Goal: Task Accomplishment & Management: Manage account settings

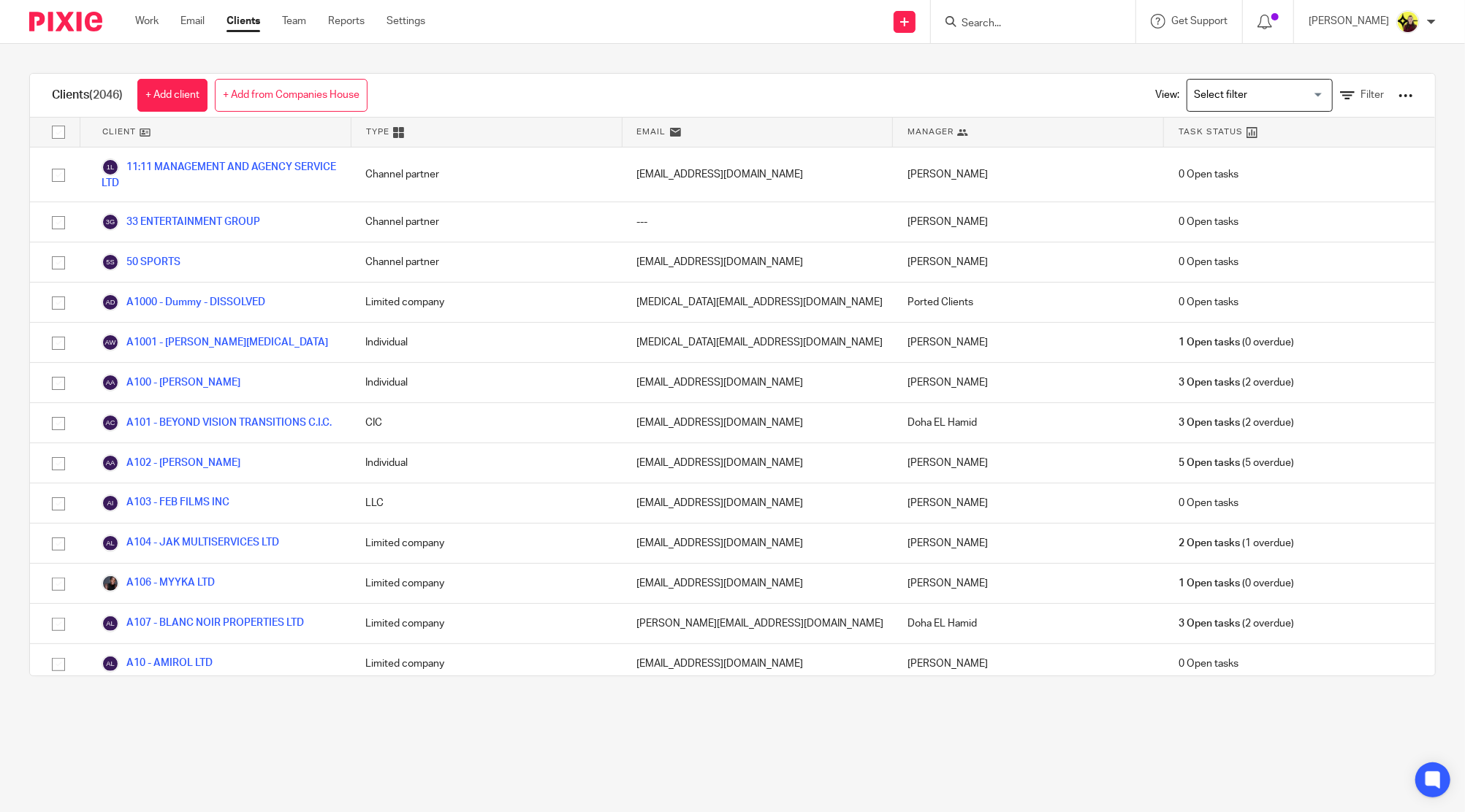
click at [679, 747] on main "Clients (2046) + Add client + Add from Companies House View: Loading... Filter …" at bounding box center [732, 406] width 1465 height 812
click at [1054, 29] on input "Search" at bounding box center [1026, 24] width 132 height 13
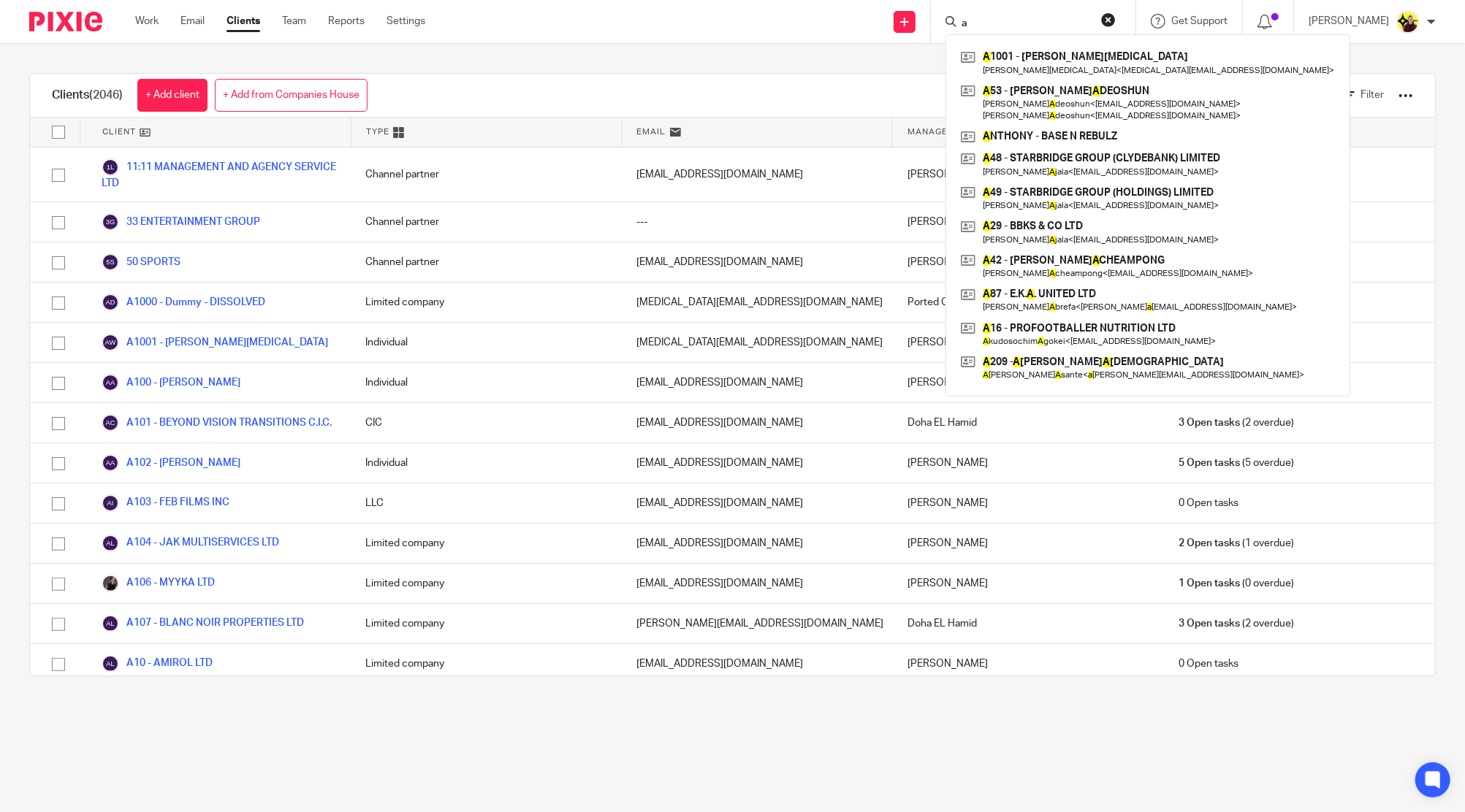
type input "a"
click at [775, 53] on div "Clients (2046) + Add client + Add from Companies House View: Loading... Filter …" at bounding box center [732, 374] width 1465 height 661
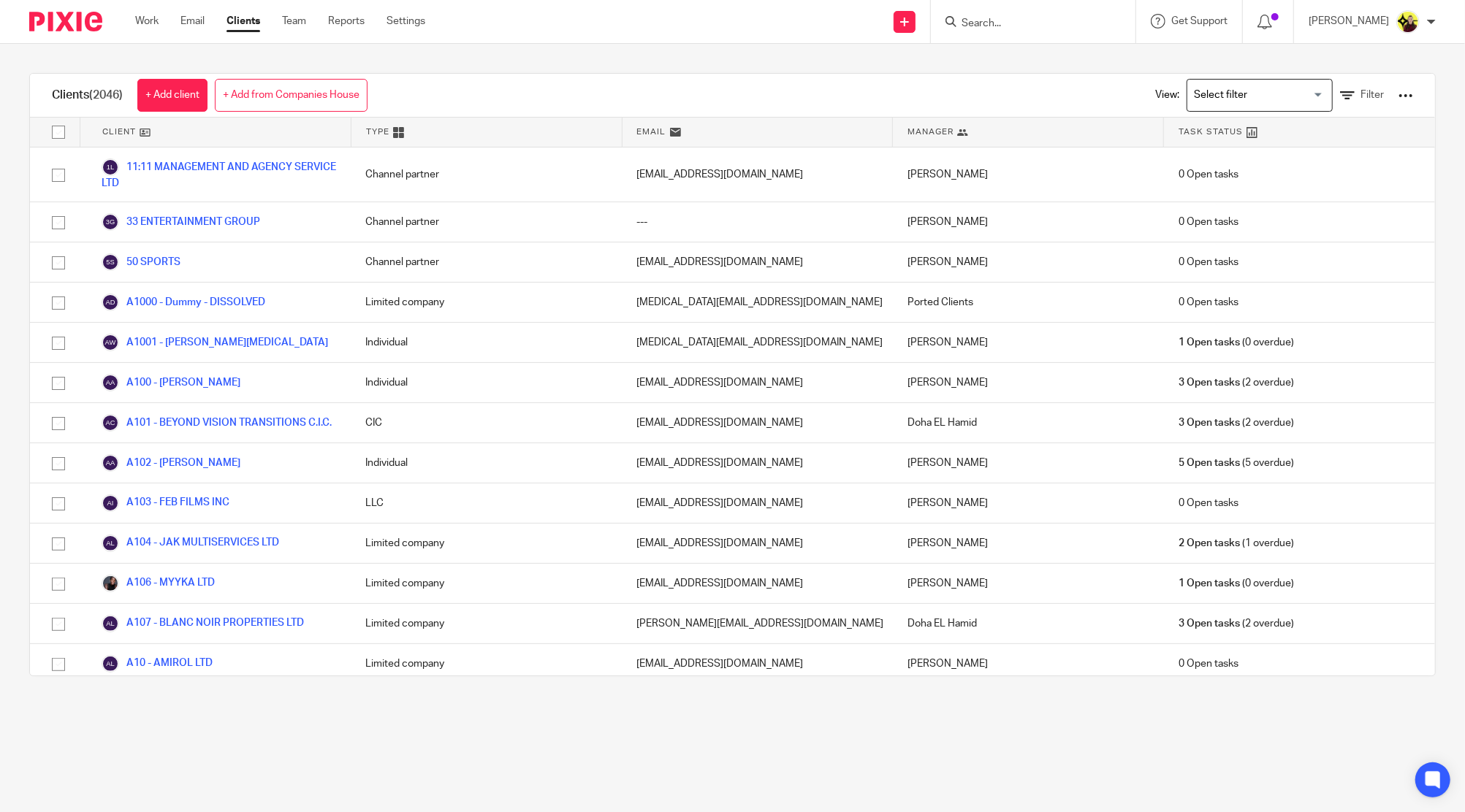
click at [1050, 21] on input "Search" at bounding box center [1026, 24] width 132 height 13
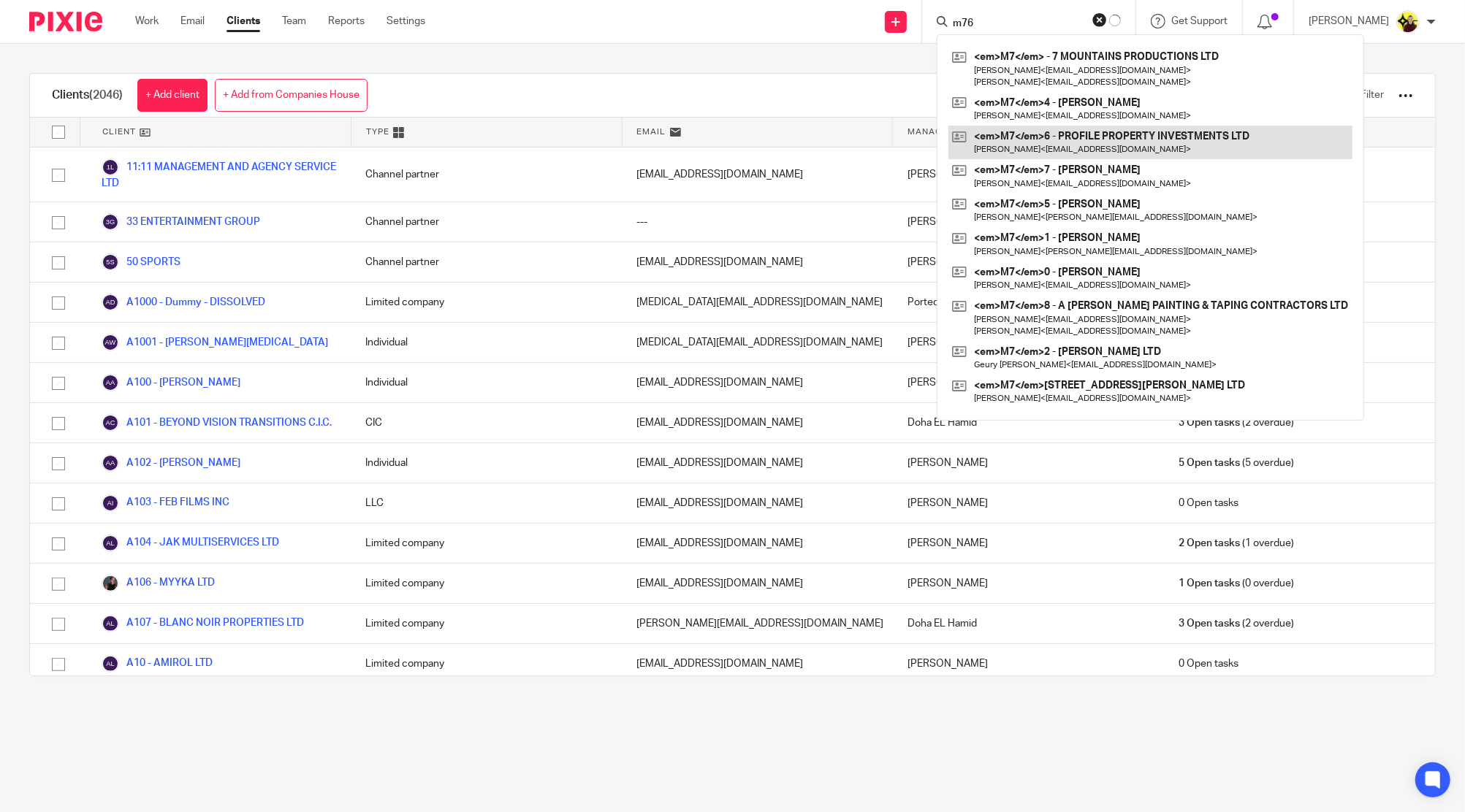
type input "m76"
click at [1062, 126] on link at bounding box center [1150, 142] width 404 height 33
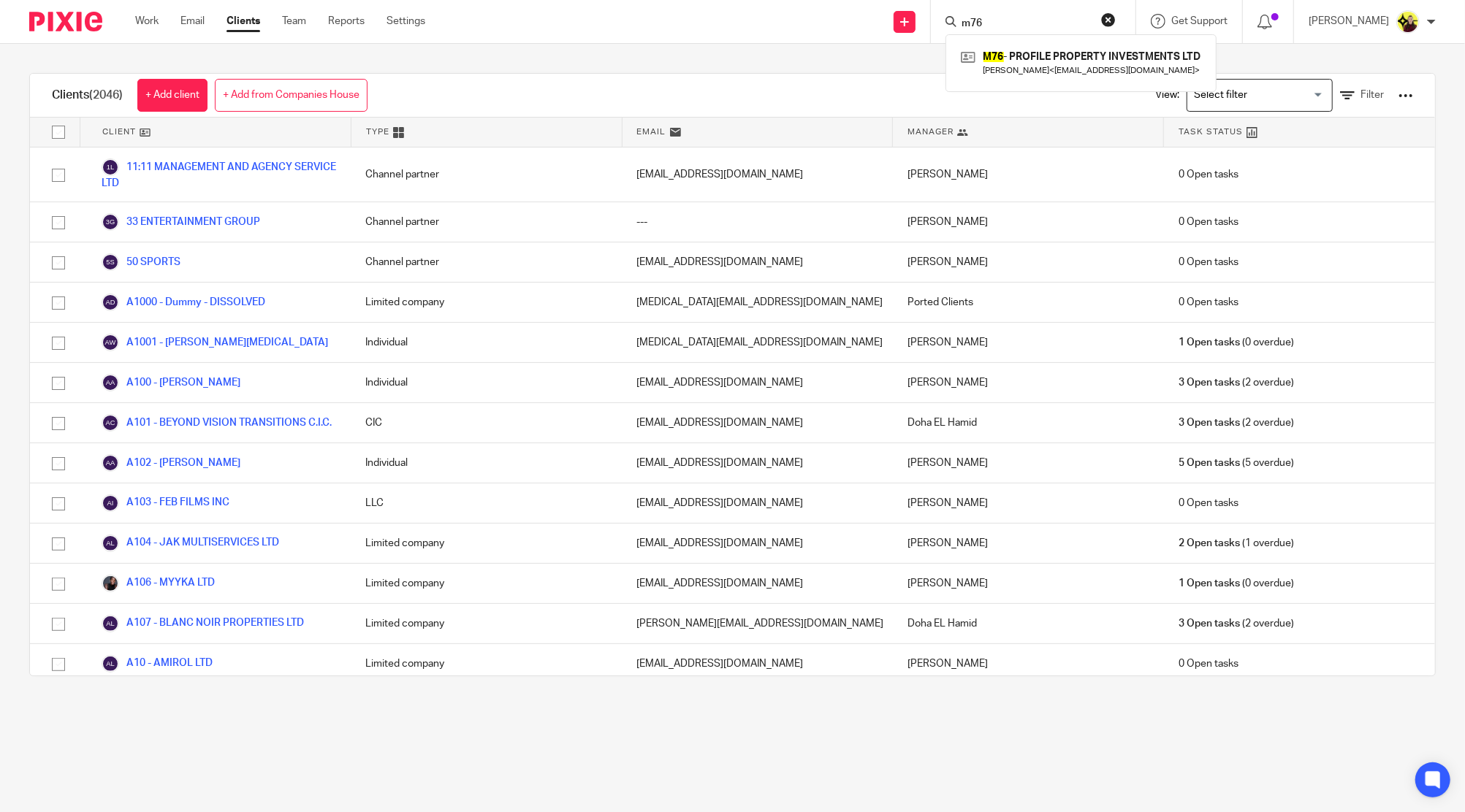
click at [1062, 59] on link at bounding box center [1080, 62] width 247 height 33
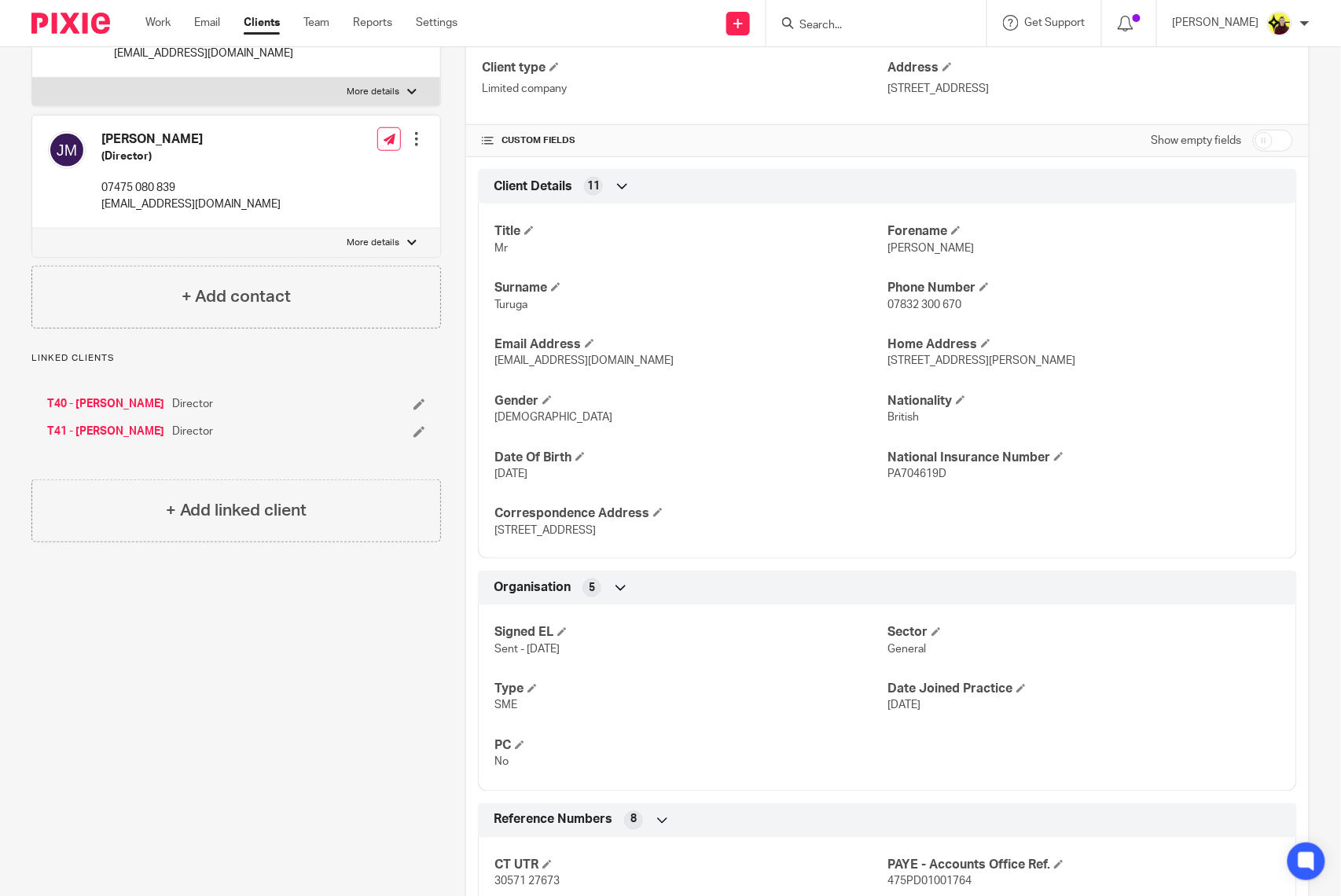
scroll to position [419, 0]
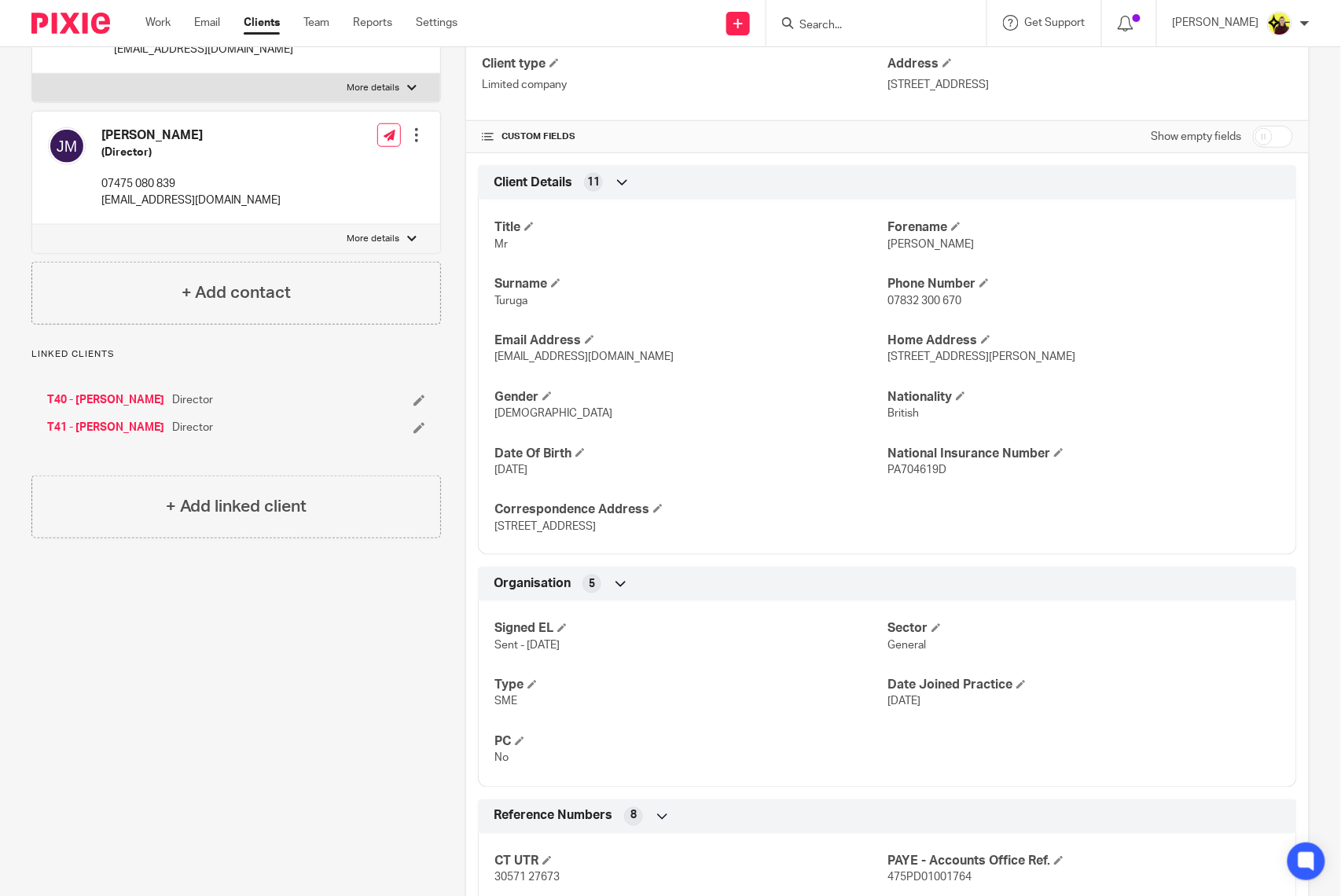
click at [127, 408] on link "T40 - [PERSON_NAME]" at bounding box center [106, 400] width 117 height 16
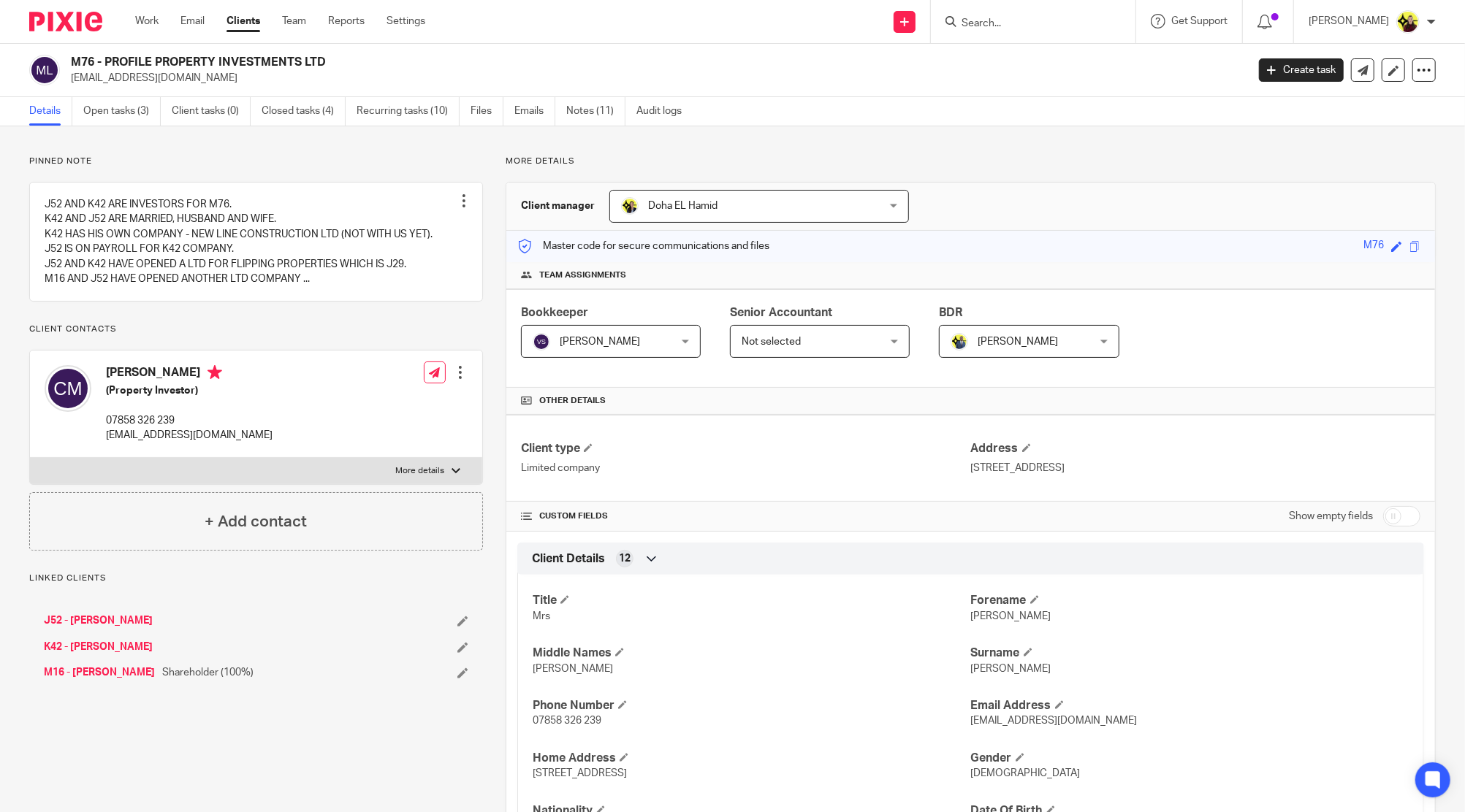
scroll to position [727, 0]
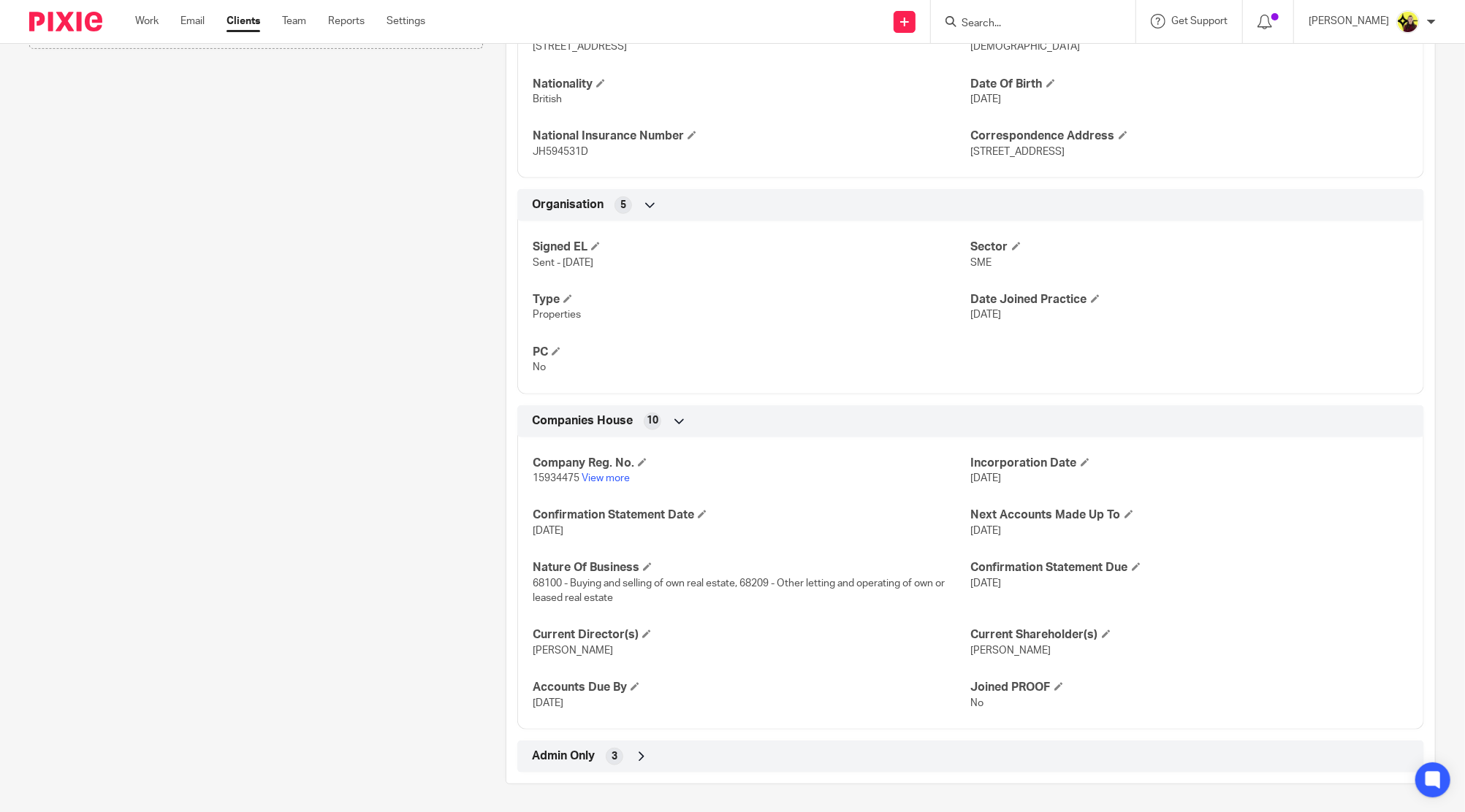
click at [1039, 10] on div at bounding box center [1033, 21] width 205 height 43
click at [1023, 25] on input "Search" at bounding box center [1026, 24] width 132 height 13
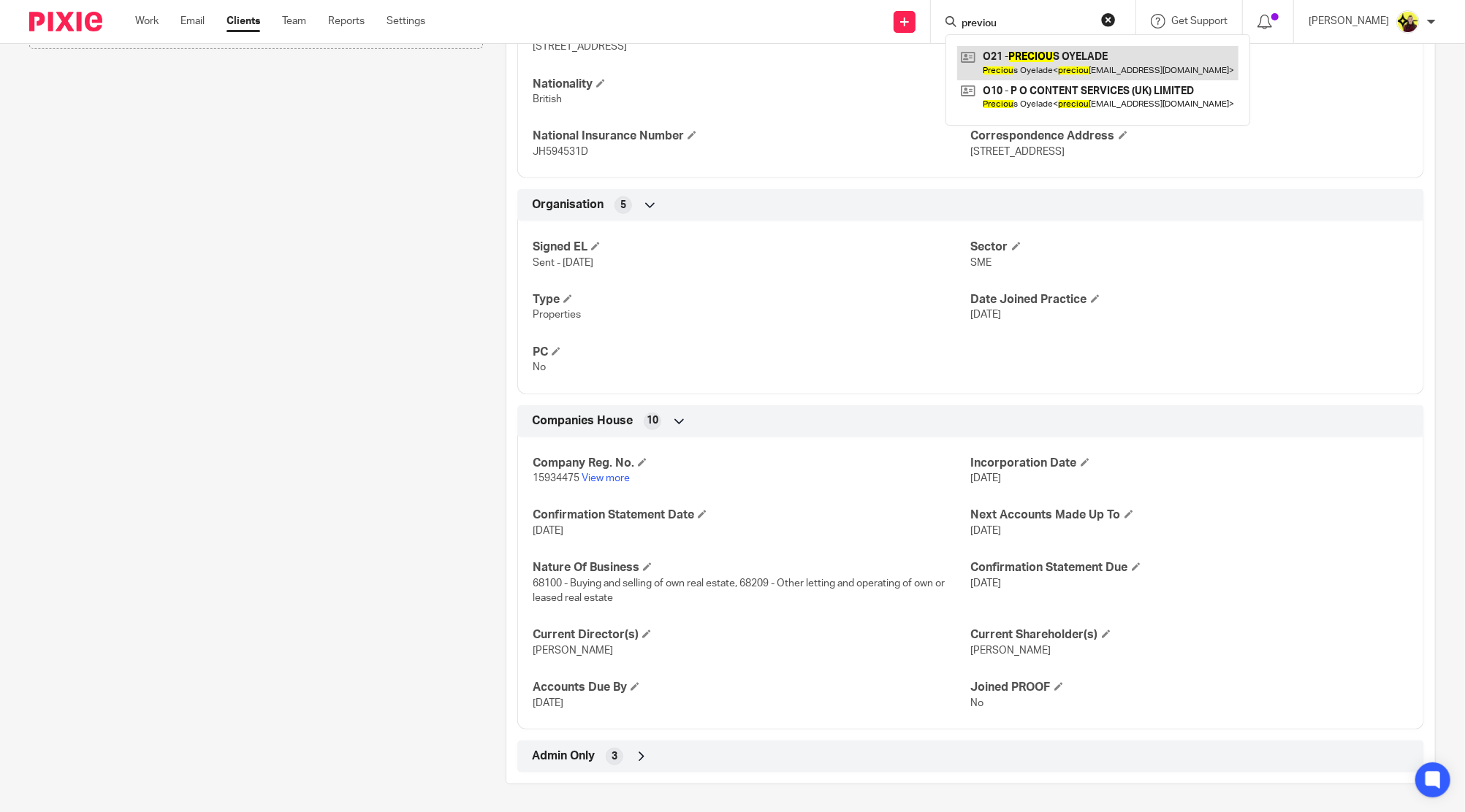
type input "previou"
click at [1061, 71] on link at bounding box center [1097, 62] width 281 height 33
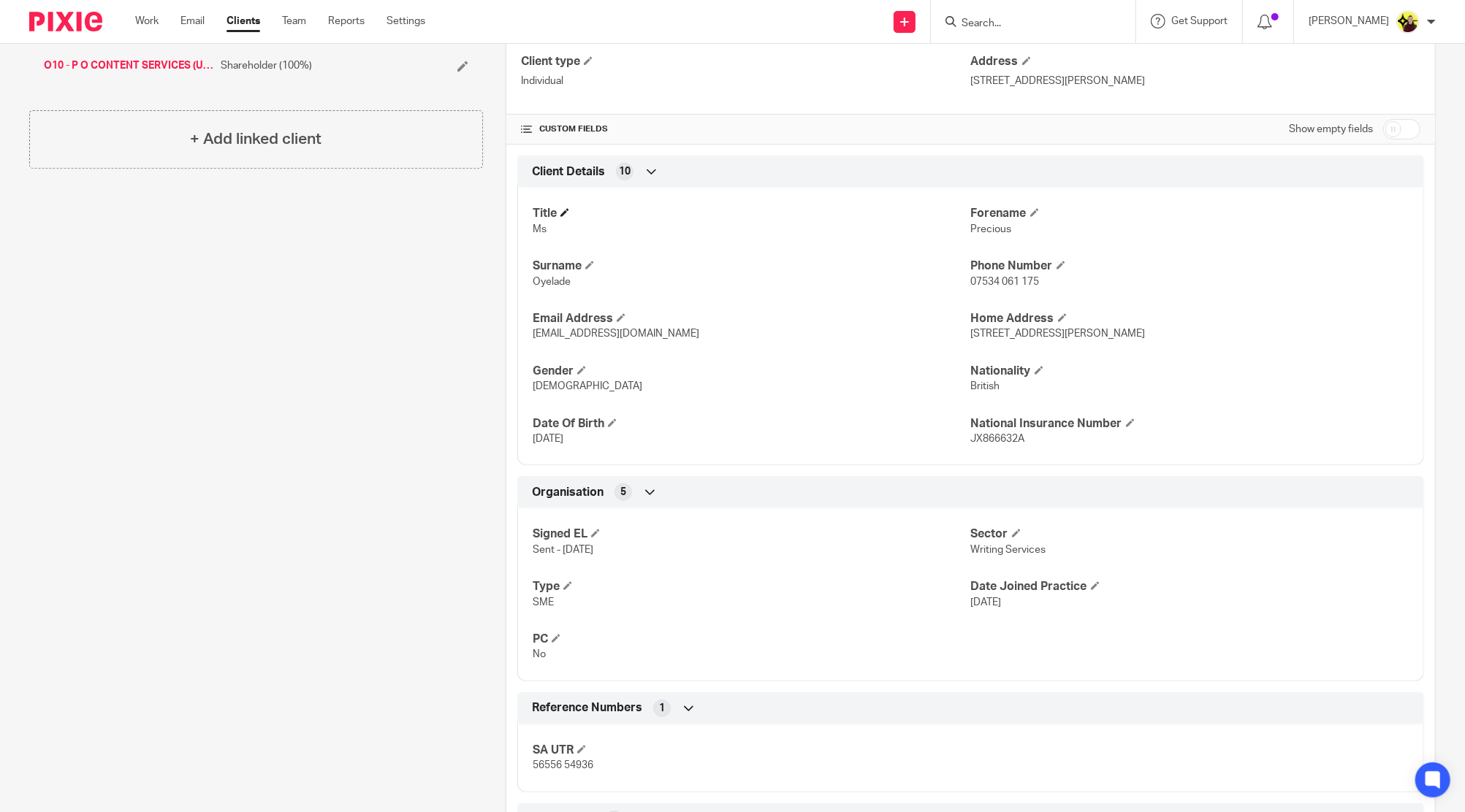
scroll to position [450, 0]
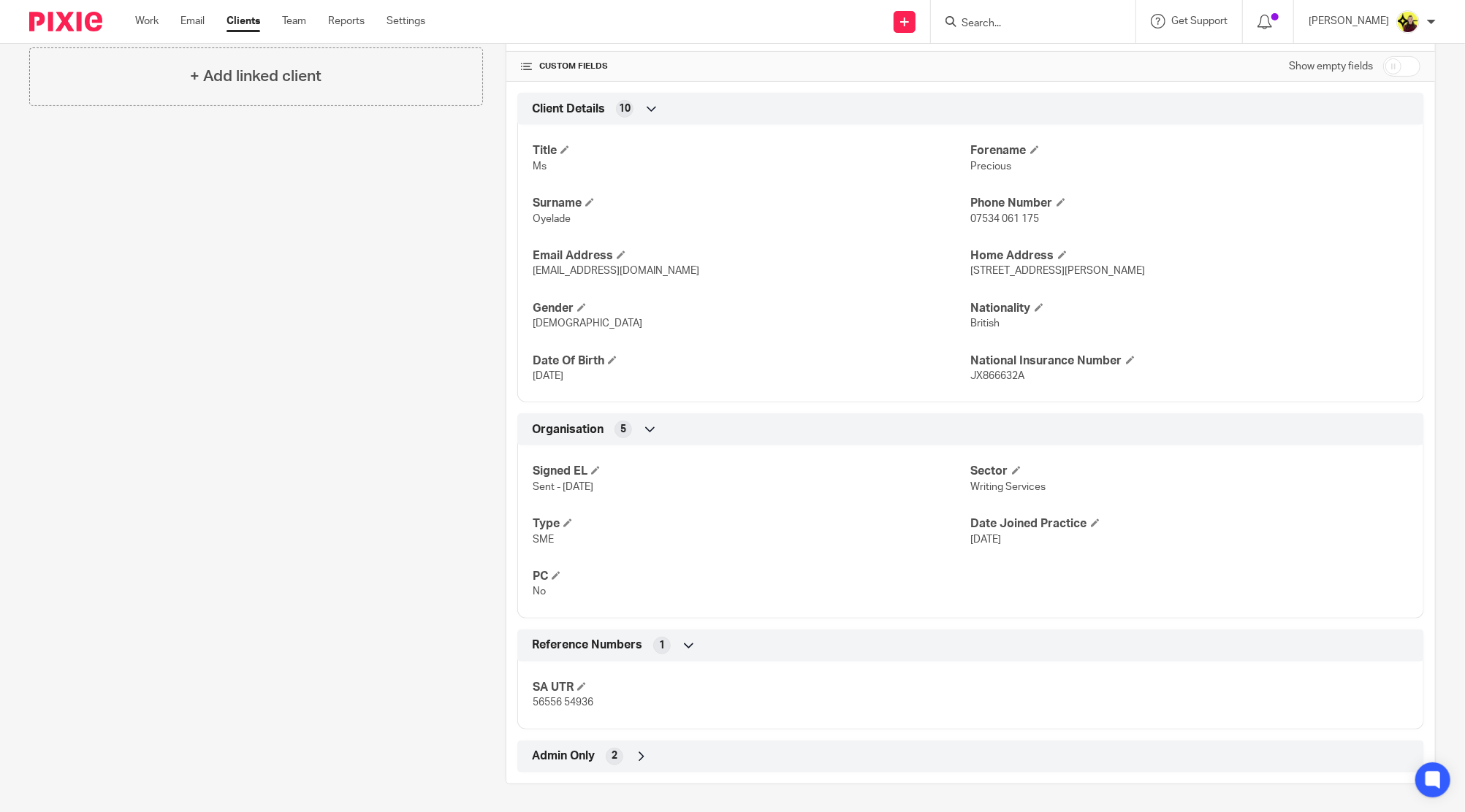
click at [909, 773] on div "Client manager [GEOGRAPHIC_DATA][PERSON_NAME] [GEOGRAPHIC_DATA][PERSON_NAME] [P…" at bounding box center [970, 258] width 930 height 1052
click at [838, 744] on div "Admin Only 2" at bounding box center [971, 756] width 885 height 25
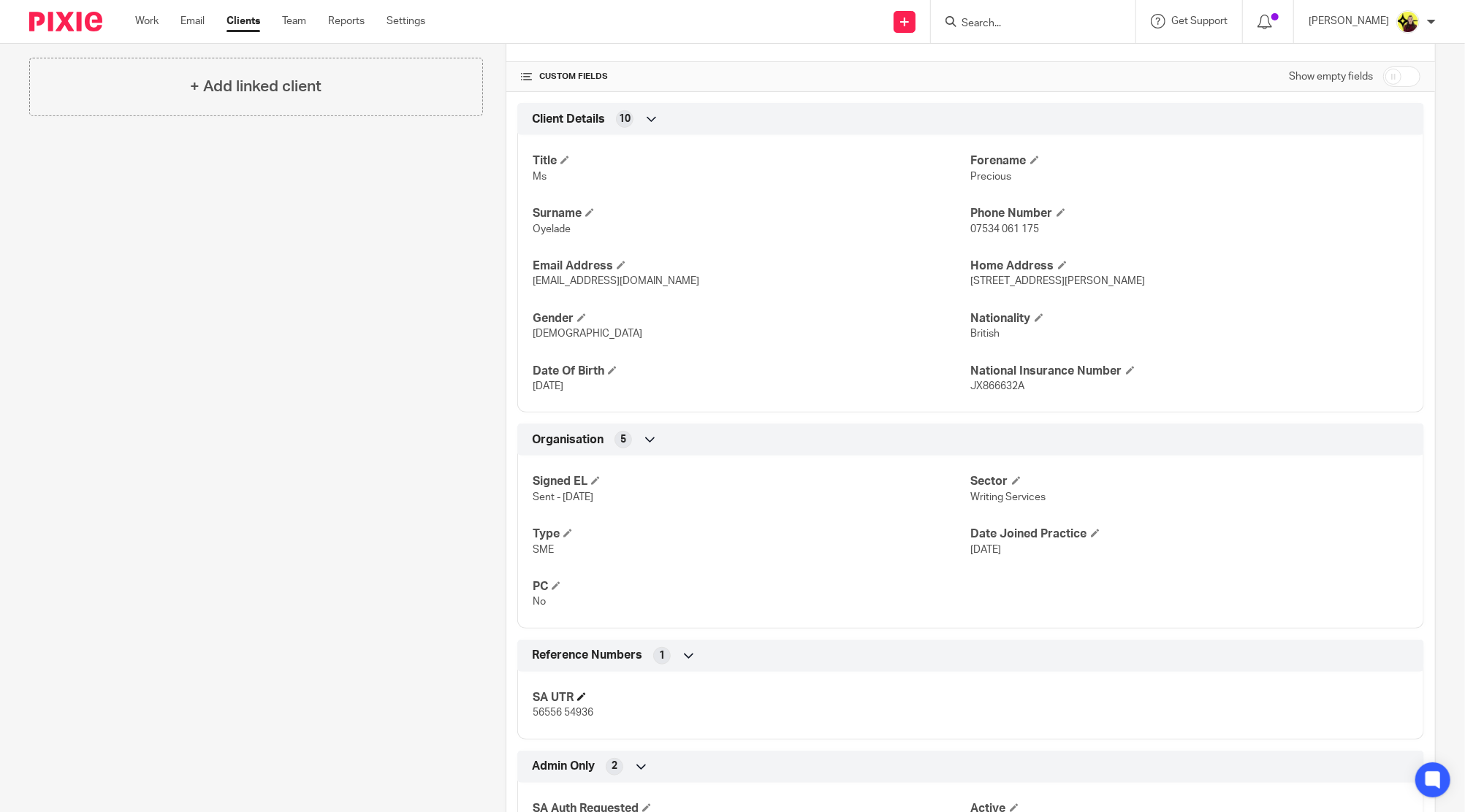
scroll to position [517, 0]
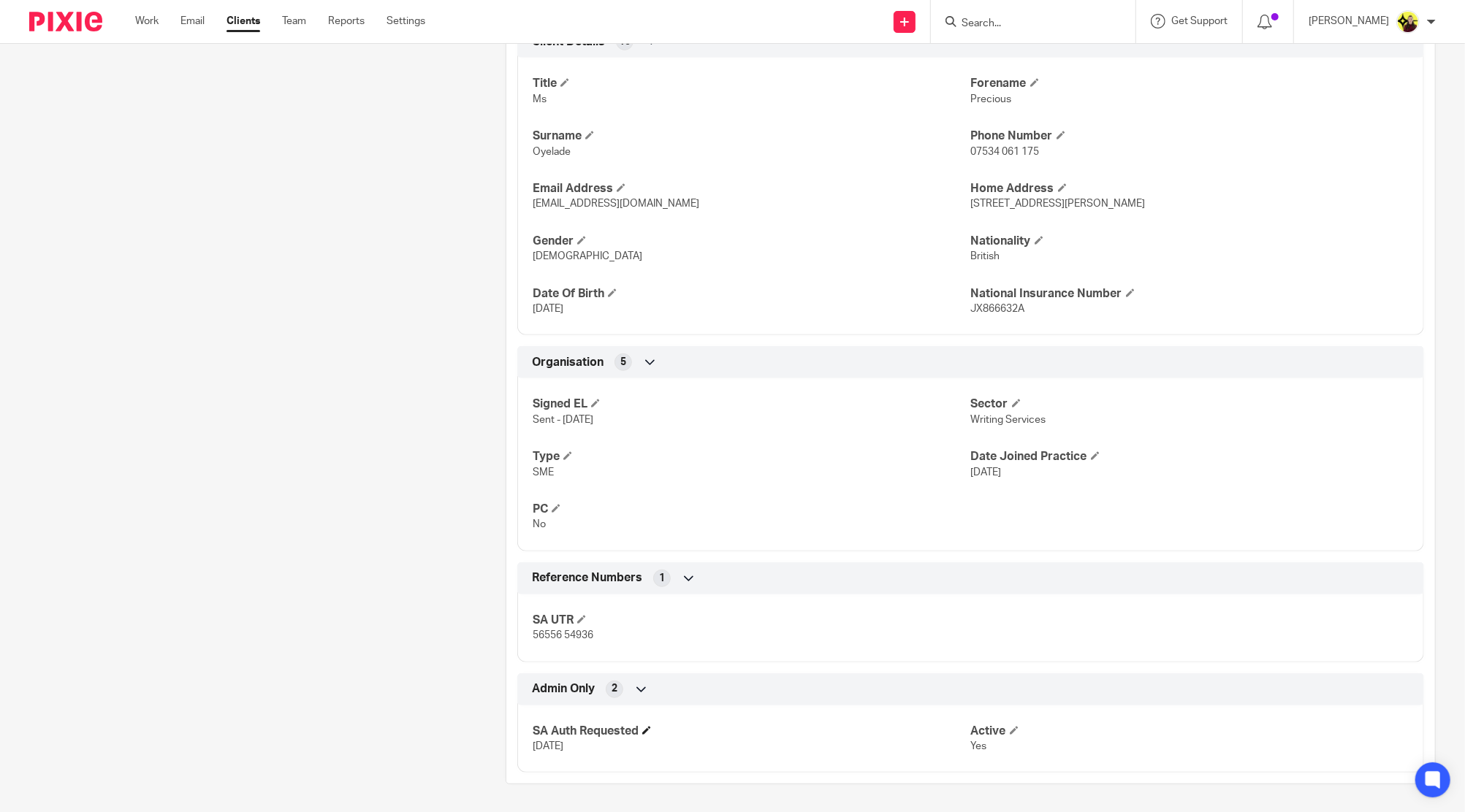
click at [652, 729] on h4 "SA Auth Requested" at bounding box center [751, 731] width 438 height 15
click at [648, 726] on span at bounding box center [646, 731] width 9 height 9
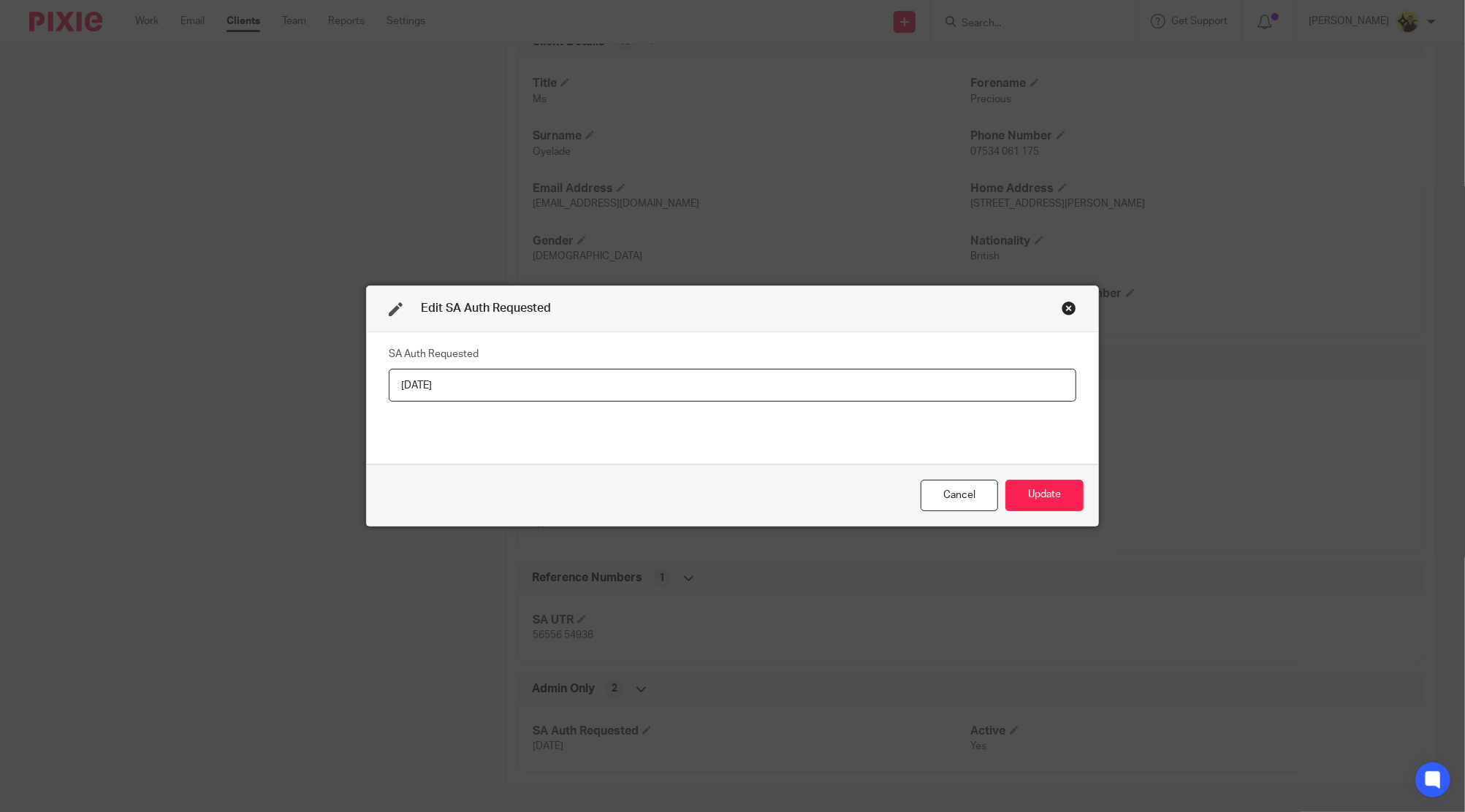
click at [614, 392] on input "16/09/2025" at bounding box center [732, 385] width 688 height 33
type input "2025-09-16"
click at [1055, 489] on button "Update" at bounding box center [1044, 495] width 78 height 31
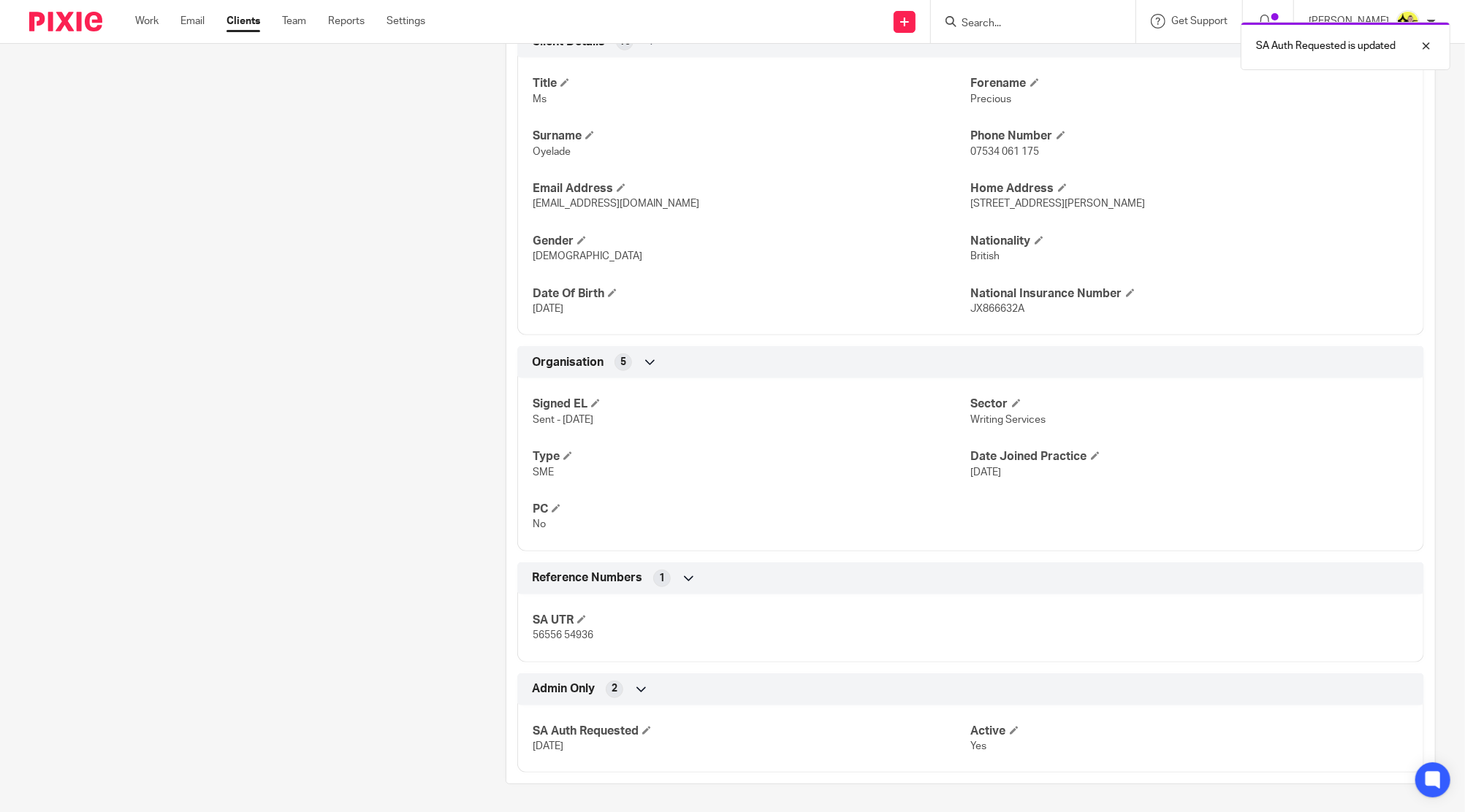
scroll to position [0, 0]
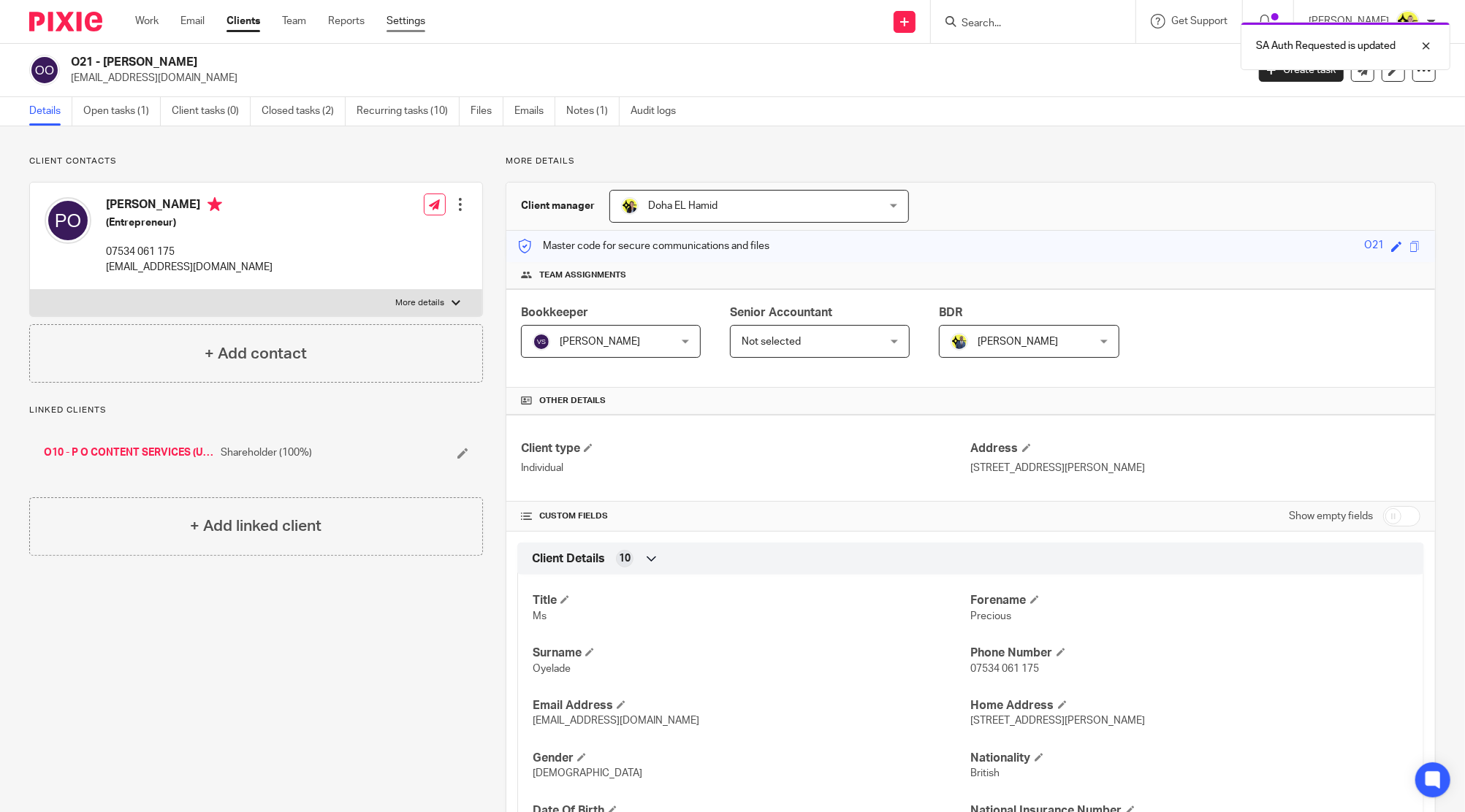
click at [409, 22] on link "Settings" at bounding box center [406, 21] width 39 height 14
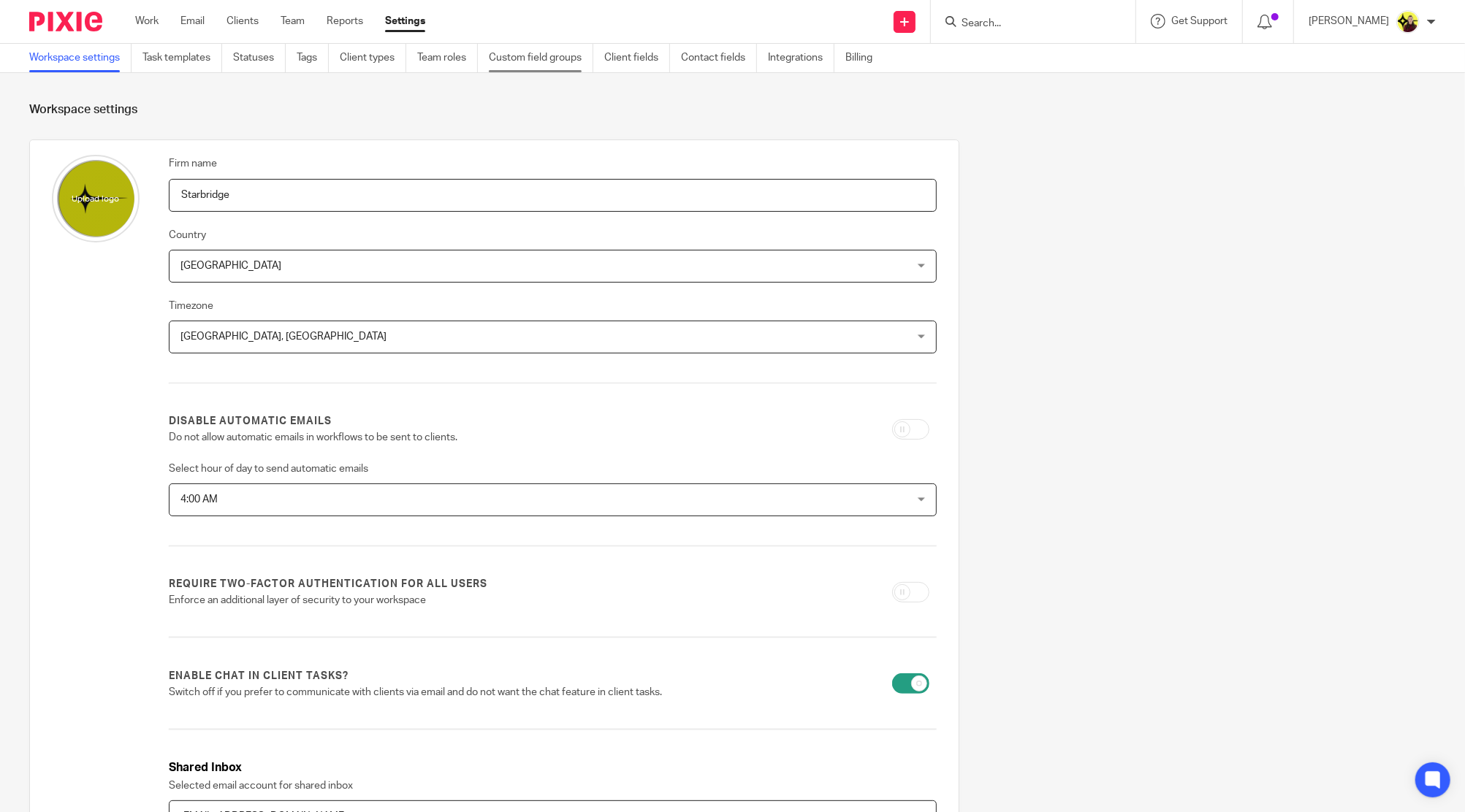
click at [507, 53] on link "Custom field groups" at bounding box center [541, 58] width 104 height 28
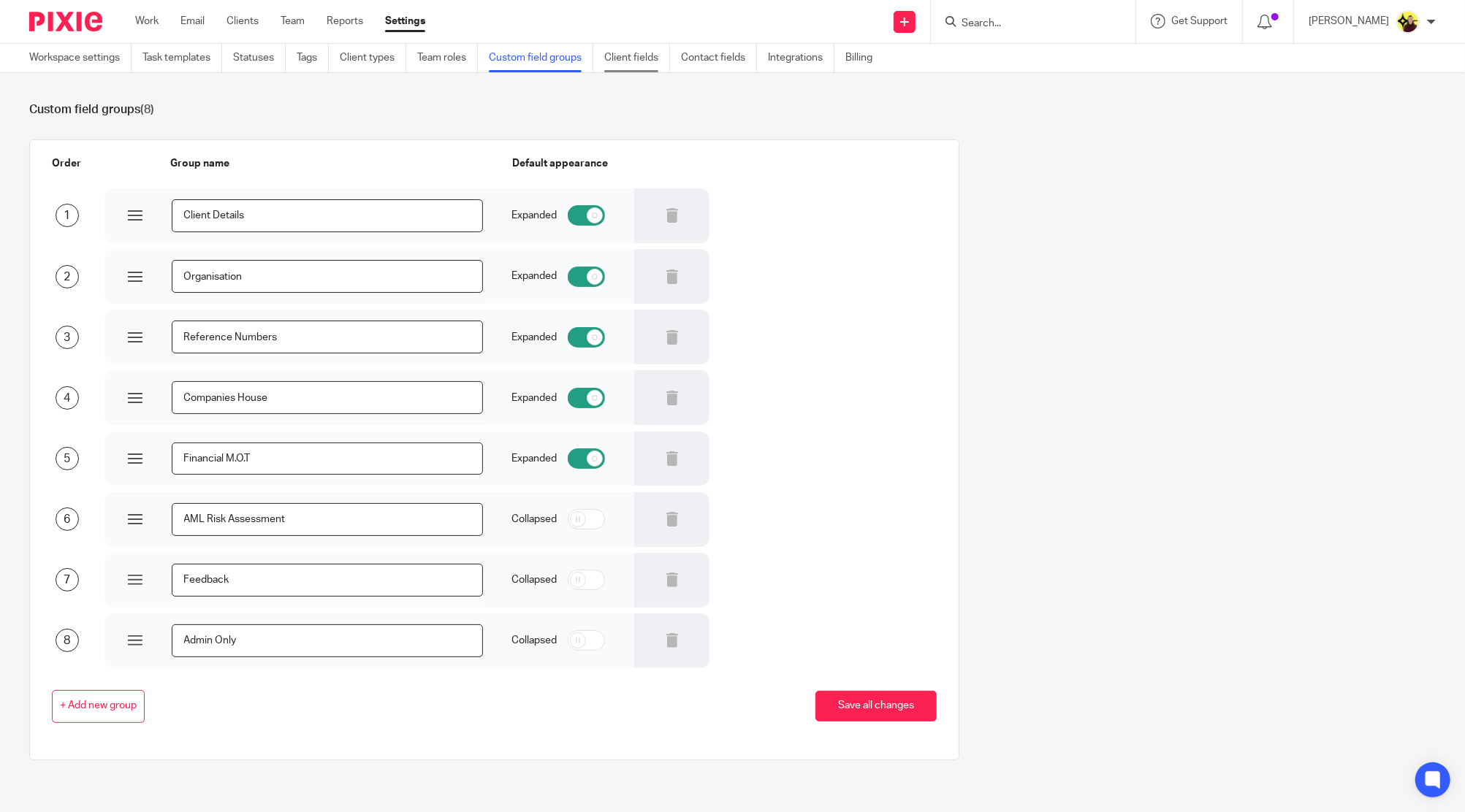
drag, startPoint x: 637, startPoint y: 49, endPoint x: 663, endPoint y: 49, distance: 26.0
click at [637, 49] on link "Client fields" at bounding box center [637, 58] width 65 height 28
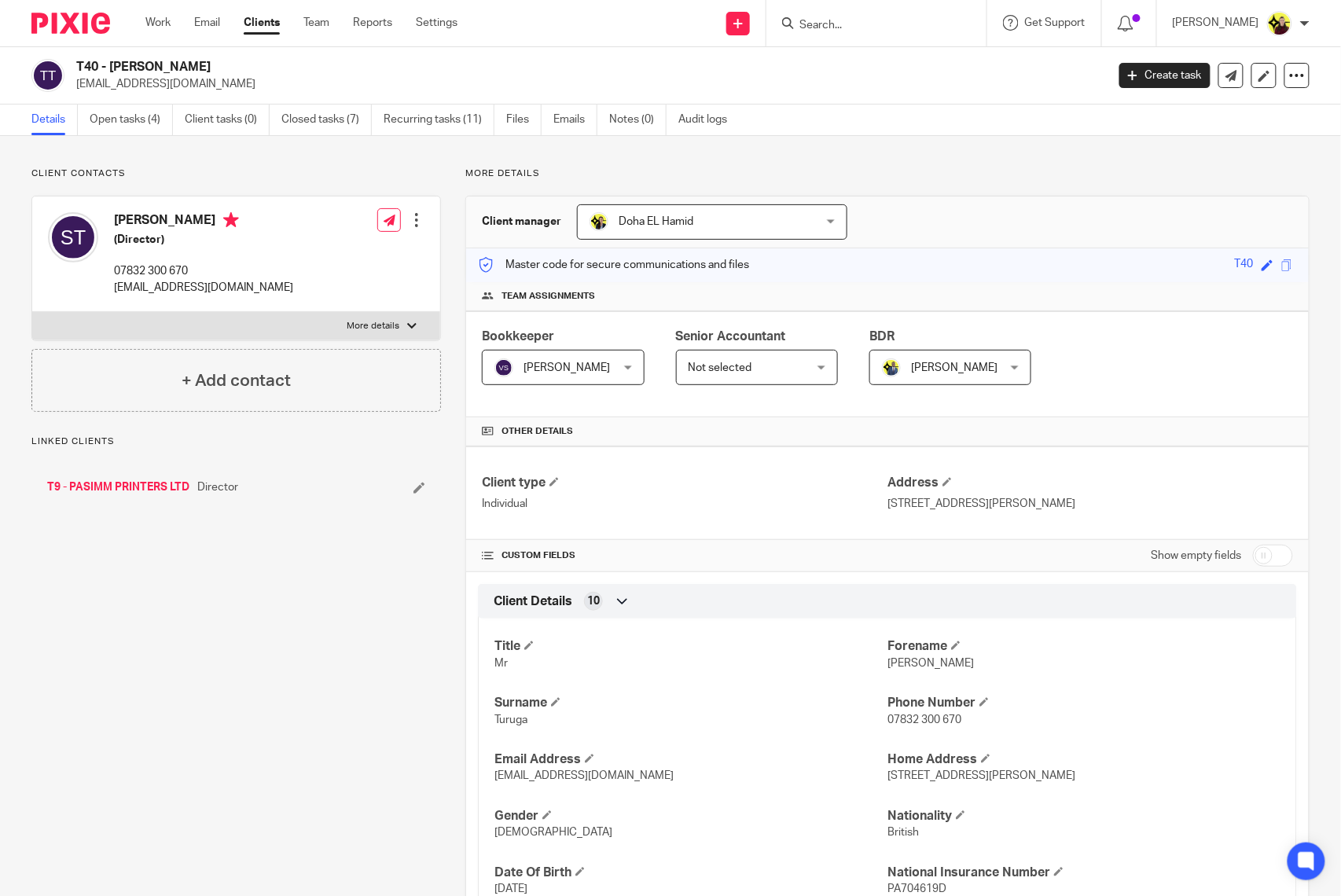
click at [1253, 556] on input "checkbox" at bounding box center [1272, 555] width 40 height 22
checkbox input "true"
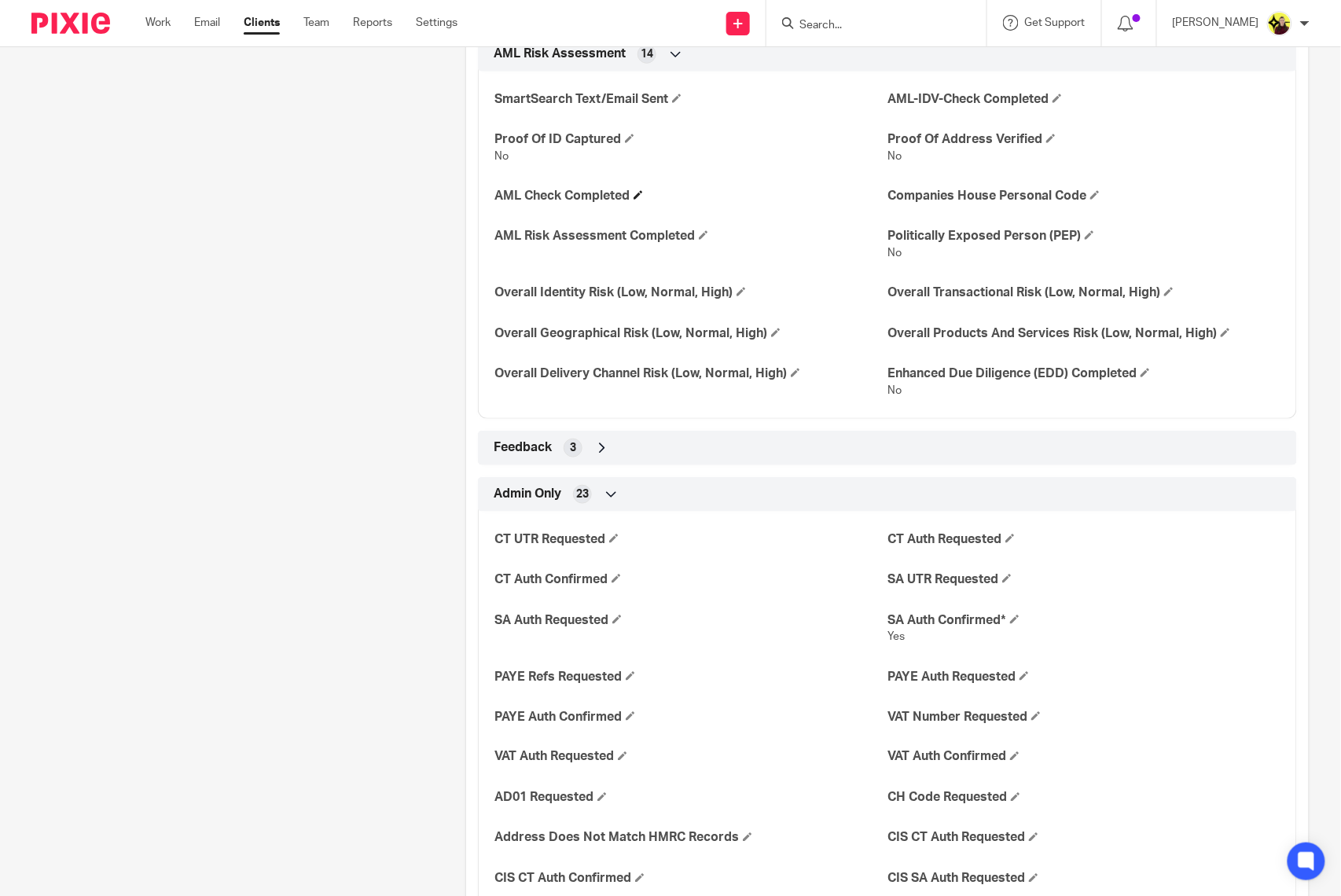
scroll to position [2464, 0]
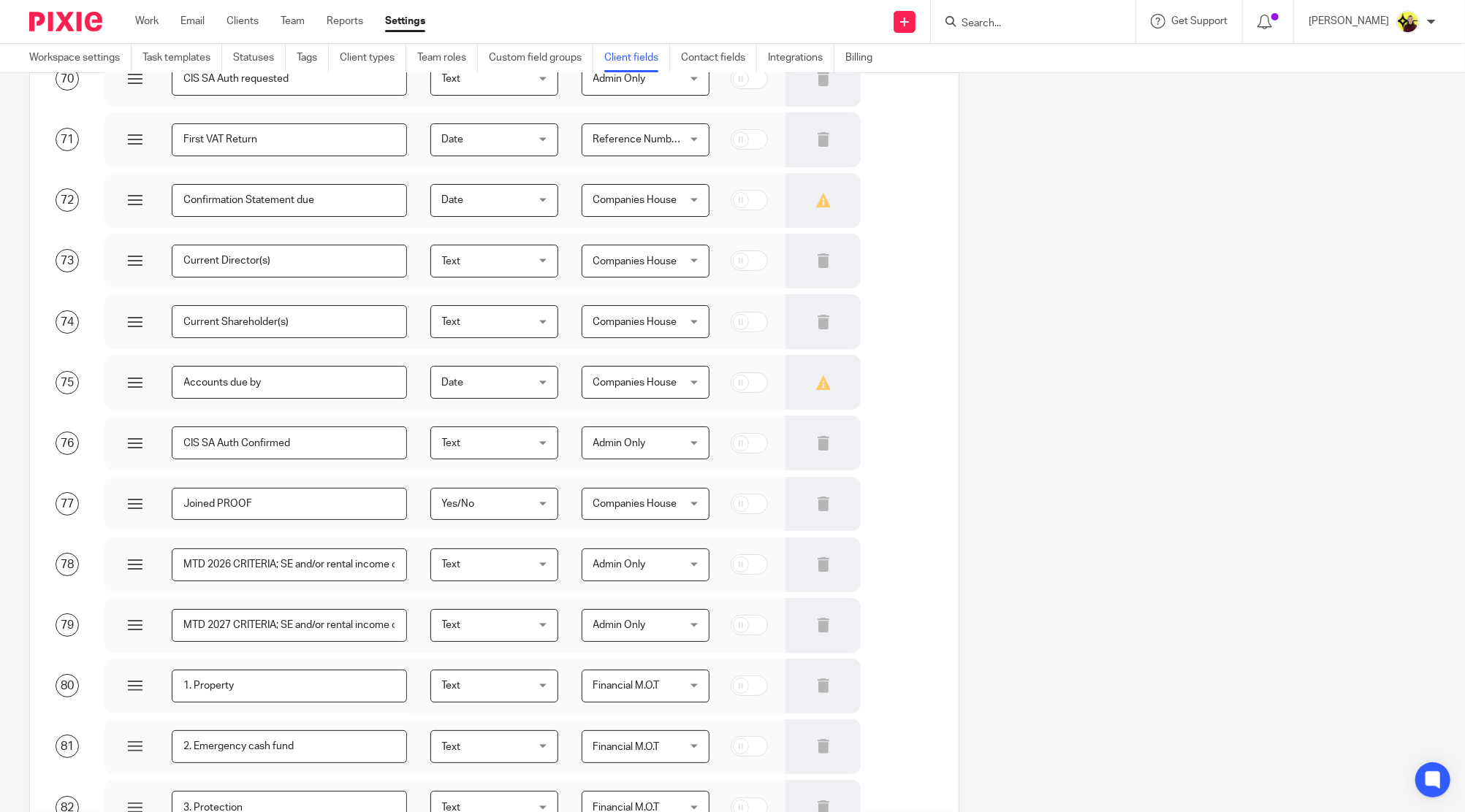
scroll to position [5399, 0]
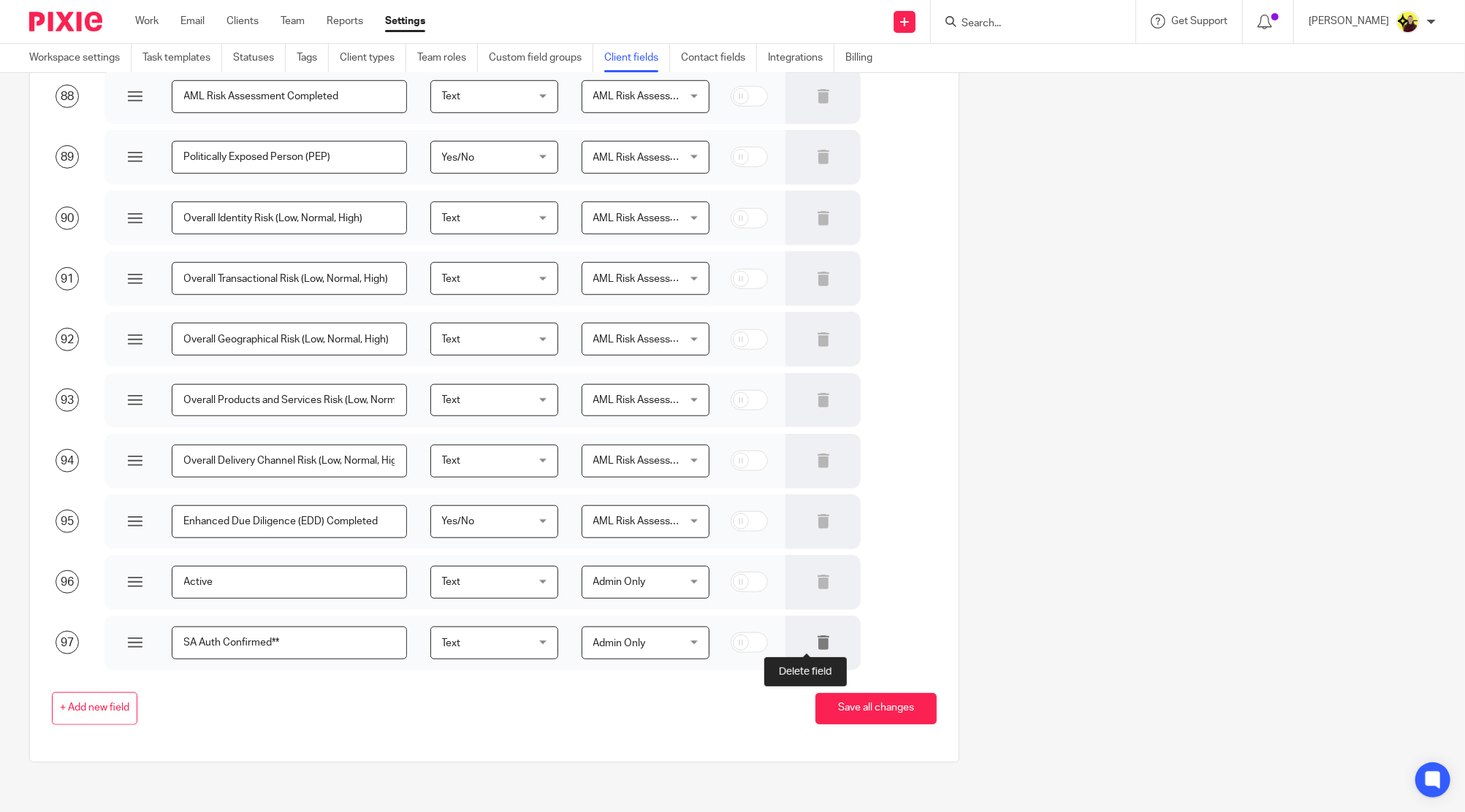
click at [816, 642] on icon at bounding box center [823, 642] width 14 height 14
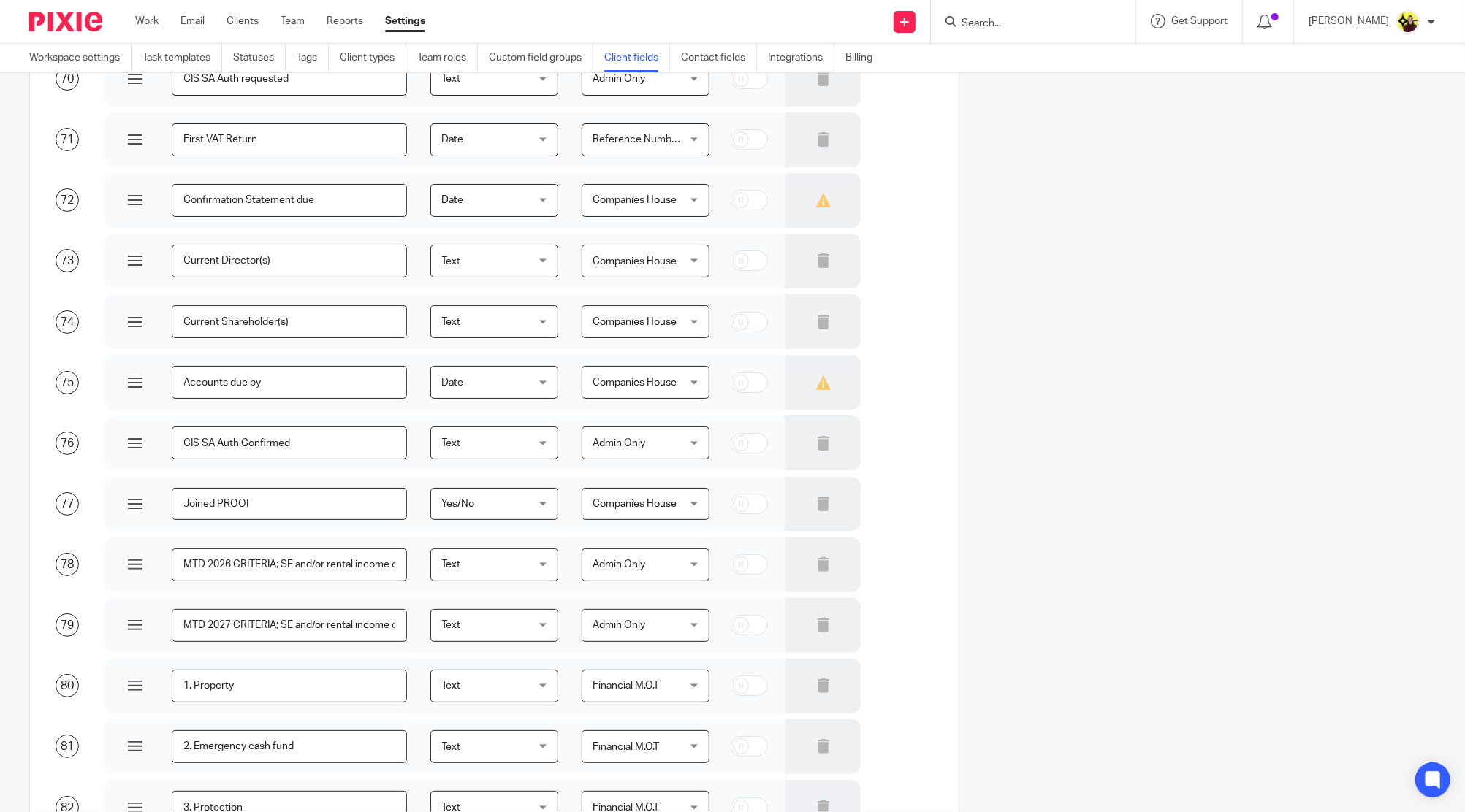
scroll to position [319, 0]
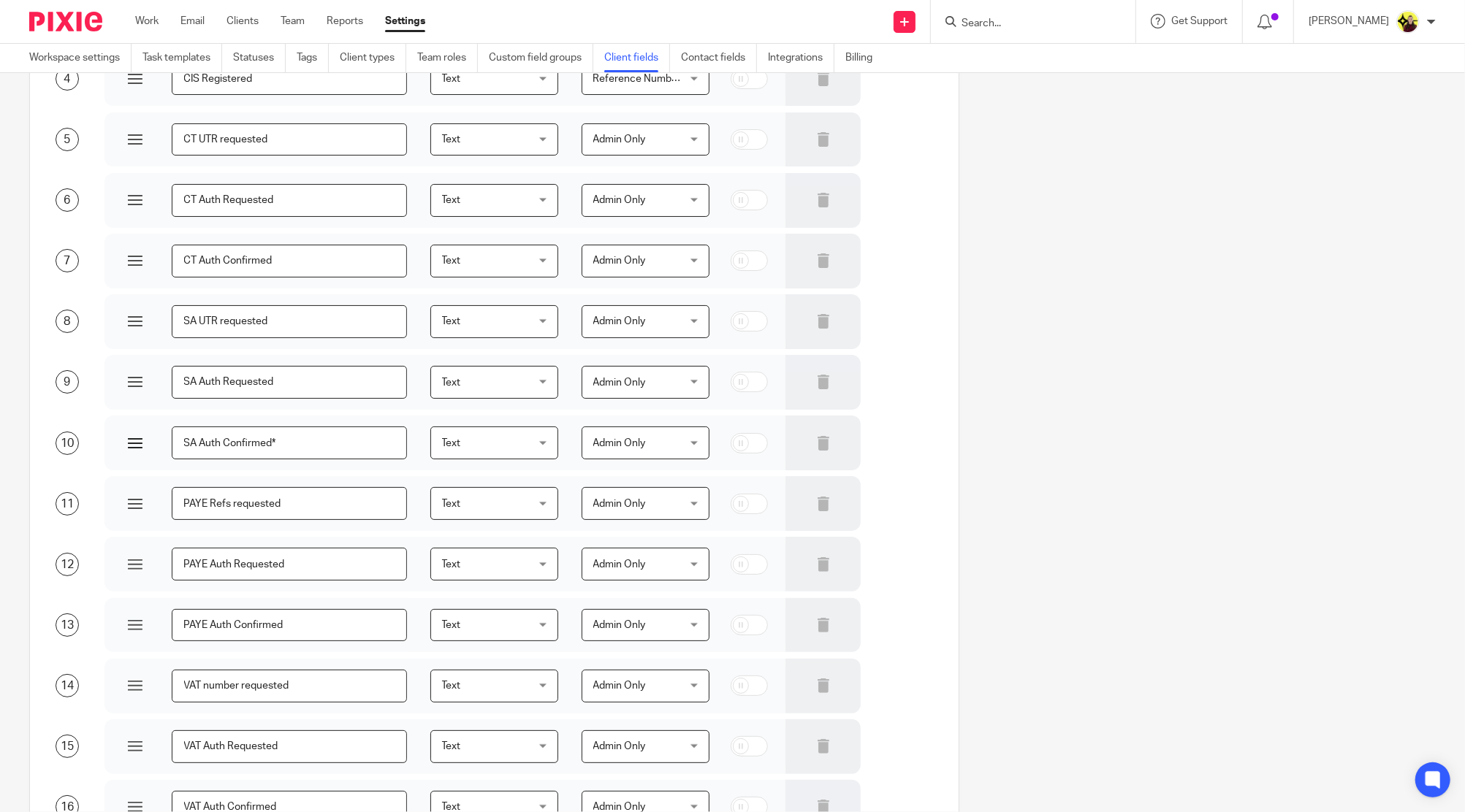
click at [379, 441] on input "SA Auth Confirmed*" at bounding box center [289, 442] width 236 height 33
type input "SA Auth Confirmed"
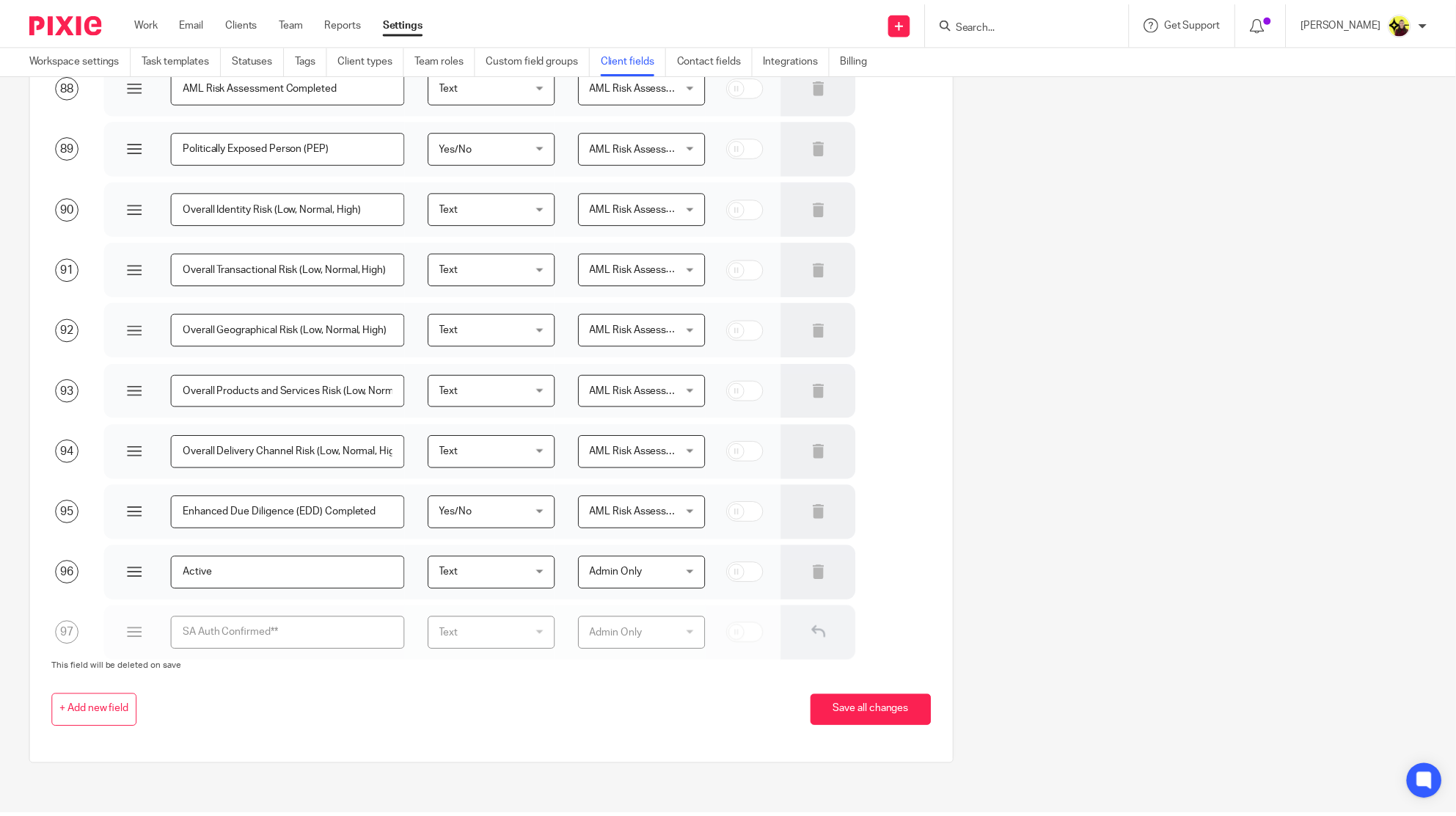
scroll to position [5437, 0]
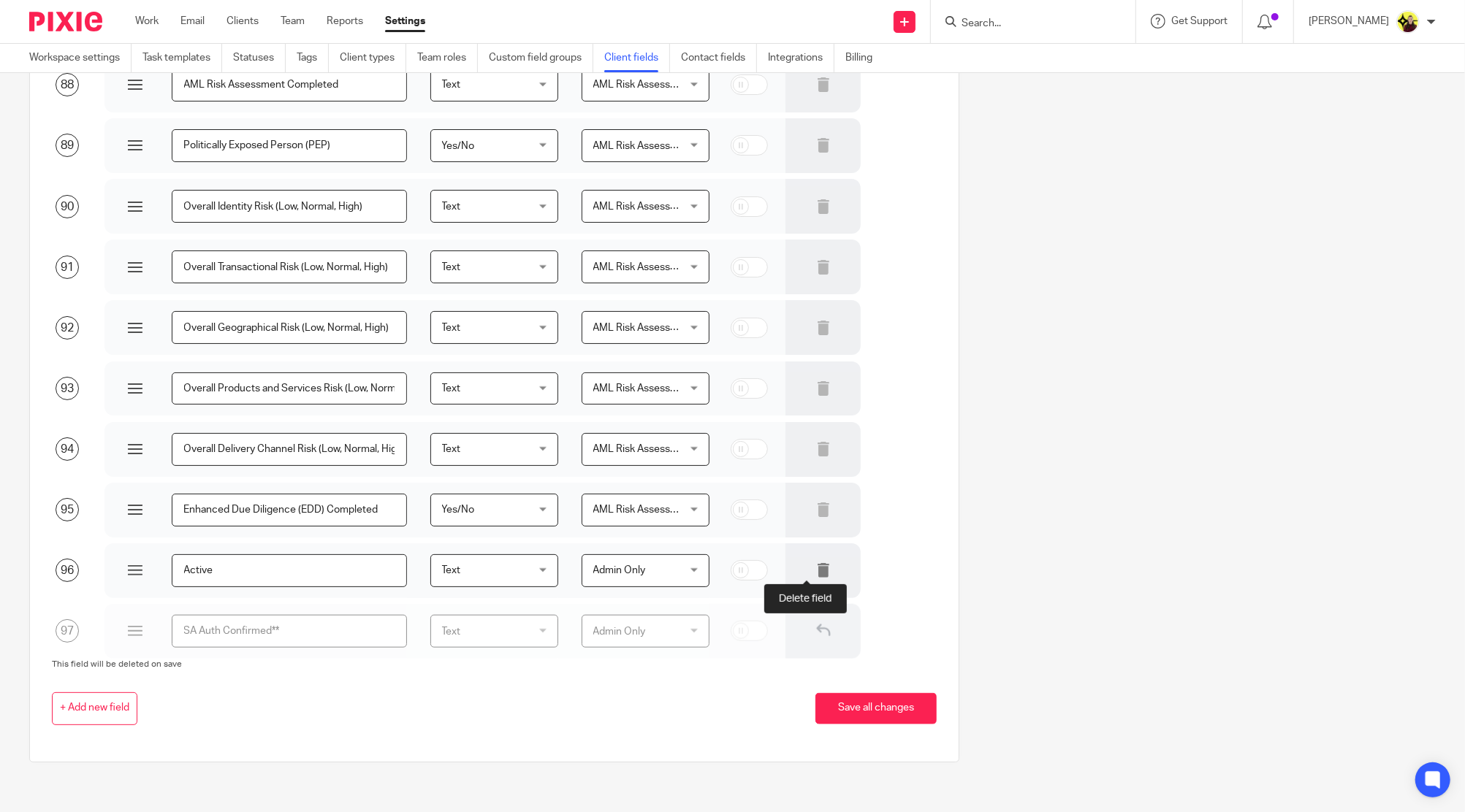
click at [816, 569] on icon at bounding box center [823, 570] width 14 height 14
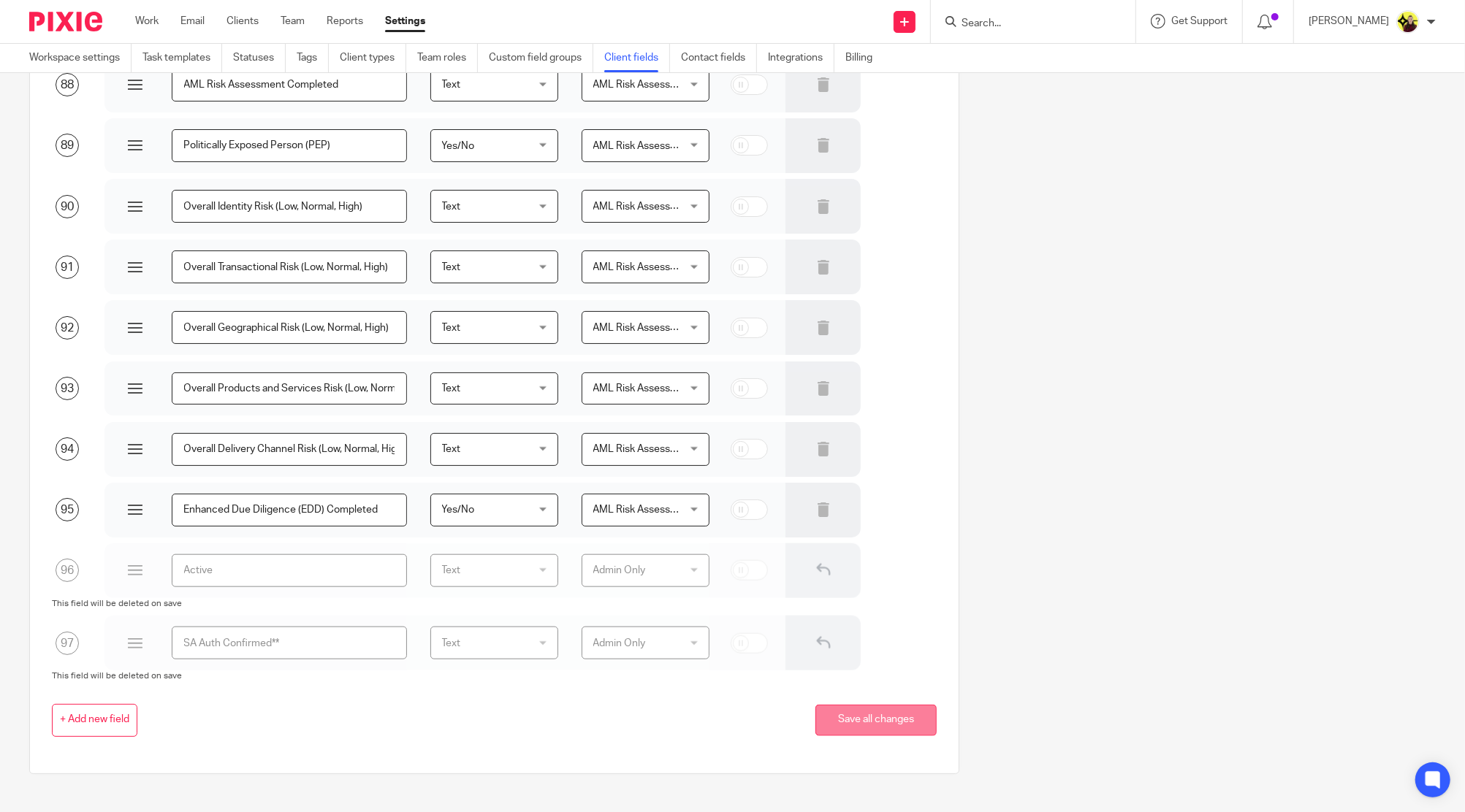
click at [860, 721] on button "Save all changes" at bounding box center [876, 720] width 121 height 31
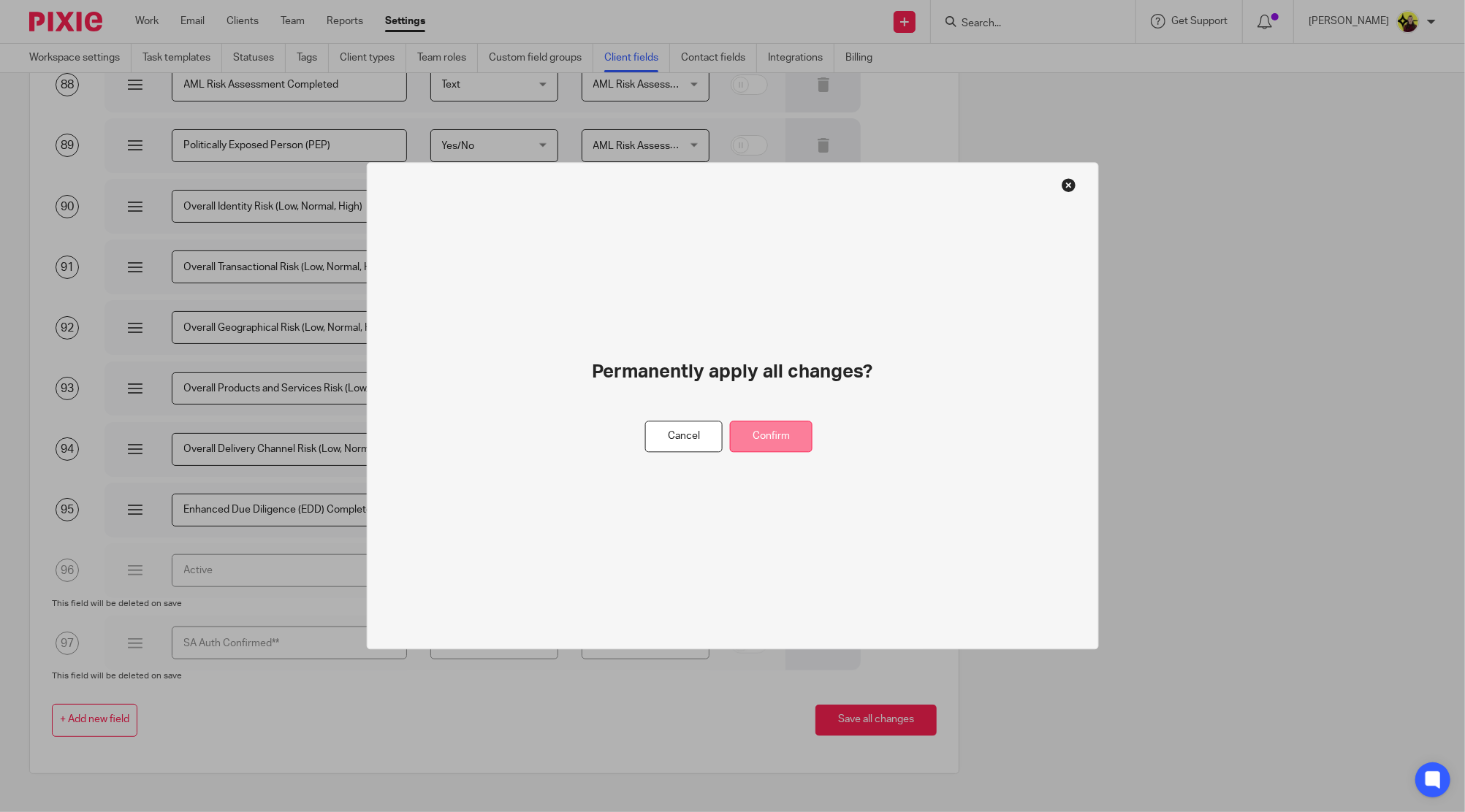
click at [795, 441] on button "Confirm" at bounding box center [771, 437] width 82 height 31
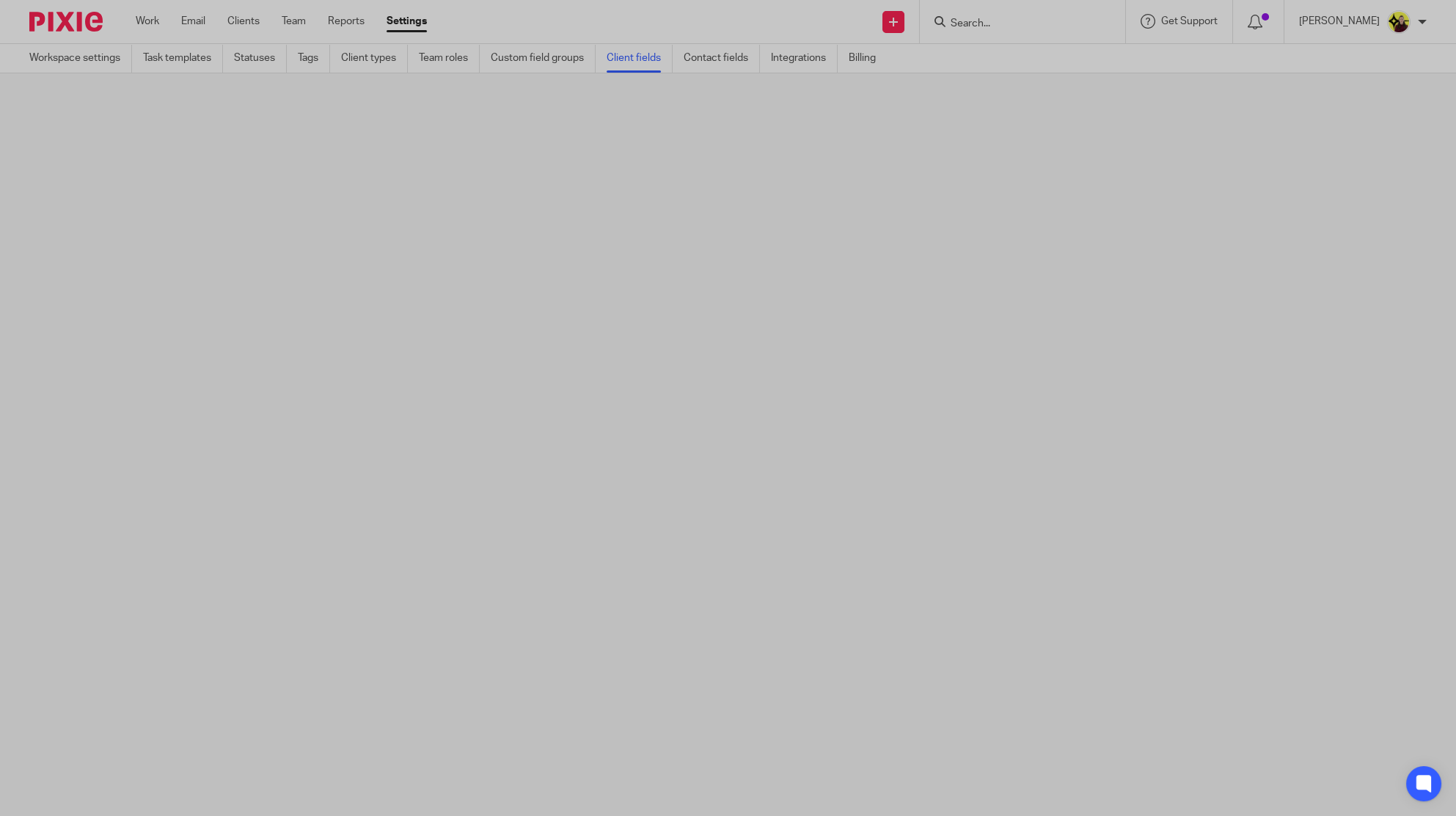
scroll to position [0, 0]
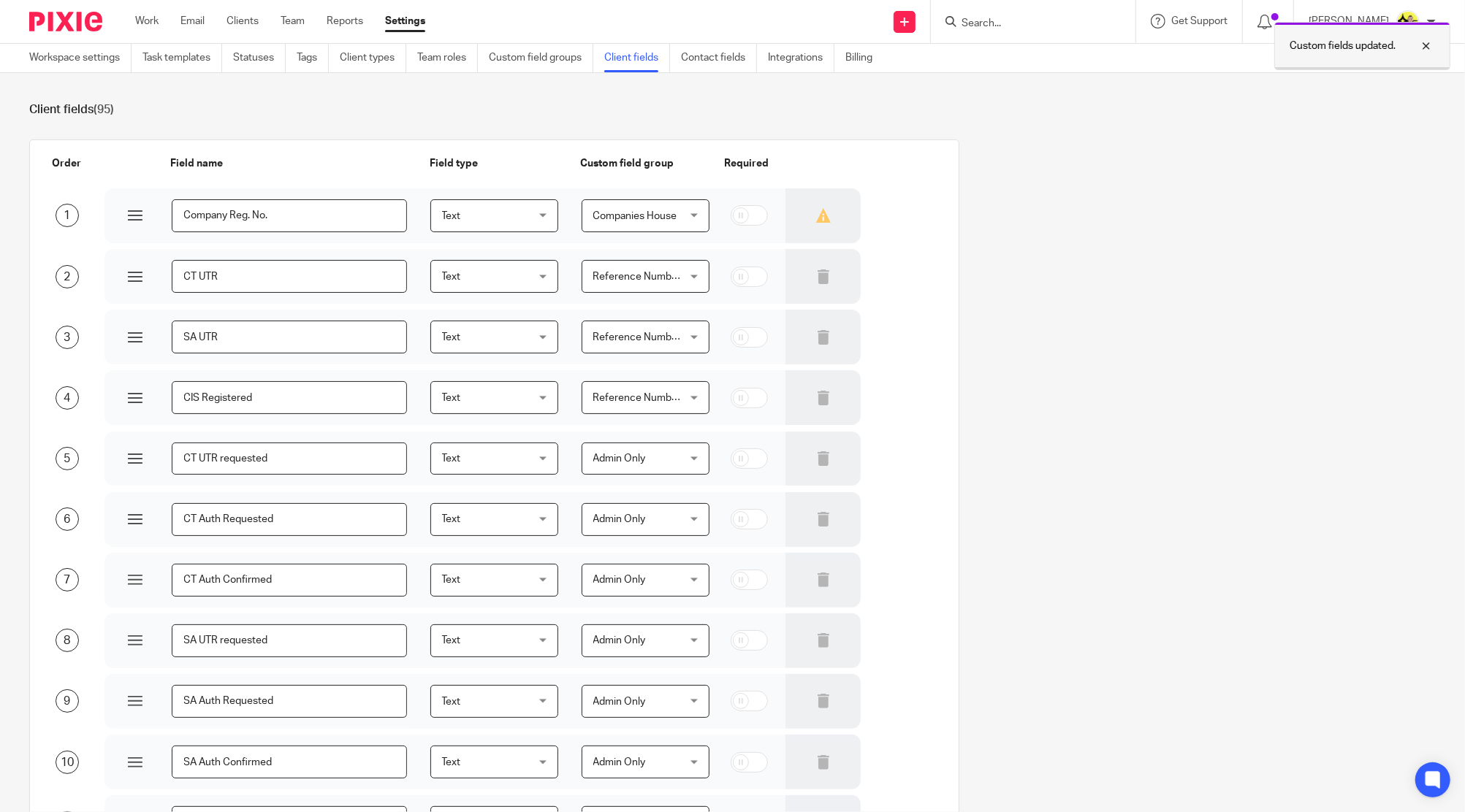
click at [1336, 56] on div "Custom fields updated." at bounding box center [1361, 46] width 176 height 48
click at [1067, 2] on div at bounding box center [1033, 21] width 205 height 43
click at [1041, 21] on input "Search" at bounding box center [1026, 24] width 132 height 13
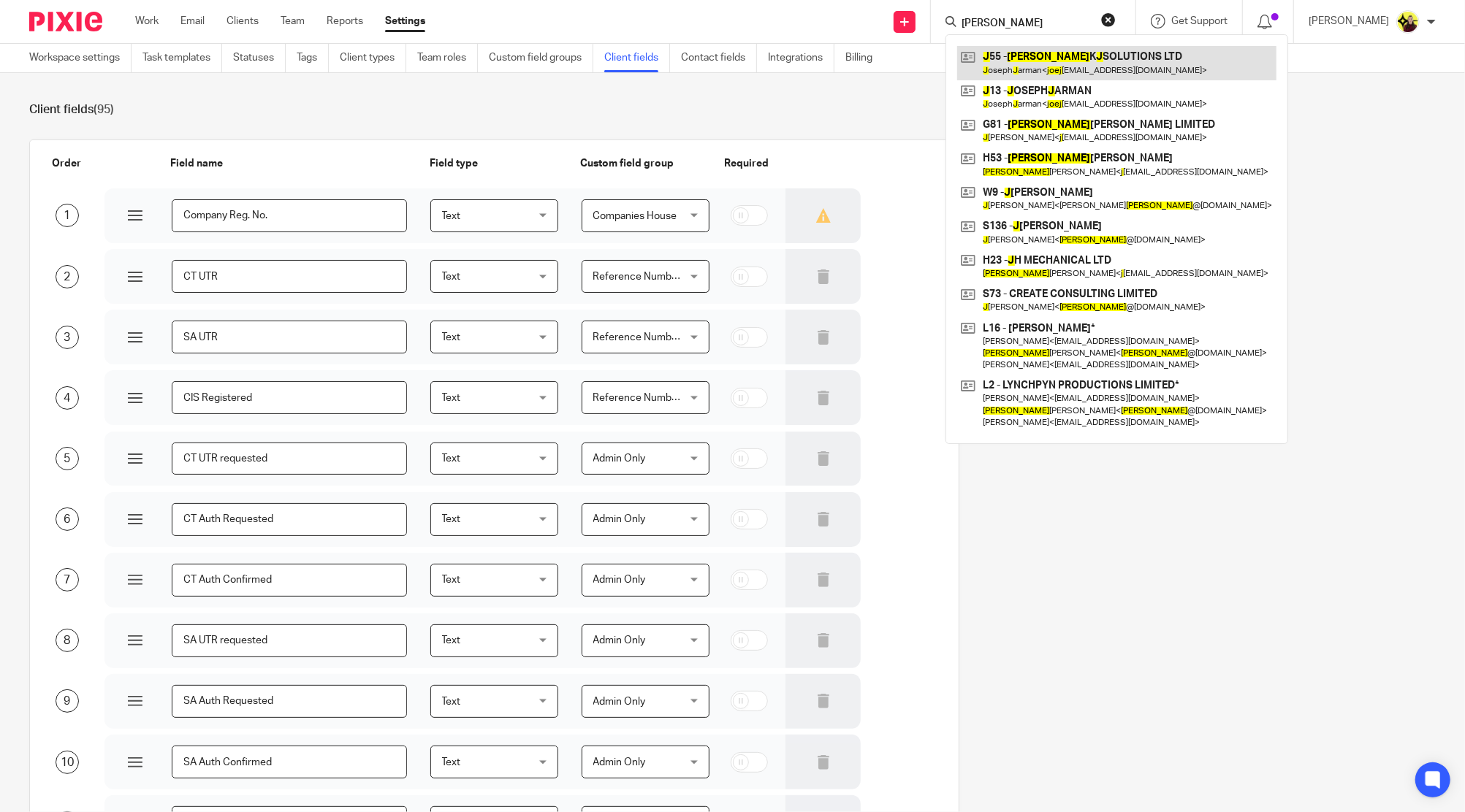
type input "[PERSON_NAME]"
click at [1055, 58] on link at bounding box center [1116, 62] width 319 height 33
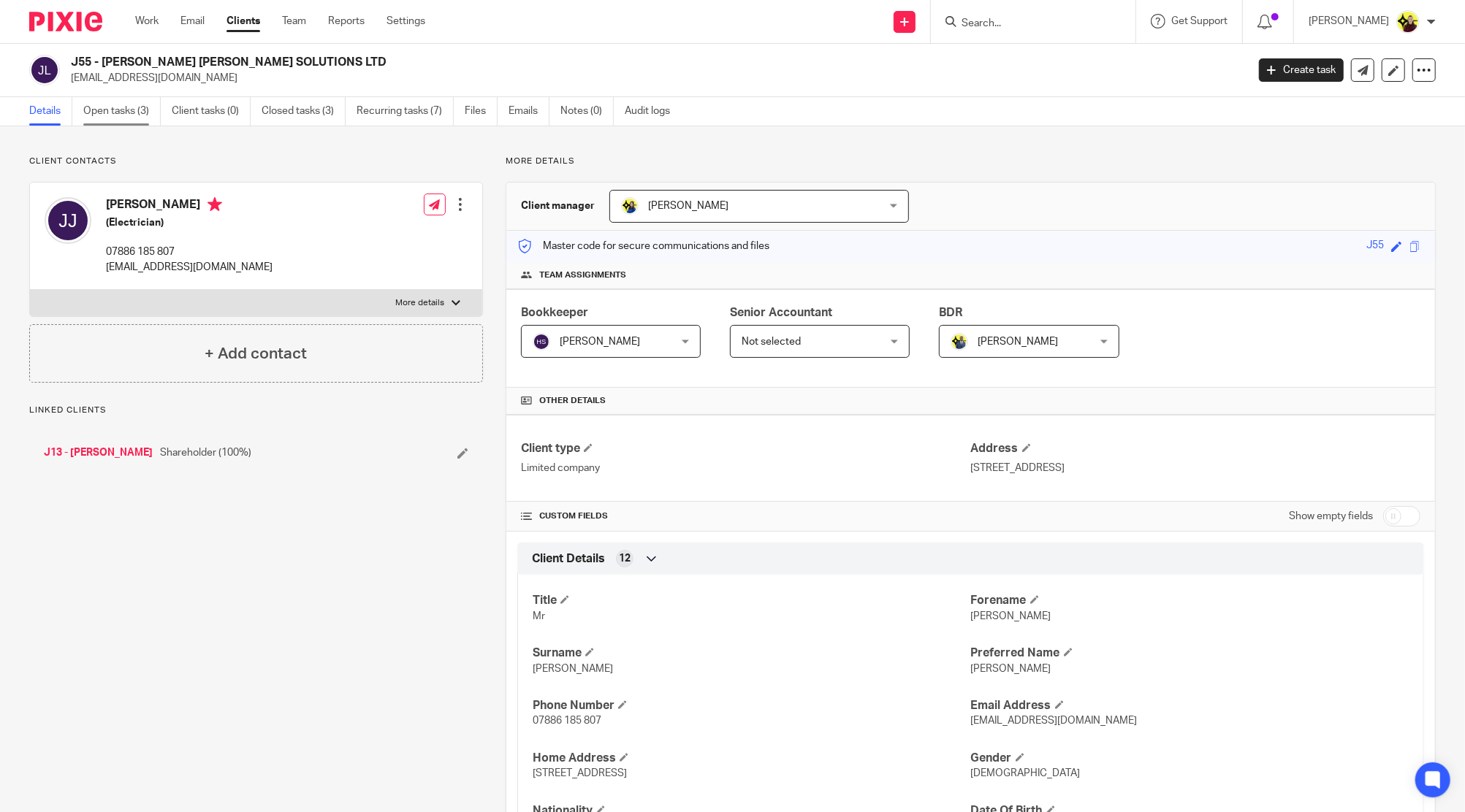
click at [126, 114] on link "Open tasks (3)" at bounding box center [122, 111] width 78 height 28
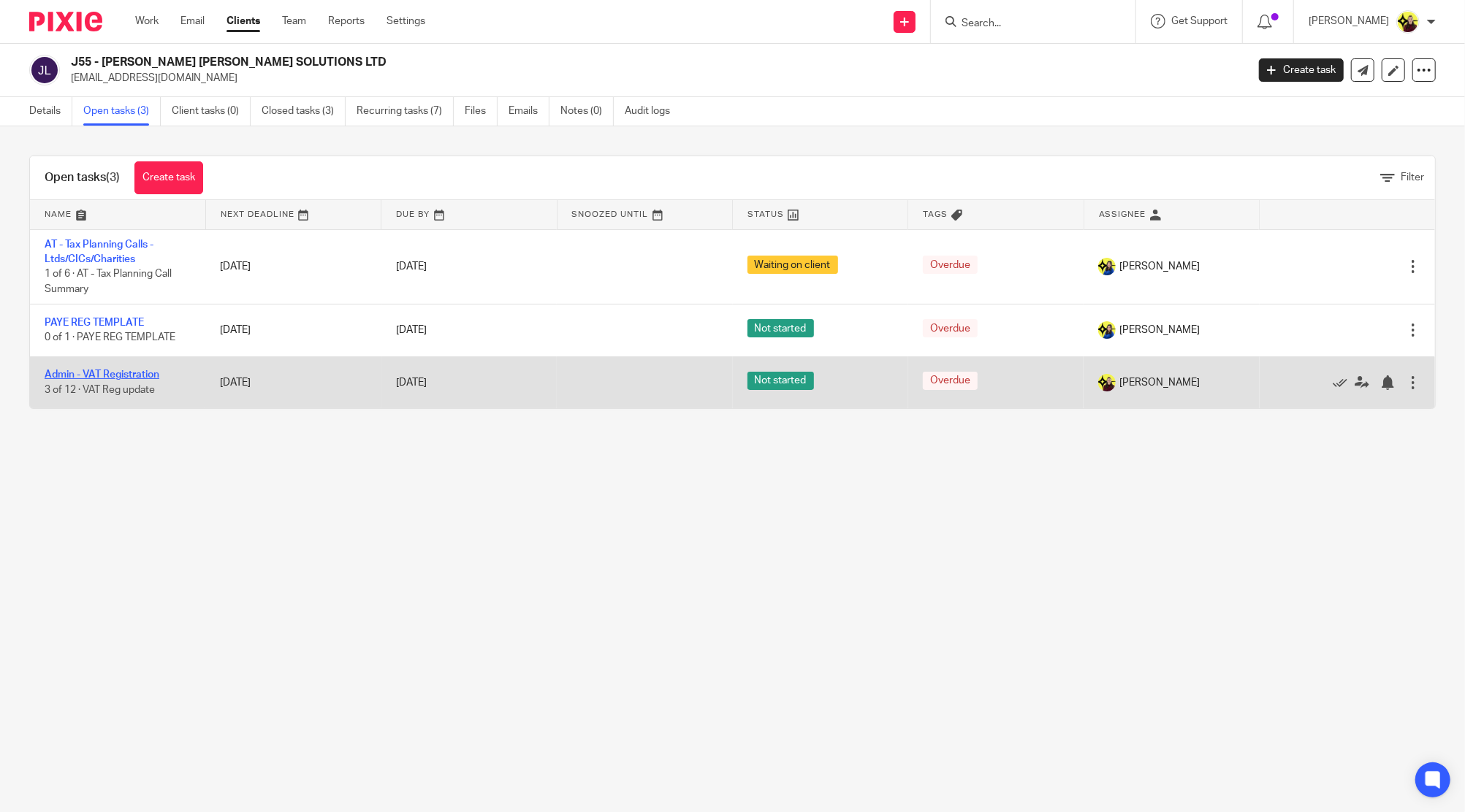
click at [87, 374] on link "Admin - VAT Registration" at bounding box center [102, 374] width 115 height 10
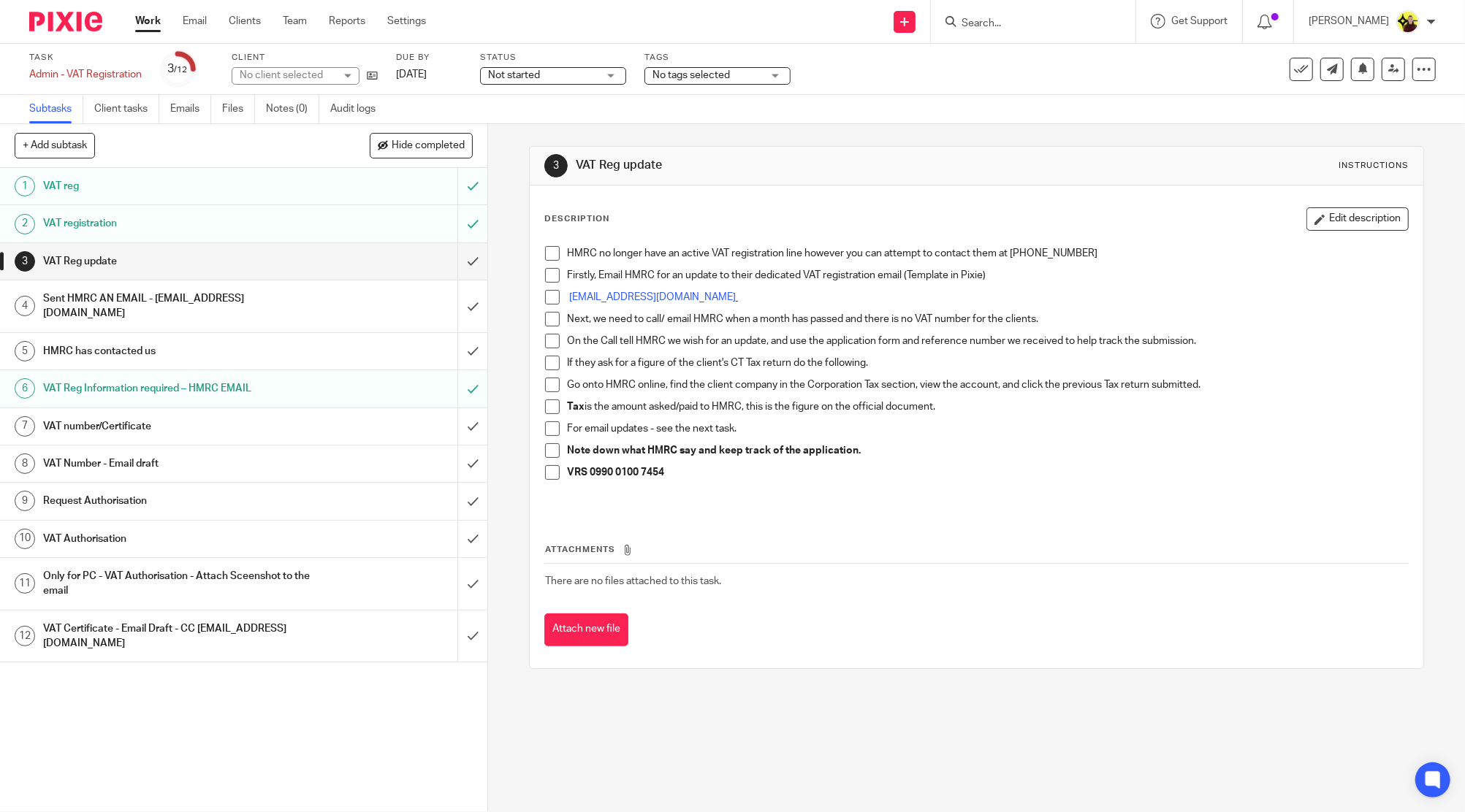
click at [1000, 24] on input "Search" at bounding box center [1026, 24] width 132 height 13
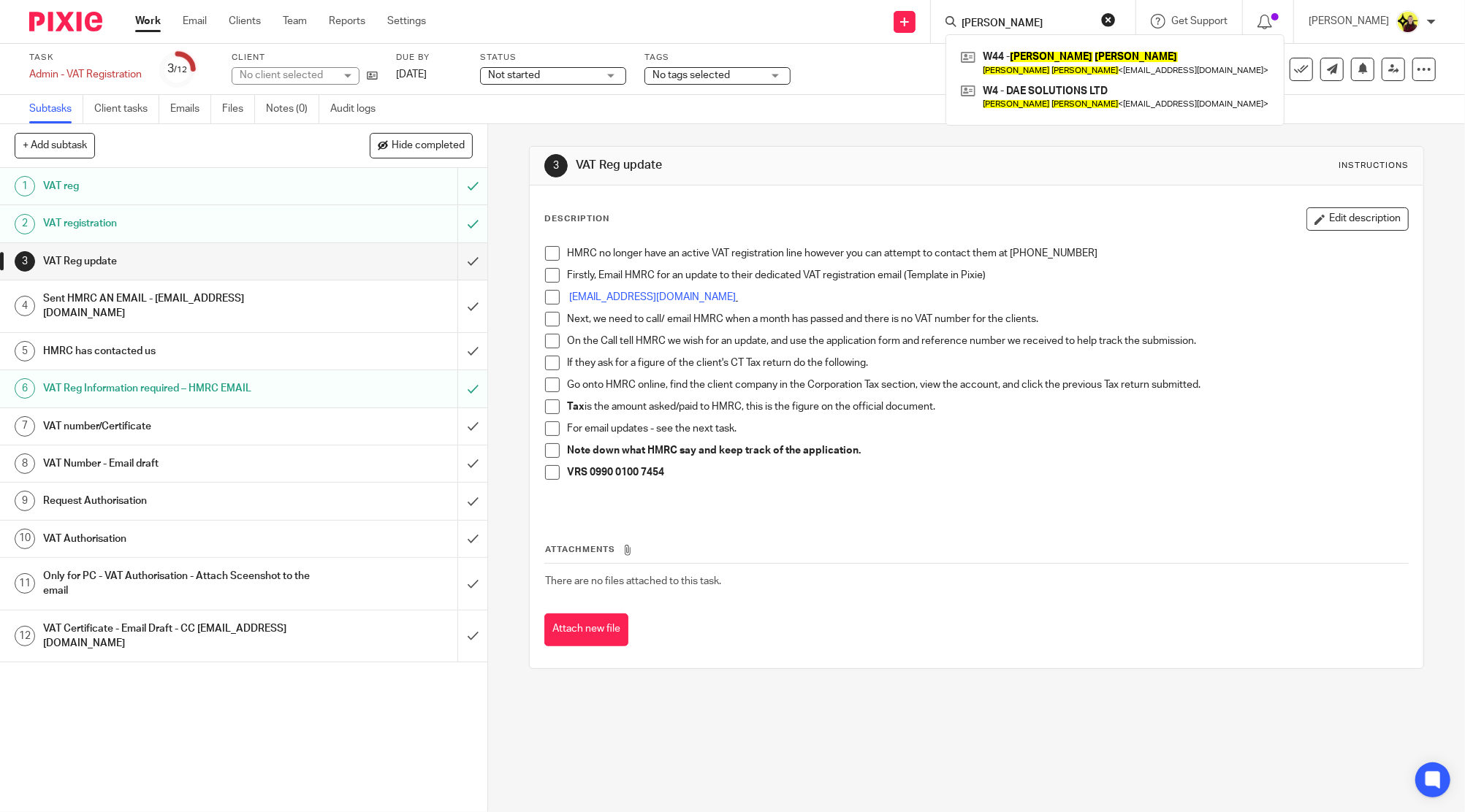
type input "[PERSON_NAME]"
drag, startPoint x: 1039, startPoint y: 121, endPoint x: 1025, endPoint y: 104, distance: 22.0
click at [251, 23] on link "Clients" at bounding box center [244, 21] width 32 height 14
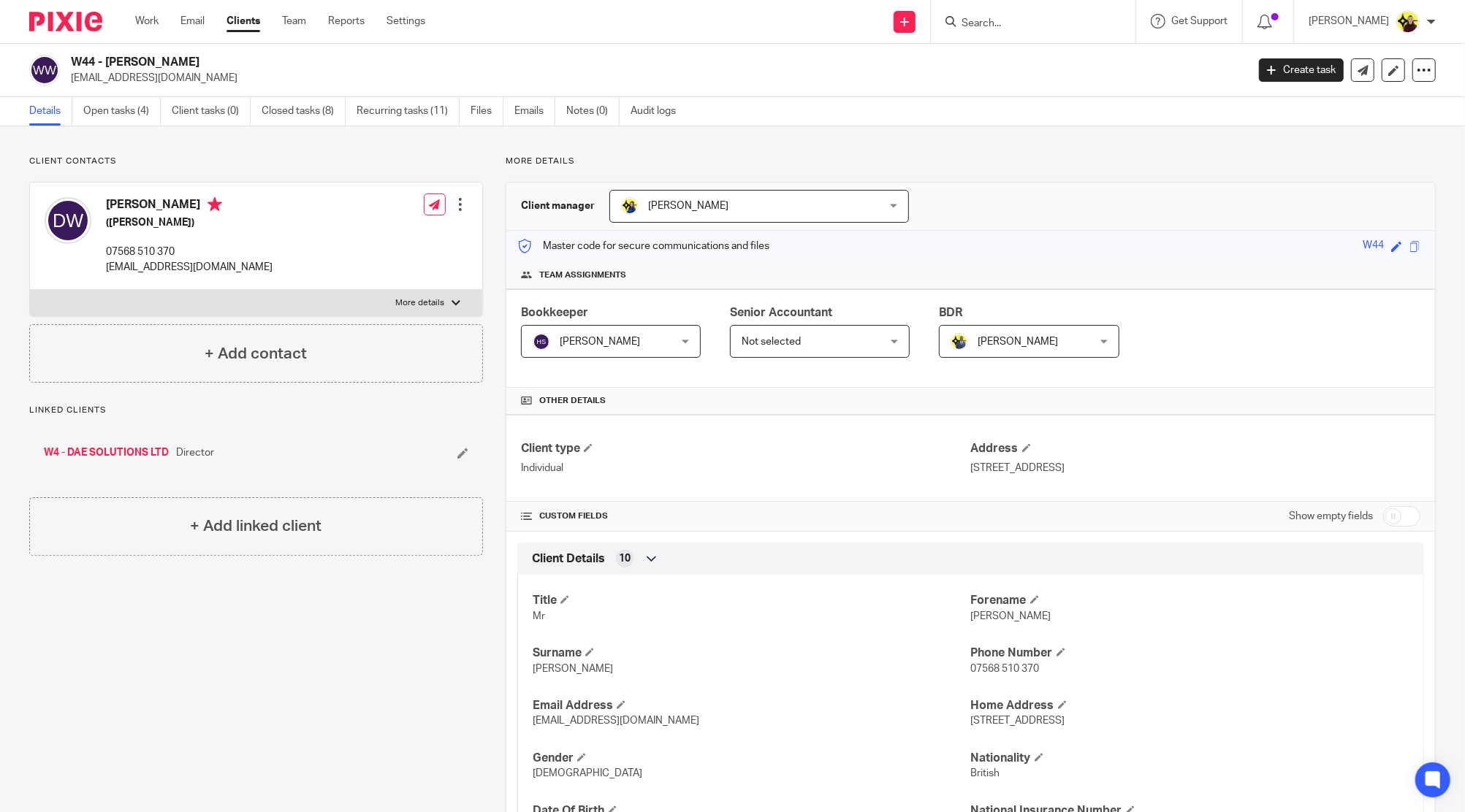
click at [80, 453] on link "W4 - DAE SOLUTIONS LTD" at bounding box center [107, 452] width 125 height 14
click at [993, 33] on div at bounding box center [1033, 21] width 205 height 43
click at [1026, 24] on input "Search" at bounding box center [1026, 24] width 132 height 13
type input "joe k"
click at [1040, 62] on link at bounding box center [1080, 62] width 247 height 33
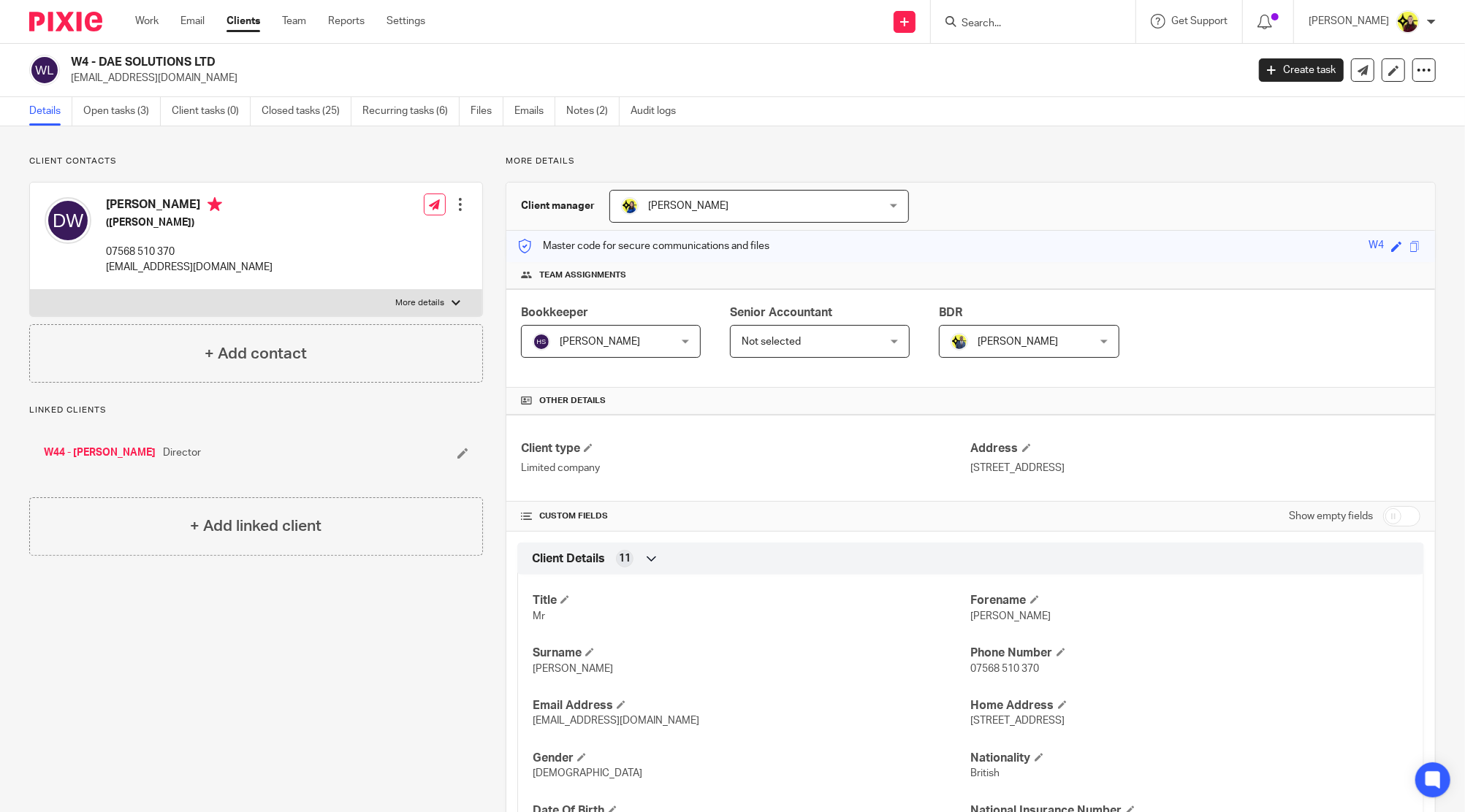
click at [996, 27] on input "Search" at bounding box center [1026, 24] width 132 height 13
type input "p22"
click at [1011, 65] on link at bounding box center [1080, 62] width 247 height 33
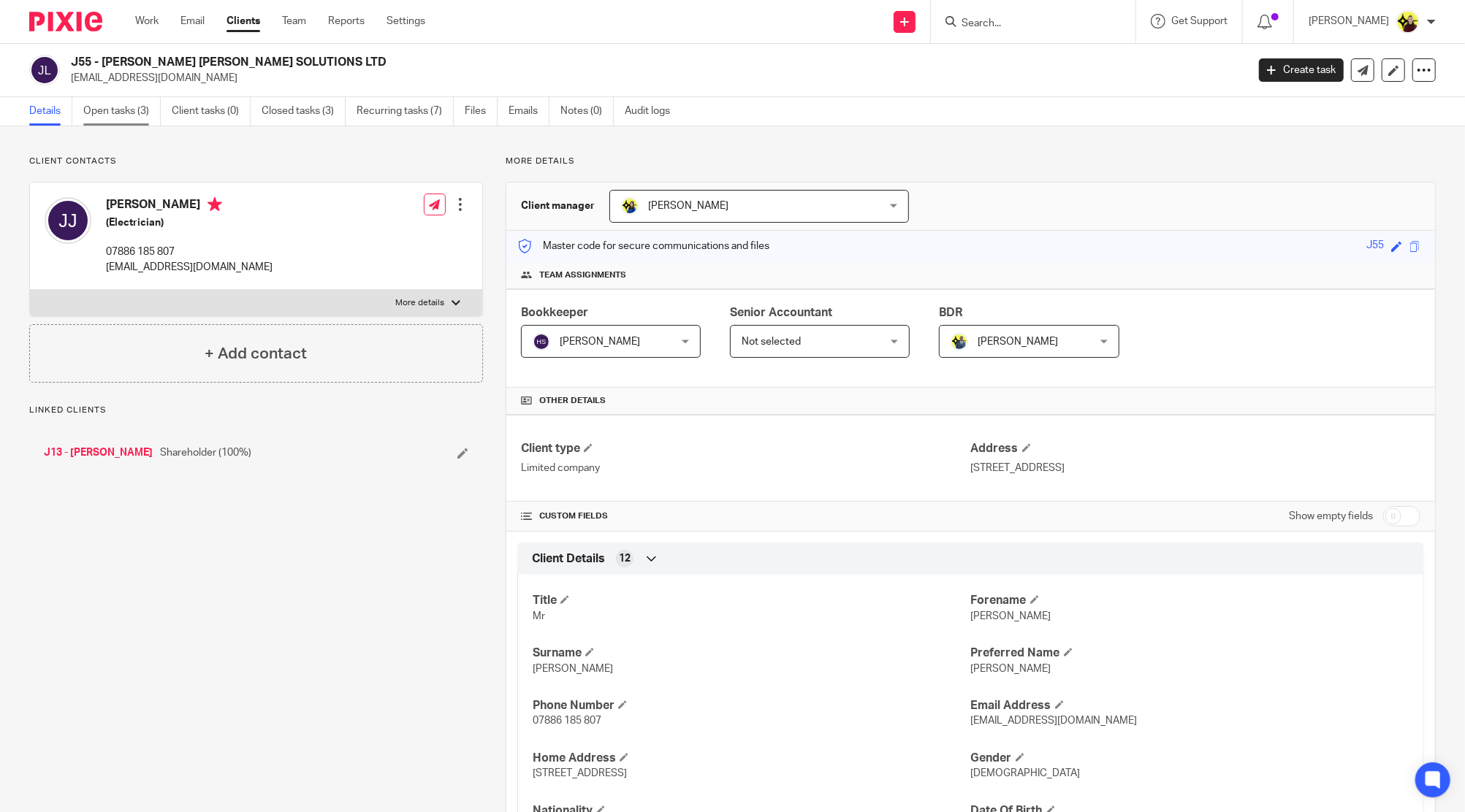
click at [116, 122] on link "Open tasks (3)" at bounding box center [122, 111] width 78 height 28
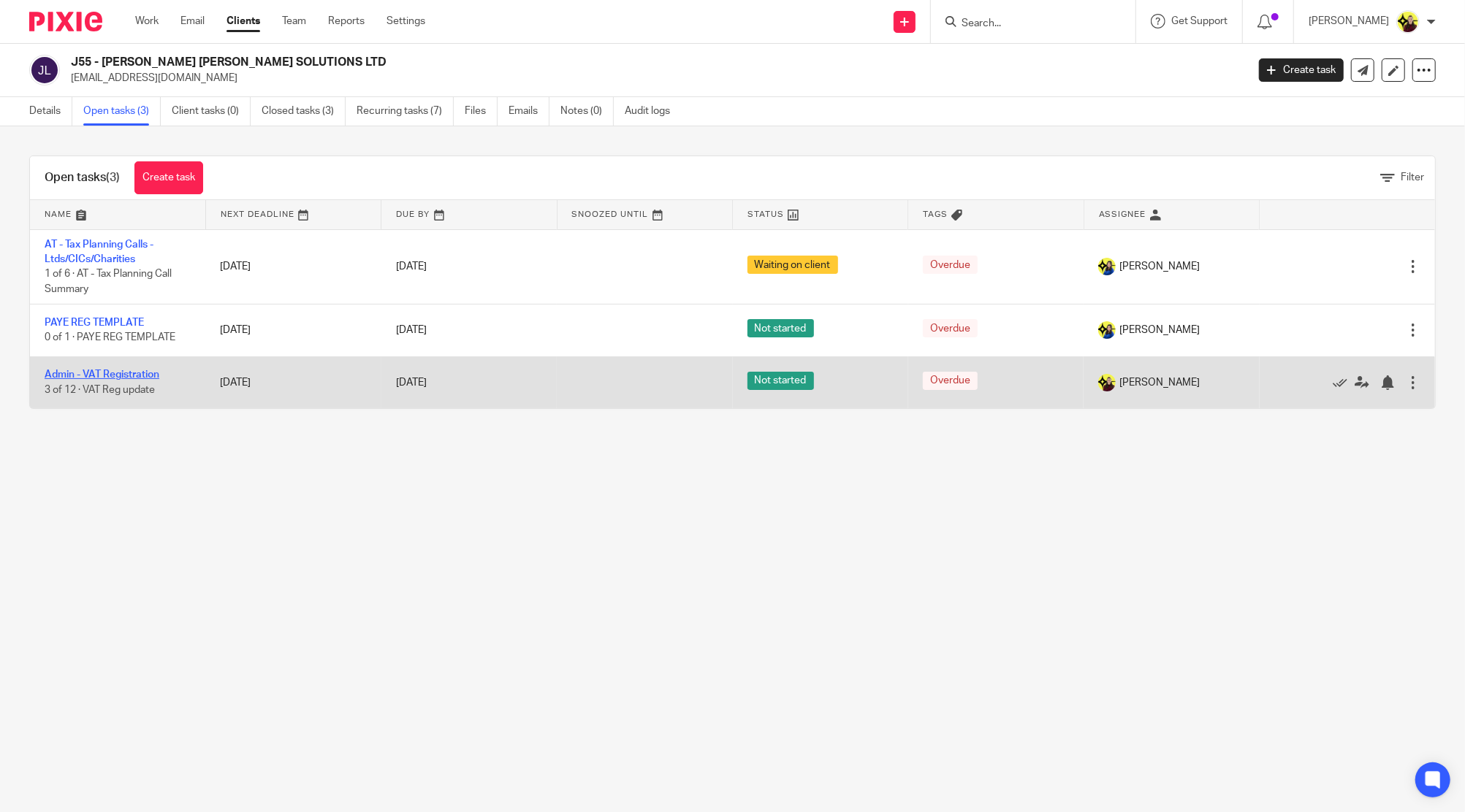
click at [97, 372] on link "Admin - VAT Registration" at bounding box center [102, 374] width 115 height 10
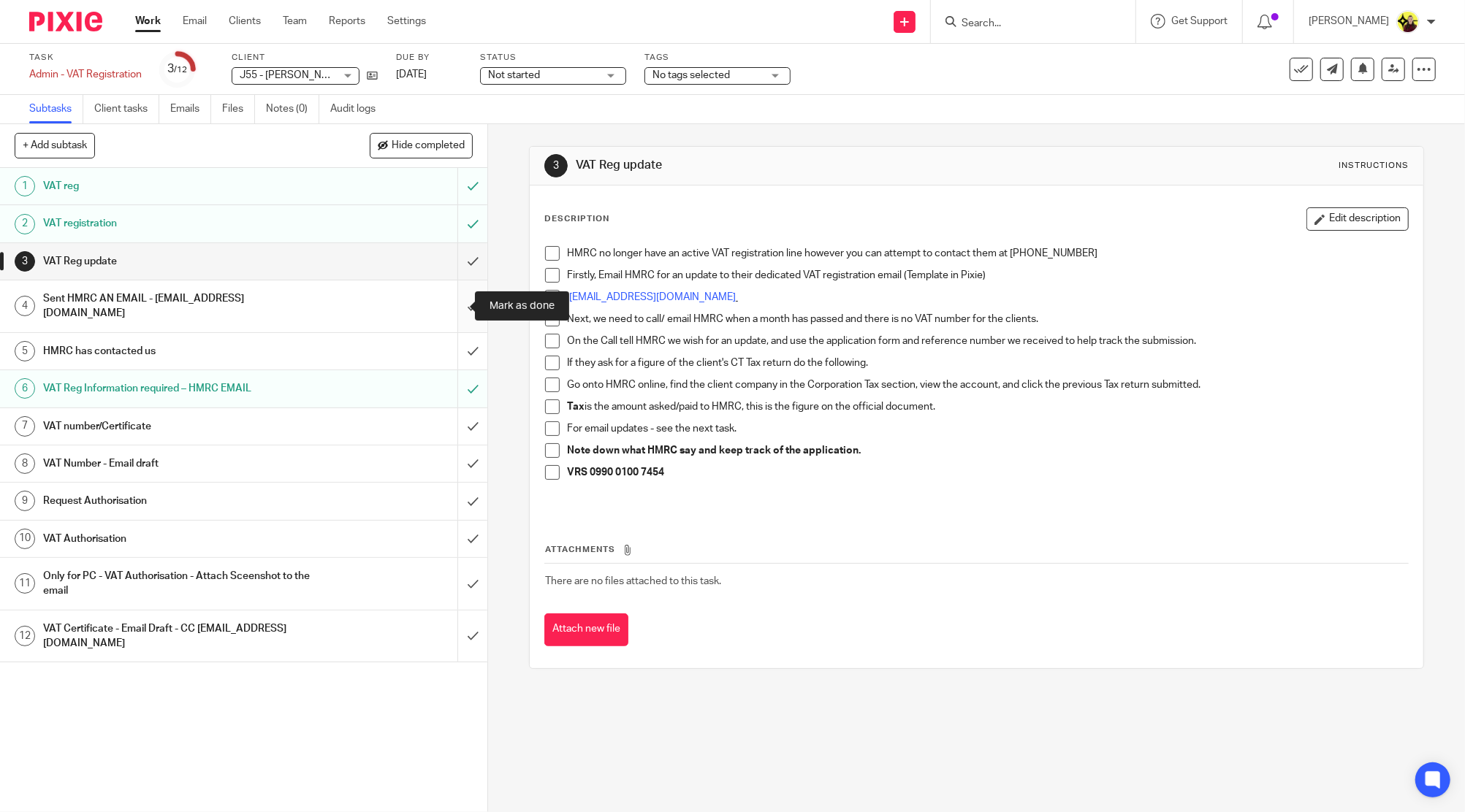
click at [455, 307] on input "submit" at bounding box center [244, 306] width 487 height 52
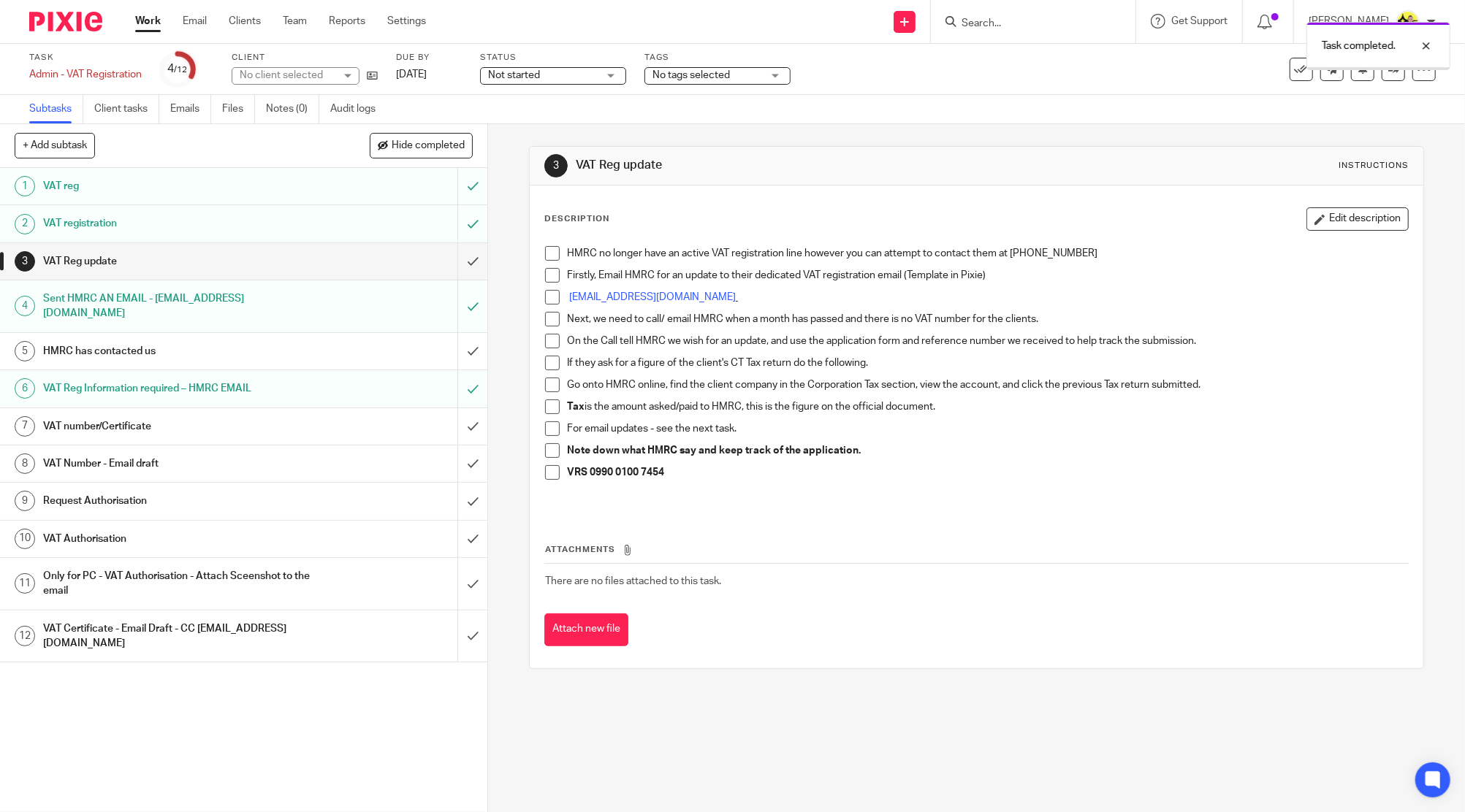
click at [450, 350] on input "submit" at bounding box center [244, 352] width 487 height 37
click at [592, 624] on button "Attach new file" at bounding box center [586, 629] width 84 height 33
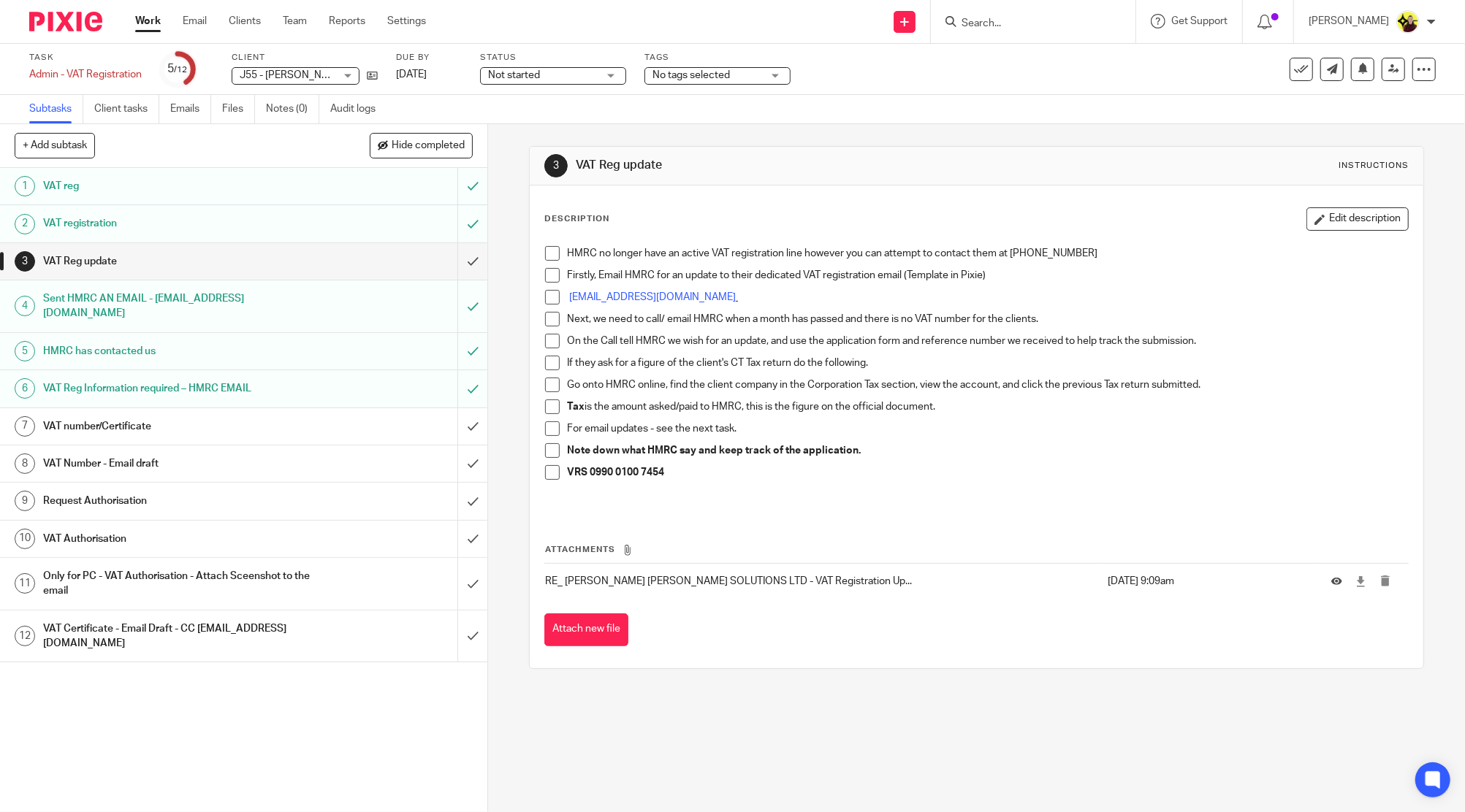
click at [1004, 24] on input "Search" at bounding box center [1026, 24] width 132 height 13
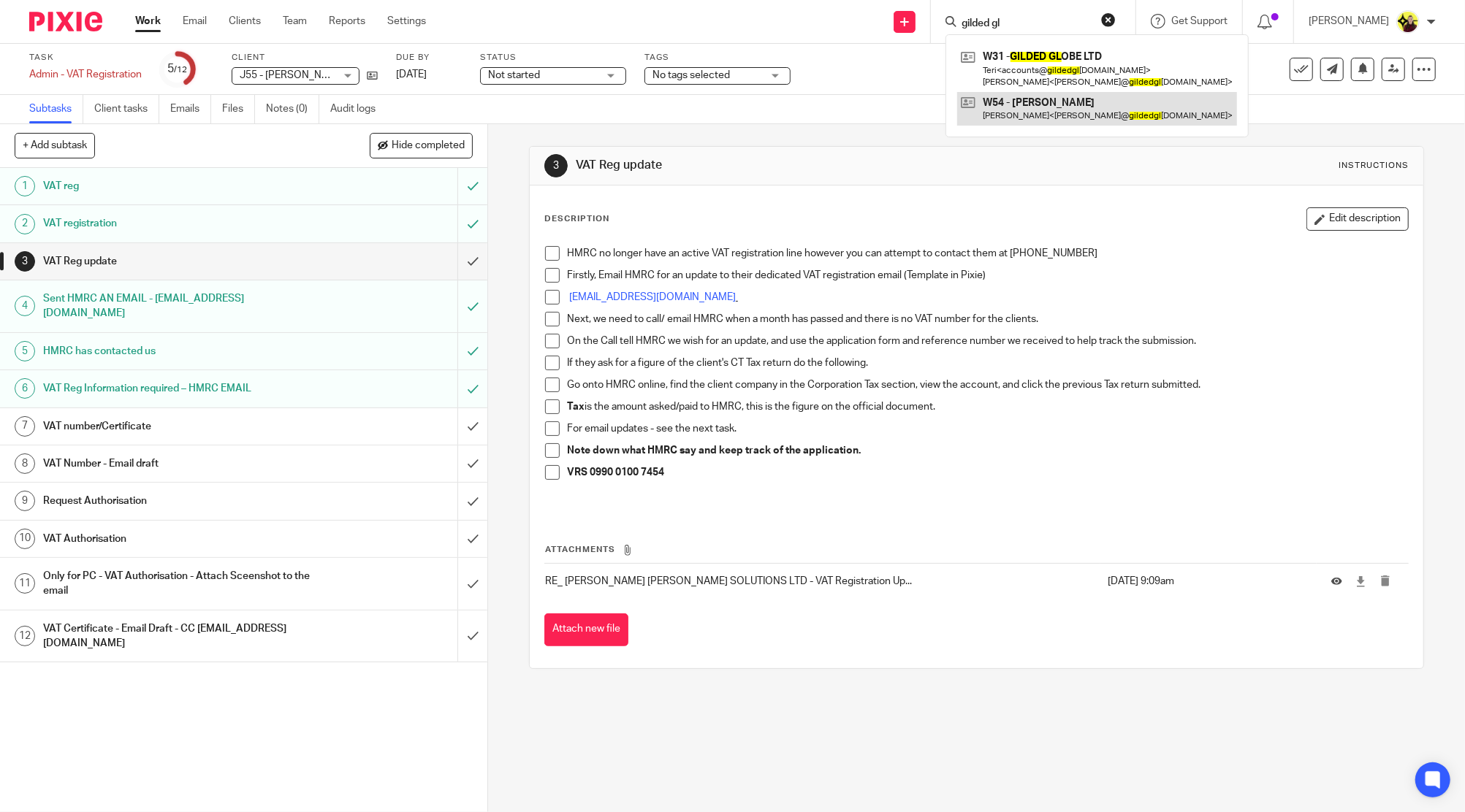
type input "gilded gl"
click at [1081, 94] on link at bounding box center [1096, 109] width 279 height 33
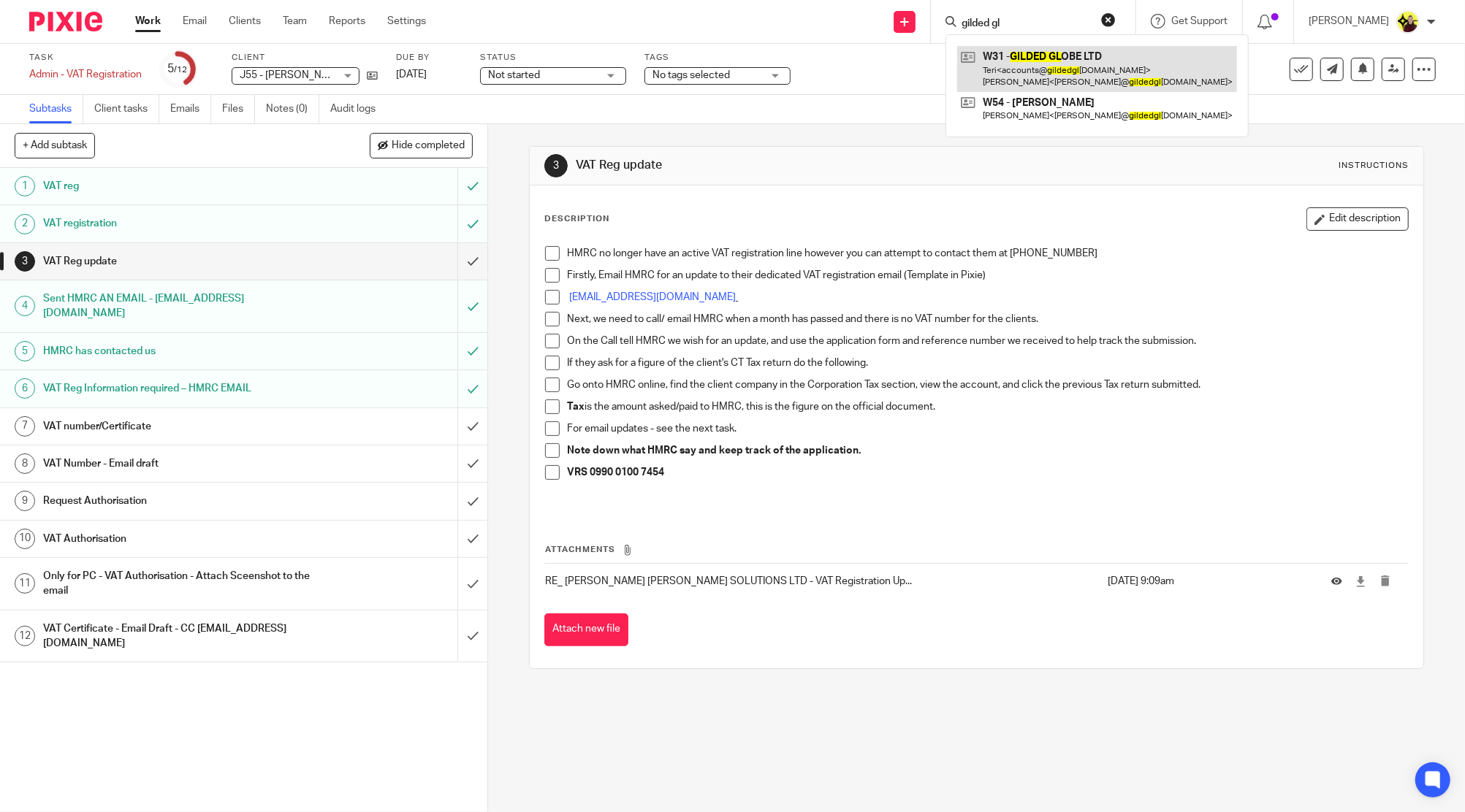
click at [1066, 67] on link at bounding box center [1096, 68] width 279 height 45
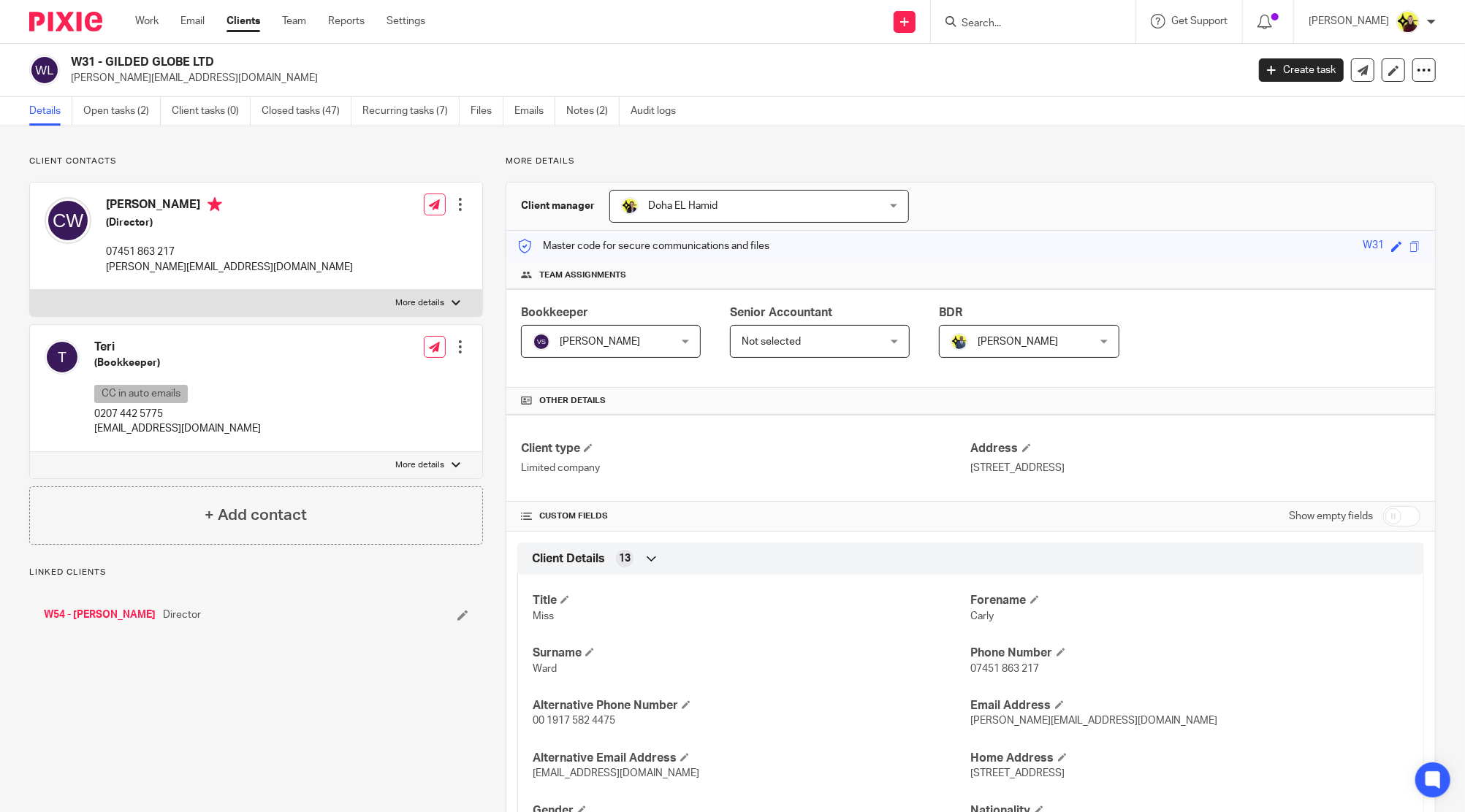
scroll to position [681, 0]
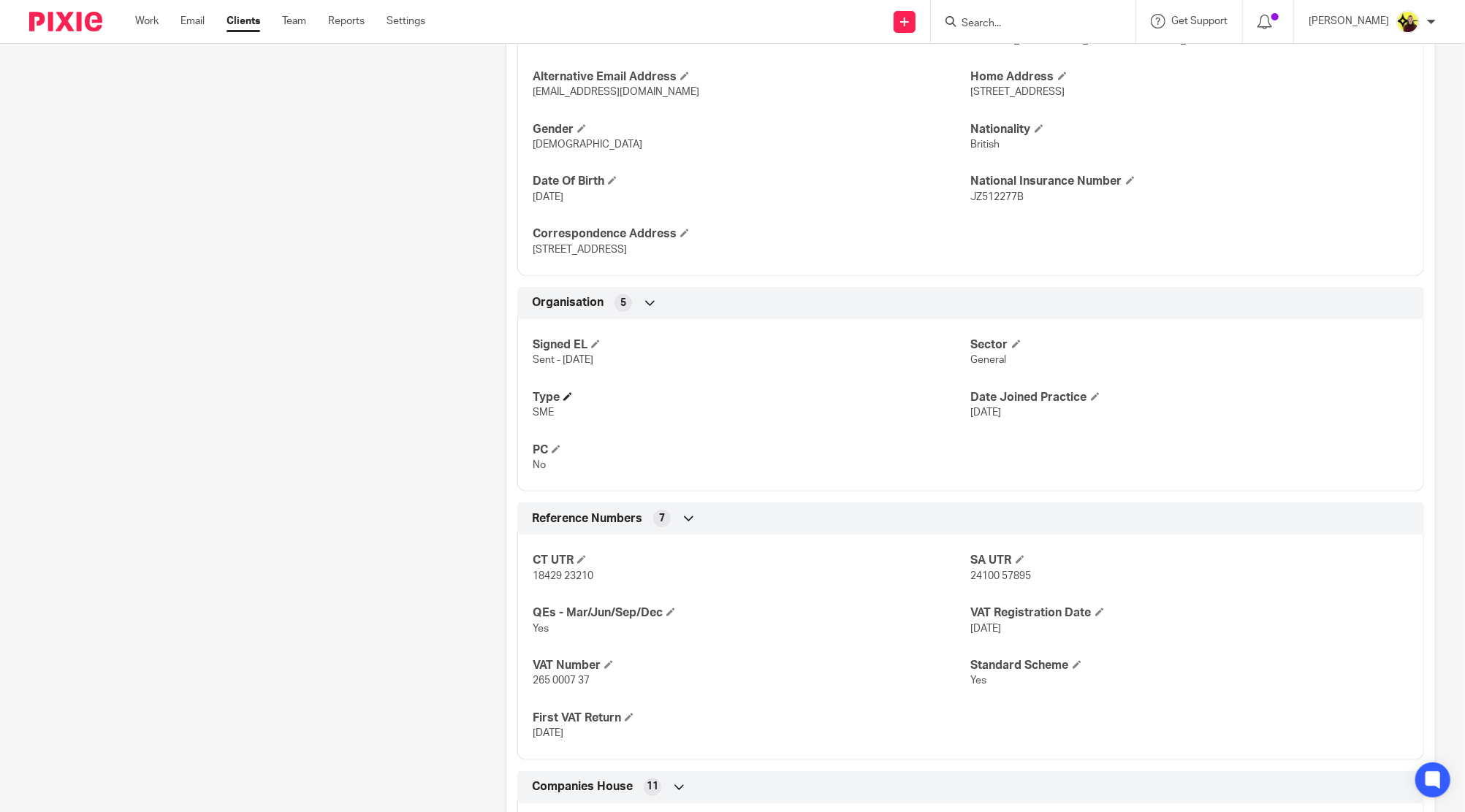
drag, startPoint x: 1029, startPoint y: 424, endPoint x: 945, endPoint y: 400, distance: 87.4
click at [945, 400] on div "Signed EL Sent - [DATE] Sector General Type SME Date Joined Practice [DATE] PC …" at bounding box center [970, 400] width 907 height 183
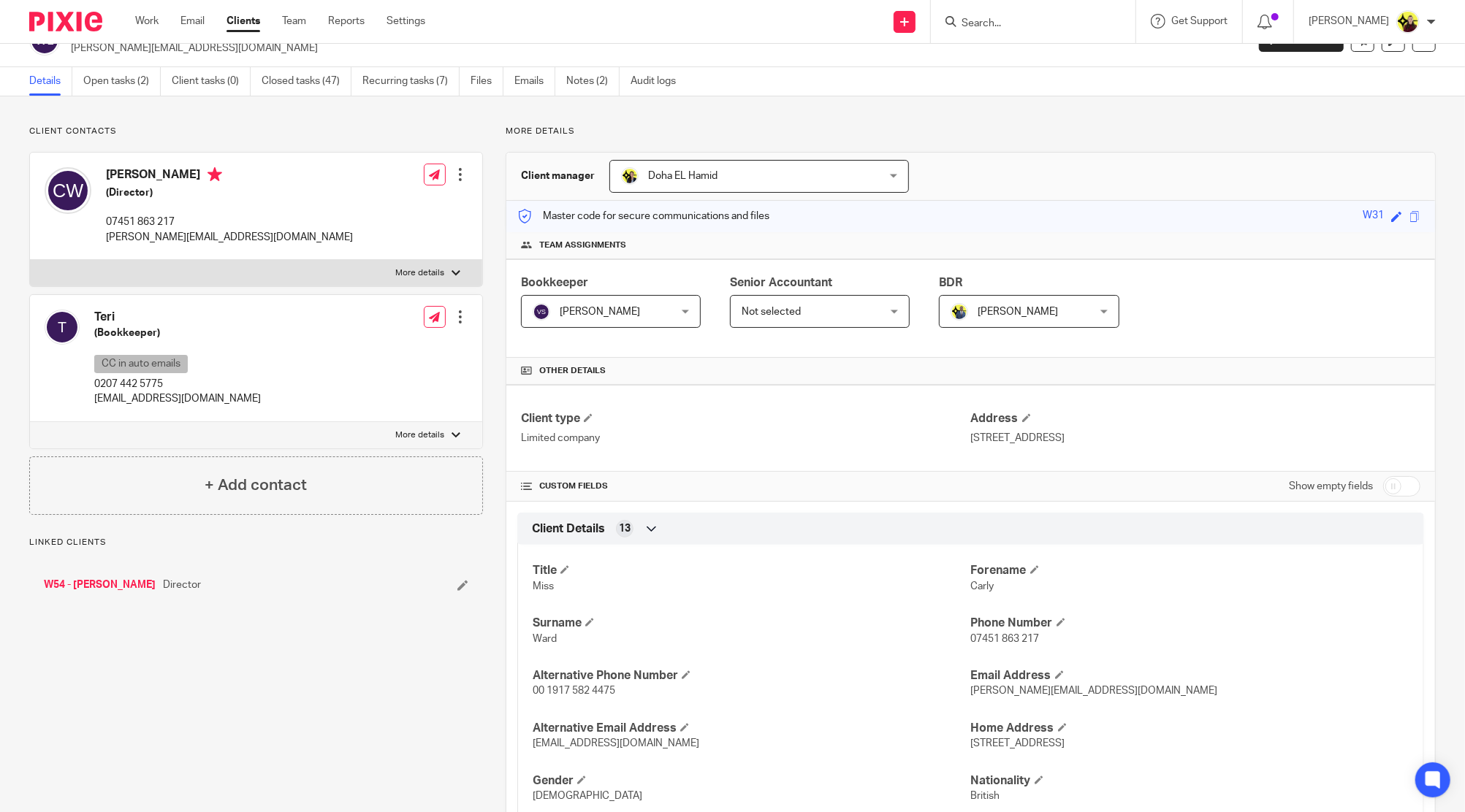
scroll to position [0, 0]
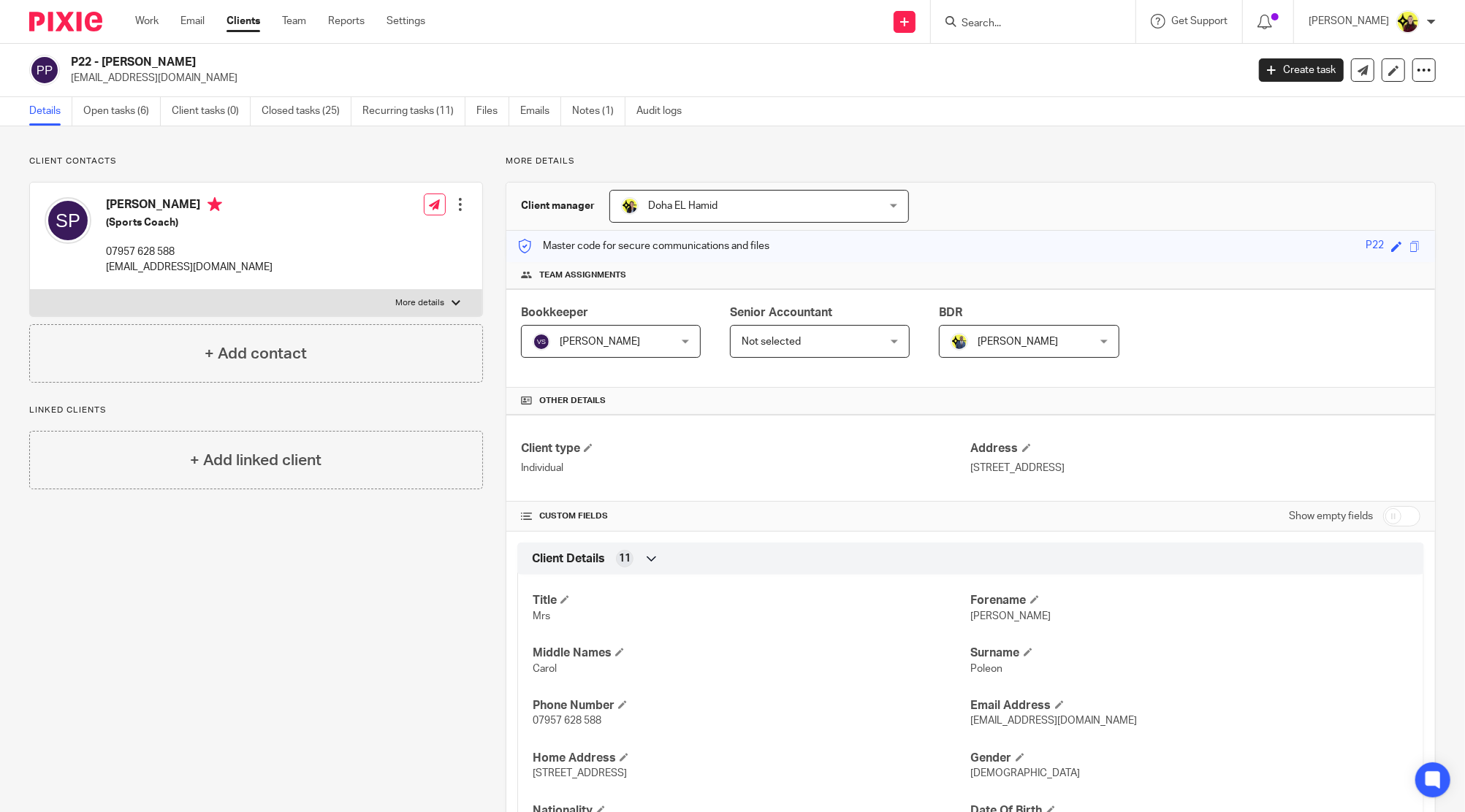
click at [1030, 24] on input "Search" at bounding box center [1026, 24] width 132 height 13
click at [1002, 18] on input "[PERSON_NAME] -" at bounding box center [1026, 24] width 132 height 13
type input "w"
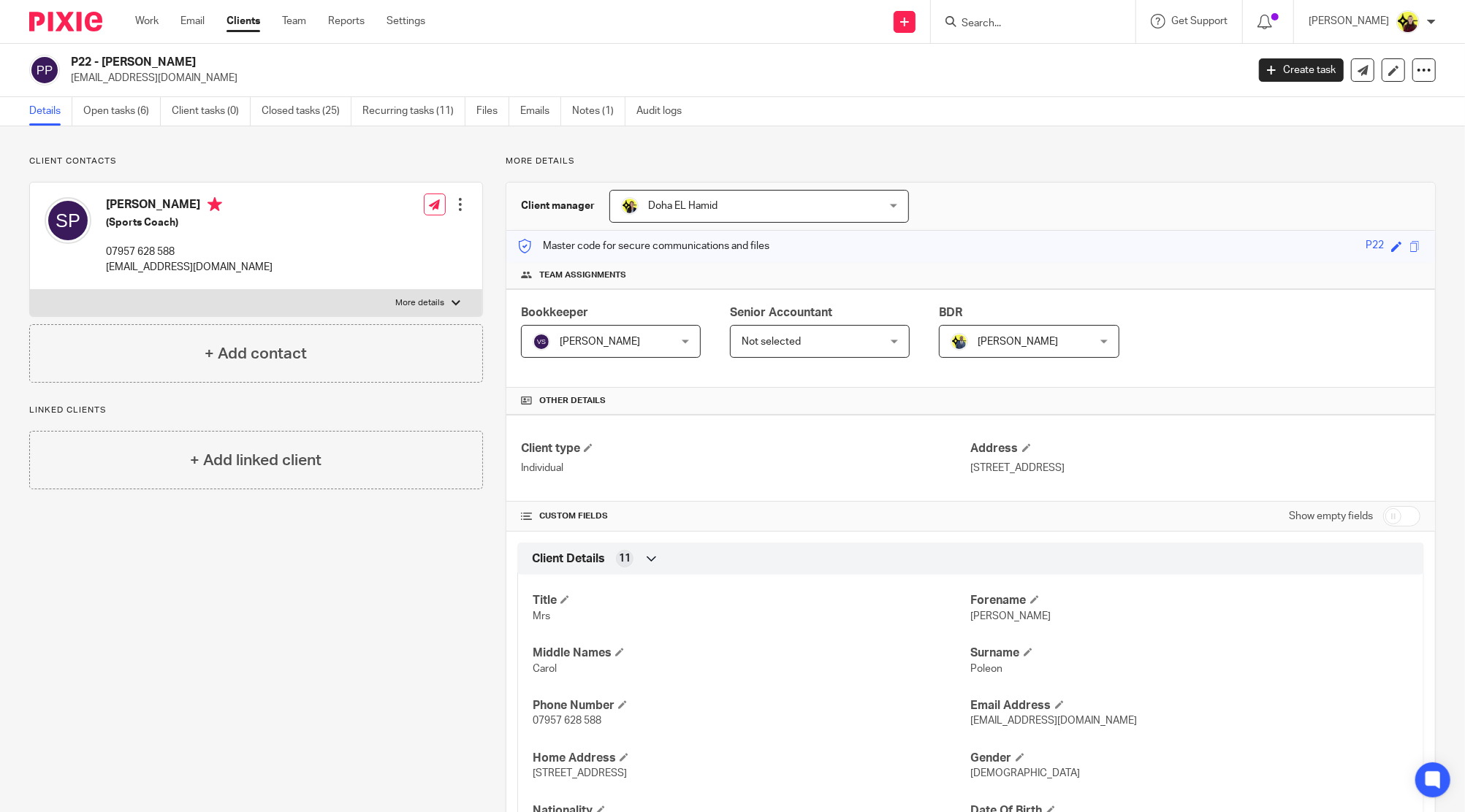
click at [125, 191] on div "[PERSON_NAME] (Sports Coach) 07957 628 588 [EMAIL_ADDRESS][DOMAIN_NAME]" at bounding box center [158, 235] width 228 height 92
copy h4 "[PERSON_NAME]"
click at [125, 245] on p "07957 628 588" at bounding box center [189, 251] width 167 height 14
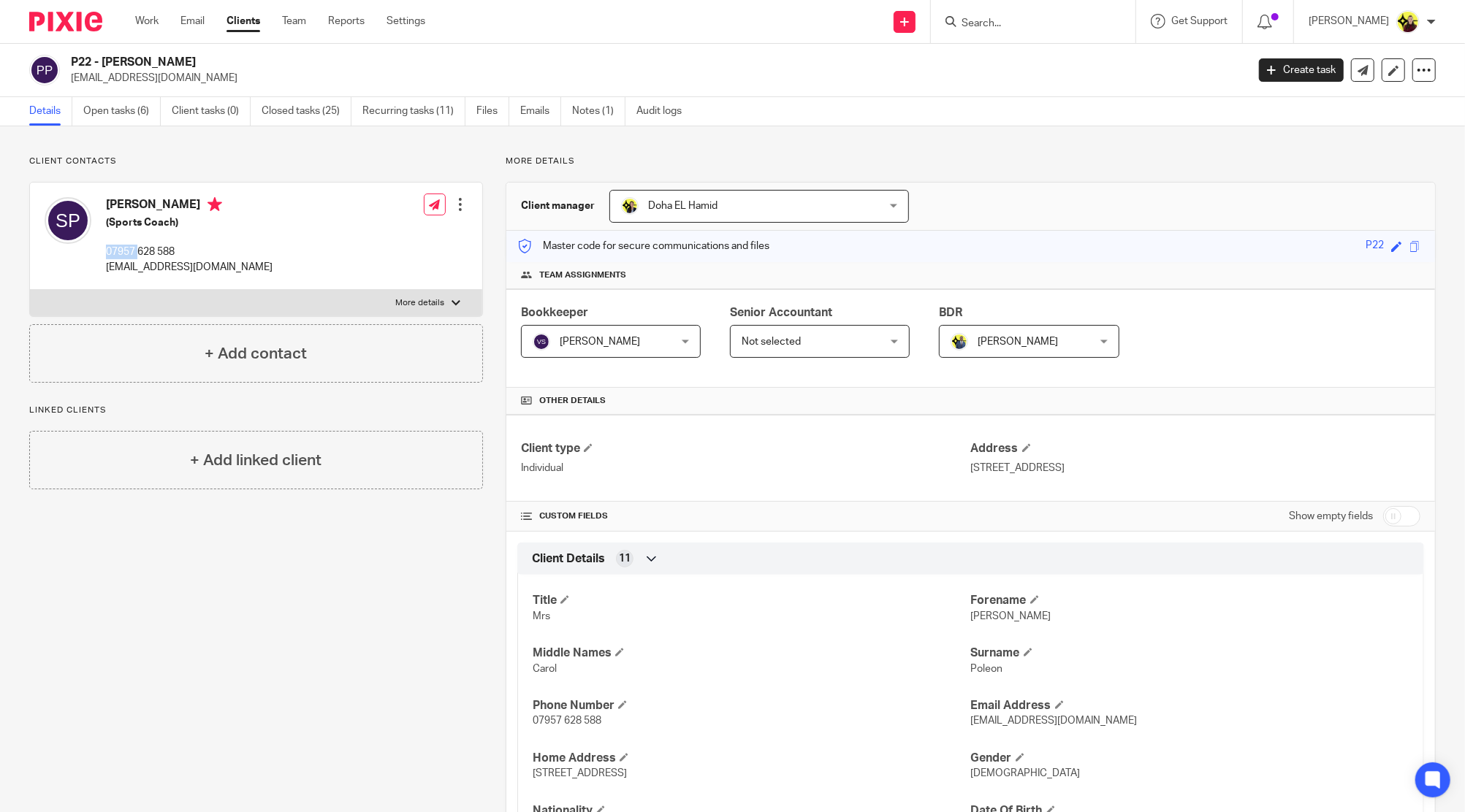
click at [125, 245] on p "07957 628 588" at bounding box center [189, 251] width 167 height 14
copy div "07957 628 588"
click at [1042, 27] on input "Search" at bounding box center [1026, 24] width 132 height 13
type input "A"
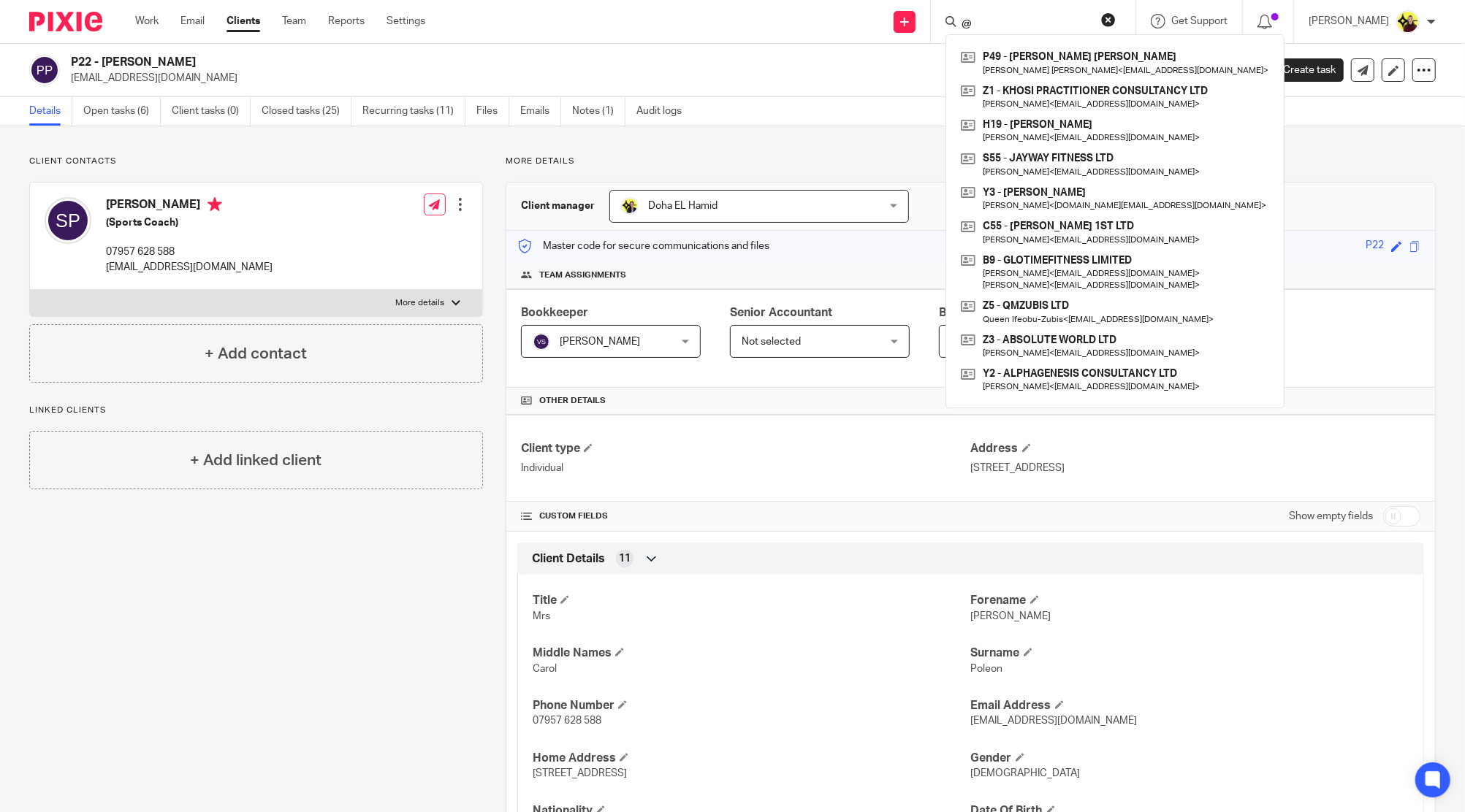
type input "@"
click at [139, 84] on p "[EMAIL_ADDRESS][DOMAIN_NAME]" at bounding box center [653, 78] width 1166 height 14
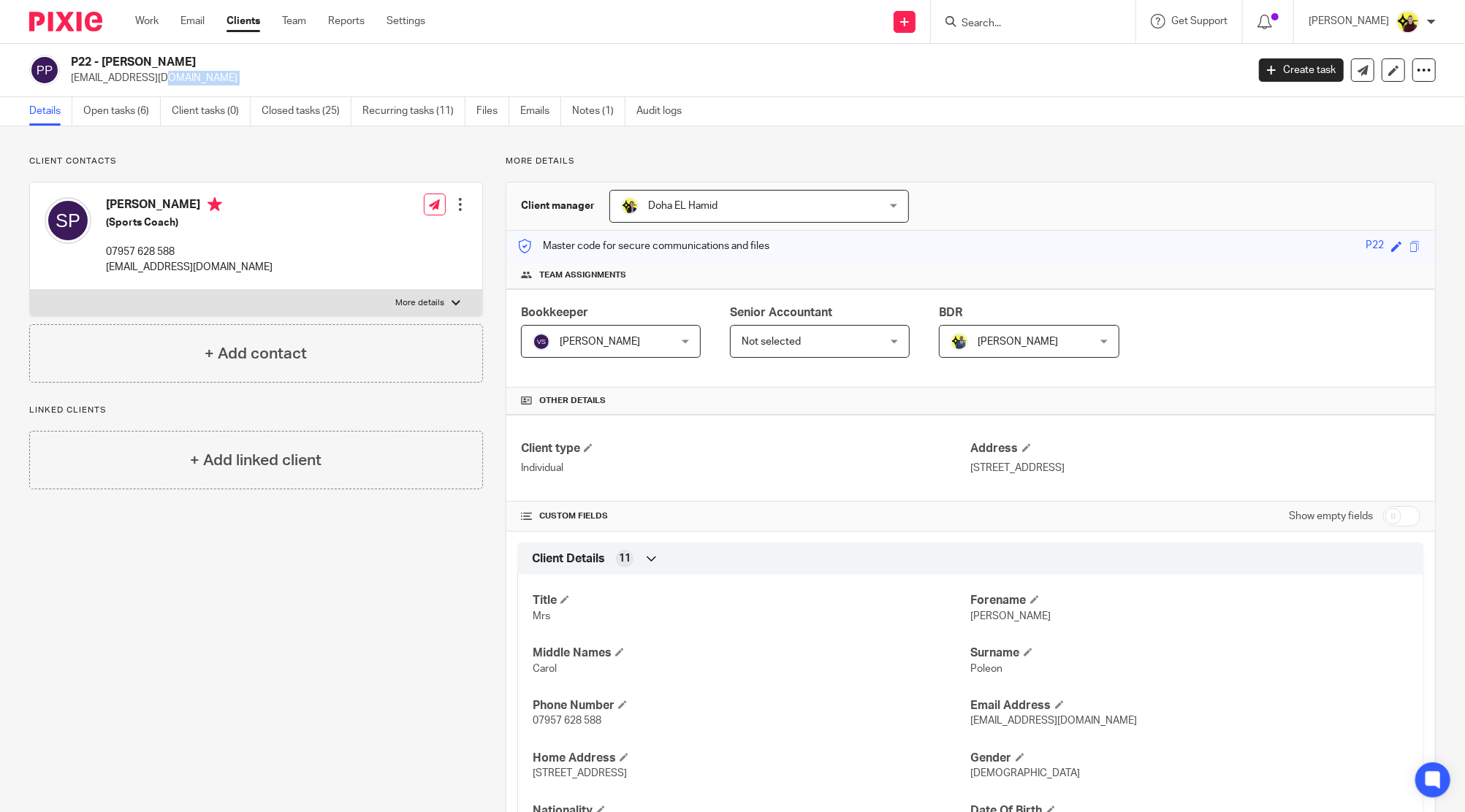
click at [139, 84] on p "[EMAIL_ADDRESS][DOMAIN_NAME]" at bounding box center [653, 78] width 1166 height 14
copy main "spoleon@aol.com Create task Update from Companies House Export data Merge Archi…"
click at [103, 44] on div "P22 - SHEILA POLEON spoleon@aol.com Create task Update from Companies House Exp…" at bounding box center [732, 71] width 1465 height 53
copy h2 "SHEILA"
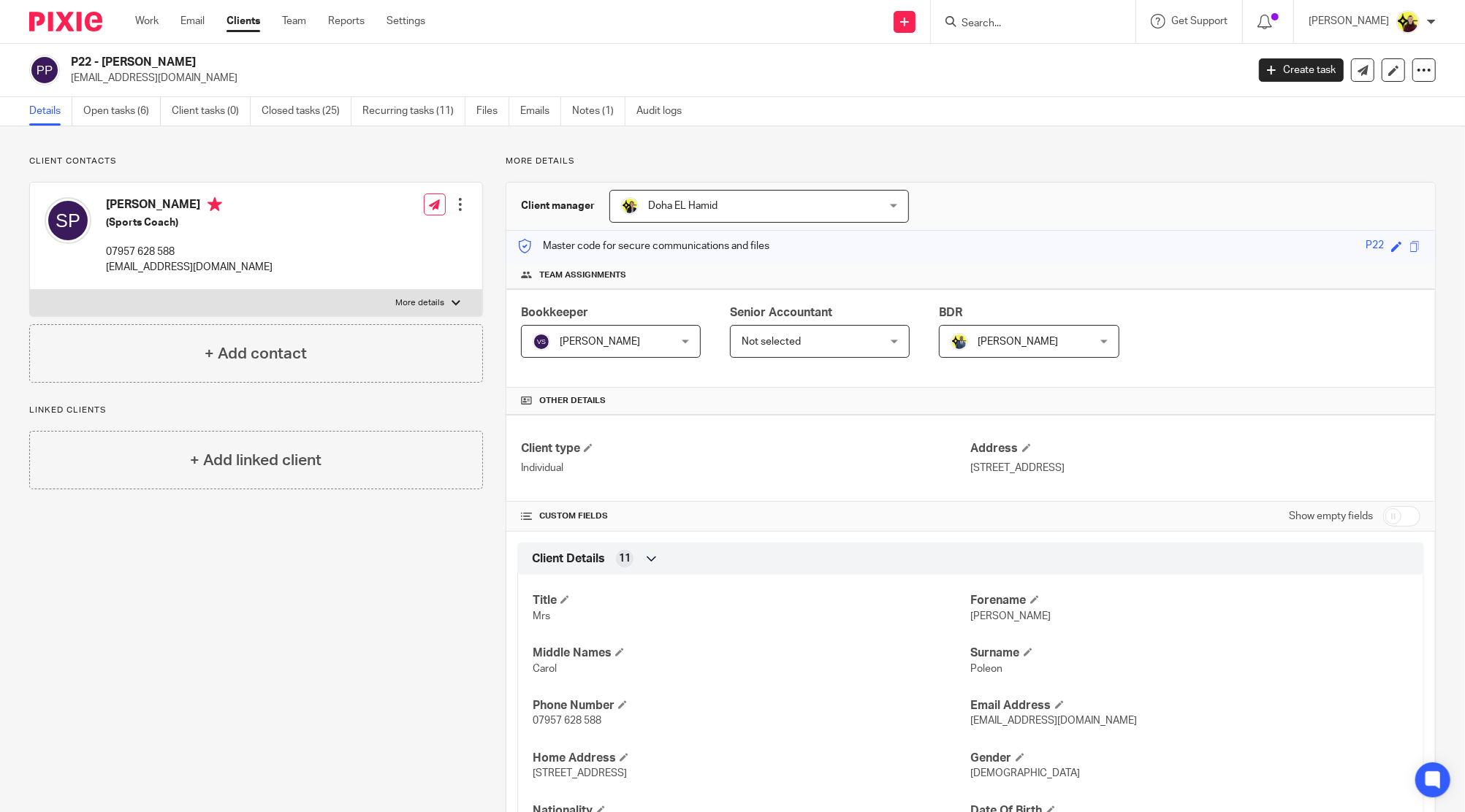
click at [1023, 27] on input "Search" at bounding box center [1026, 24] width 132 height 13
type input "d39"
click at [1036, 56] on link at bounding box center [1080, 62] width 247 height 33
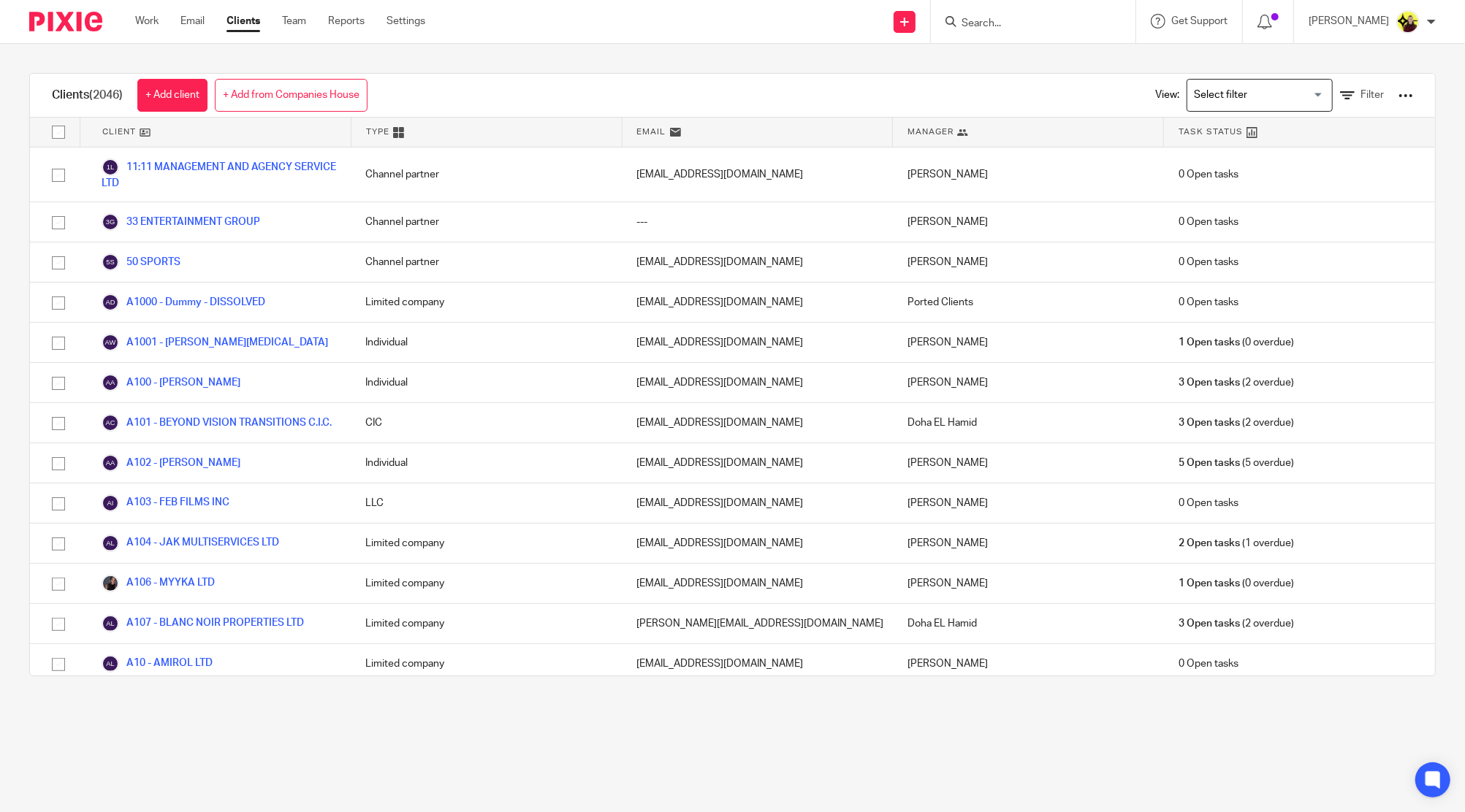
click at [976, 24] on input "Search" at bounding box center [1026, 24] width 132 height 13
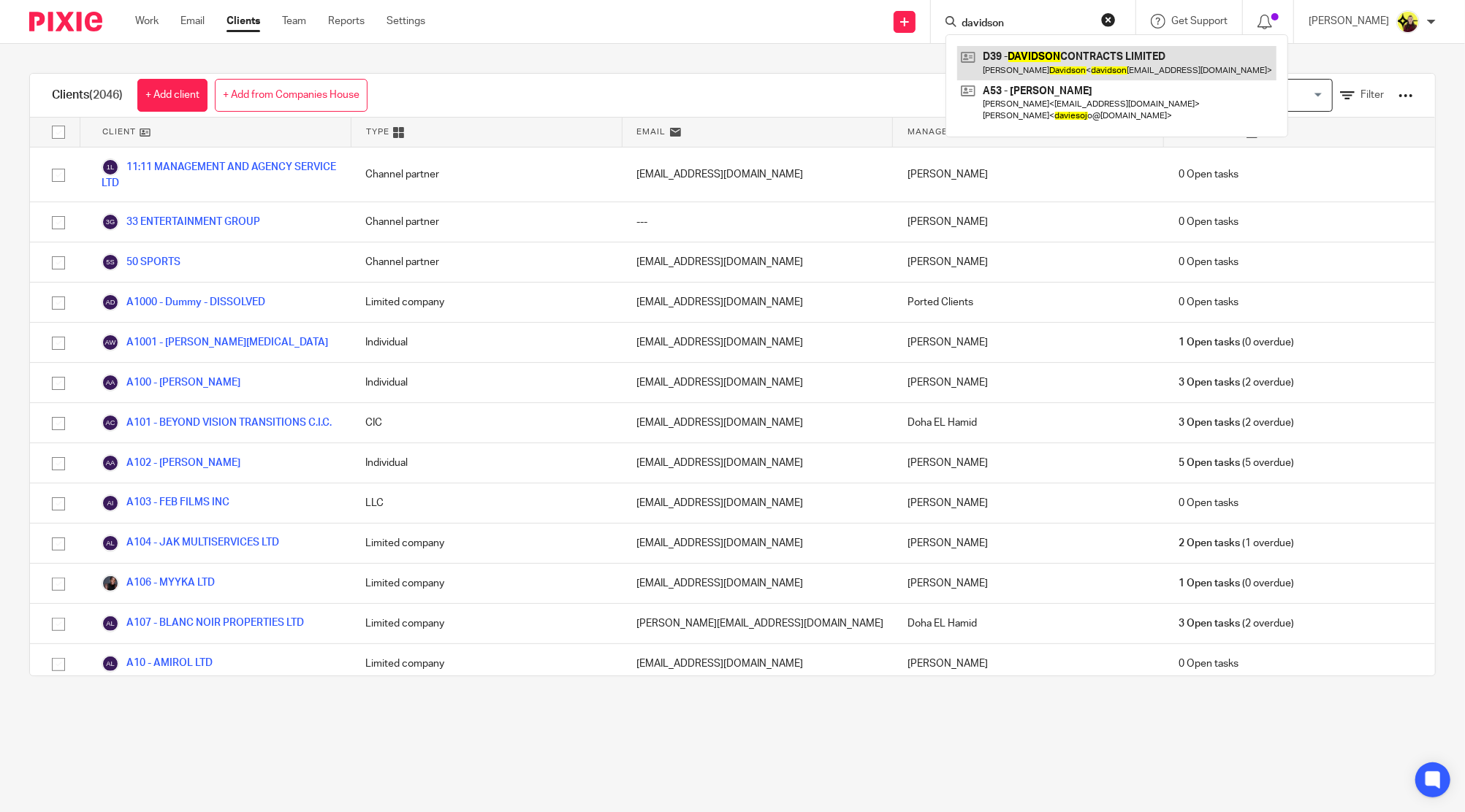
type input "davidson"
click at [1005, 62] on link at bounding box center [1116, 62] width 319 height 33
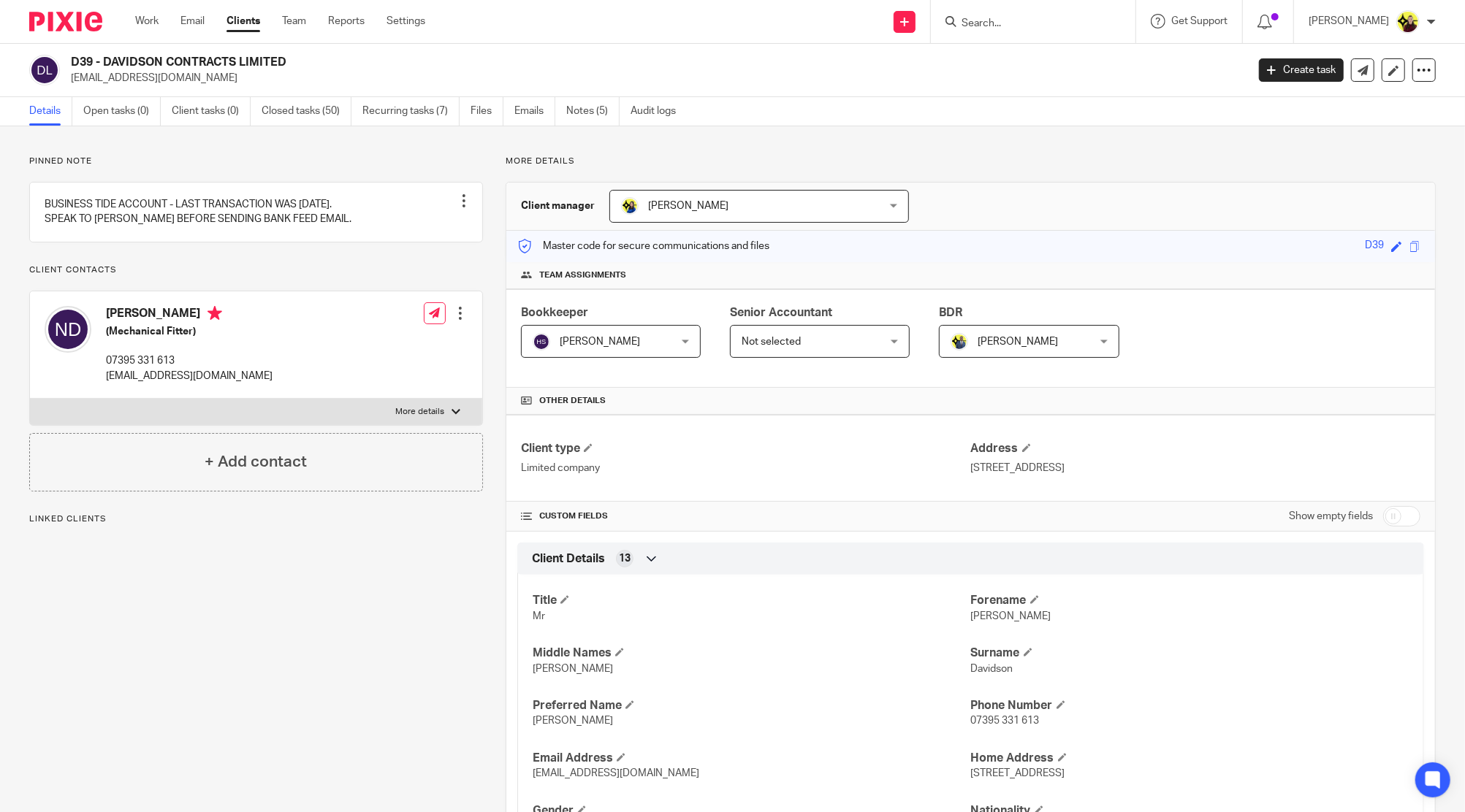
click at [139, 318] on div "Nicholas Davidson (Mechanical Fitter) 07395 331 613 davidsoncontractslimited@gm…" at bounding box center [158, 344] width 228 height 92
copy h4 "Nicholas Davidson"
click at [1053, 18] on input "Search" at bounding box center [1026, 24] width 132 height 13
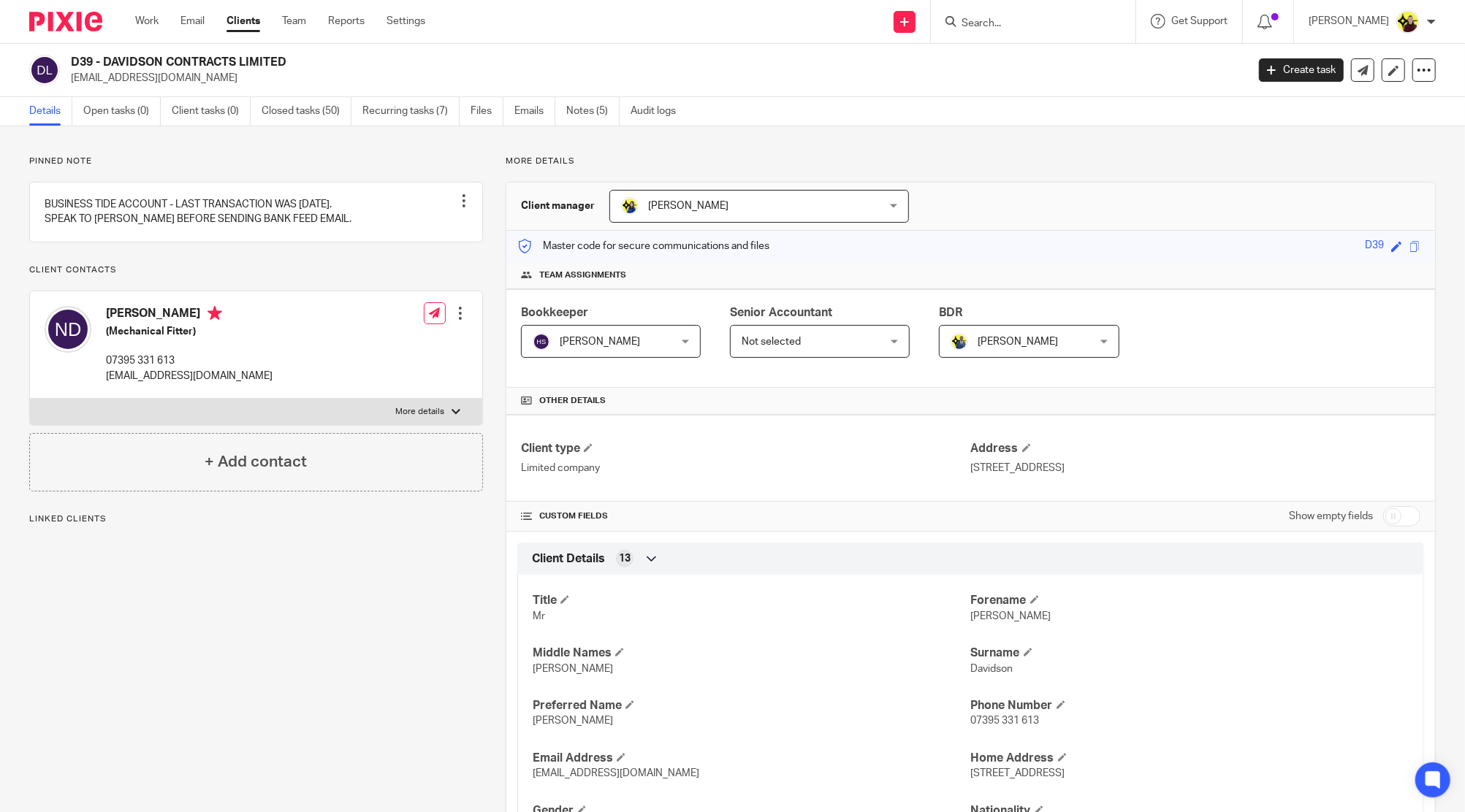
paste input "Nicholas Davidson"
type input "Nicholas Davidson"
click at [135, 320] on h4 "Nicholas Davidson" at bounding box center [189, 315] width 167 height 18
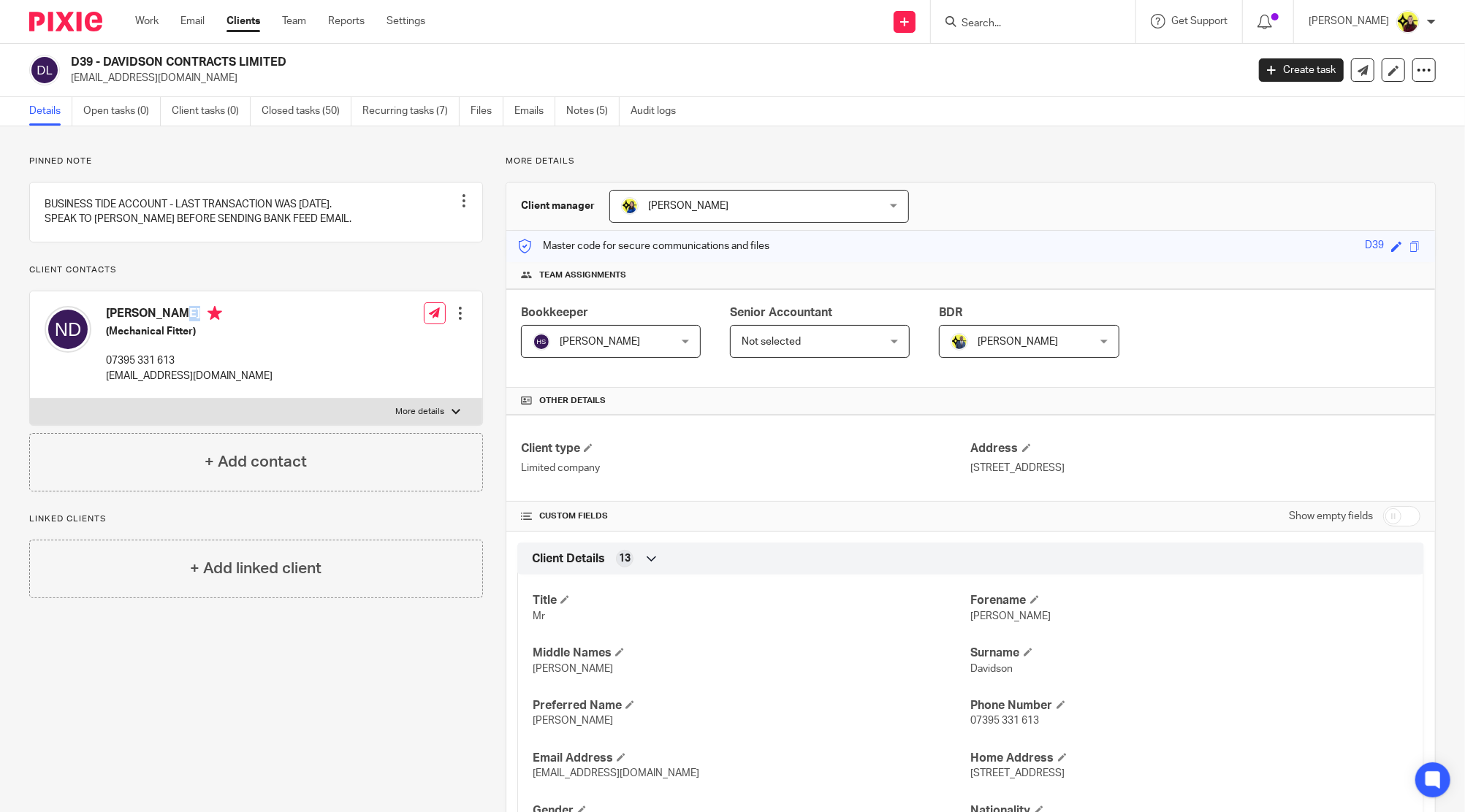
copy h4 "Nicholas Davidson"
click at [1036, 27] on input "Search" at bounding box center [1026, 24] width 132 height 13
paste input "Nicholas Davidson"
type input "Nicholas Davidson"
click at [1087, 52] on link at bounding box center [1100, 62] width 286 height 33
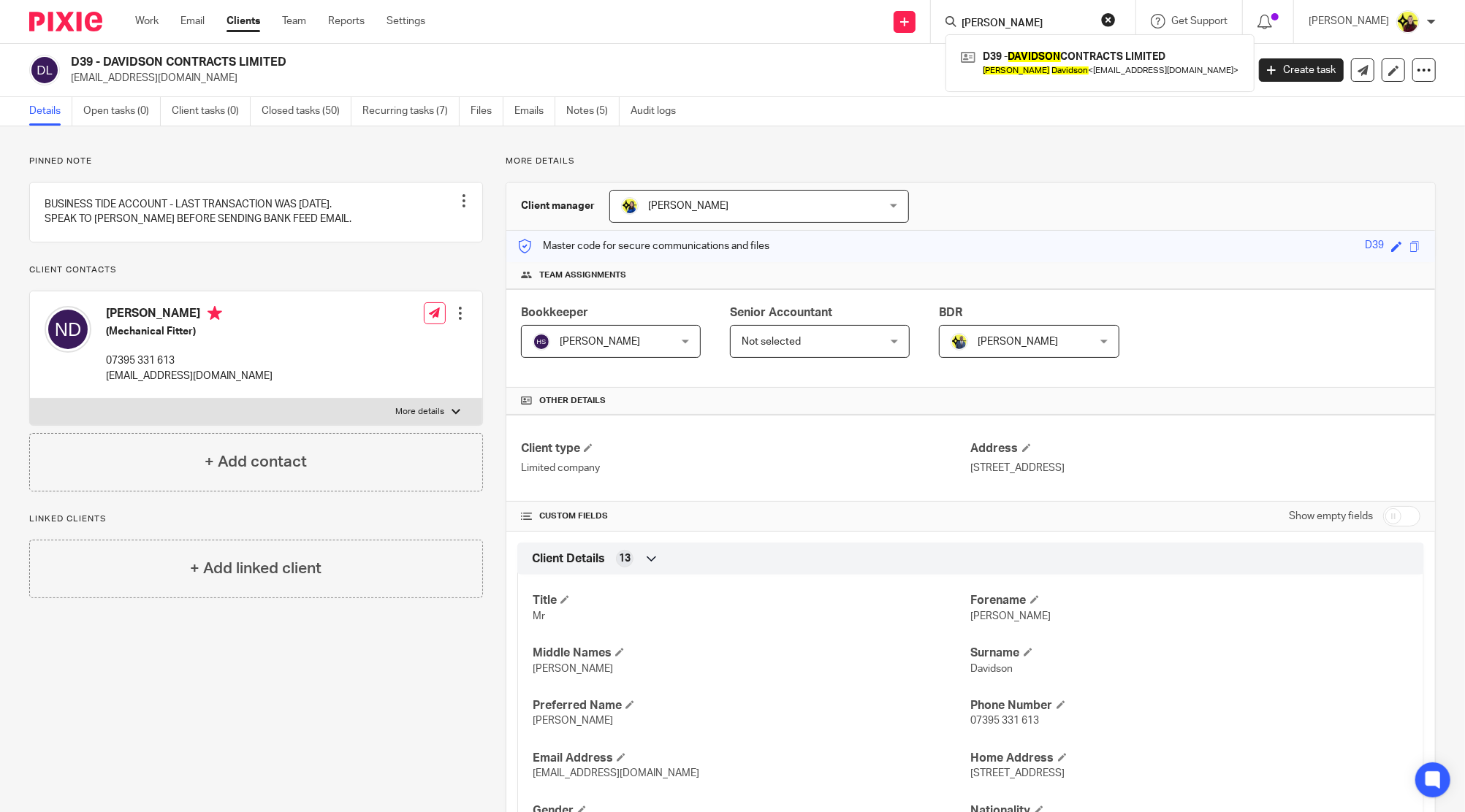
click at [1064, 27] on input "Nicholas Davidson" at bounding box center [1026, 24] width 132 height 13
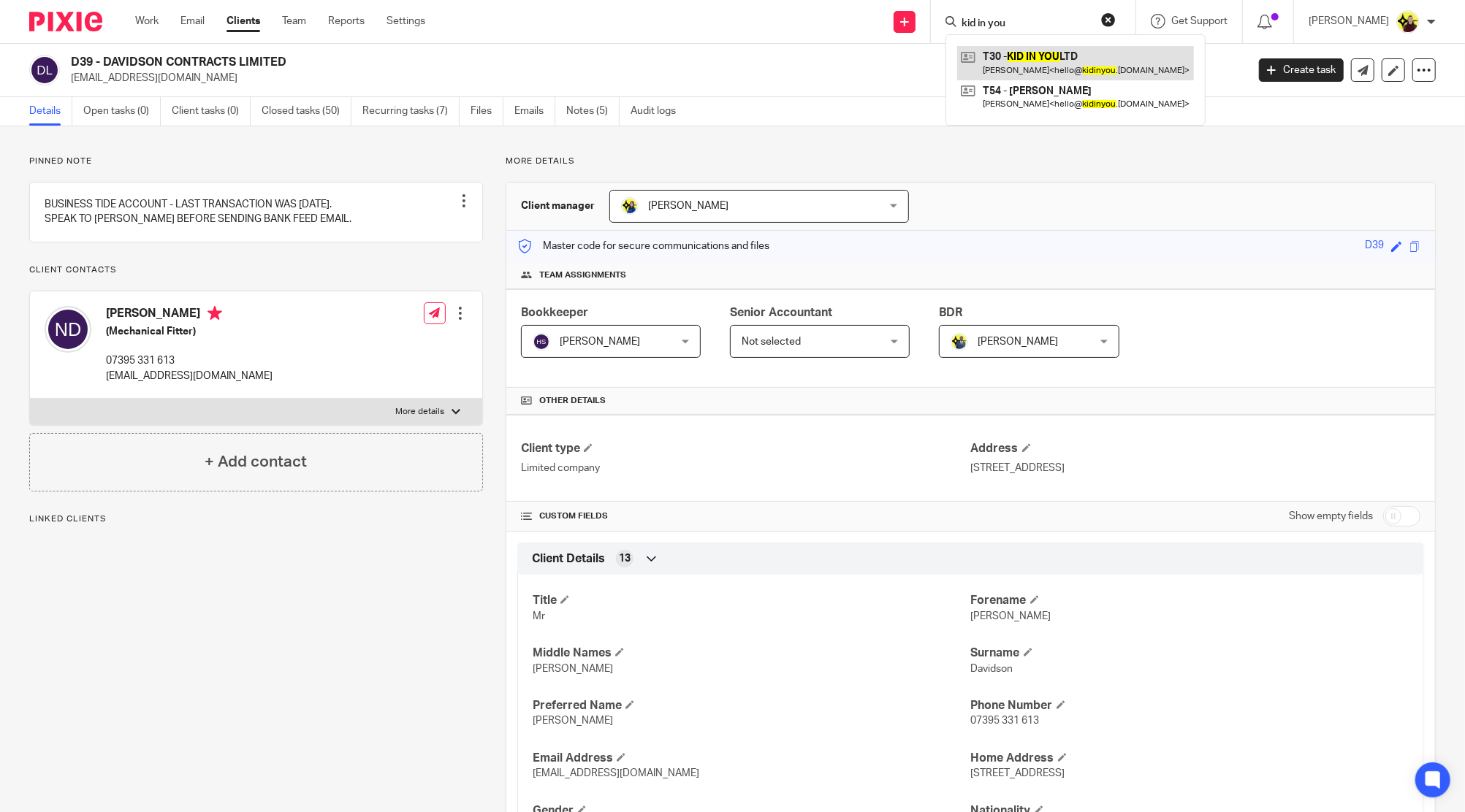
type input "kid in you"
click at [1080, 72] on link at bounding box center [1075, 62] width 237 height 33
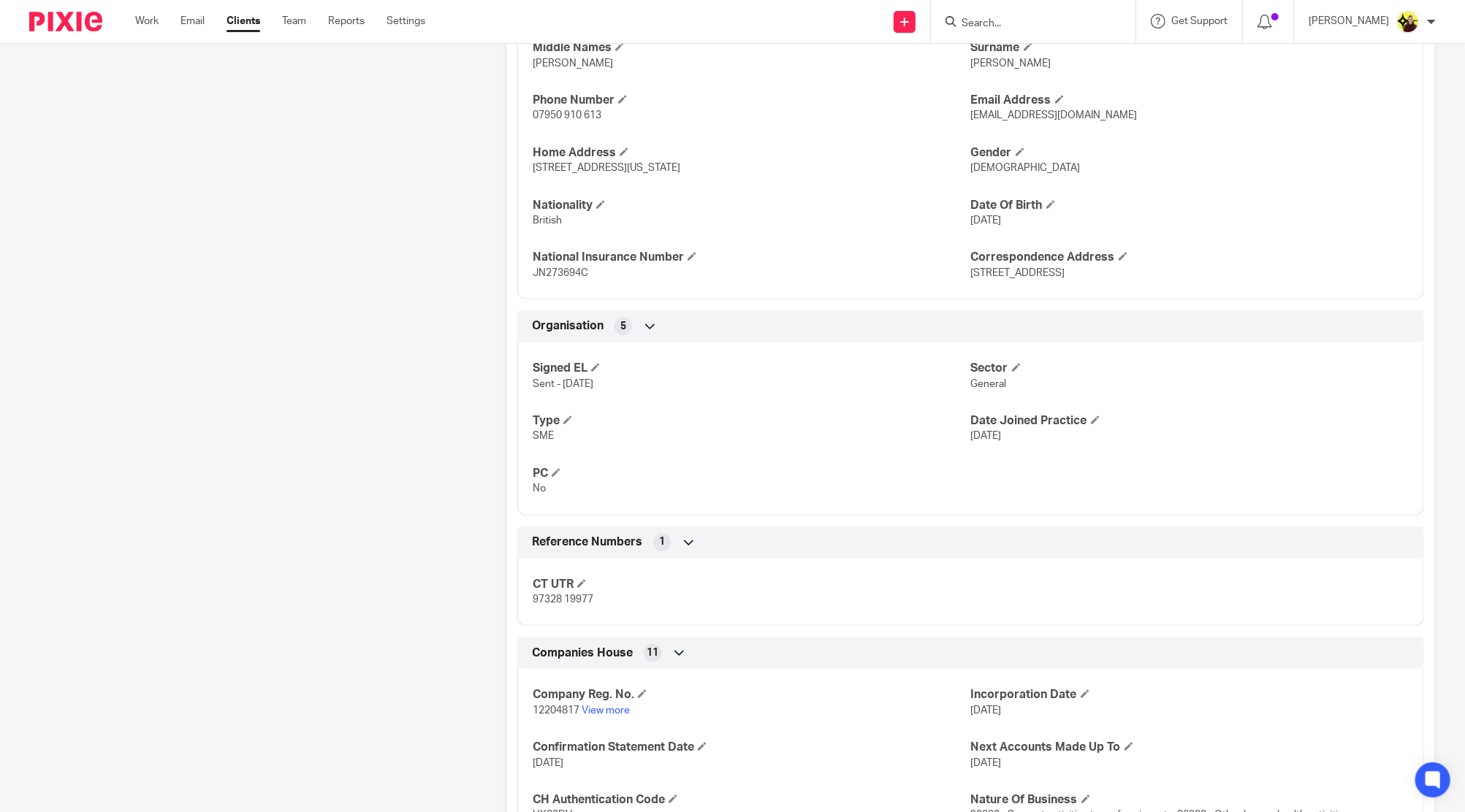
scroll to position [918, 0]
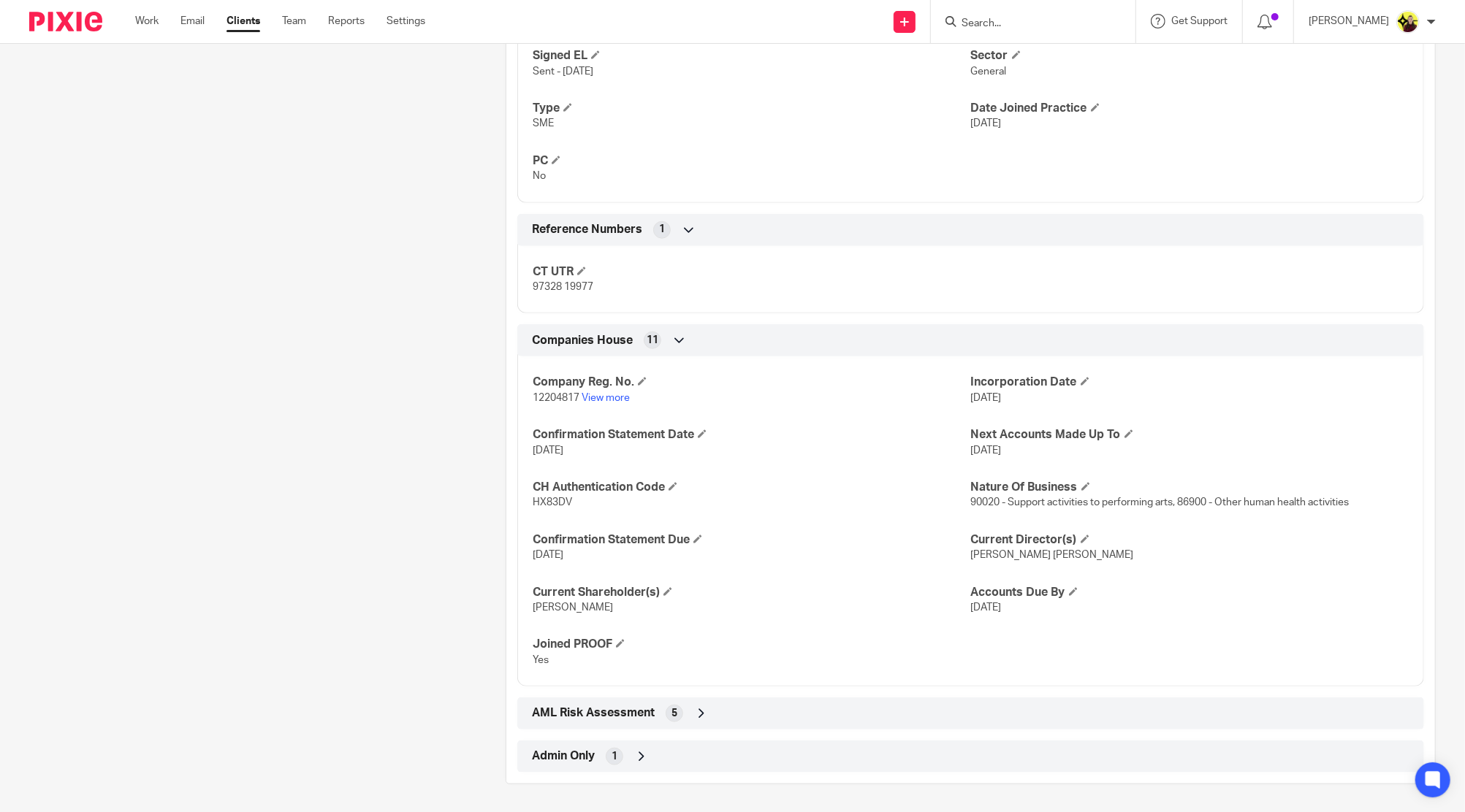
click at [610, 390] on p "12204817 View more" at bounding box center [751, 397] width 438 height 14
click at [608, 393] on link "View more" at bounding box center [605, 397] width 48 height 10
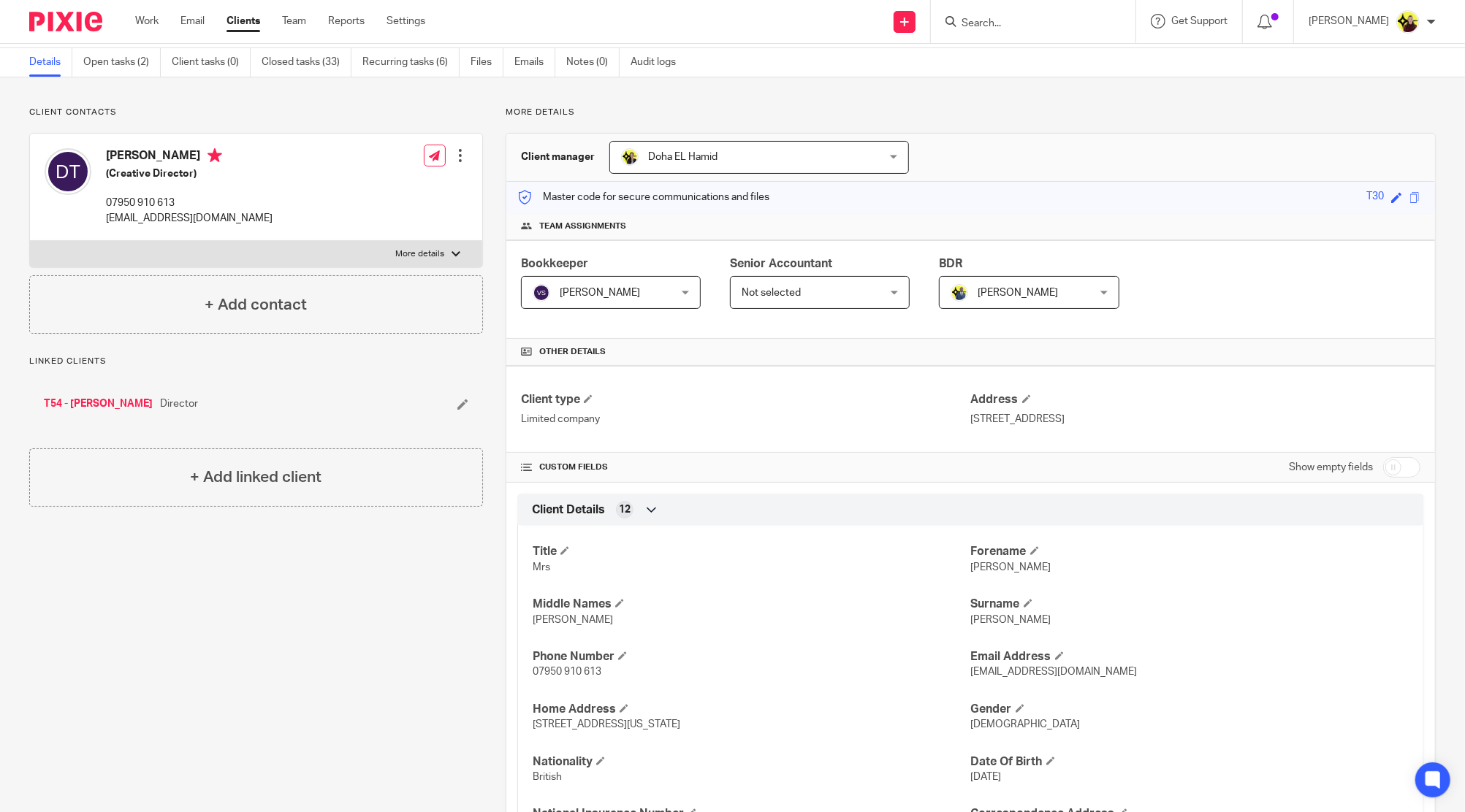
scroll to position [0, 0]
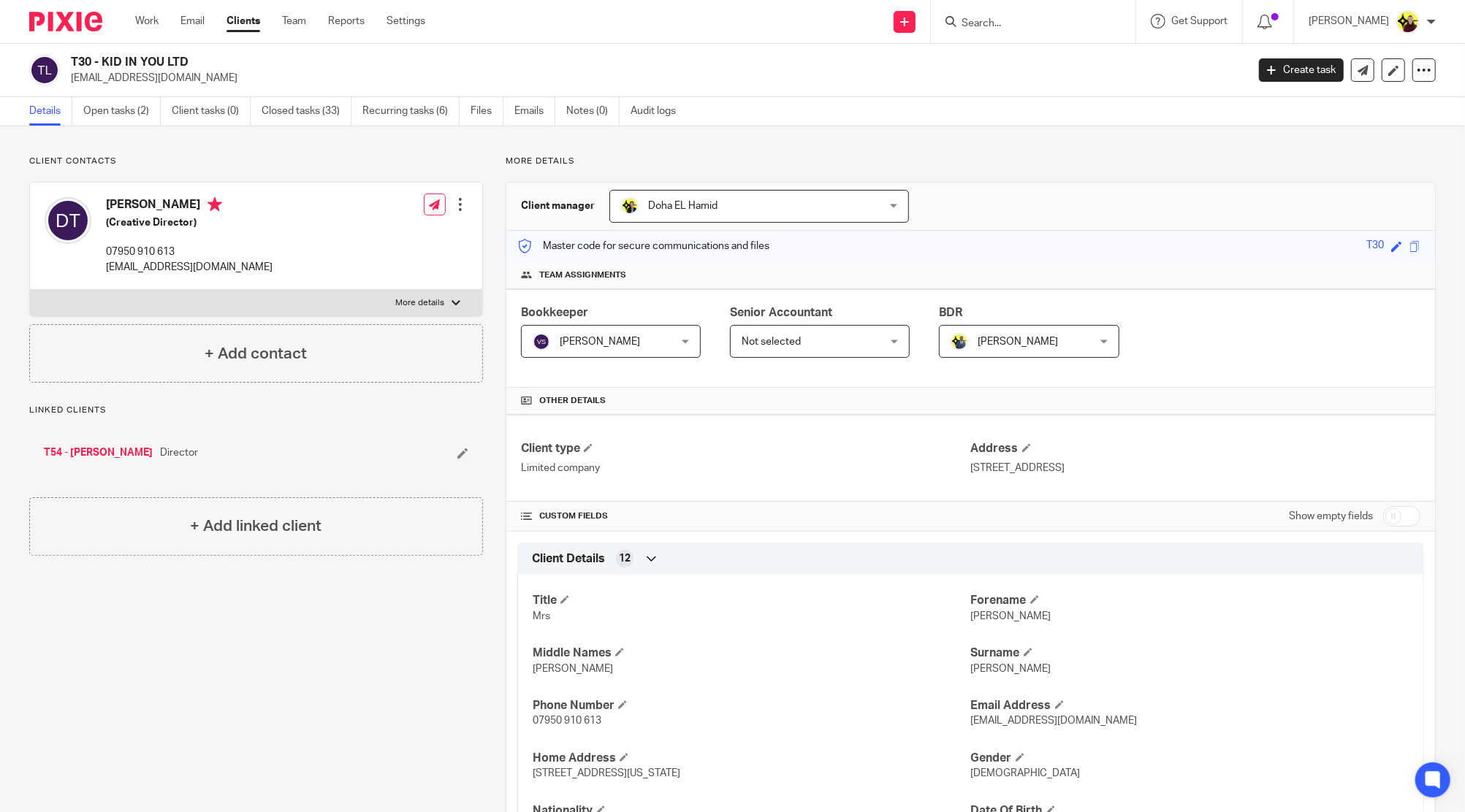
click at [107, 205] on h4 "[PERSON_NAME]" at bounding box center [189, 206] width 167 height 18
drag, startPoint x: 107, startPoint y: 205, endPoint x: 327, endPoint y: 209, distance: 220.0
click at [107, 205] on h4 "[PERSON_NAME]" at bounding box center [189, 206] width 167 height 18
copy h4 "[PERSON_NAME]"
click at [161, 197] on h4 "[PERSON_NAME]" at bounding box center [189, 206] width 167 height 18
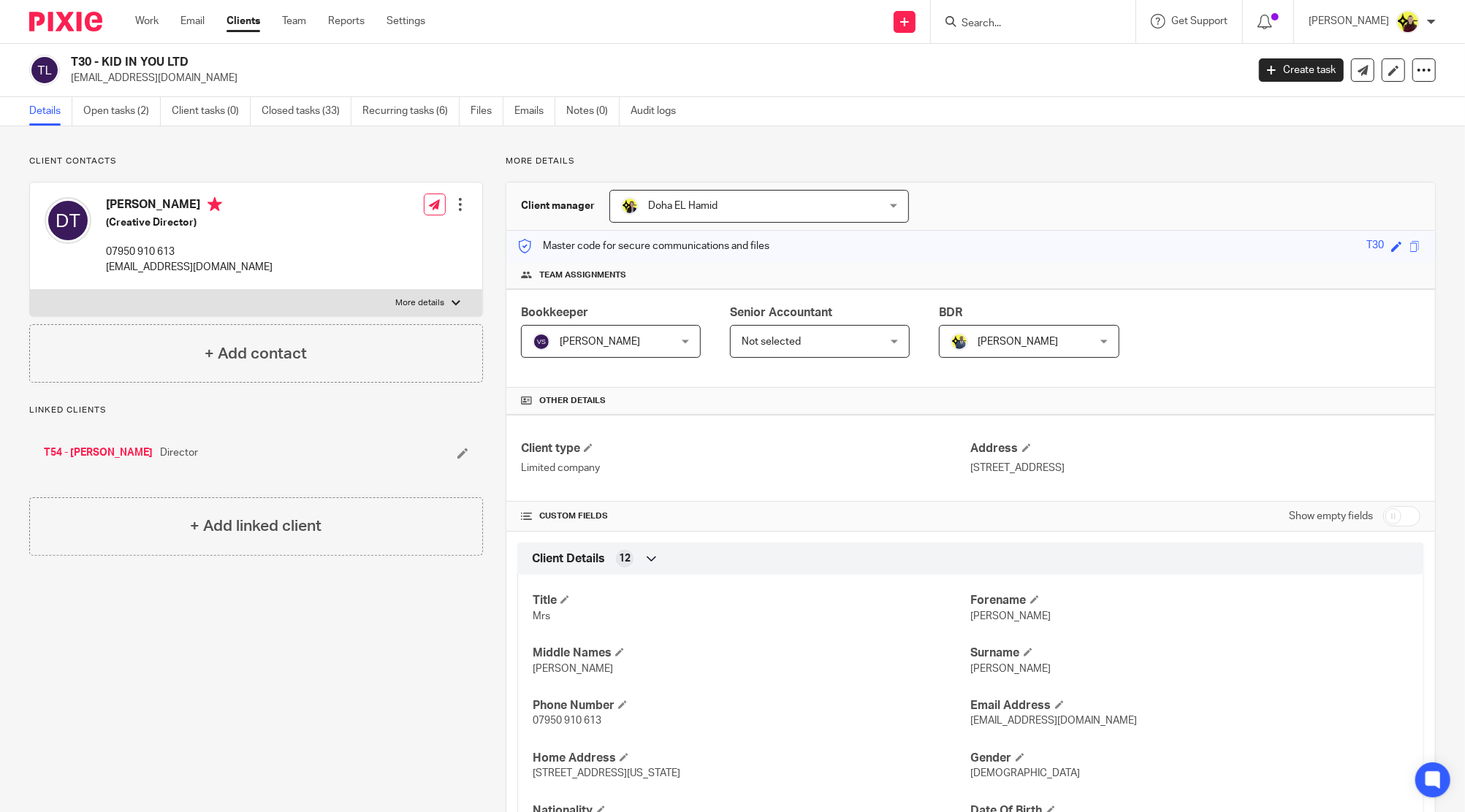
click at [161, 197] on h4 "[PERSON_NAME]" at bounding box center [189, 206] width 167 height 18
copy h4 "[PERSON_NAME]"
click at [1036, 21] on input "Search" at bounding box center [1026, 24] width 132 height 13
paste input "SHAPEUP COSMETICS LTD"
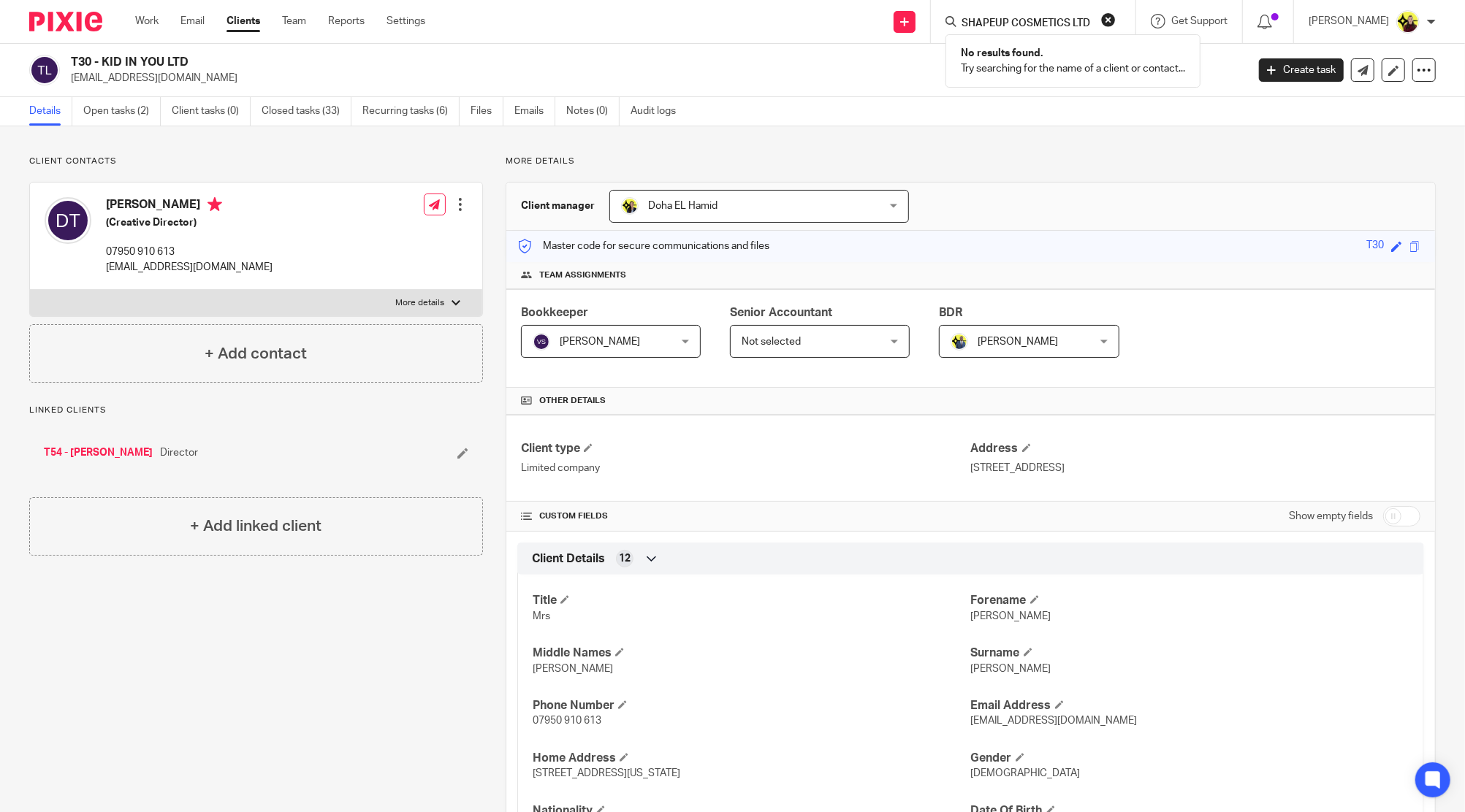
click at [1038, 57] on p "No results found." at bounding box center [1073, 53] width 225 height 14
click at [1026, 27] on input "SHAPEUP COSMETICS LTD" at bounding box center [1026, 24] width 132 height 13
click at [1005, 19] on input "SHAPEUP" at bounding box center [1026, 24] width 132 height 13
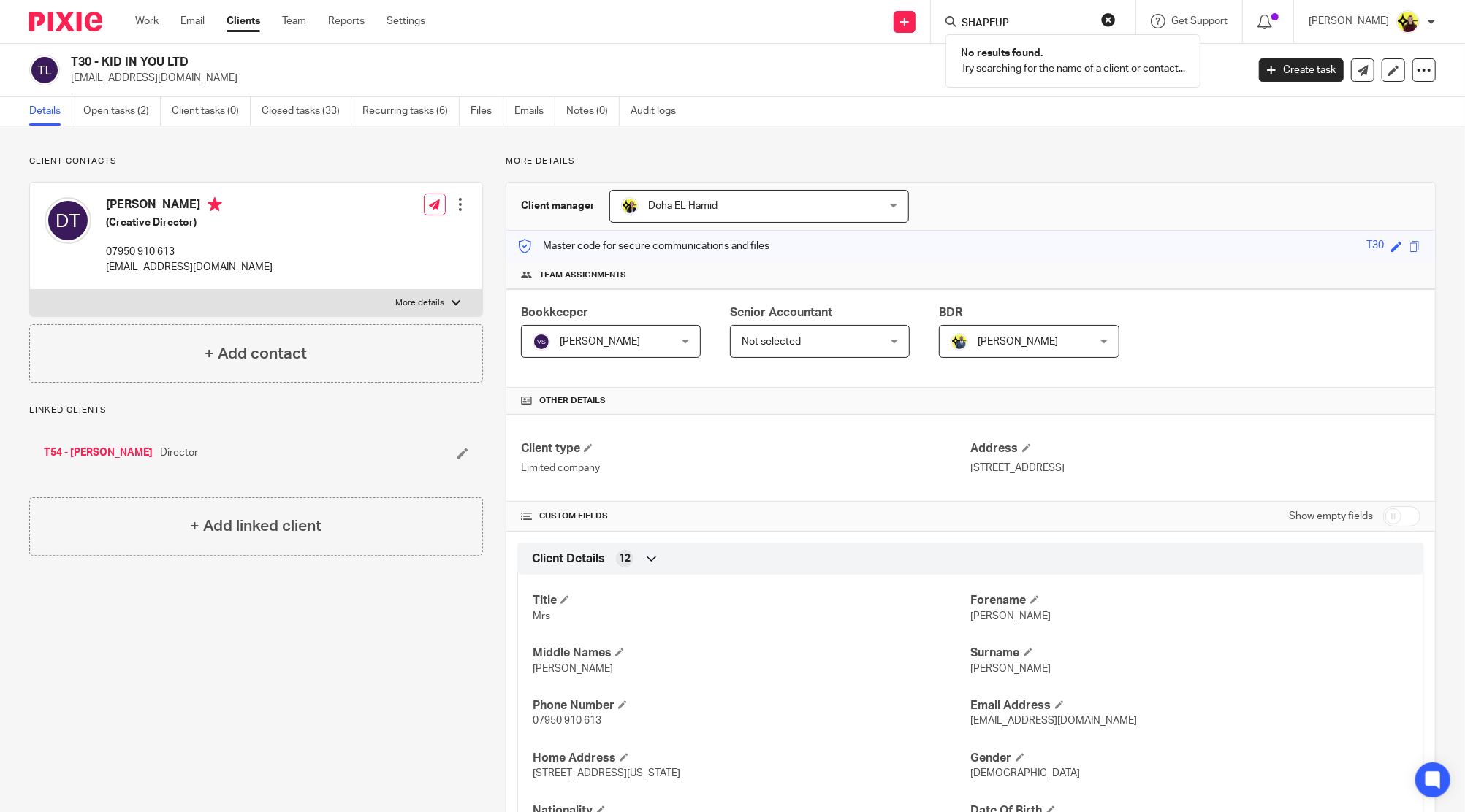
paste input "COSMETICS LTD"
click at [1026, 20] on input "SHAPEUP COSMETIC" at bounding box center [1026, 24] width 132 height 13
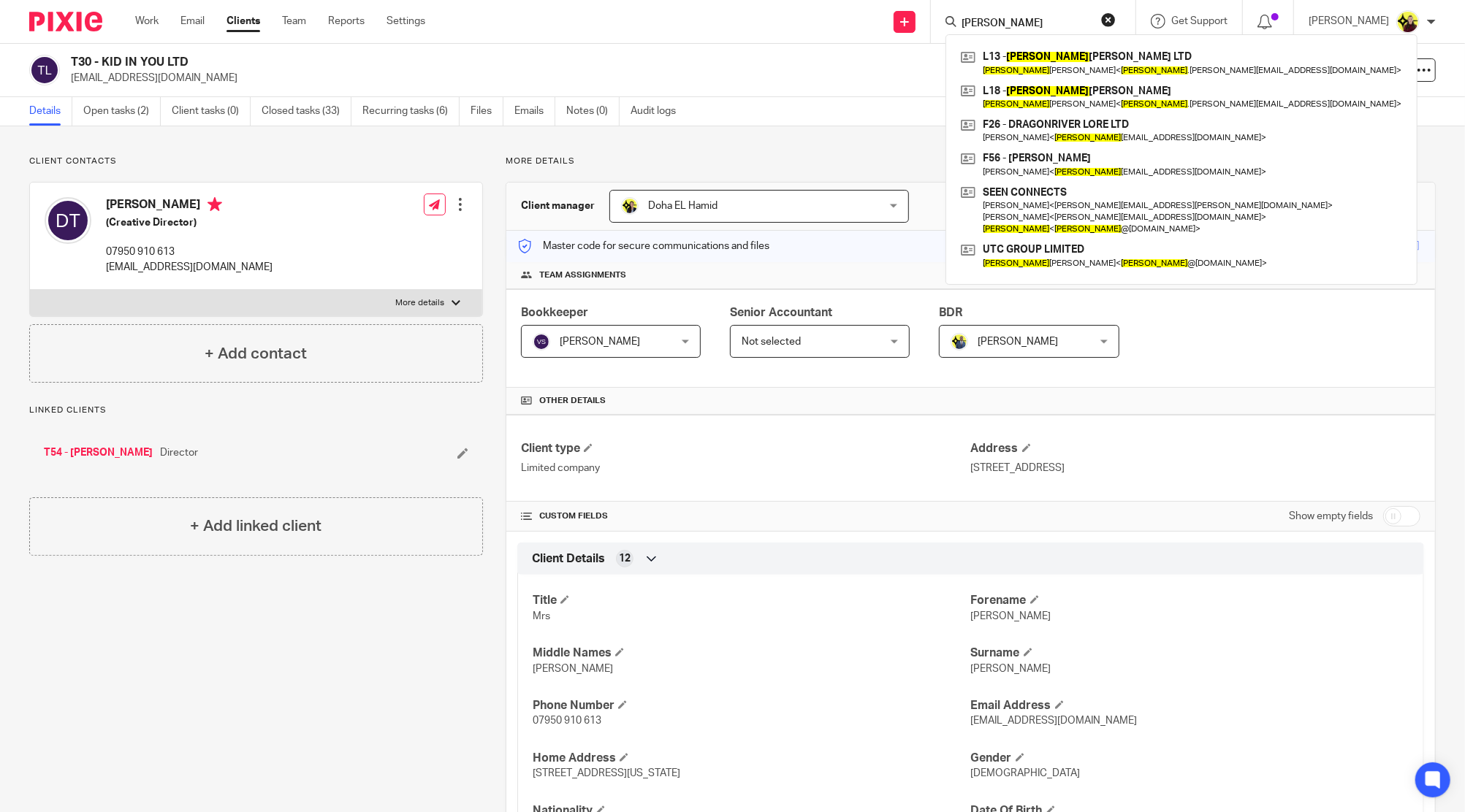
click at [1068, 27] on input "[PERSON_NAME]" at bounding box center [1026, 24] width 132 height 13
paste input "[PERSON_NAME] <[EMAIL_ADDRESS][DOMAIN_NAME]>"
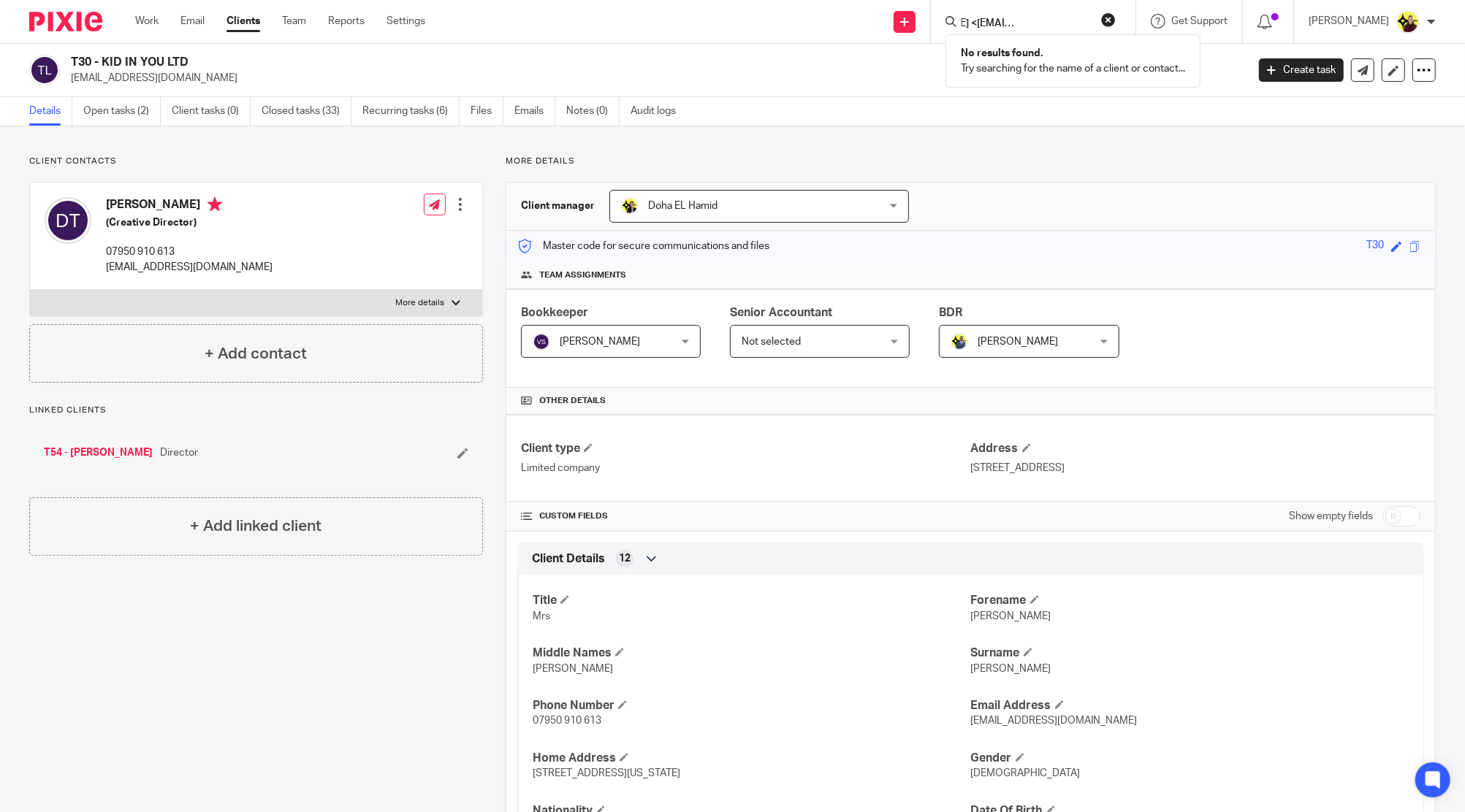
click at [1068, 29] on input "[PERSON_NAME] <[EMAIL_ADDRESS][DOMAIN_NAME]>" at bounding box center [1026, 24] width 132 height 13
drag, startPoint x: 1020, startPoint y: 38, endPoint x: 1022, endPoint y: 30, distance: 8.2
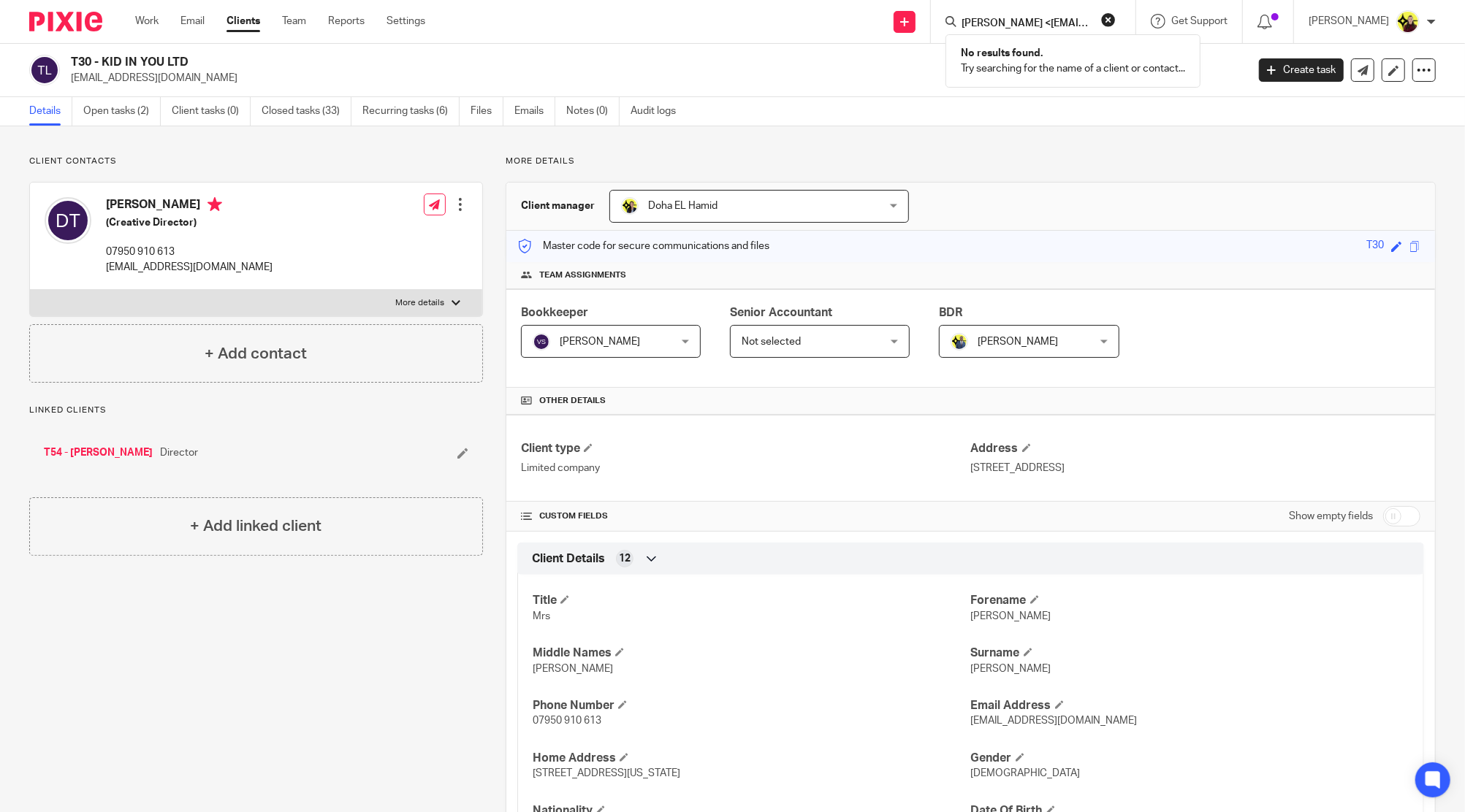
click at [1020, 38] on div "No results found. Try searching for the name of a client or contact..." at bounding box center [1073, 61] width 255 height 53
click at [1022, 30] on input "[PERSON_NAME] <[EMAIL_ADDRESS][DOMAIN_NAME]>" at bounding box center [1026, 24] width 132 height 13
paste input "DRAGONRIVER"
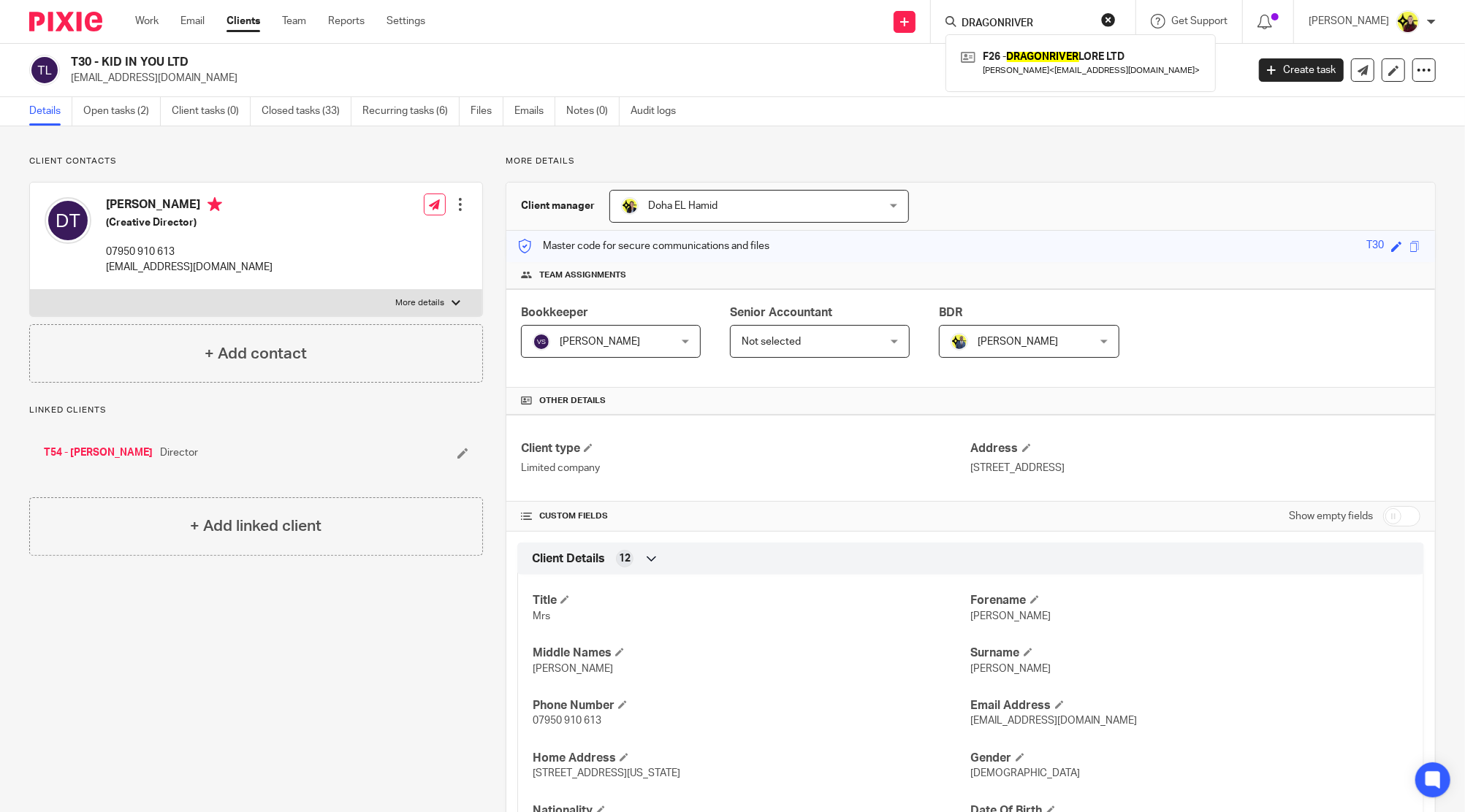
type input "DRAGONRIVER"
click at [1040, 45] on div "F26 - DRAGONRIVER LORE LTD [PERSON_NAME] < [EMAIL_ADDRESS][DOMAIN_NAME] >" at bounding box center [1080, 62] width 270 height 57
click at [1048, 56] on link at bounding box center [1080, 62] width 247 height 33
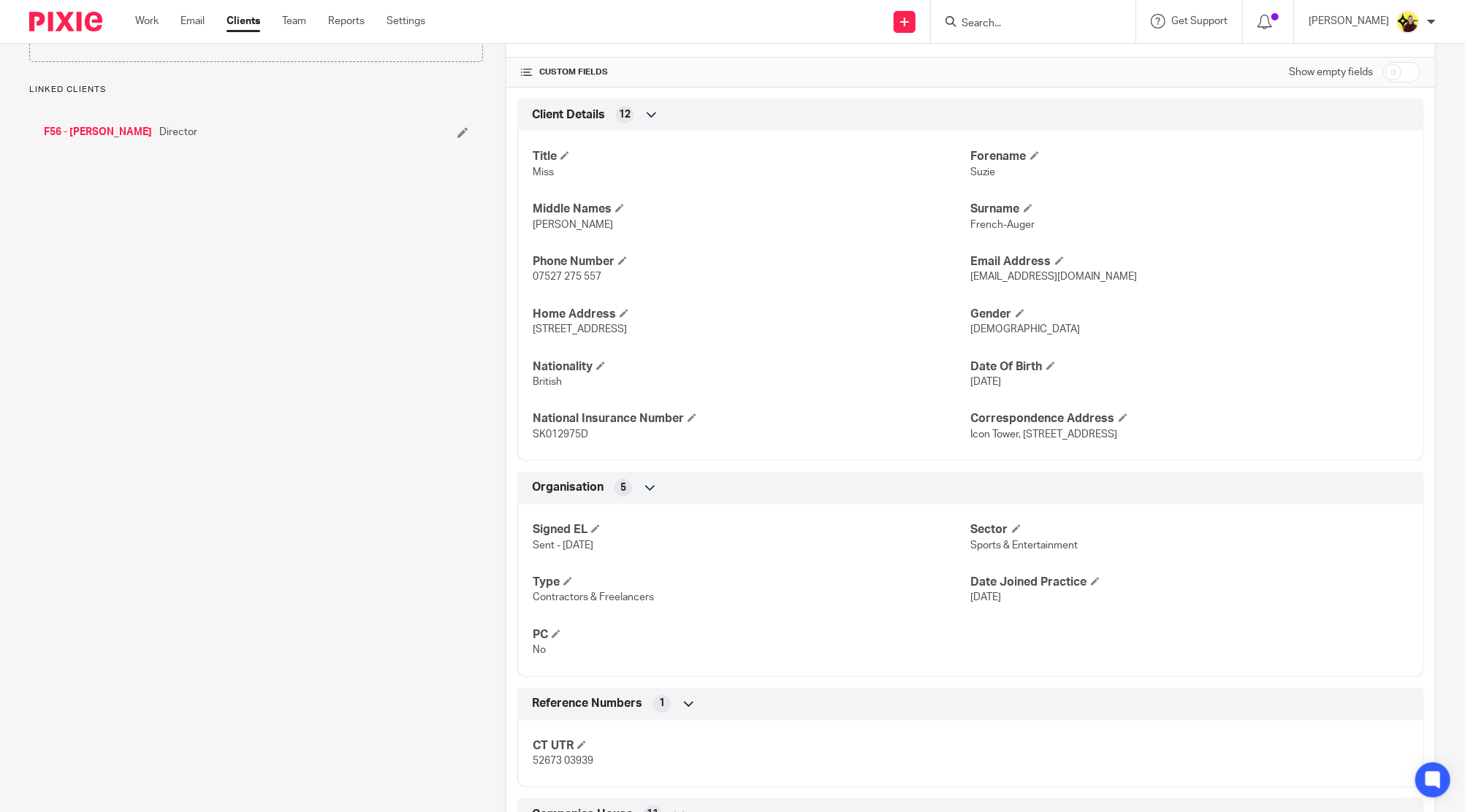
scroll to position [681, 0]
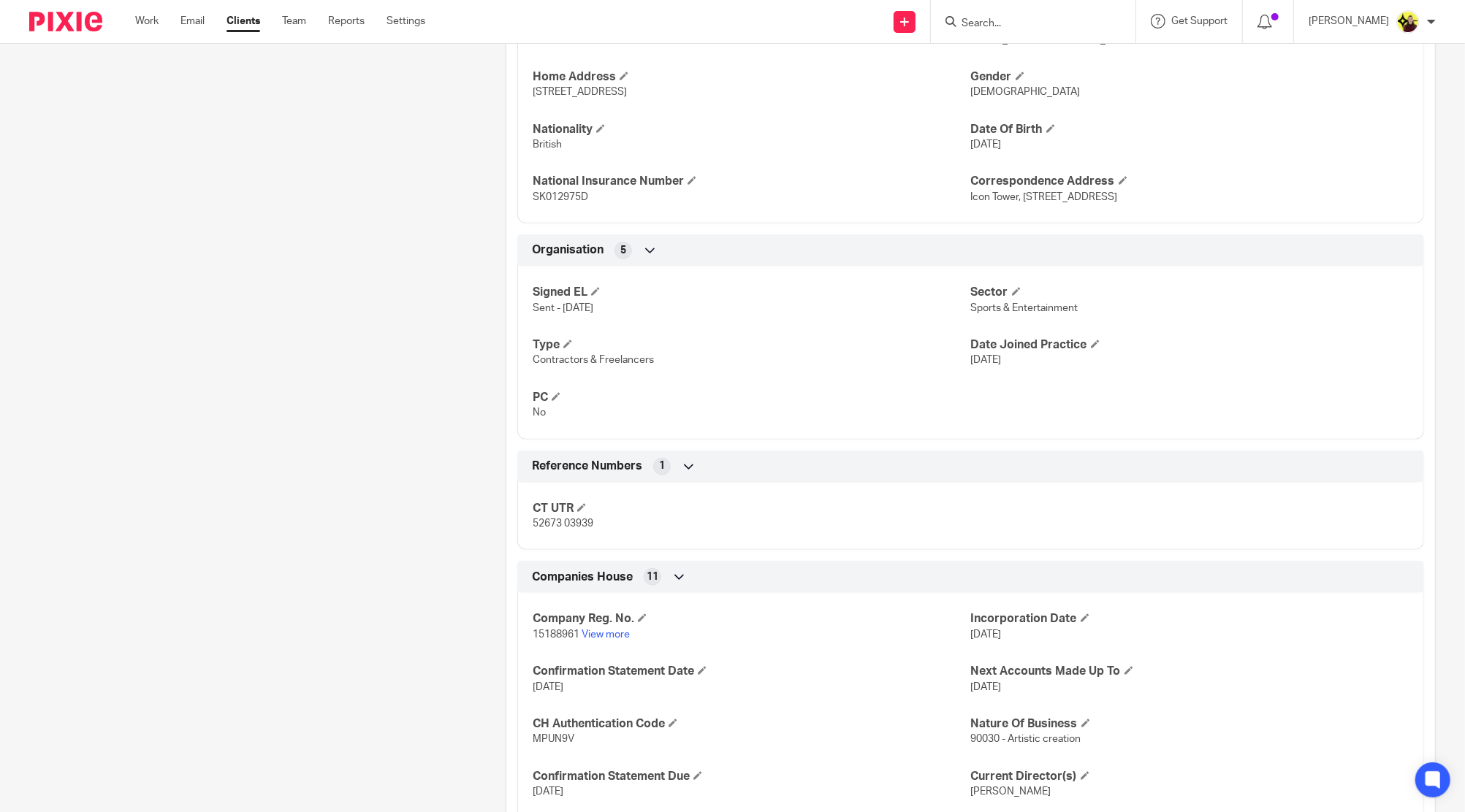
click at [585, 638] on p "15188961 View more" at bounding box center [751, 634] width 438 height 14
click at [599, 631] on link "View more" at bounding box center [605, 634] width 48 height 10
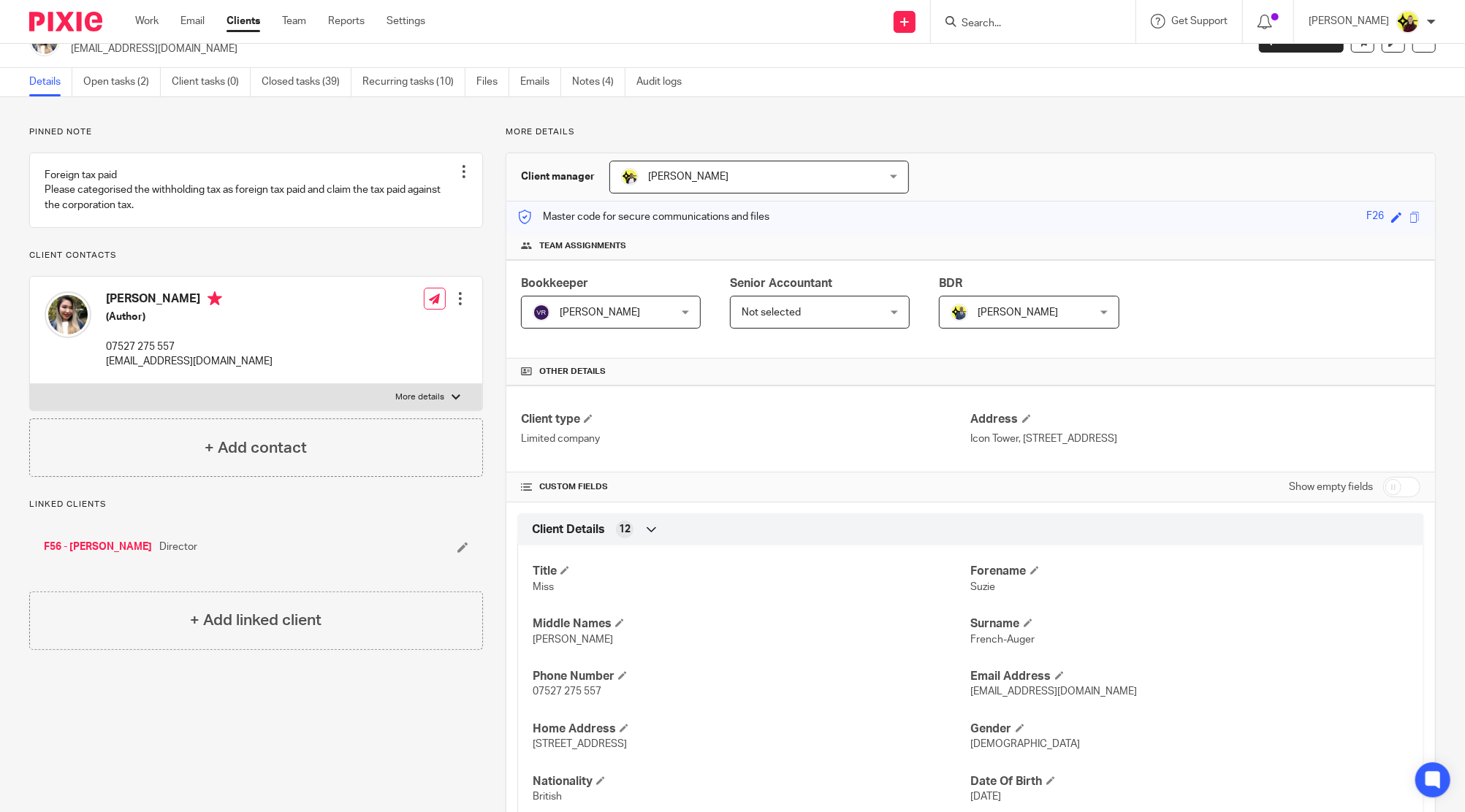
scroll to position [0, 0]
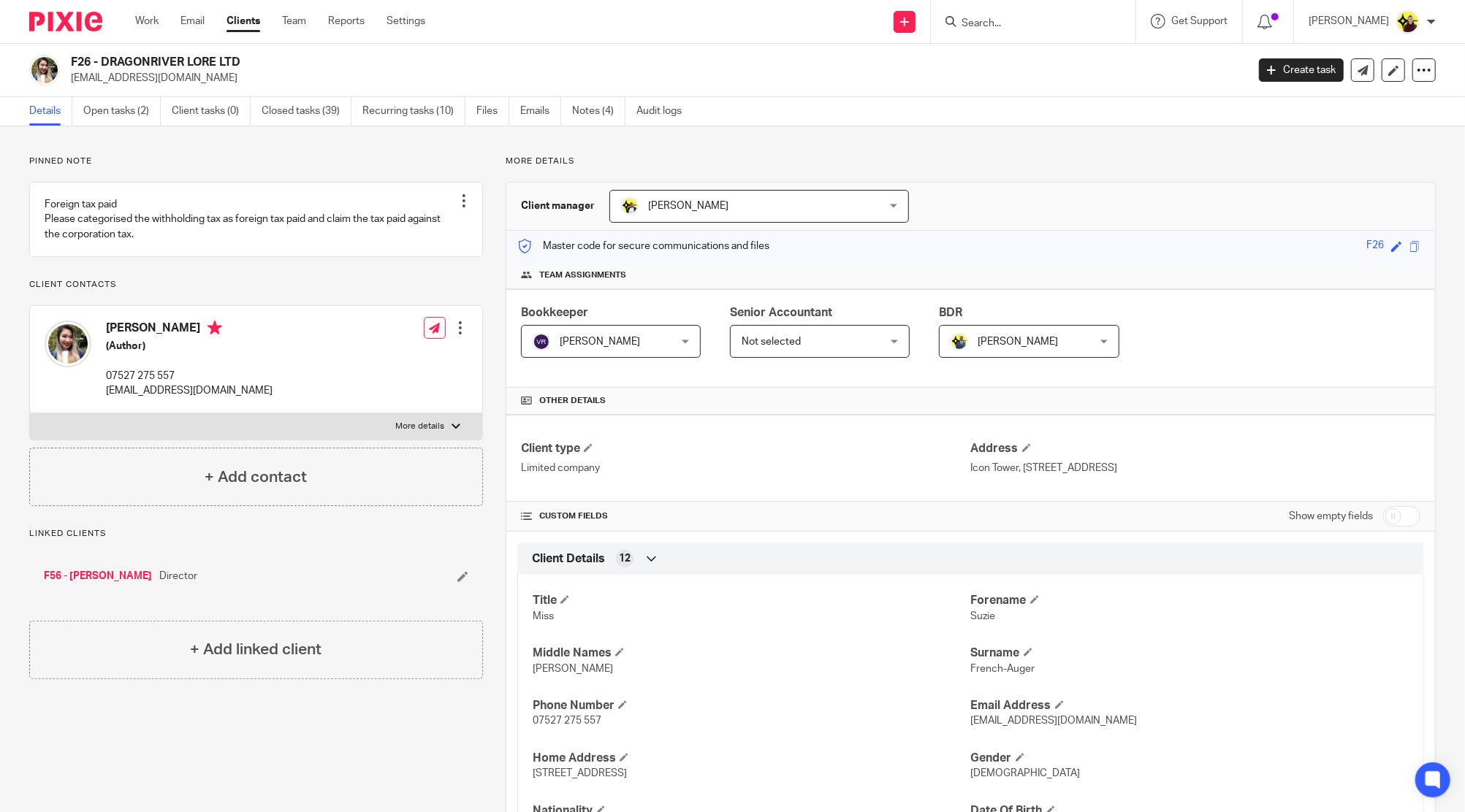
click at [1058, 23] on input "Search" at bounding box center [1026, 24] width 132 height 13
paste input "SOULO STUDIOS"
type input "SOULO STUDIOS"
drag, startPoint x: 1065, startPoint y: 67, endPoint x: 1294, endPoint y: 48, distance: 229.8
click at [1066, 67] on link at bounding box center [1080, 62] width 247 height 33
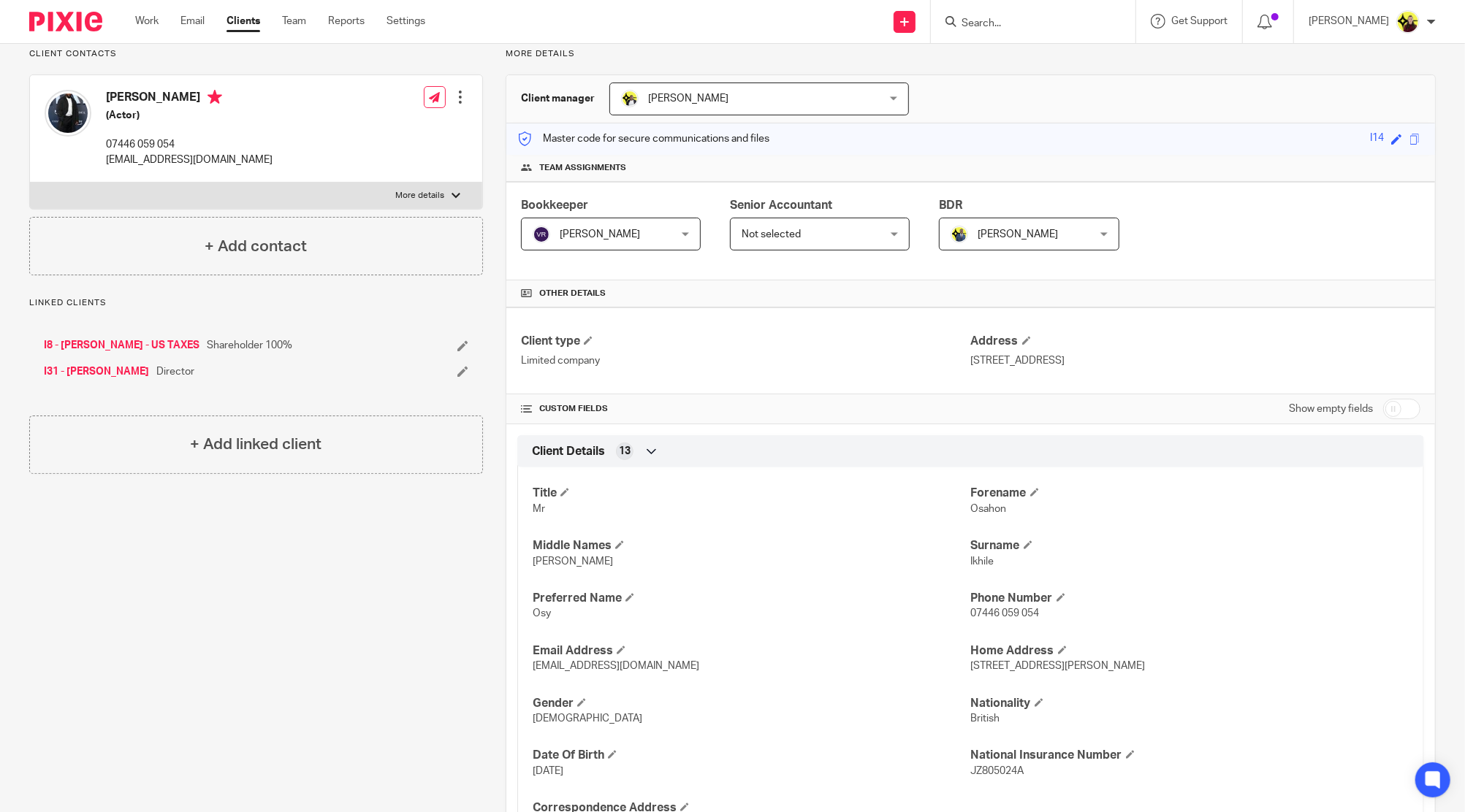
scroll to position [292, 0]
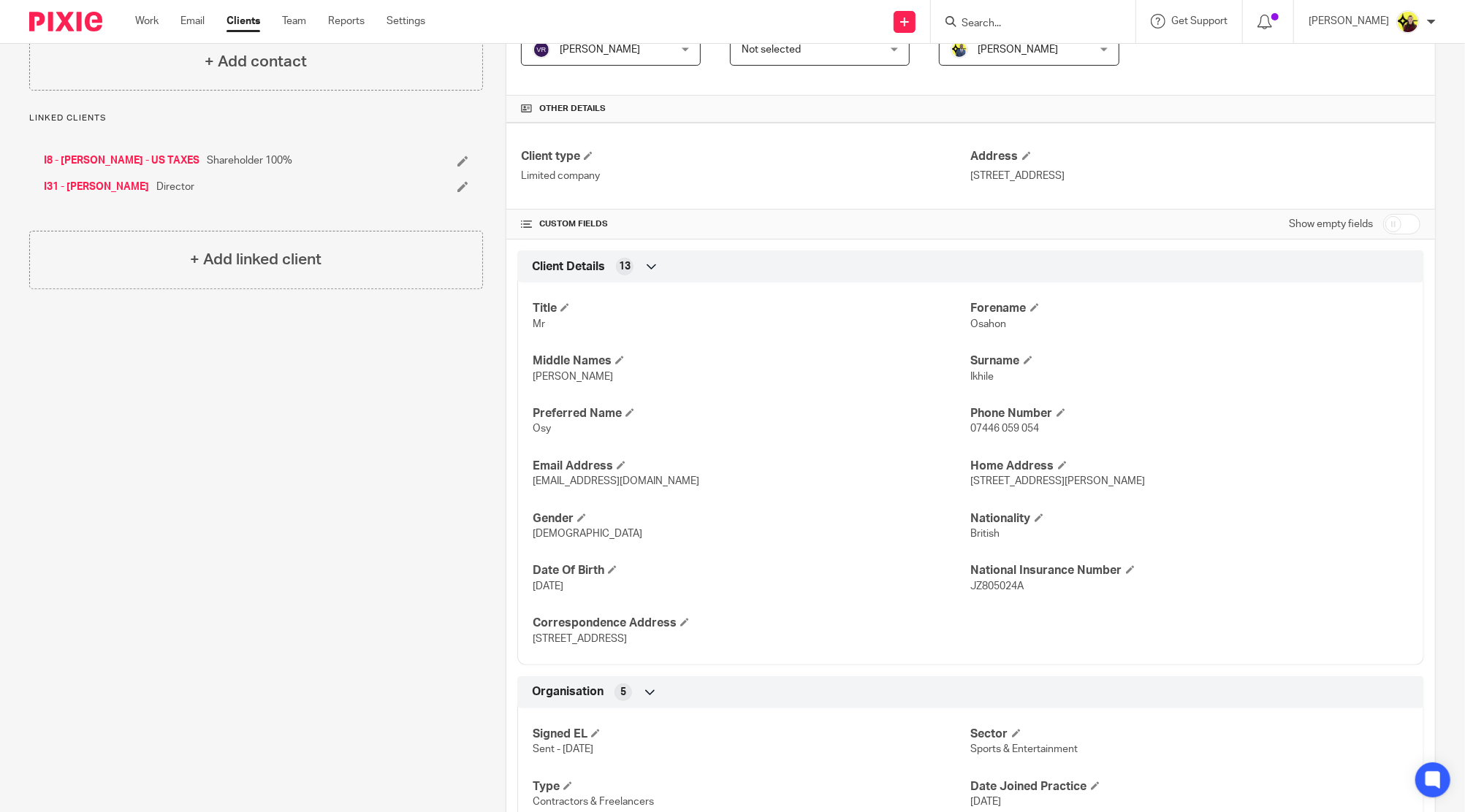
click at [540, 425] on span "Osy" at bounding box center [541, 428] width 18 height 10
copy span "Osy"
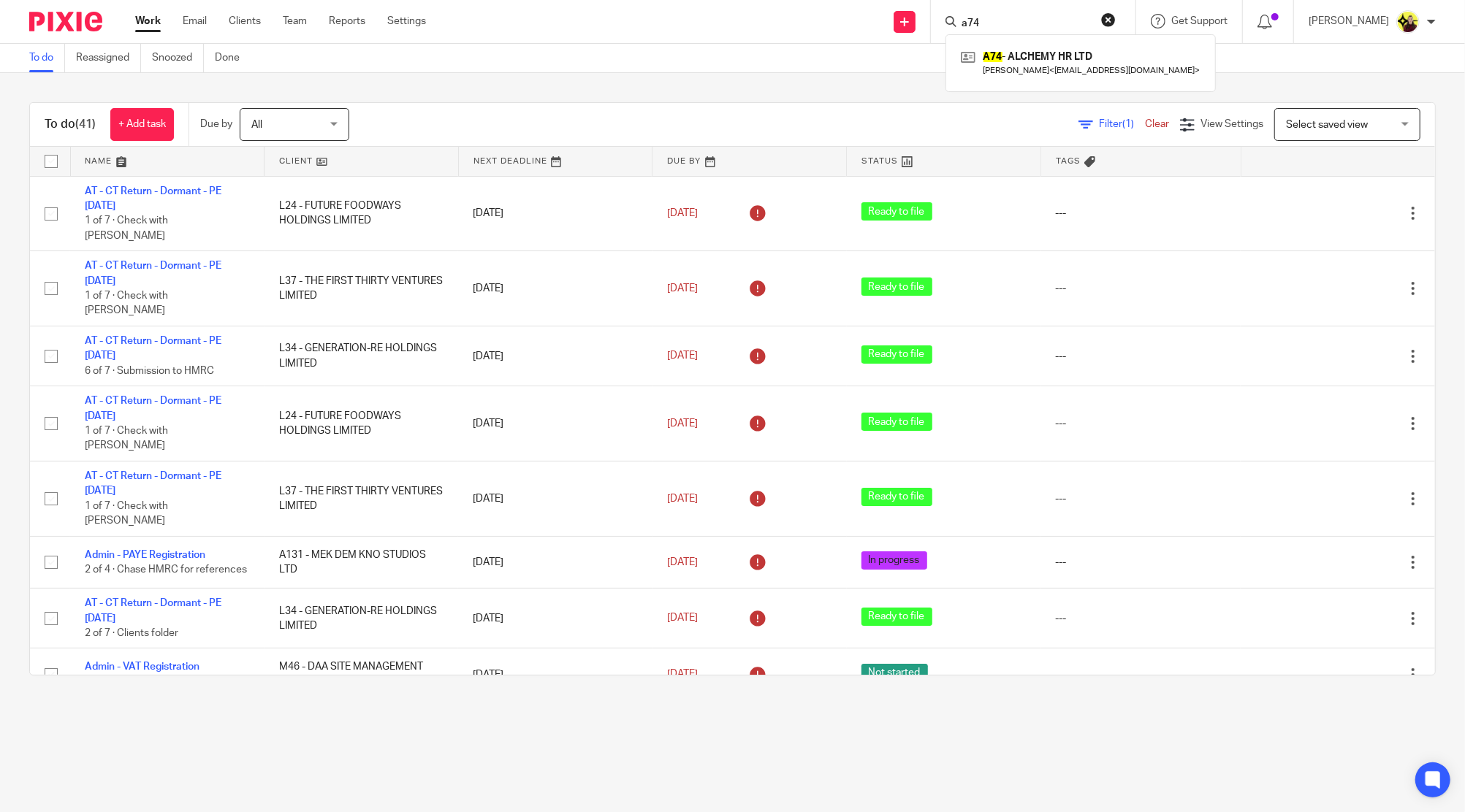
type input "a74"
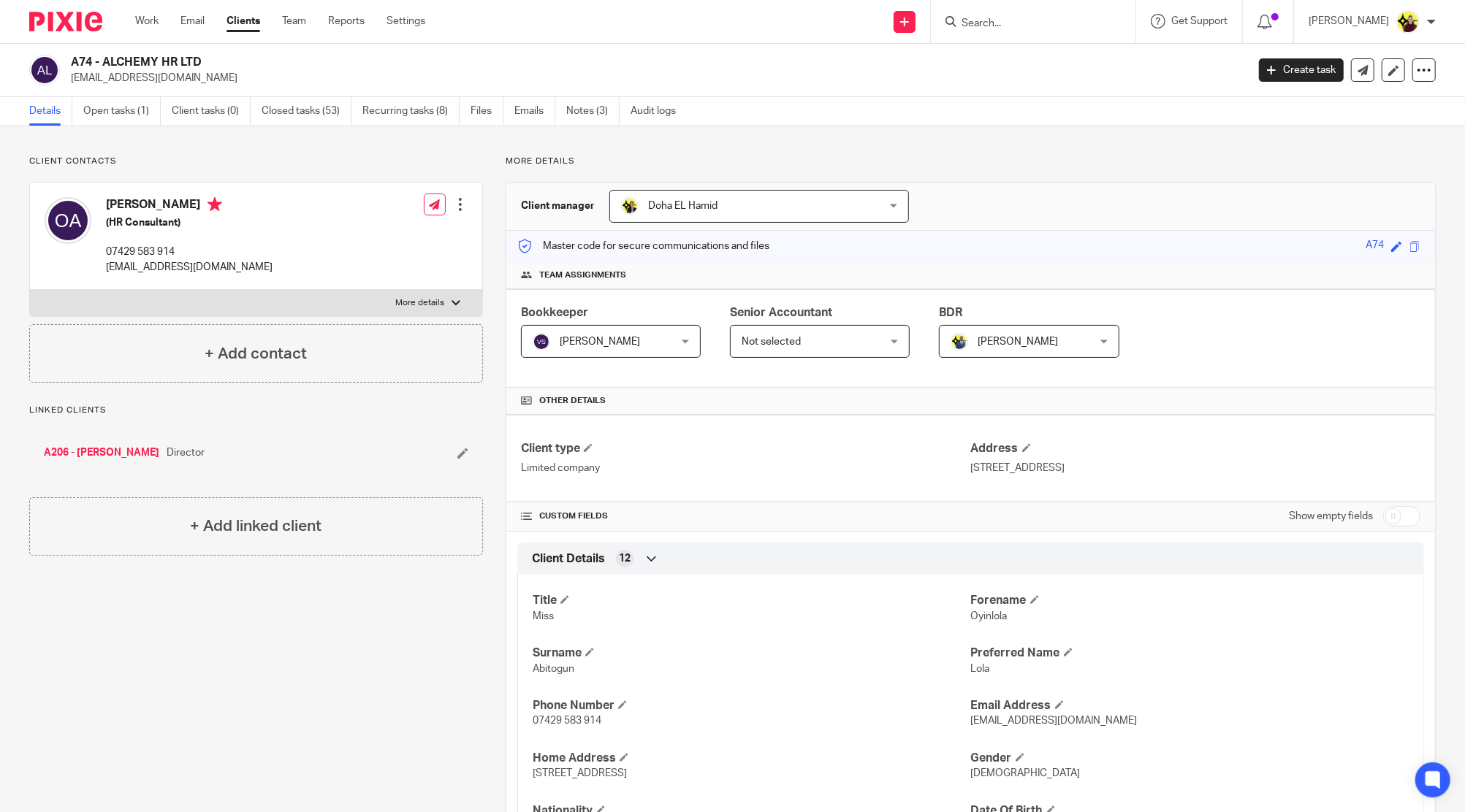
click at [1010, 9] on div at bounding box center [1033, 21] width 205 height 43
click at [1010, 14] on form at bounding box center [1038, 21] width 155 height 18
click at [1016, 27] on input "Search" at bounding box center [1026, 24] width 132 height 13
type input "e42"
click at [1017, 64] on link at bounding box center [1080, 62] width 247 height 33
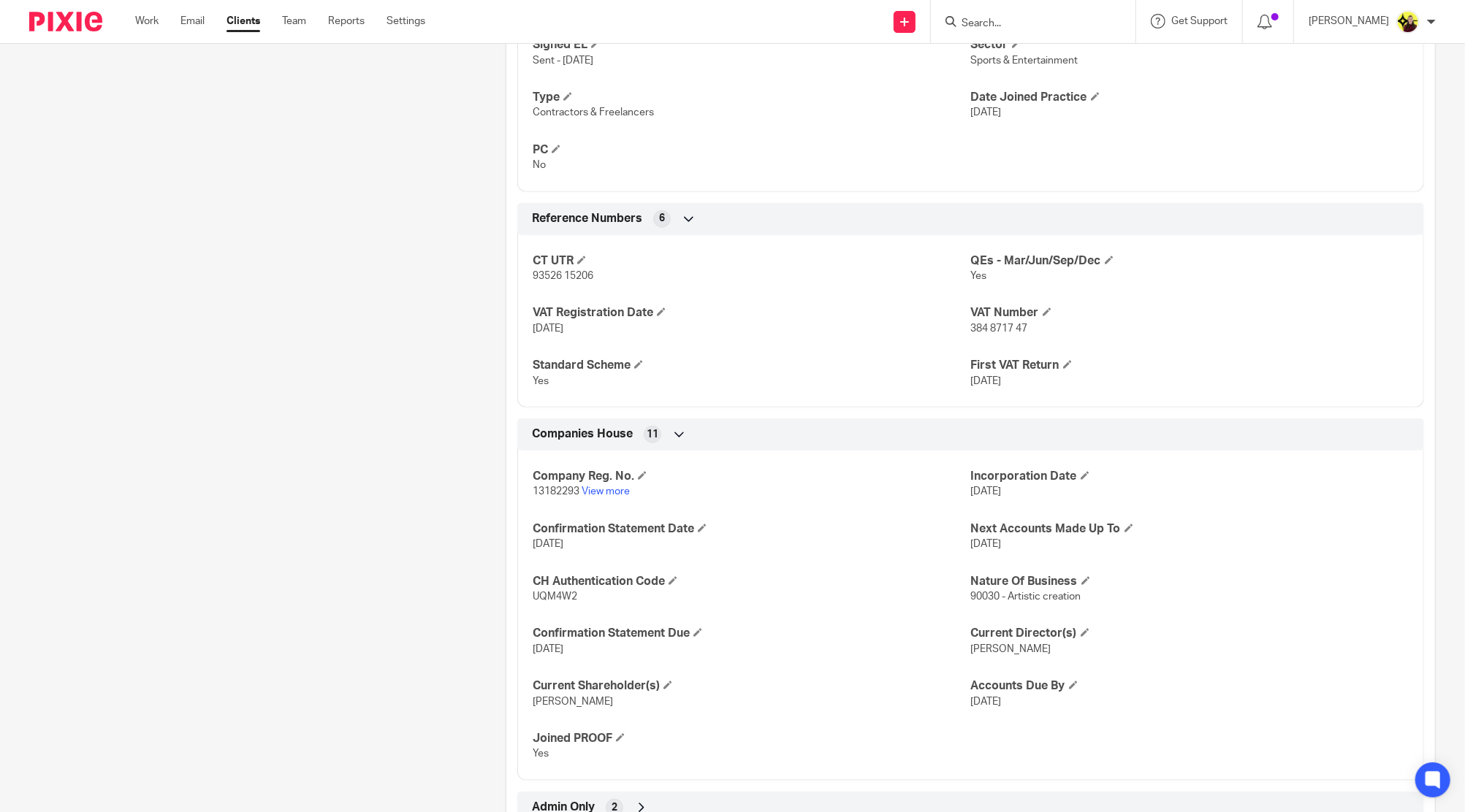
scroll to position [980, 0]
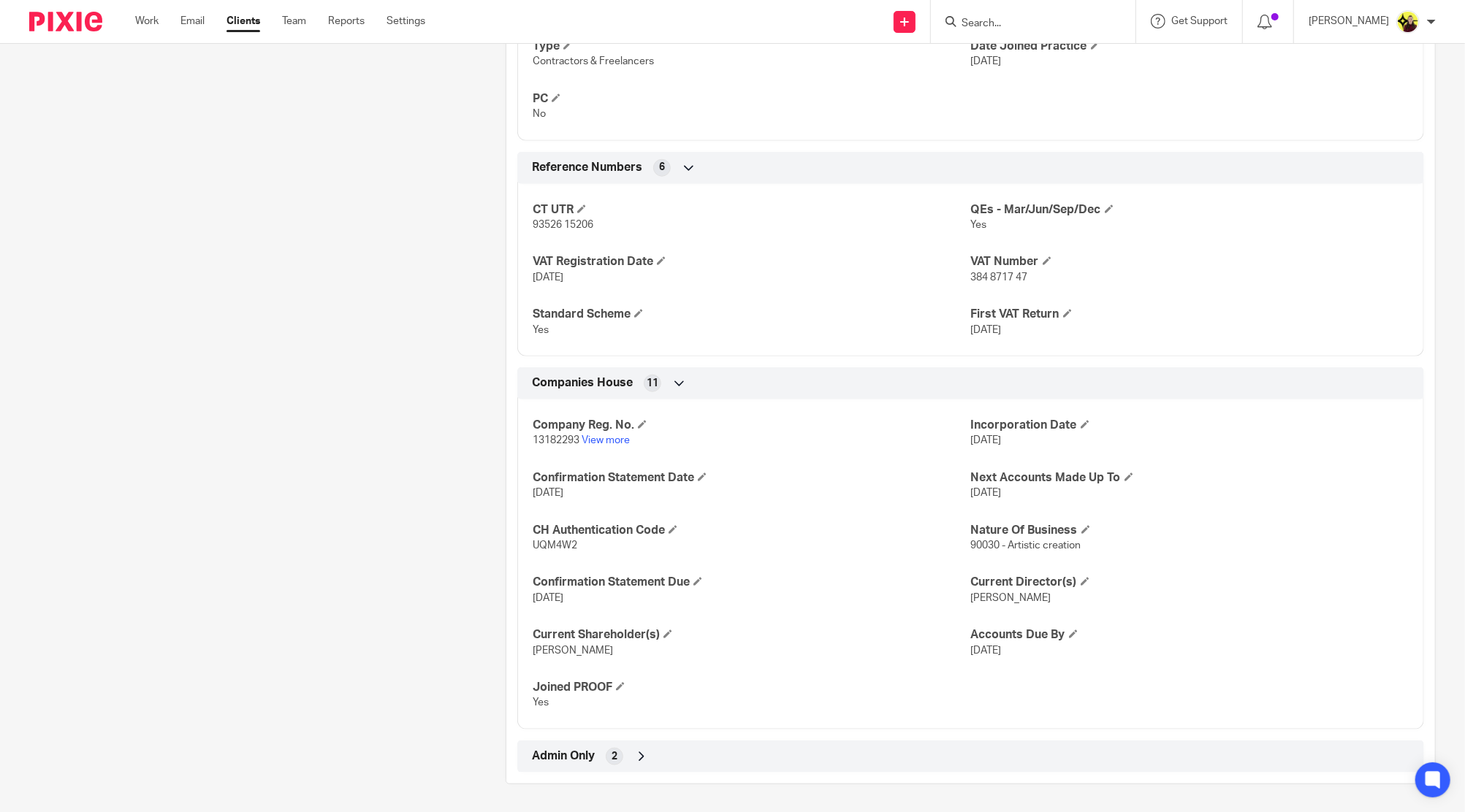
click at [699, 734] on div "Client type Limited company Address 320 City Road, London, England, EC1V 2NZ CU…" at bounding box center [970, 103] width 928 height 1337
click at [691, 740] on div "Admin Only 2" at bounding box center [970, 756] width 907 height 32
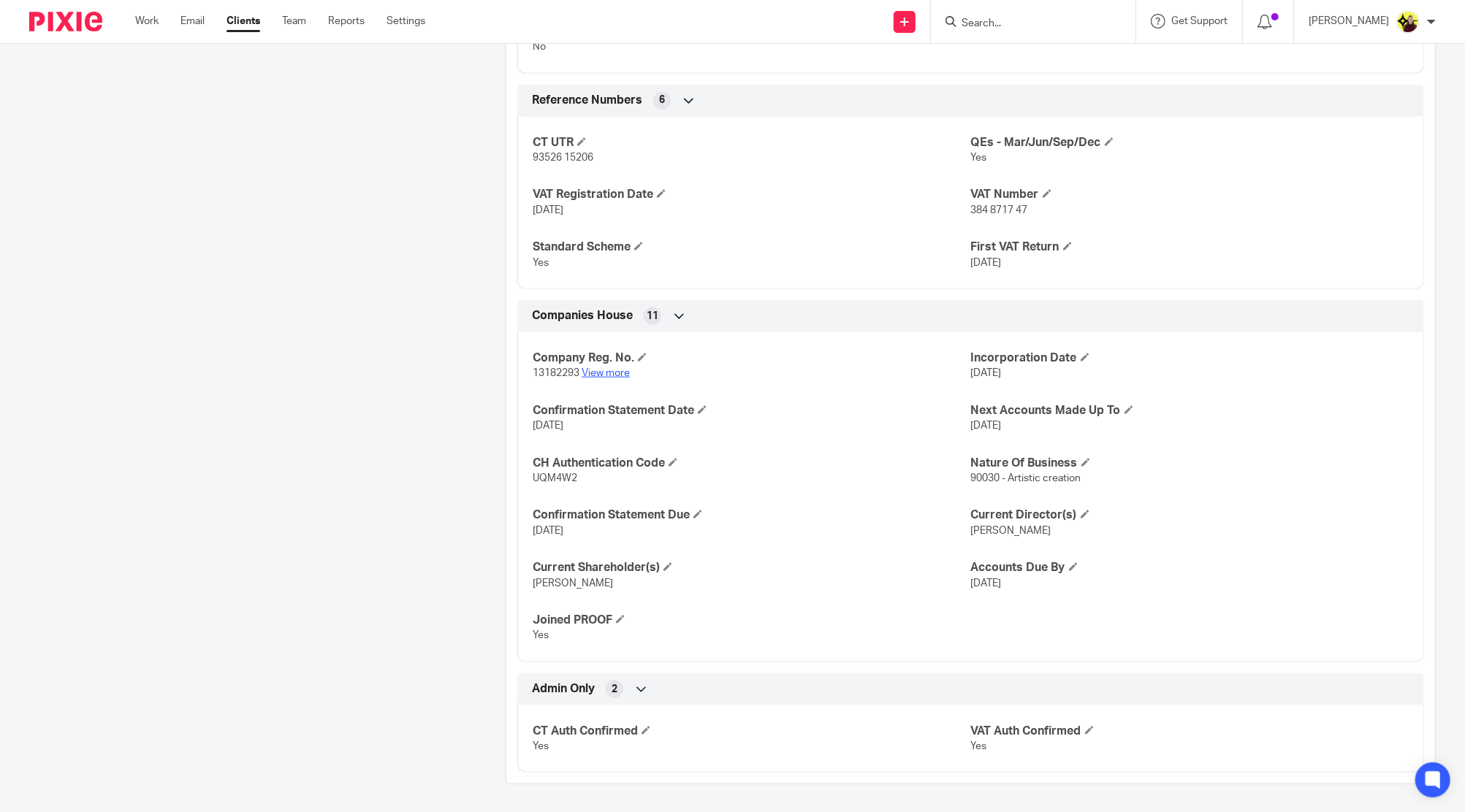
click at [604, 368] on link "View more" at bounding box center [605, 373] width 48 height 10
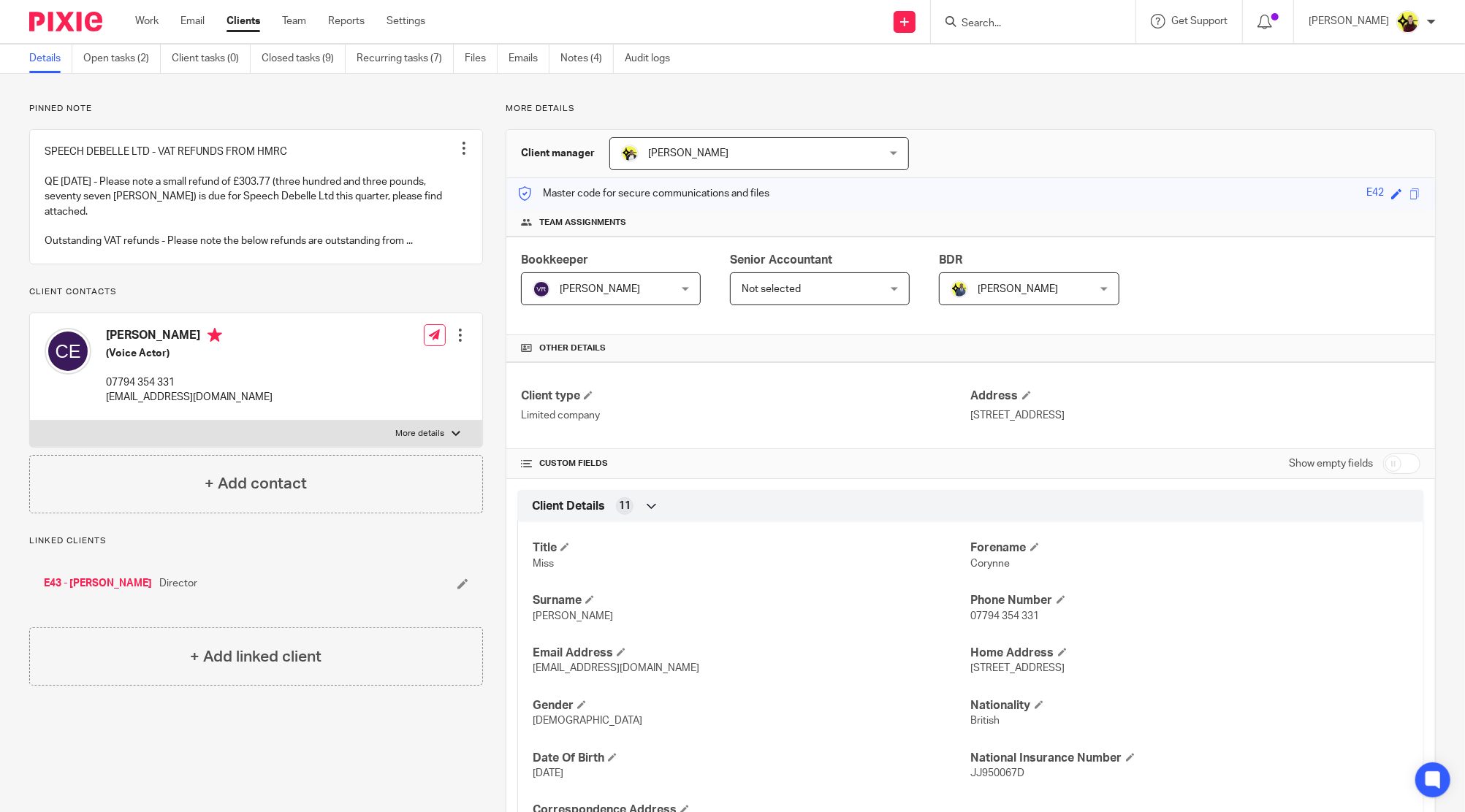
scroll to position [0, 0]
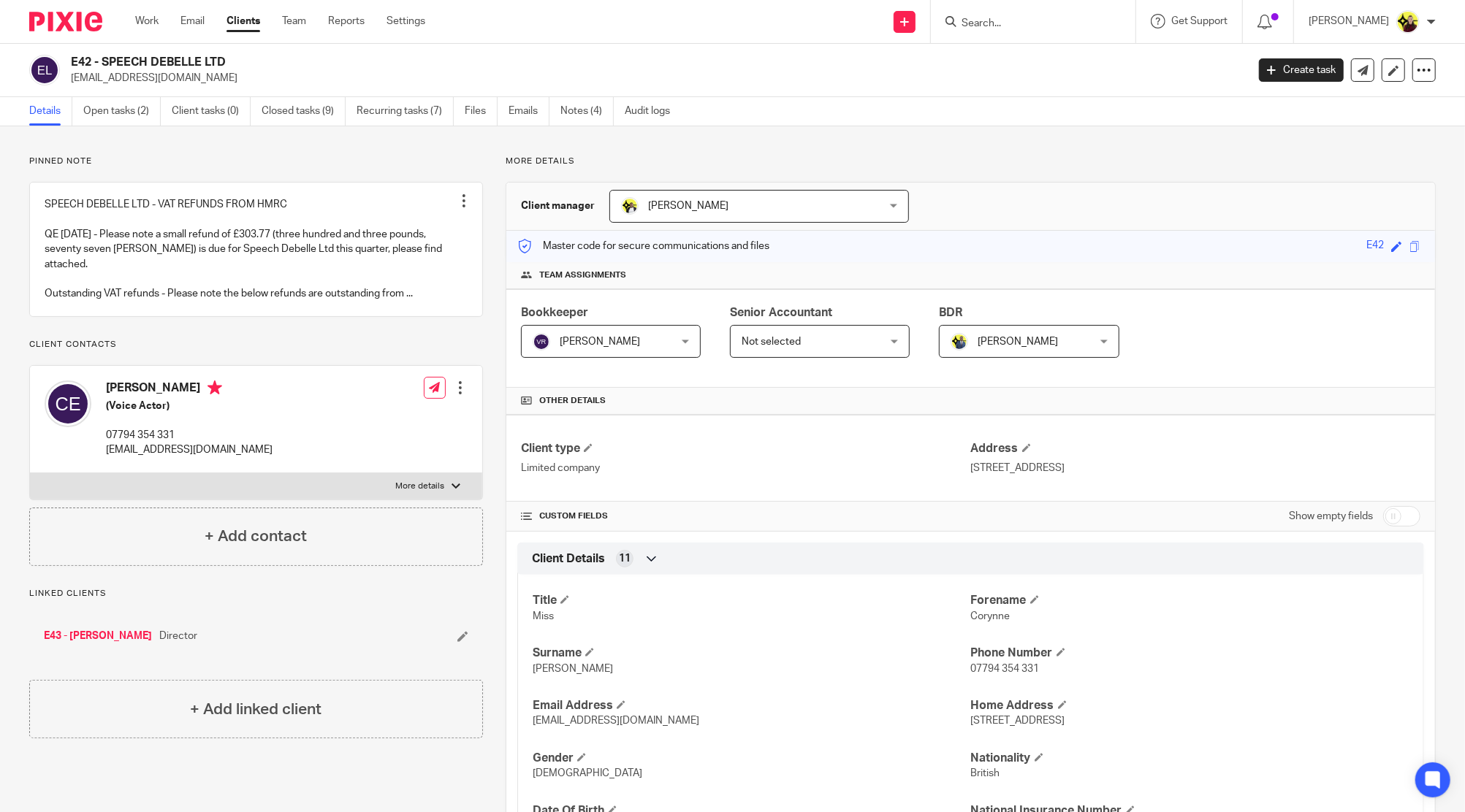
click at [1050, 33] on div at bounding box center [1033, 21] width 205 height 43
click at [1045, 29] on input "Search" at bounding box center [1026, 24] width 132 height 13
type input "a48"
click at [1038, 56] on link at bounding box center [1090, 62] width 265 height 33
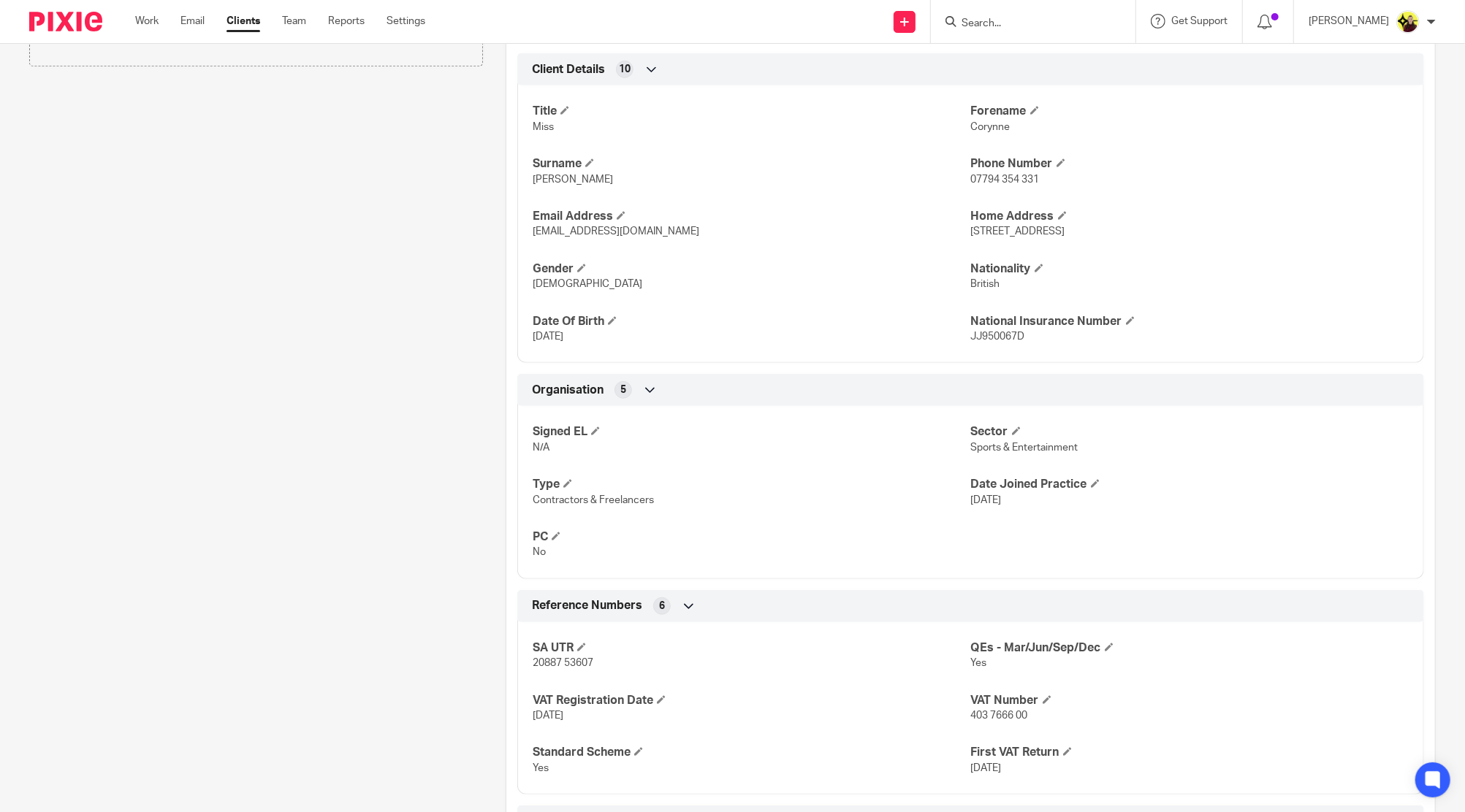
scroll to position [555, 0]
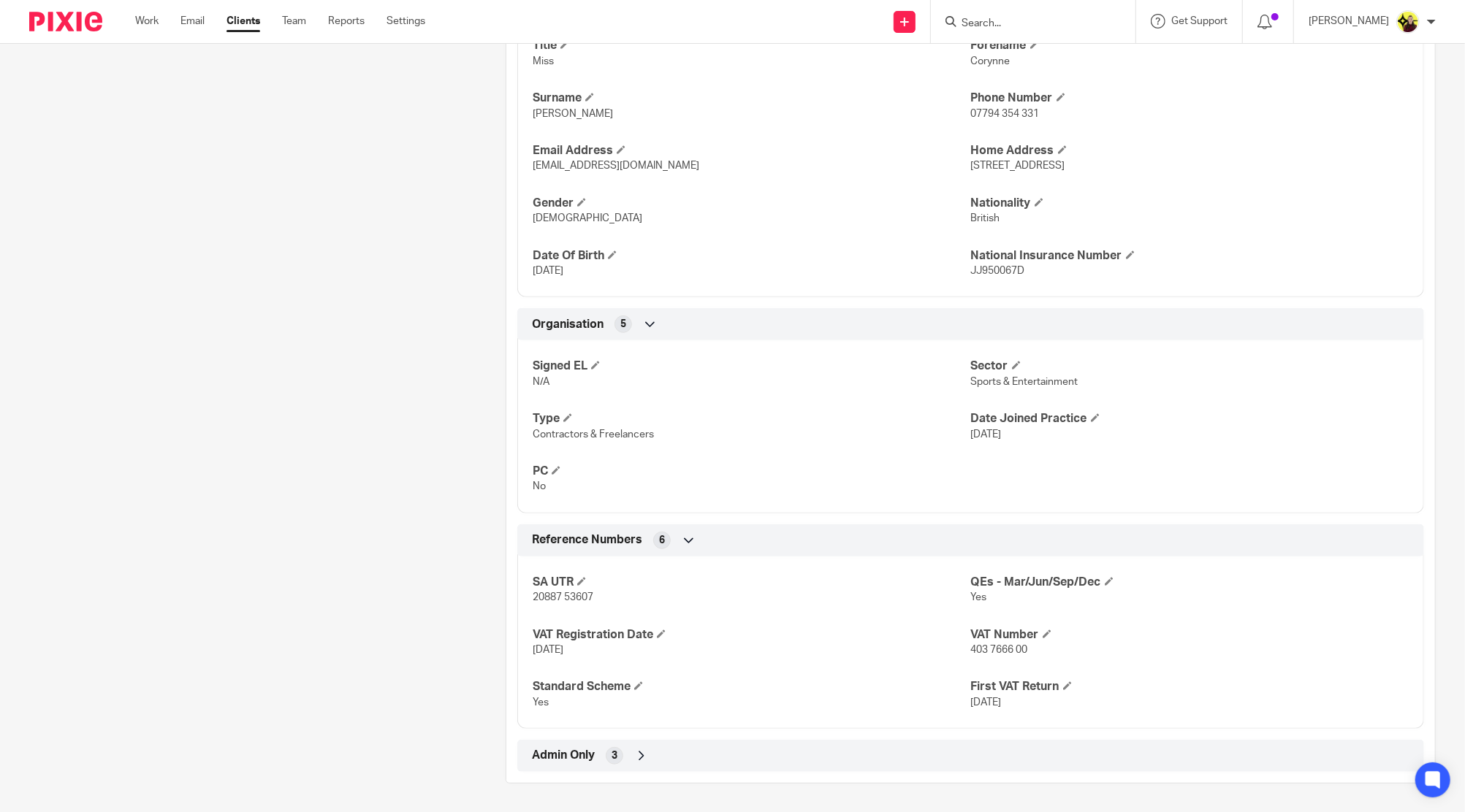
click at [784, 744] on div "Admin Only 3" at bounding box center [971, 756] width 885 height 25
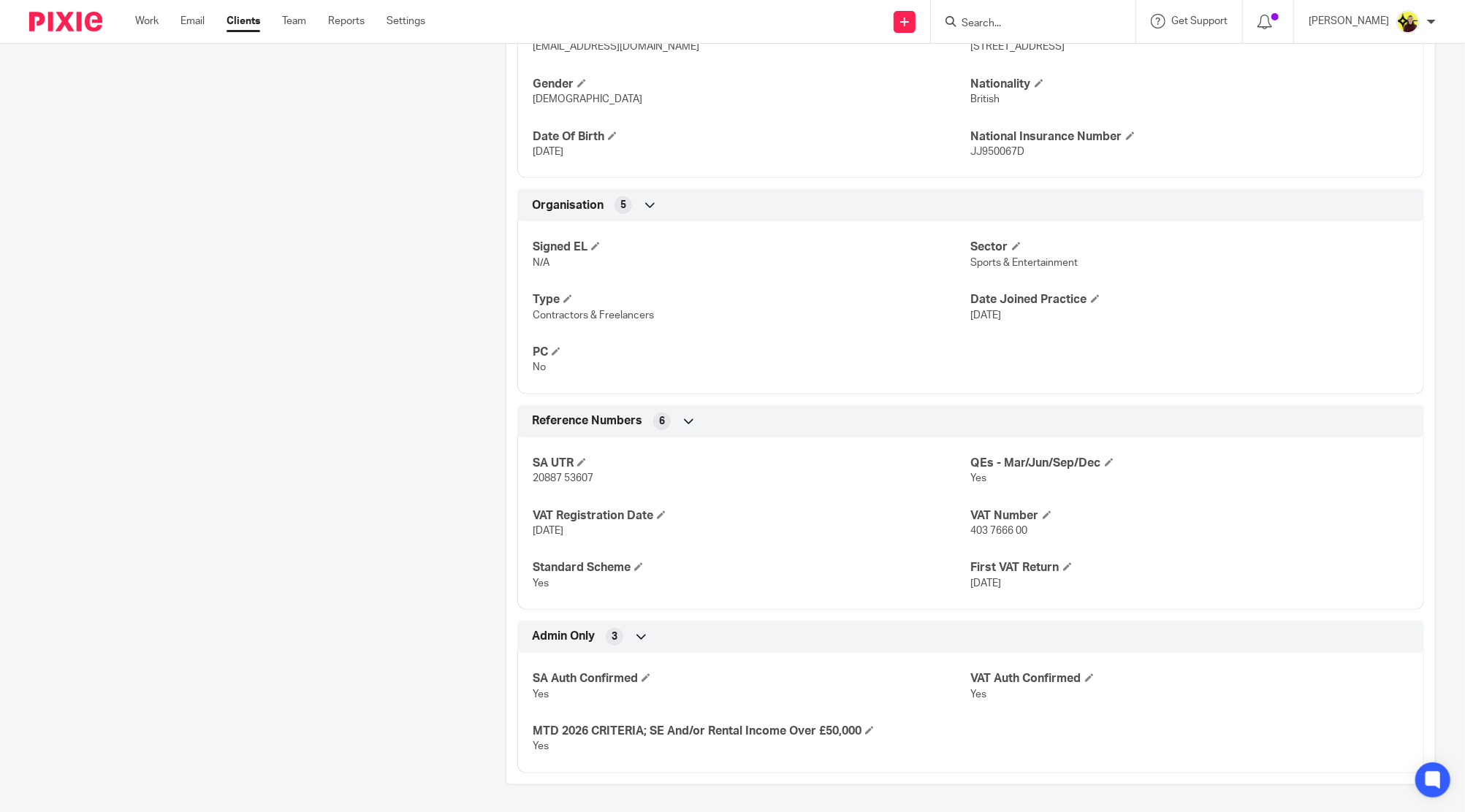
scroll to position [675, 0]
click at [1021, 27] on input "Search" at bounding box center [1026, 24] width 132 height 13
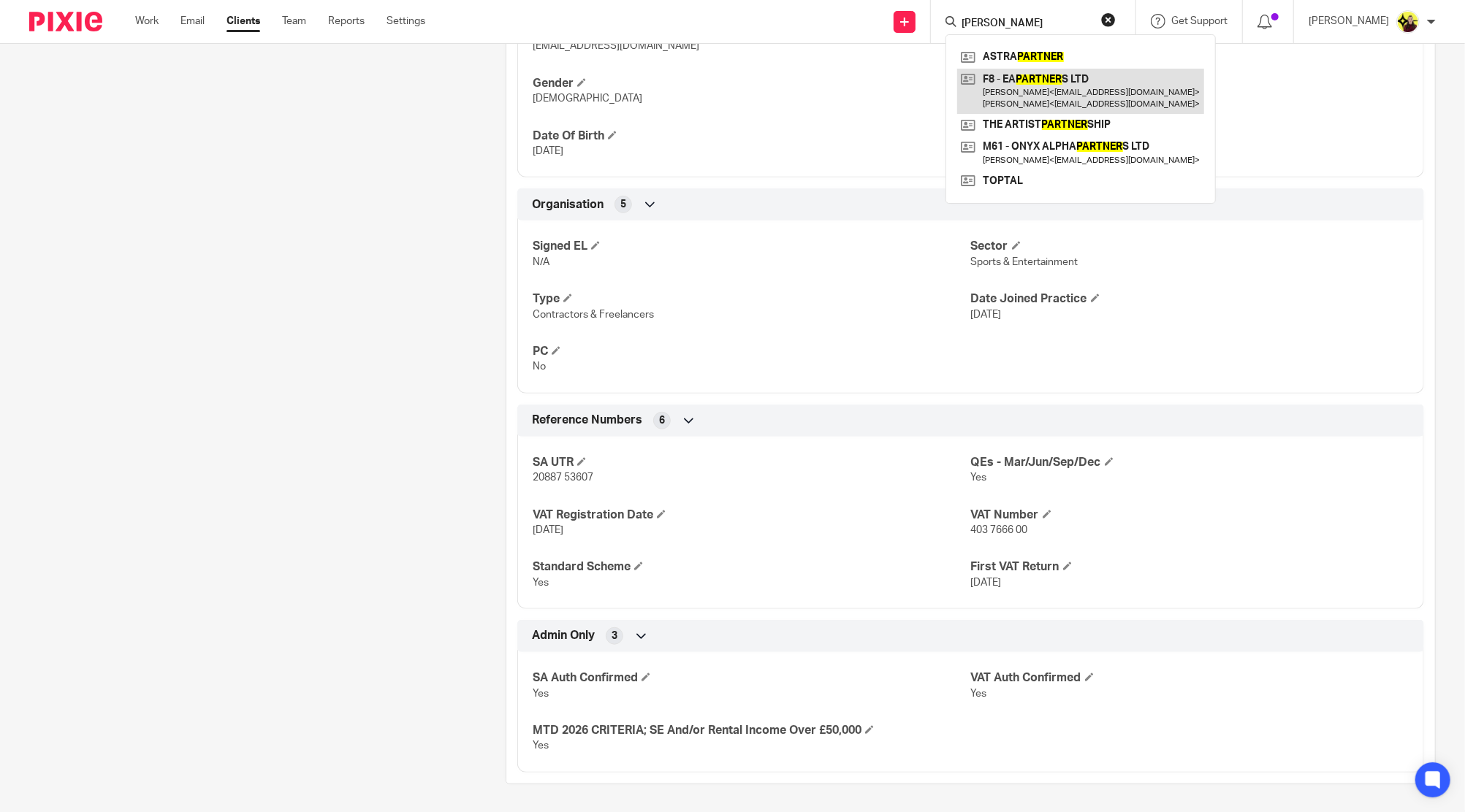
type input "ea artner"
click at [1063, 84] on link at bounding box center [1080, 91] width 247 height 45
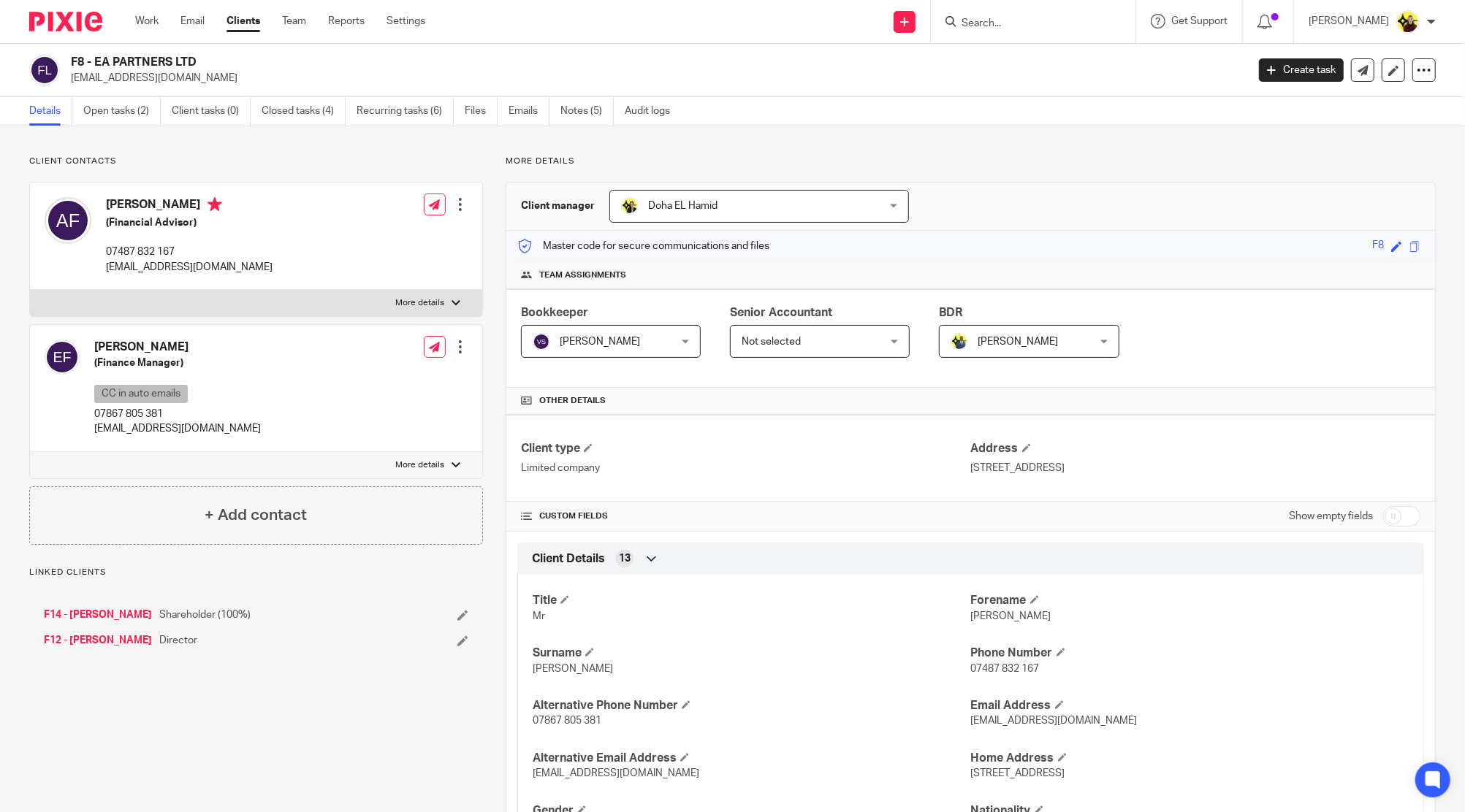
scroll to position [942, 0]
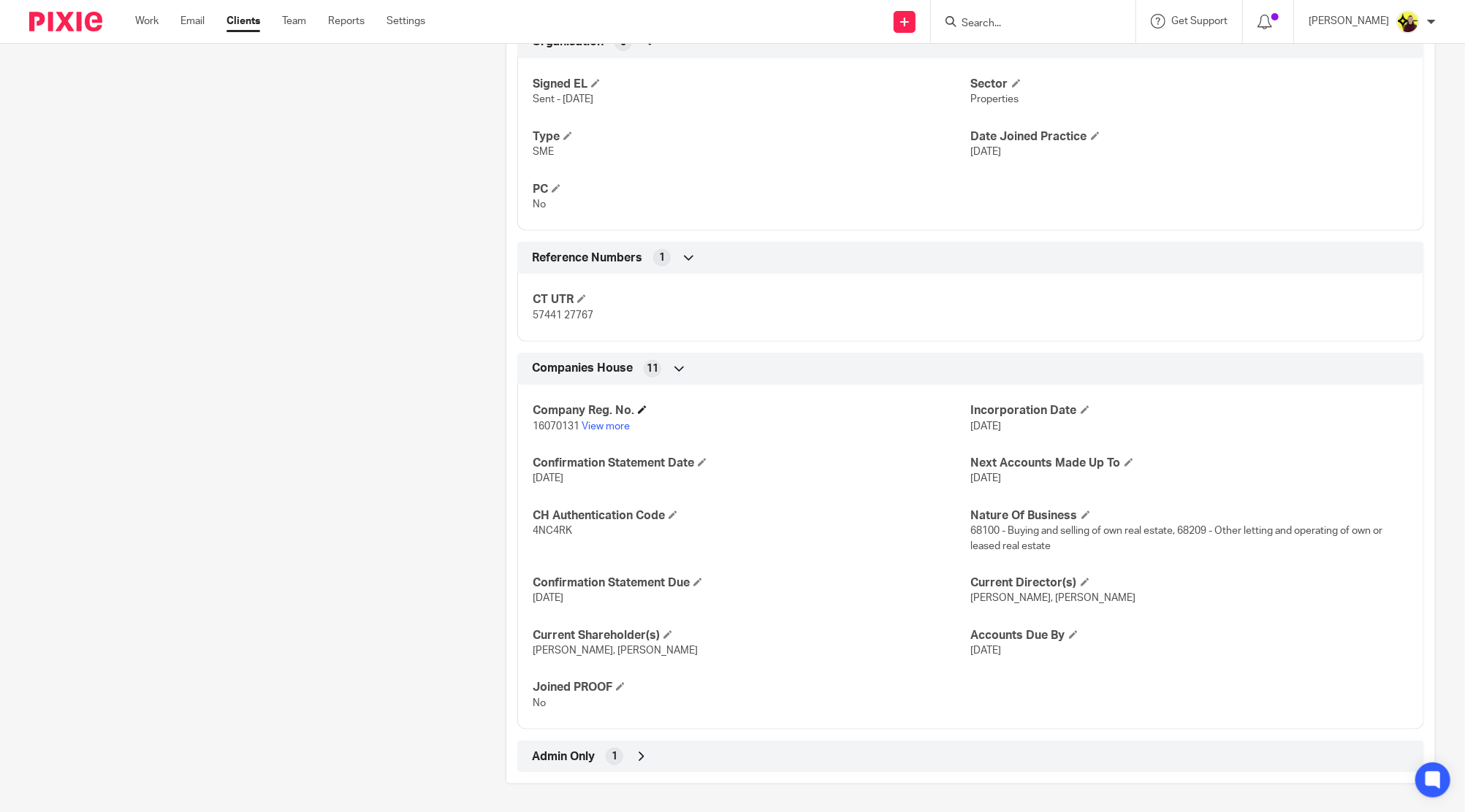
click at [595, 413] on h4 "Company Reg. No." at bounding box center [751, 411] width 438 height 15
click at [595, 424] on link "View more" at bounding box center [605, 426] width 48 height 10
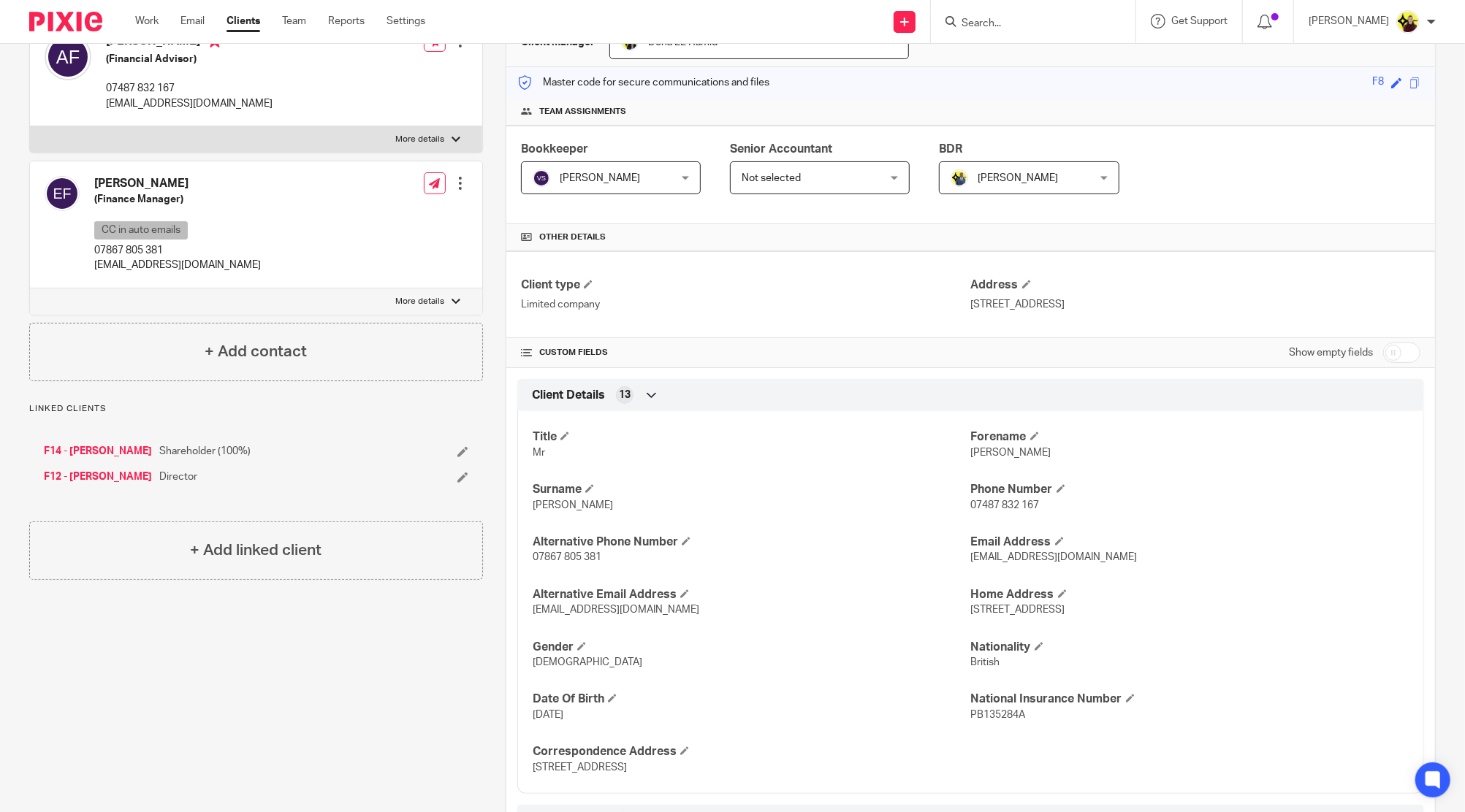
scroll to position [0, 0]
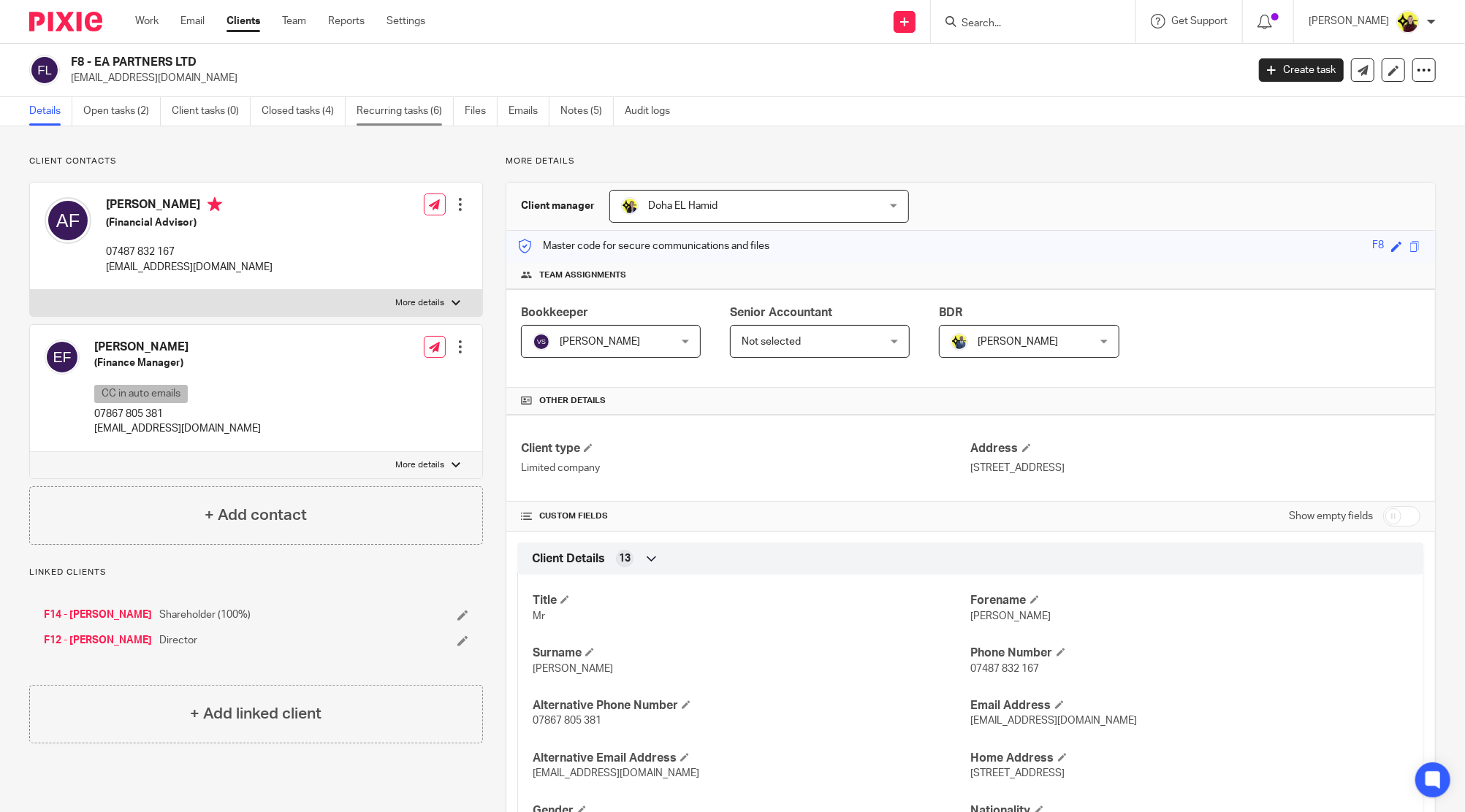
click at [410, 97] on link "Recurring tasks (6)" at bounding box center [405, 111] width 97 height 28
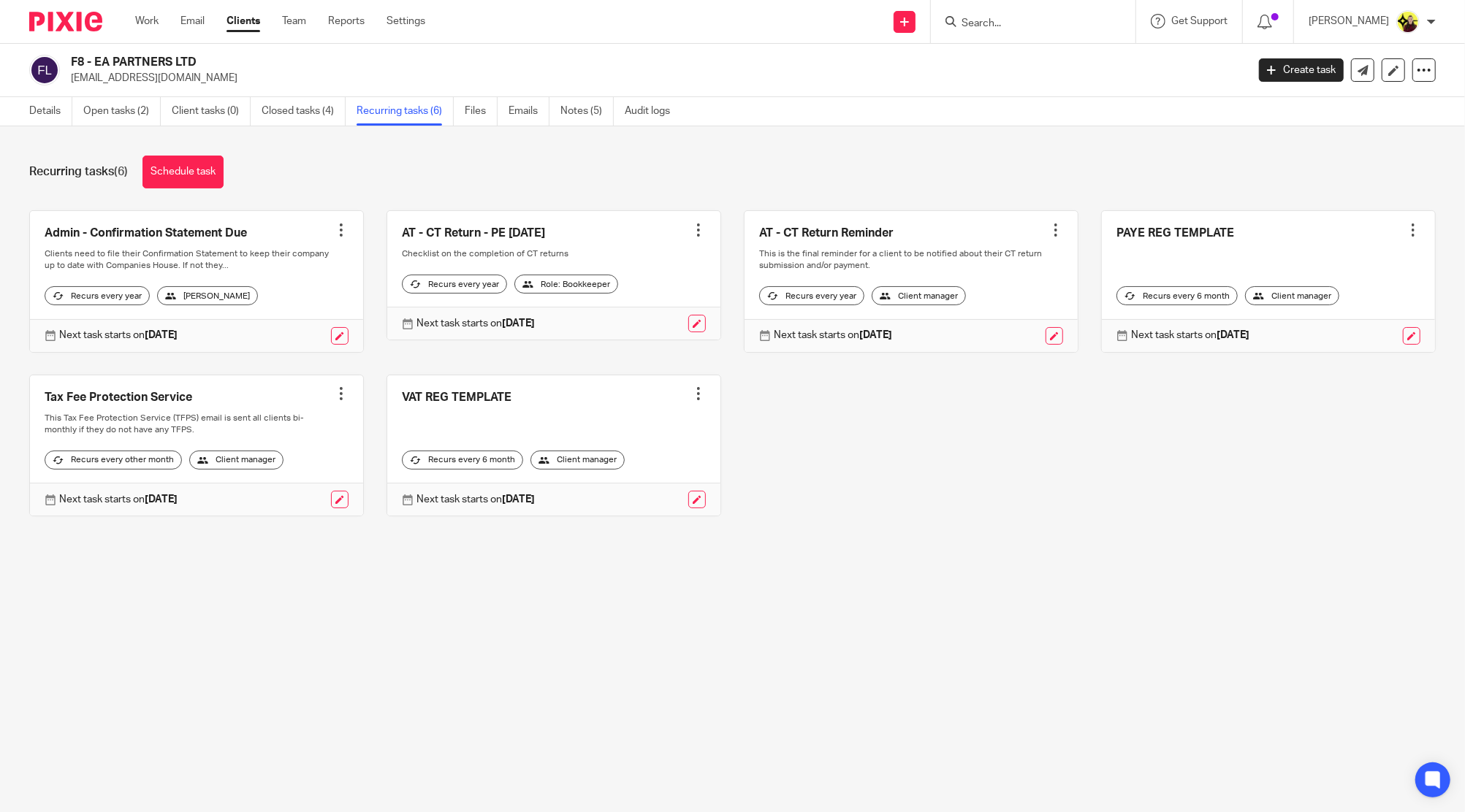
click at [1033, 21] on input "Search" at bounding box center [1026, 24] width 132 height 13
type input "f2"
click at [1051, 71] on link at bounding box center [1080, 62] width 247 height 33
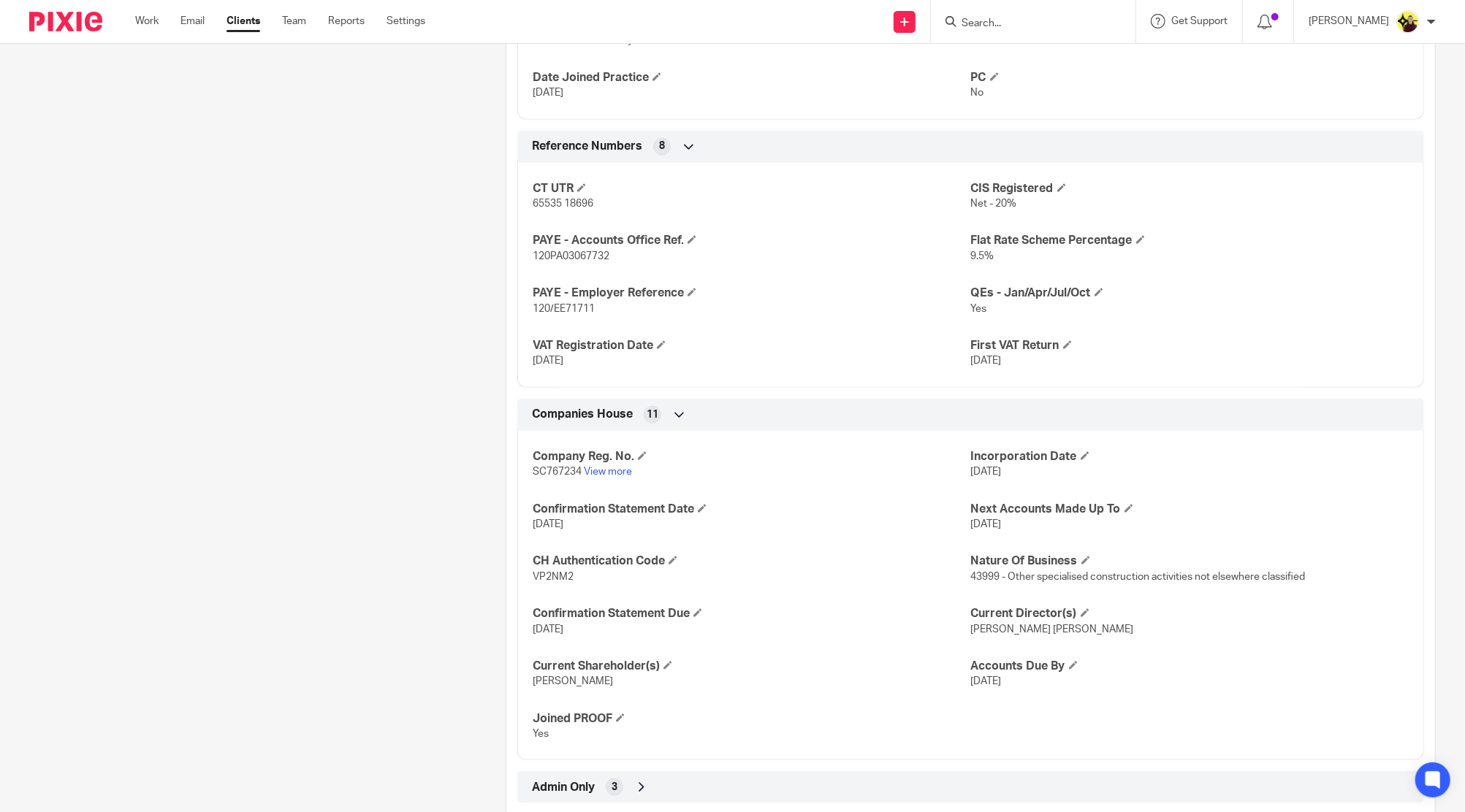
scroll to position [1033, 0]
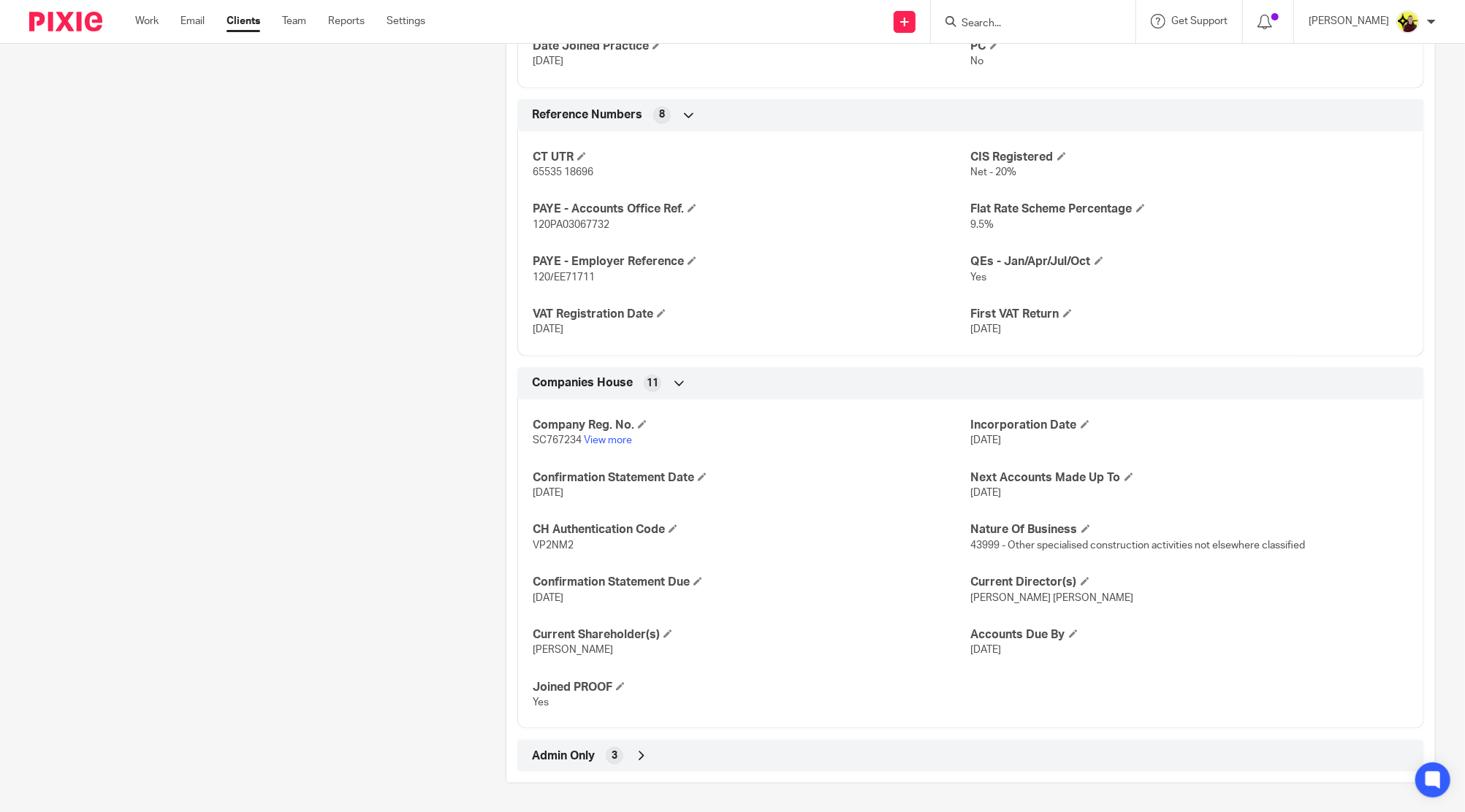
click at [827, 750] on div "Admin Only 3" at bounding box center [971, 756] width 885 height 25
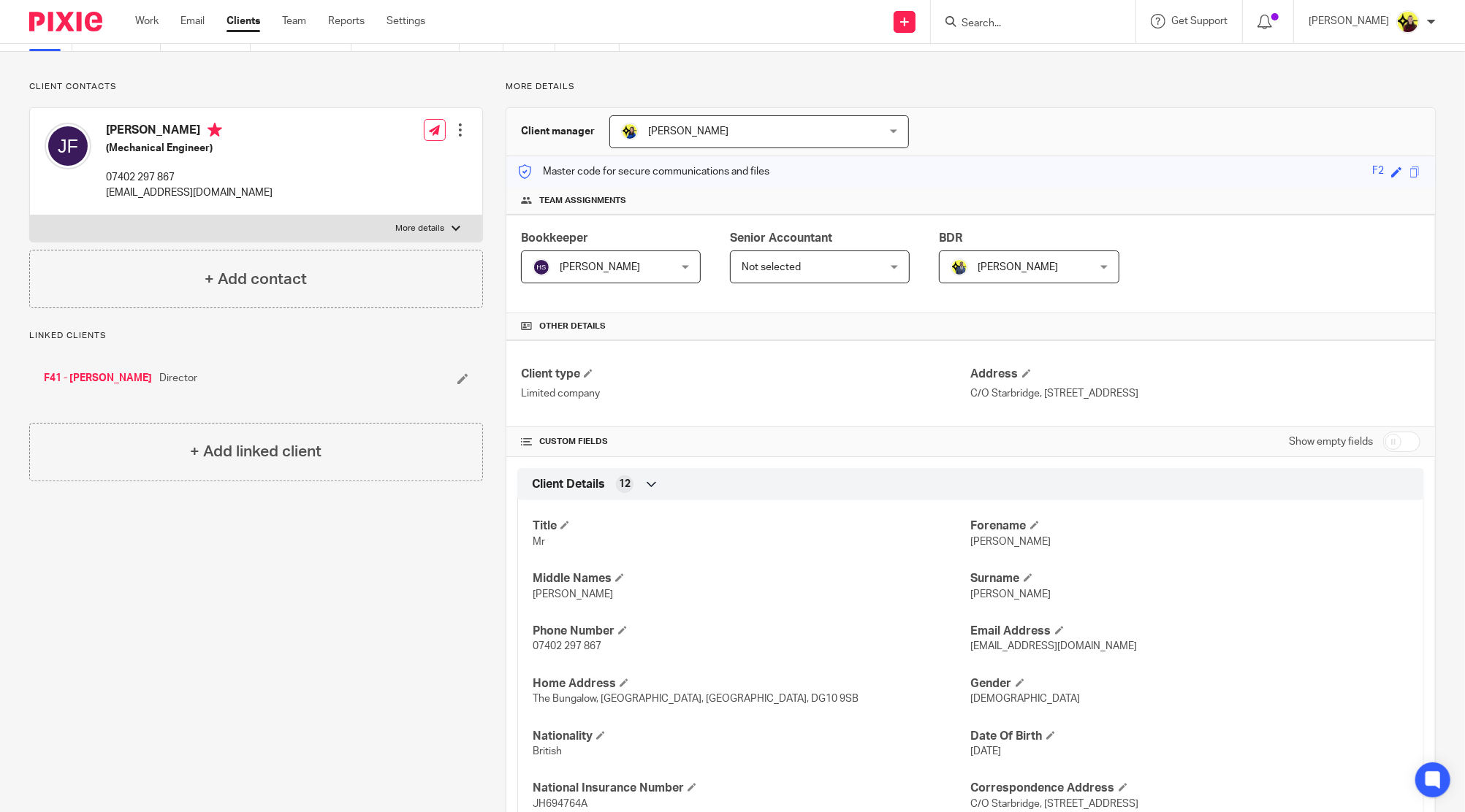
scroll to position [0, 0]
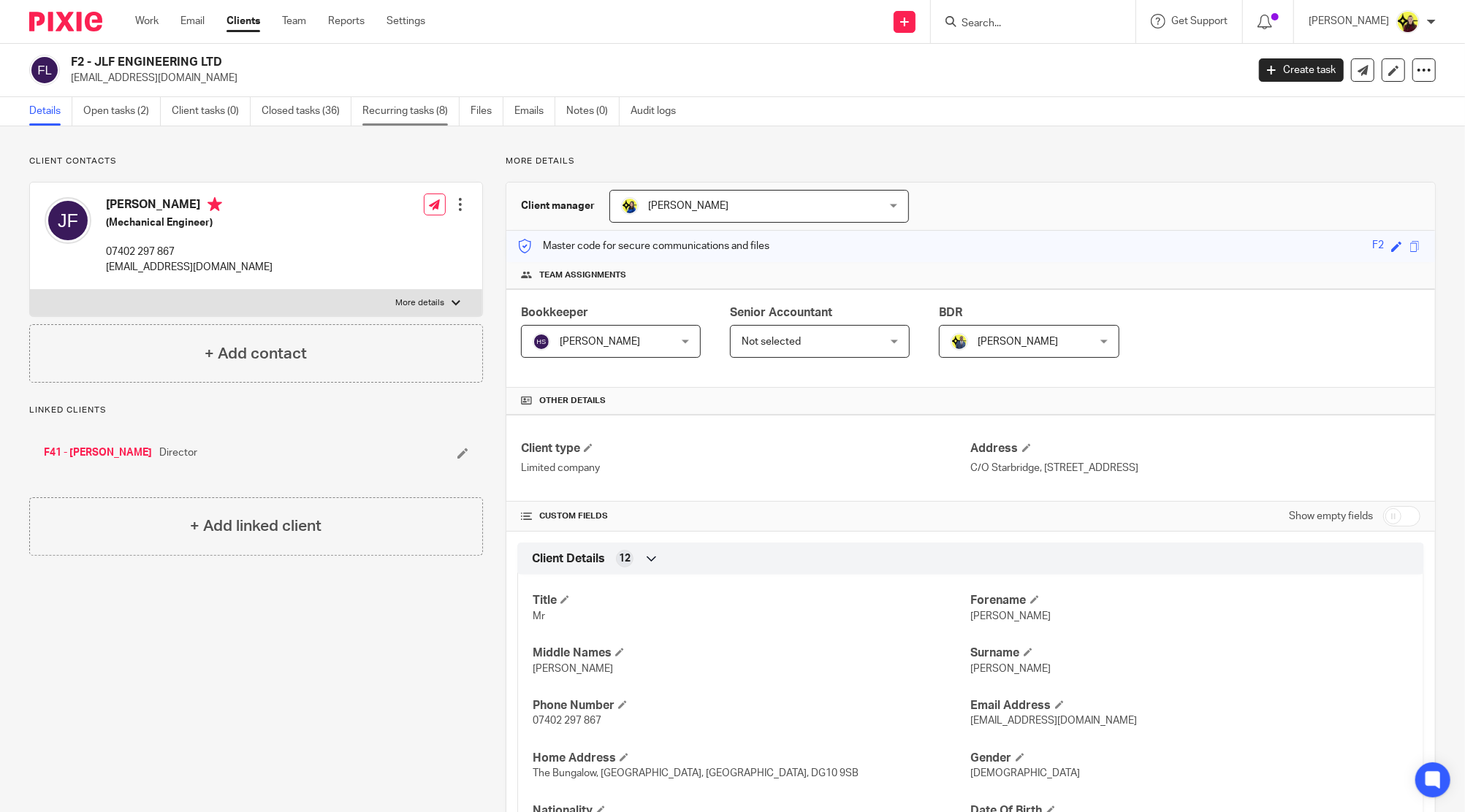
click at [423, 107] on link "Recurring tasks (8)" at bounding box center [411, 111] width 97 height 28
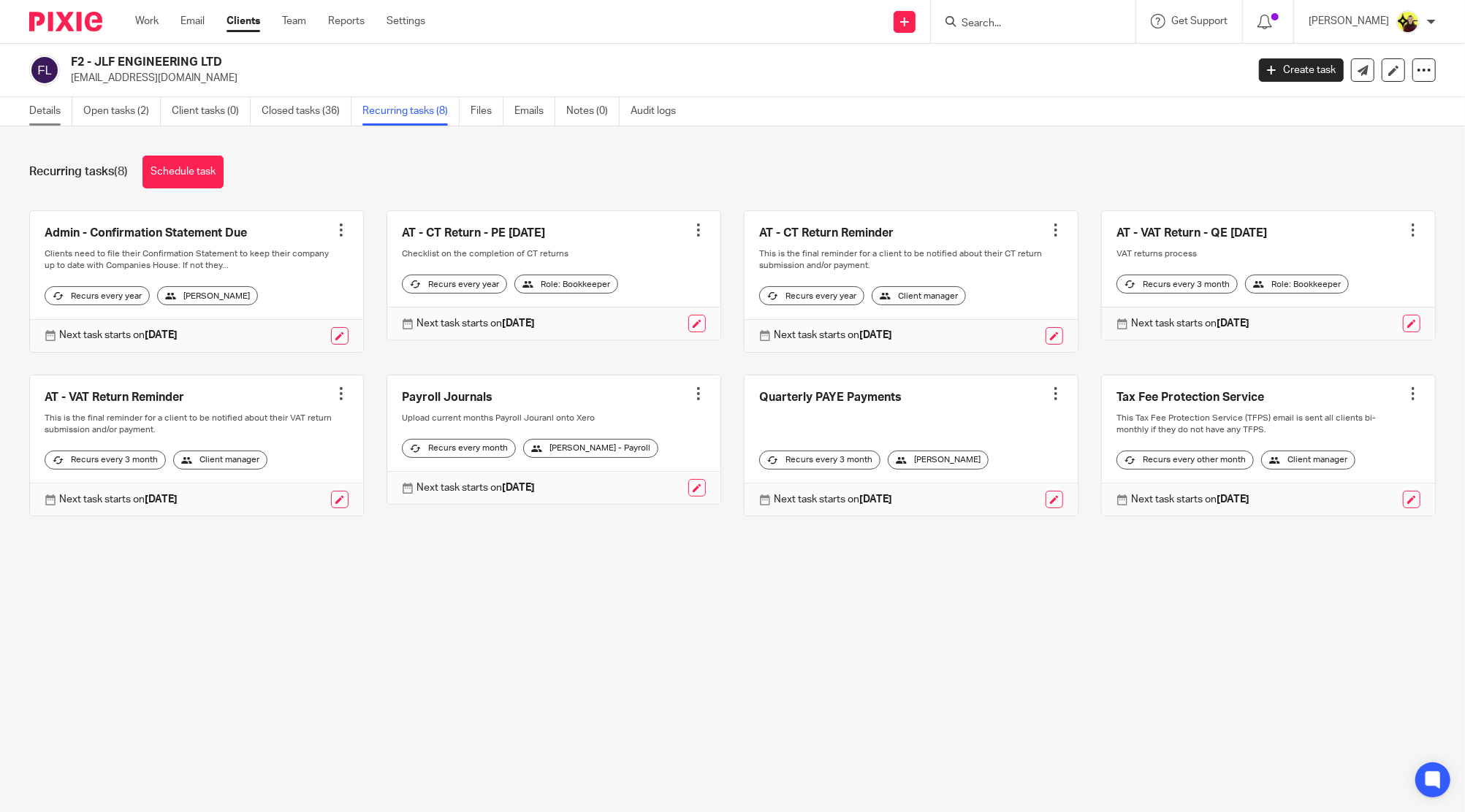
click at [40, 113] on link "Details" at bounding box center [50, 111] width 43 height 28
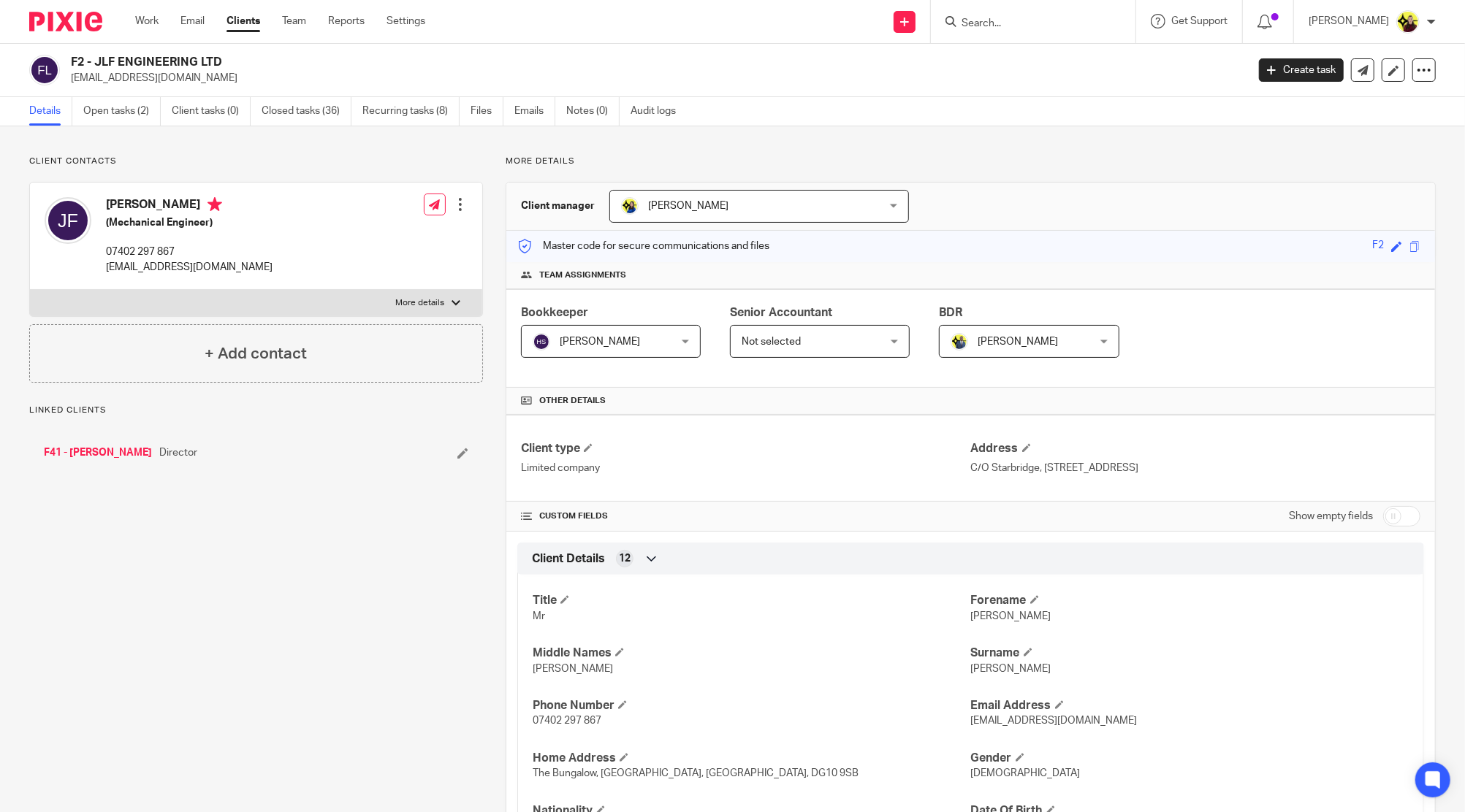
scroll to position [1033, 0]
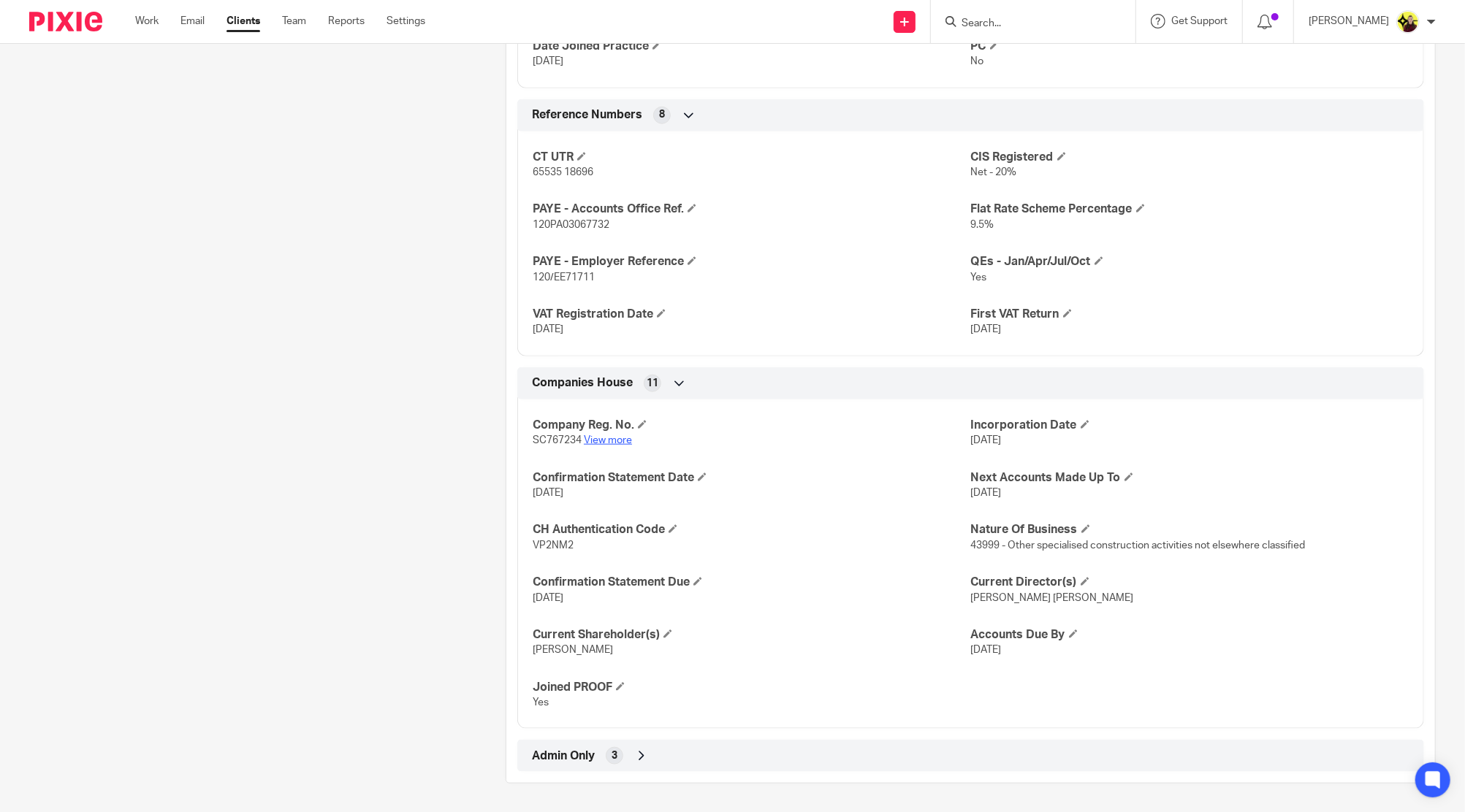
click at [611, 436] on link "View more" at bounding box center [608, 440] width 48 height 10
click at [1023, 260] on h4 "QEs - Jan/Apr/Jul/Oct" at bounding box center [1189, 262] width 438 height 15
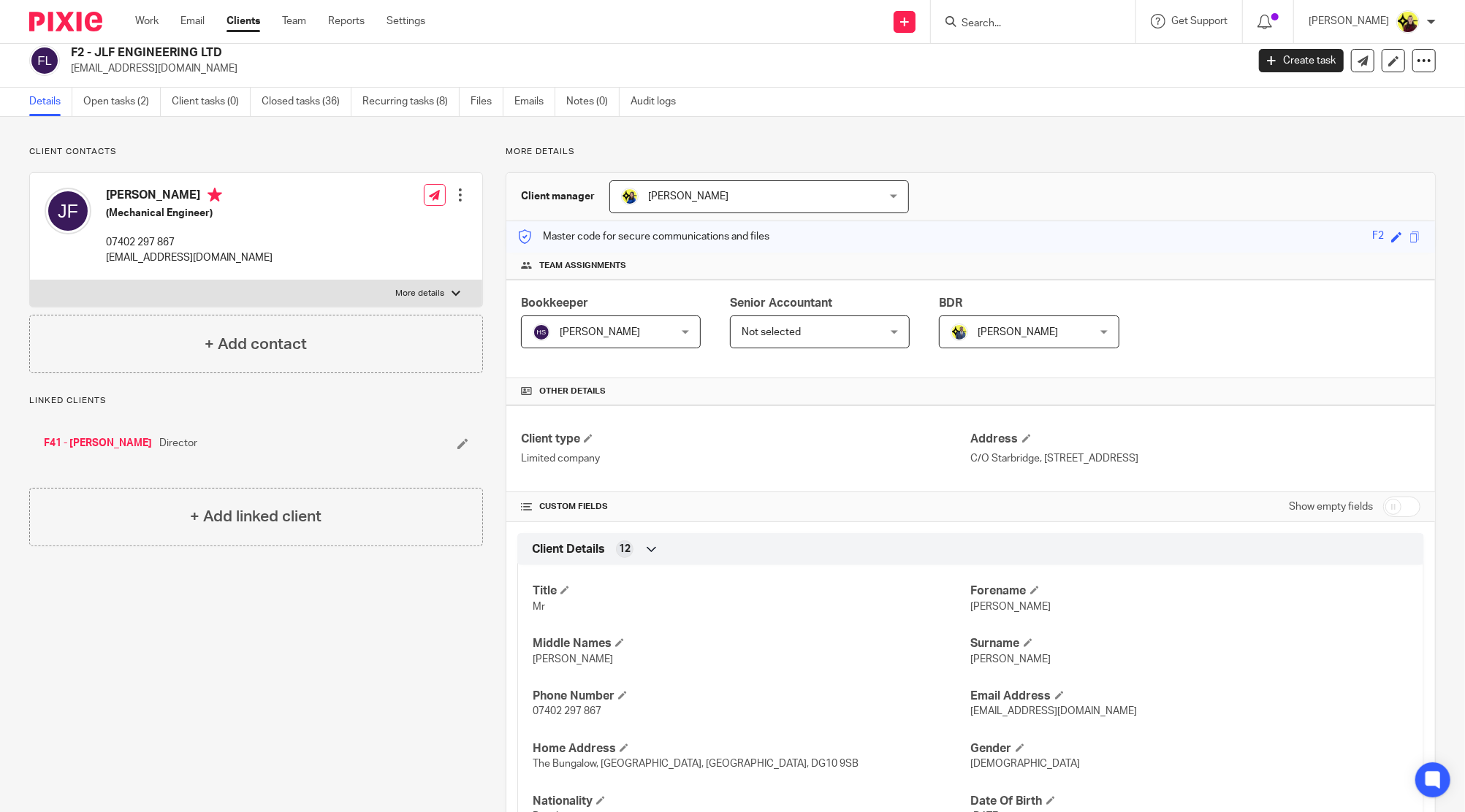
scroll to position [0, 0]
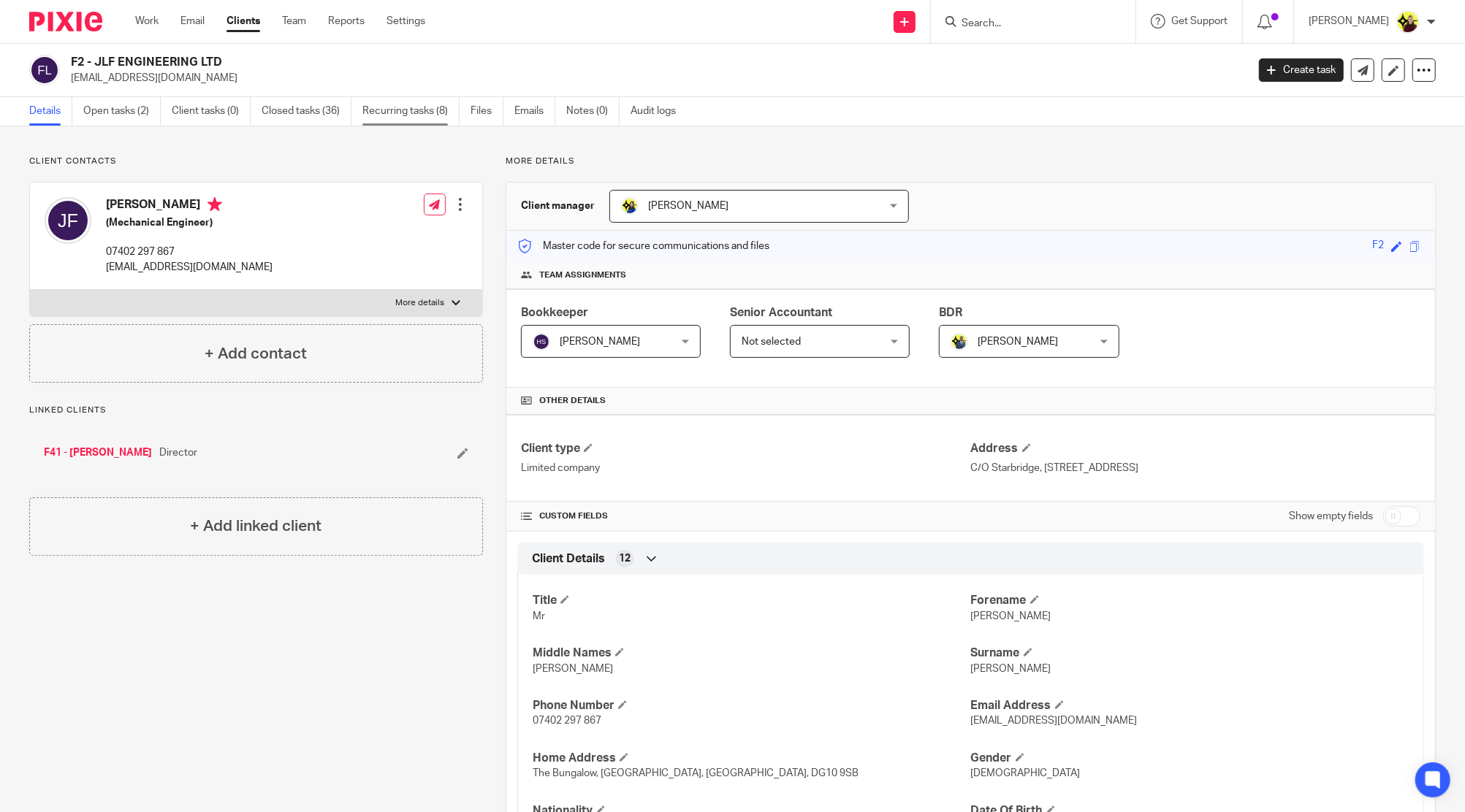
click at [439, 110] on link "Recurring tasks (8)" at bounding box center [411, 111] width 97 height 28
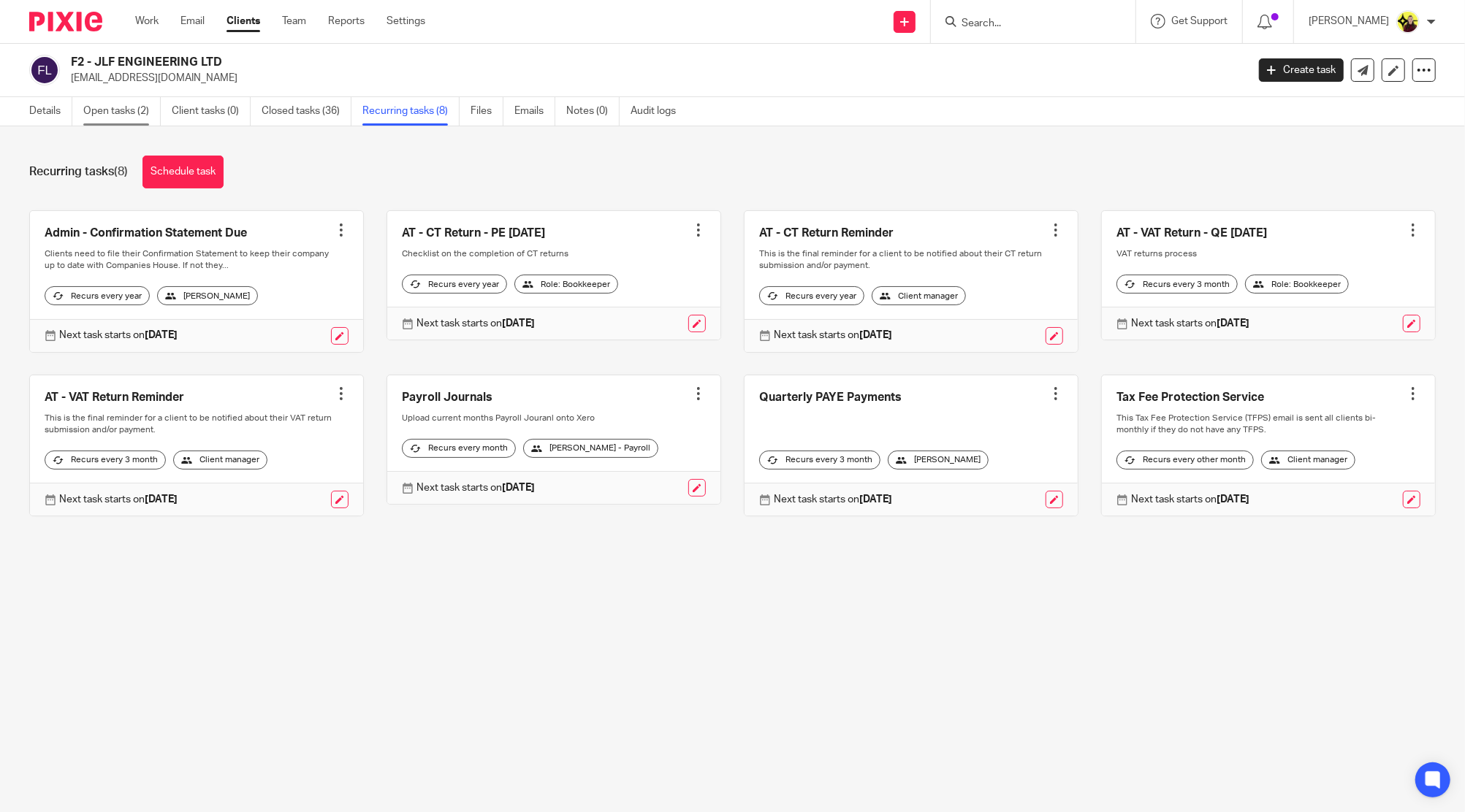
click at [125, 114] on link "Open tasks (2)" at bounding box center [122, 111] width 78 height 28
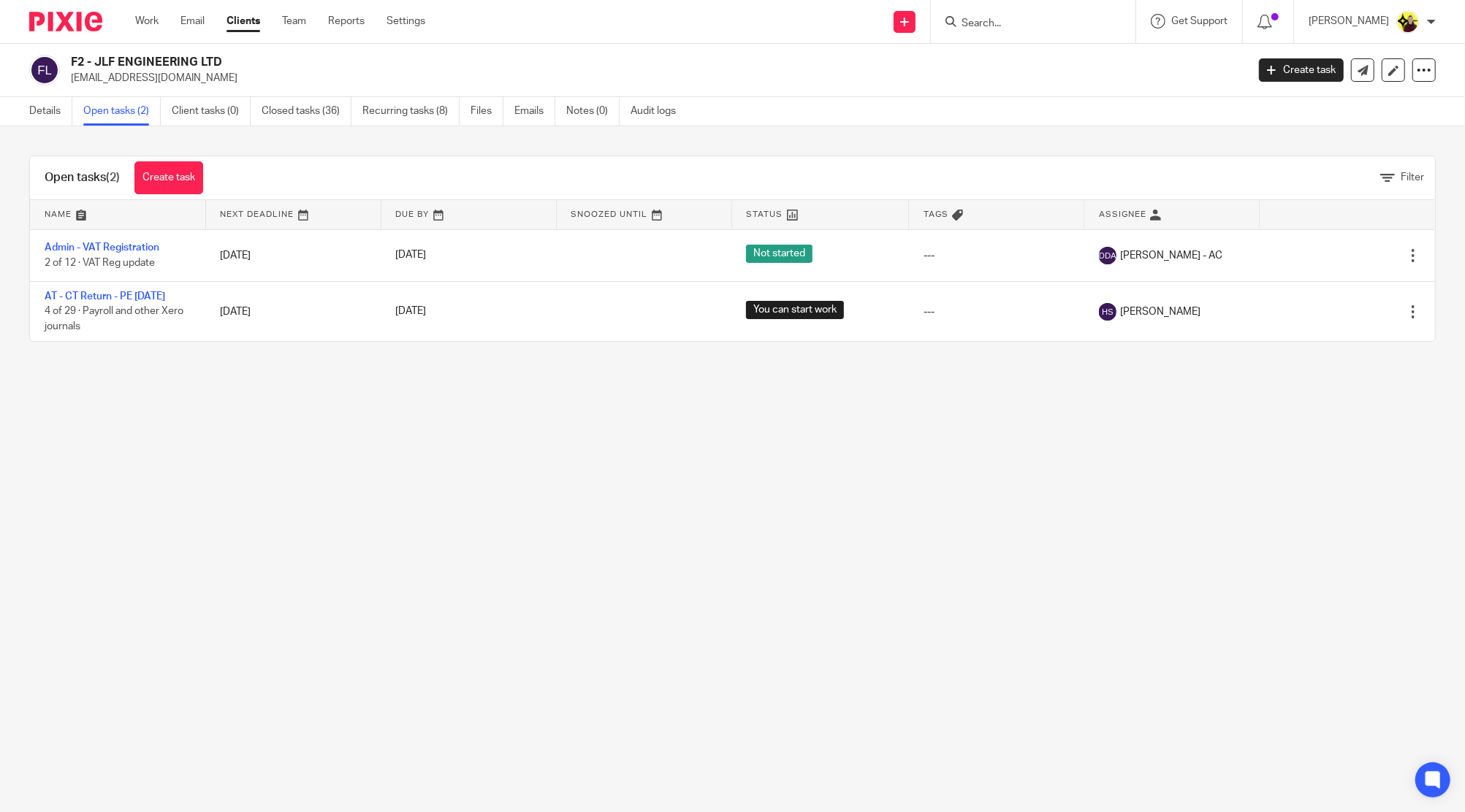
click at [1007, 28] on input "Search" at bounding box center [1026, 24] width 132 height 13
type input "U2"
click at [1030, 62] on link at bounding box center [1114, 68] width 314 height 45
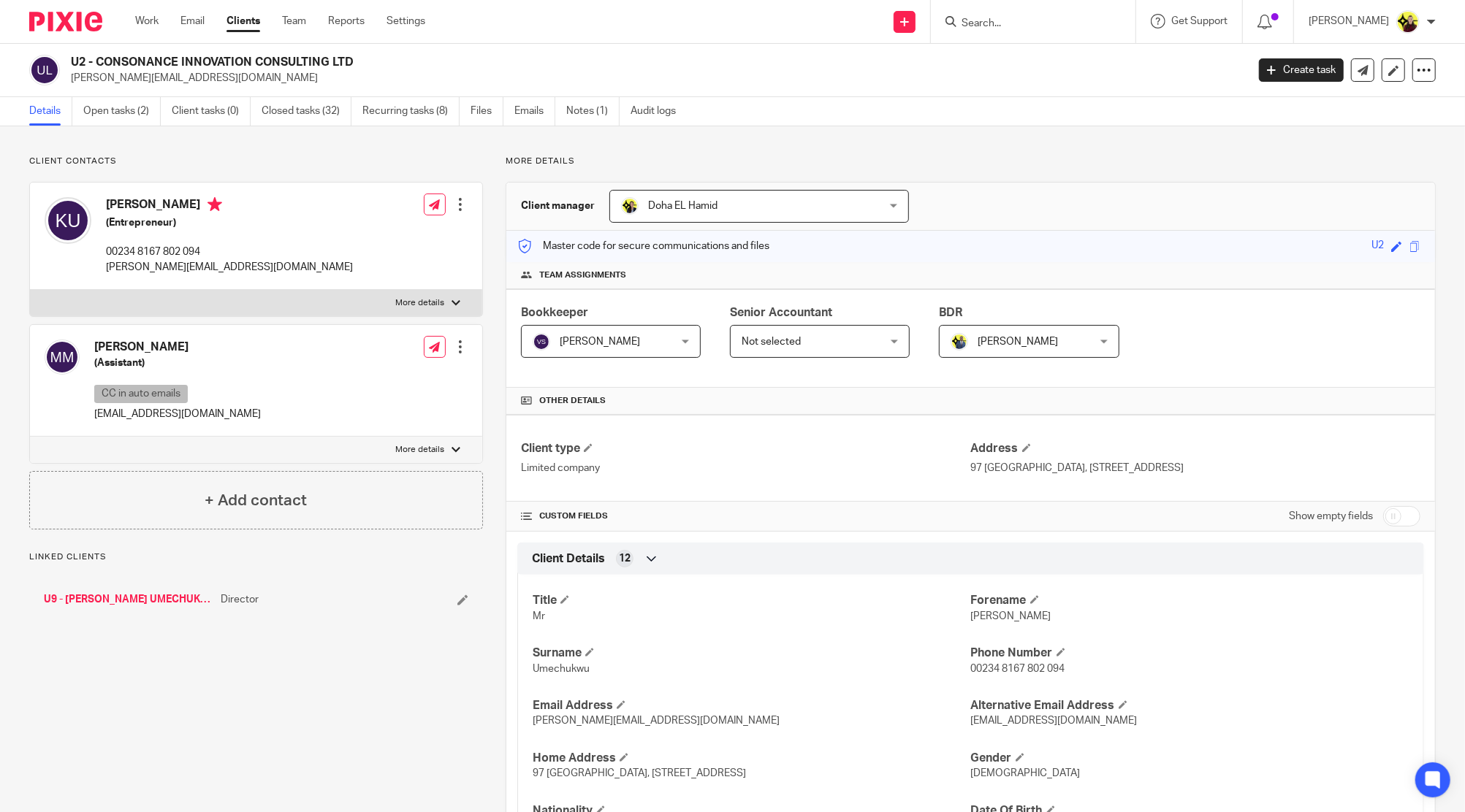
scroll to position [194, 0]
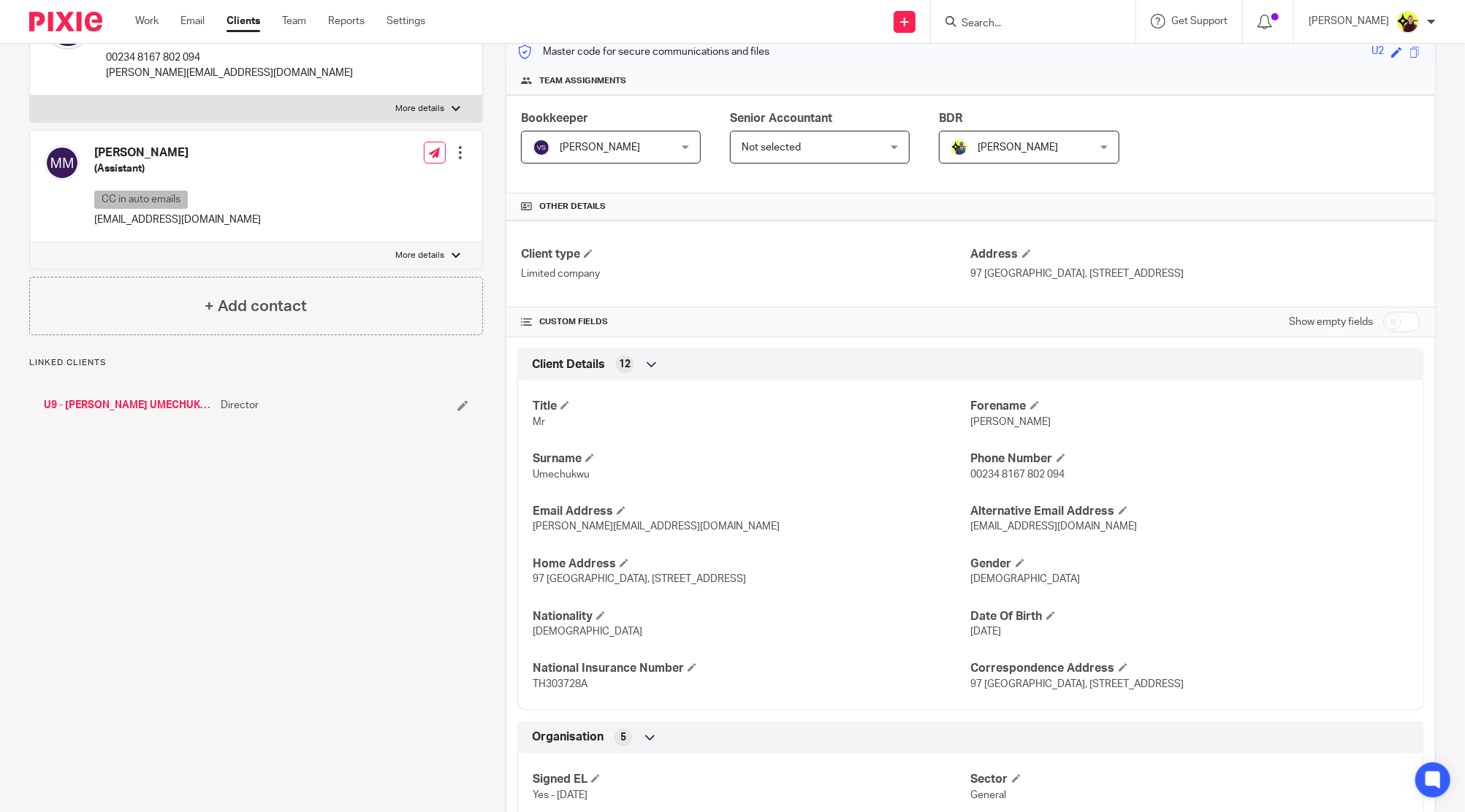
click at [162, 405] on link "U9 - [PERSON_NAME] UMECHUKWU" at bounding box center [129, 405] width 170 height 14
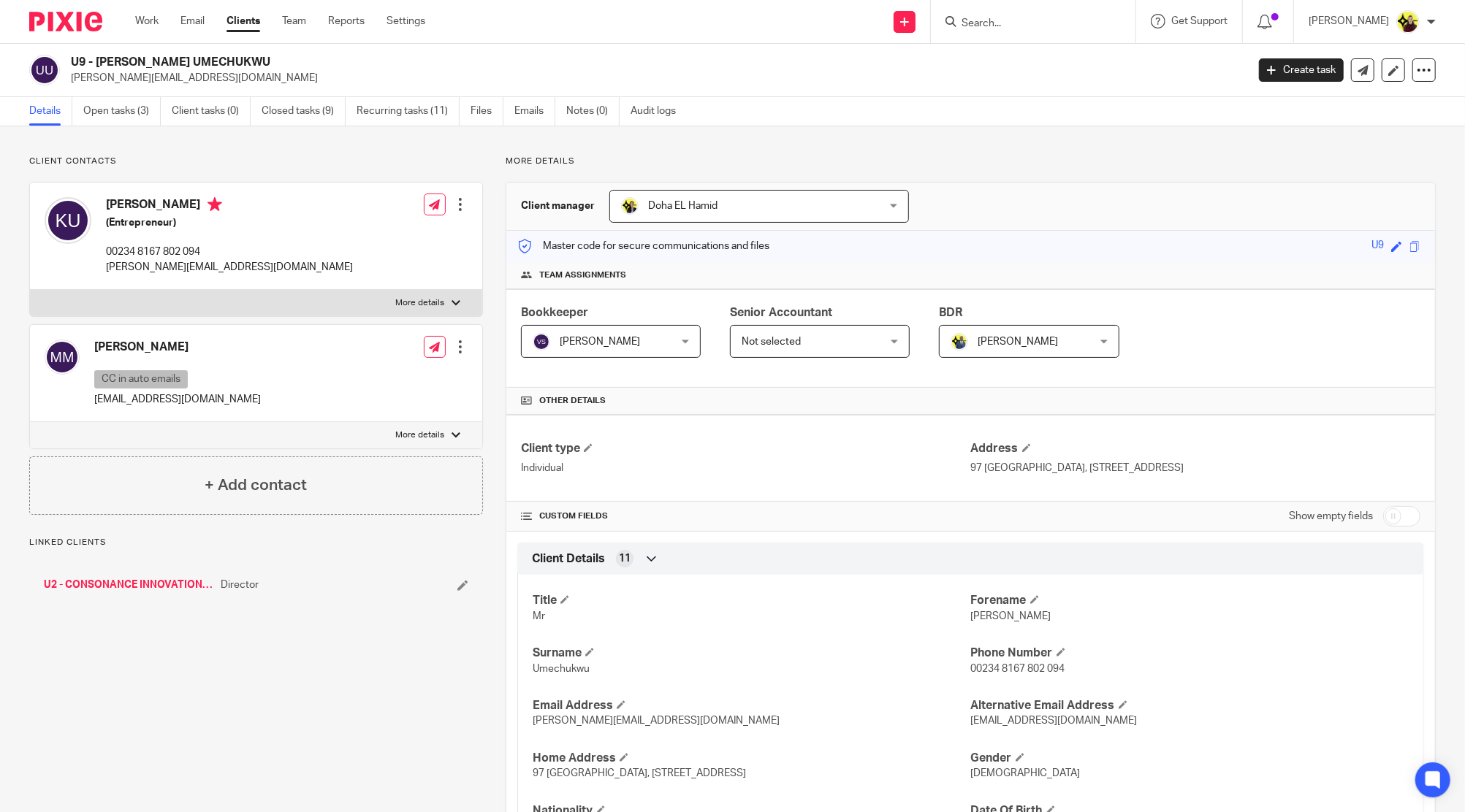
click at [251, 292] on label "More details" at bounding box center [256, 303] width 452 height 27
click at [30, 290] on input "More details" at bounding box center [29, 289] width 1 height 1
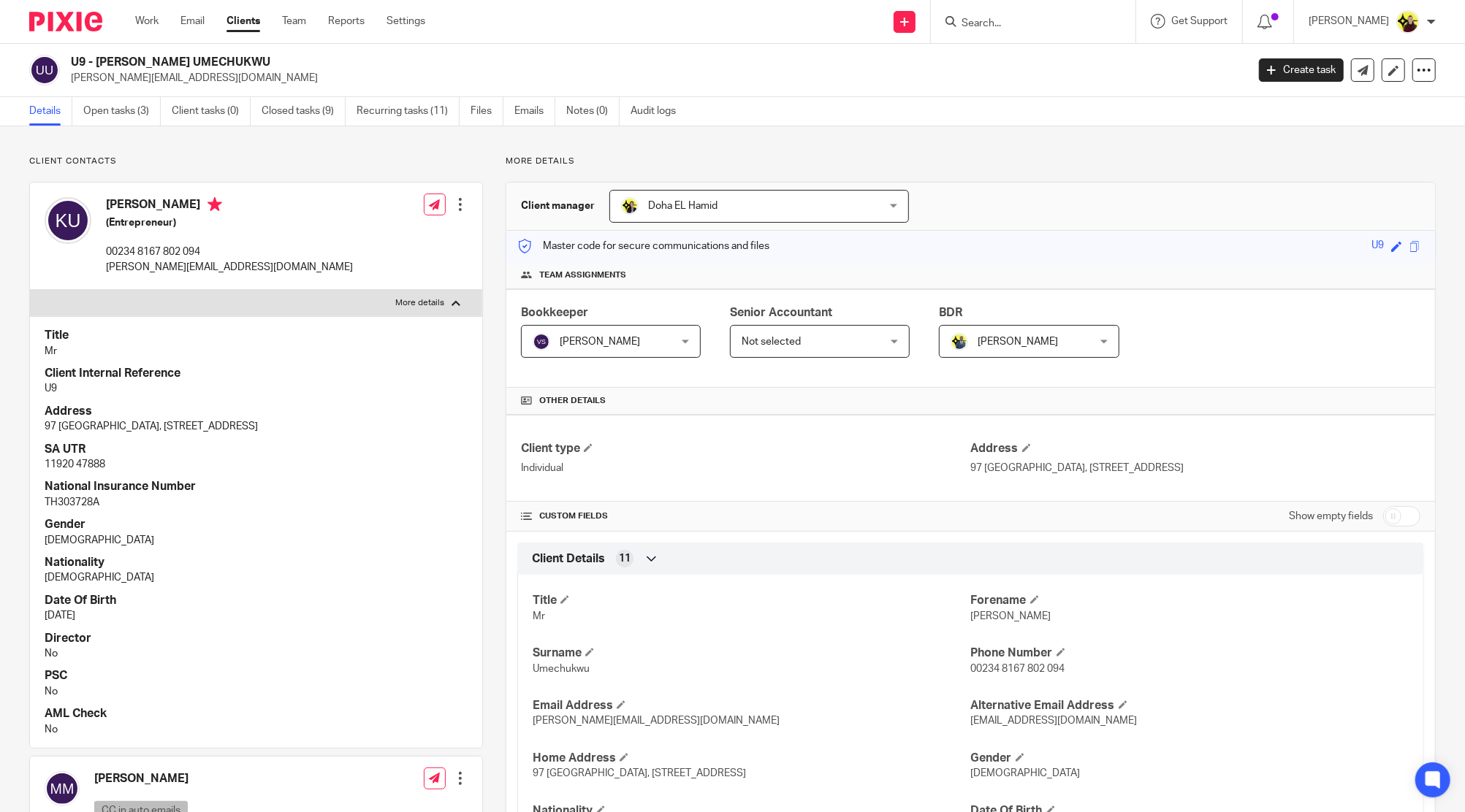
click at [251, 292] on label "More details" at bounding box center [256, 303] width 452 height 27
click at [30, 290] on input "More details" at bounding box center [29, 289] width 1 height 1
checkbox input "false"
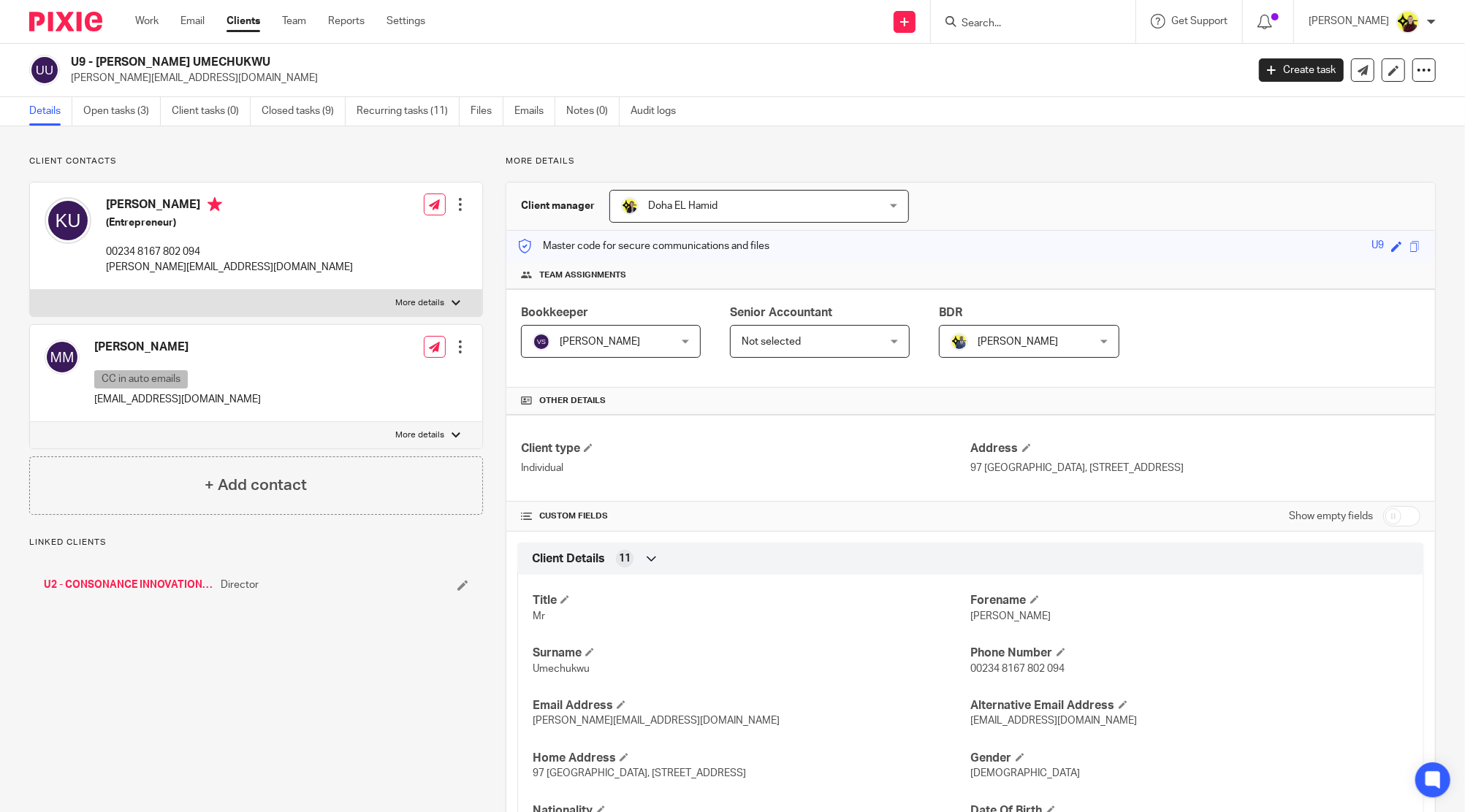
click at [135, 438] on label "More details" at bounding box center [256, 435] width 452 height 27
click at [30, 422] on input "More details" at bounding box center [29, 422] width 1 height 1
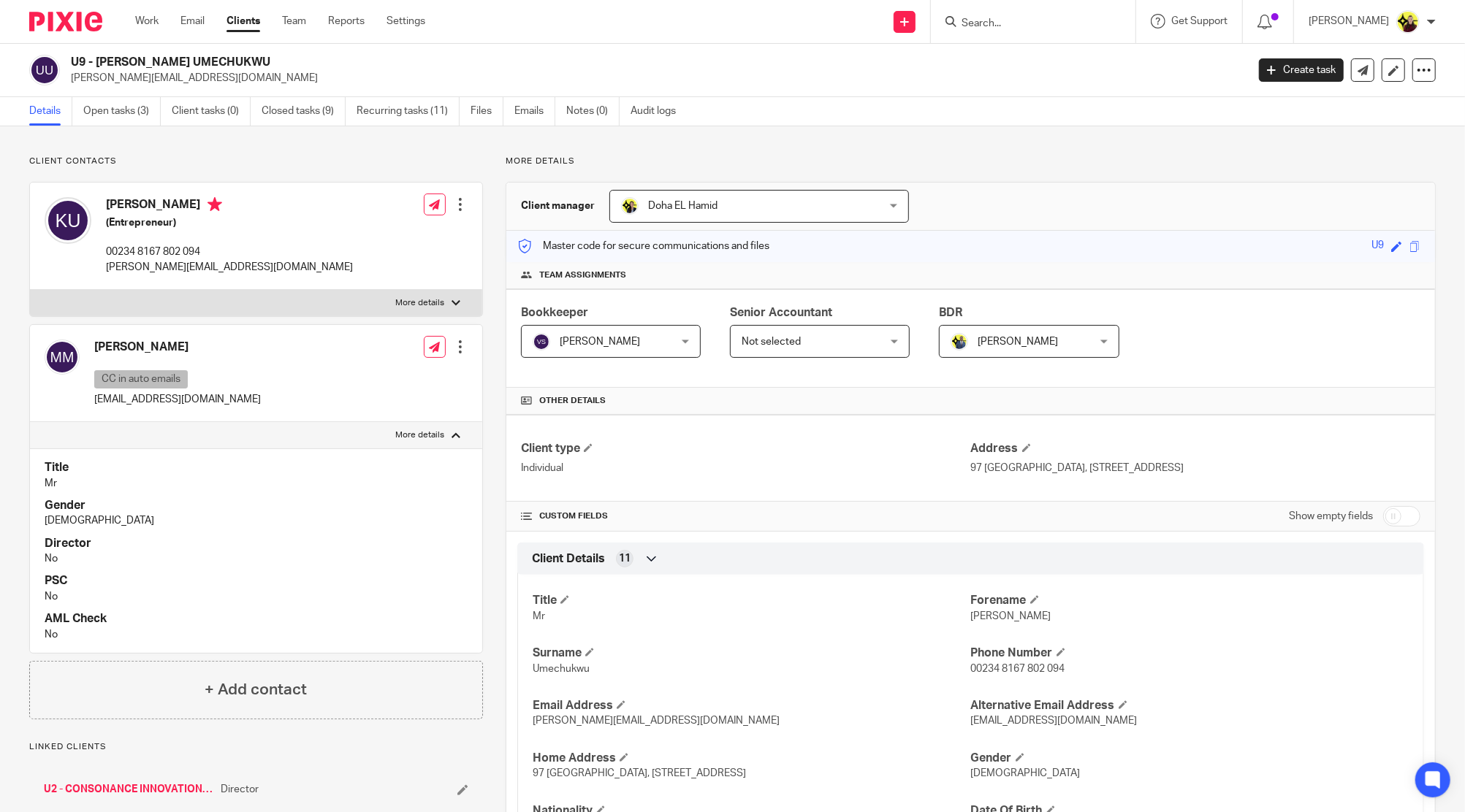
click at [135, 438] on label "More details" at bounding box center [256, 435] width 452 height 27
click at [30, 422] on input "More details" at bounding box center [29, 422] width 1 height 1
checkbox input "false"
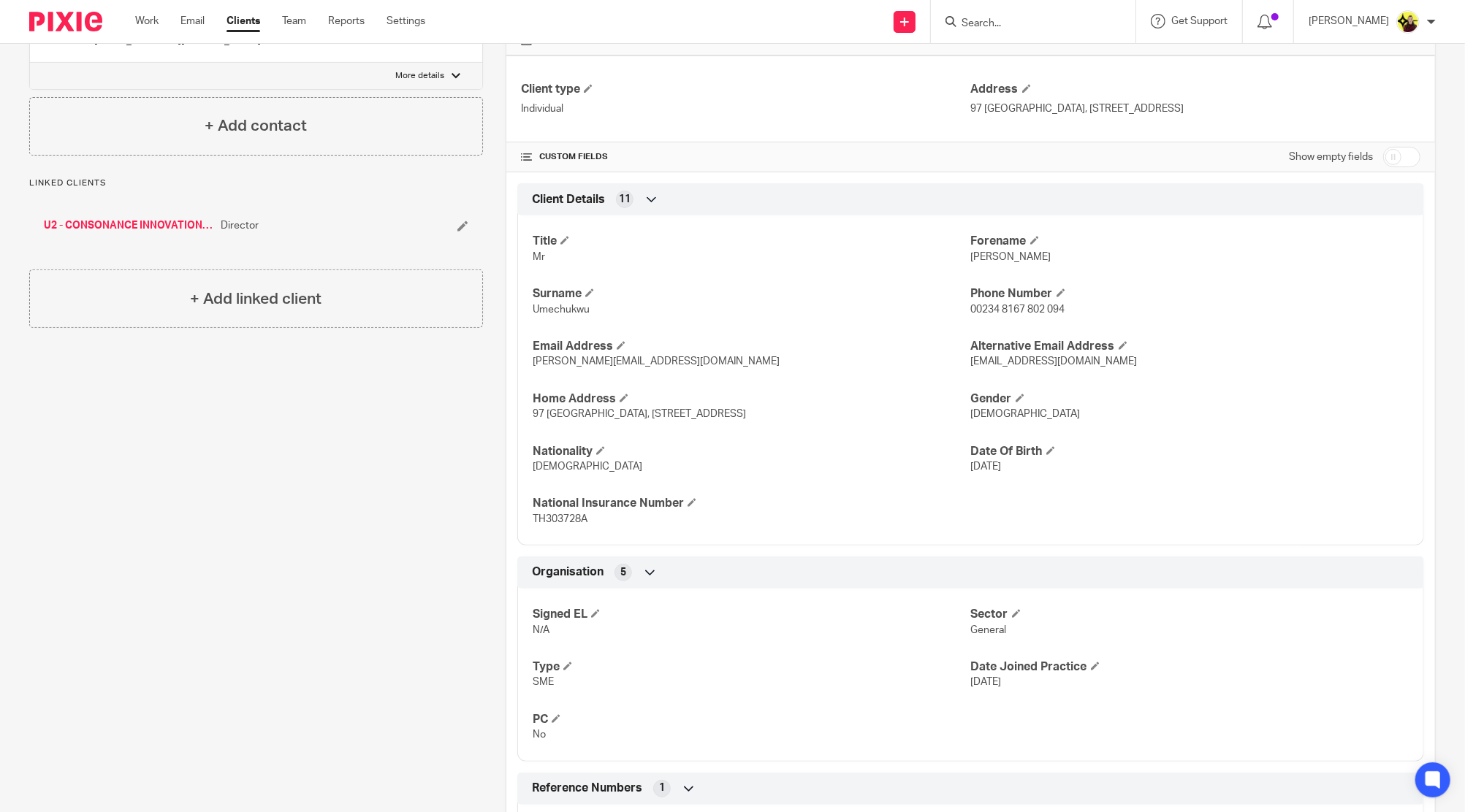
scroll to position [502, 0]
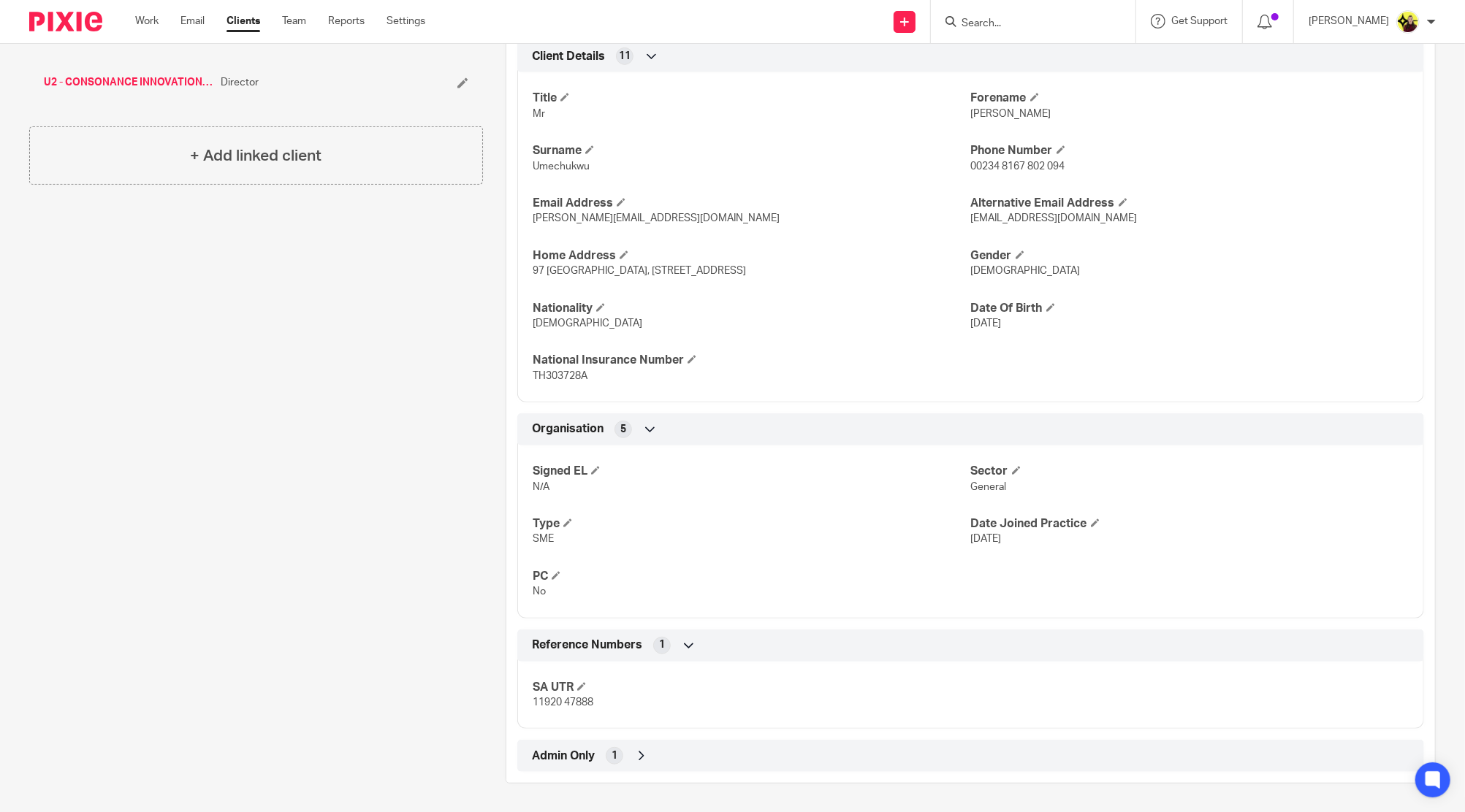
click at [572, 760] on span "Admin Only" at bounding box center [563, 756] width 63 height 15
click at [547, 703] on span "11920 47888" at bounding box center [563, 702] width 61 height 10
copy div "11920 47888 Companies House 11 Joined PROOF No Financial M.O.T 7 AML Risk Asses…"
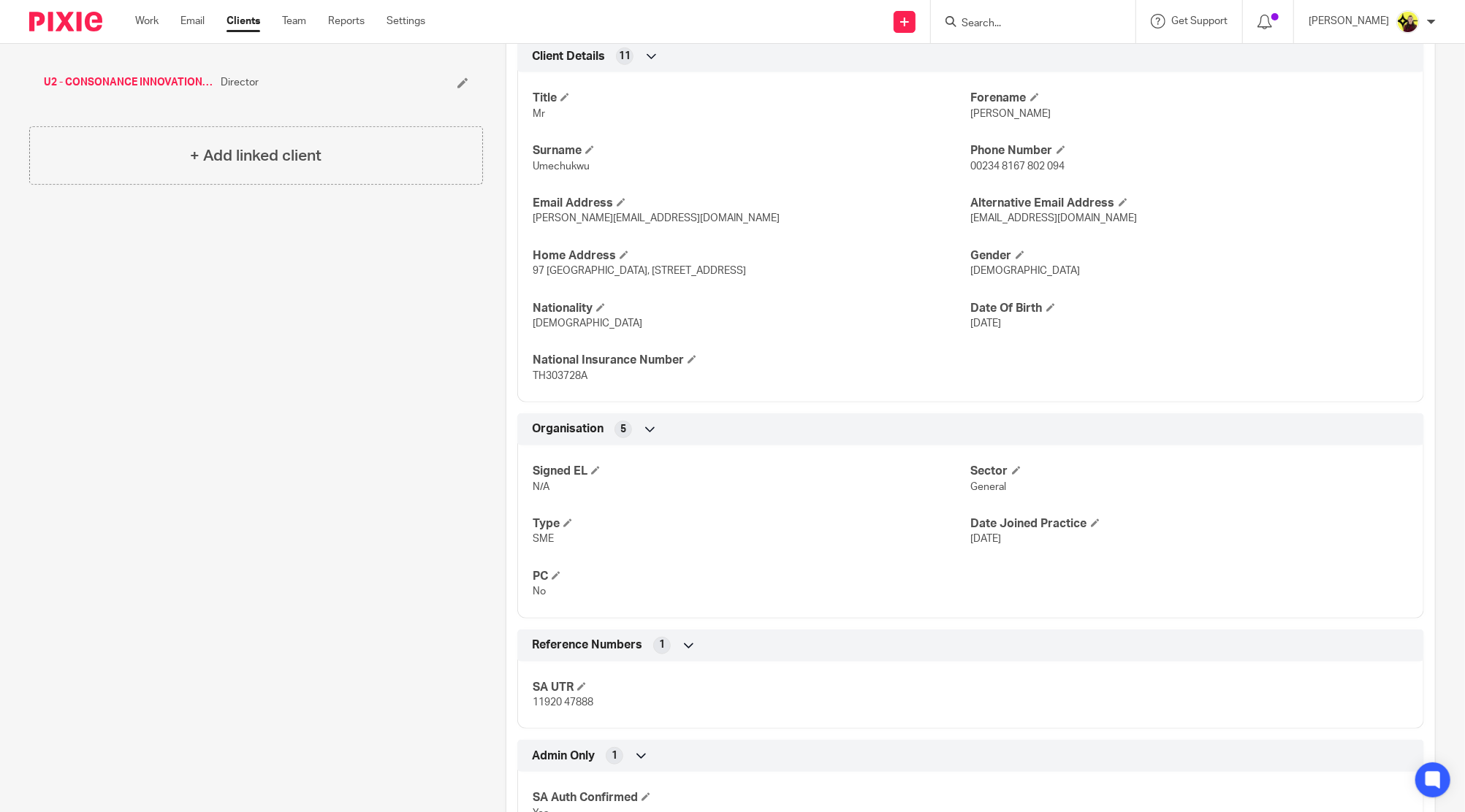
click at [158, 73] on div "U2 - CONSONANCE INNOVATION CONSULTING LTD Director" at bounding box center [256, 83] width 454 height 44
click at [147, 84] on link "U2 - CONSONANCE INNOVATION CONSULTING LTD" at bounding box center [129, 82] width 170 height 14
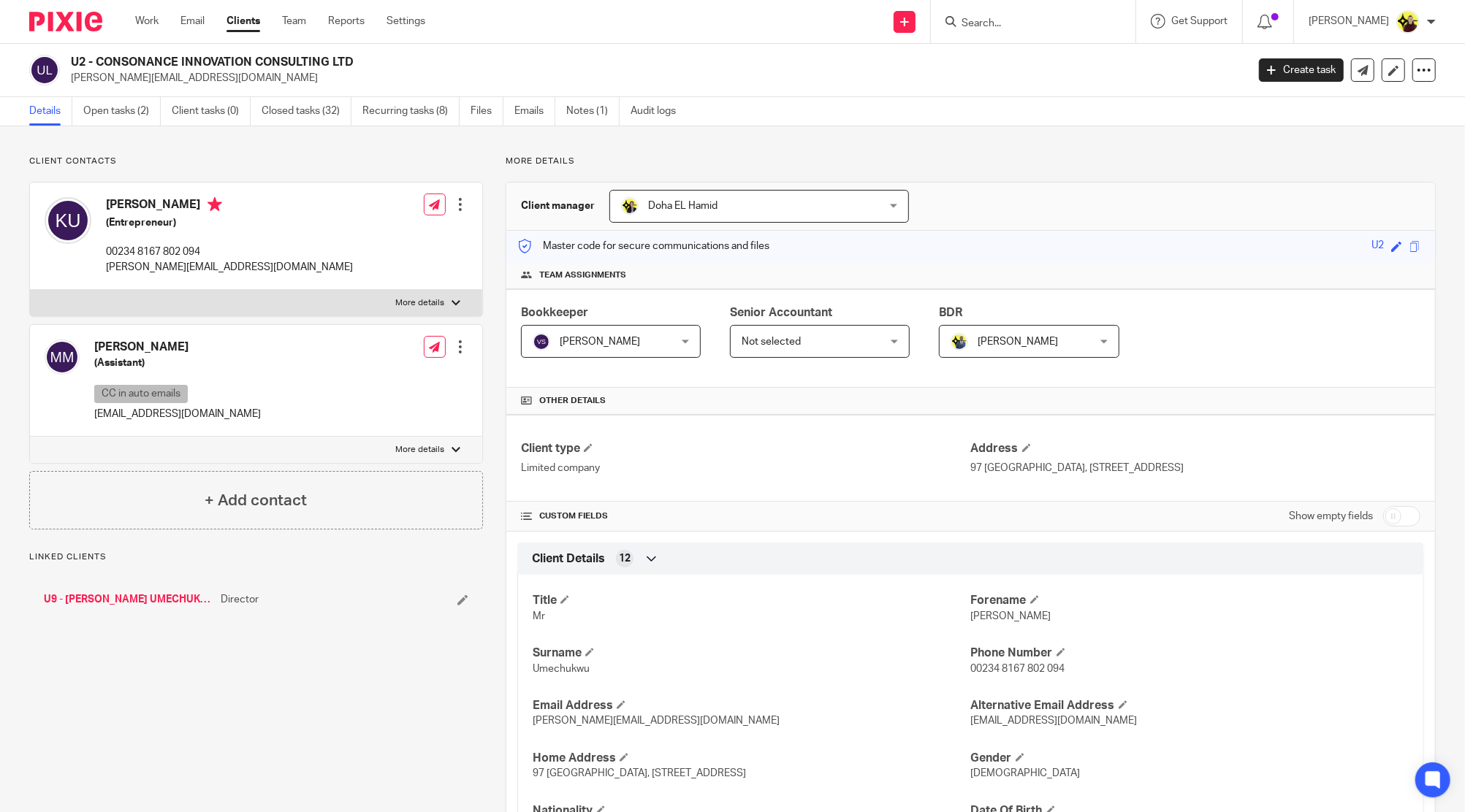
scroll to position [999, 0]
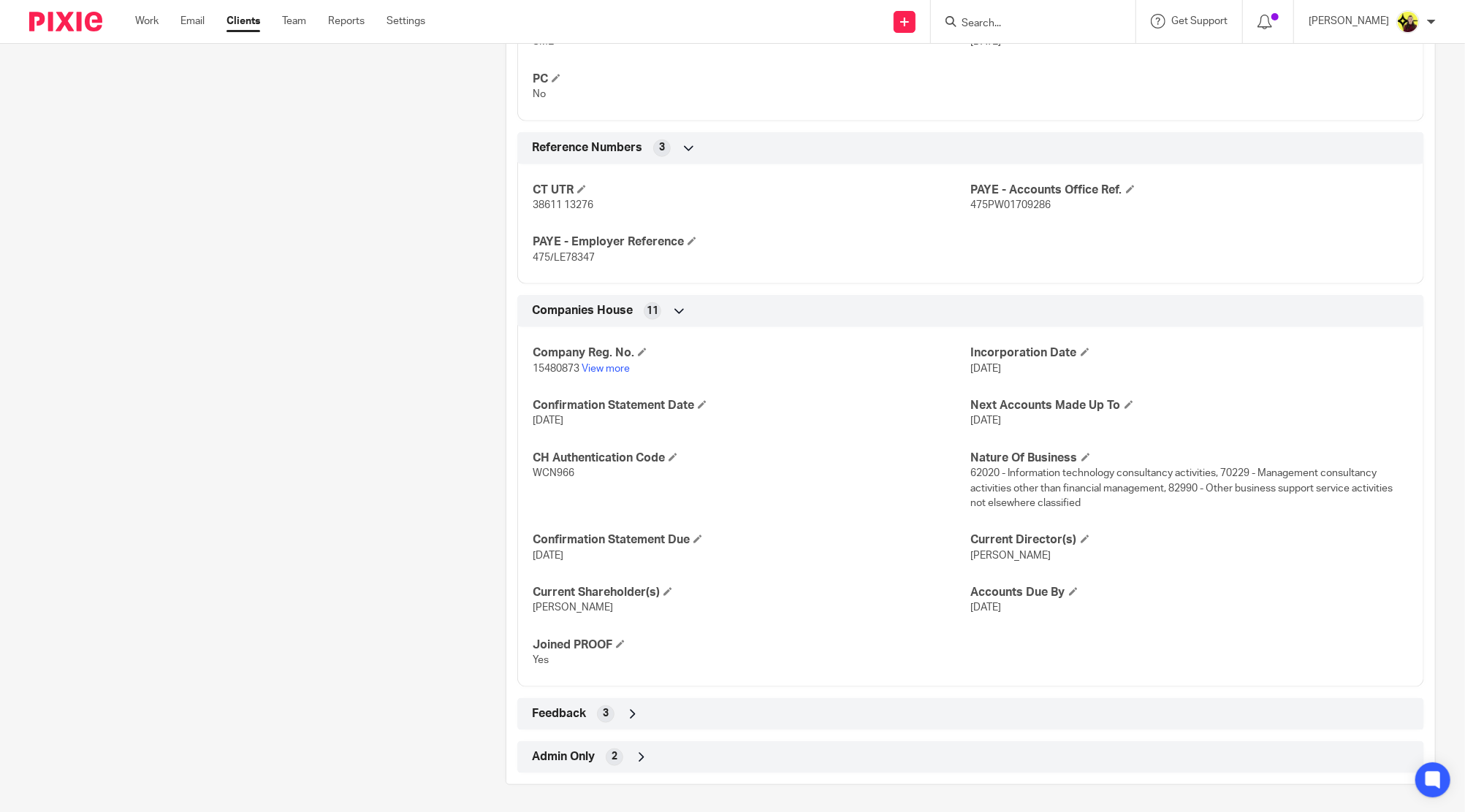
click at [1062, 23] on input "Search" at bounding box center [1026, 24] width 132 height 13
type input "Y"
type input "T2"
click at [1068, 76] on link at bounding box center [1075, 62] width 237 height 33
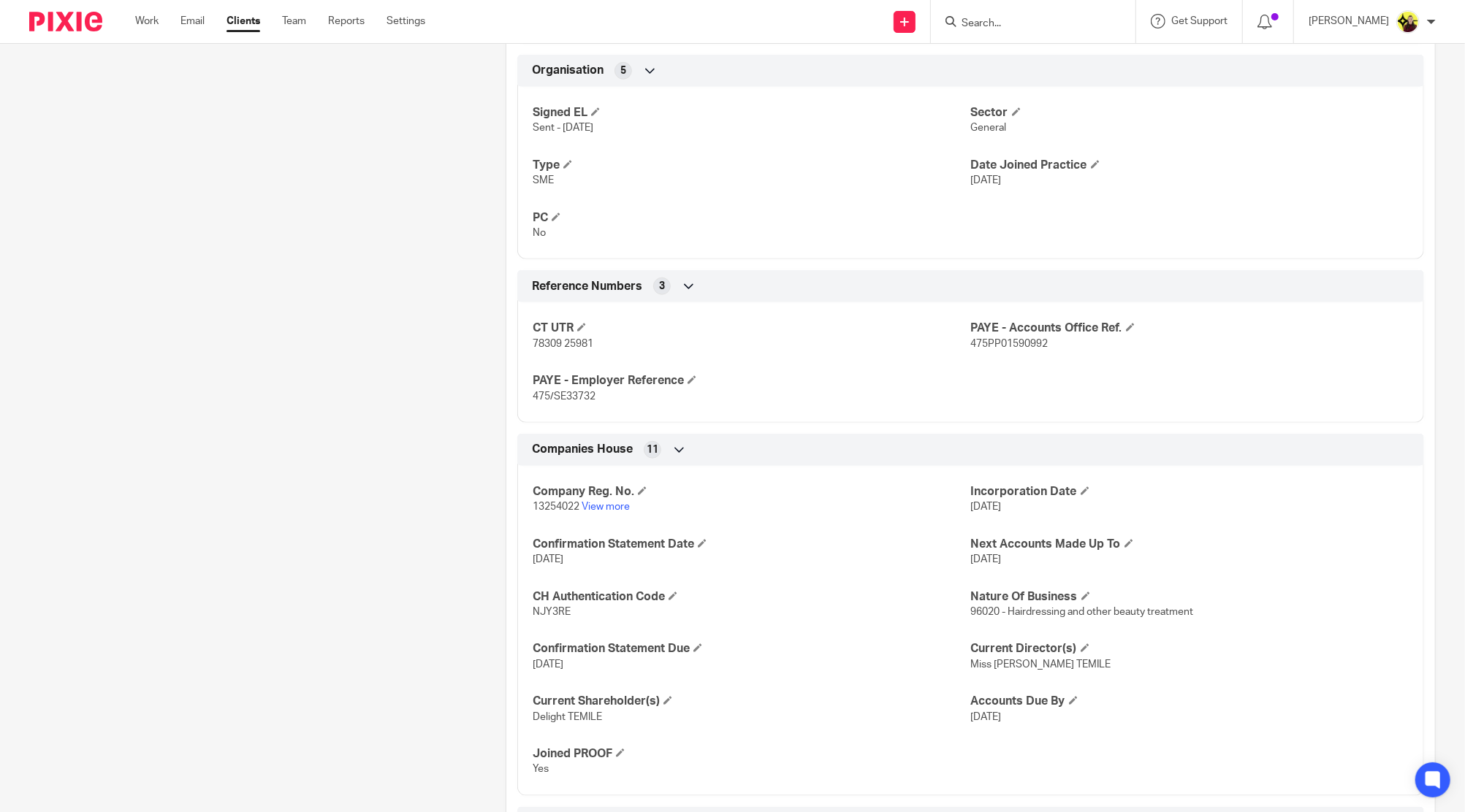
scroll to position [1022, 0]
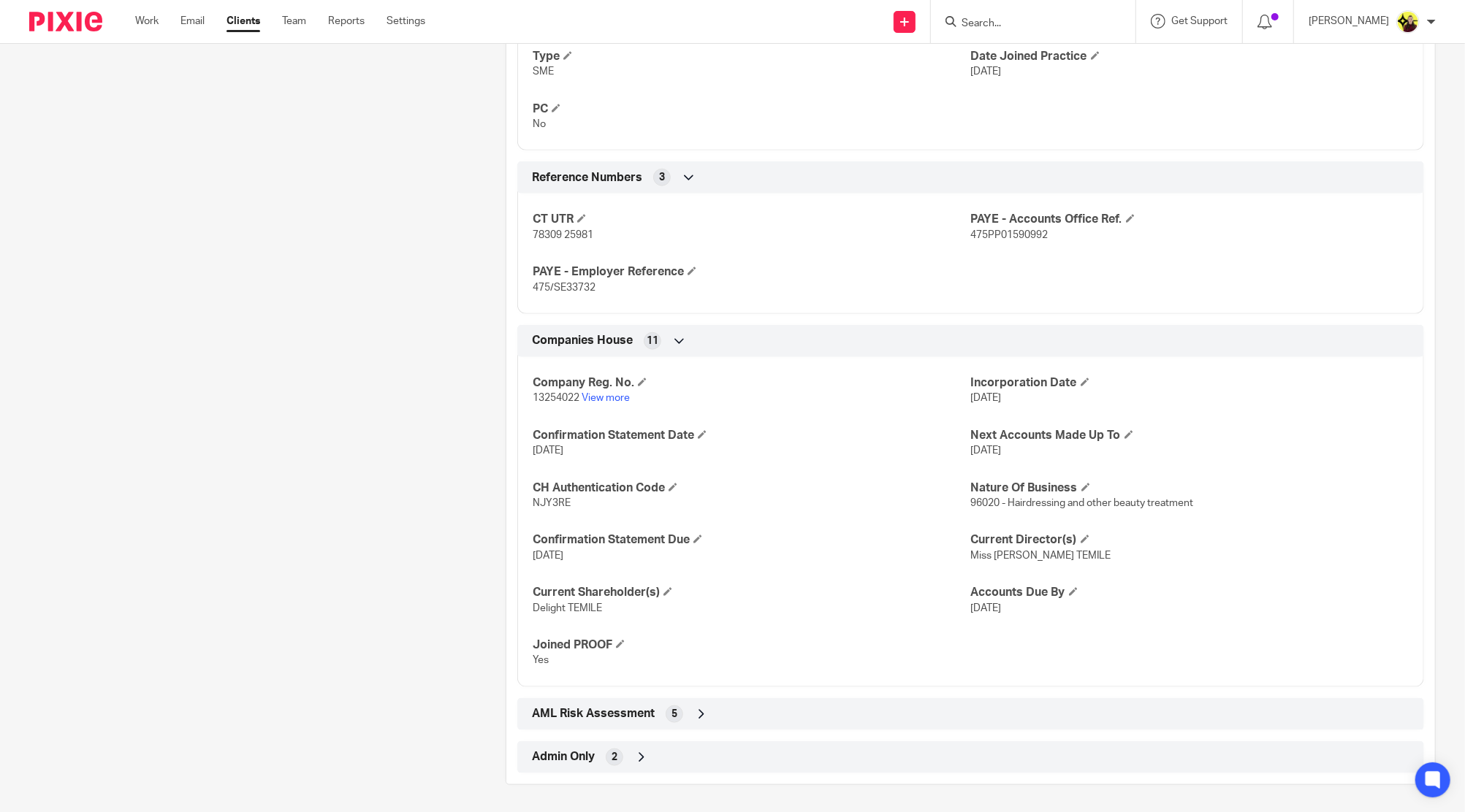
drag, startPoint x: 930, startPoint y: 743, endPoint x: 918, endPoint y: 711, distance: 34.2
click at [930, 745] on div "Admin Only 2" at bounding box center [971, 757] width 885 height 25
click at [909, 691] on div "Client type Limited company Address [STREET_ADDRESS] CUSTOM FIELDS Show empty f…" at bounding box center [970, 116] width 928 height 1448
click at [879, 705] on div "AML Risk Assessment 5" at bounding box center [971, 714] width 885 height 25
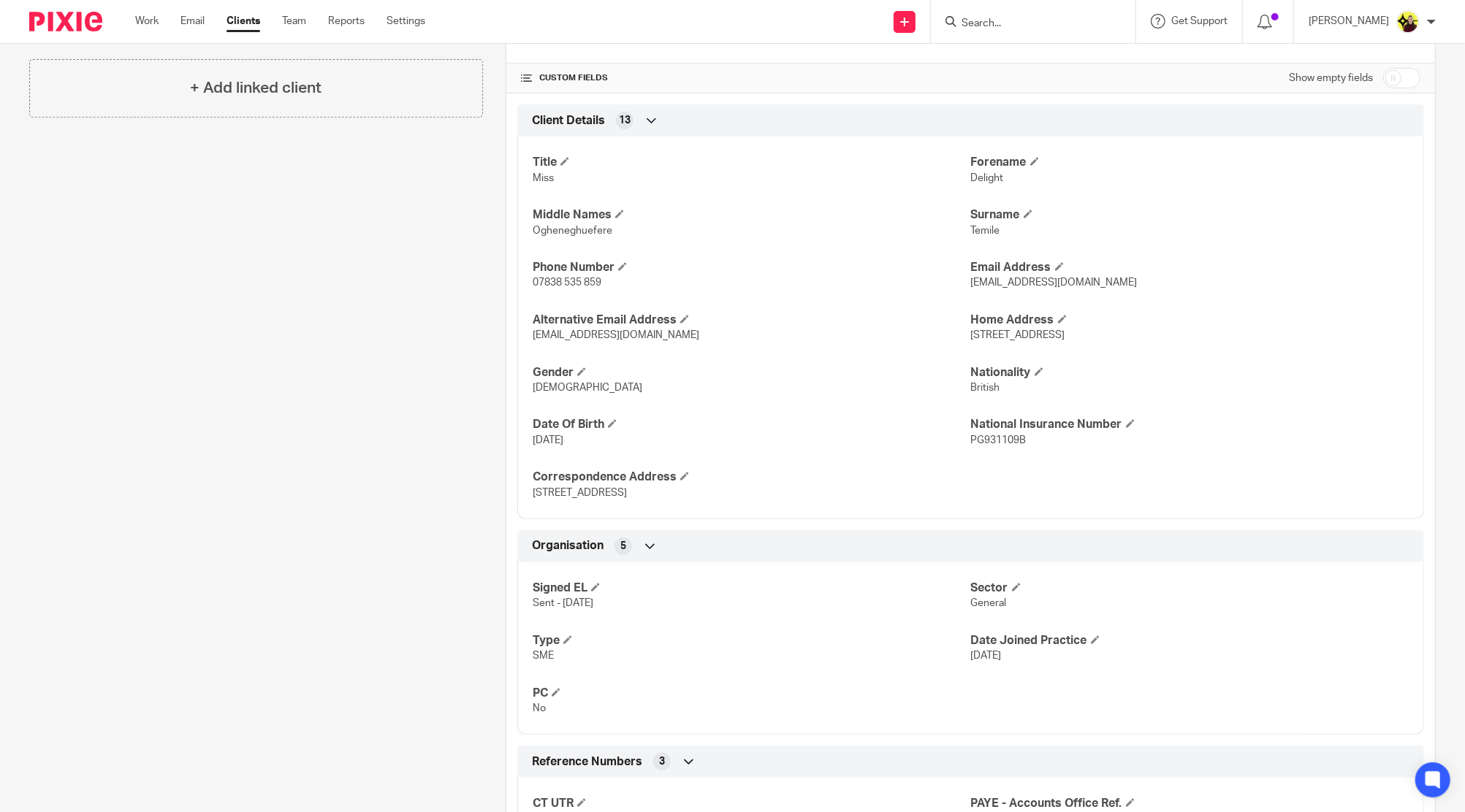
scroll to position [0, 0]
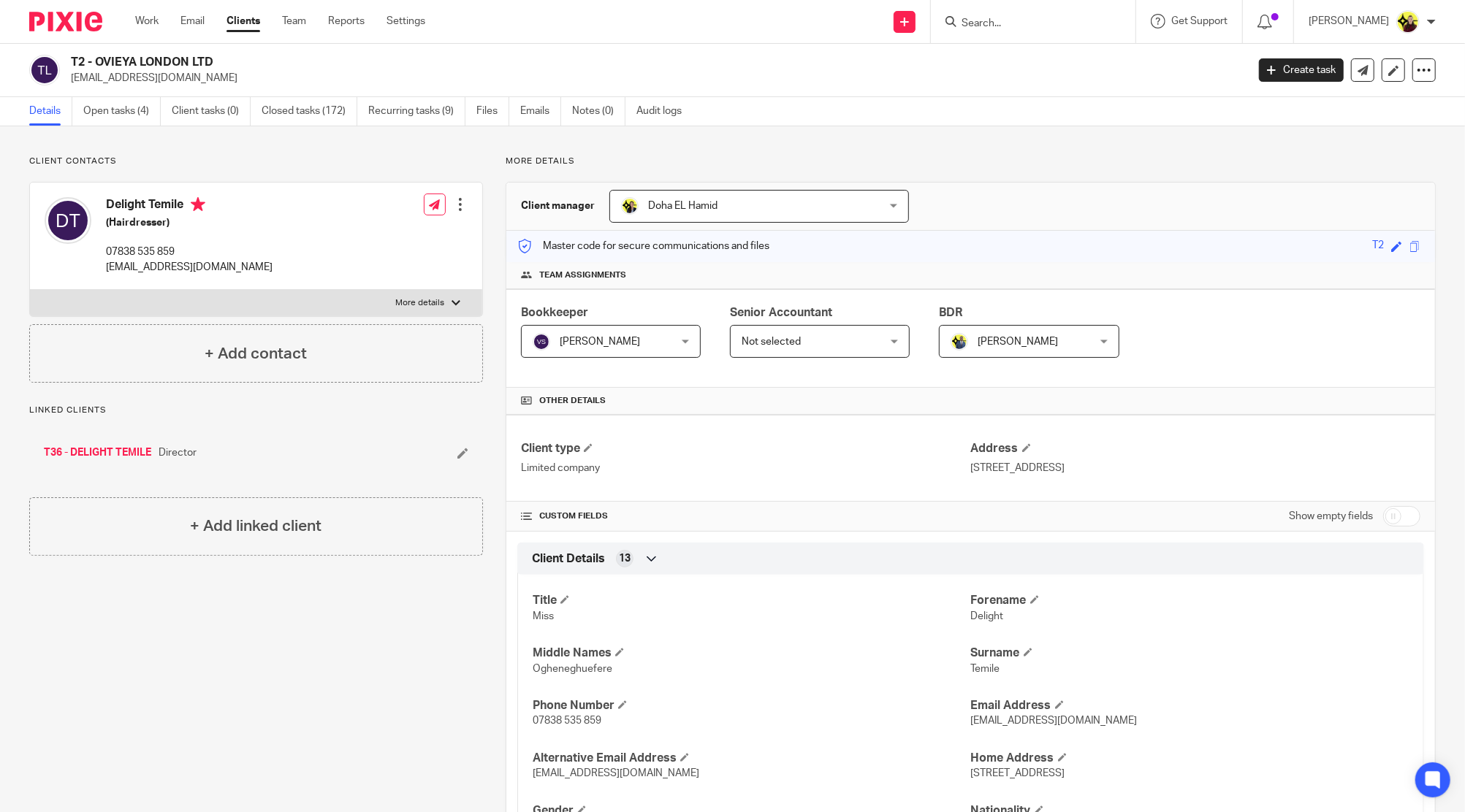
click at [129, 447] on link "T36 - DELIGHT TEMILE" at bounding box center [97, 452] width 107 height 14
click at [123, 100] on link "Open tasks (3)" at bounding box center [122, 111] width 78 height 28
click at [138, 87] on div "T36 - DELIGHT TEMILE [EMAIL_ADDRESS][DOMAIN_NAME] Create task Update from Compa…" at bounding box center [732, 71] width 1465 height 53
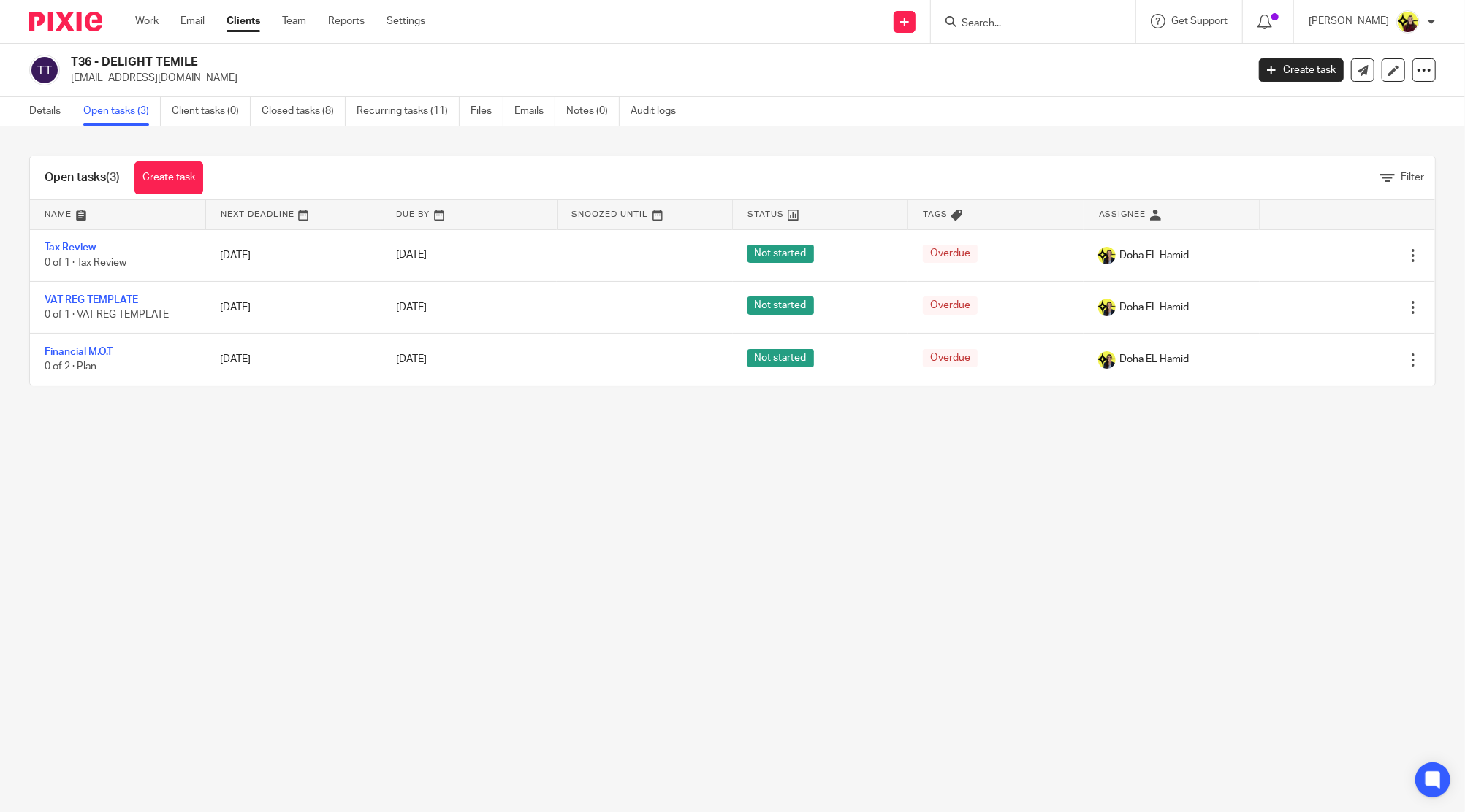
click at [155, 80] on p "[EMAIL_ADDRESS][DOMAIN_NAME]" at bounding box center [653, 78] width 1166 height 14
click at [155, 80] on p "delight@ovieyalondon.co.uk" at bounding box center [653, 78] width 1166 height 14
copy main "delight@ovieyalondon.co.uk Create task Update from Companies House Export data …"
click at [1046, 33] on div at bounding box center [1033, 21] width 205 height 43
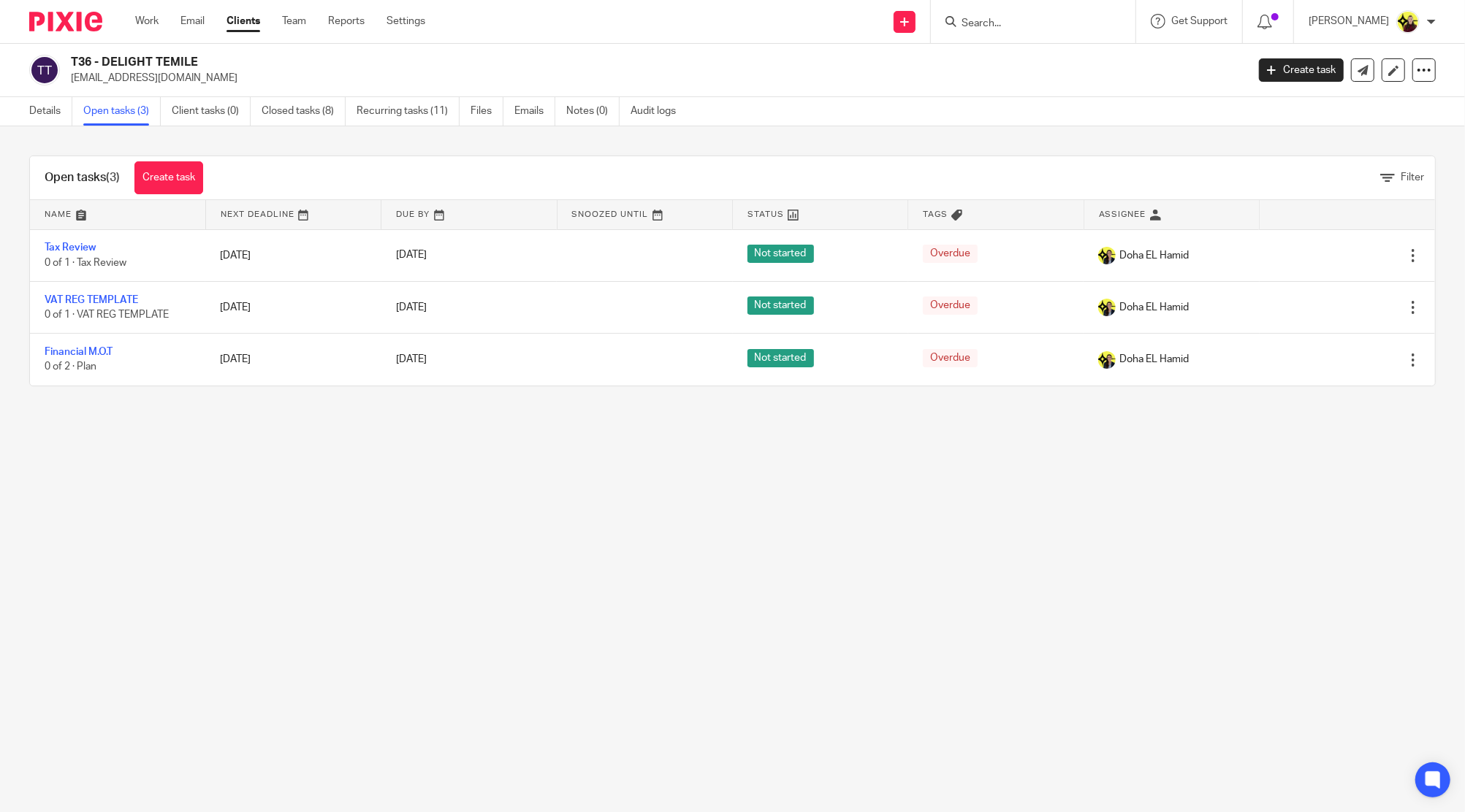
click at [1043, 30] on input "Search" at bounding box center [1026, 24] width 132 height 13
type input "D75"
click at [1034, 63] on link at bounding box center [1127, 62] width 340 height 33
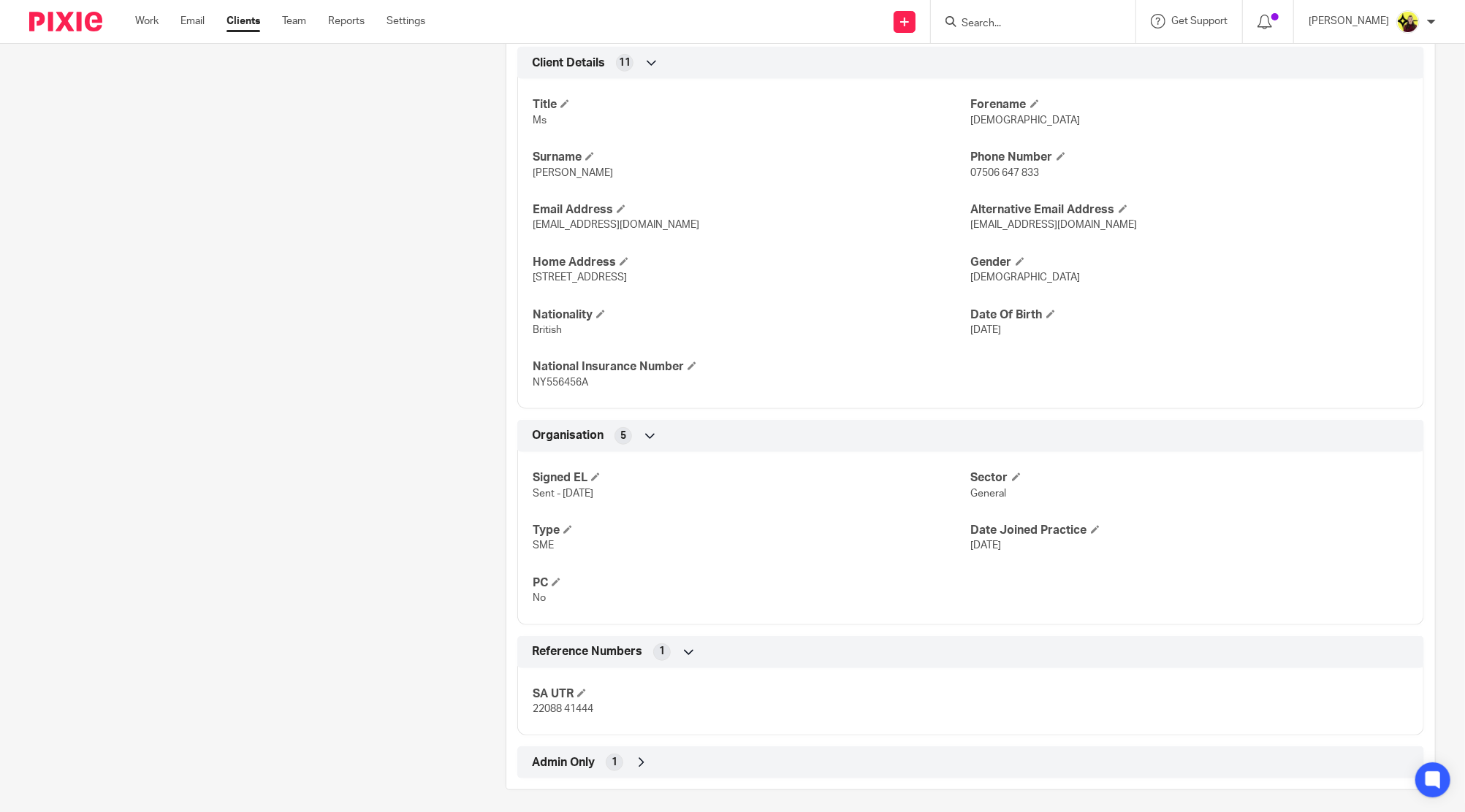
scroll to position [502, 0]
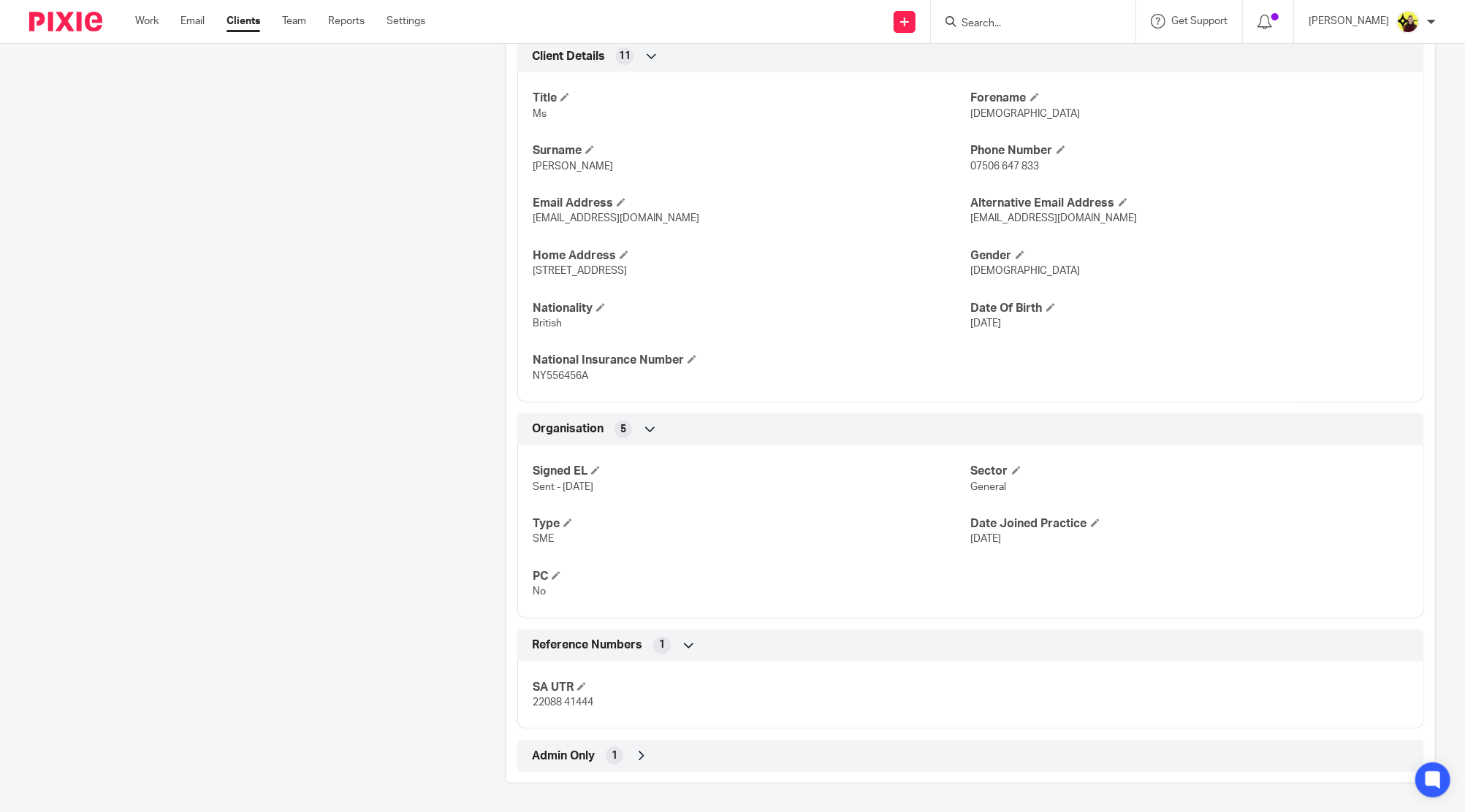
click at [663, 763] on div "Admin Only 1" at bounding box center [971, 756] width 885 height 25
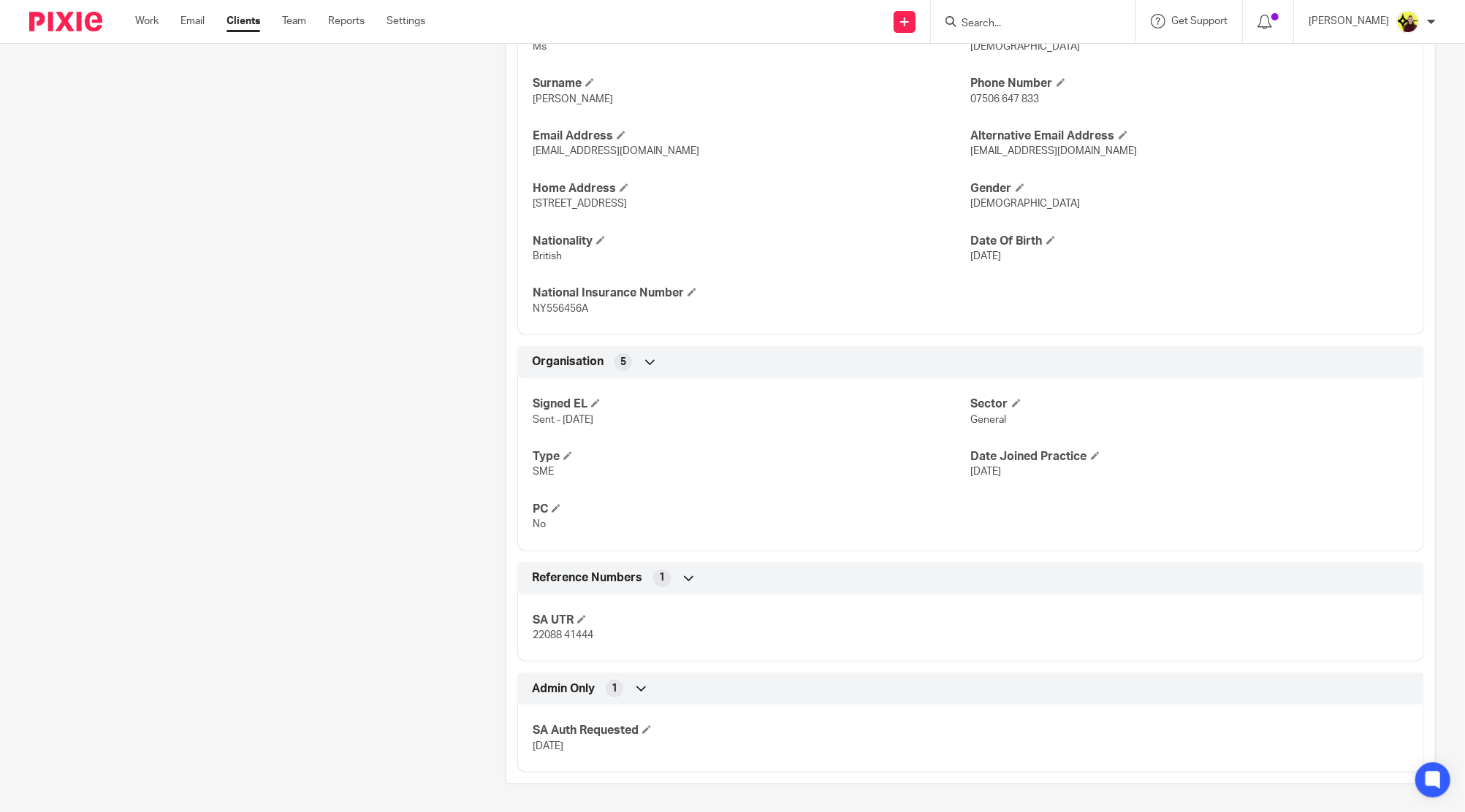
click at [545, 628] on p "22088 41444" at bounding box center [751, 635] width 438 height 14
copy div "22088 41444 Companies House 11 Joined PROOF No Financial M.O.T 7 AML Risk Asses…"
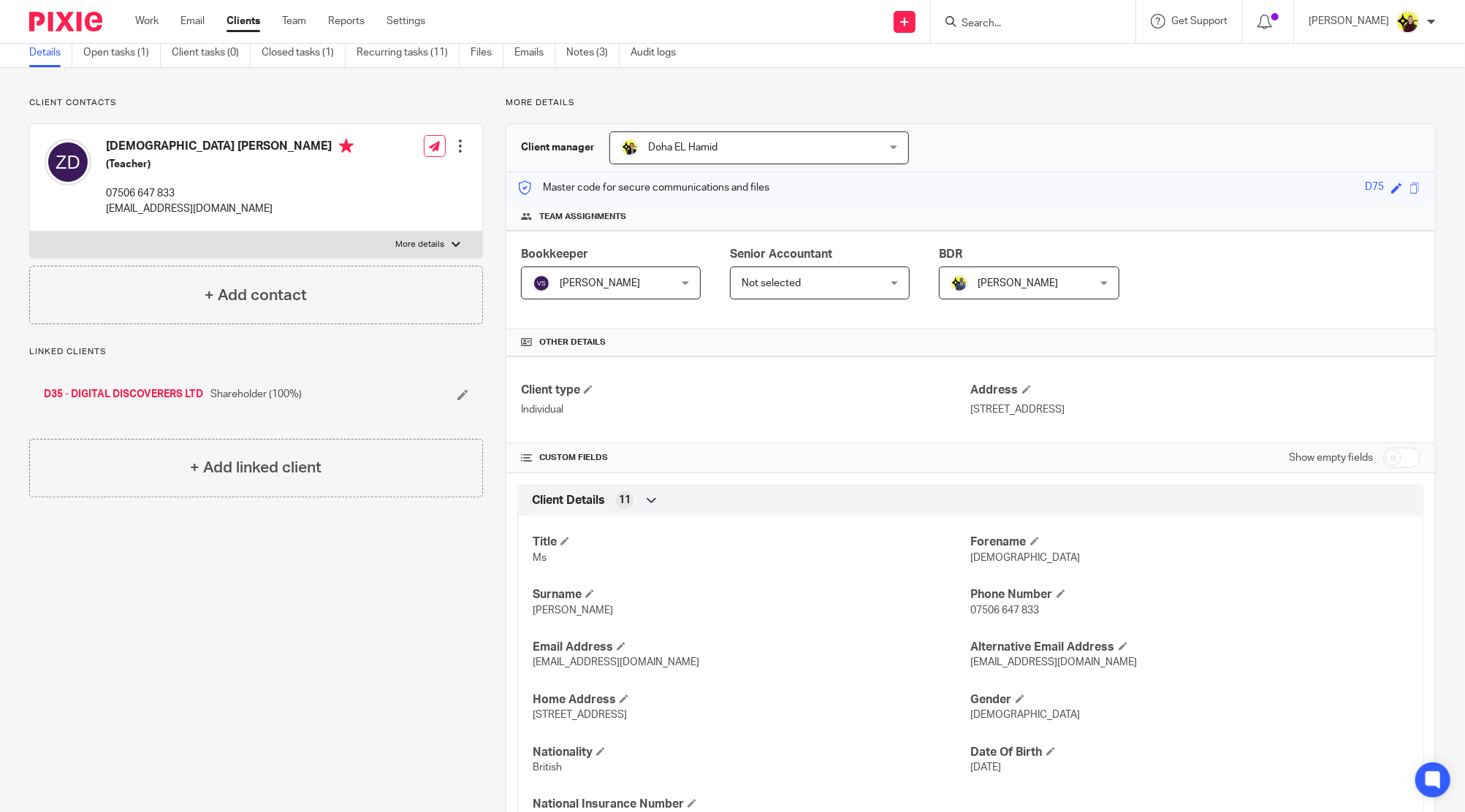
scroll to position [0, 0]
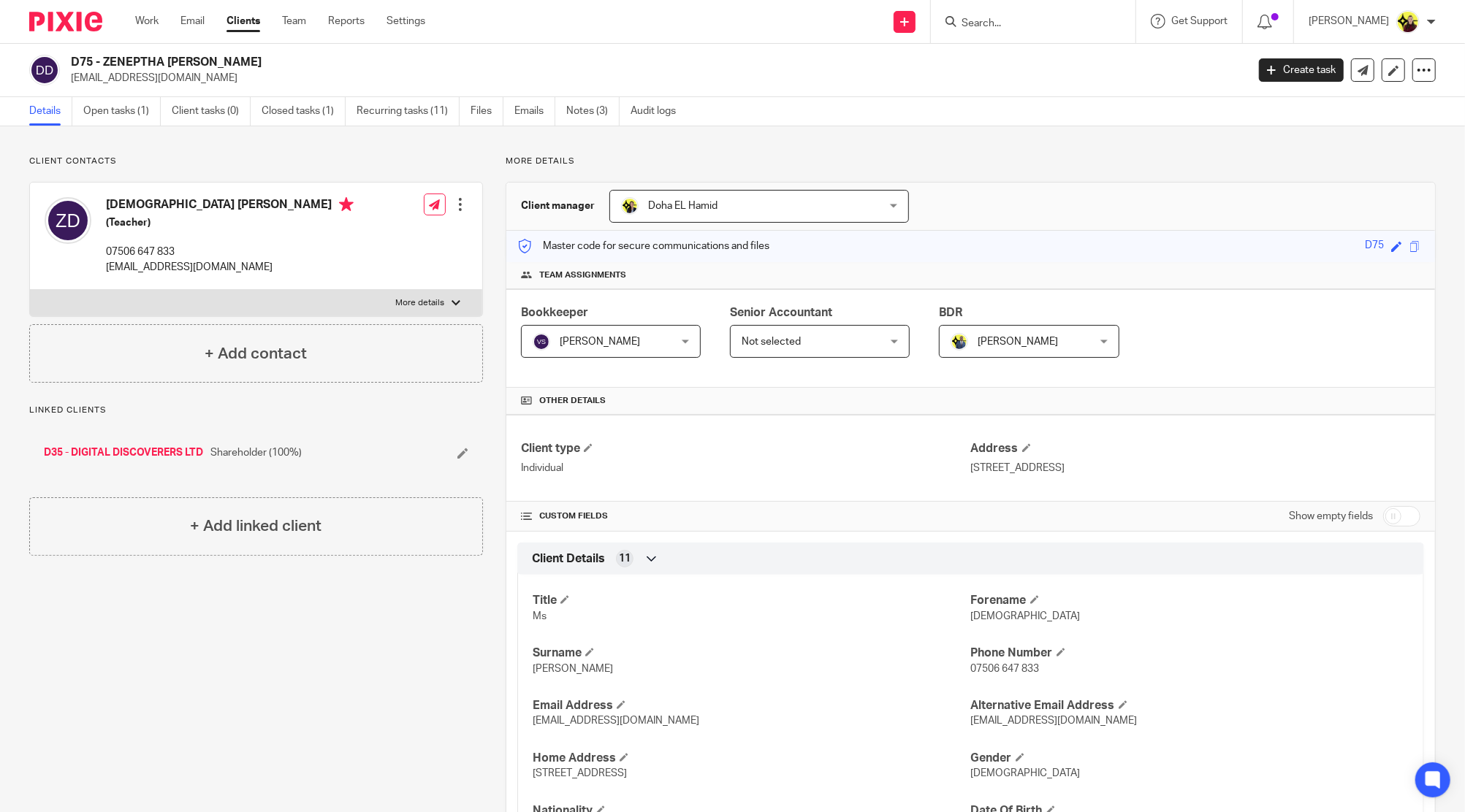
click at [1403, 516] on input "checkbox" at bounding box center [1401, 516] width 37 height 21
checkbox input "true"
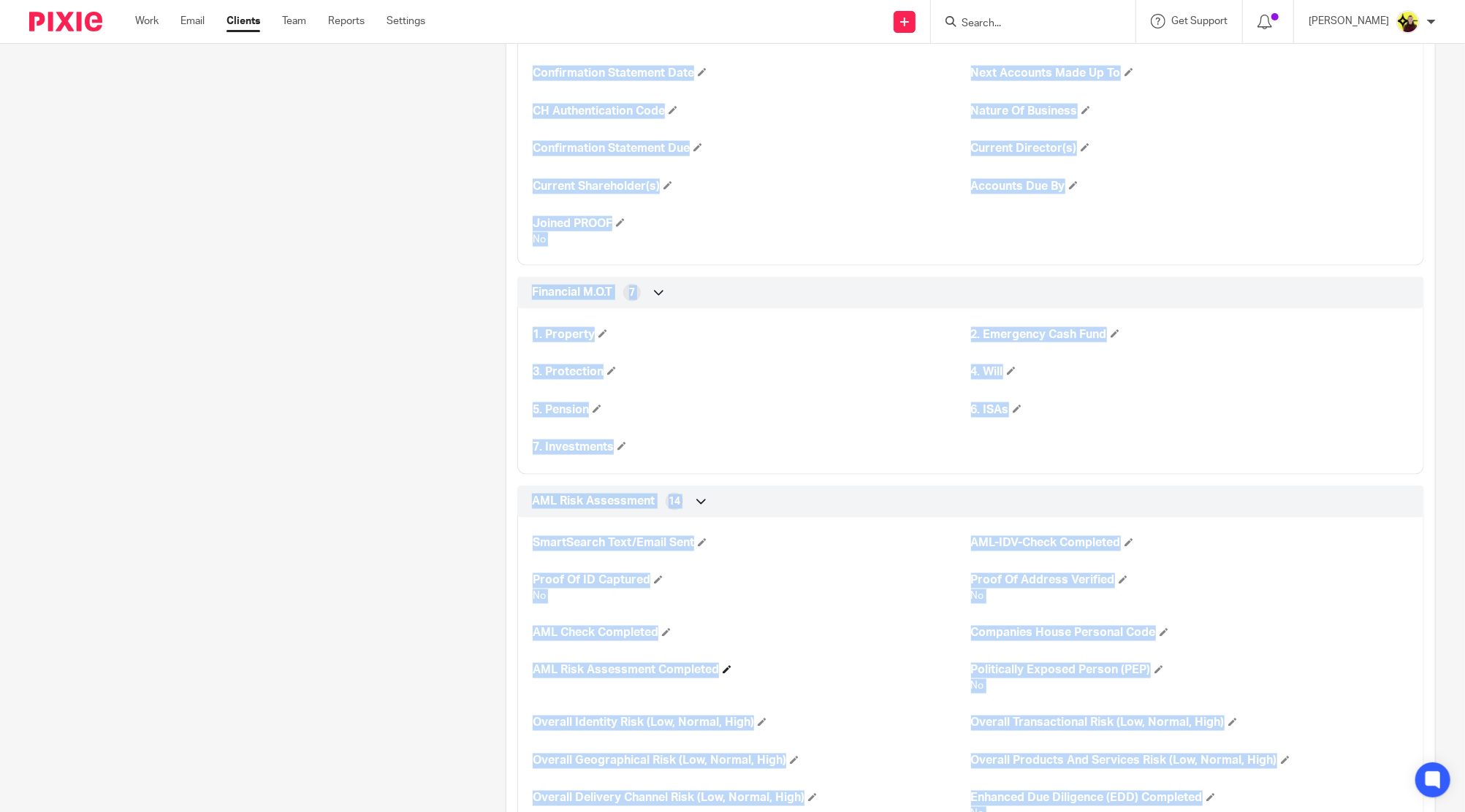
click at [953, 663] on h4 "AML Risk Assessment Completed" at bounding box center [751, 670] width 438 height 15
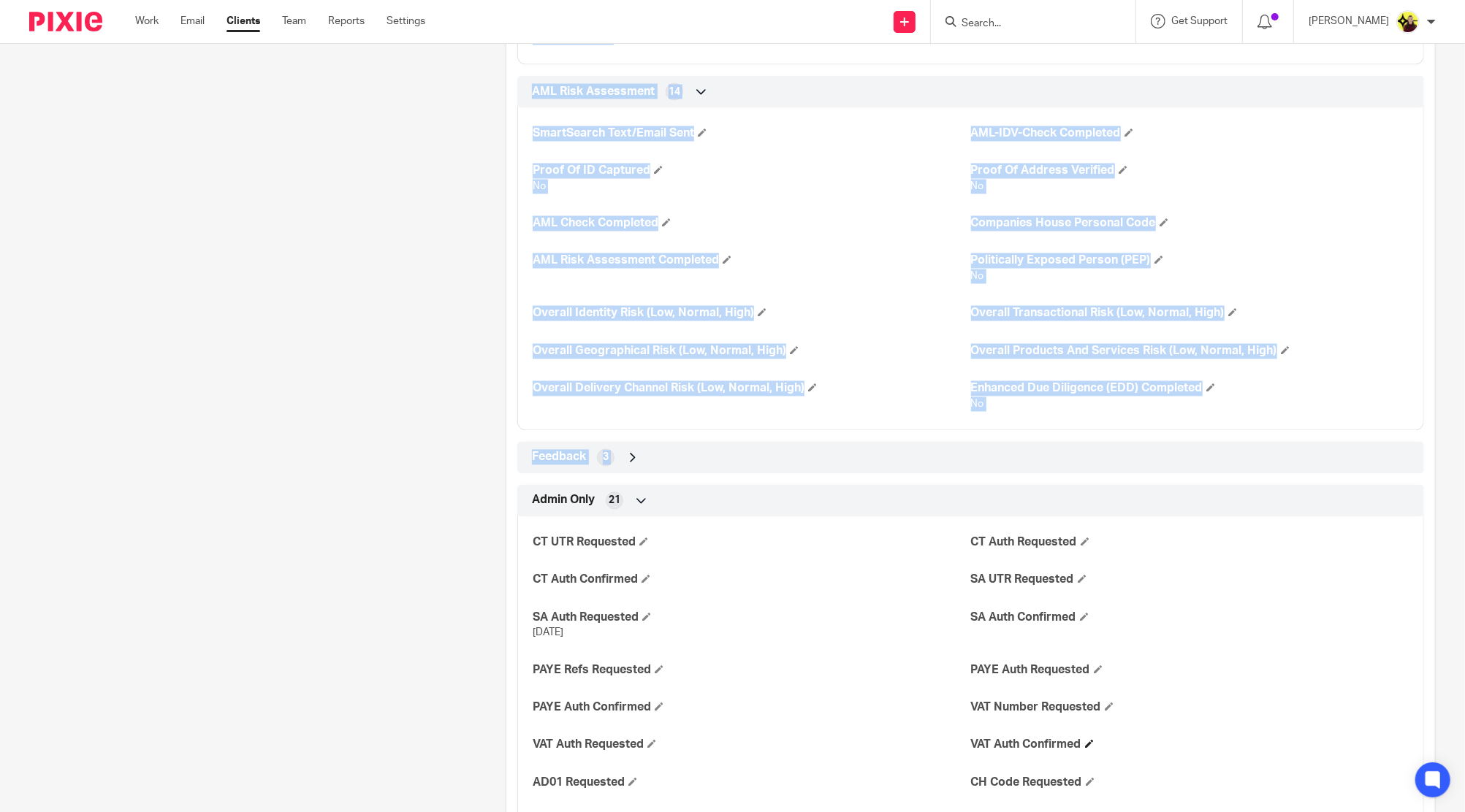
scroll to position [2252, 0]
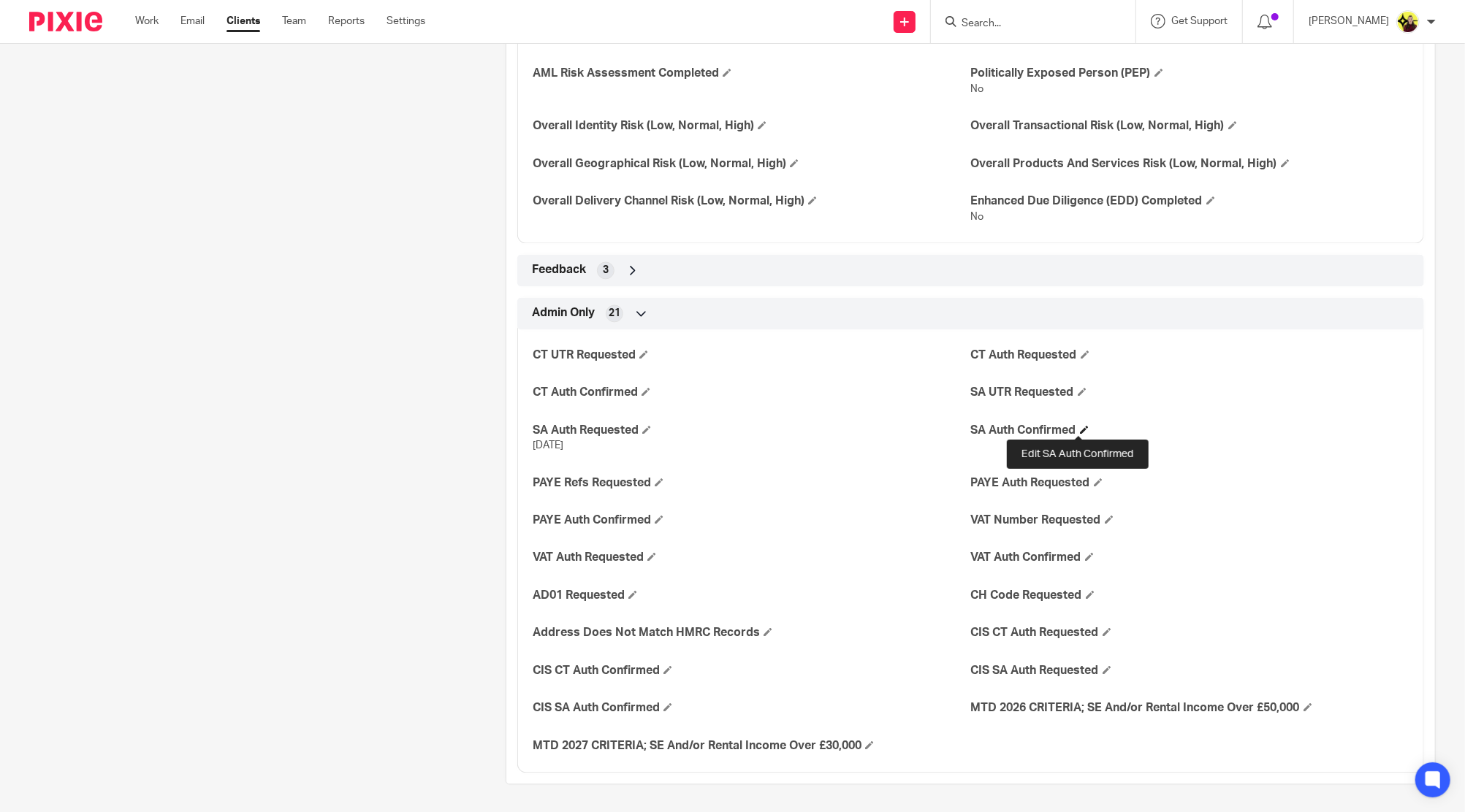
click at [1080, 425] on span at bounding box center [1084, 429] width 9 height 9
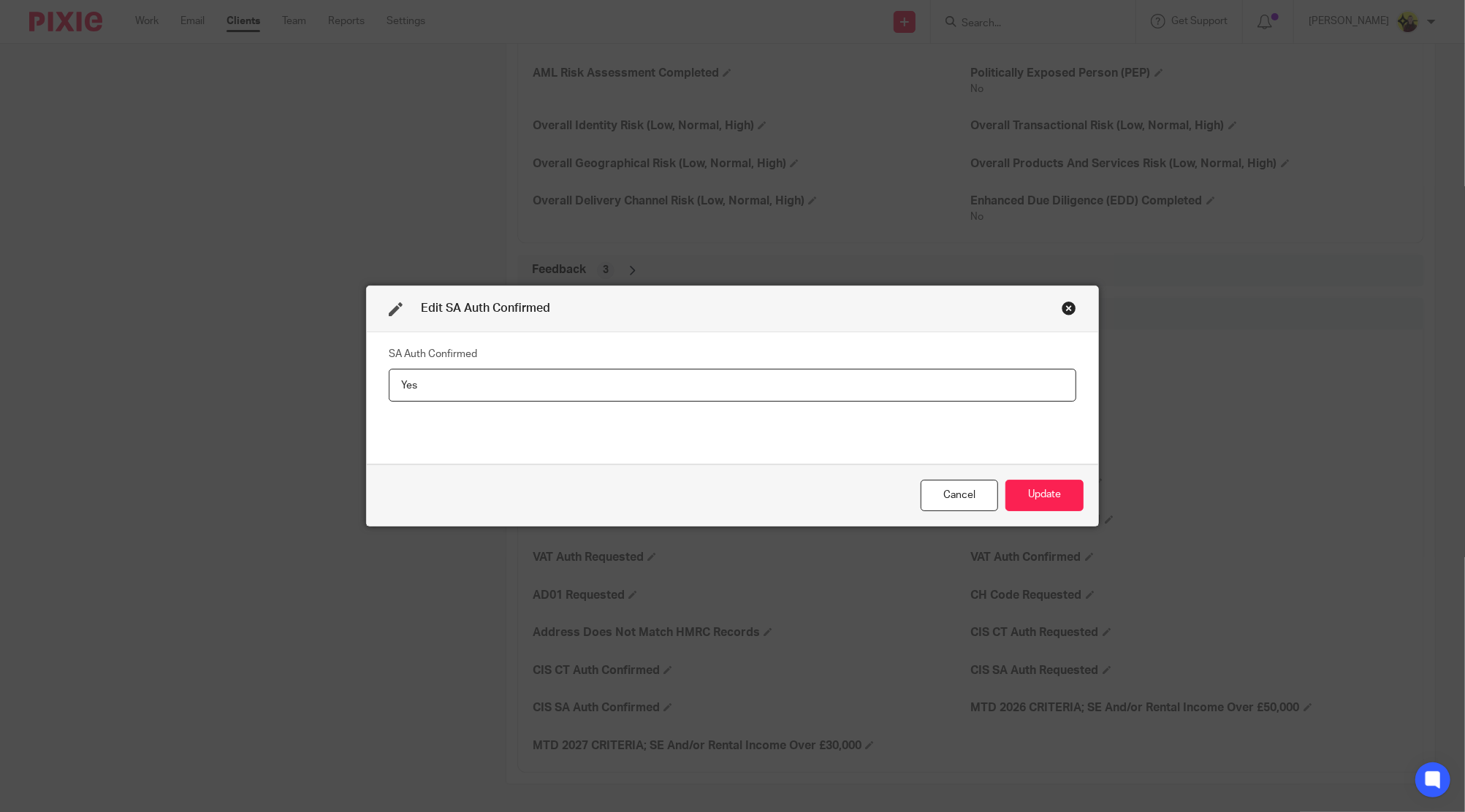
type input "Yes"
drag, startPoint x: 1039, startPoint y: 523, endPoint x: 1019, endPoint y: 490, distance: 38.6
click at [1032, 511] on div "Cancel Update" at bounding box center [732, 495] width 731 height 62
click at [1019, 490] on button "Update" at bounding box center [1044, 495] width 78 height 31
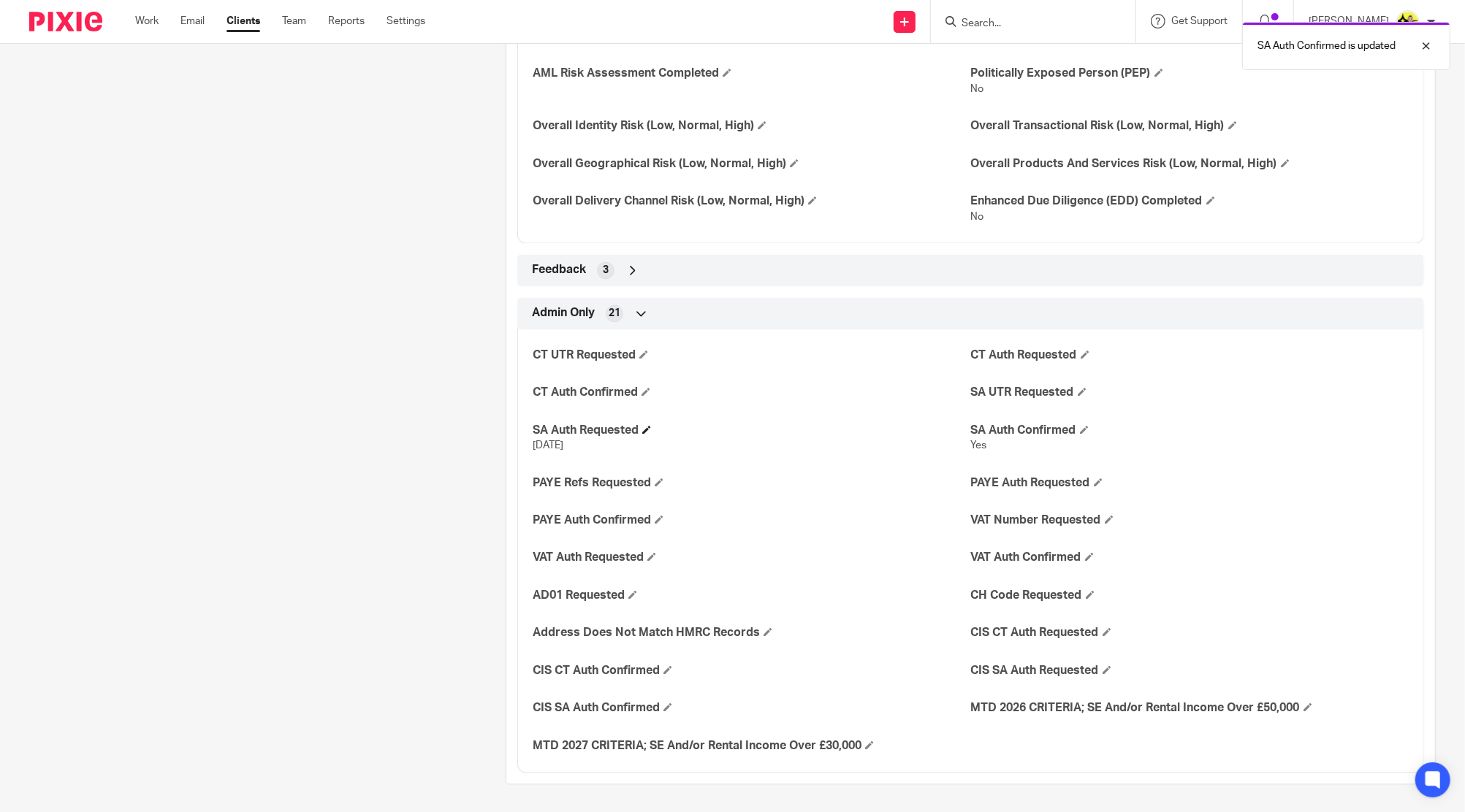
click at [647, 423] on h4 "SA Auth Requested" at bounding box center [751, 431] width 438 height 15
click at [647, 431] on span at bounding box center [646, 429] width 9 height 9
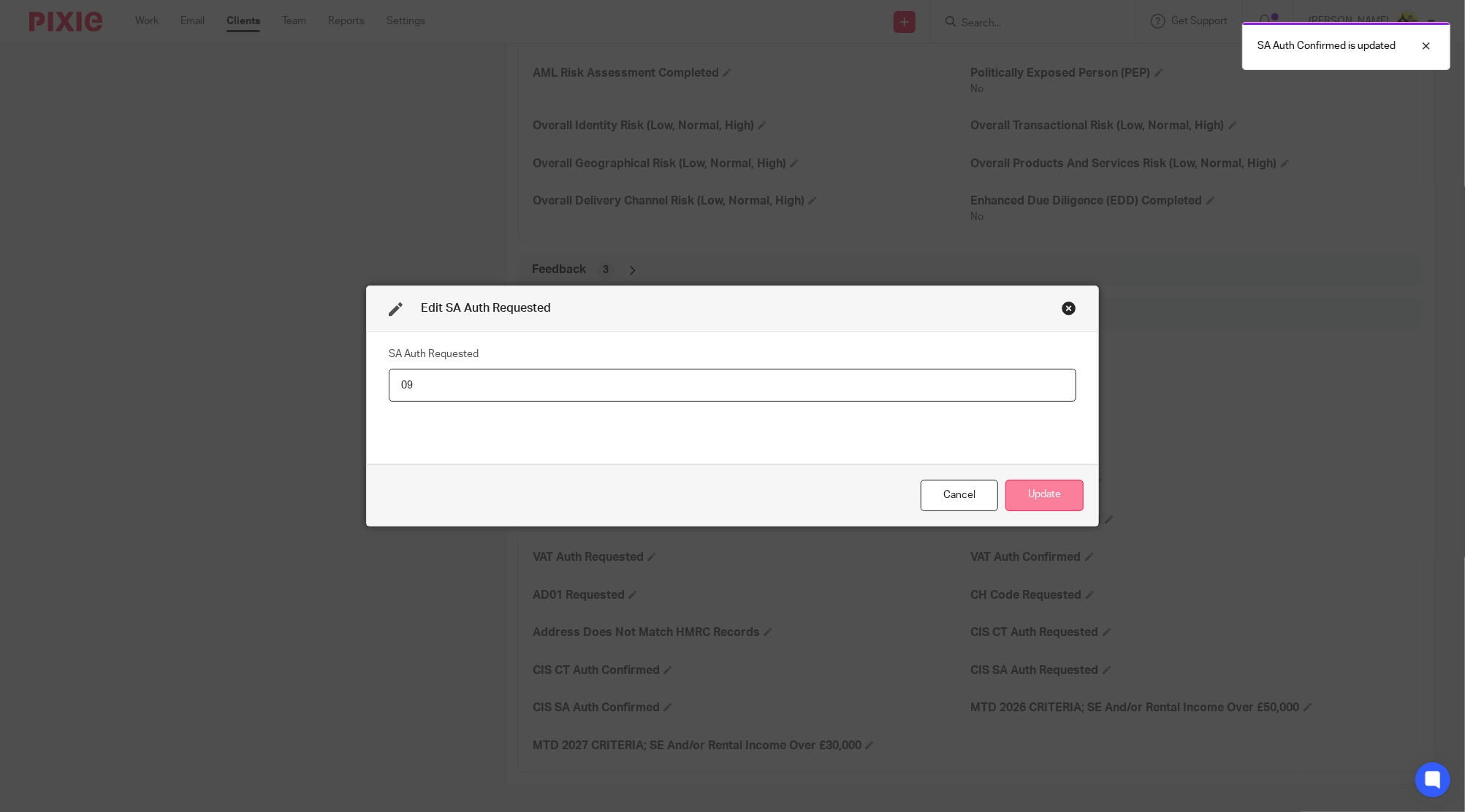
type input "0"
click at [1038, 495] on button "Update" at bounding box center [1044, 495] width 78 height 31
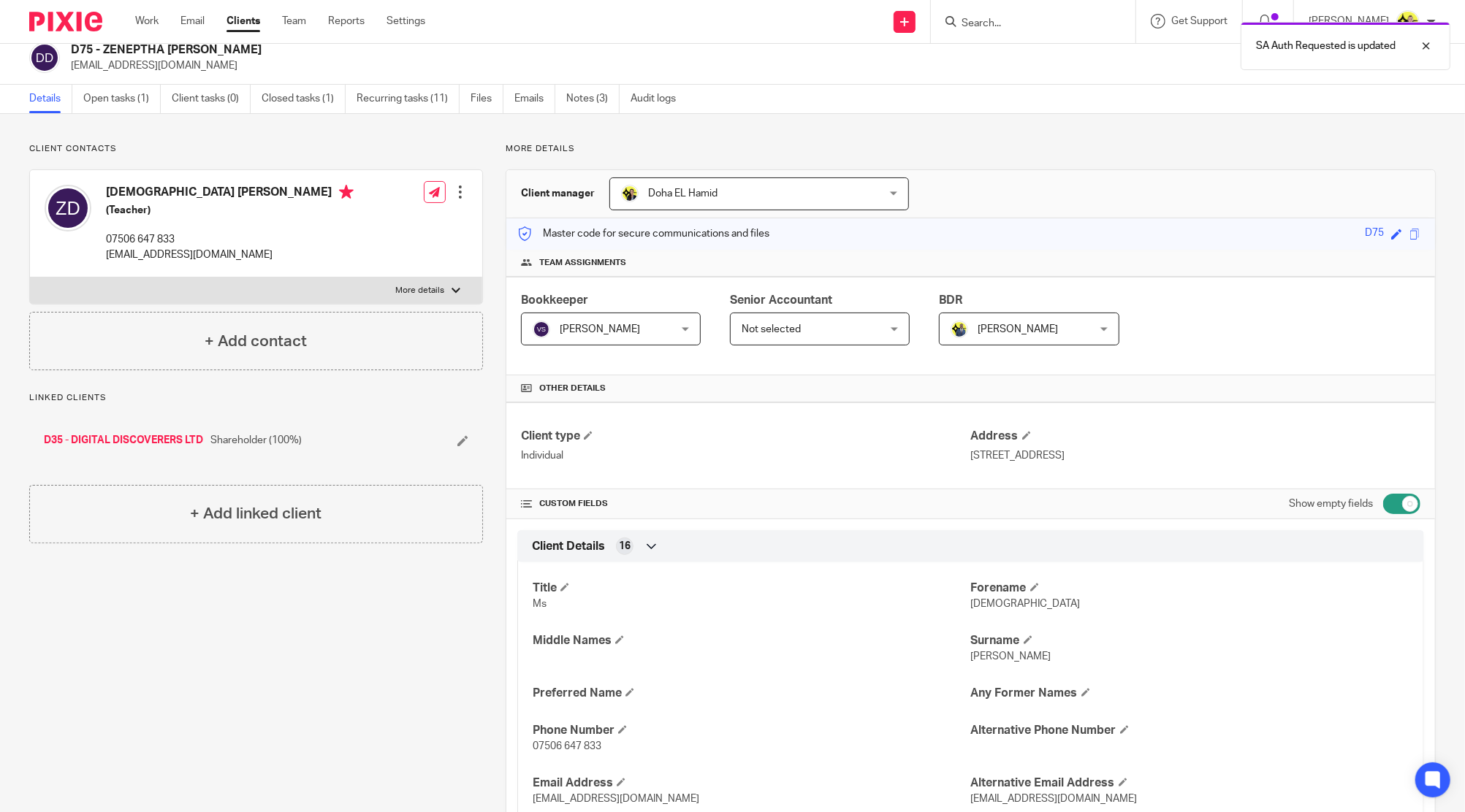
scroll to position [0, 0]
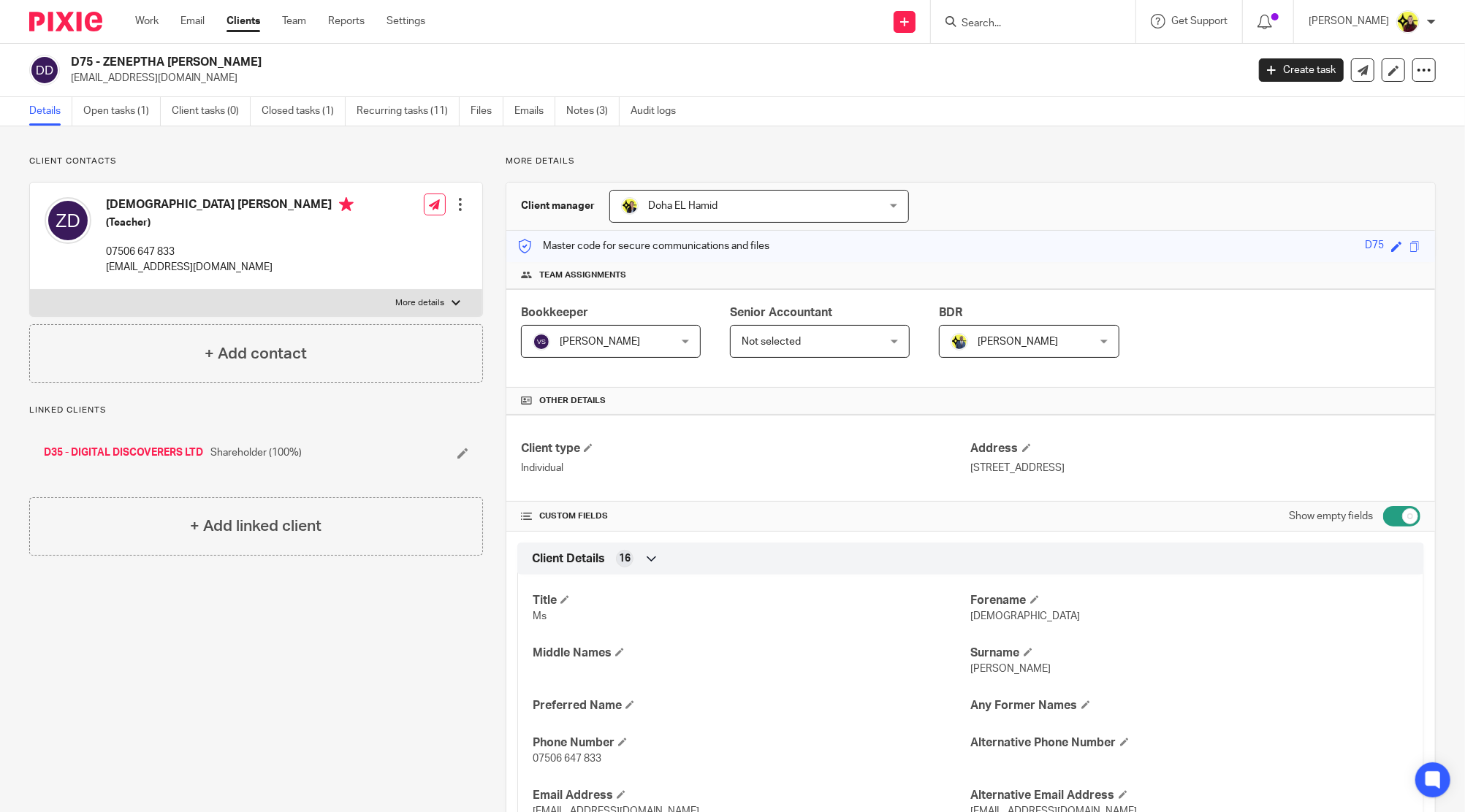
click at [177, 306] on label "More details" at bounding box center [256, 303] width 452 height 27
click at [30, 290] on input "More details" at bounding box center [29, 289] width 1 height 1
checkbox input "true"
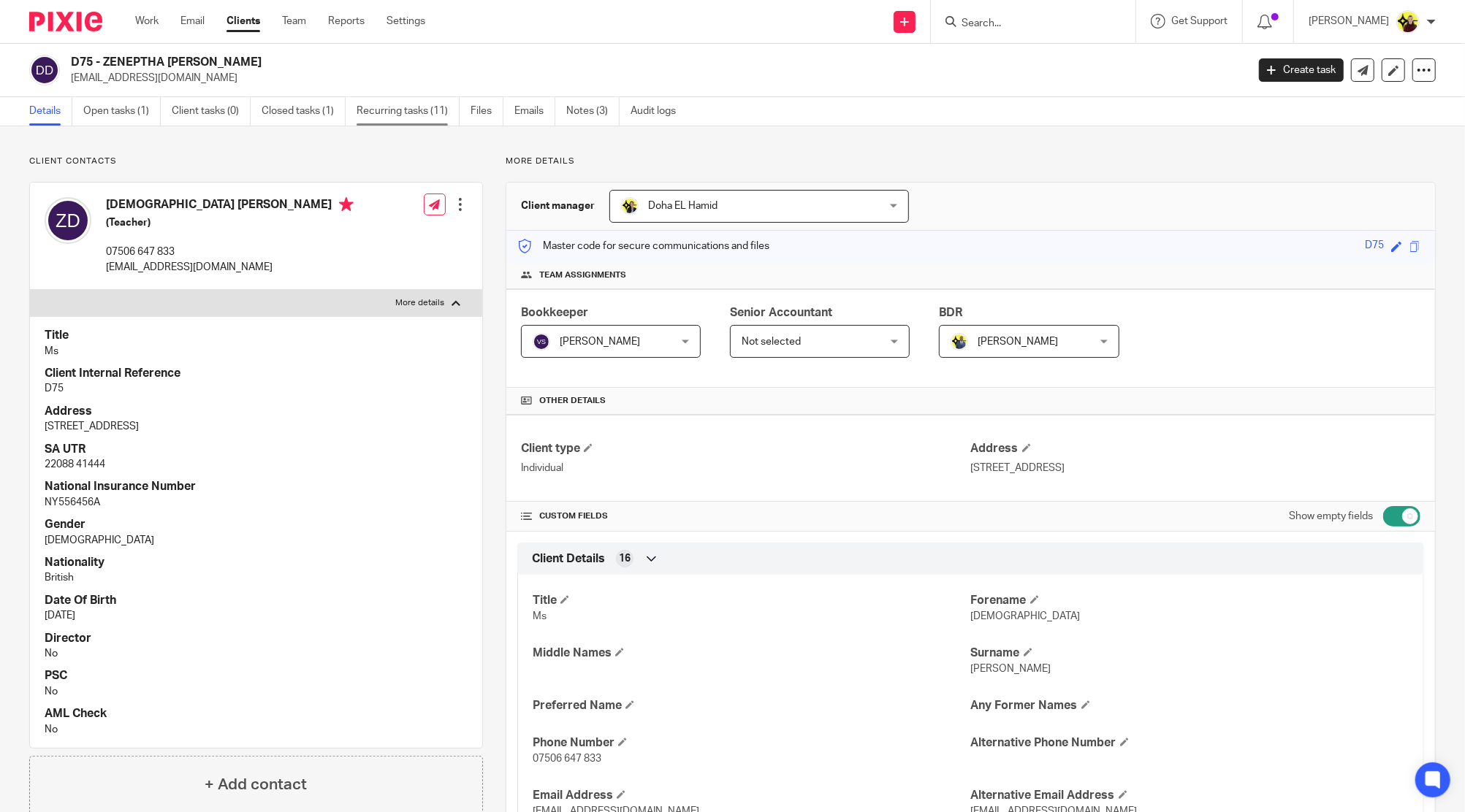
click at [364, 116] on link "Recurring tasks (11)" at bounding box center [407, 111] width 103 height 28
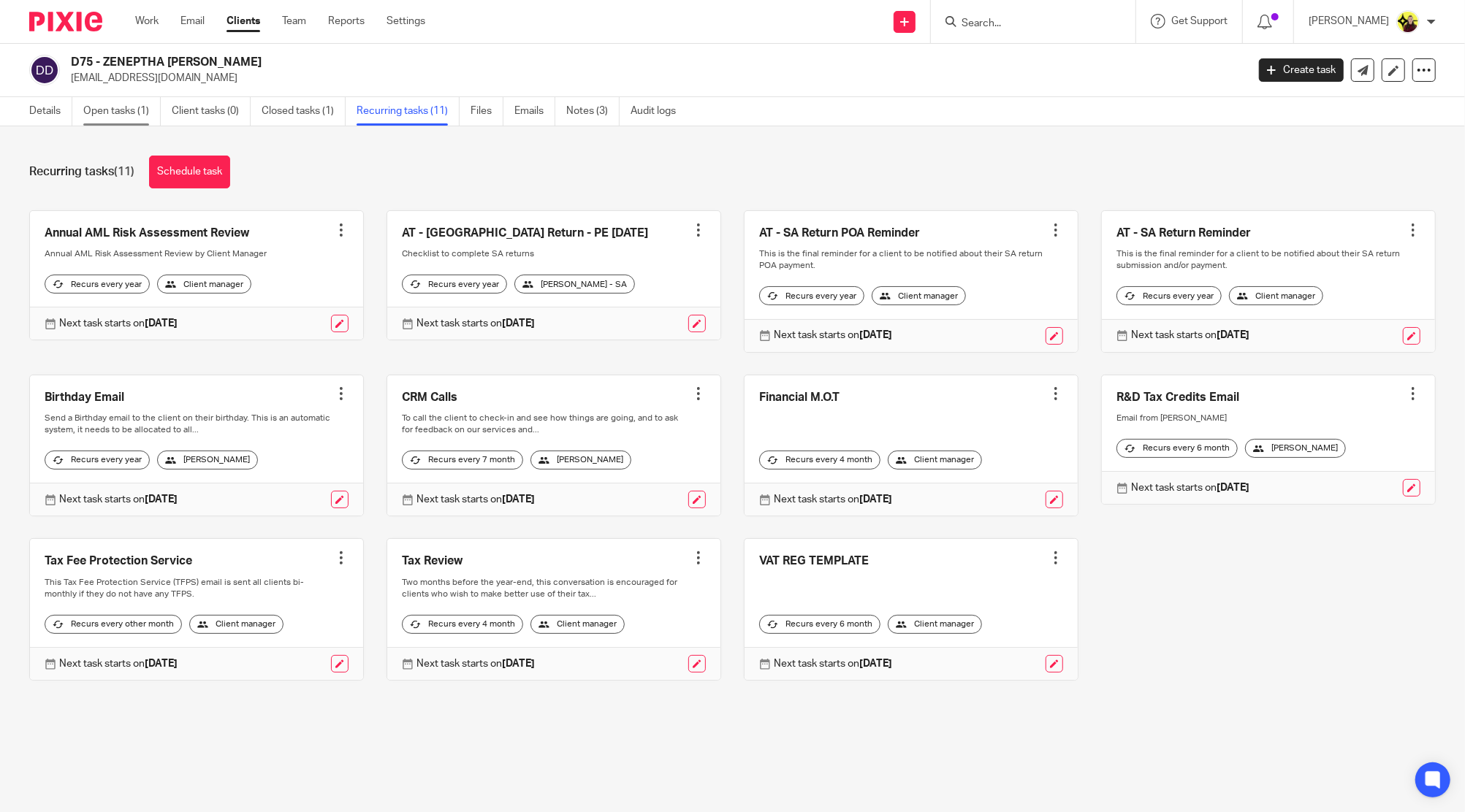
click at [110, 110] on link "Open tasks (1)" at bounding box center [122, 111] width 78 height 28
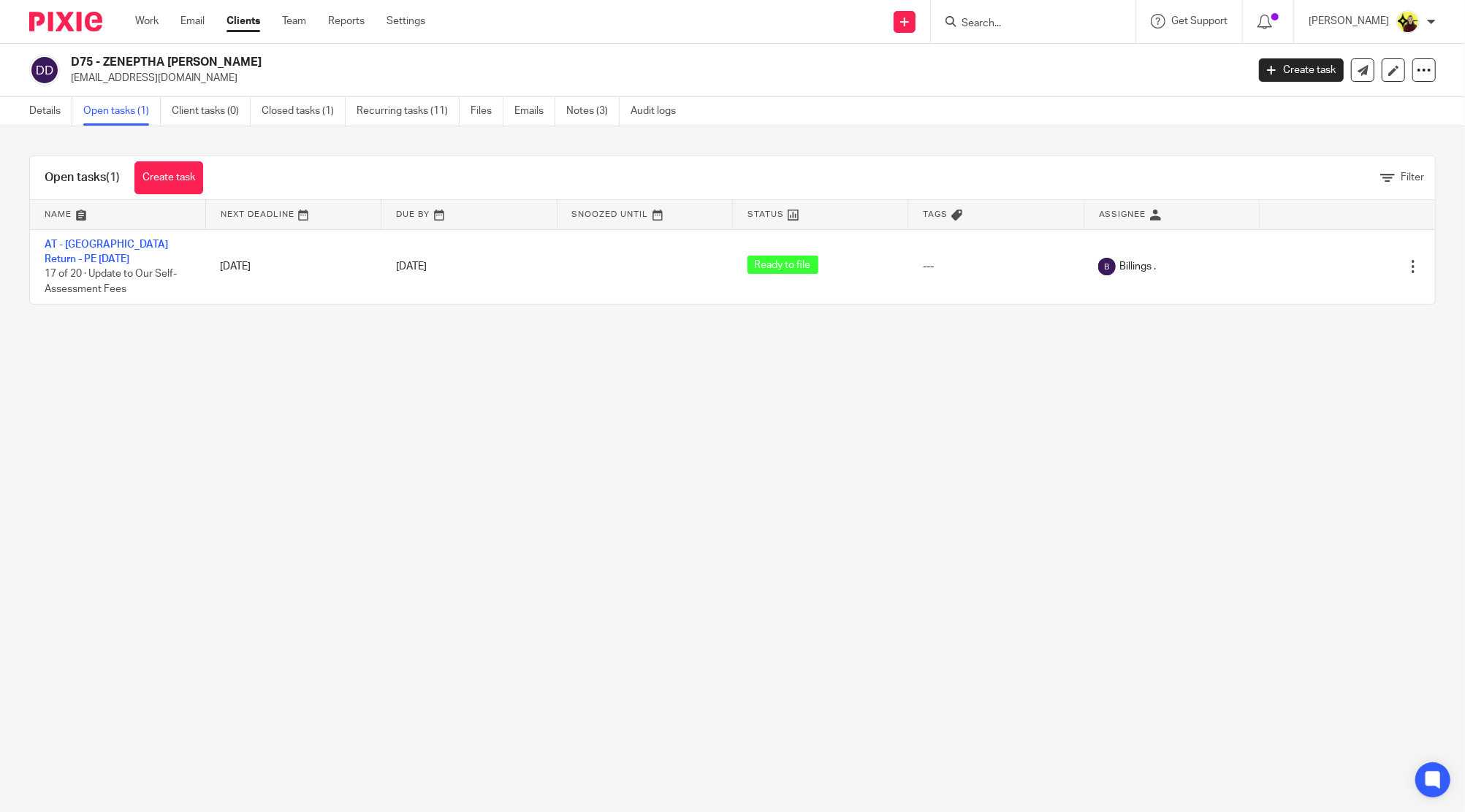
click at [1019, 21] on input "Search" at bounding box center [1026, 24] width 132 height 13
type input "g25"
click at [1035, 49] on link at bounding box center [1080, 62] width 247 height 33
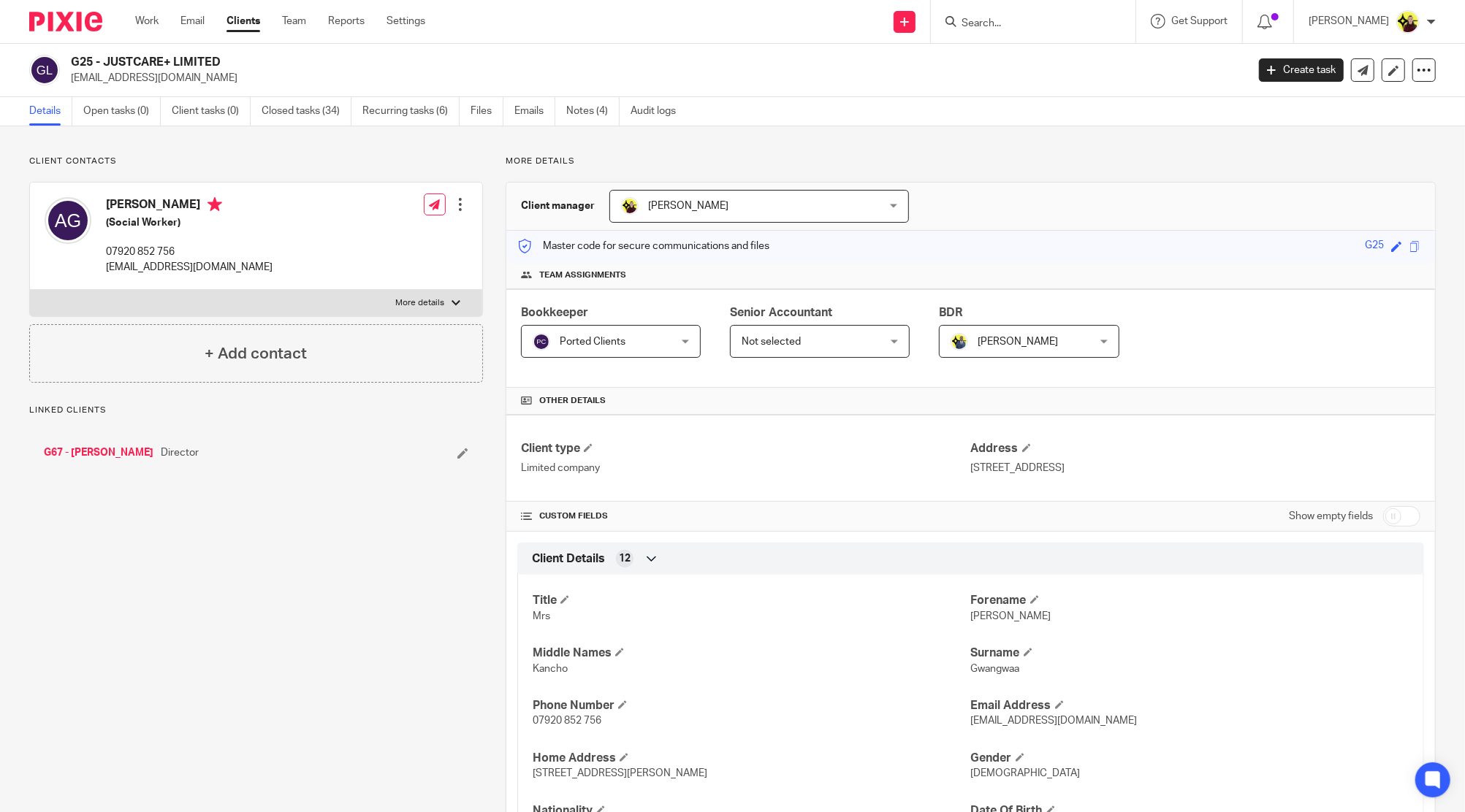
click at [1008, 27] on input "Search" at bounding box center [1026, 24] width 132 height 13
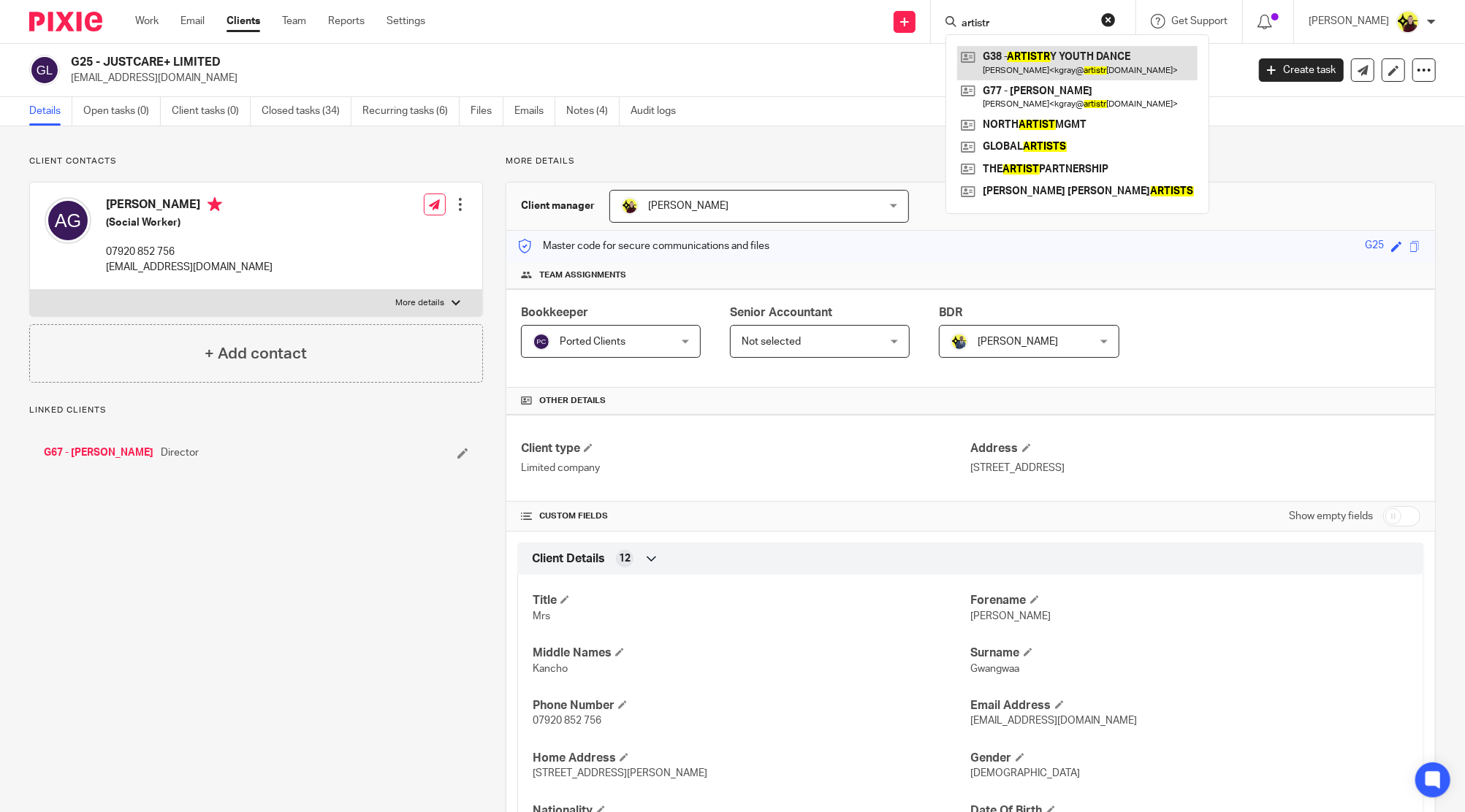
type input "artistr"
click at [1030, 56] on link at bounding box center [1077, 62] width 241 height 33
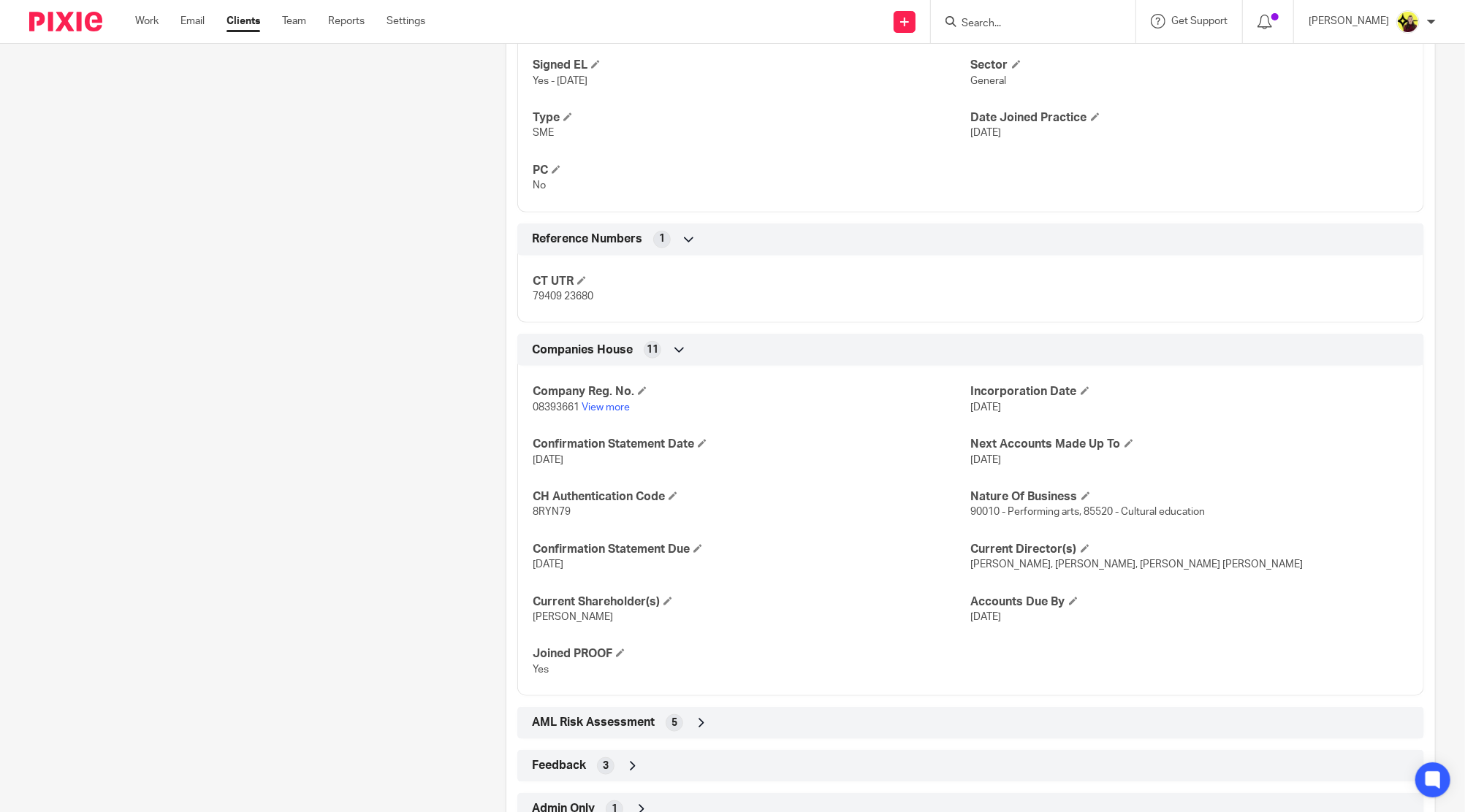
scroll to position [961, 0]
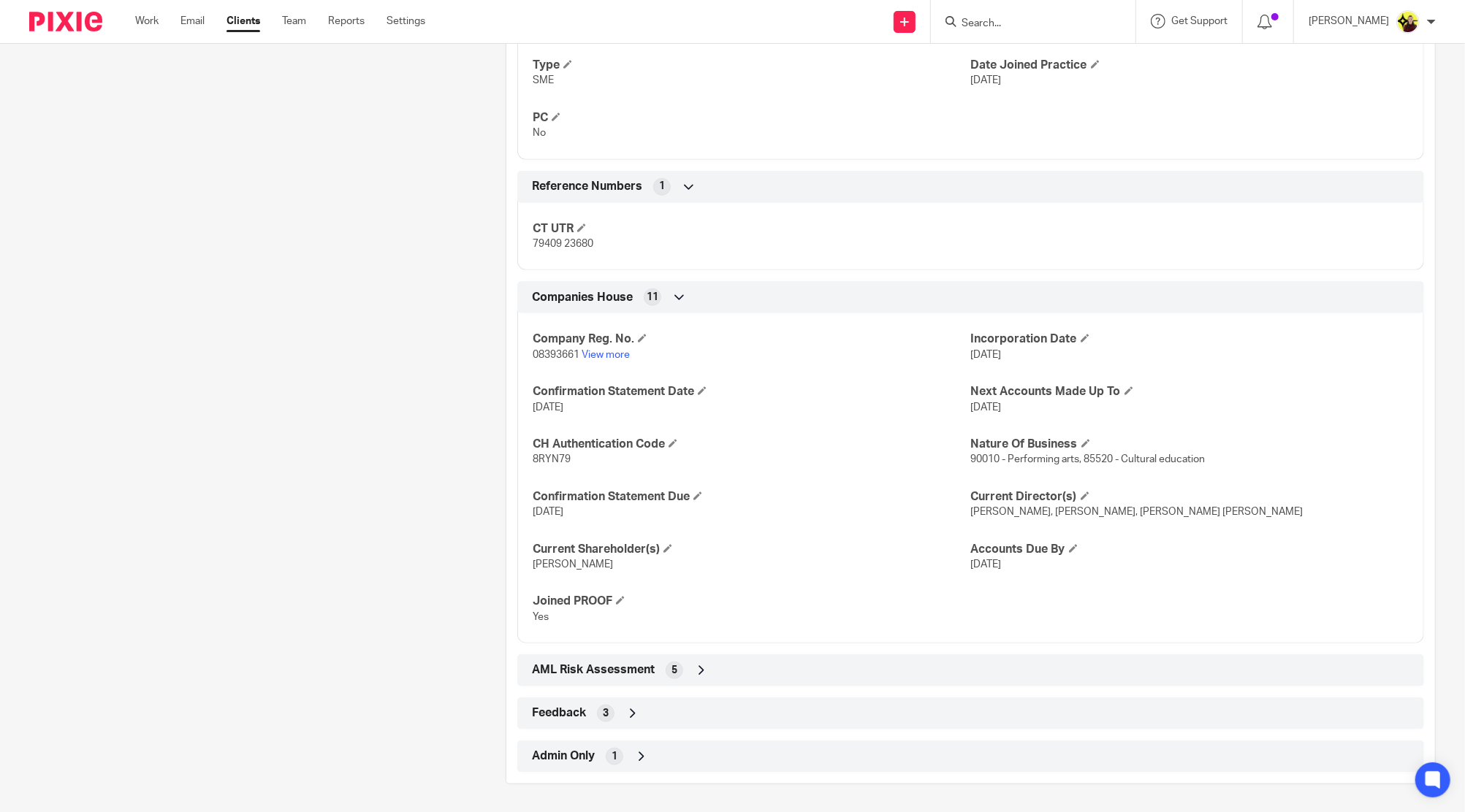
click at [740, 703] on div "Feedback 3" at bounding box center [971, 713] width 885 height 25
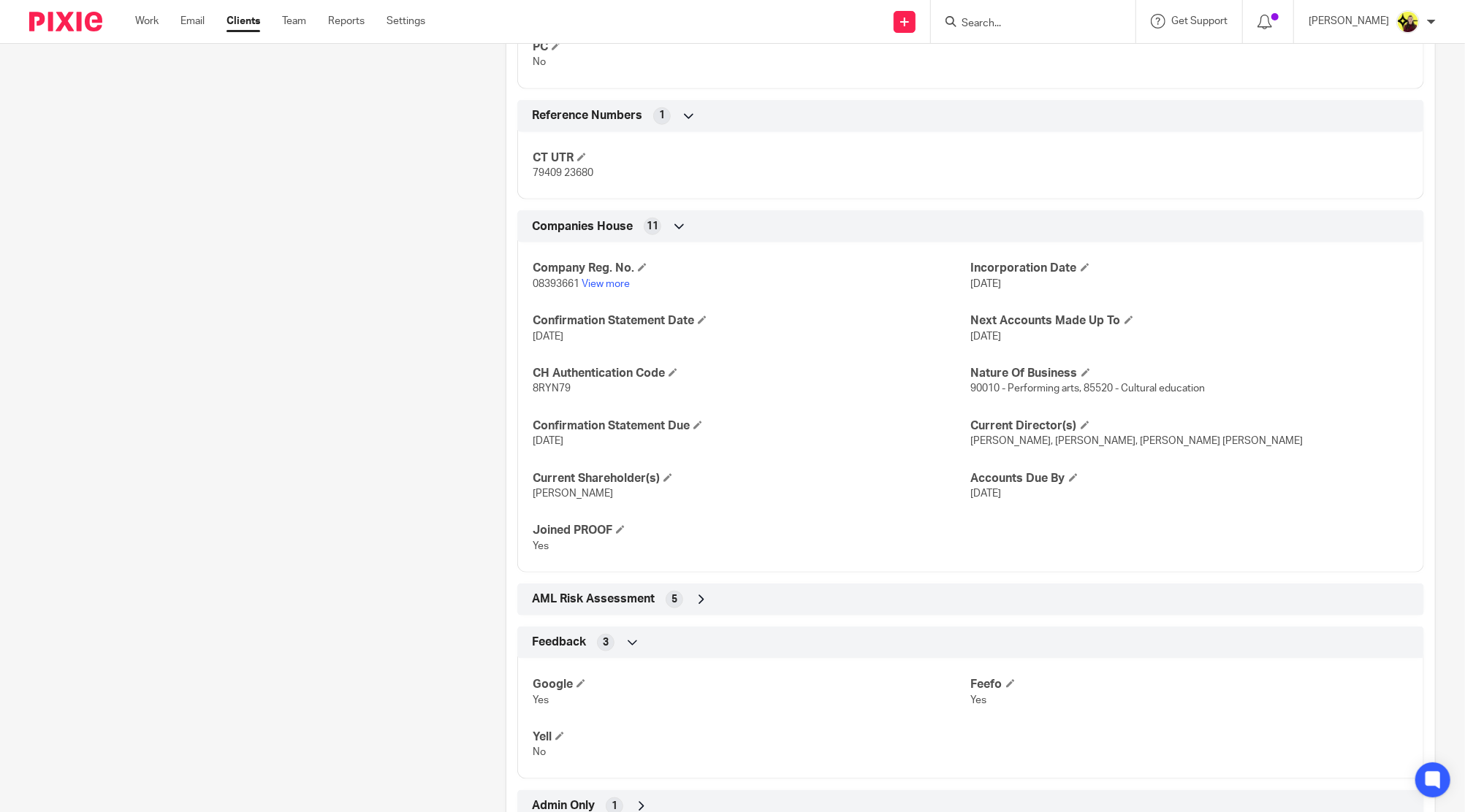
scroll to position [1081, 0]
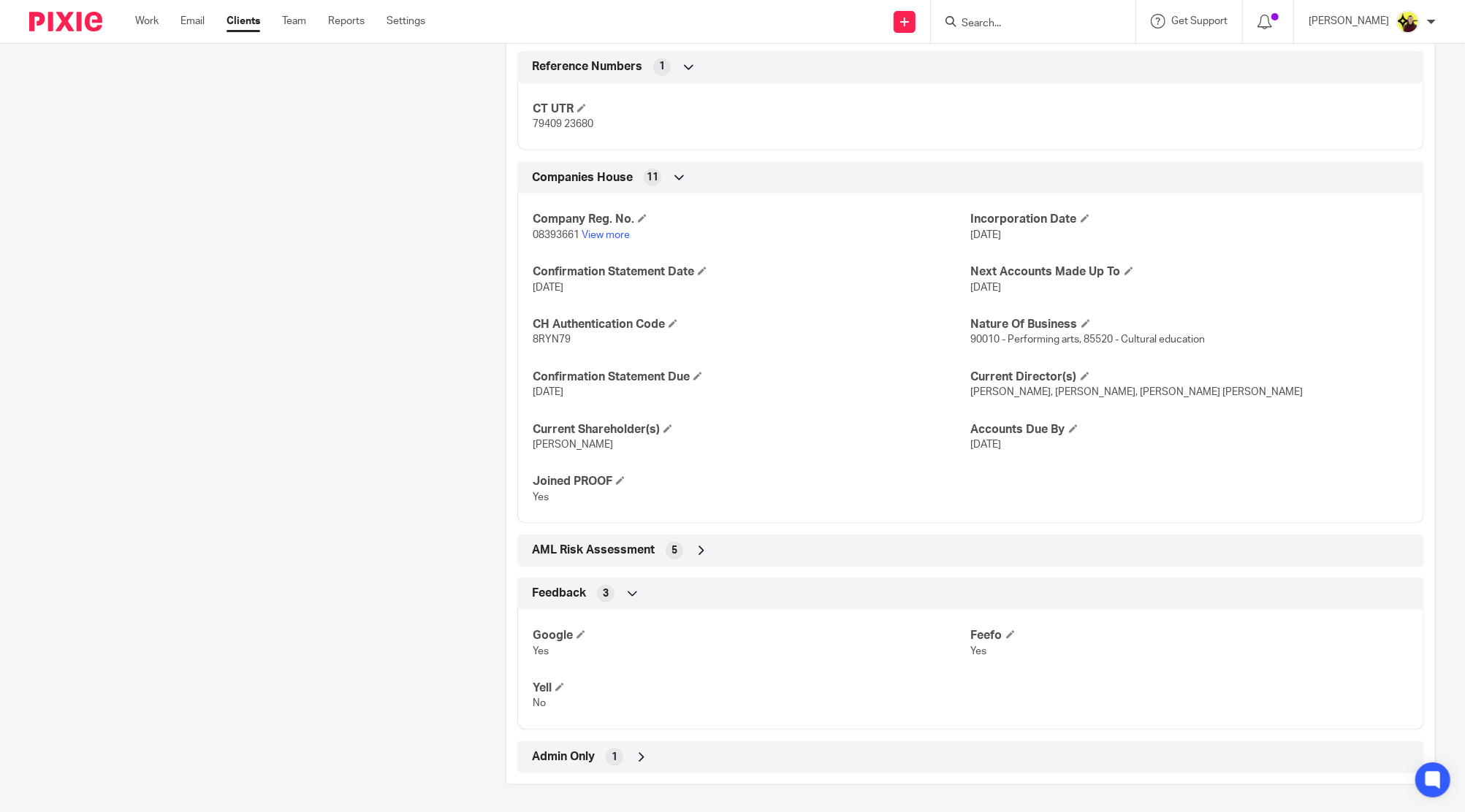
click at [704, 745] on div "Admin Only 1" at bounding box center [971, 757] width 885 height 25
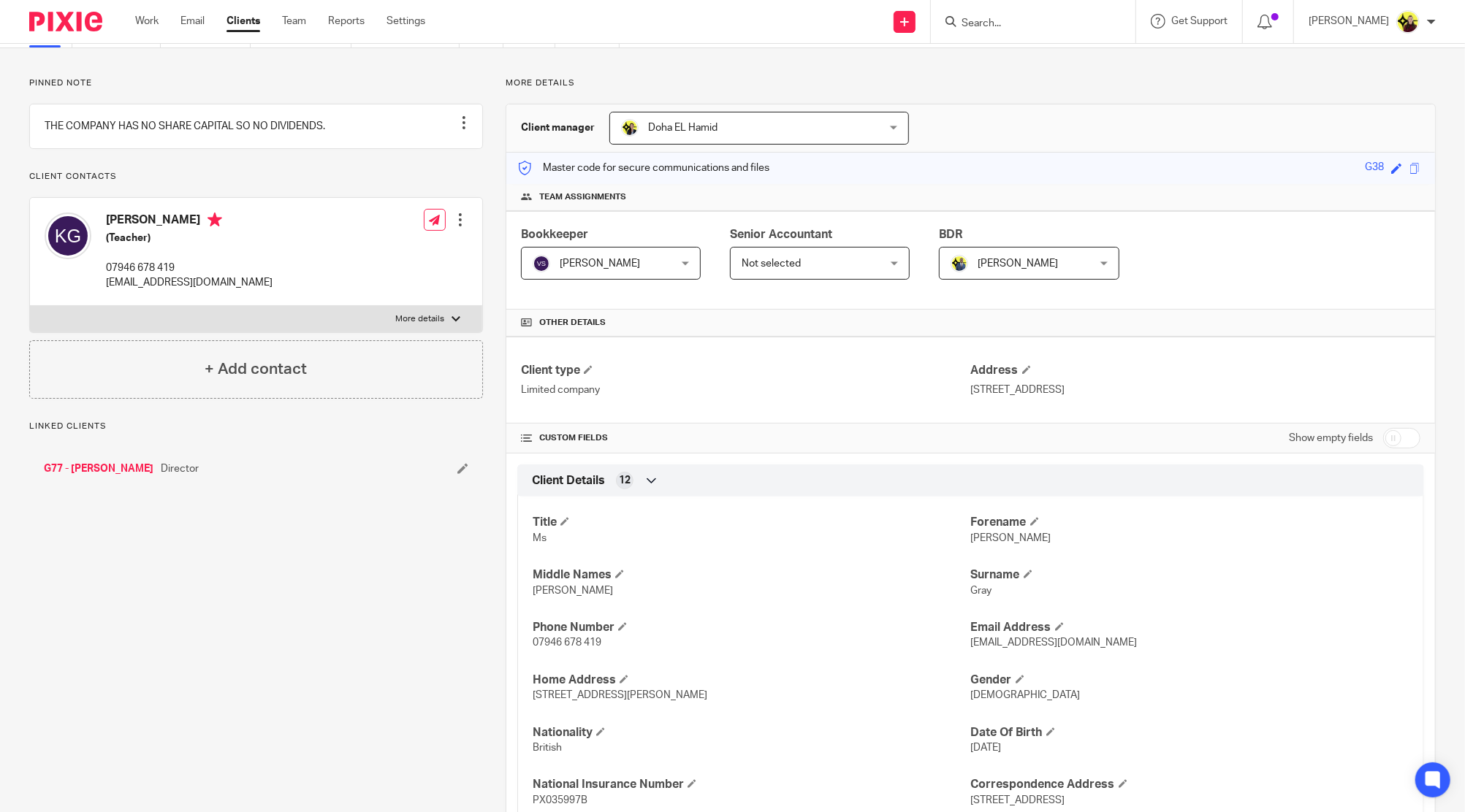
scroll to position [0, 0]
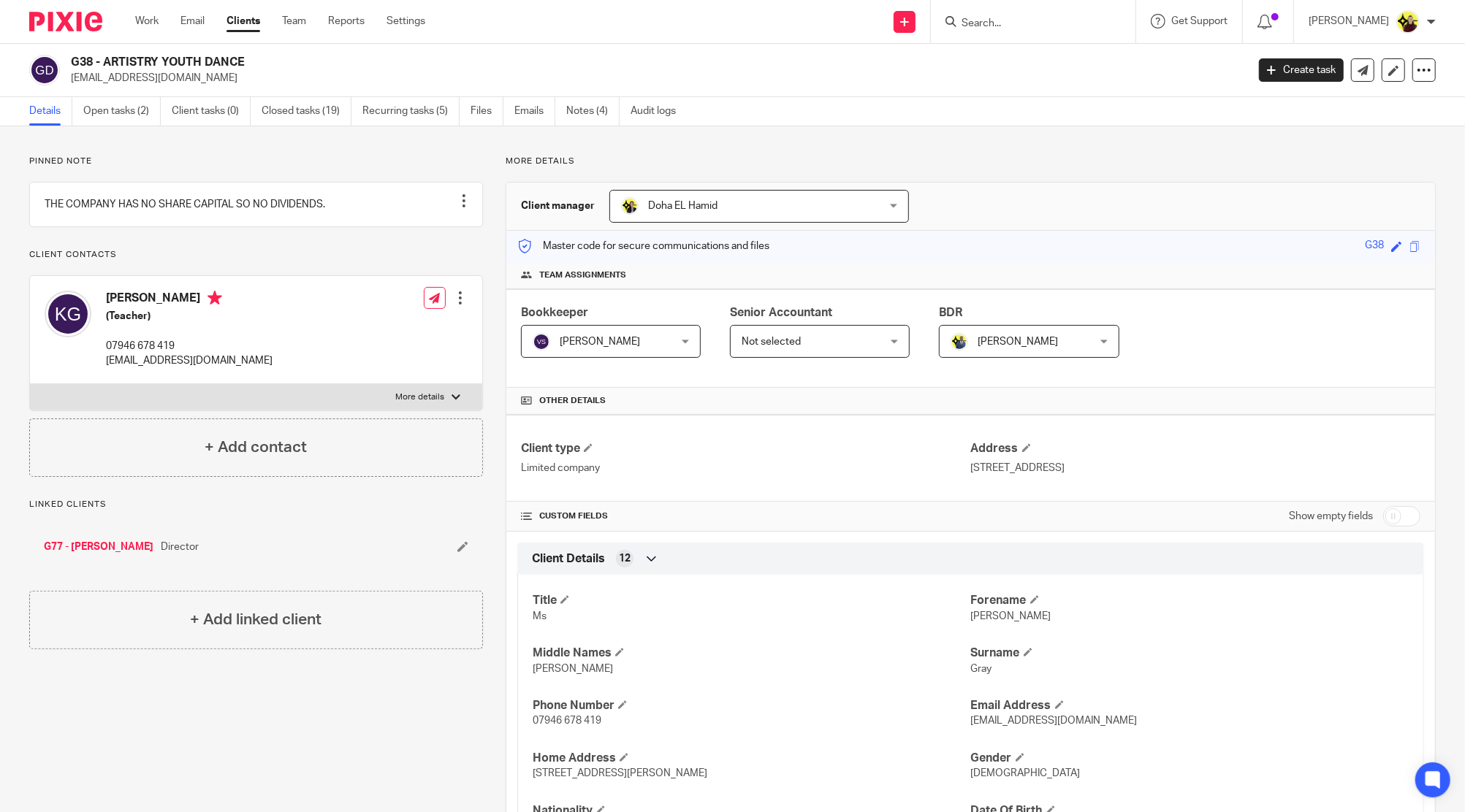
click at [991, 12] on form at bounding box center [1038, 21] width 155 height 18
click at [1000, 15] on form at bounding box center [1038, 21] width 155 height 18
click at [1004, 22] on input "Search" at bounding box center [1026, 24] width 132 height 13
type input "a12"
click at [1010, 52] on link at bounding box center [1080, 62] width 247 height 33
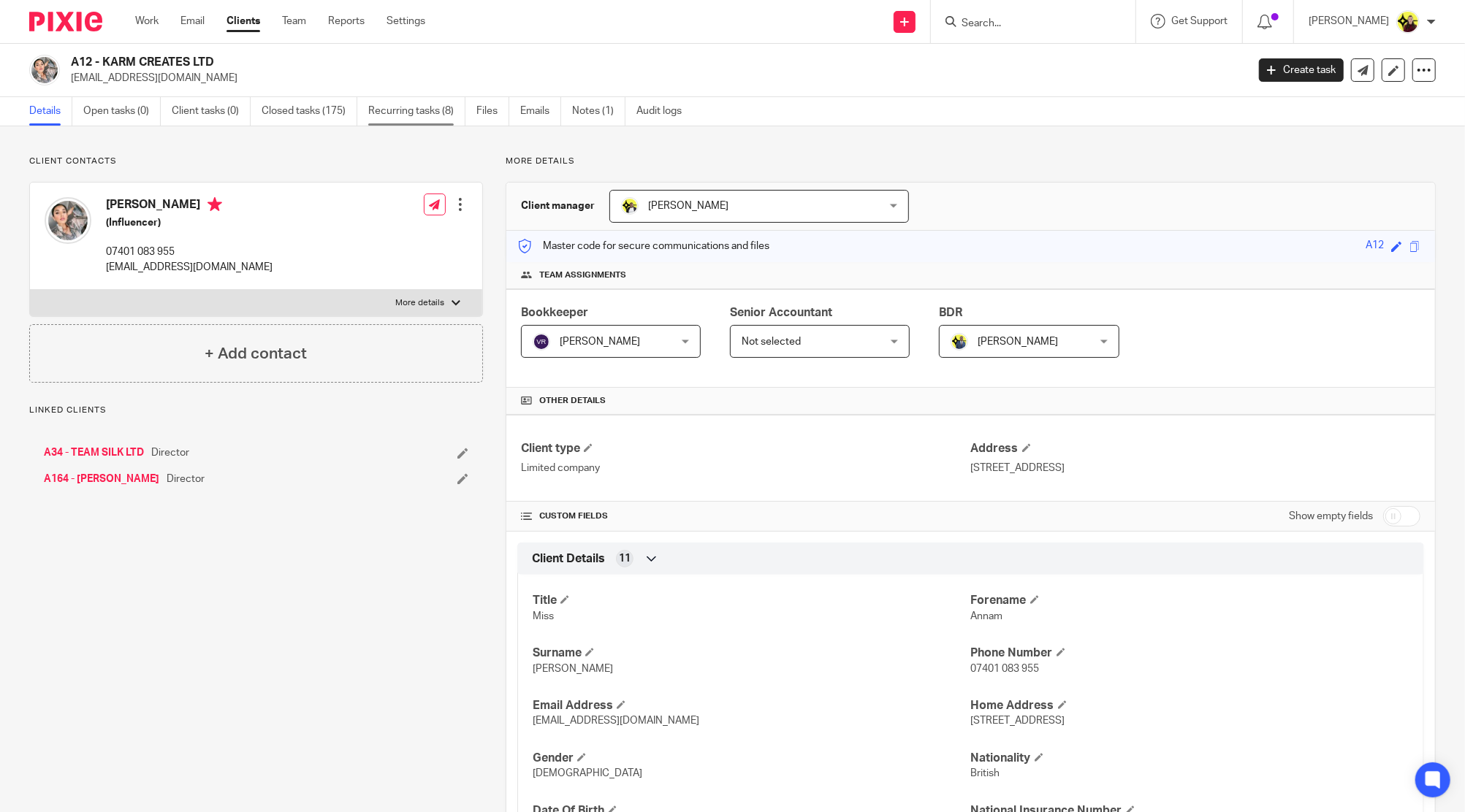
click at [410, 102] on link "Recurring tasks (8)" at bounding box center [417, 111] width 97 height 28
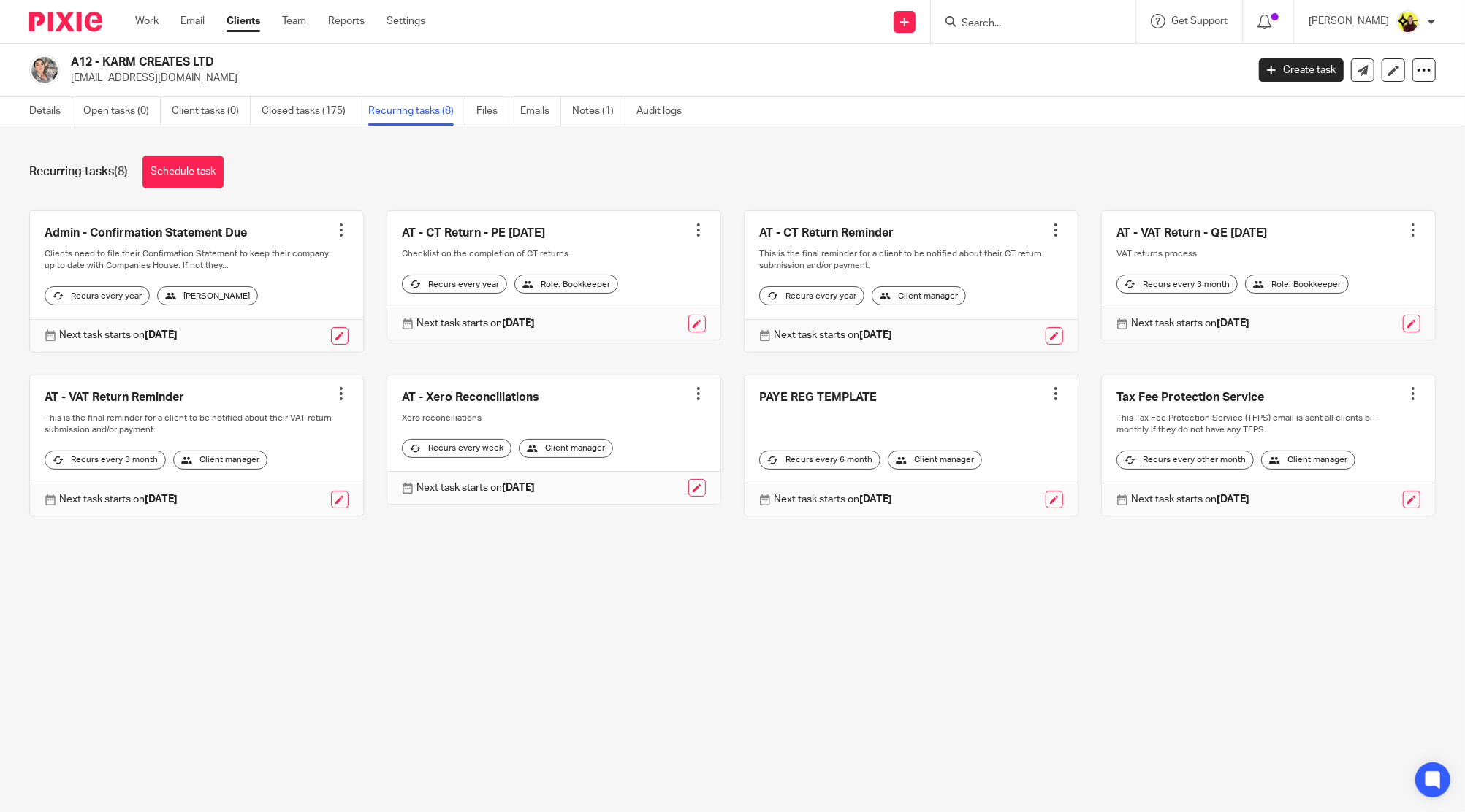
click at [67, 128] on div "Recurring tasks (8) Schedule task Admin - Confirmation Statement Due Create tas…" at bounding box center [732, 346] width 1465 height 441
click at [62, 121] on link "Details" at bounding box center [50, 111] width 43 height 28
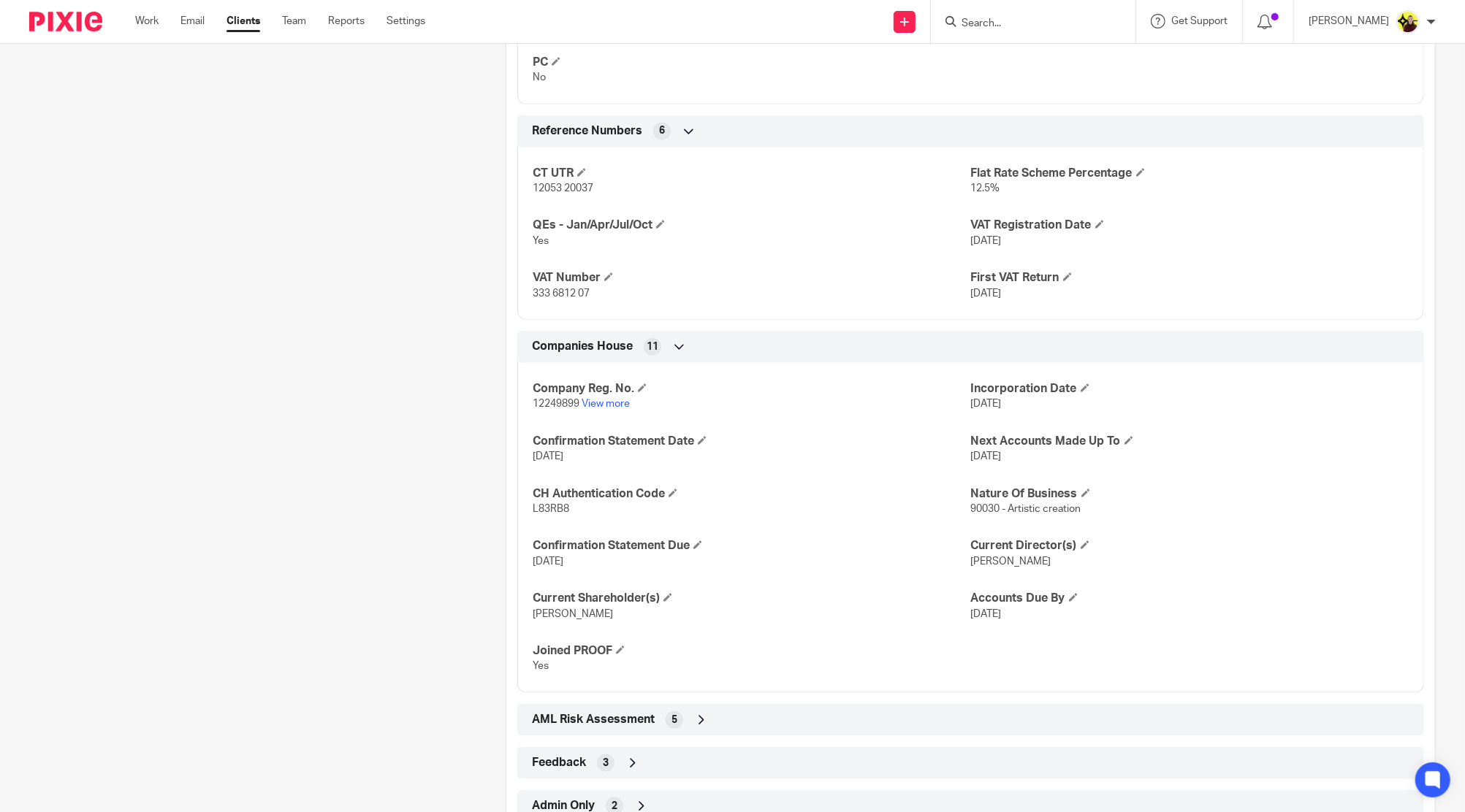
scroll to position [1066, 0]
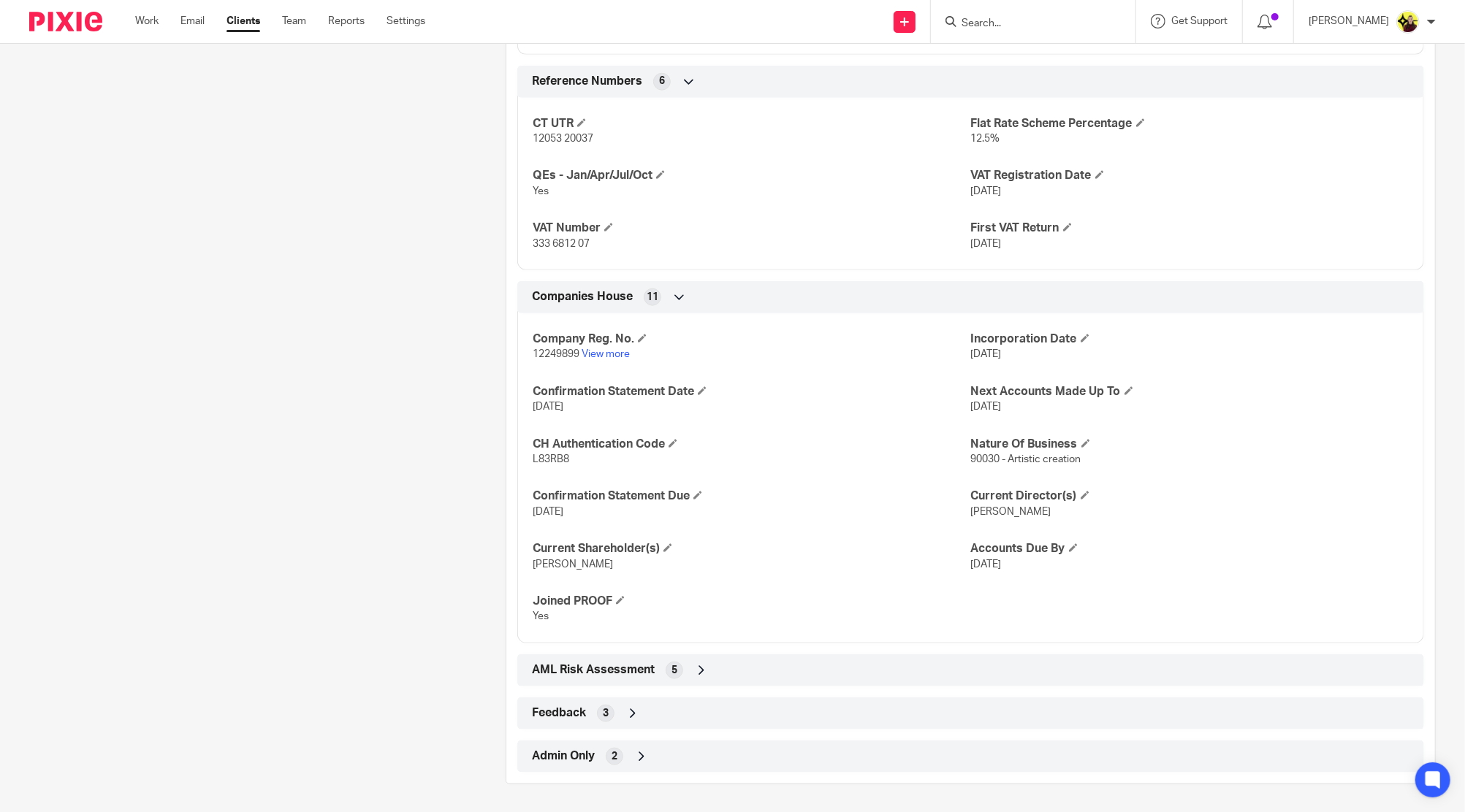
click at [777, 745] on div "Admin Only 2" at bounding box center [971, 756] width 885 height 25
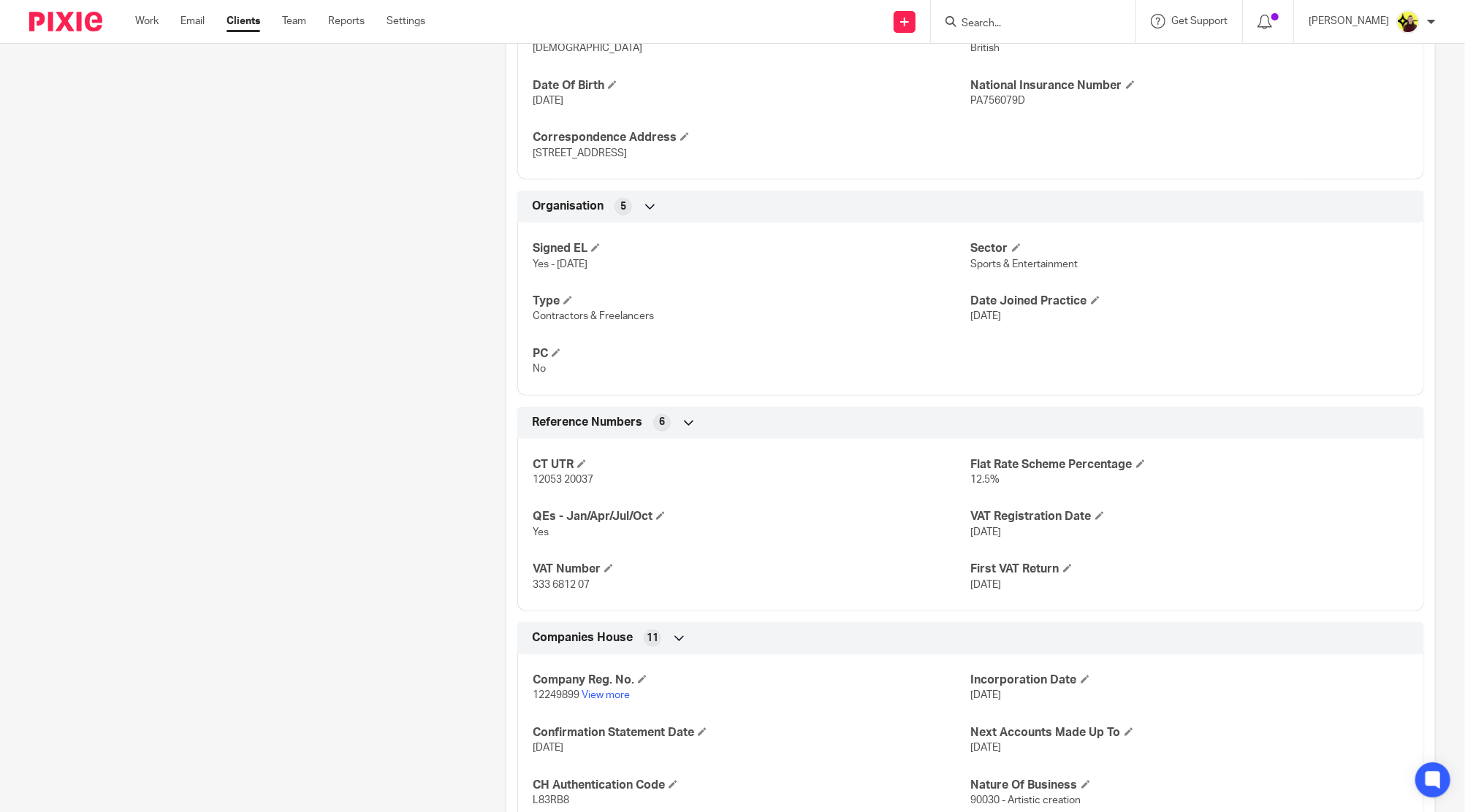
scroll to position [355, 0]
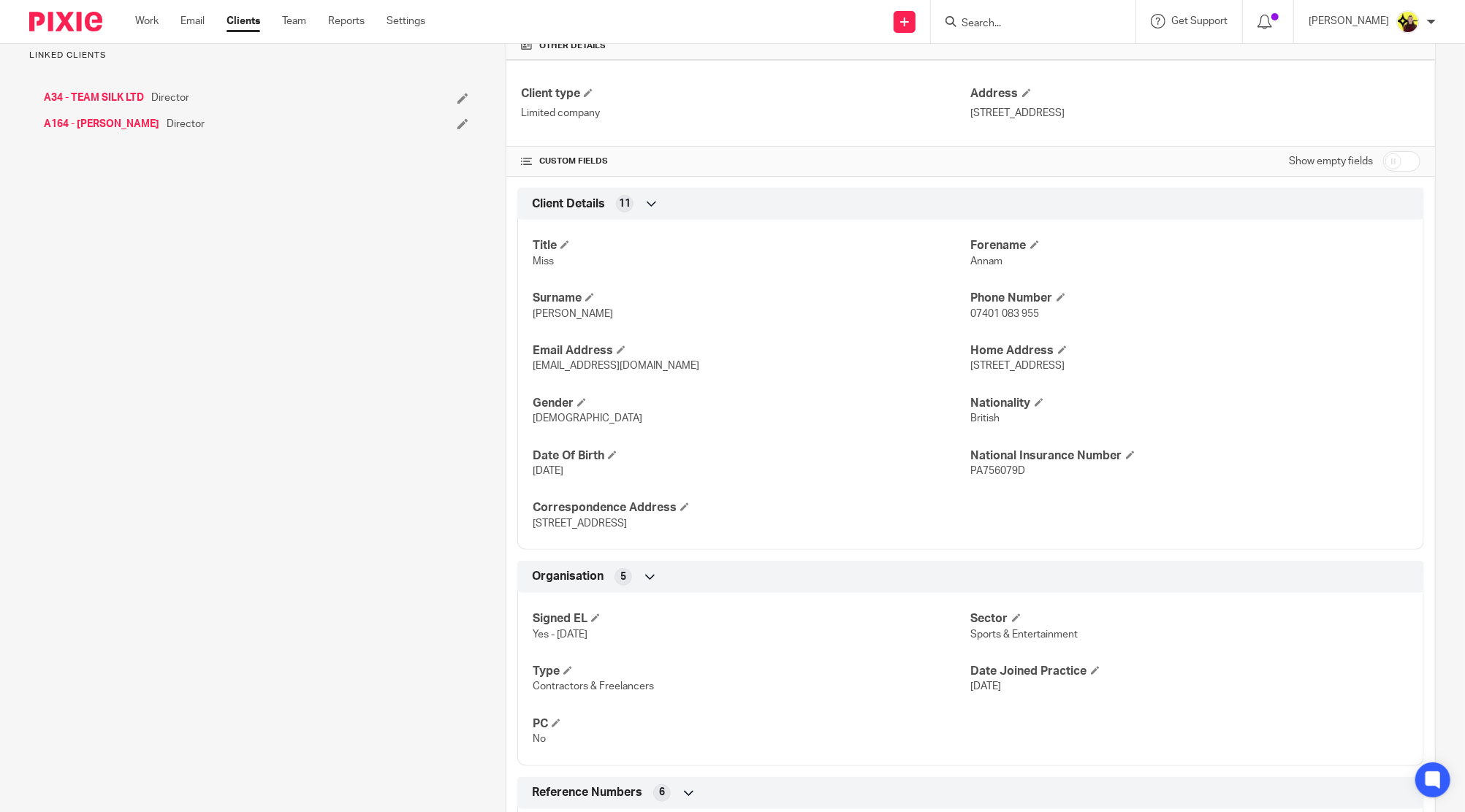
click at [1061, 24] on input "Search" at bounding box center [1026, 24] width 132 height 13
type input "e9"
click at [1081, 68] on link at bounding box center [1080, 62] width 247 height 33
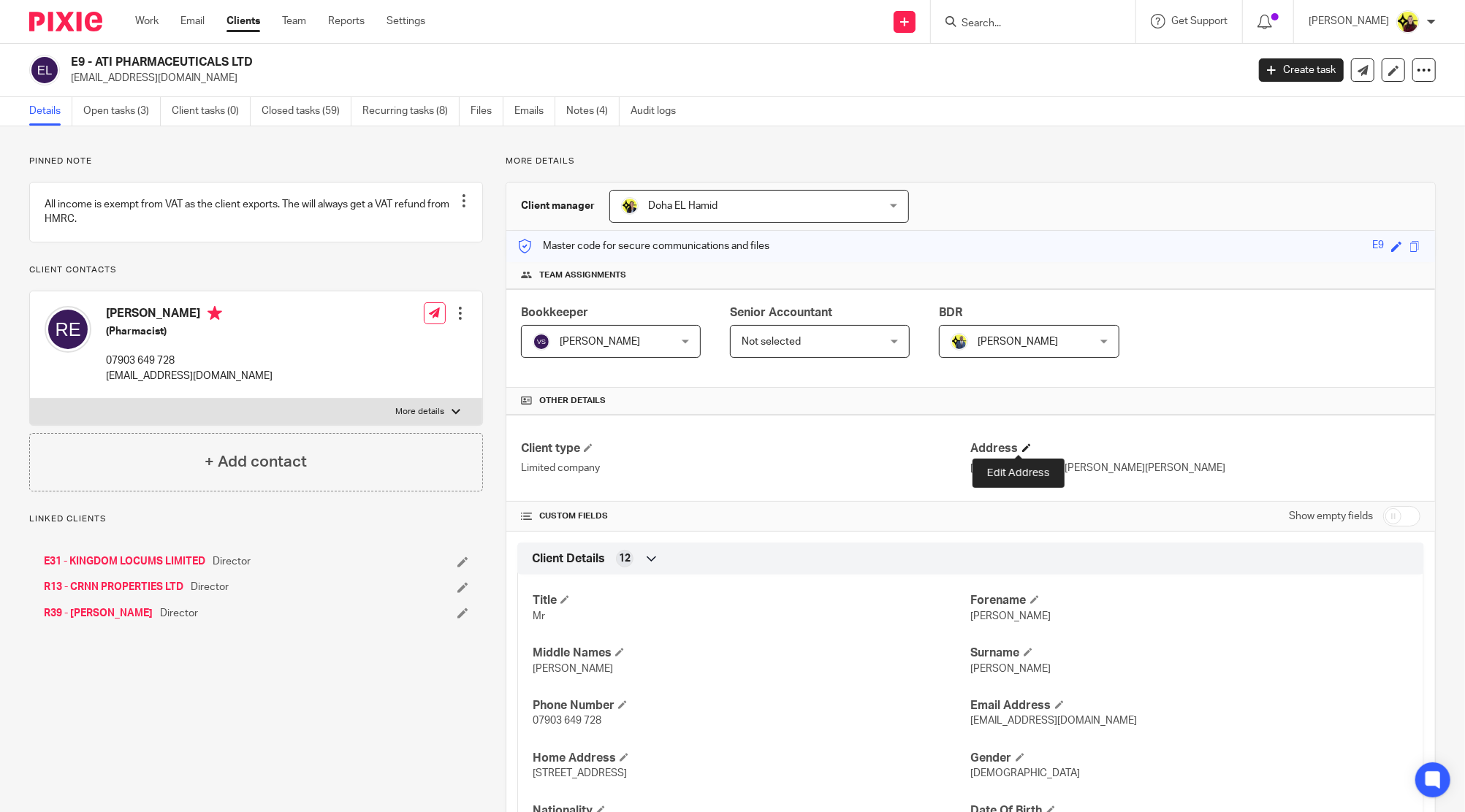
click at [1022, 444] on span at bounding box center [1026, 447] width 9 height 9
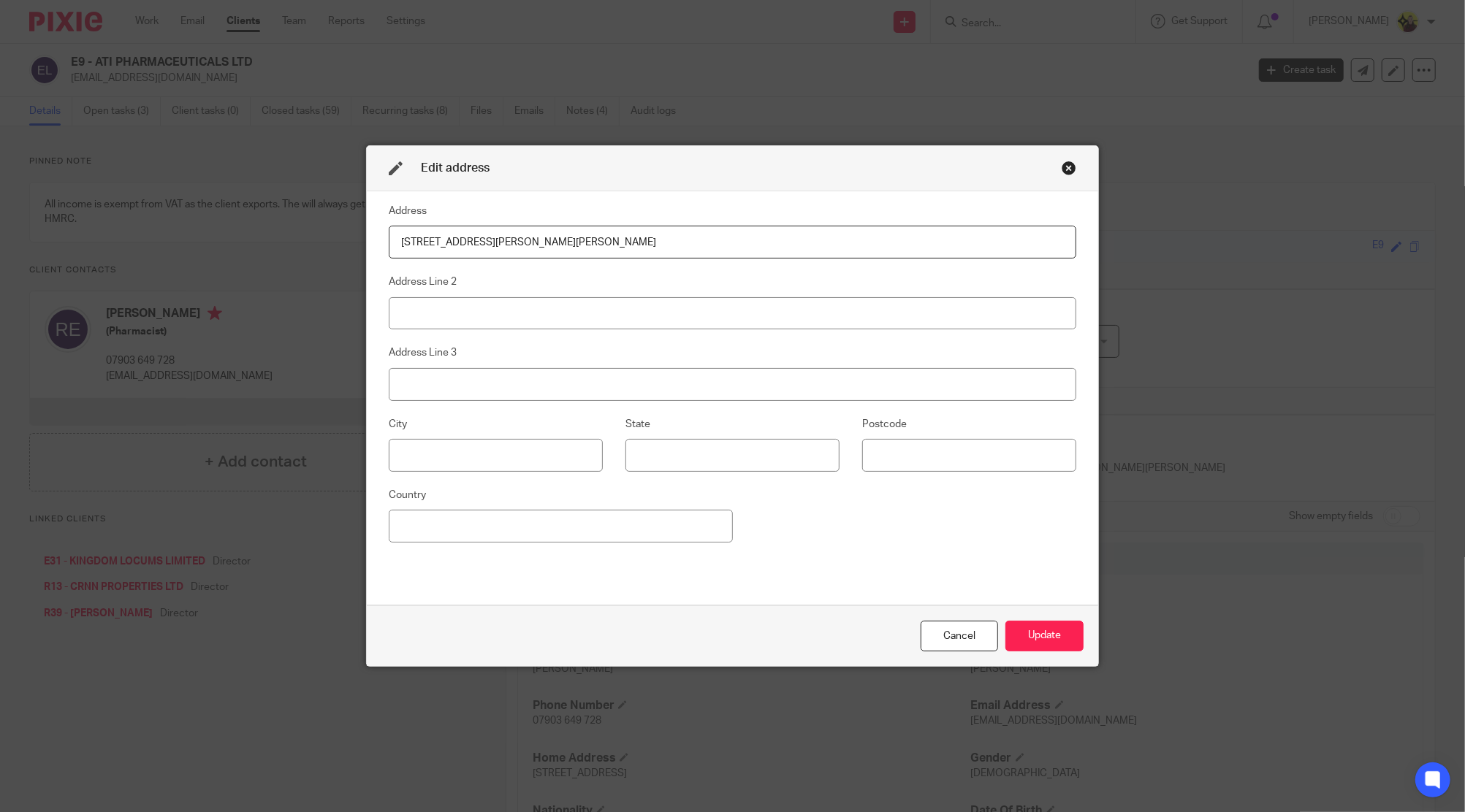
click at [775, 242] on input "[STREET_ADDRESS][PERSON_NAME][PERSON_NAME]" at bounding box center [732, 241] width 688 height 33
click at [736, 238] on input "[STREET_ADDRESS][PERSON_NAME][PERSON_NAME]" at bounding box center [732, 241] width 688 height 33
click at [739, 237] on input "[STREET_ADDRESS][PERSON_NAME][PERSON_NAME]" at bounding box center [732, 241] width 688 height 33
click at [659, 241] on input "[STREET_ADDRESS][PERSON_NAME][PERSON_NAME]" at bounding box center [732, 241] width 688 height 33
click at [562, 245] on input "[STREET_ADDRESS][PERSON_NAME][PERSON_NAME]" at bounding box center [732, 241] width 688 height 33
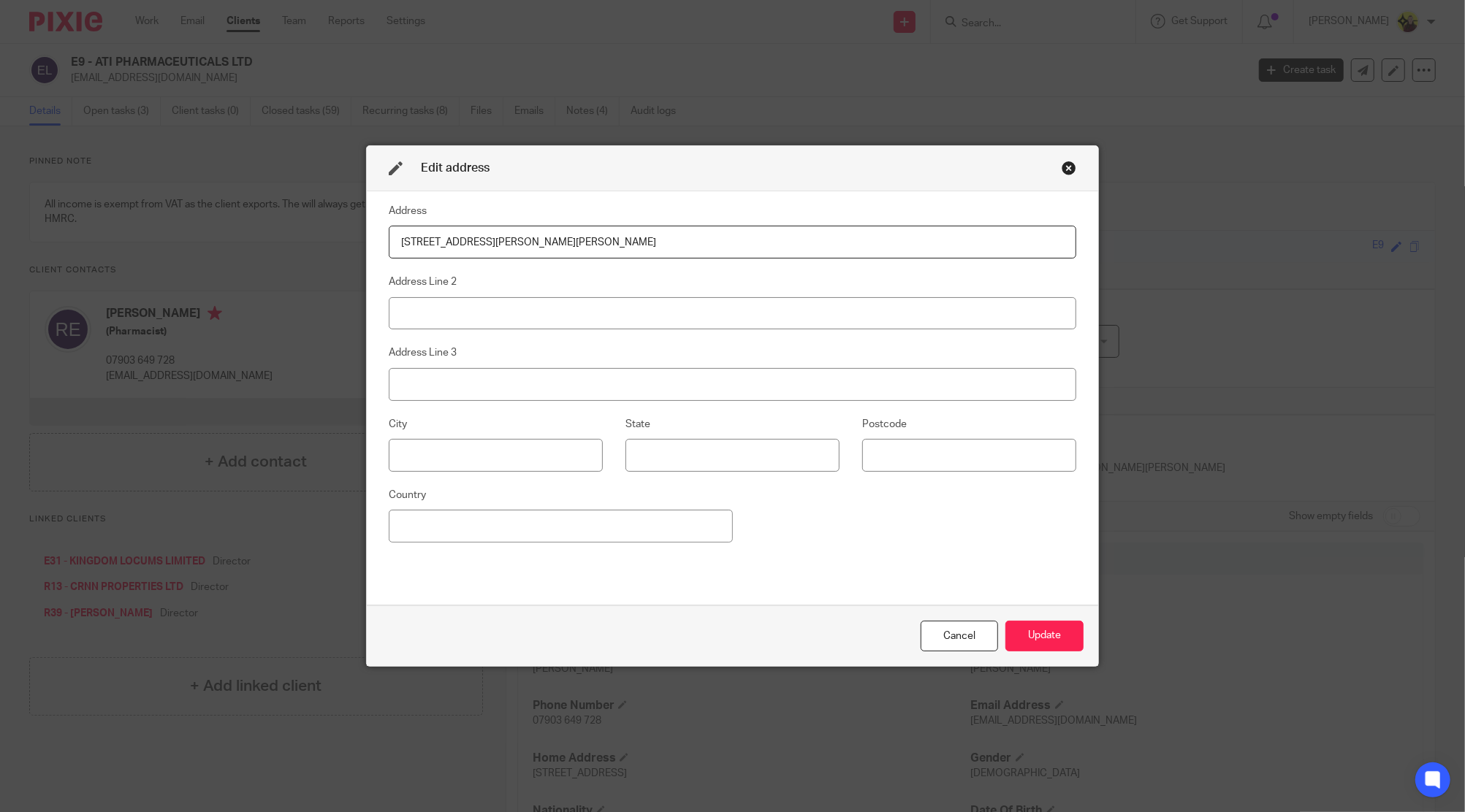
click at [605, 242] on input "[STREET_ADDRESS][PERSON_NAME][PERSON_NAME]" at bounding box center [732, 241] width 688 height 33
click at [608, 249] on input "[STREET_ADDRESS][PERSON_NAME][PERSON_NAME]" at bounding box center [732, 241] width 688 height 33
click at [513, 243] on input "[STREET_ADDRESS][PERSON_NAME][PERSON_NAME]" at bounding box center [732, 241] width 688 height 33
drag, startPoint x: 917, startPoint y: 240, endPoint x: 221, endPoint y: 269, distance: 696.6
click at [221, 269] on div "Edit address Address [STREET_ADDRESS][PERSON_NAME][PERSON_NAME] Address Line 2 …" at bounding box center [732, 406] width 1465 height 812
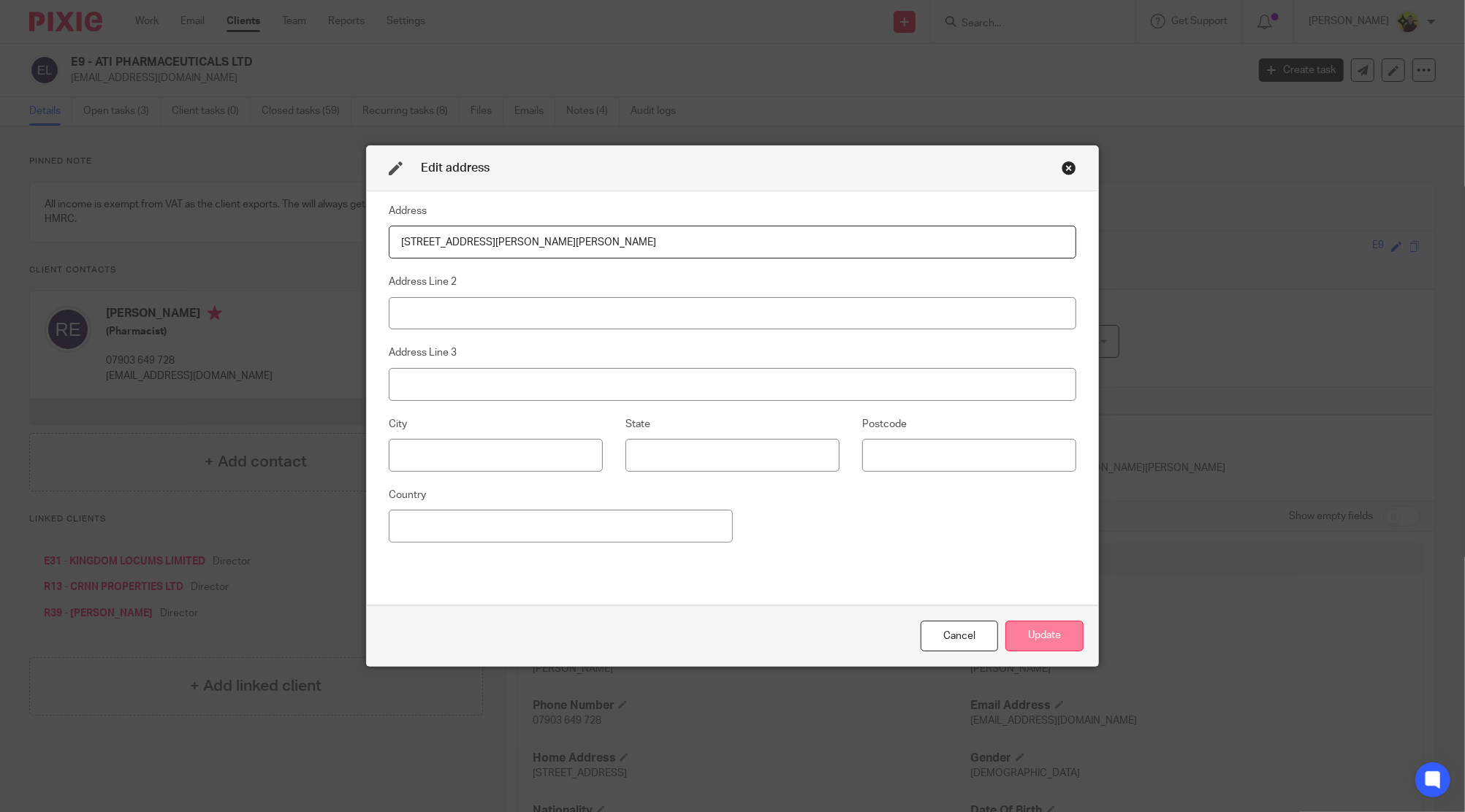
type input "[STREET_ADDRESS][PERSON_NAME][PERSON_NAME]"
click at [1045, 639] on button "Update" at bounding box center [1044, 636] width 78 height 31
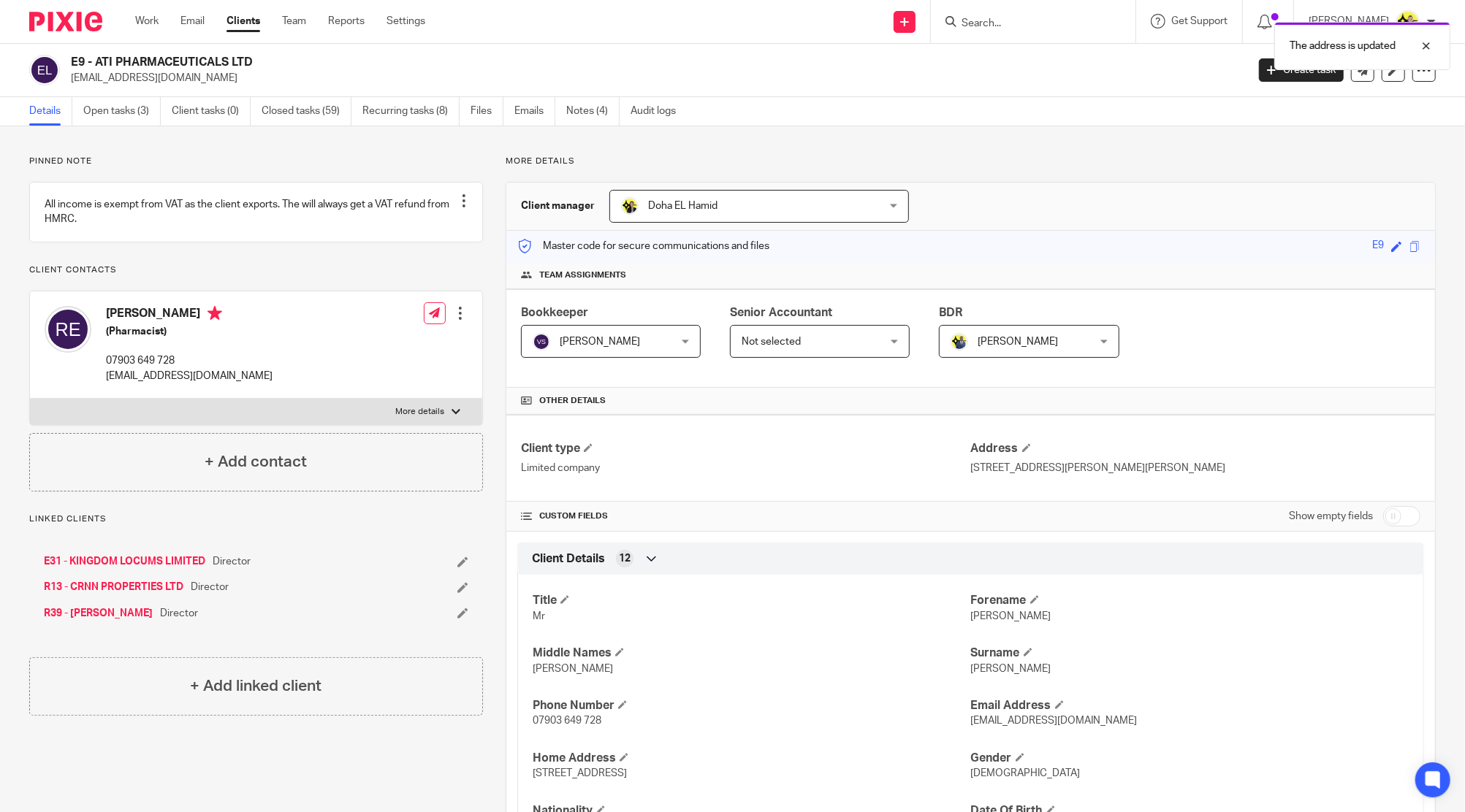
scroll to position [389, 0]
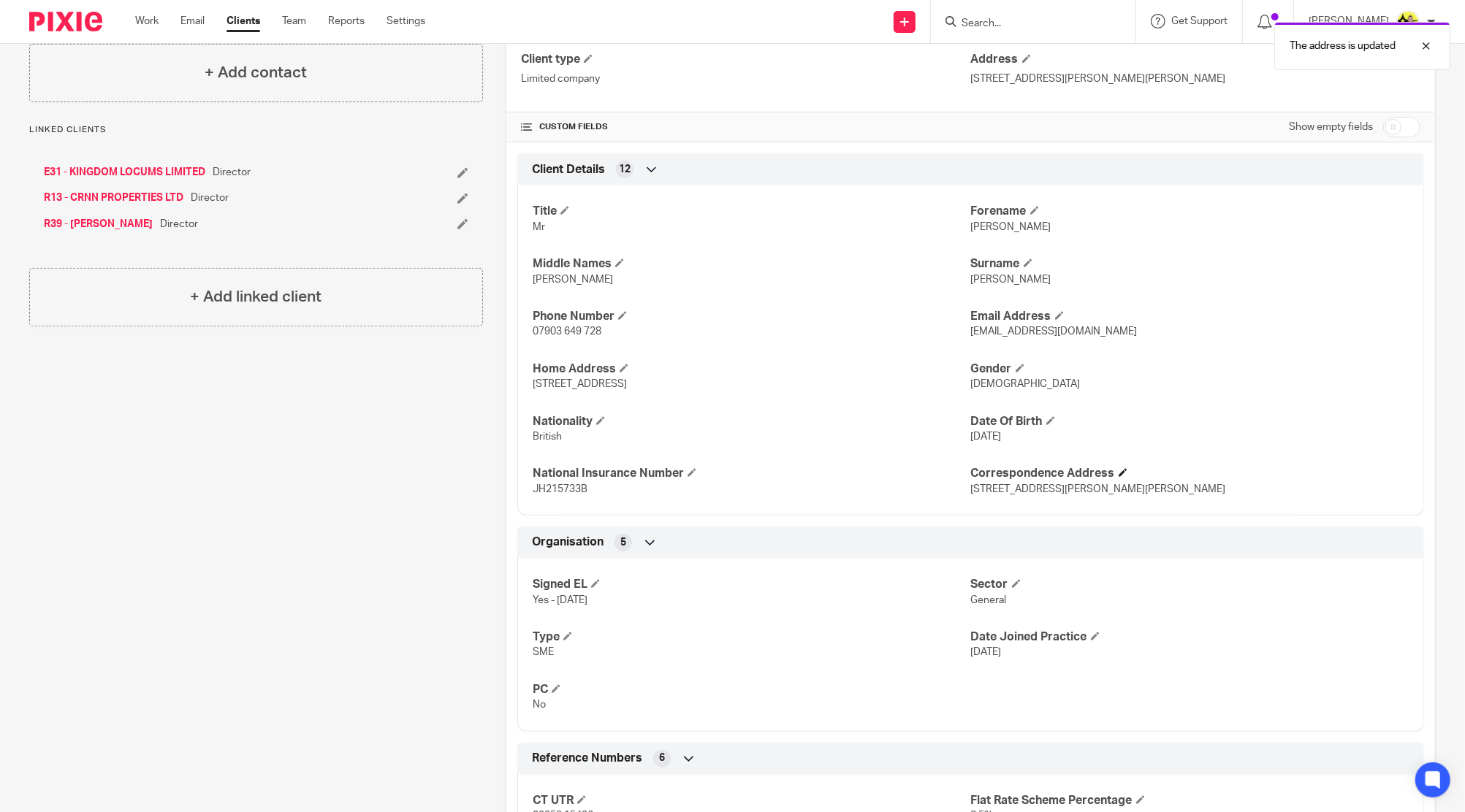
click at [1124, 466] on h4 "Correspondence Address" at bounding box center [1189, 473] width 438 height 15
click at [1119, 469] on span at bounding box center [1123, 473] width 9 height 9
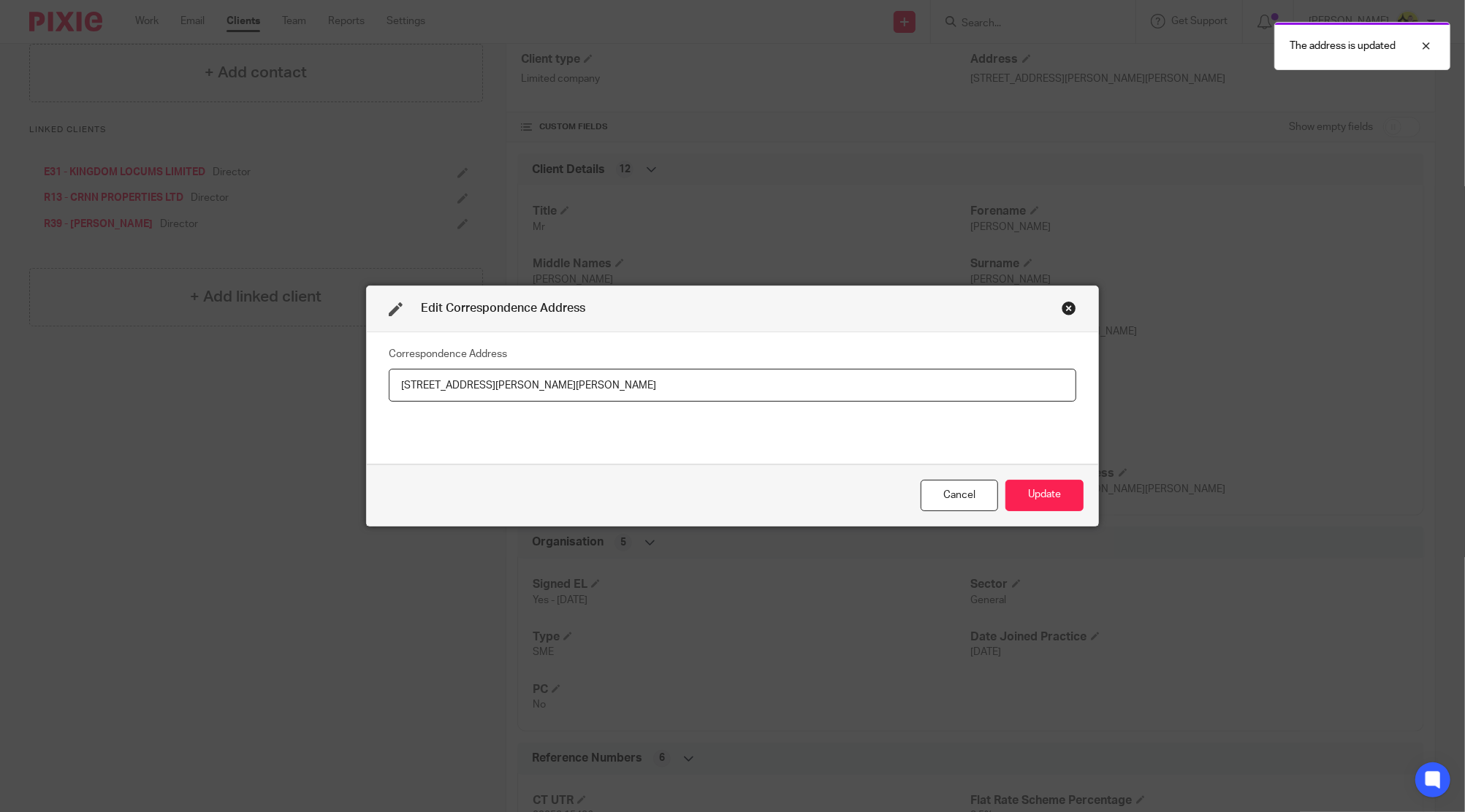
click at [914, 398] on input "Unit 7, Broadmead Centre Navestock Crescent Liston Way Woodford Green London IG…" at bounding box center [732, 385] width 688 height 33
type input "Unit 7, Broadmead Centre, Navestock Crescent, Liston Way, Woodford Green, Londo…"
click at [1023, 482] on button "Update" at bounding box center [1044, 495] width 78 height 31
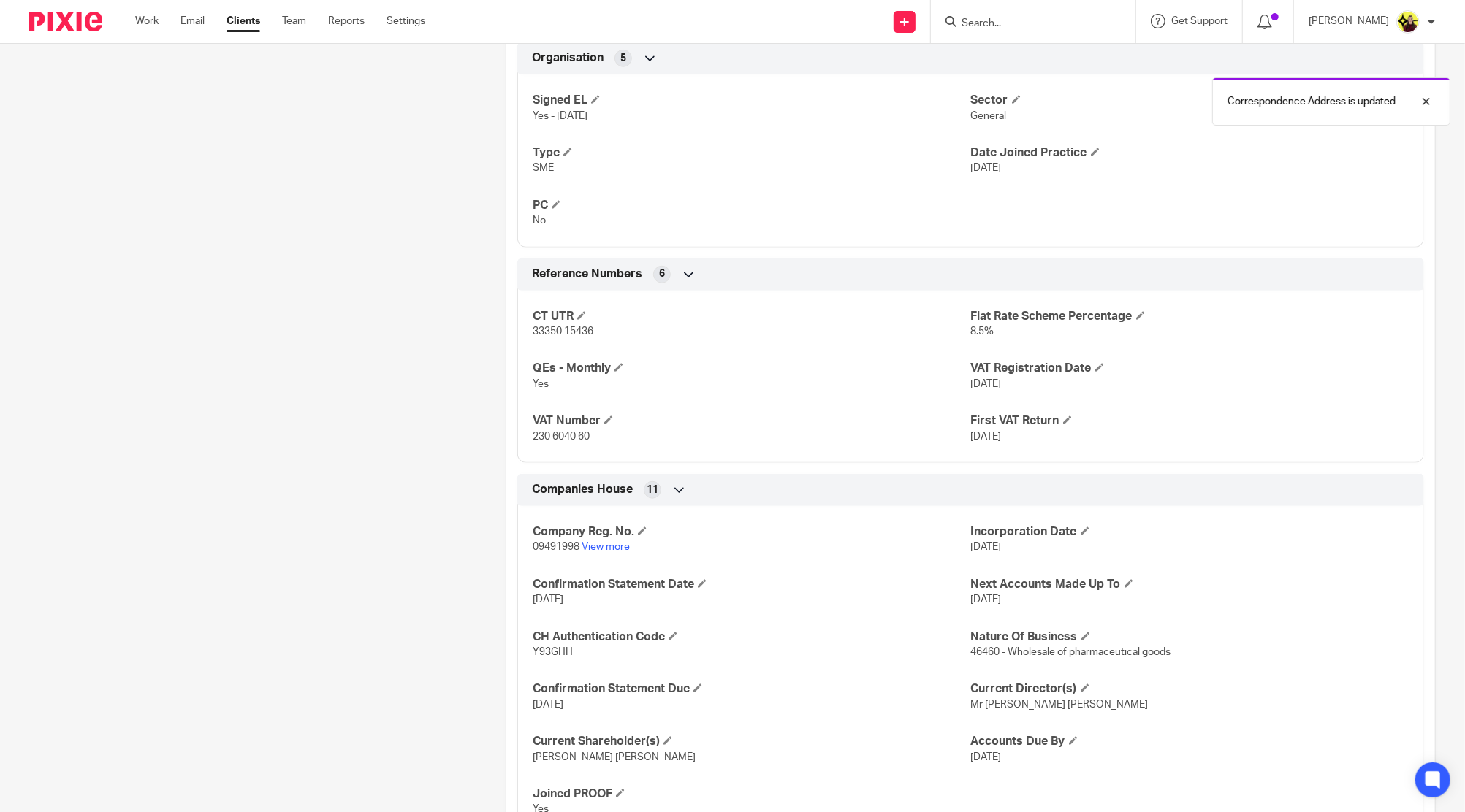
scroll to position [1022, 0]
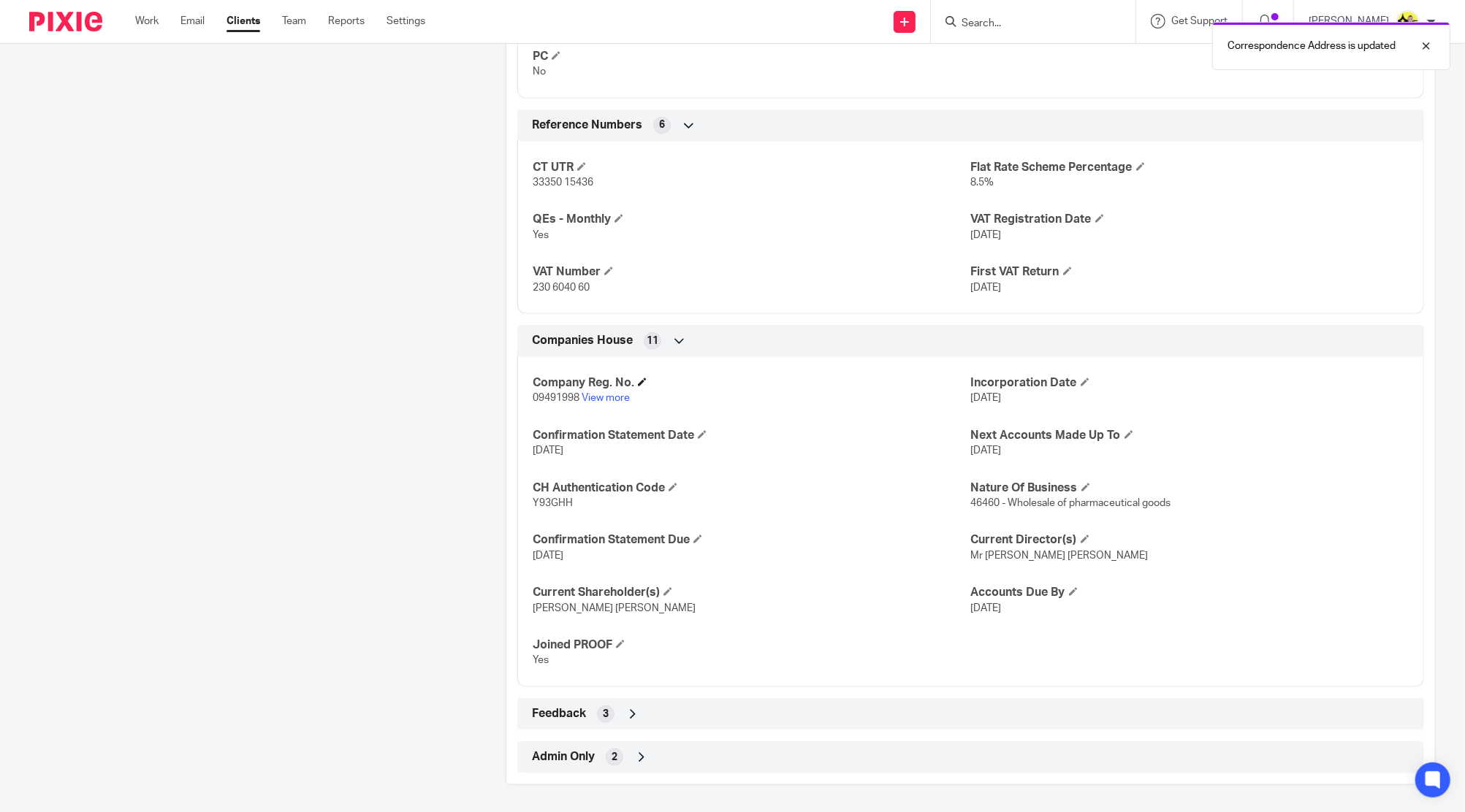
click at [589, 385] on h4 "Company Reg. No." at bounding box center [751, 383] width 438 height 15
click at [596, 393] on link "View more" at bounding box center [605, 397] width 48 height 10
click at [1019, 21] on input "Search" at bounding box center [1026, 24] width 132 height 13
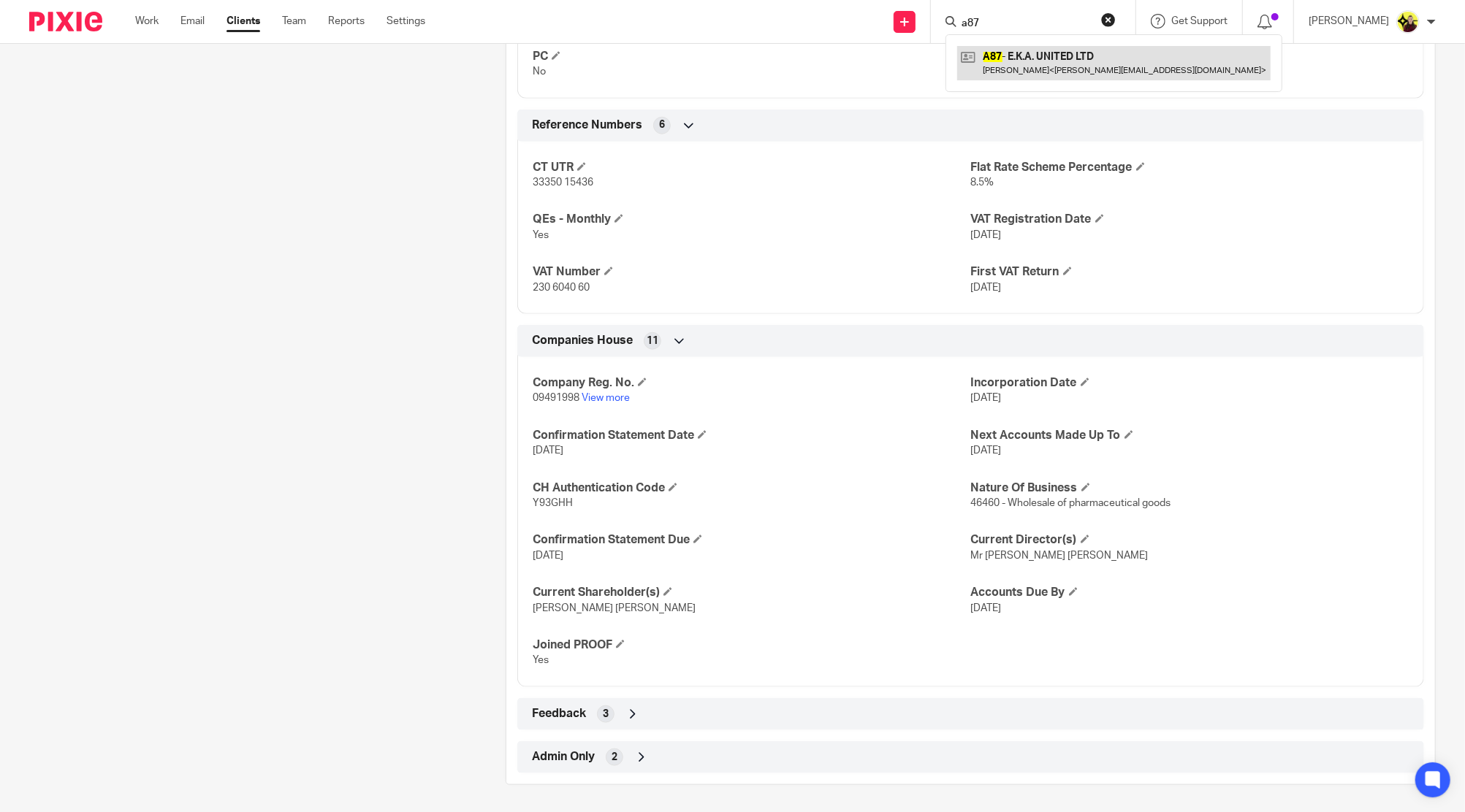
type input "a87"
click at [1017, 69] on link at bounding box center [1114, 62] width 314 height 33
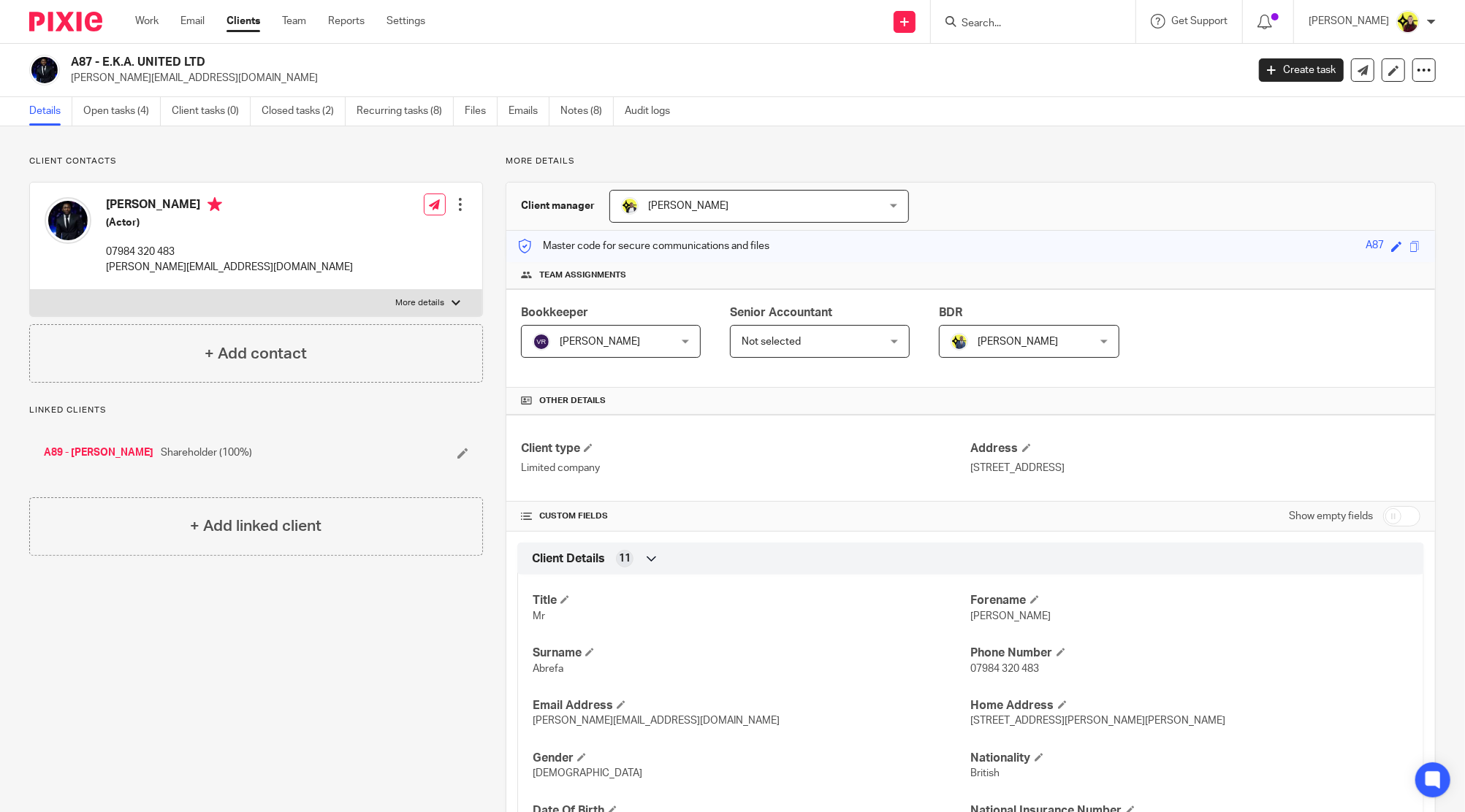
click at [1058, 28] on input "Search" at bounding box center [1026, 24] width 132 height 13
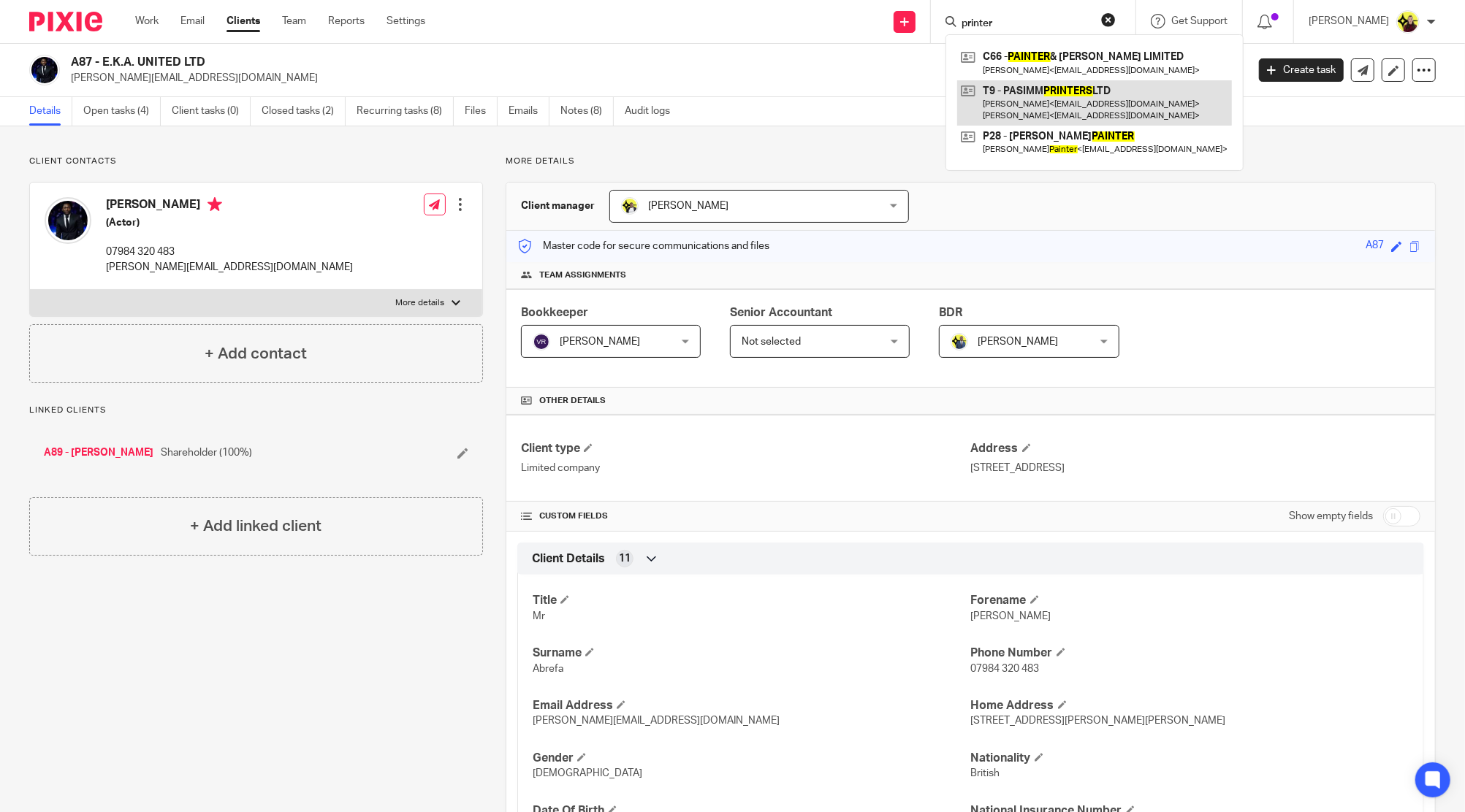
type input "printer"
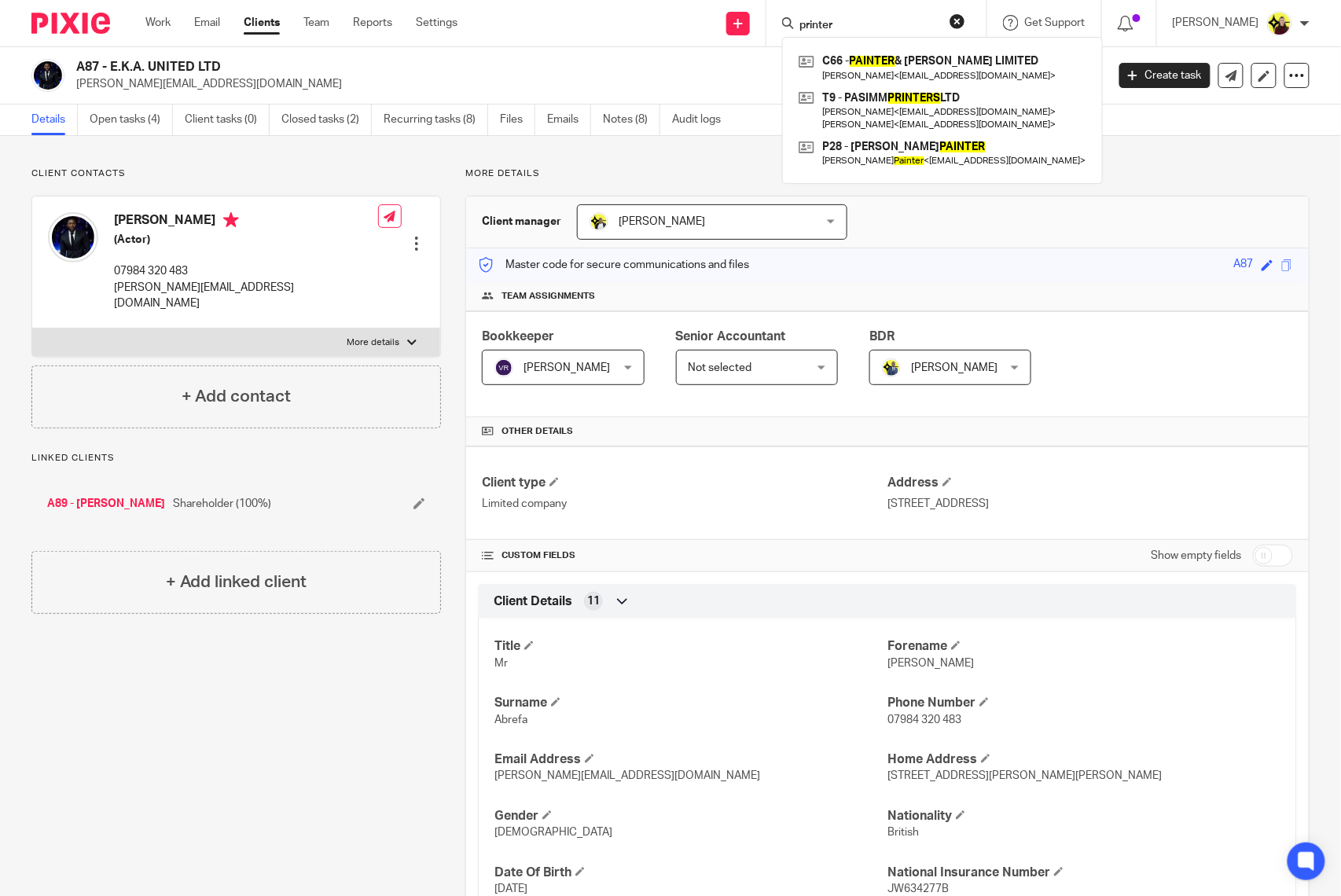
click at [896, 497] on p "320 City Road, London, England, EC1V 2NZ" at bounding box center [1090, 503] width 405 height 16
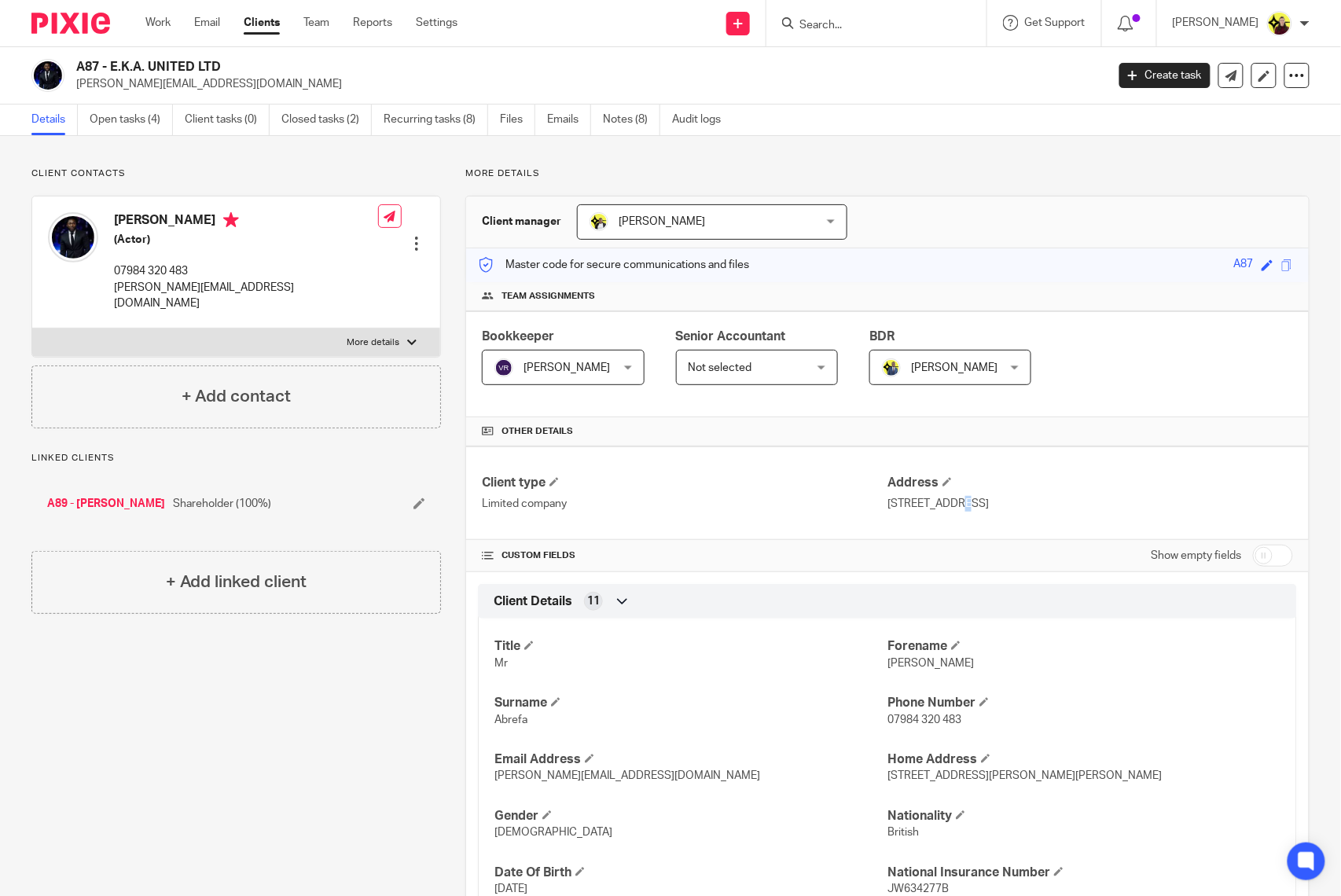
click at [896, 497] on p "320 City Road, London, England, EC1V 2NZ" at bounding box center [1090, 503] width 405 height 16
click at [896, 497] on p "[STREET_ADDRESS]" at bounding box center [1090, 503] width 405 height 16
copy div "[STREET_ADDRESS]"
click at [415, 236] on div at bounding box center [416, 243] width 16 height 16
click at [129, 496] on link "A89 - ERIC KOFI ABREFA" at bounding box center [106, 503] width 118 height 16
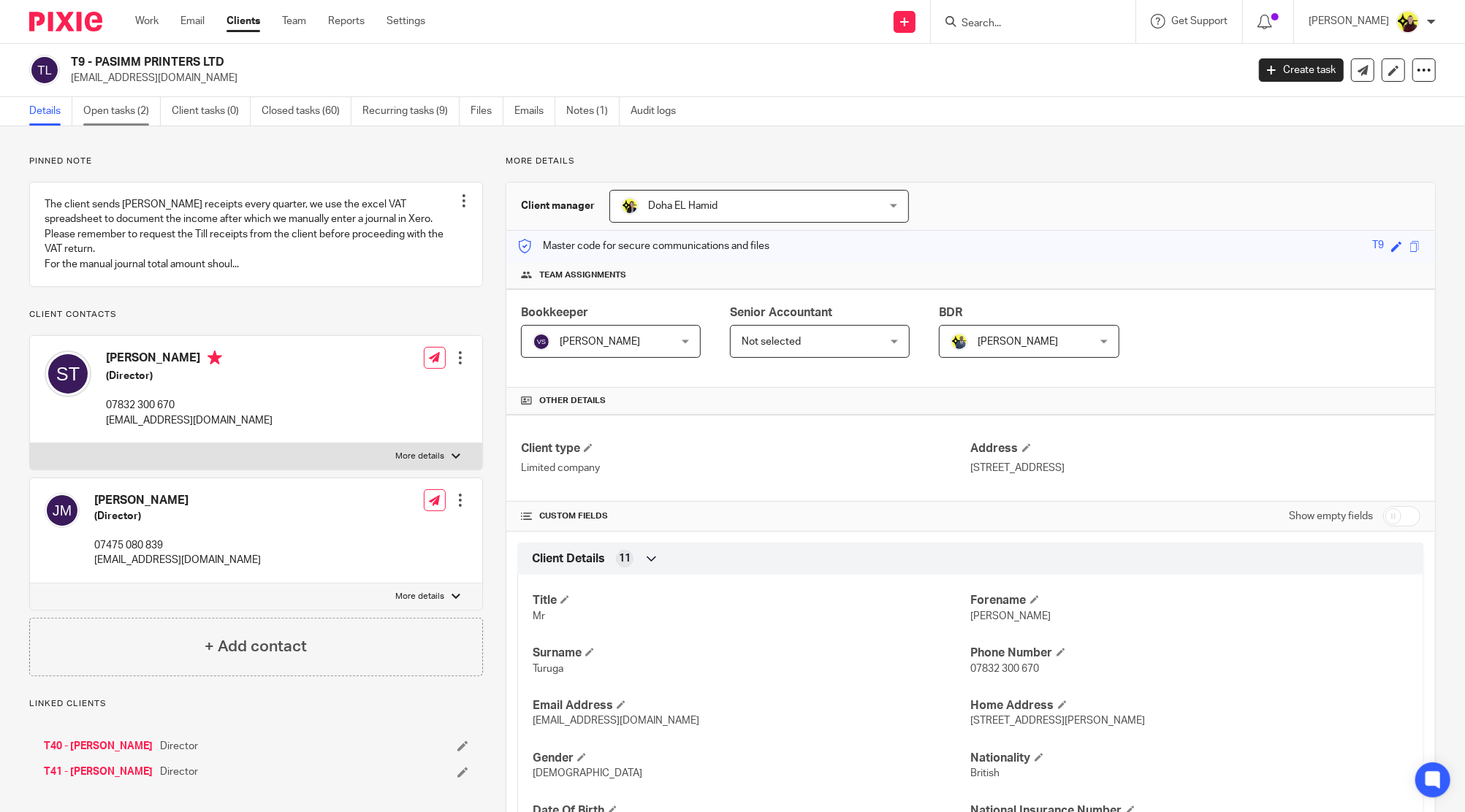
click at [132, 107] on link "Open tasks (2)" at bounding box center [122, 111] width 78 height 28
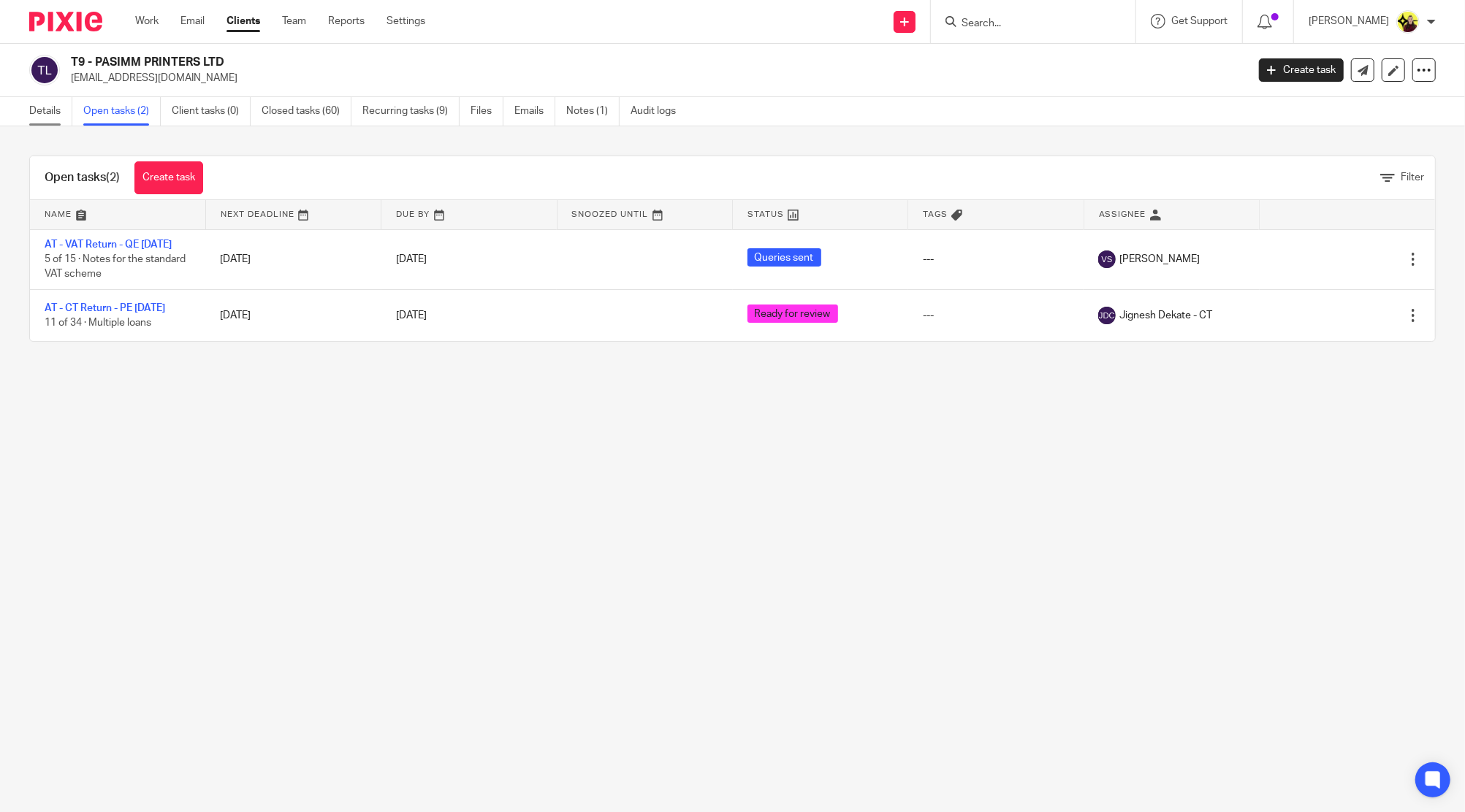
click at [53, 116] on link "Details" at bounding box center [50, 111] width 43 height 28
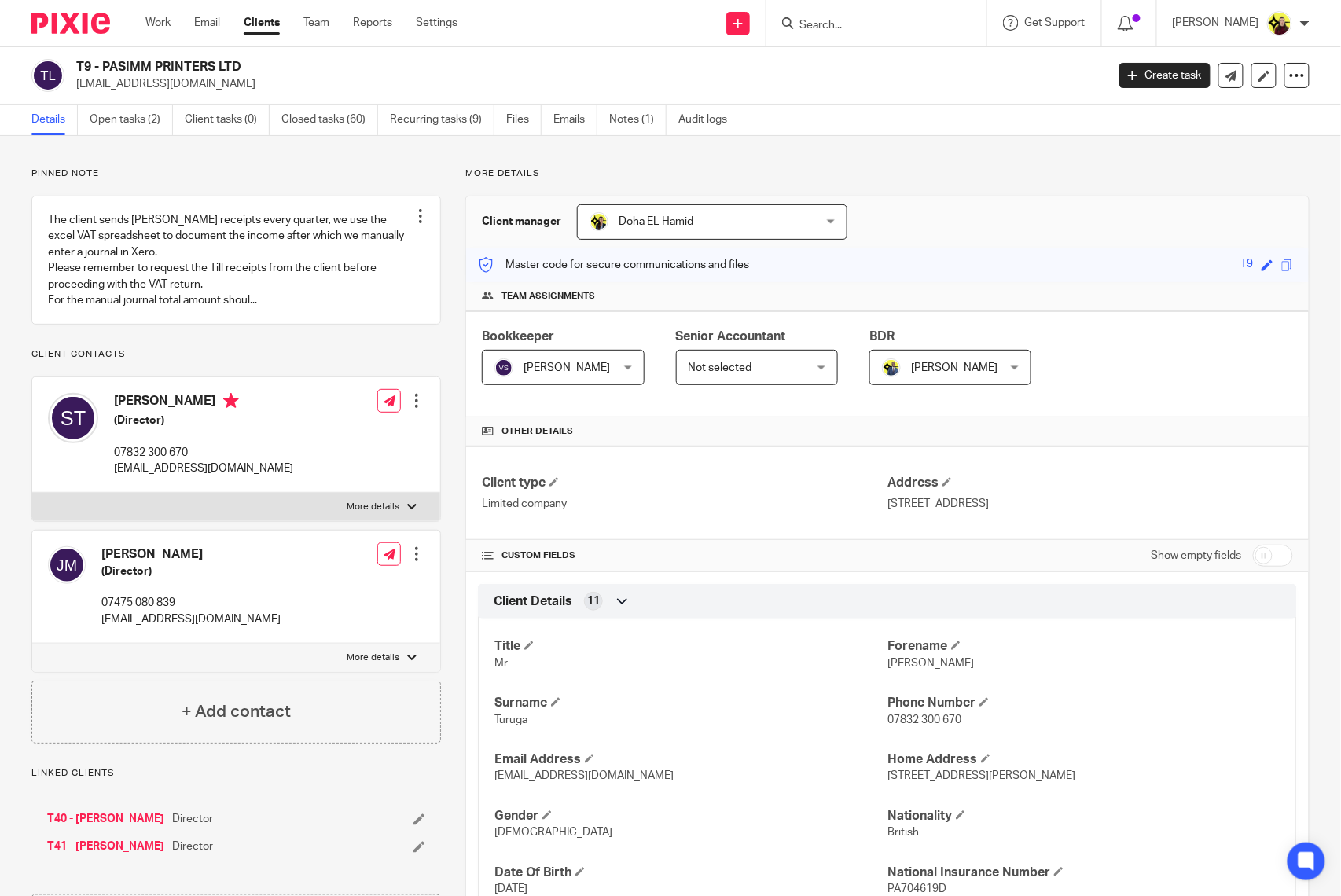
click at [868, 20] on input "Search" at bounding box center [868, 25] width 142 height 14
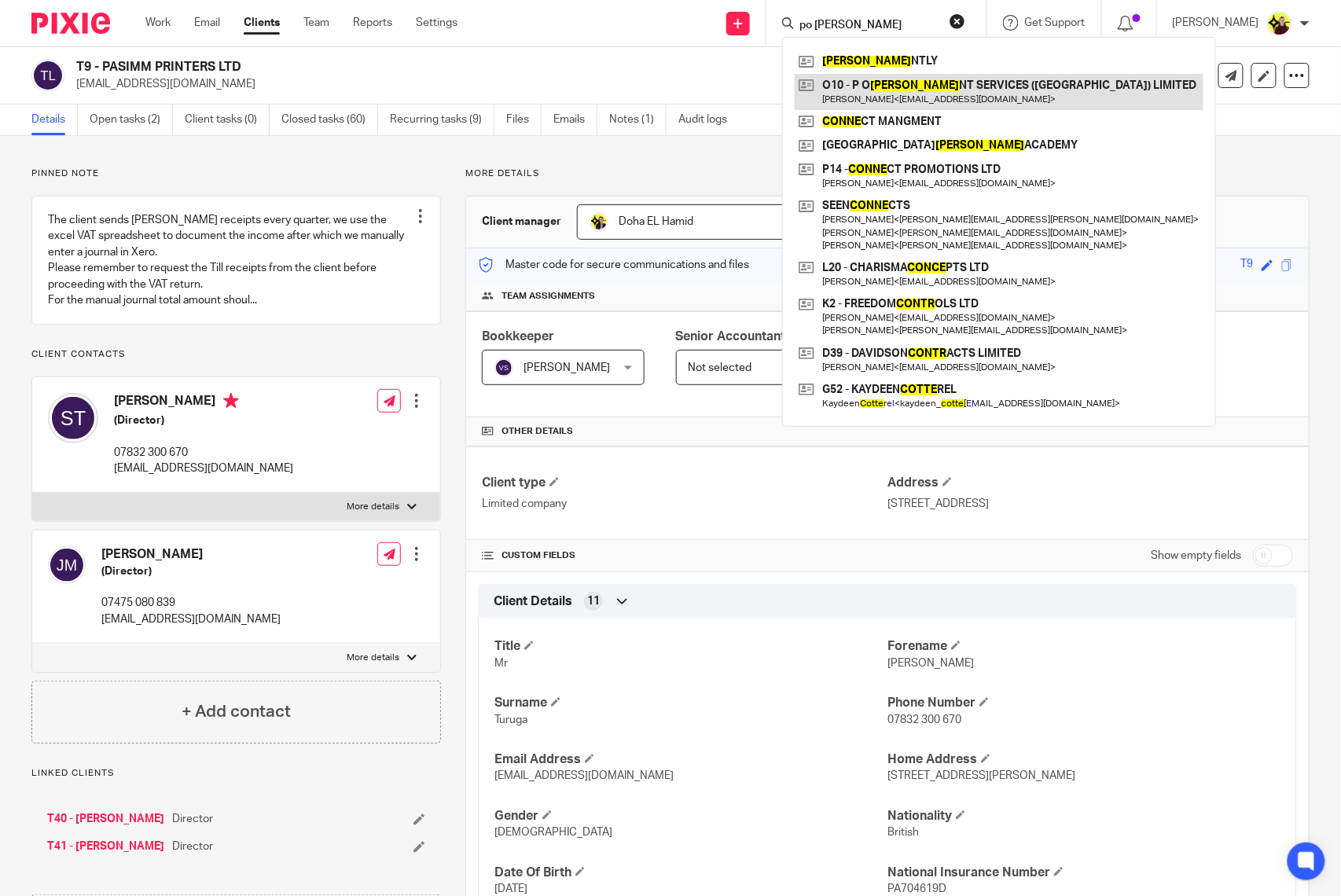
type input "po conte"
click at [878, 106] on link at bounding box center [999, 92] width 409 height 36
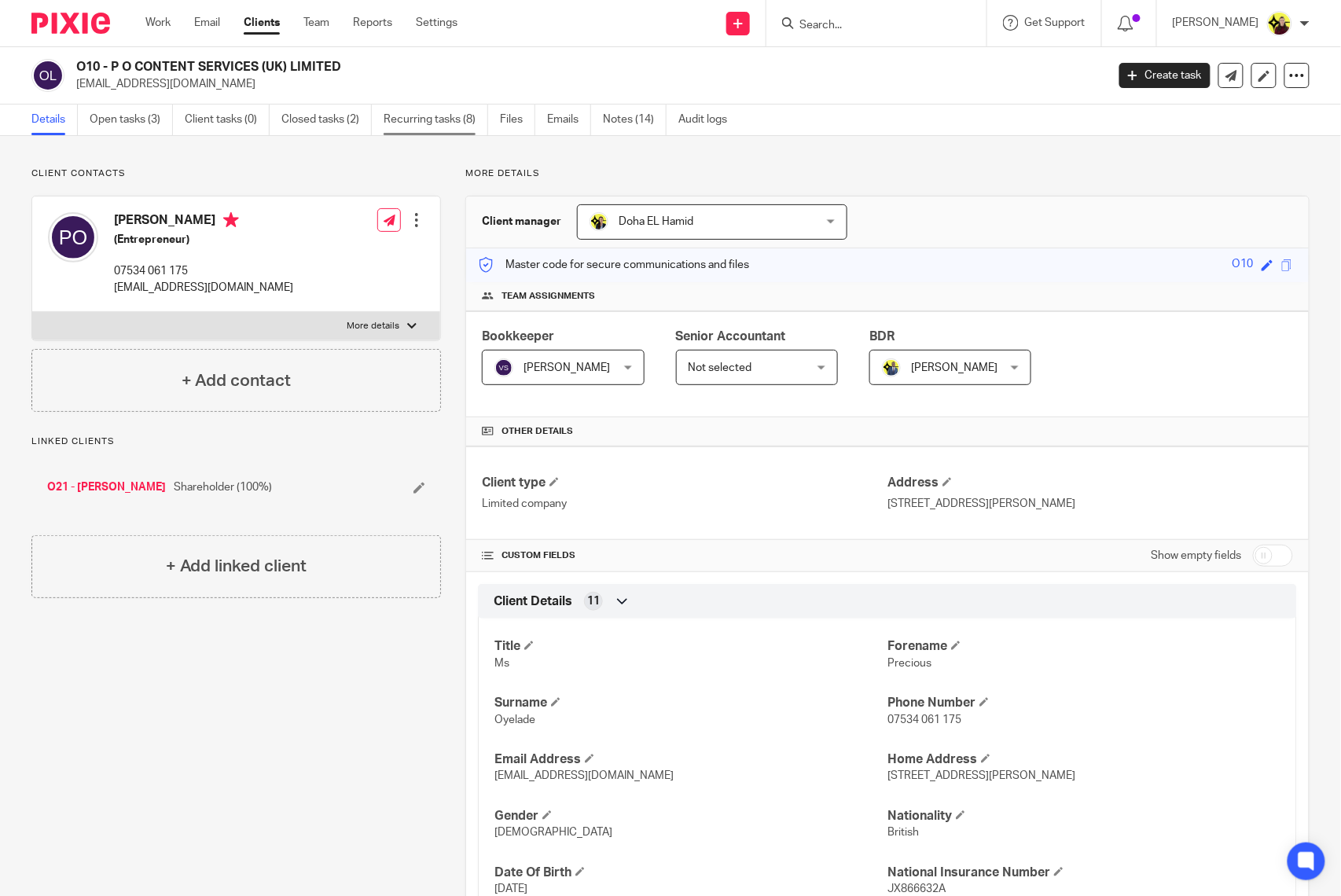
click at [424, 120] on link "Recurring tasks (8)" at bounding box center [436, 120] width 105 height 30
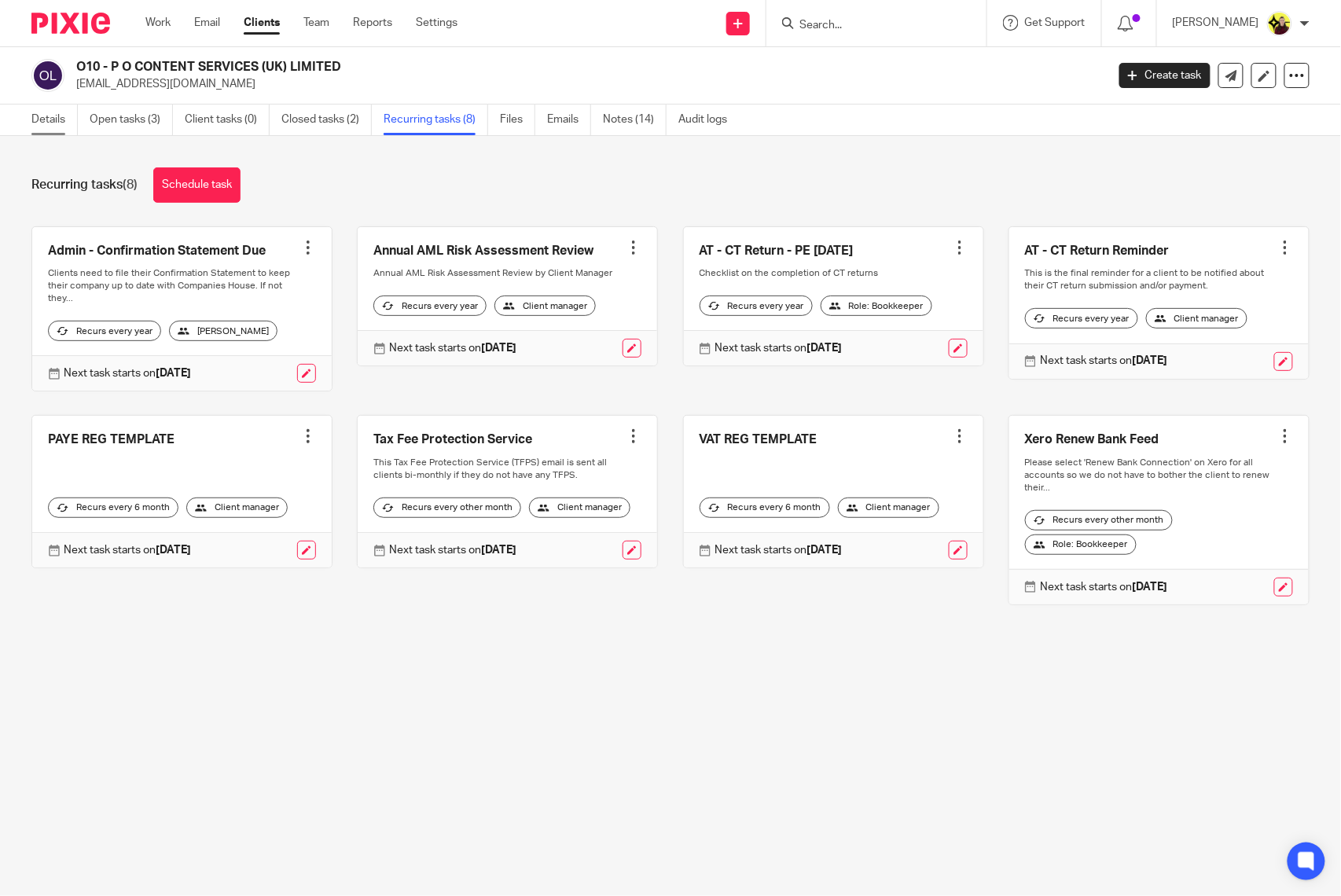
click at [55, 129] on link "Details" at bounding box center [54, 120] width 47 height 30
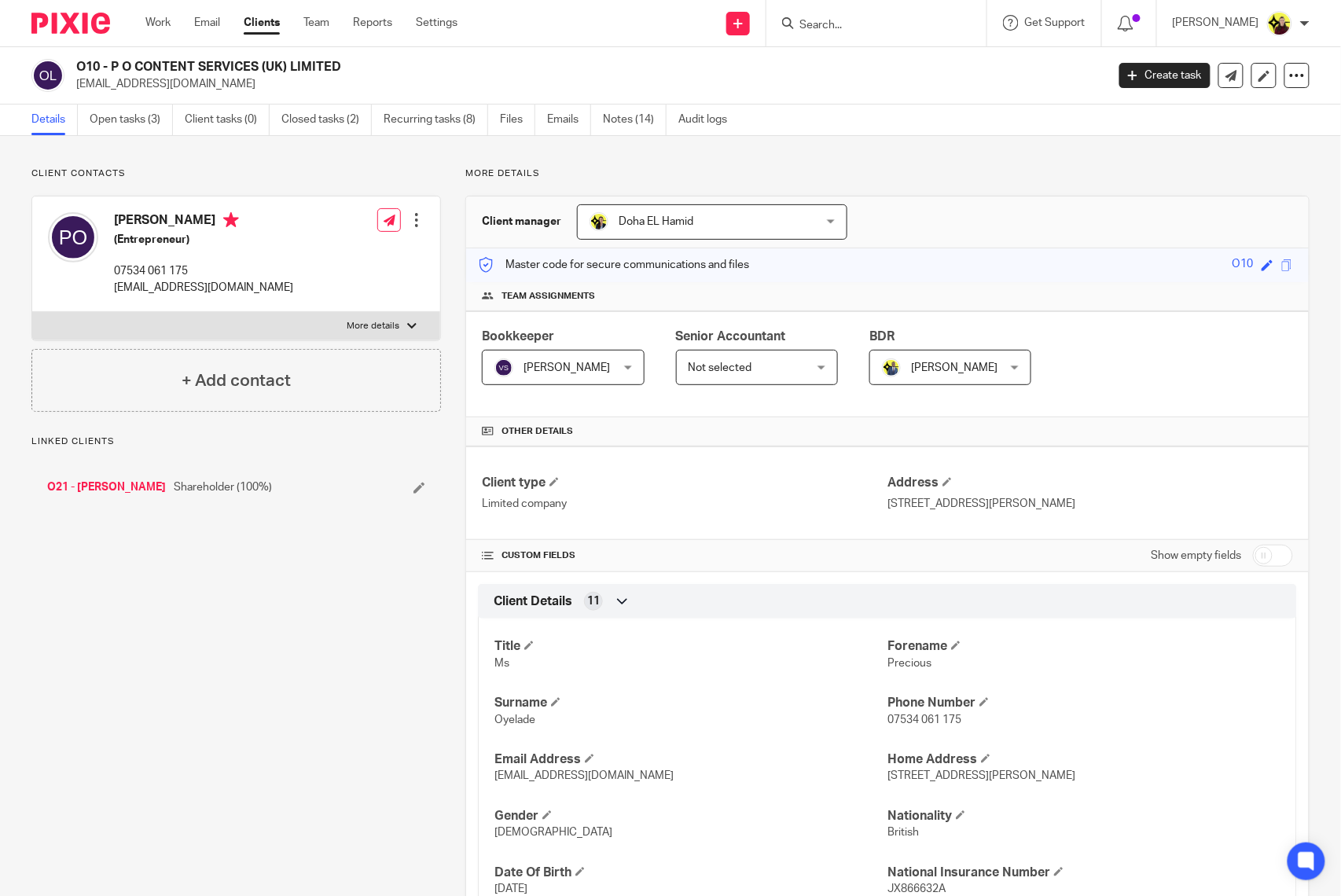
scroll to position [884, 0]
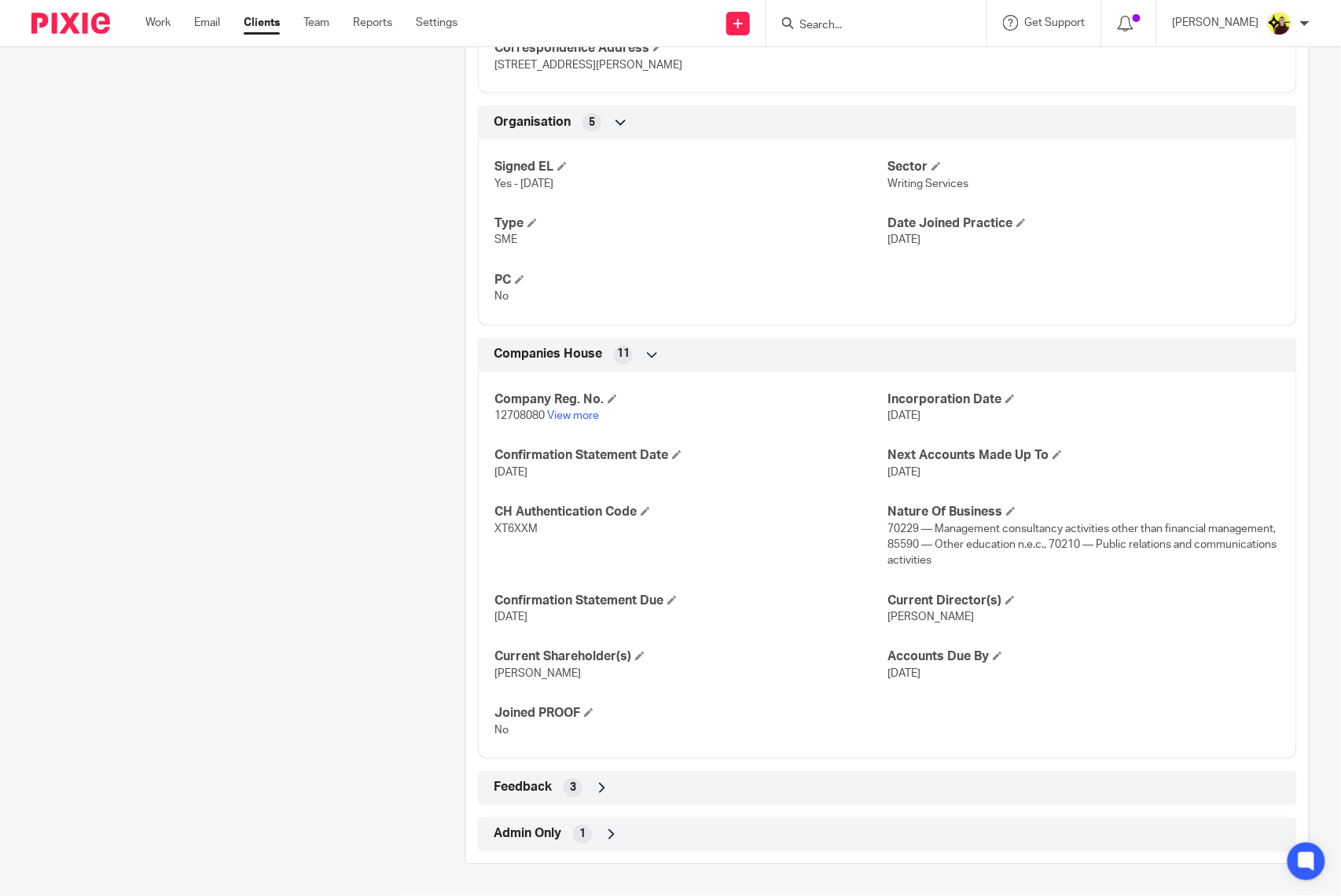
click at [755, 776] on div "Feedback 3" at bounding box center [887, 788] width 795 height 27
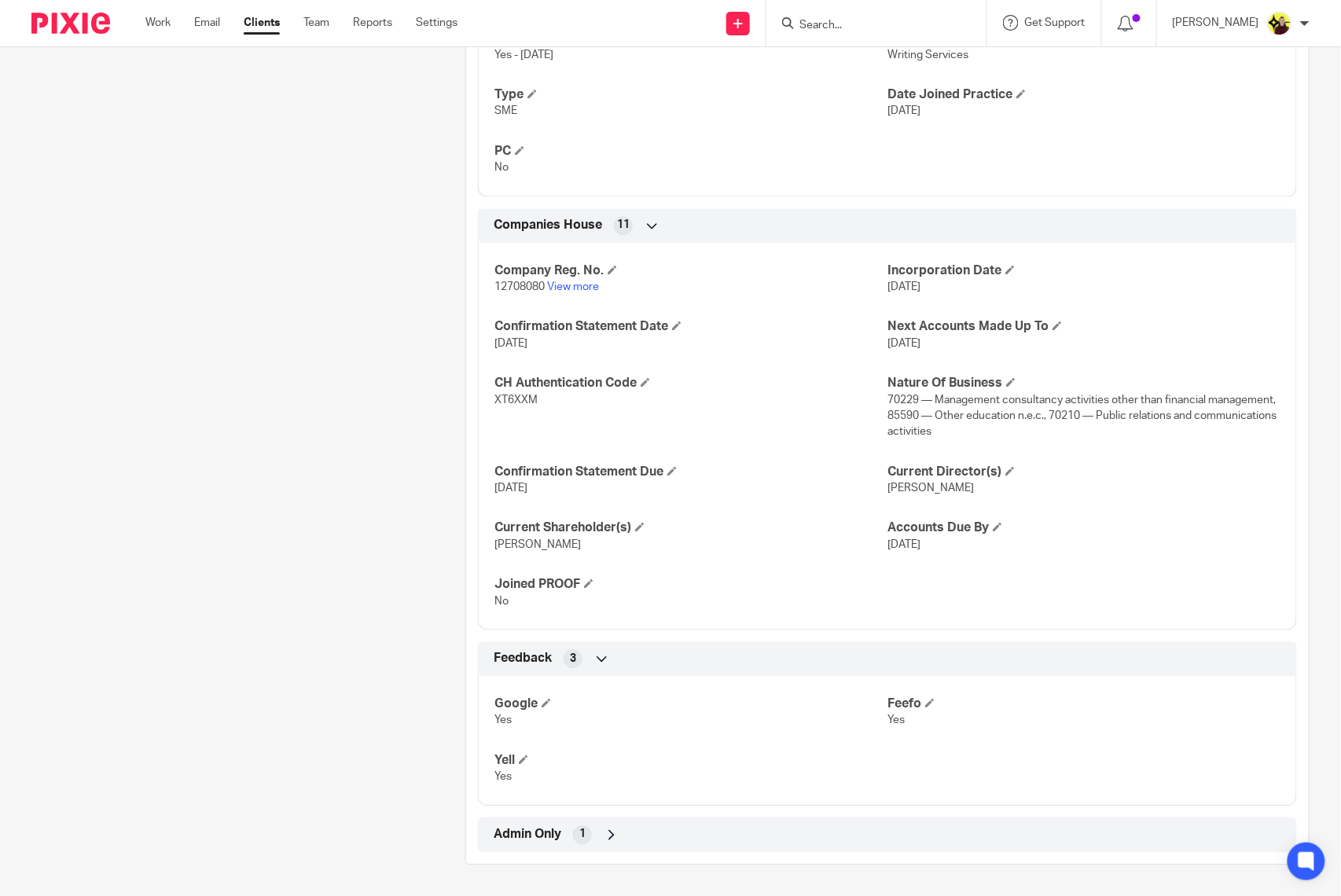
scroll to position [1014, 0]
drag, startPoint x: 684, startPoint y: 858, endPoint x: 670, endPoint y: 837, distance: 25.2
click at [683, 858] on div "Client manager [GEOGRAPHIC_DATA][PERSON_NAME] [GEOGRAPHIC_DATA][PERSON_NAME] [P…" at bounding box center [887, 25] width 844 height 1678
click at [669, 830] on div "Admin Only 1" at bounding box center [887, 835] width 795 height 27
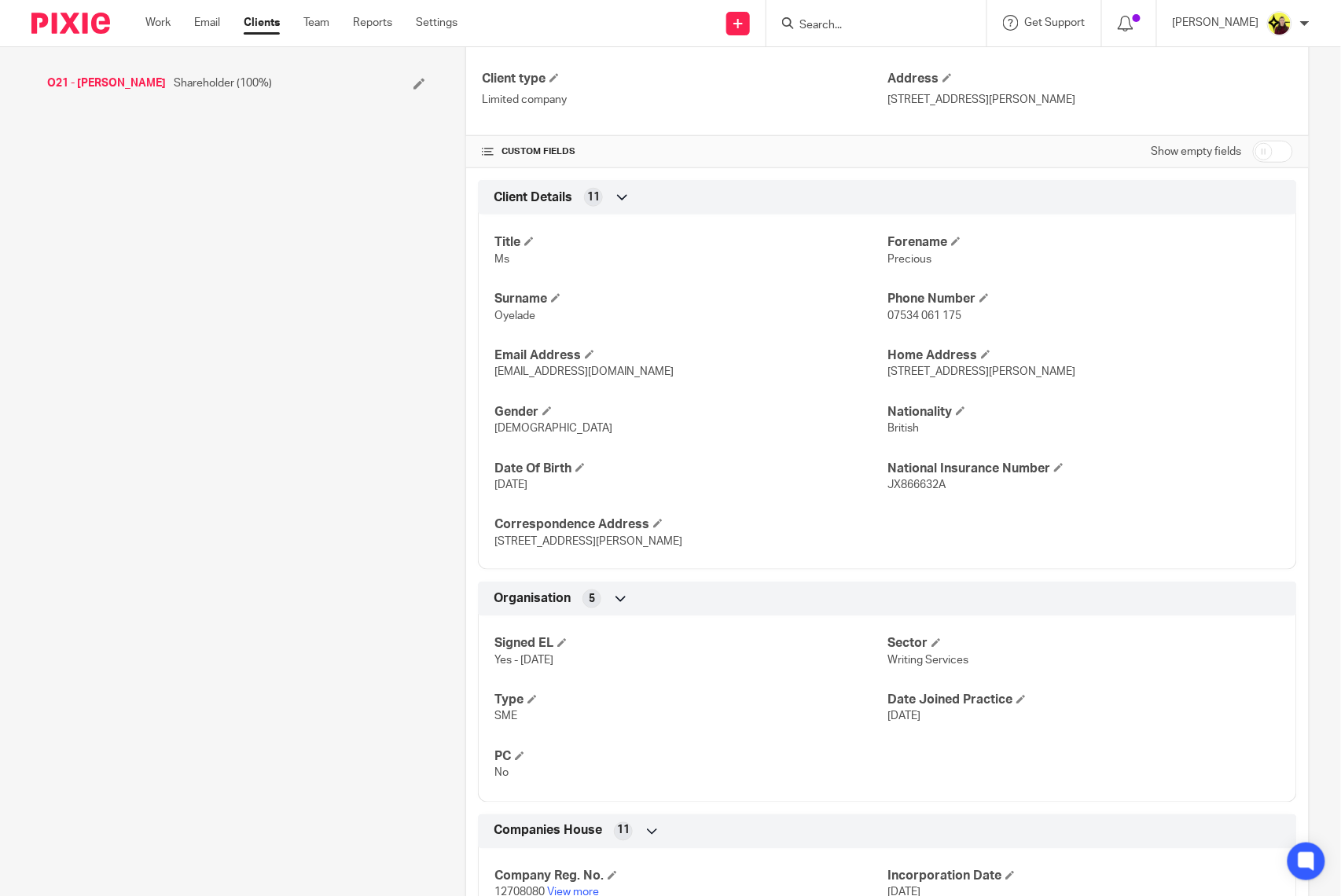
scroll to position [354, 0]
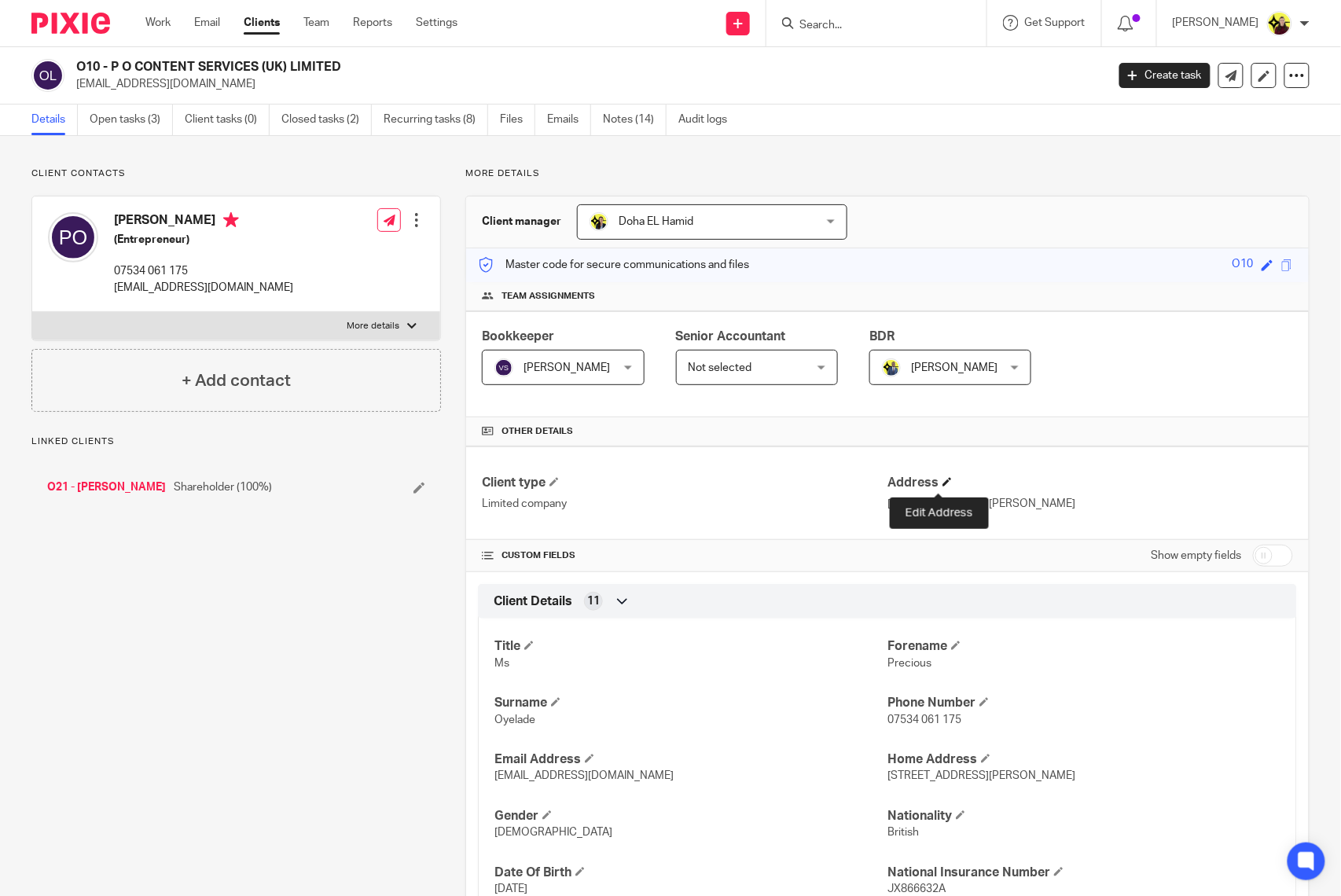
click at [942, 481] on span at bounding box center [947, 482] width 10 height 10
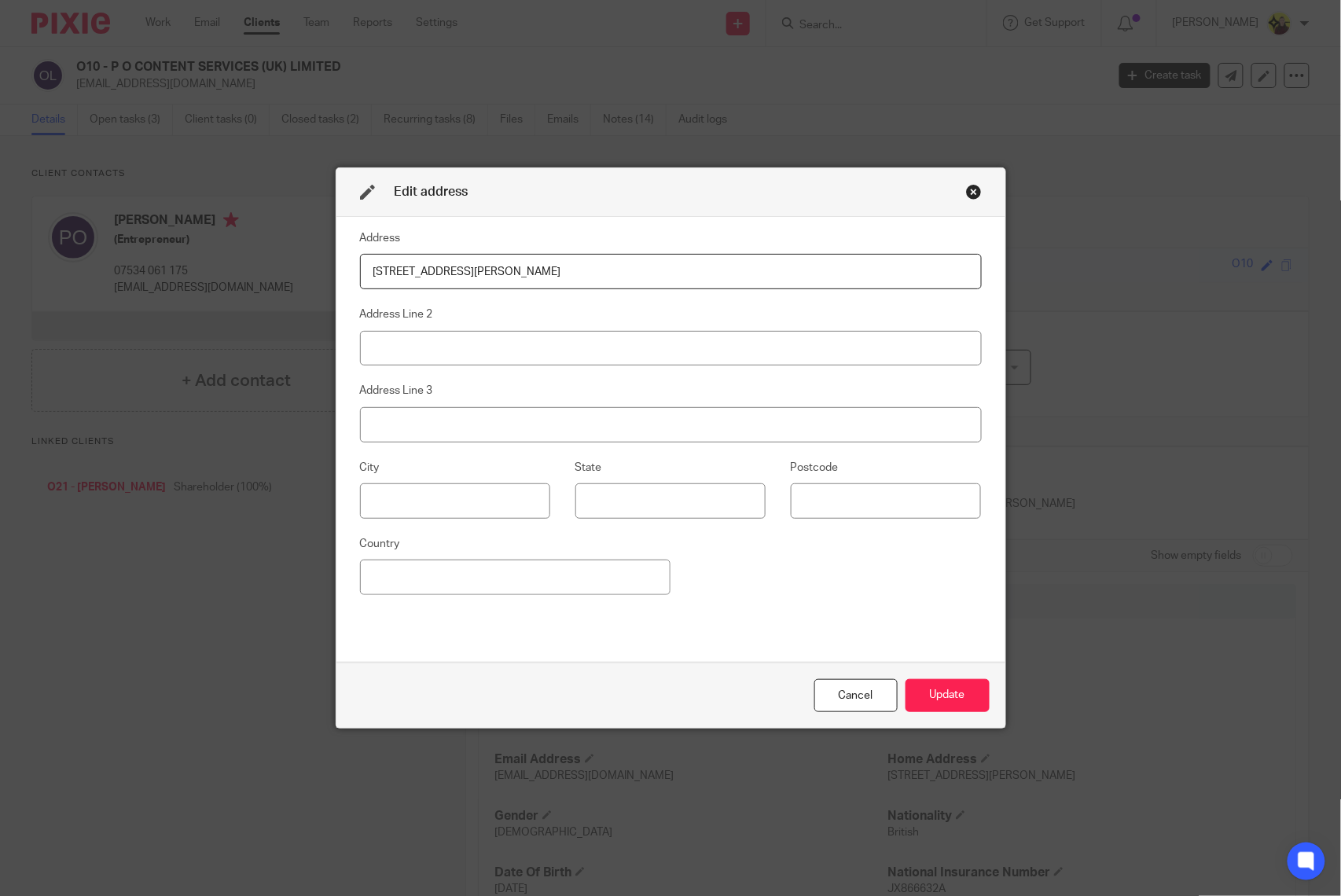
click at [614, 280] on input "[STREET_ADDRESS][PERSON_NAME]" at bounding box center [670, 271] width 622 height 35
paste input "[STREET_ADDRESS]"
type input "[STREET_ADDRESS]"
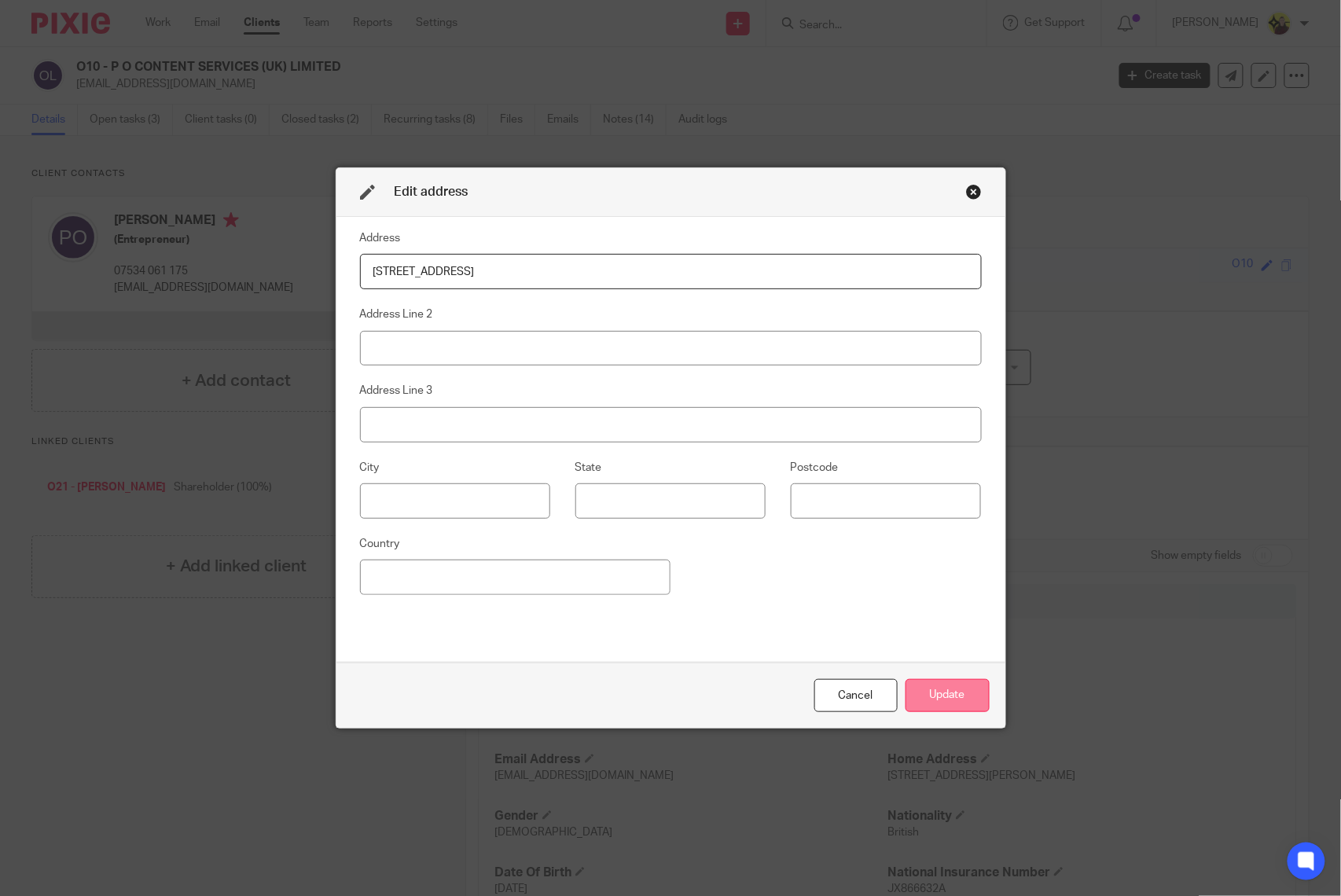
click at [957, 695] on button "Update" at bounding box center [947, 695] width 84 height 34
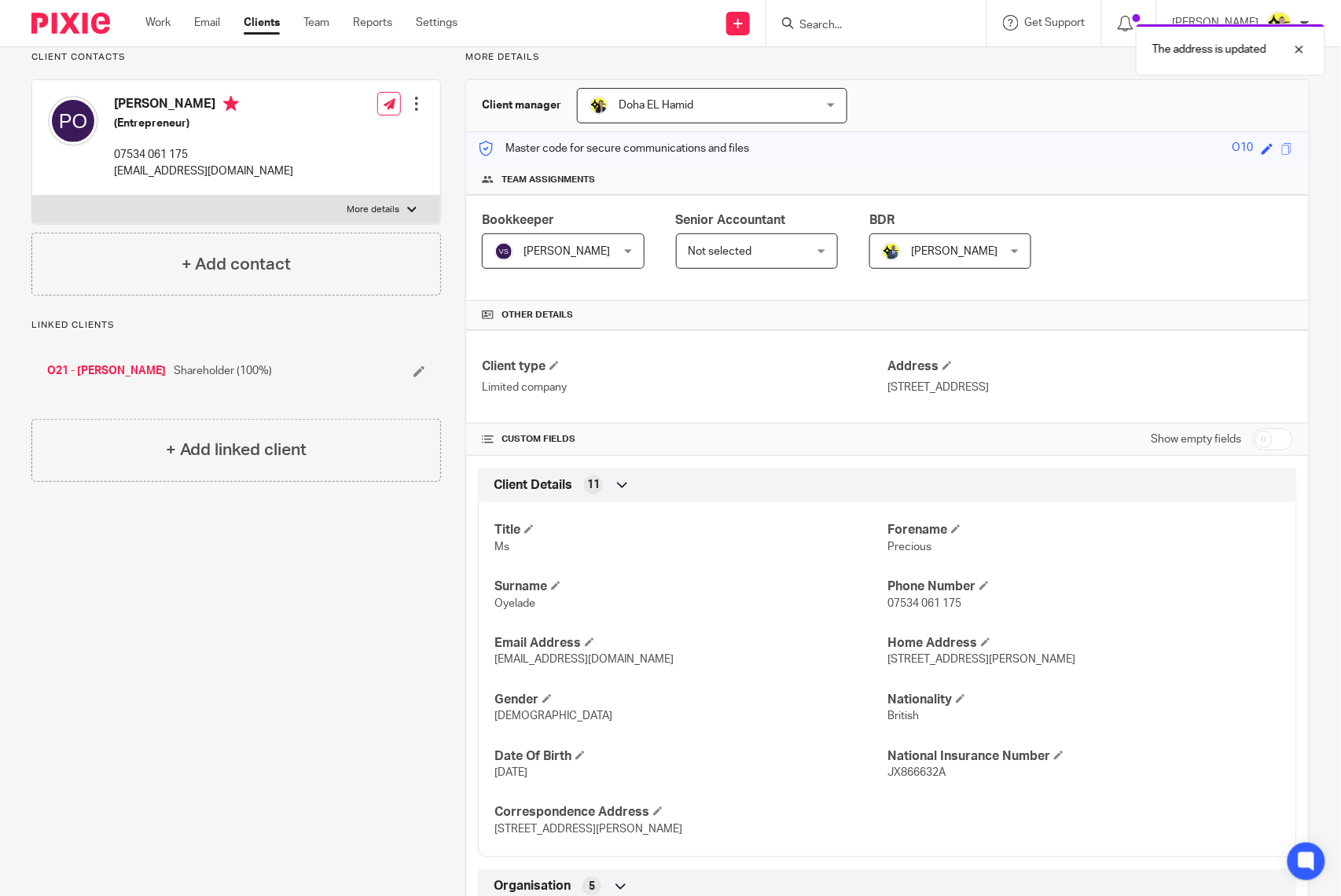
scroll to position [209, 0]
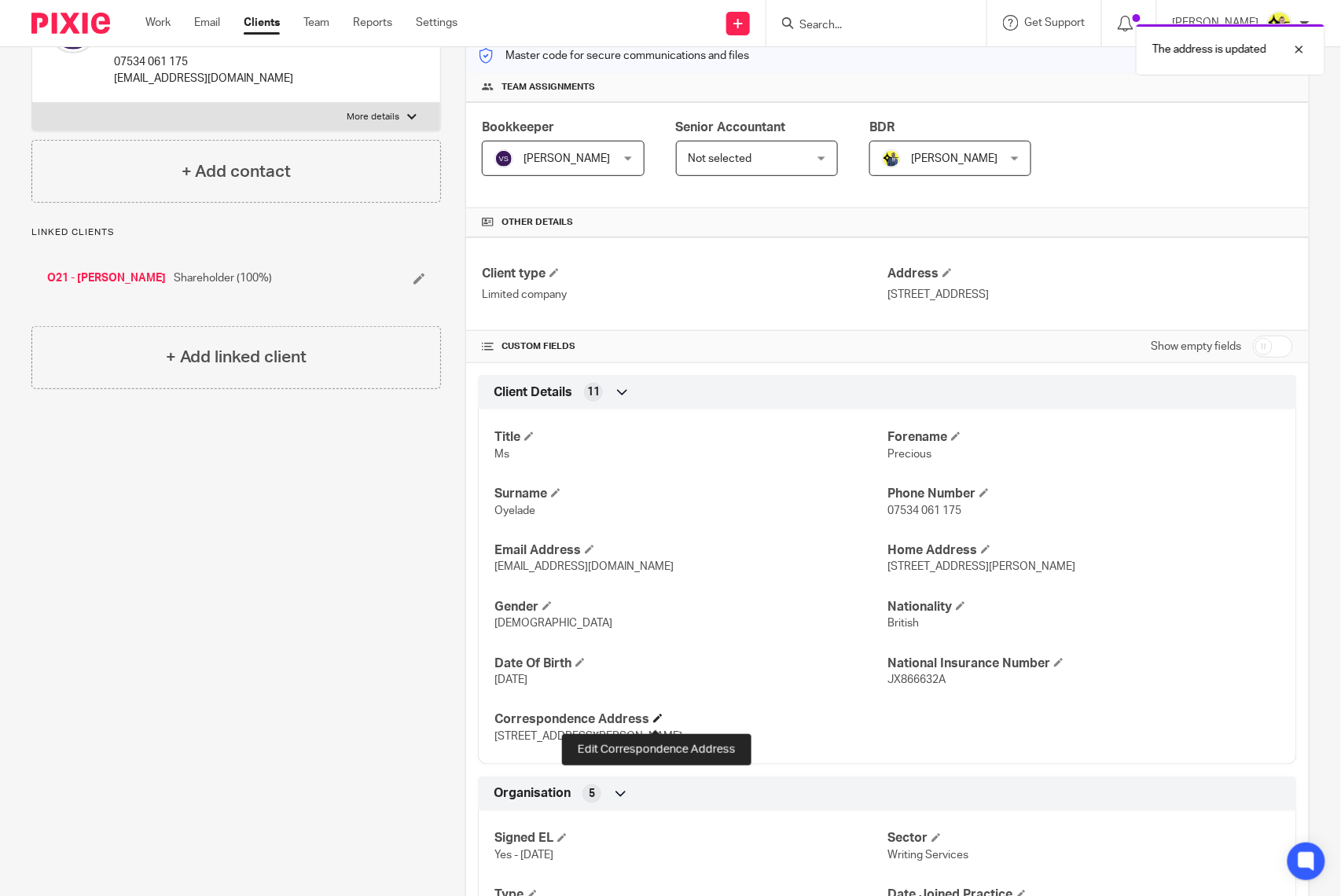
click at [653, 717] on span at bounding box center [658, 718] width 10 height 10
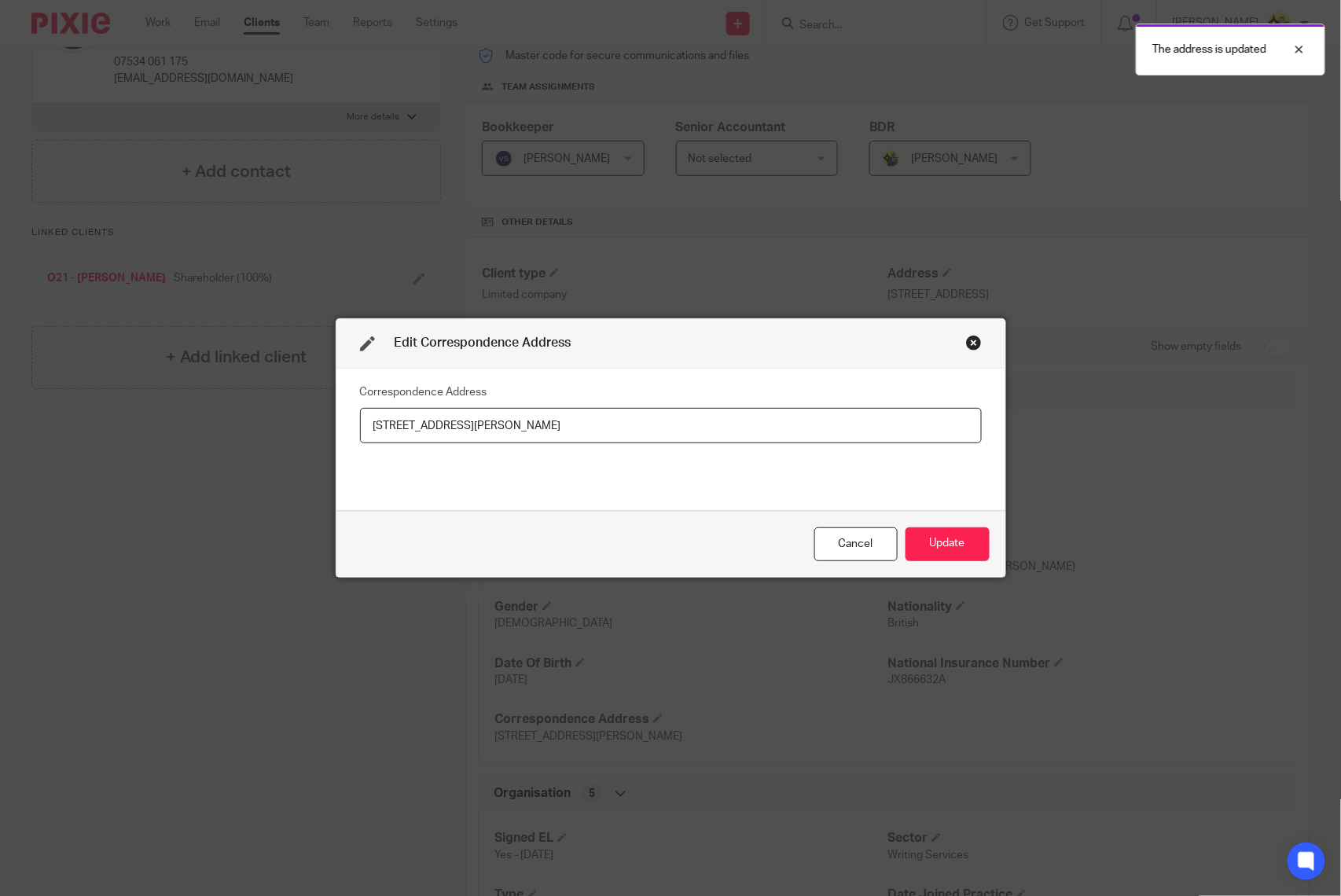
click at [588, 443] on input "[STREET_ADDRESS][PERSON_NAME]" at bounding box center [670, 425] width 622 height 35
click at [588, 443] on input "1 Angela Carter Close, London, Greater London, United Kingdom, SW9 7NB" at bounding box center [670, 425] width 622 height 35
type input "320 City Road, London, England, EC1V 2NZ"
click at [949, 566] on div "Cancel Update" at bounding box center [671, 544] width 668 height 66
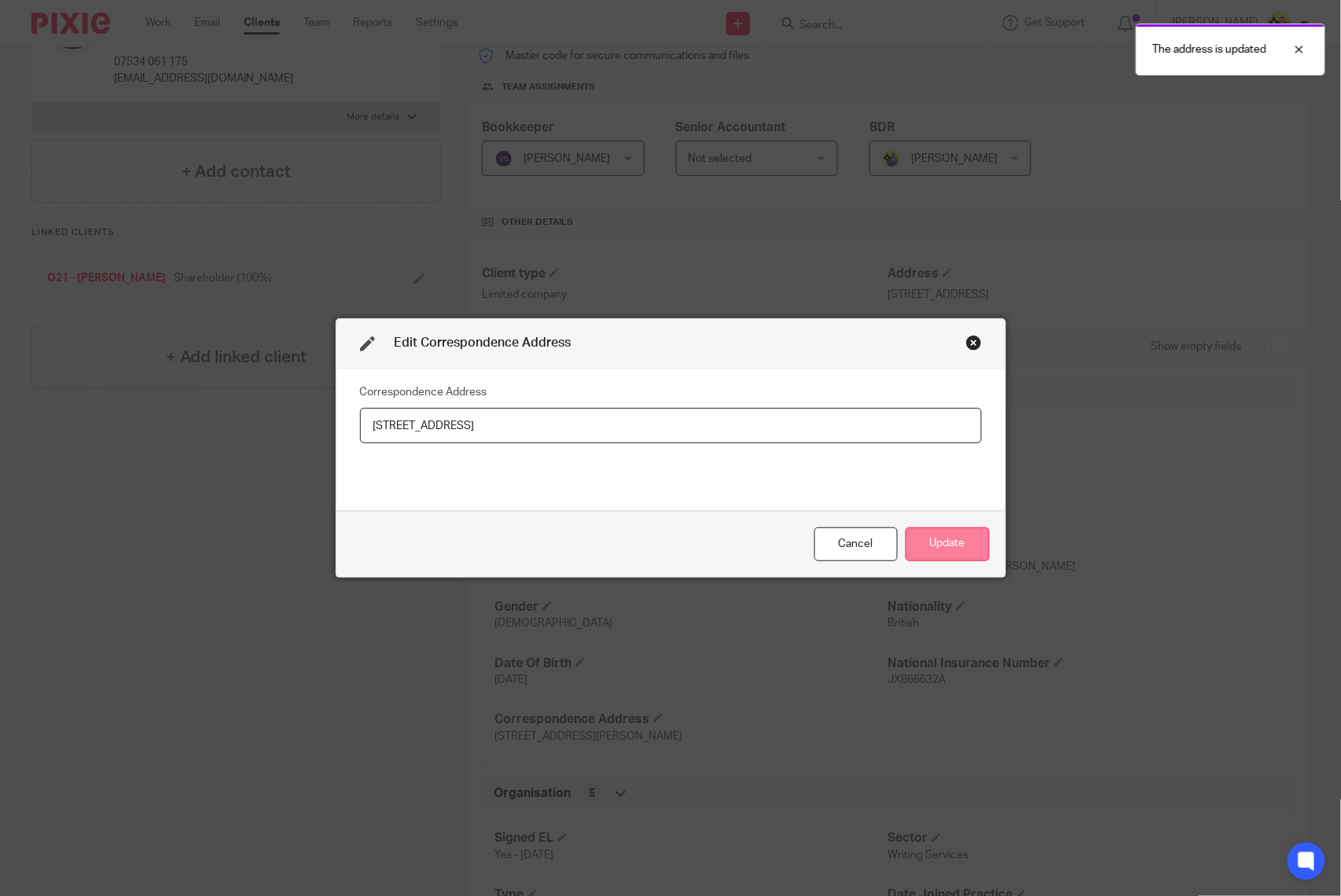
click at [947, 554] on button "Update" at bounding box center [947, 544] width 84 height 34
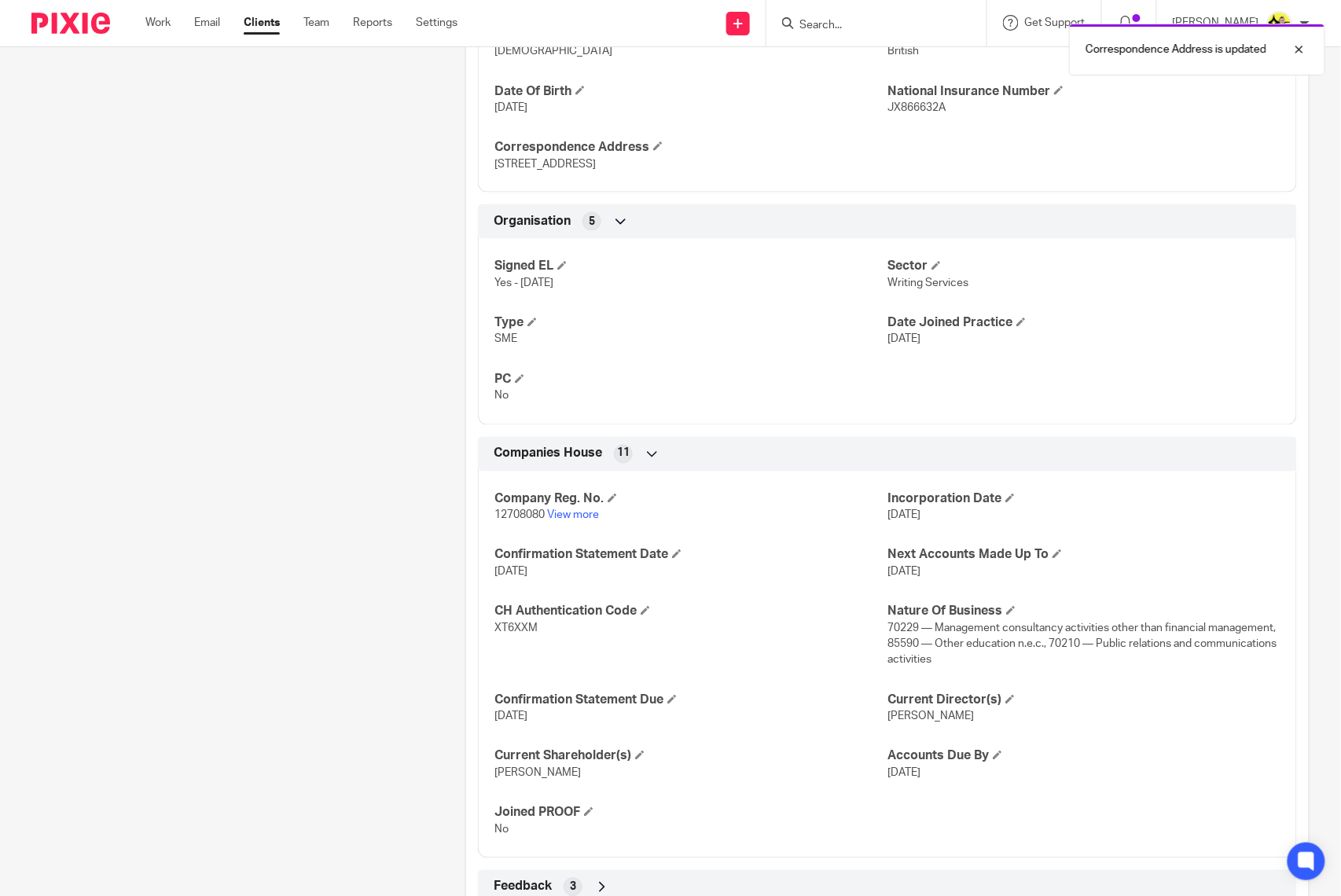
scroll to position [884, 0]
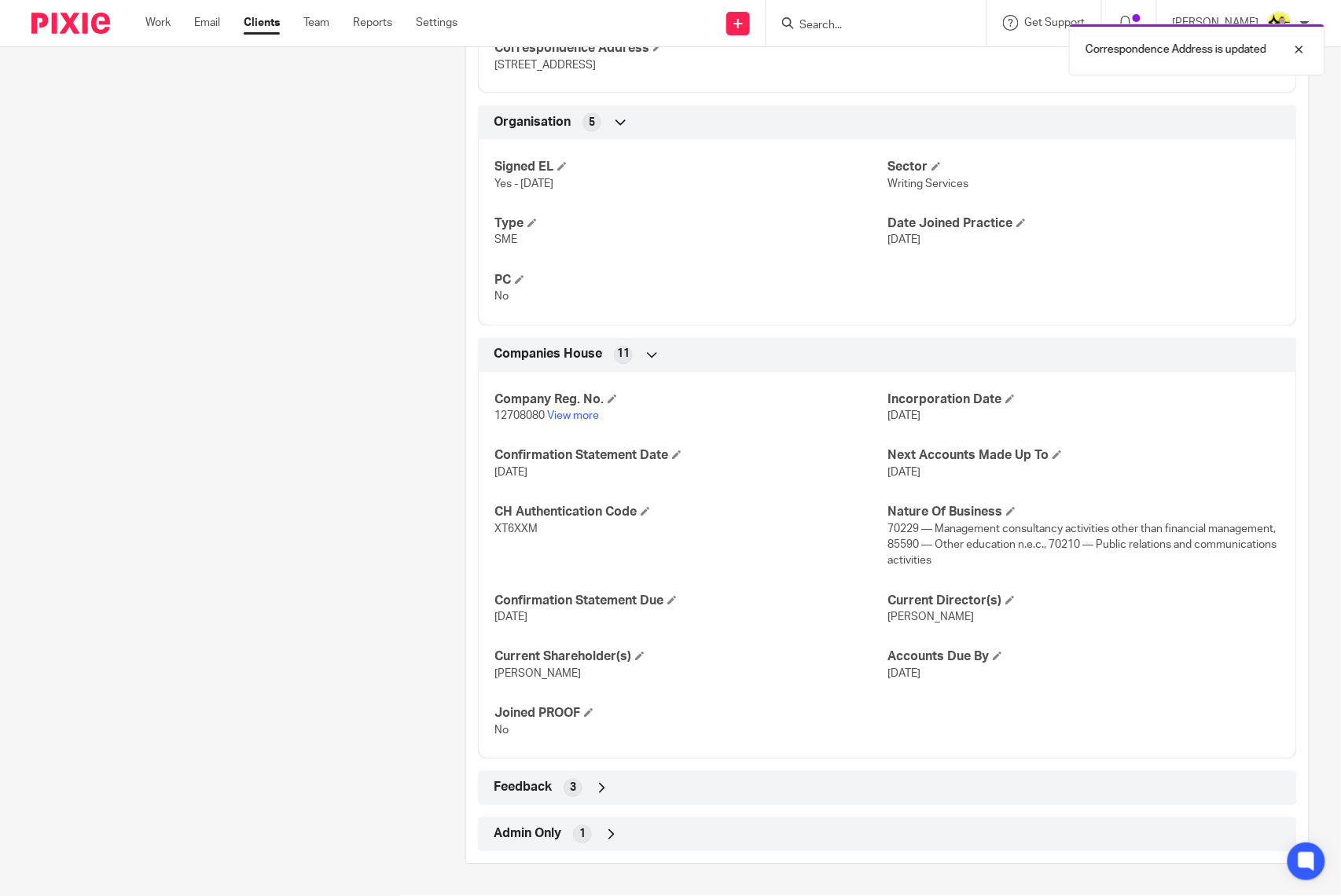
click at [626, 834] on div "Admin Only 1" at bounding box center [887, 835] width 795 height 27
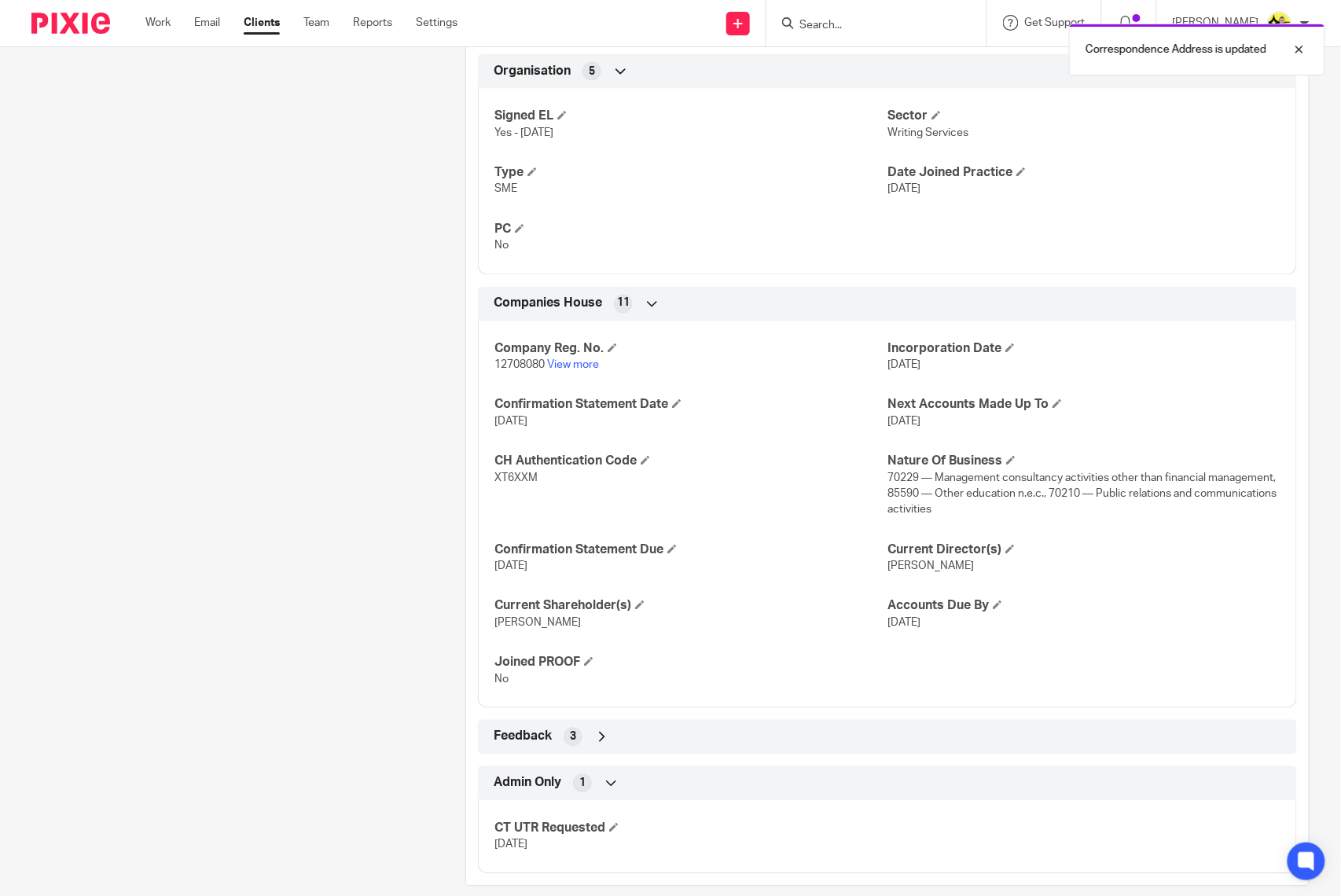
scroll to position [957, 0]
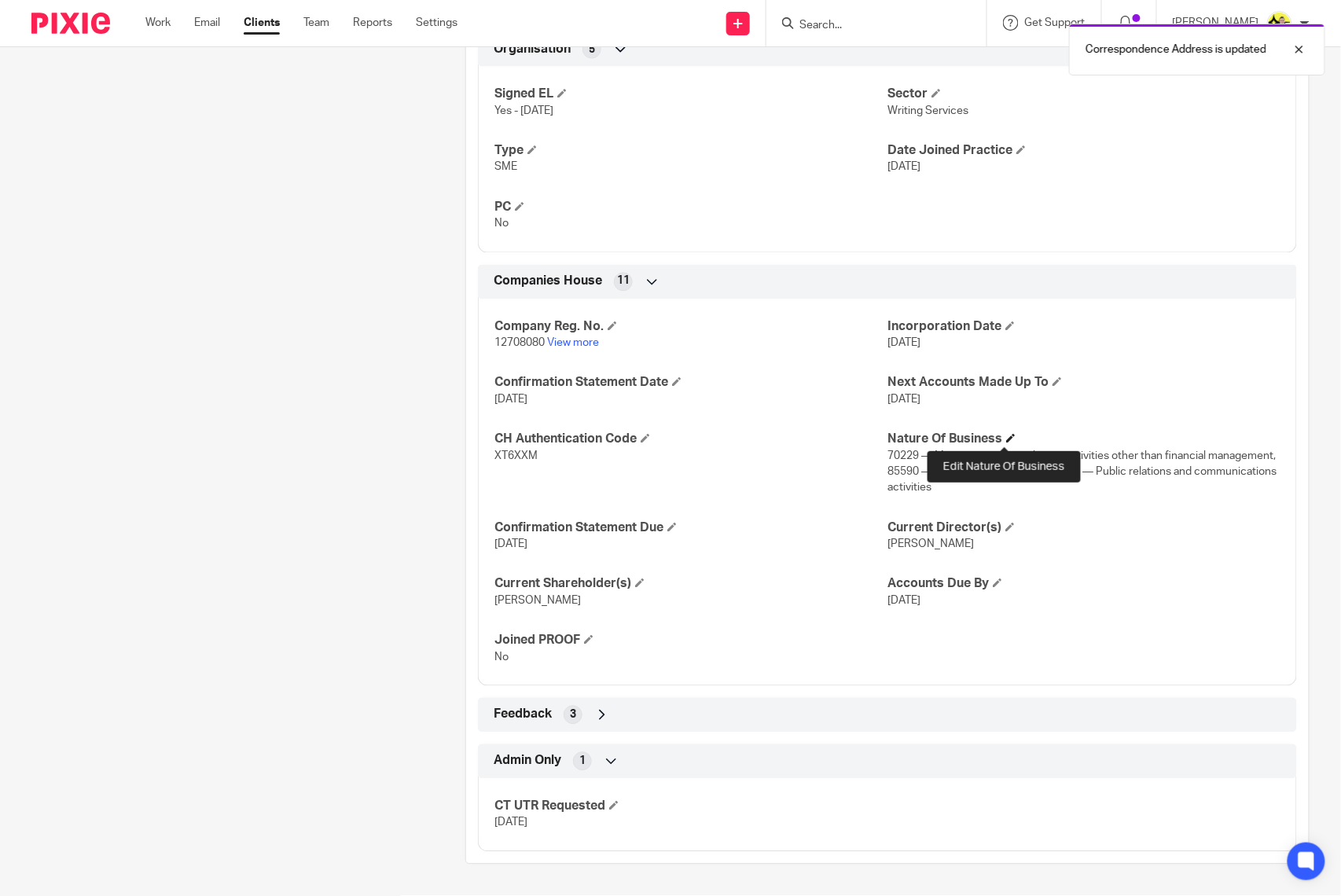
click at [1006, 438] on span at bounding box center [1011, 439] width 10 height 10
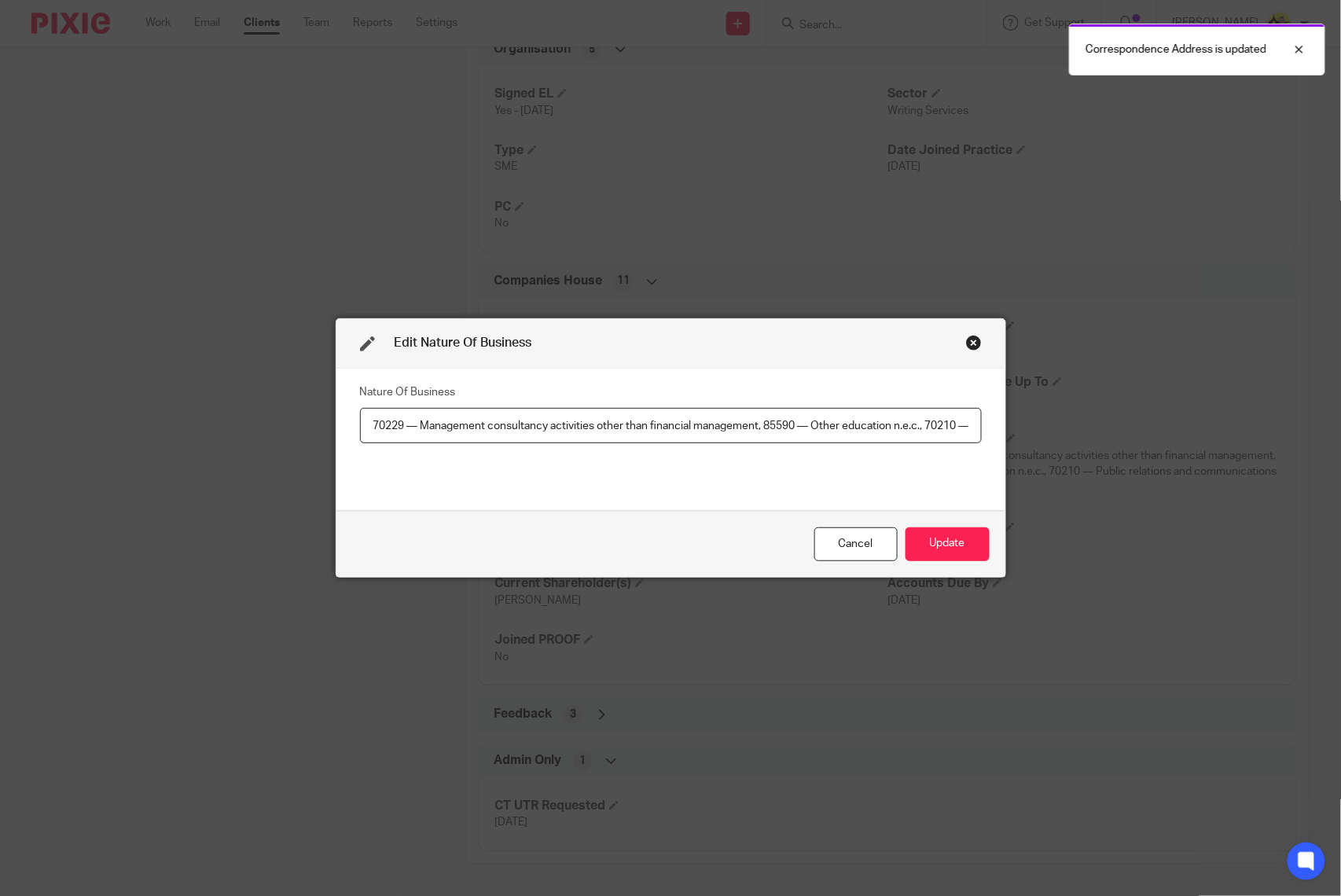
scroll to position [0, 237]
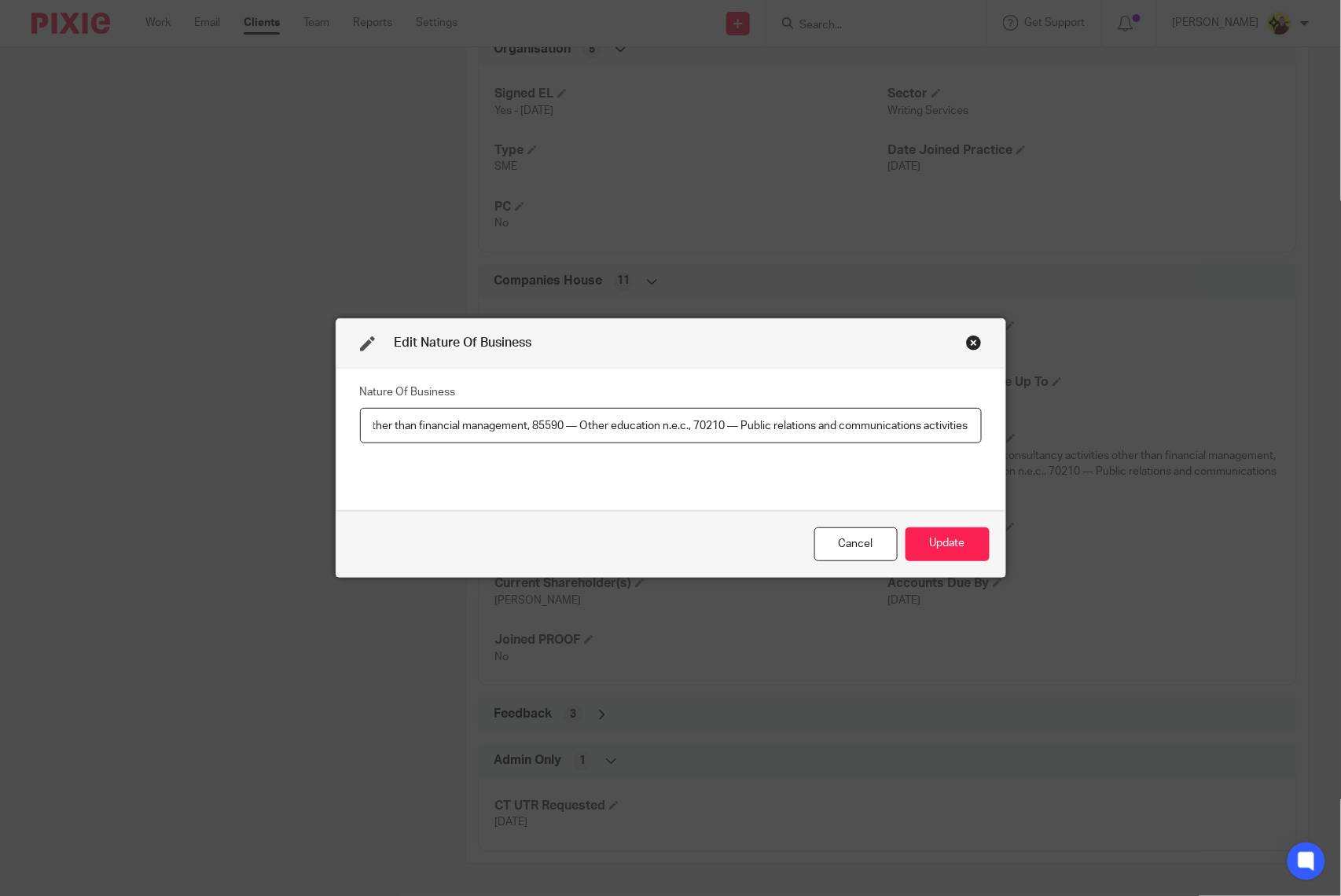
click at [566, 431] on input "70229 — Management consultancy activities other than financial management, 8559…" at bounding box center [670, 425] width 622 height 35
click at [734, 418] on input "70229 — Management consultancy activities other than financial management, 8559…" at bounding box center [670, 425] width 622 height 35
drag, startPoint x: 734, startPoint y: 418, endPoint x: 350, endPoint y: 450, distance: 385.3
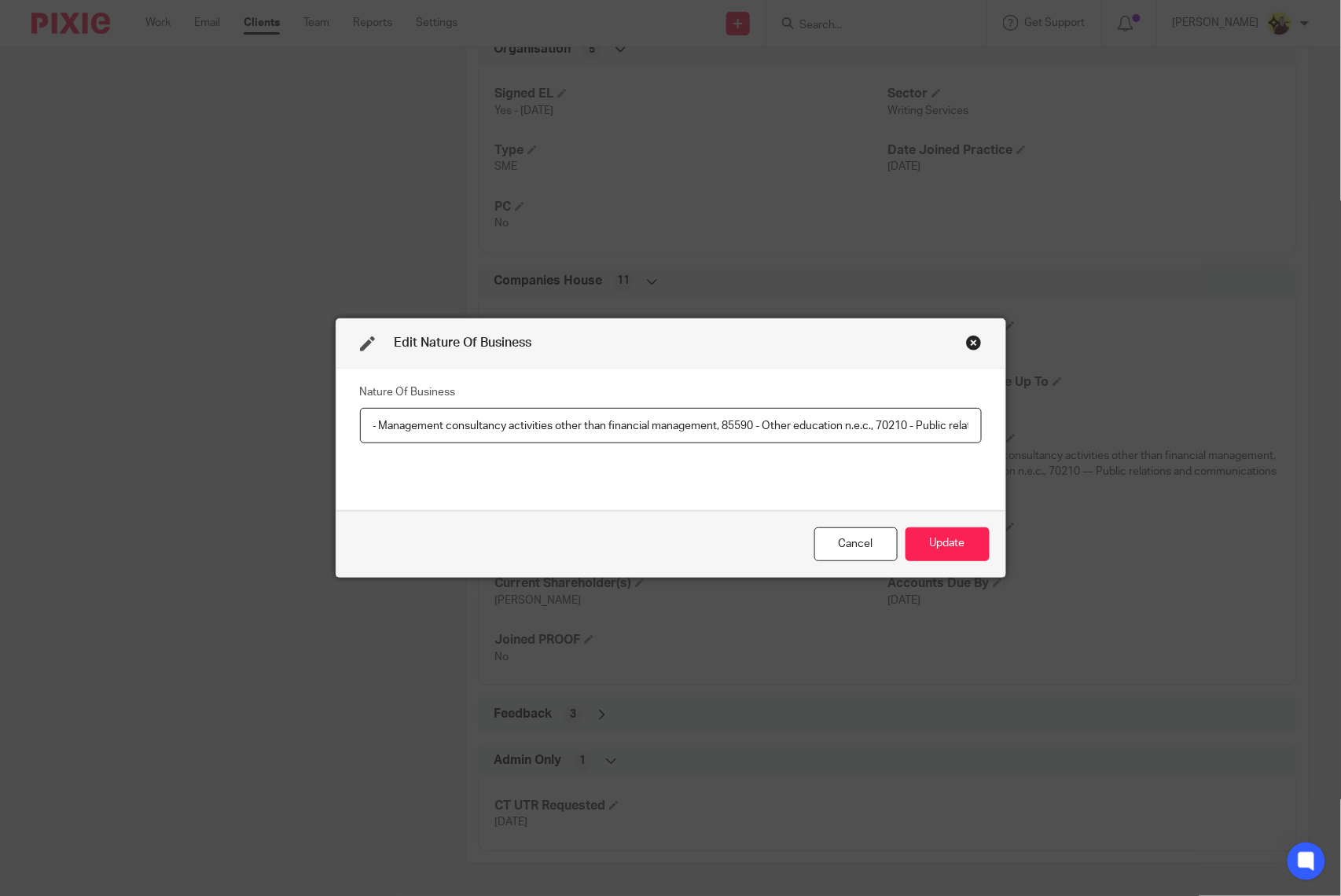
click at [350, 450] on div "Nature Of Business 70229 — Management consultancy activities other than financi…" at bounding box center [671, 440] width 668 height 143
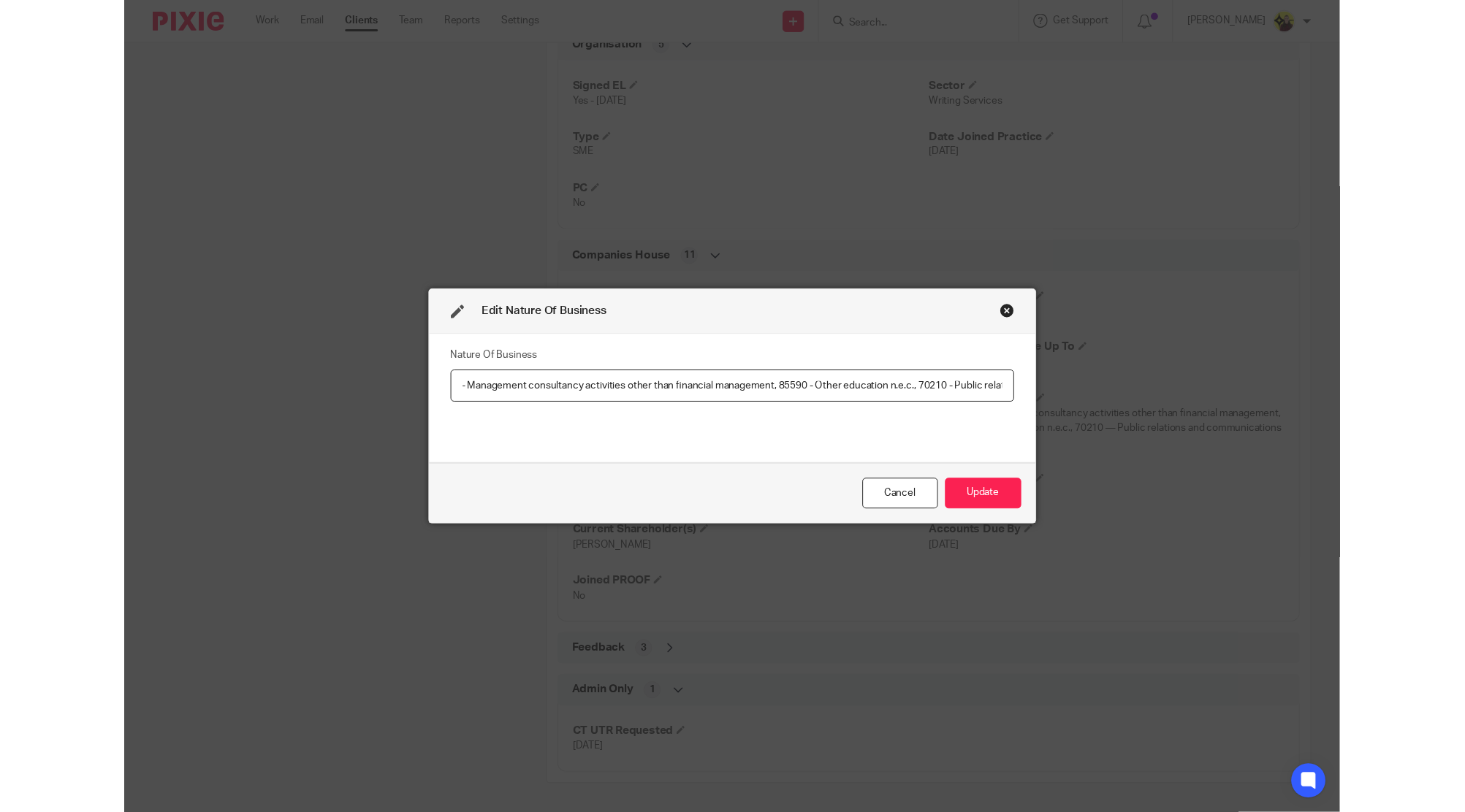
scroll to position [0, 0]
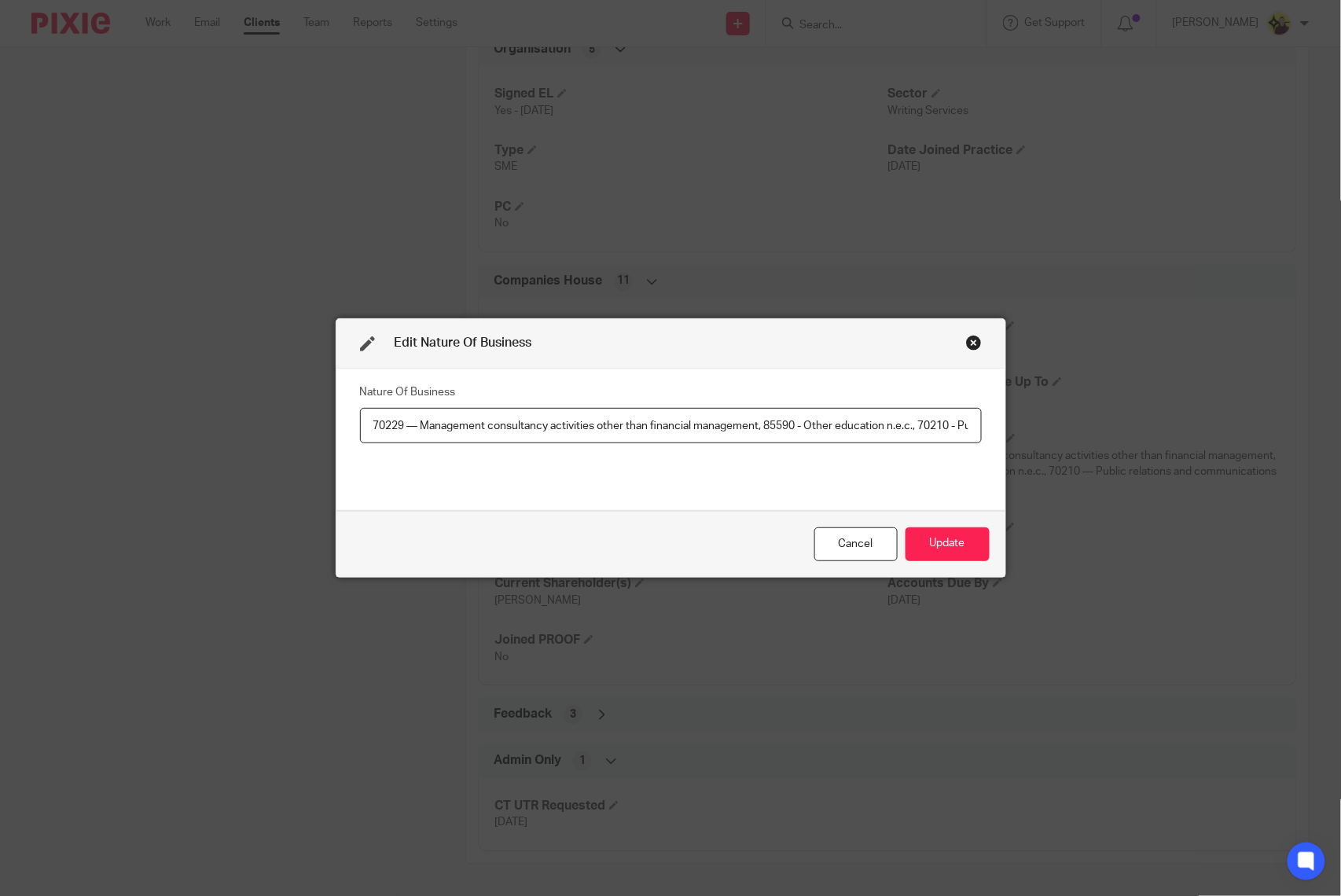
click at [410, 431] on input "70229 — Management consultancy activities other than financial management, 8559…" at bounding box center [670, 425] width 622 height 35
type input "70229 - Management consultancy activities other than financial management, 8559…"
click at [925, 539] on button "Update" at bounding box center [947, 544] width 84 height 34
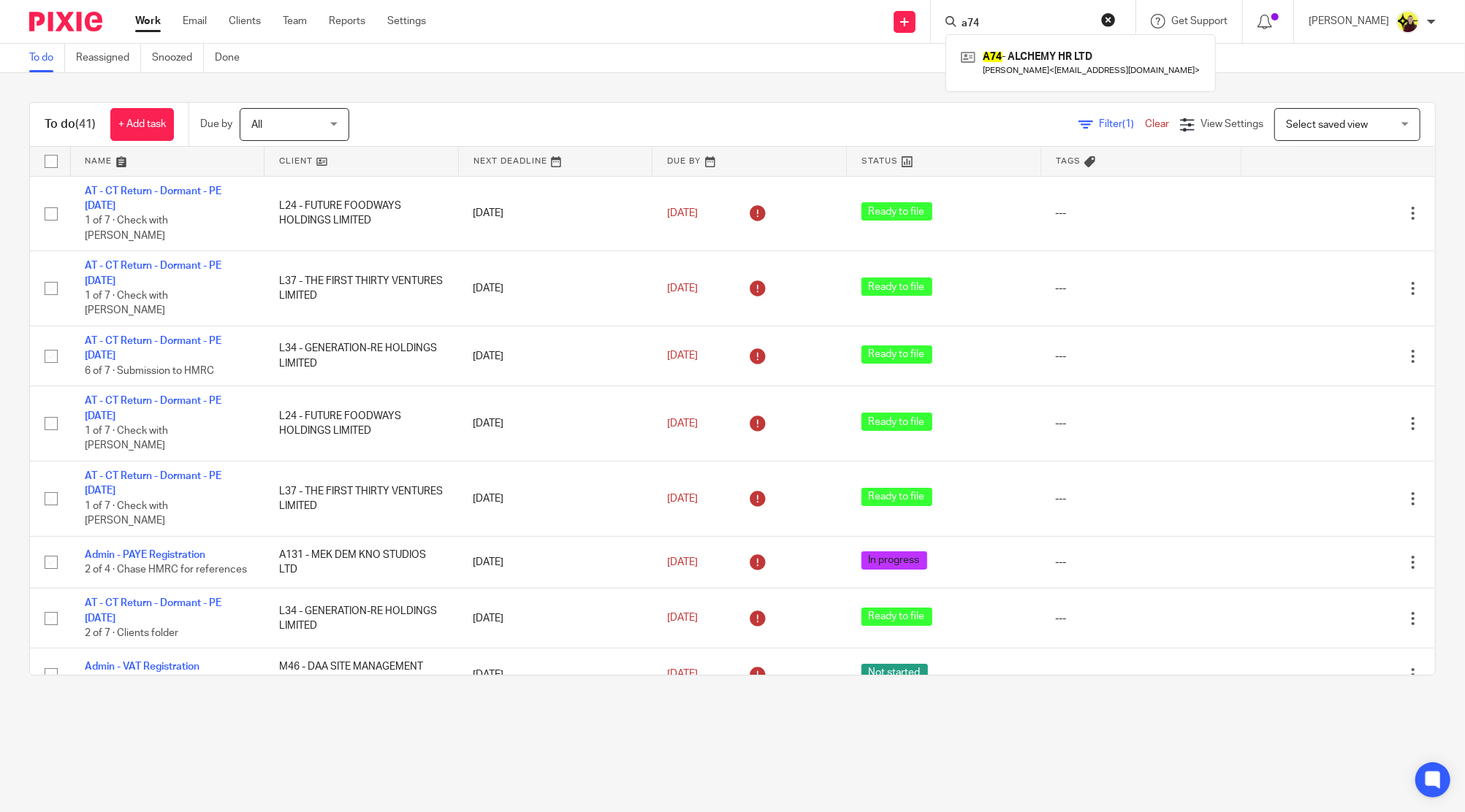
click at [1048, 34] on div "A74 - ALCHEMY HR LTD Oyinlola Abitogun < lola@alchemy-hr.co.uk >" at bounding box center [1080, 62] width 270 height 57
click at [1036, 25] on input "a74" at bounding box center [1026, 24] width 132 height 13
paste input "SIMMONS"
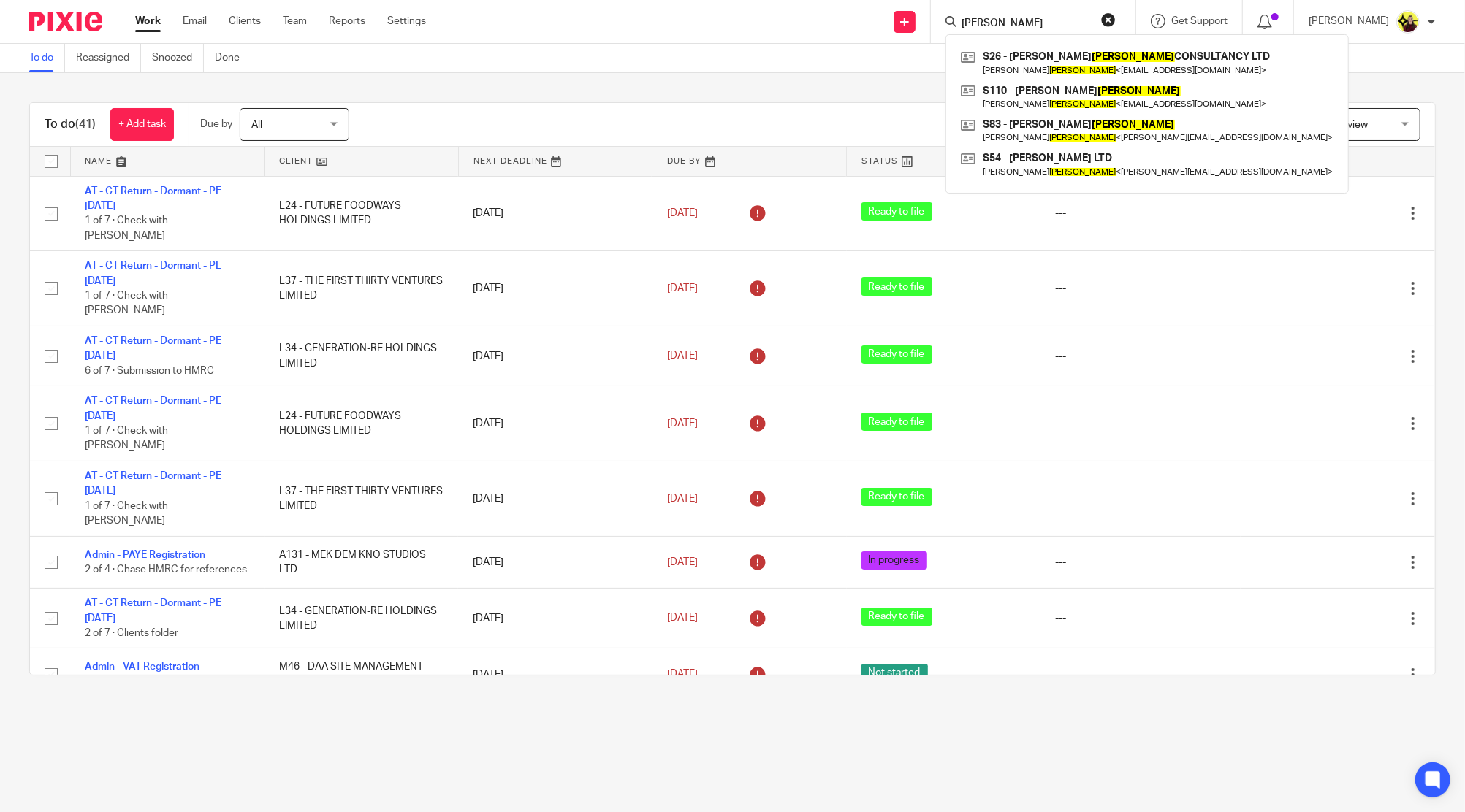
type input "SIMMONS"
click at [238, 21] on link "Clients" at bounding box center [244, 21] width 32 height 14
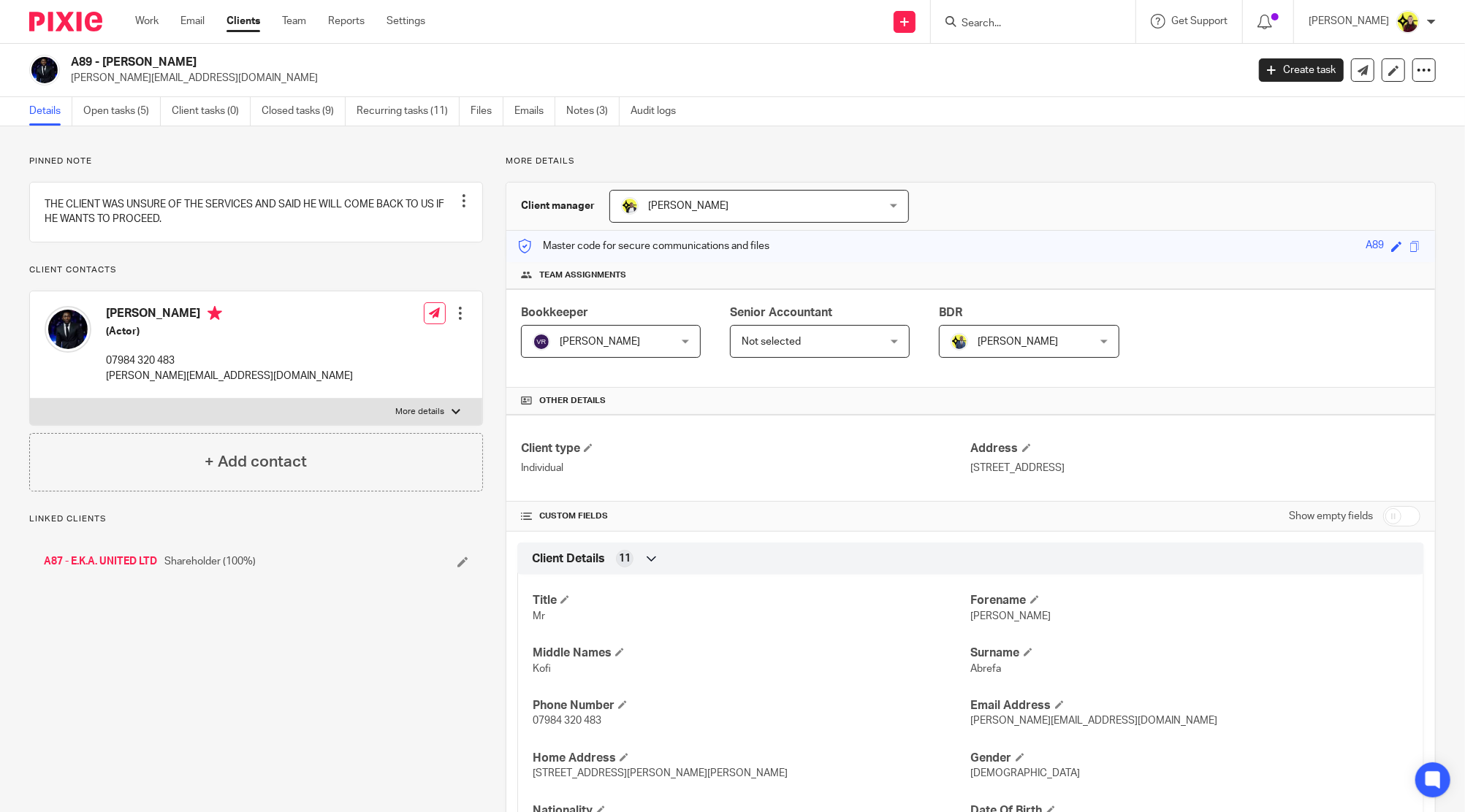
click at [1026, 25] on input "Search" at bounding box center [1026, 24] width 132 height 13
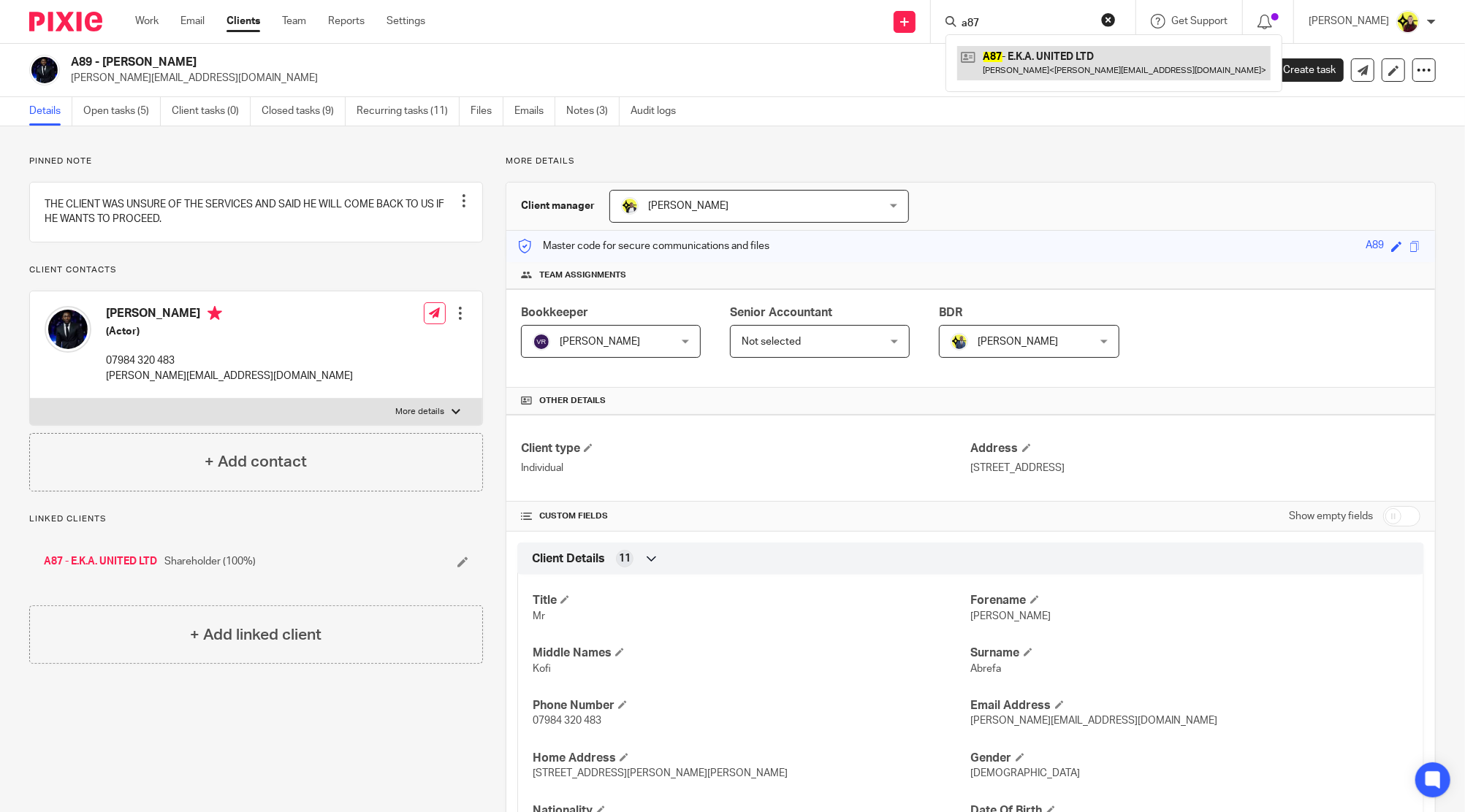
type input "a87"
click at [1027, 63] on link at bounding box center [1114, 62] width 314 height 33
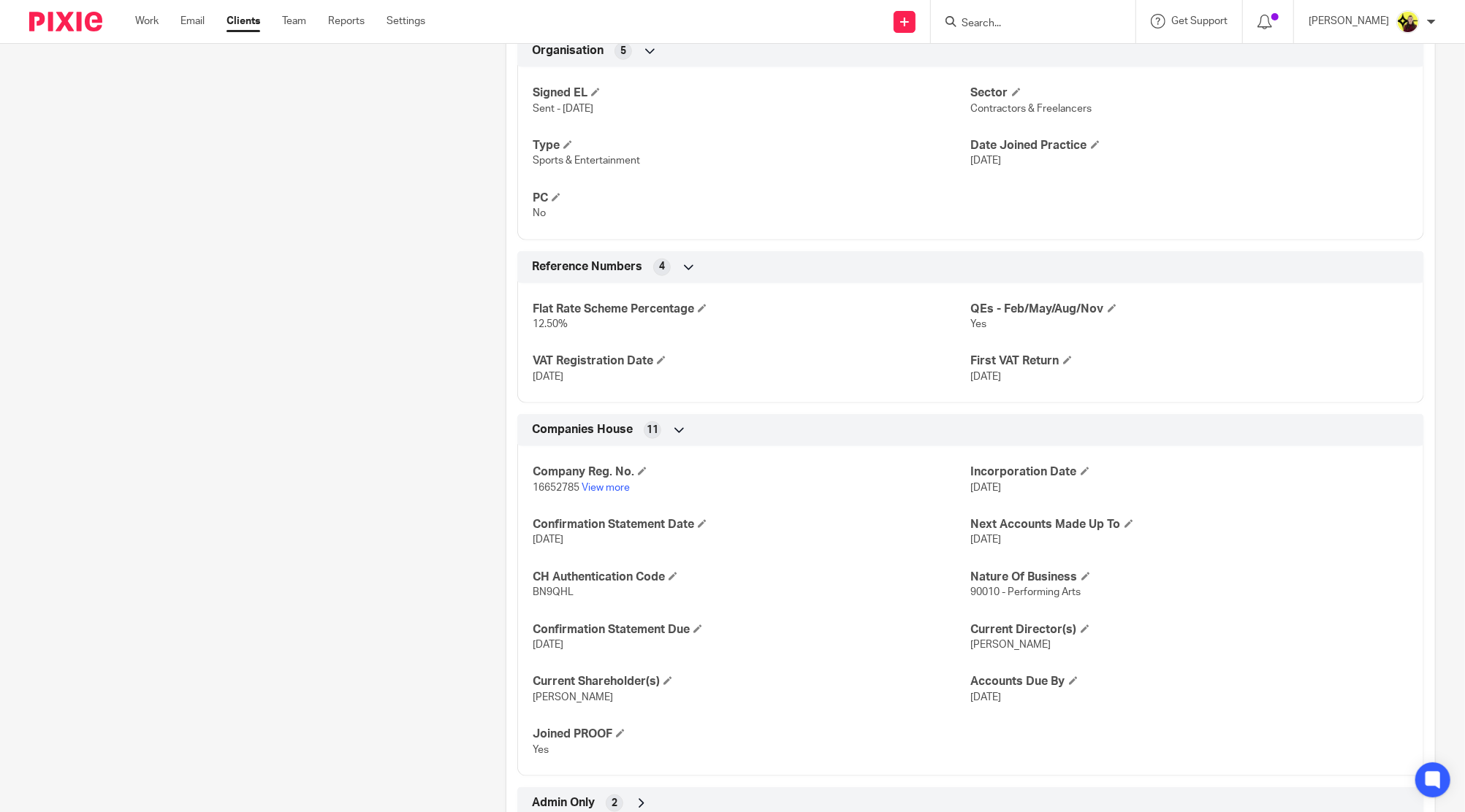
scroll to position [927, 0]
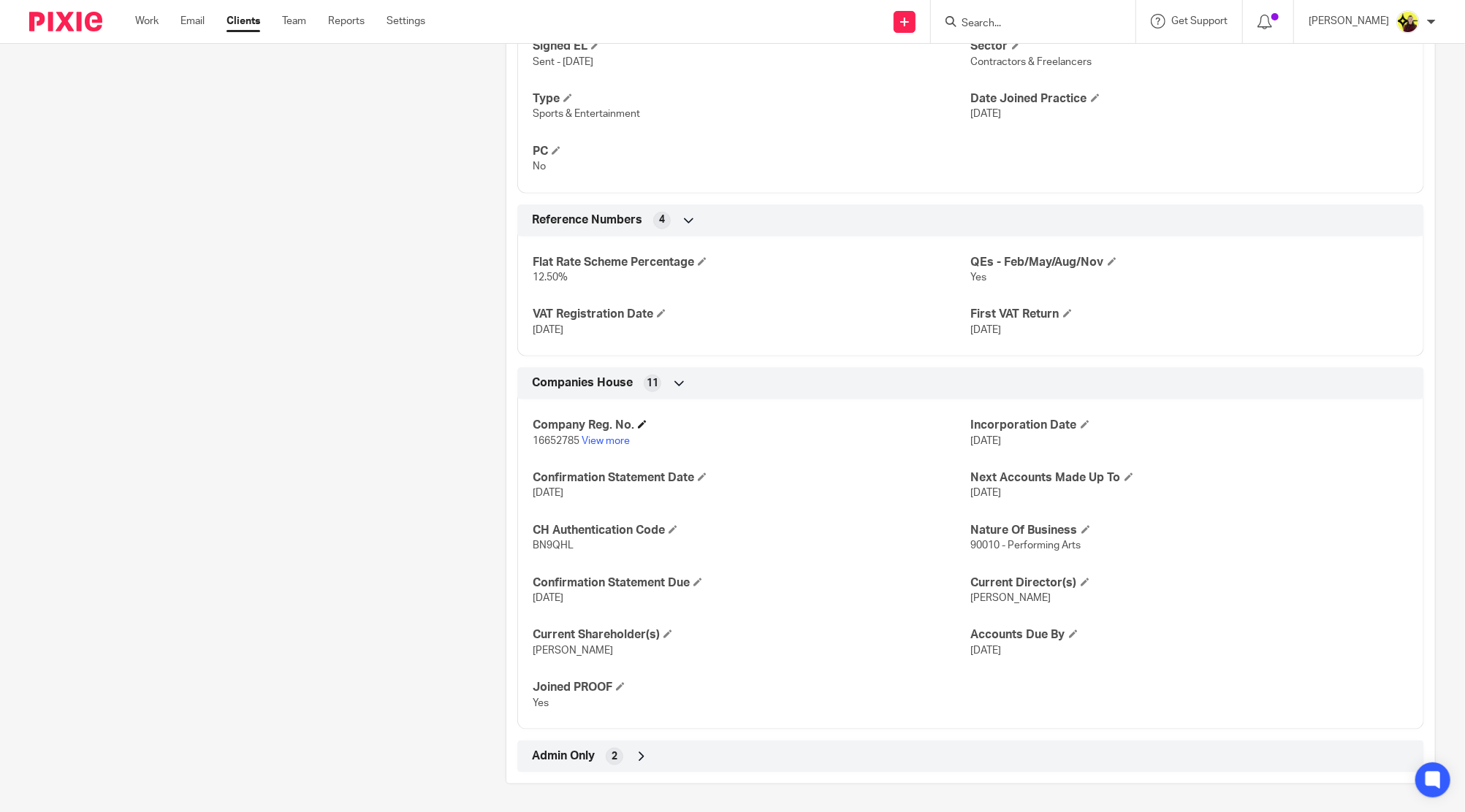
click at [585, 429] on h4 "Company Reg. No." at bounding box center [751, 425] width 438 height 15
click at [595, 436] on link "View more" at bounding box center [605, 441] width 48 height 10
click at [1060, 256] on h4 "QEs - Feb/May/Aug/Nov" at bounding box center [1189, 263] width 438 height 15
click at [568, 323] on p "[DATE]" at bounding box center [751, 330] width 438 height 14
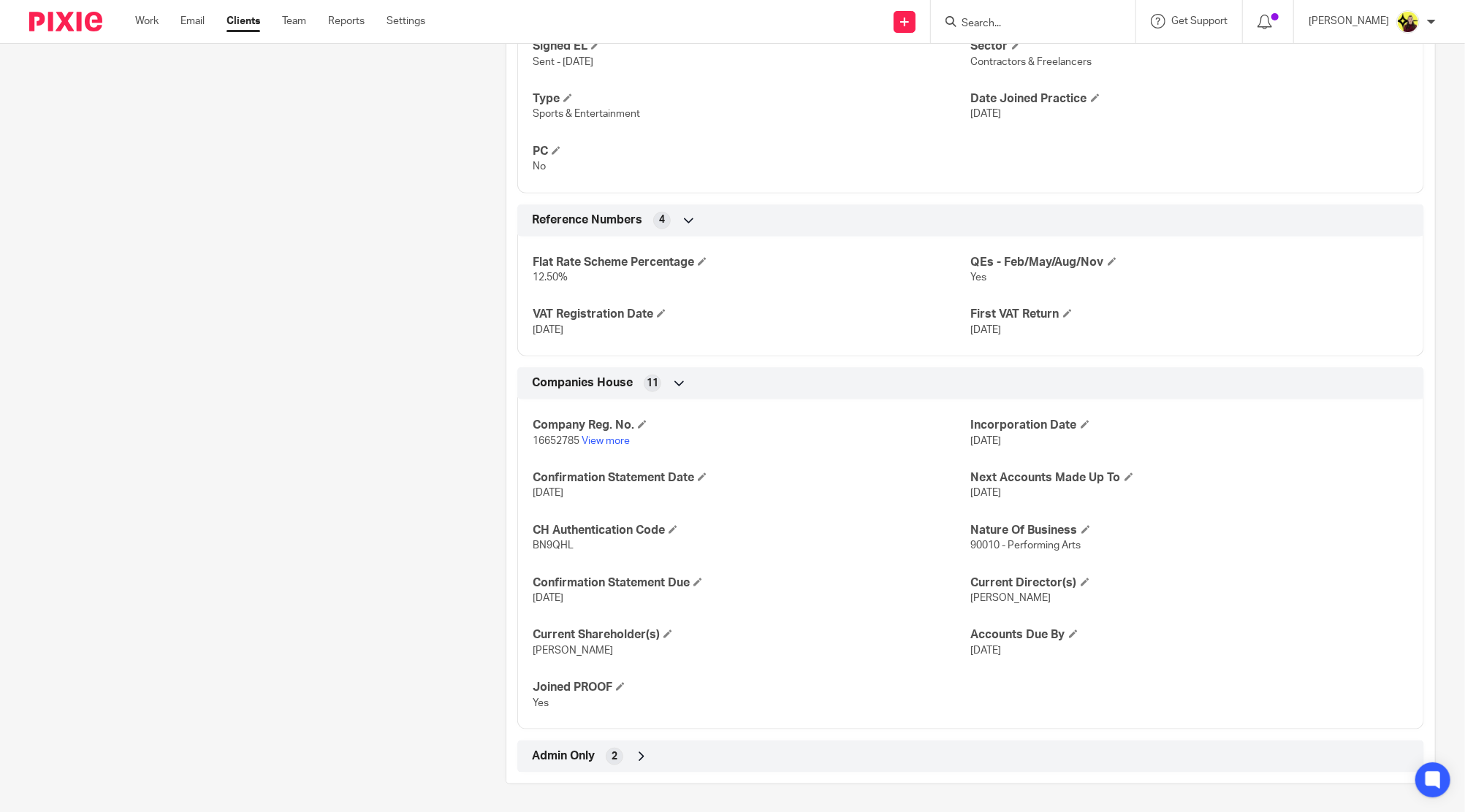
click at [568, 323] on p "[DATE]" at bounding box center [751, 330] width 438 height 14
click at [751, 751] on div "Admin Only 2" at bounding box center [971, 756] width 885 height 25
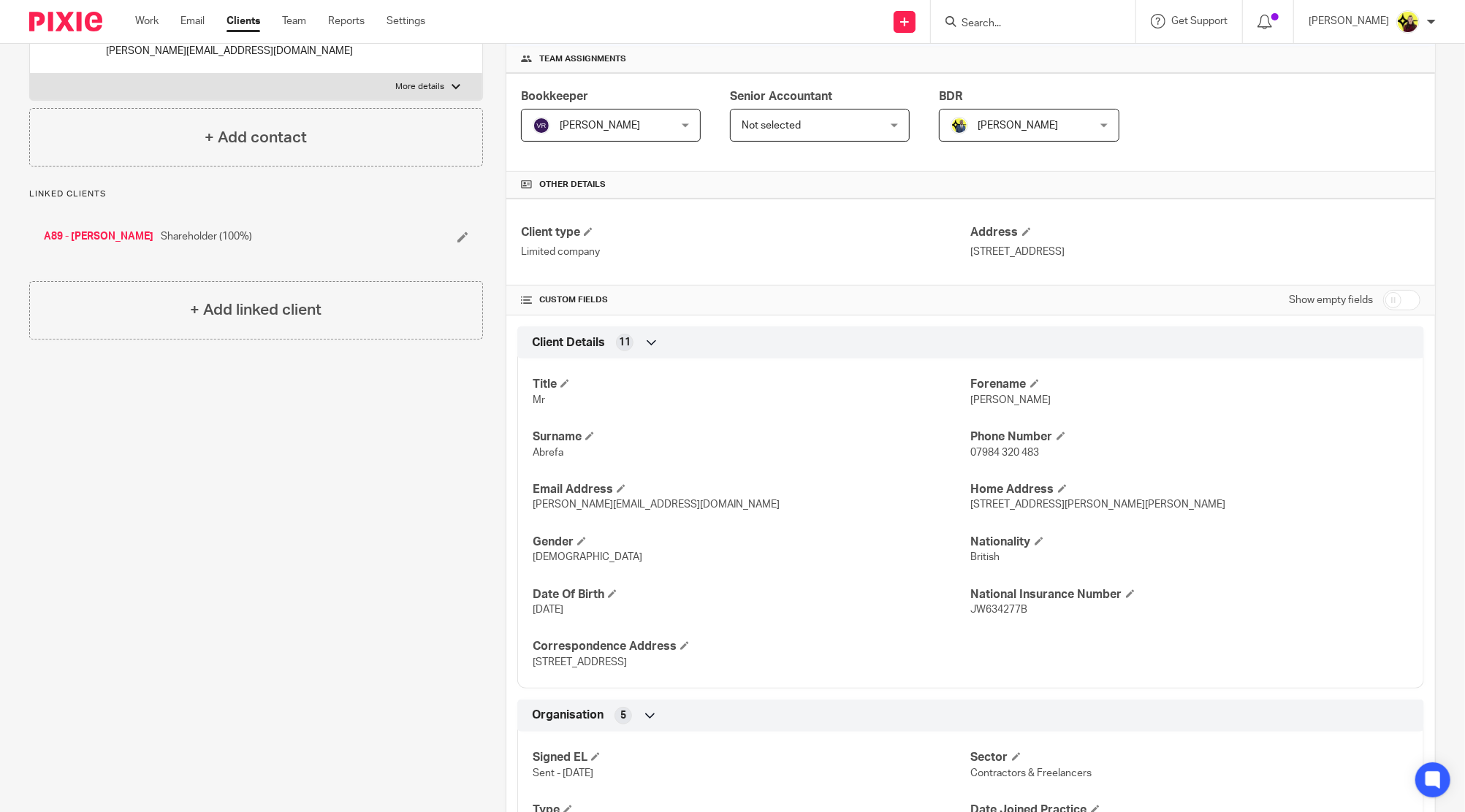
scroll to position [0, 0]
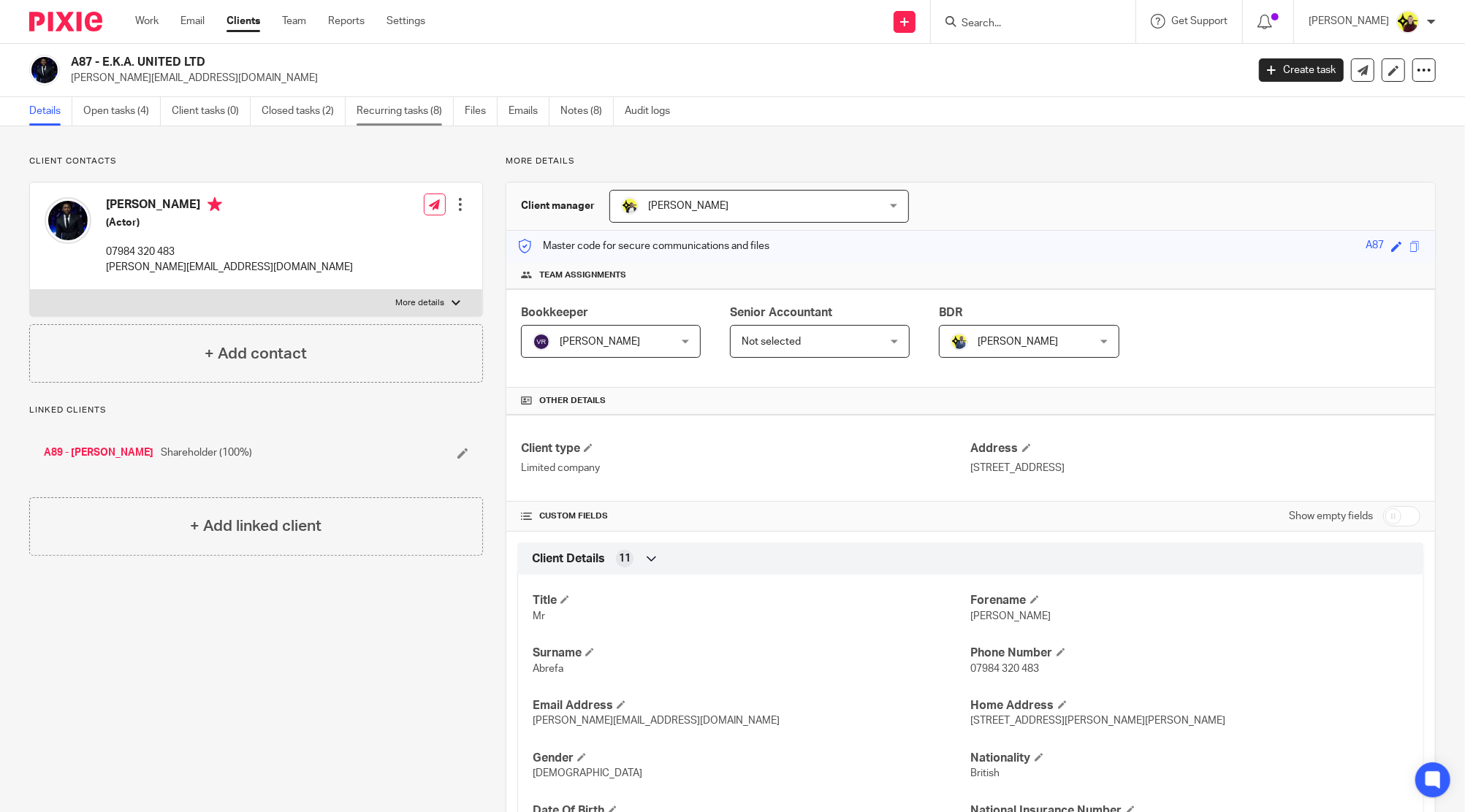
click at [421, 108] on link "Recurring tasks (8)" at bounding box center [405, 111] width 97 height 28
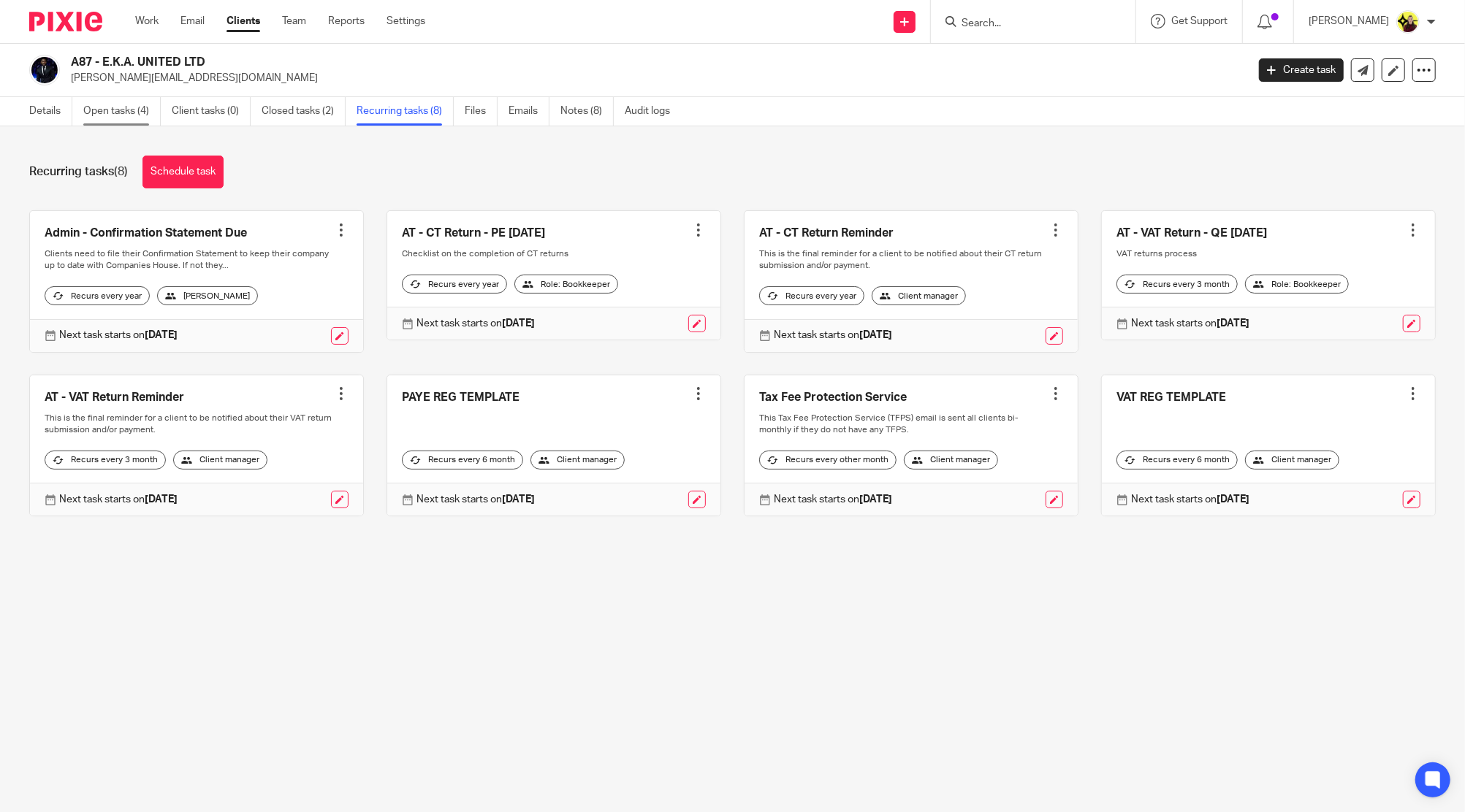
click at [133, 114] on link "Open tasks (4)" at bounding box center [122, 111] width 78 height 28
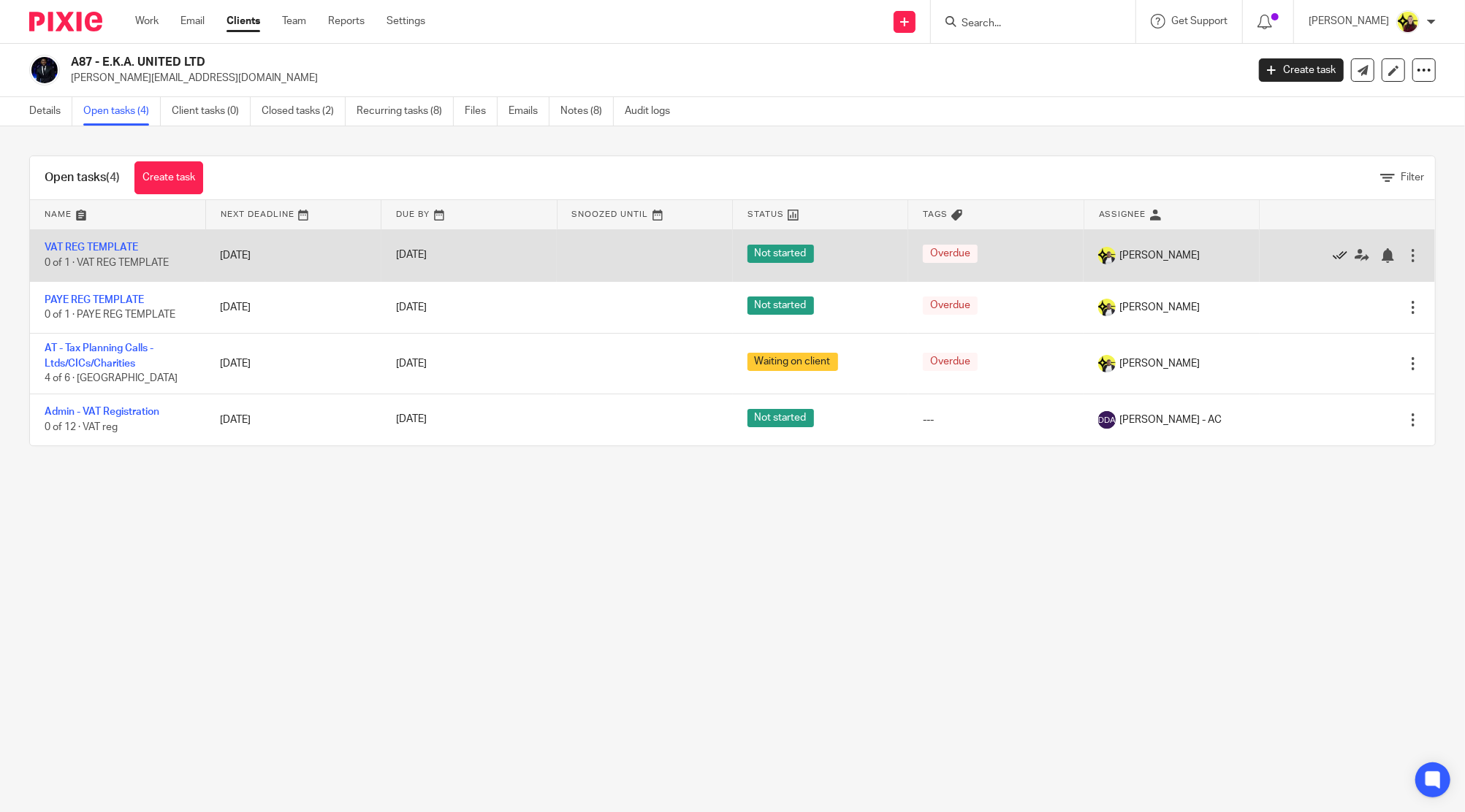
click at [1333, 249] on icon at bounding box center [1339, 255] width 14 height 14
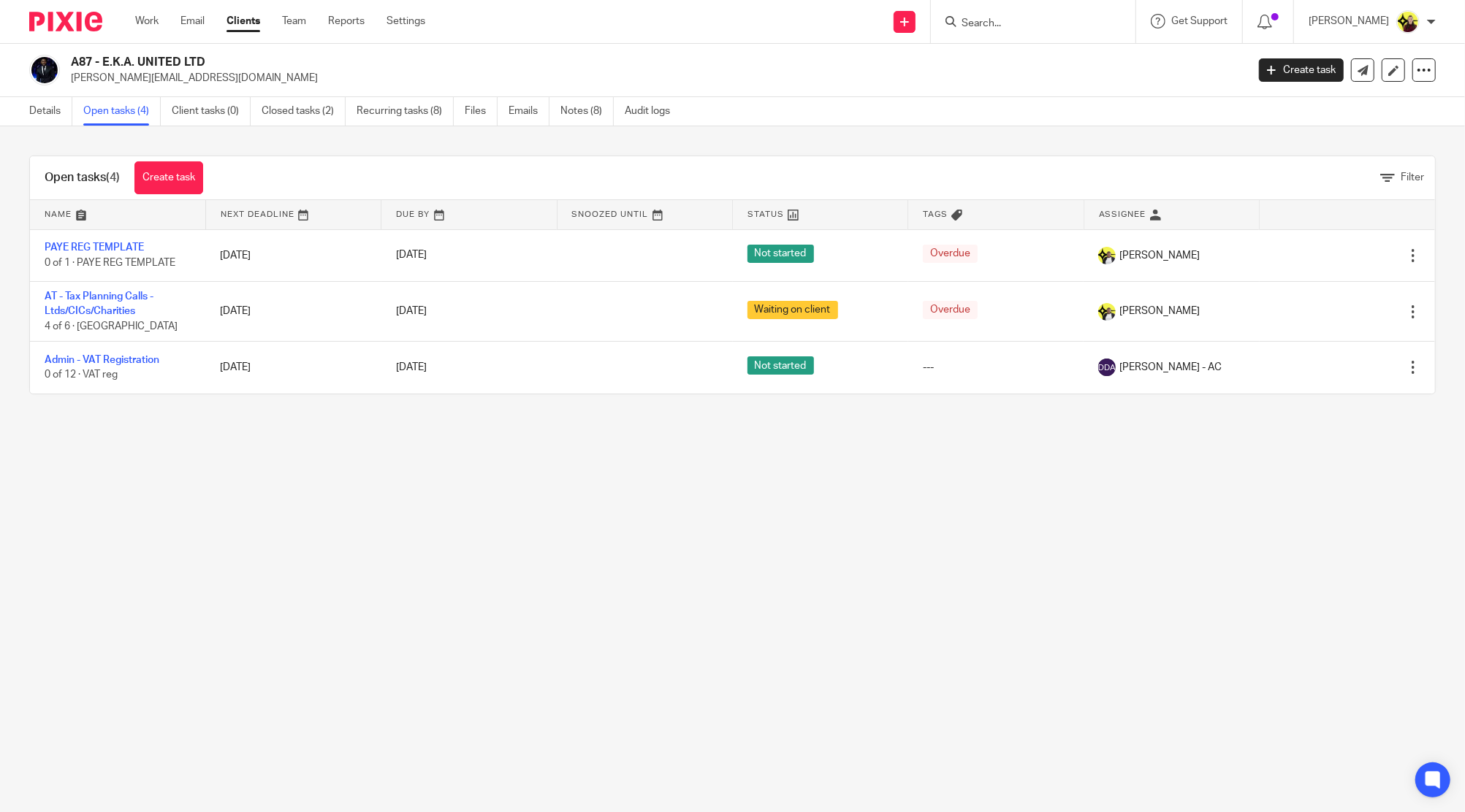
click at [984, 27] on input "Search" at bounding box center [1026, 24] width 132 height 13
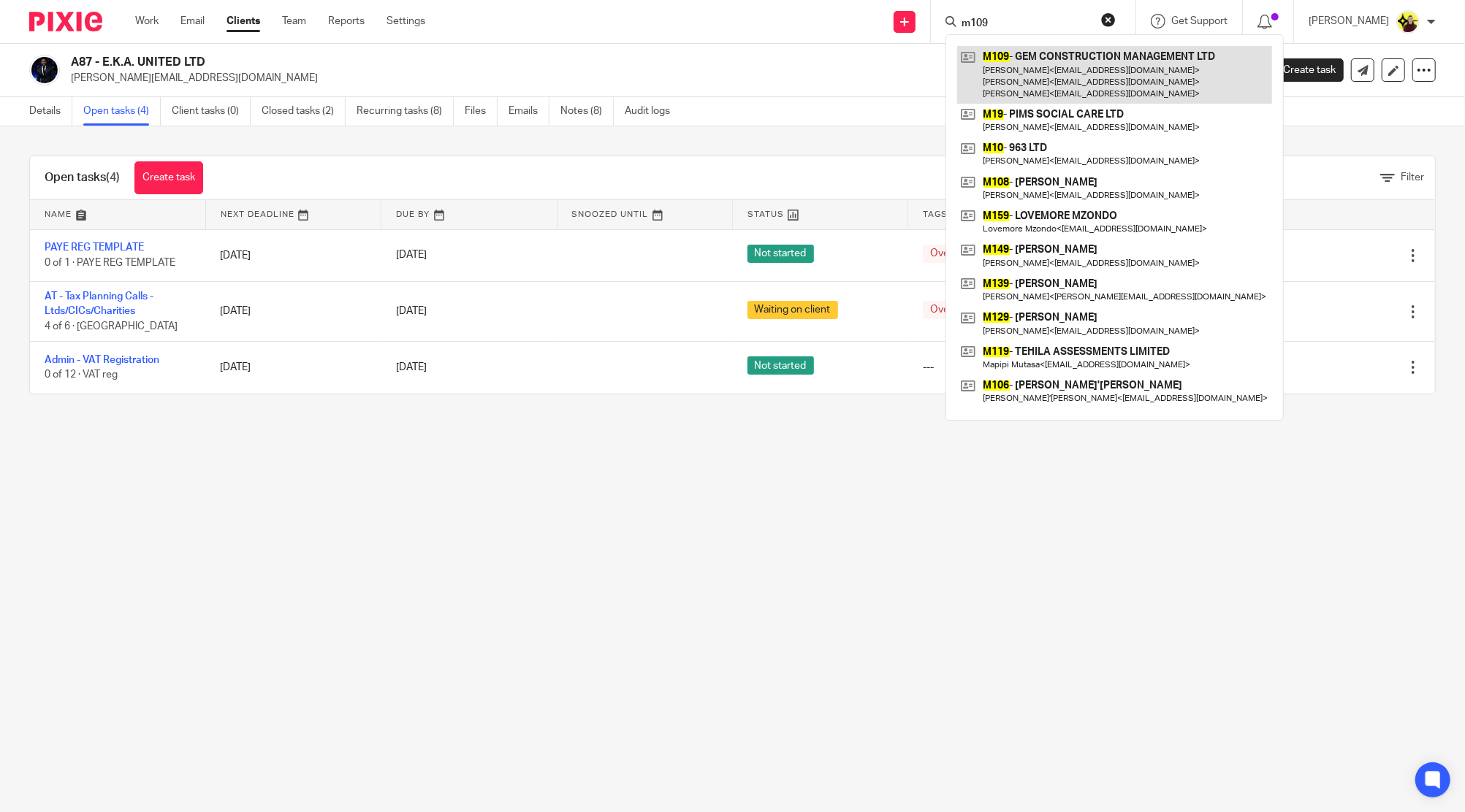
type input "m109"
click at [1004, 71] on link at bounding box center [1115, 75] width 315 height 58
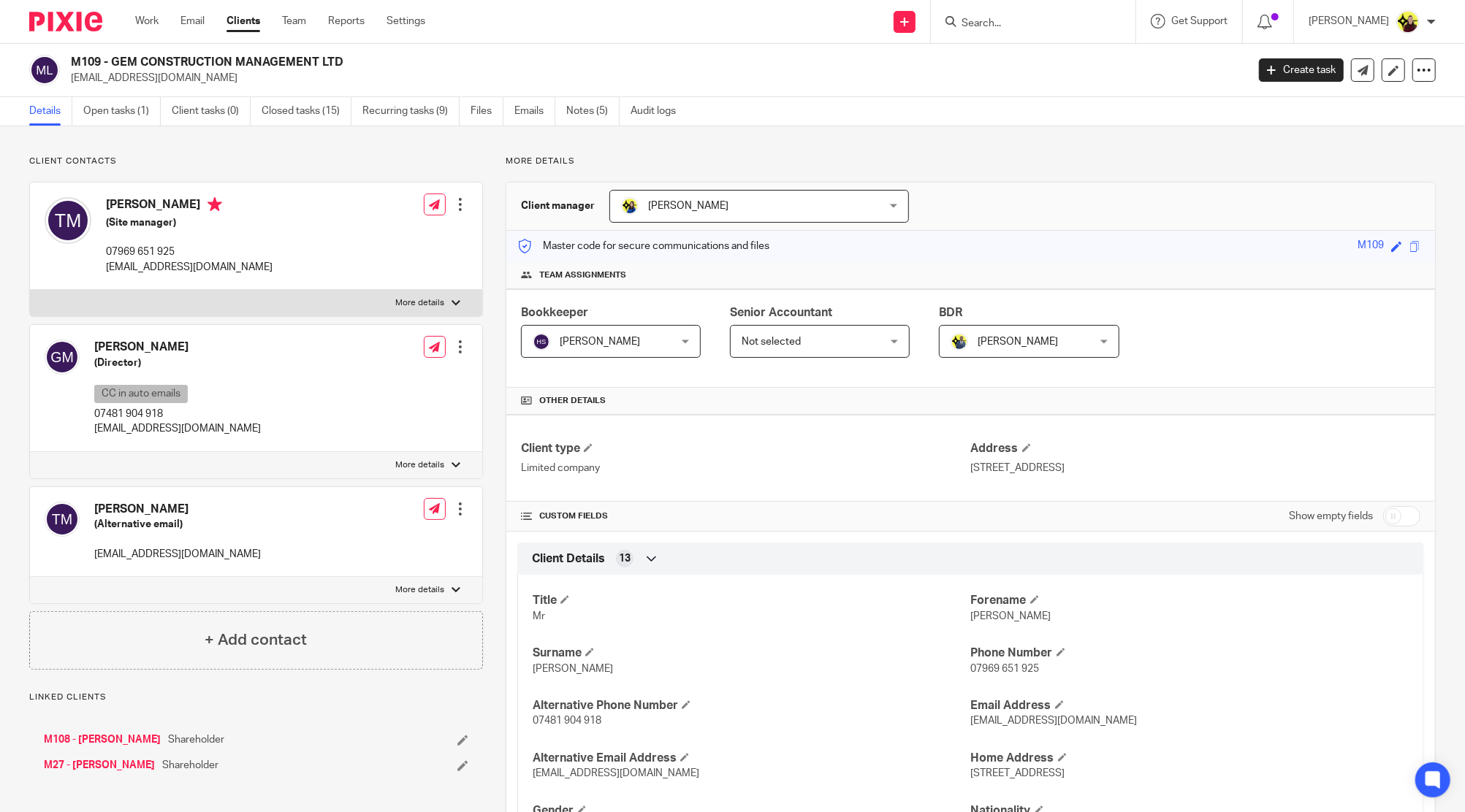
click at [454, 502] on div at bounding box center [460, 508] width 14 height 14
click at [373, 615] on button "CC in auto emails" at bounding box center [369, 623] width 97 height 19
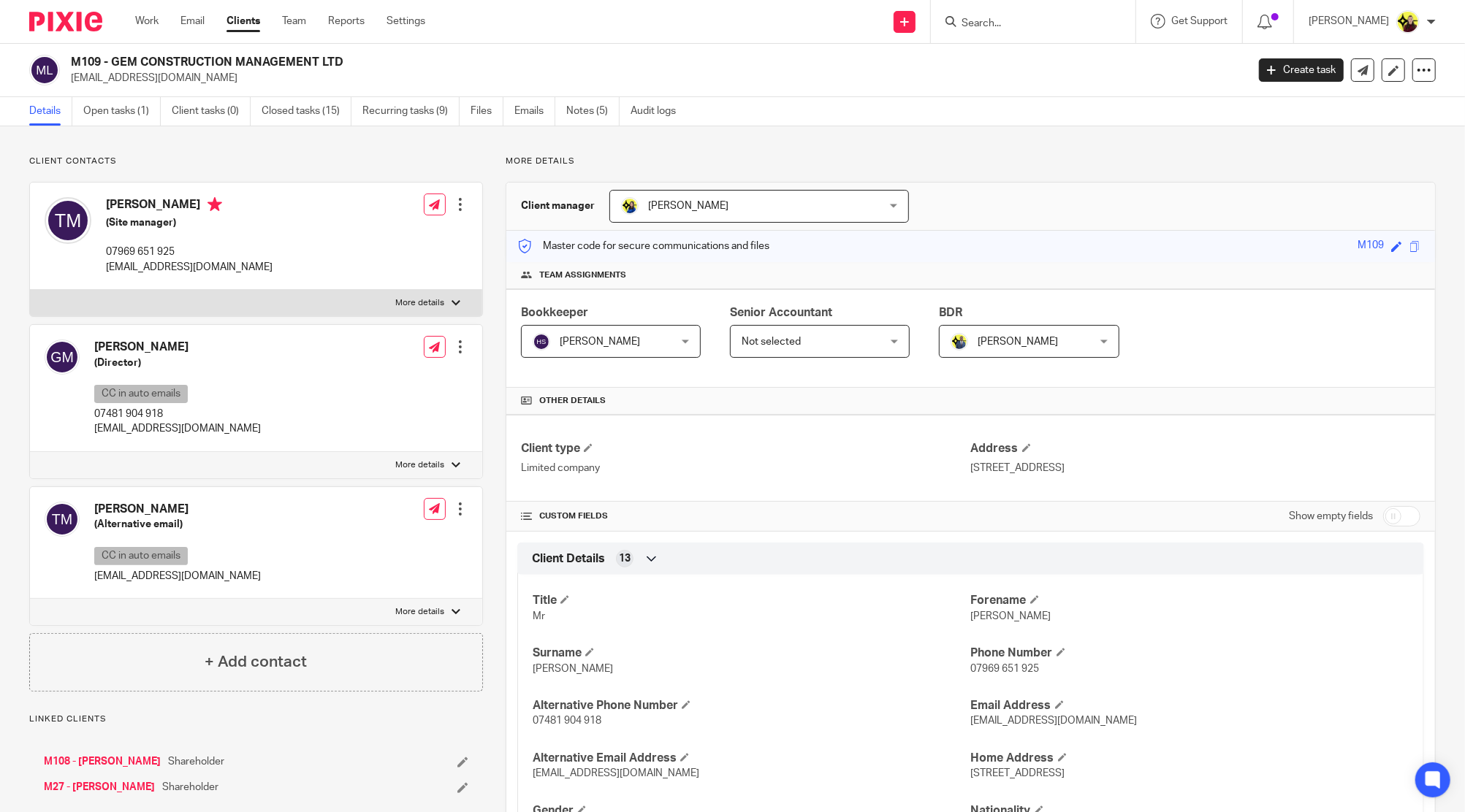
click at [200, 575] on p "[EMAIL_ADDRESS][DOMAIN_NAME]" at bounding box center [177, 575] width 167 height 14
click at [123, 578] on p "[EMAIL_ADDRESS][DOMAIN_NAME]" at bounding box center [177, 575] width 167 height 14
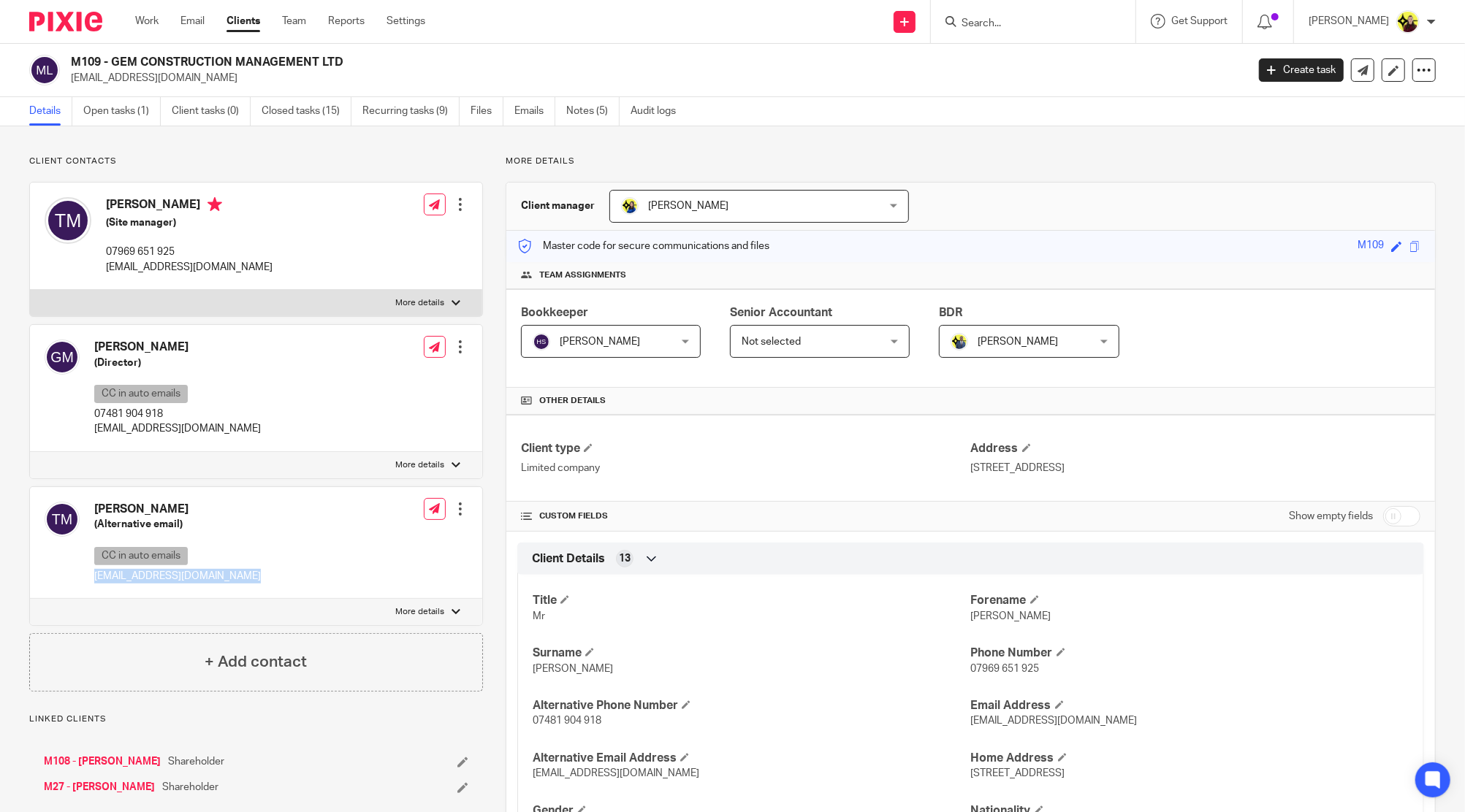
click at [123, 578] on p "[EMAIL_ADDRESS][DOMAIN_NAME]" at bounding box center [177, 575] width 167 height 14
click at [1015, 29] on input "Search" at bounding box center [1026, 24] width 132 height 13
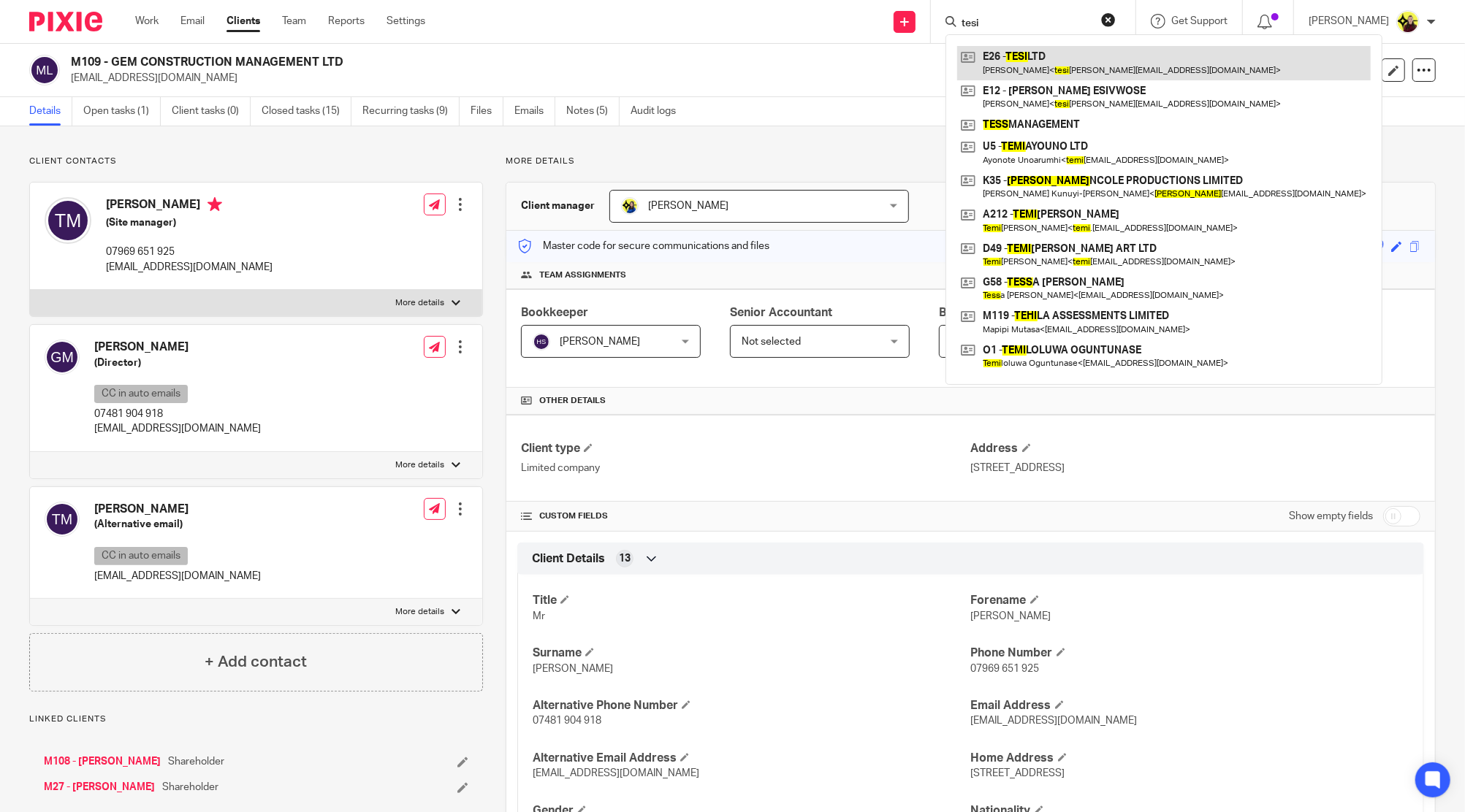
type input "tesi"
click at [1036, 53] on link at bounding box center [1163, 62] width 413 height 33
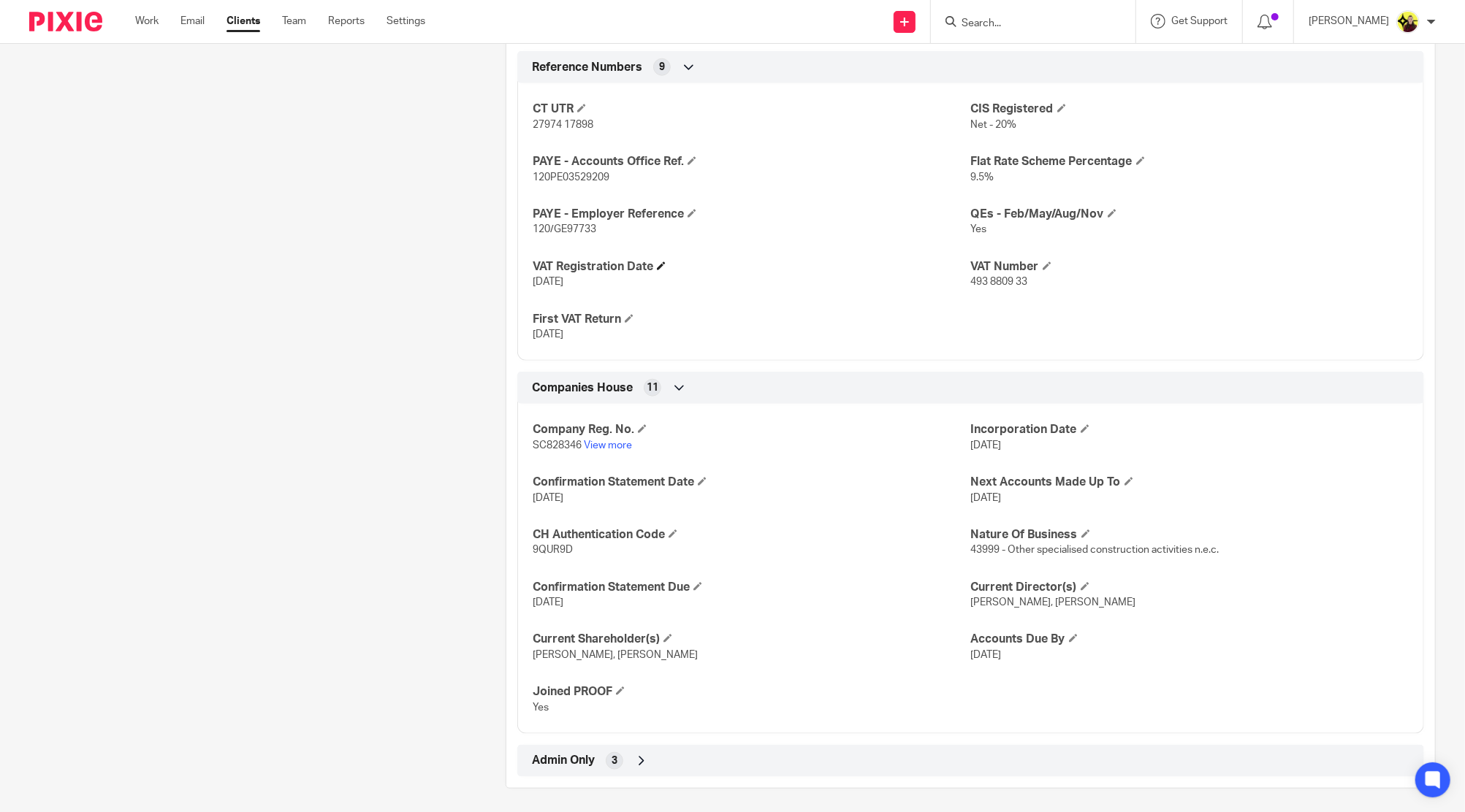
scroll to position [1137, 0]
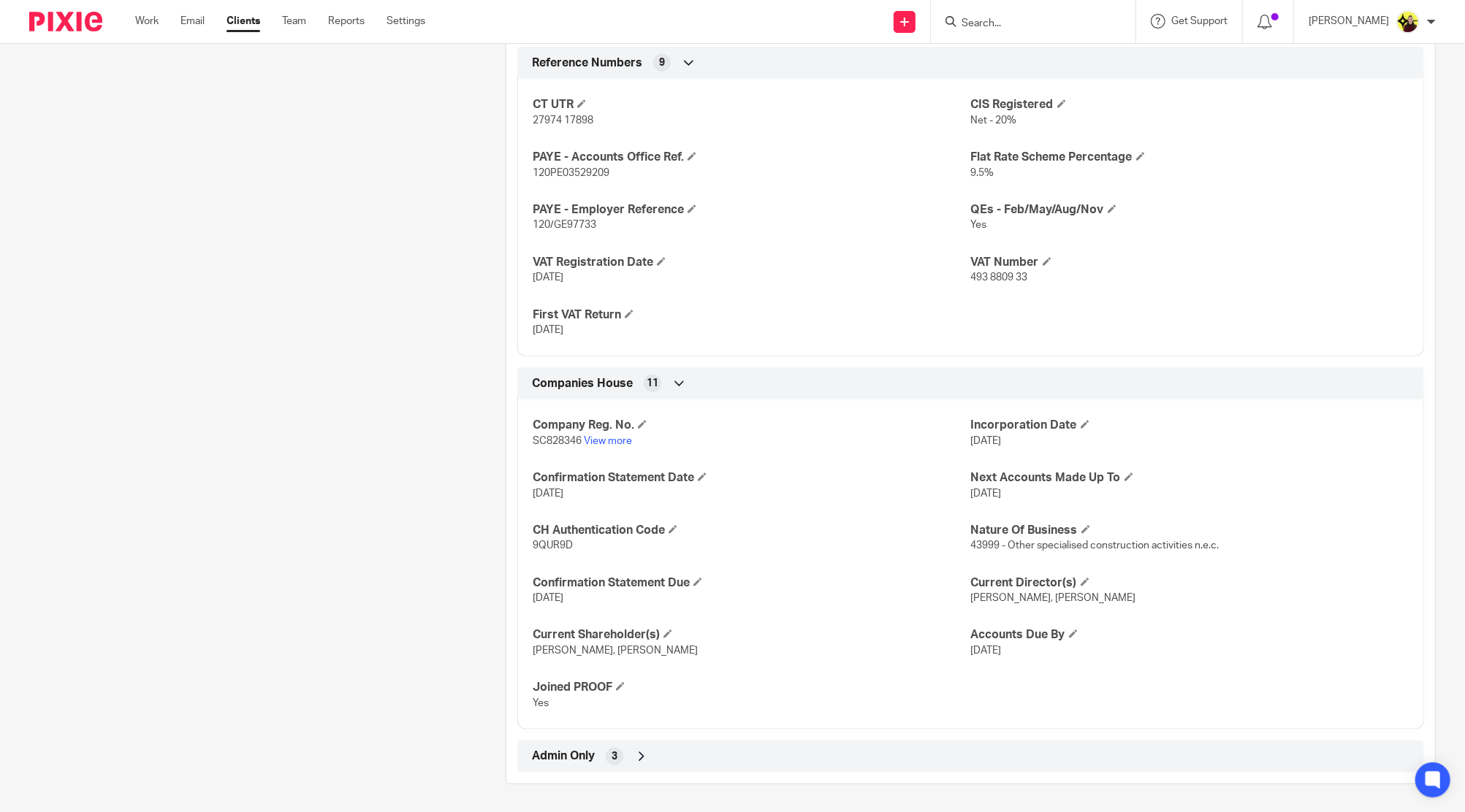
click at [709, 757] on div "Admin Only 3" at bounding box center [971, 756] width 885 height 25
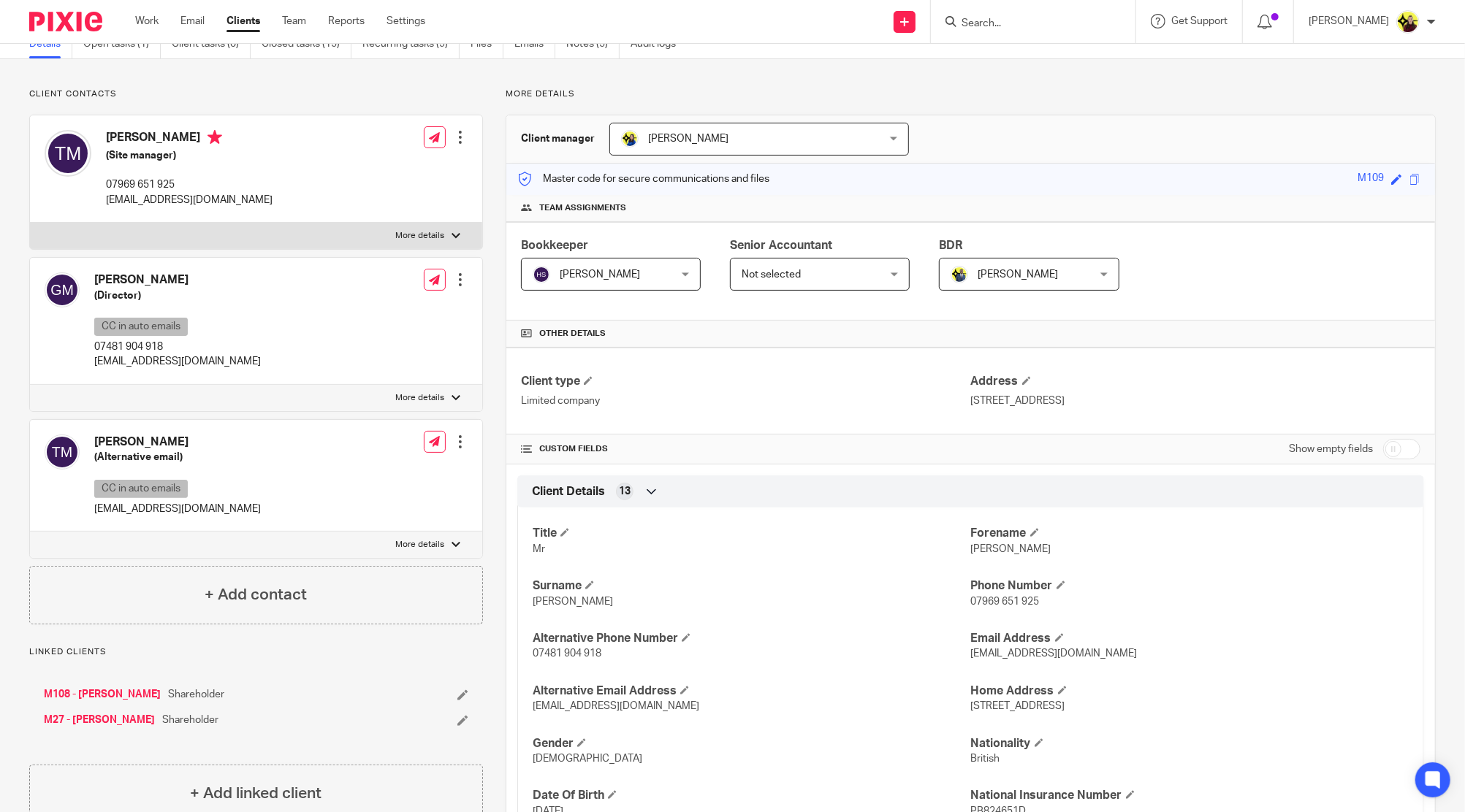
scroll to position [0, 0]
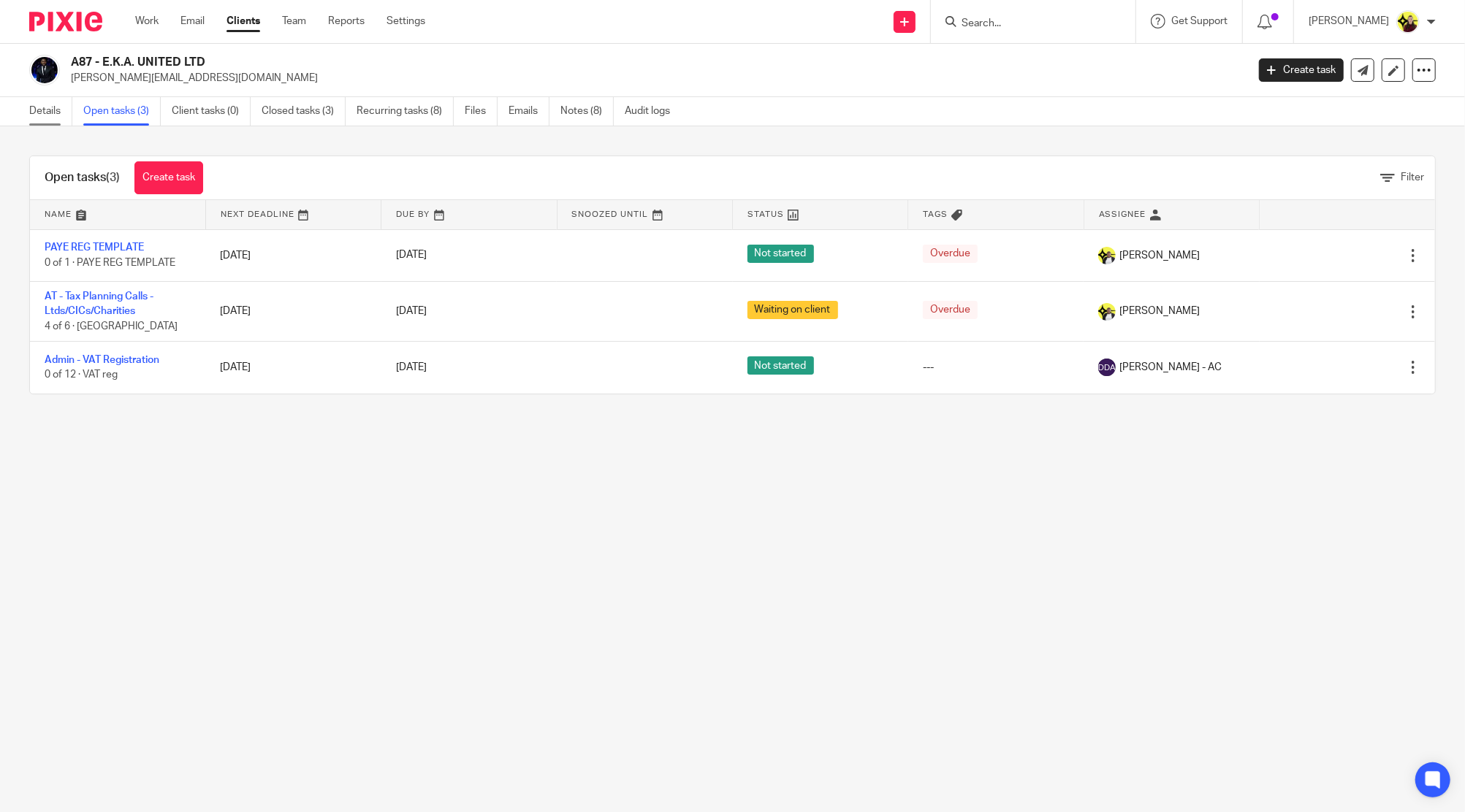
click at [46, 114] on link "Details" at bounding box center [50, 111] width 43 height 28
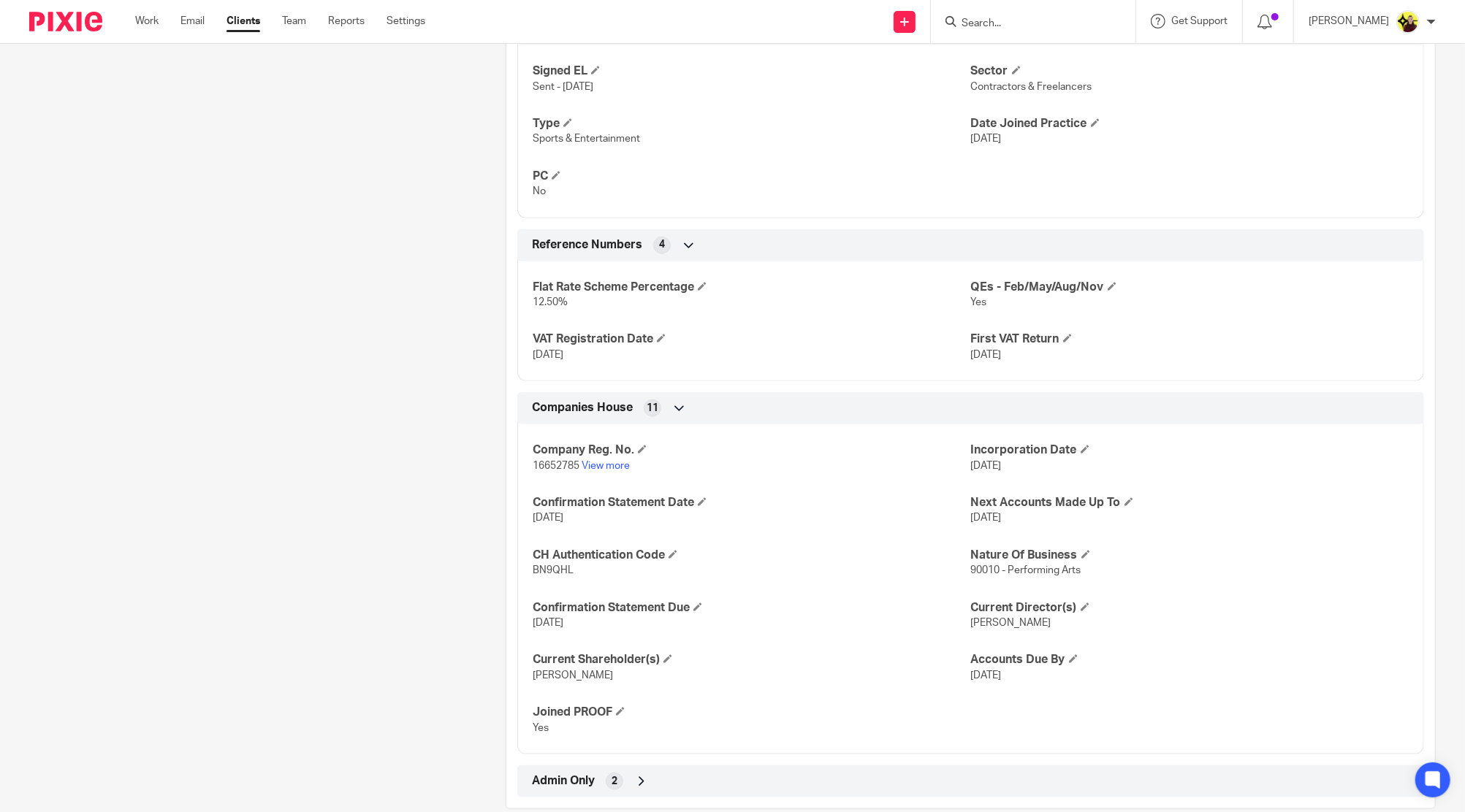
scroll to position [927, 0]
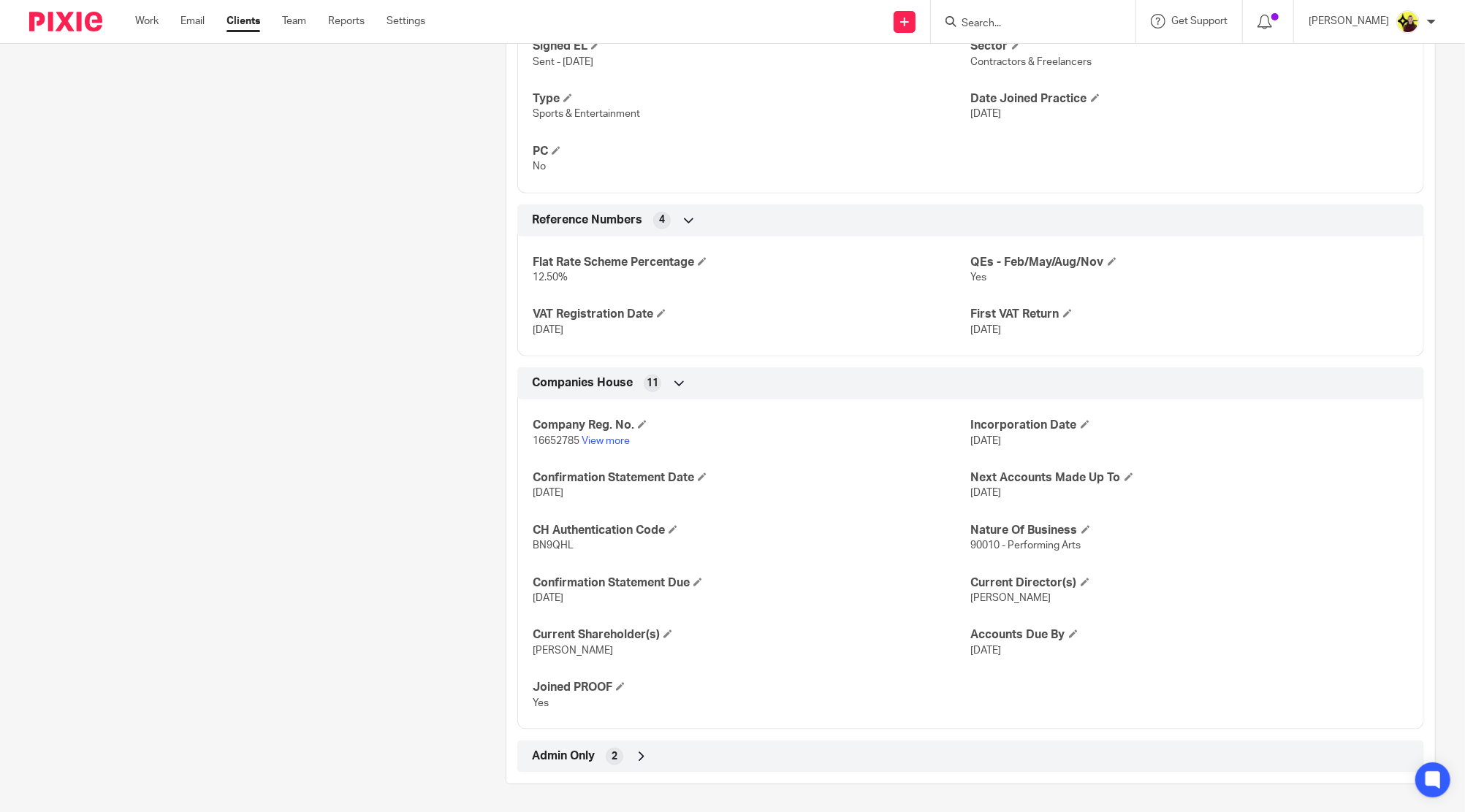
click at [815, 776] on div "Client manager Carine Thompson Carine Thompson Abhay Jayswal Akhil Siby - Billi…" at bounding box center [970, 19] width 930 height 1530
click at [707, 753] on div "Admin Only 2" at bounding box center [971, 756] width 885 height 25
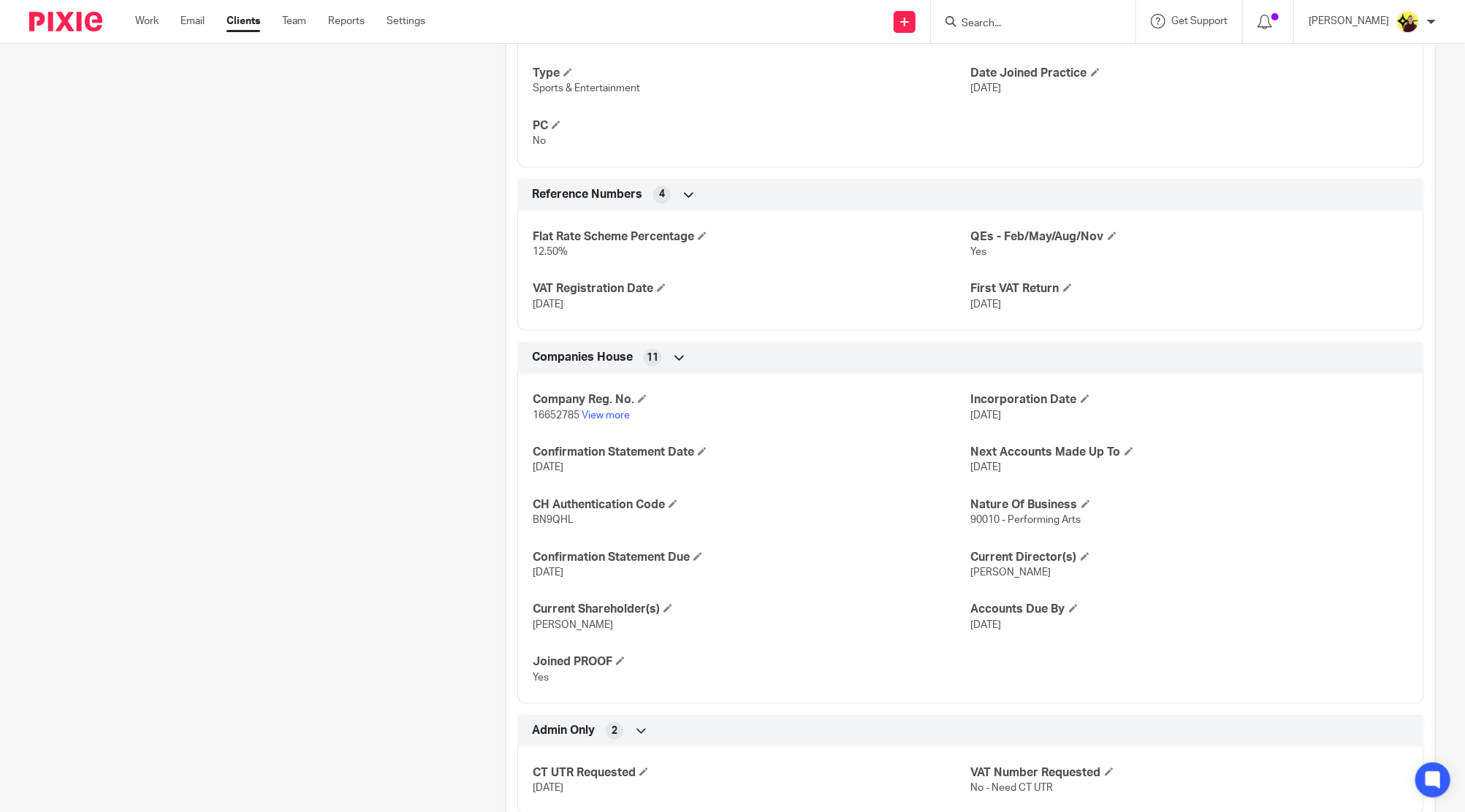
scroll to position [995, 0]
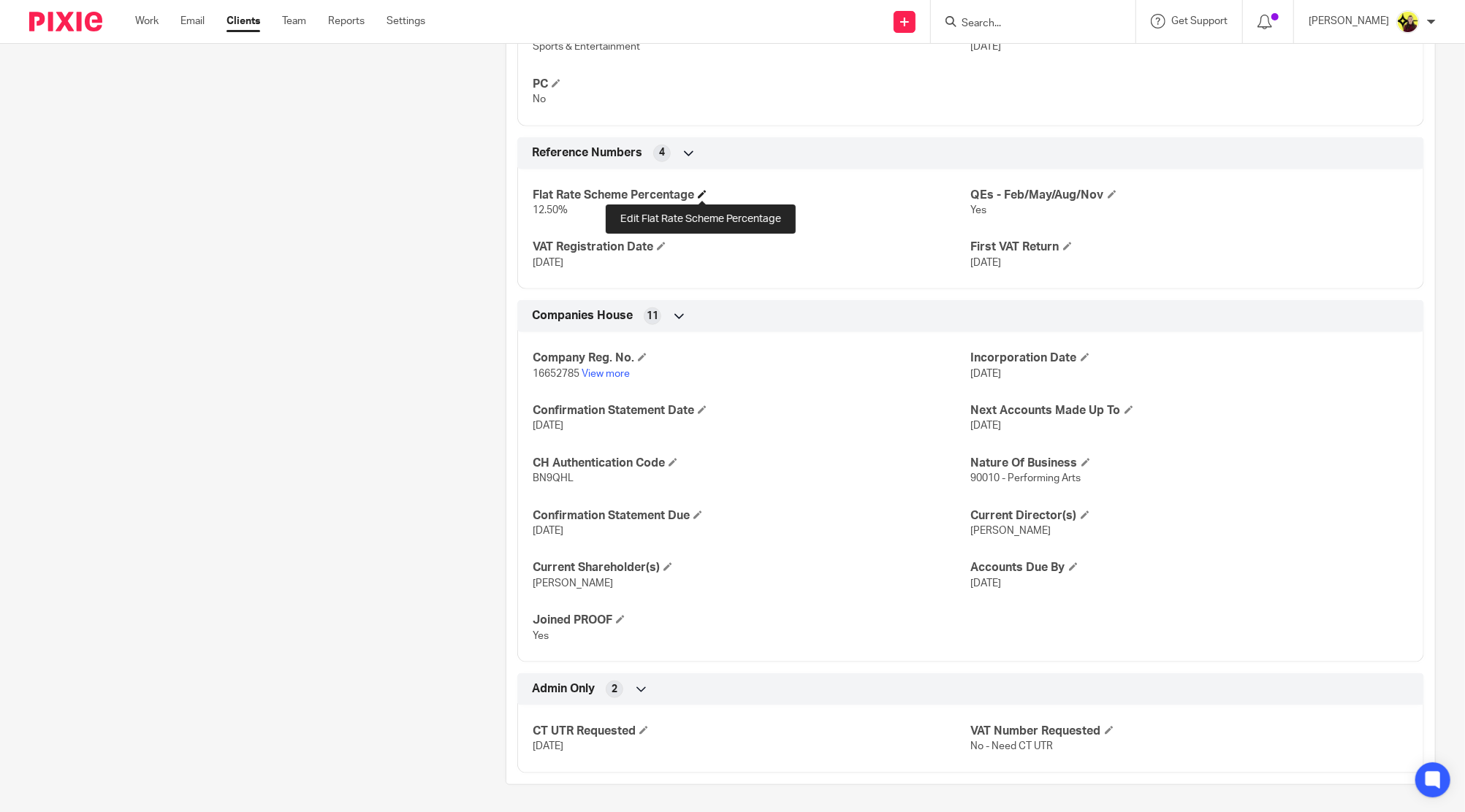
click at [701, 192] on span at bounding box center [702, 194] width 9 height 9
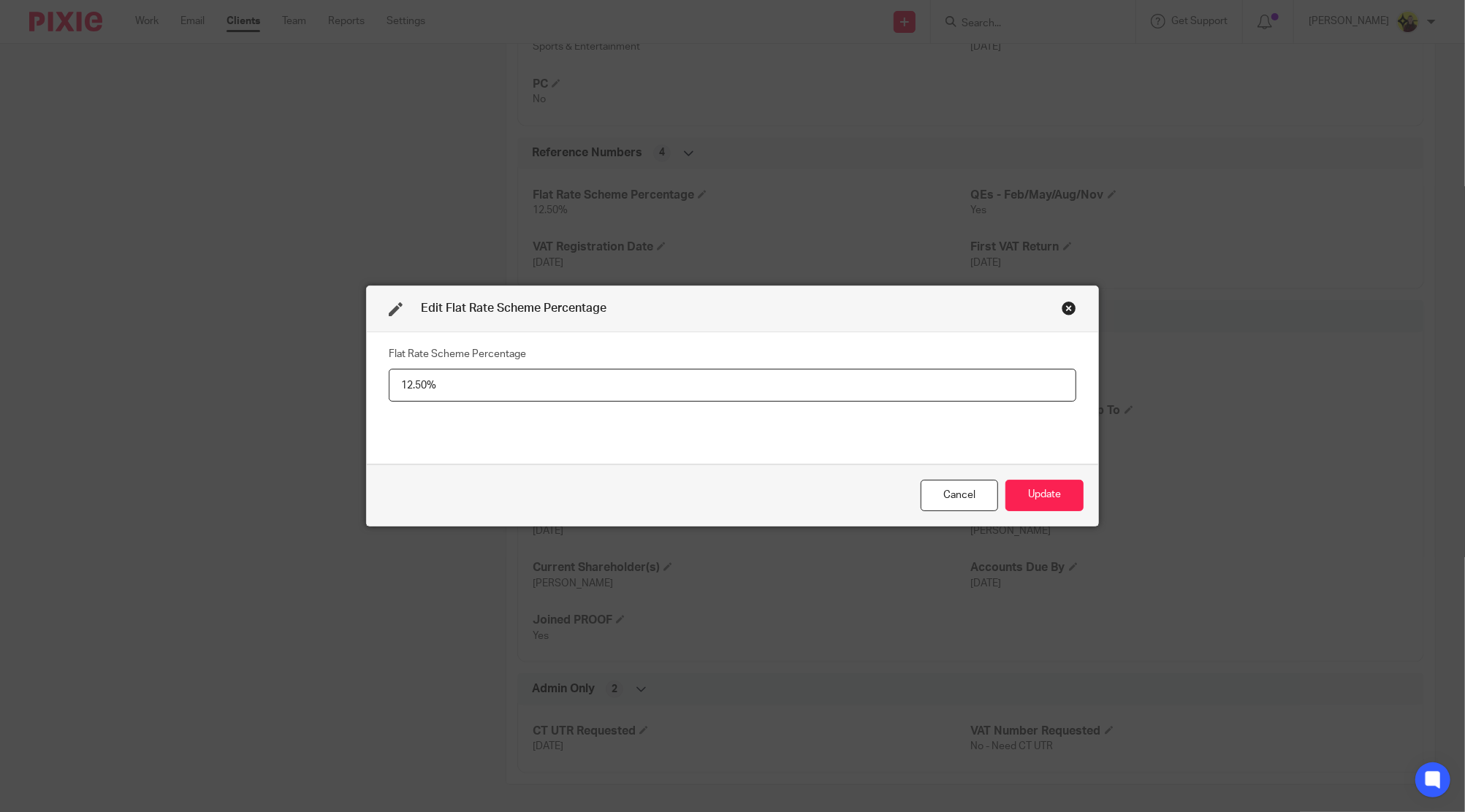
click at [423, 387] on input "12.50%" at bounding box center [732, 385] width 688 height 33
type input "12.5%"
click at [1064, 495] on button "Update" at bounding box center [1044, 495] width 78 height 31
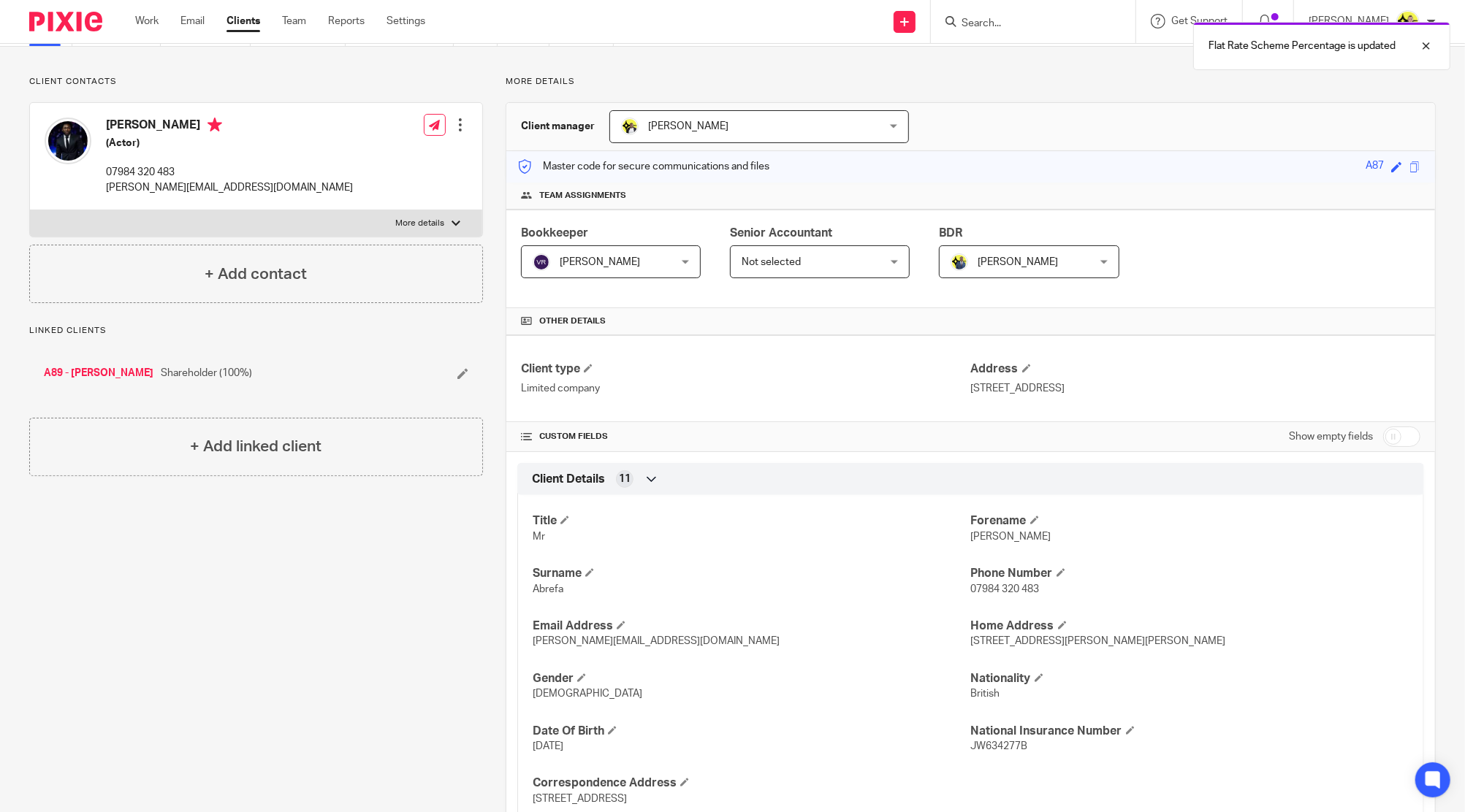
scroll to position [0, 0]
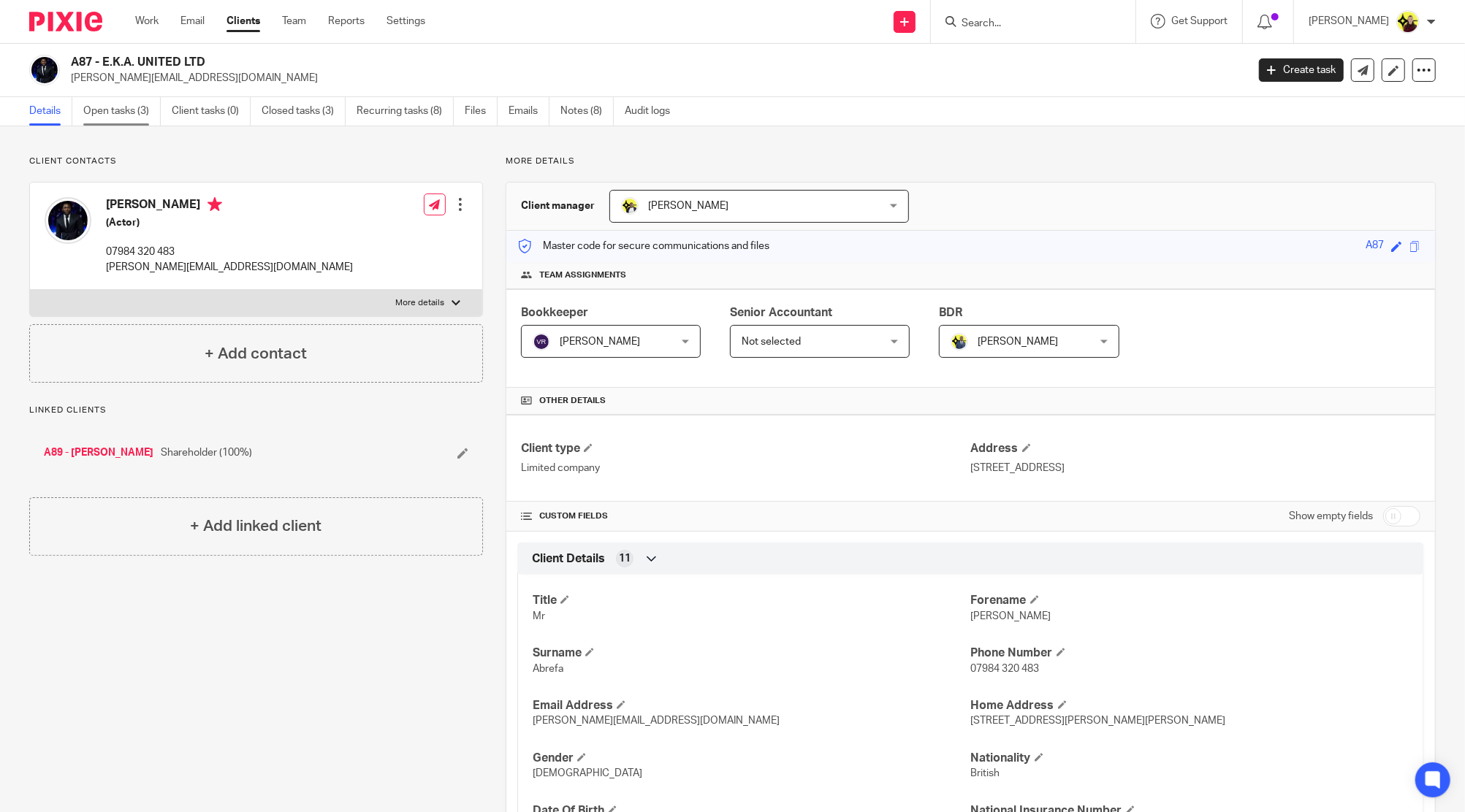
click at [128, 114] on link "Open tasks (3)" at bounding box center [122, 111] width 78 height 28
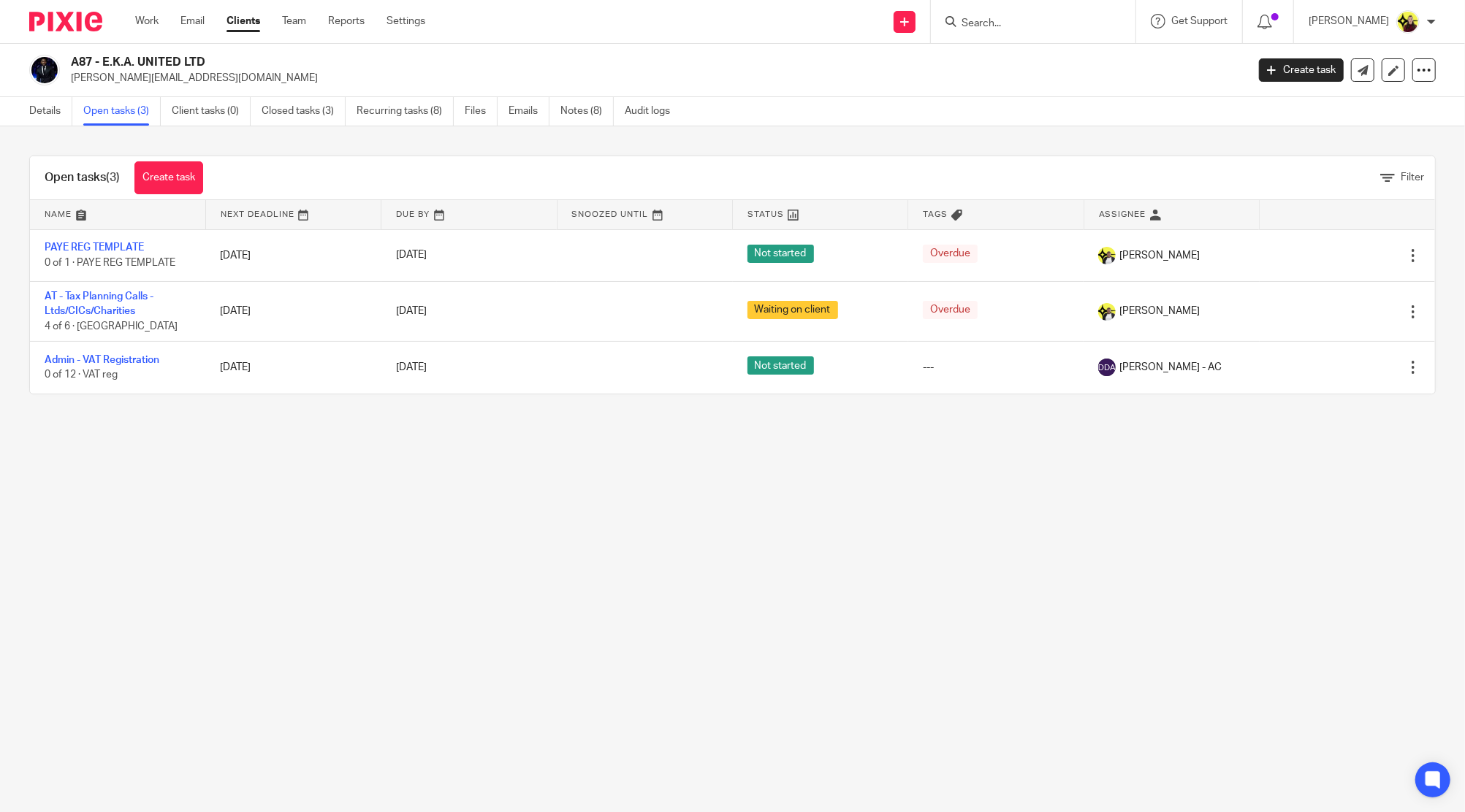
click at [1048, 20] on input "Search" at bounding box center [1026, 24] width 132 height 13
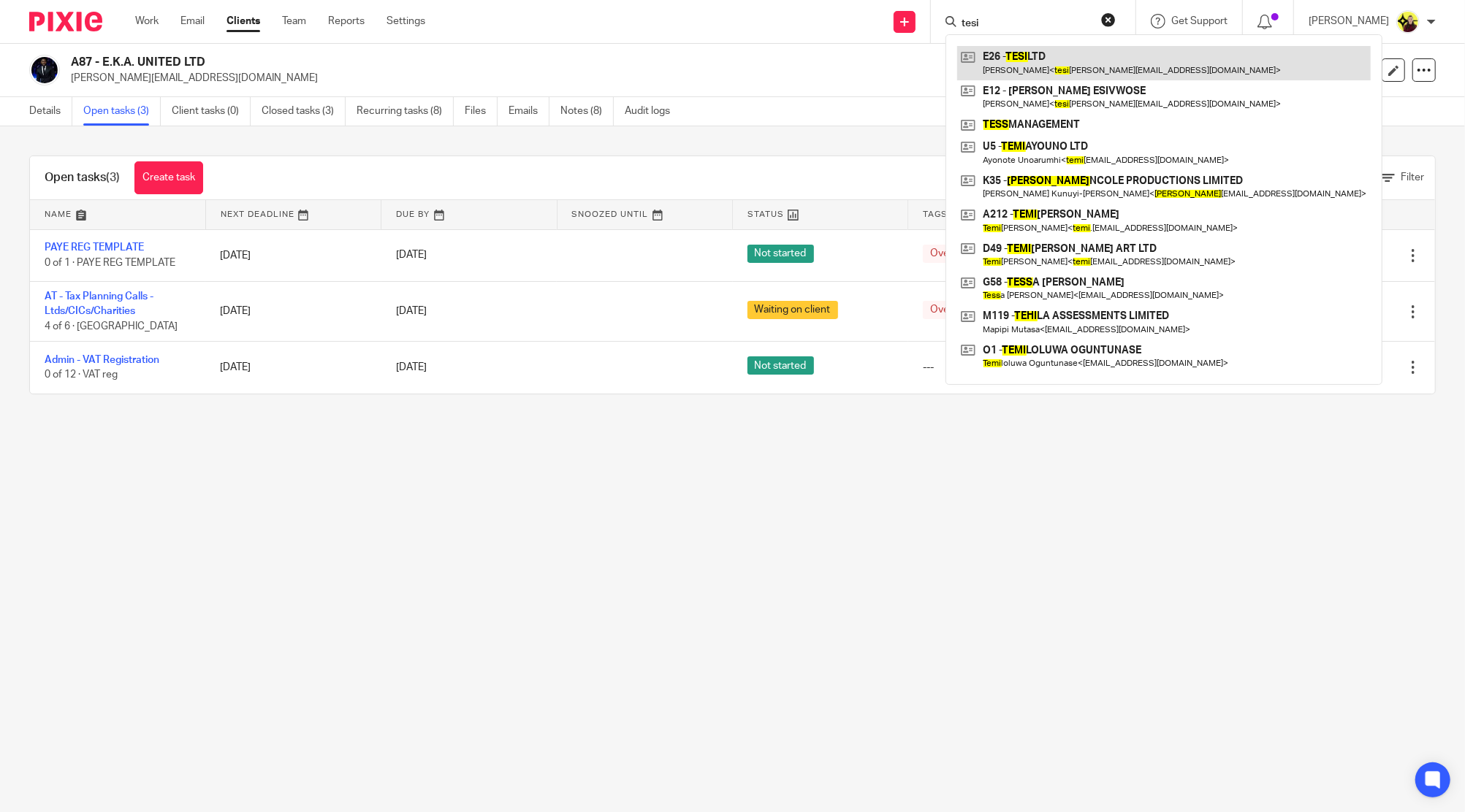
type input "tesi"
click at [1051, 65] on link at bounding box center [1163, 62] width 413 height 33
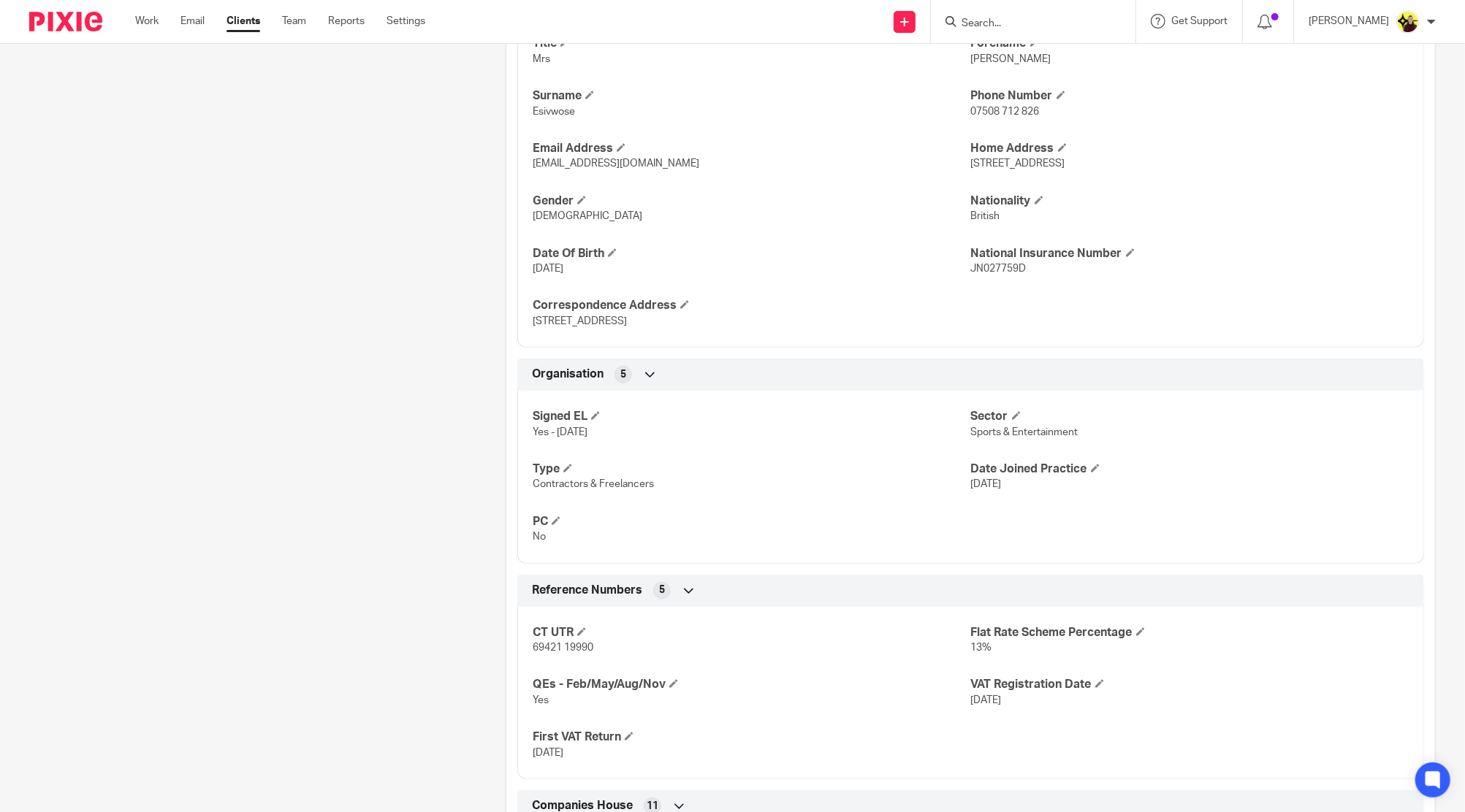
scroll to position [681, 0]
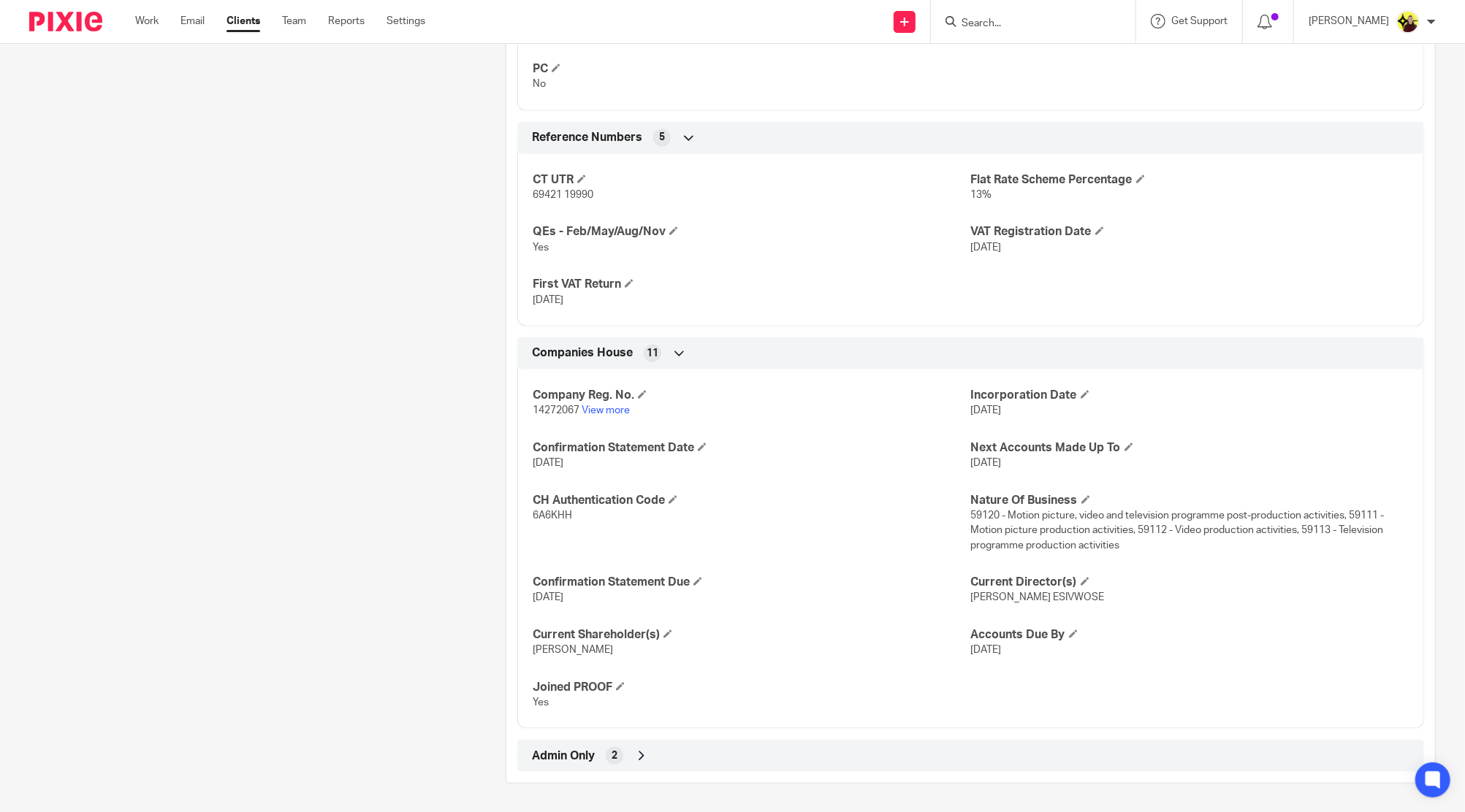
click at [889, 763] on div "Admin Only 2" at bounding box center [971, 756] width 885 height 25
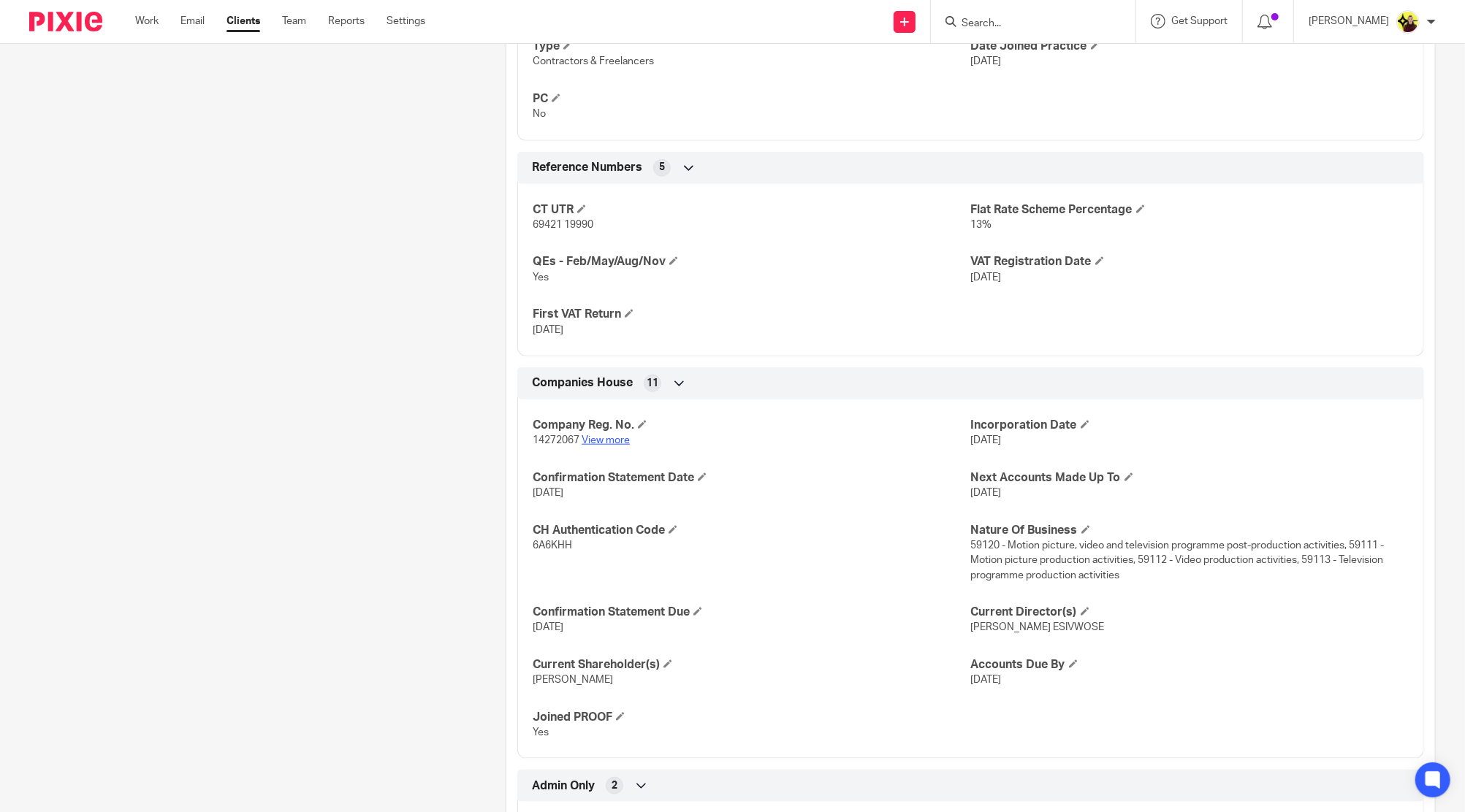
click at [603, 437] on link "View more" at bounding box center [605, 440] width 48 height 10
drag, startPoint x: 954, startPoint y: 266, endPoint x: 1055, endPoint y: 283, distance: 102.4
click at [1055, 283] on div "CT UTR 69421 19990 Flat Rate Scheme Percentage 13% QEs - Feb/May/Aug/Nov Yes VA…" at bounding box center [970, 264] width 907 height 183
click at [621, 263] on h4 "QEs - Feb/May/Aug/Nov" at bounding box center [751, 262] width 438 height 15
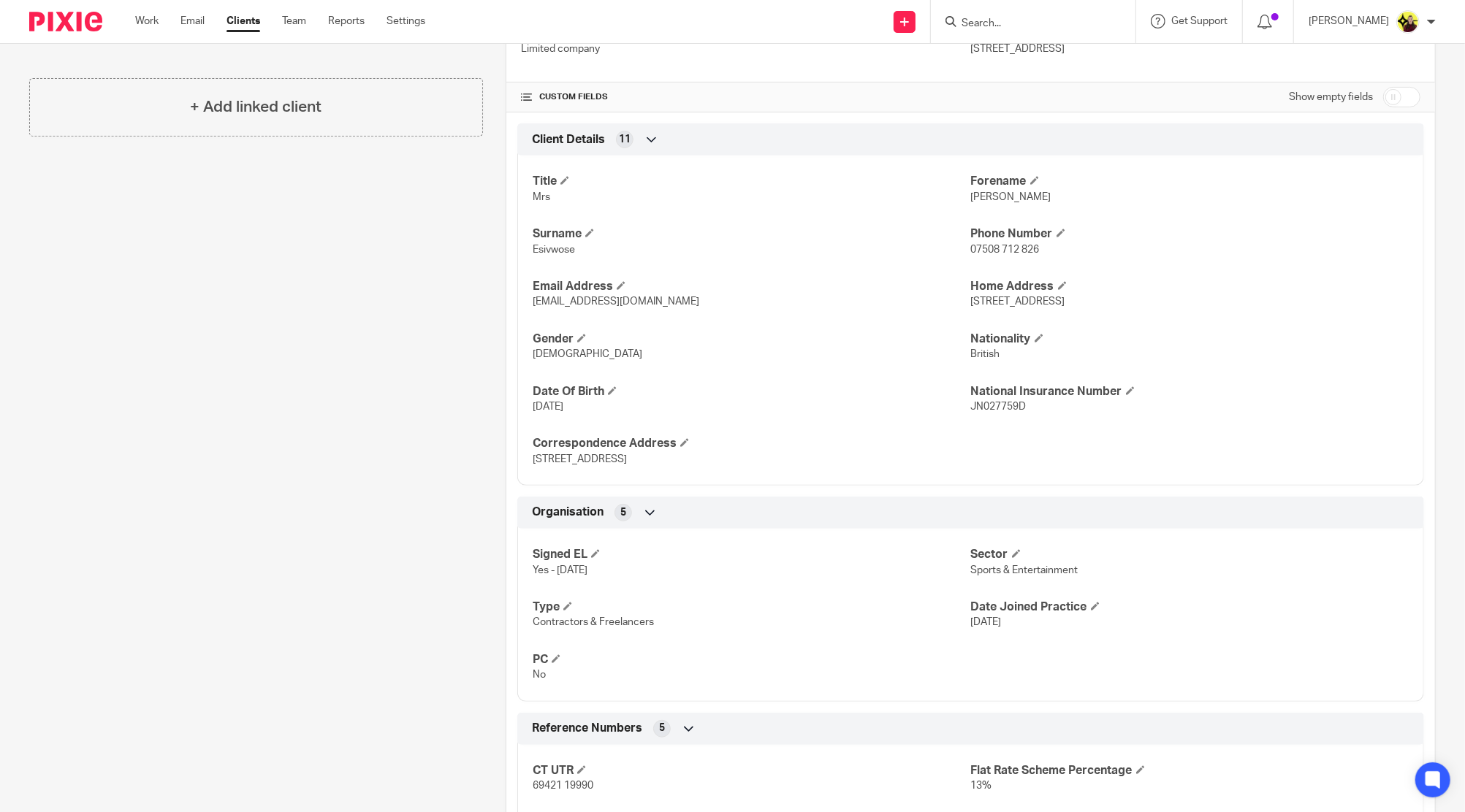
scroll to position [0, 0]
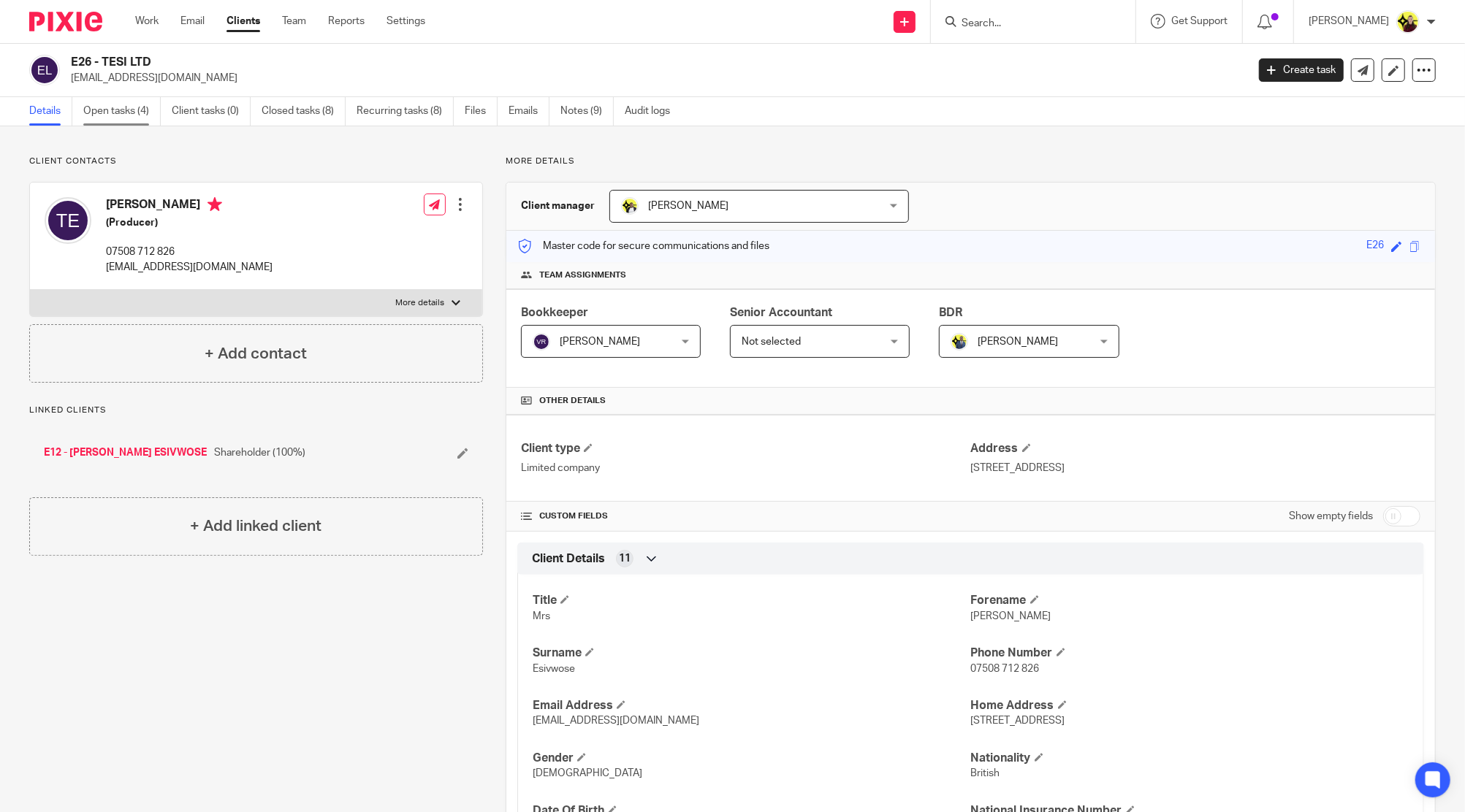
click at [149, 125] on link "Open tasks (4)" at bounding box center [122, 111] width 78 height 28
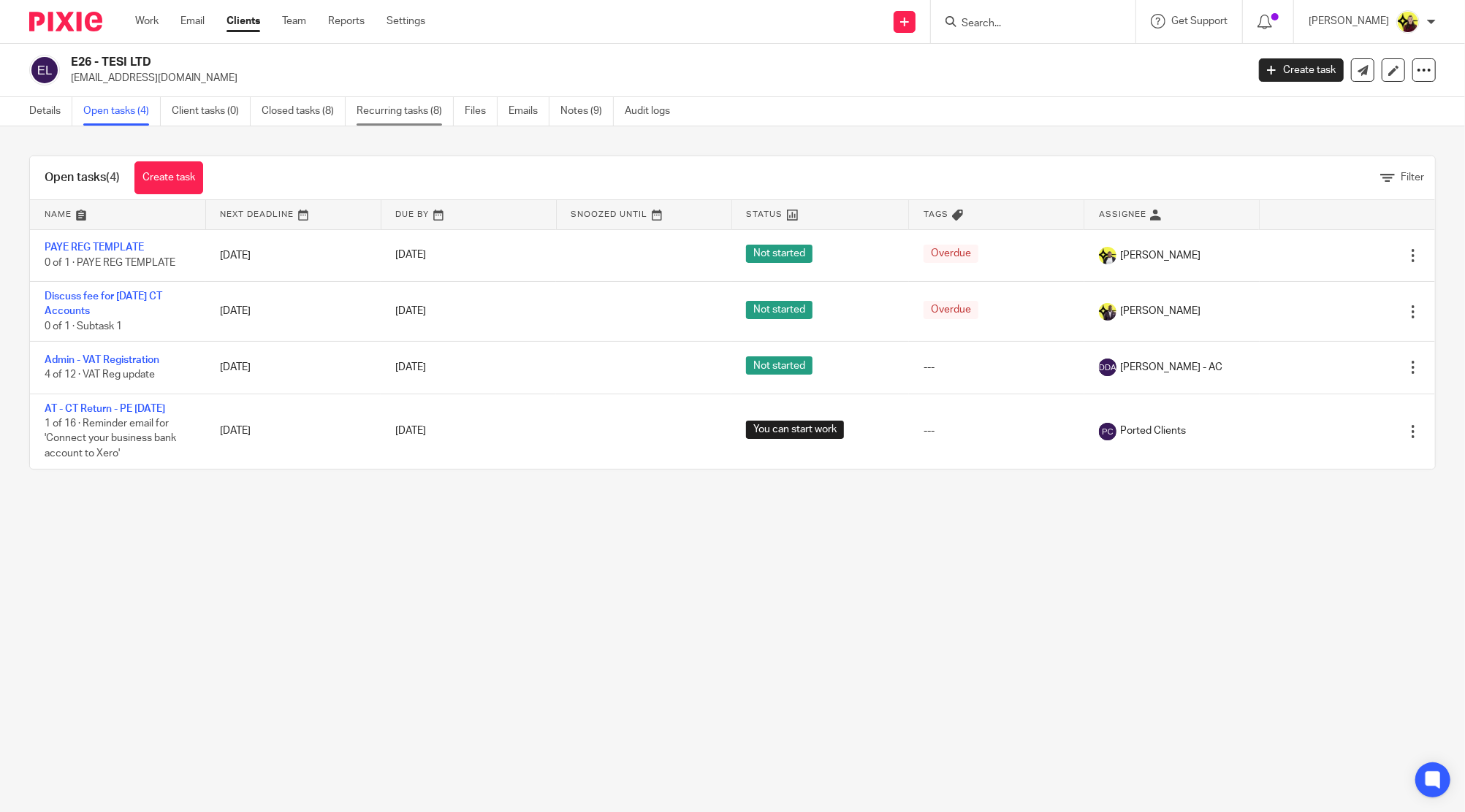
click at [395, 113] on link "Recurring tasks (8)" at bounding box center [405, 111] width 97 height 28
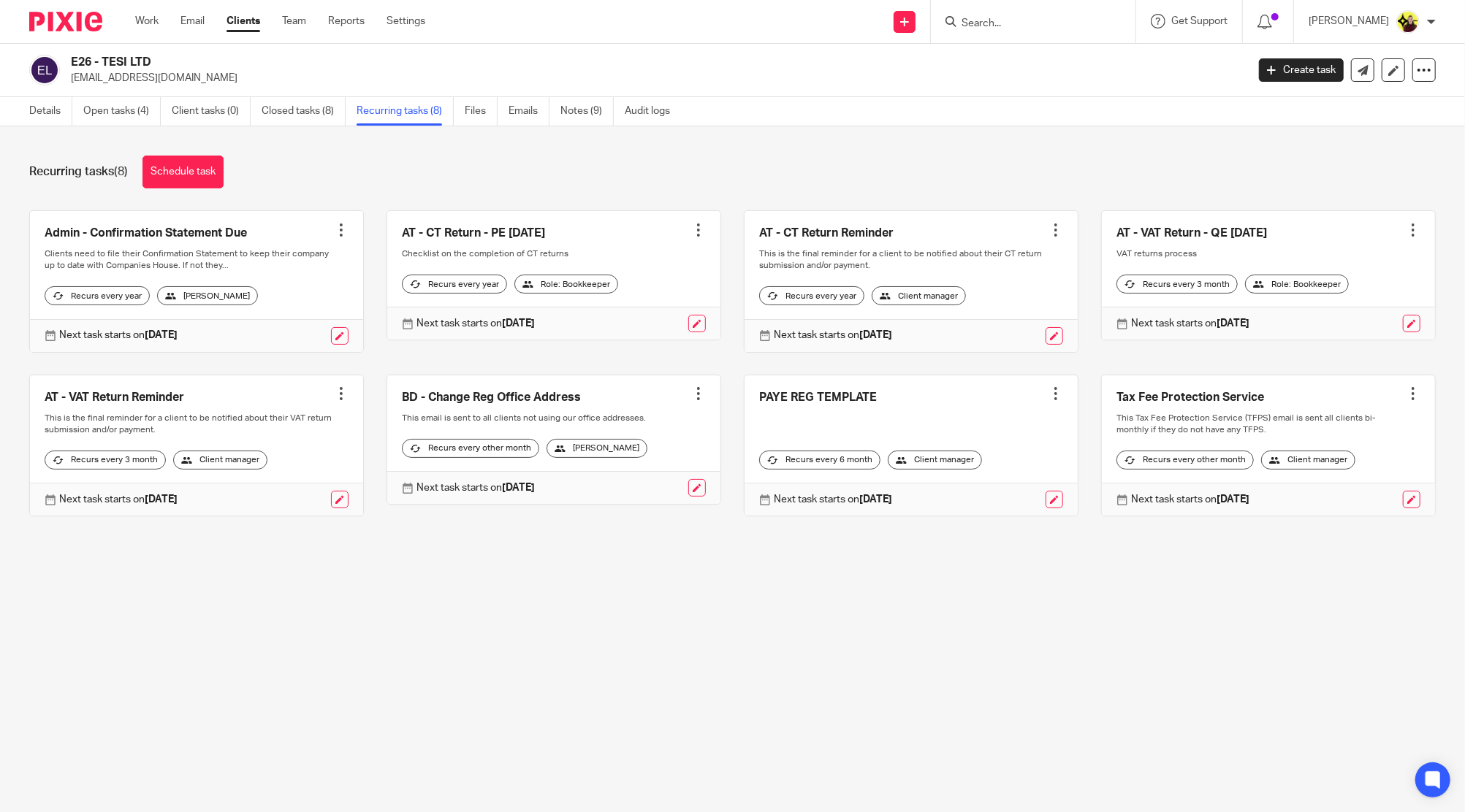
click at [1005, 21] on input "Search" at bounding box center [1026, 24] width 132 height 13
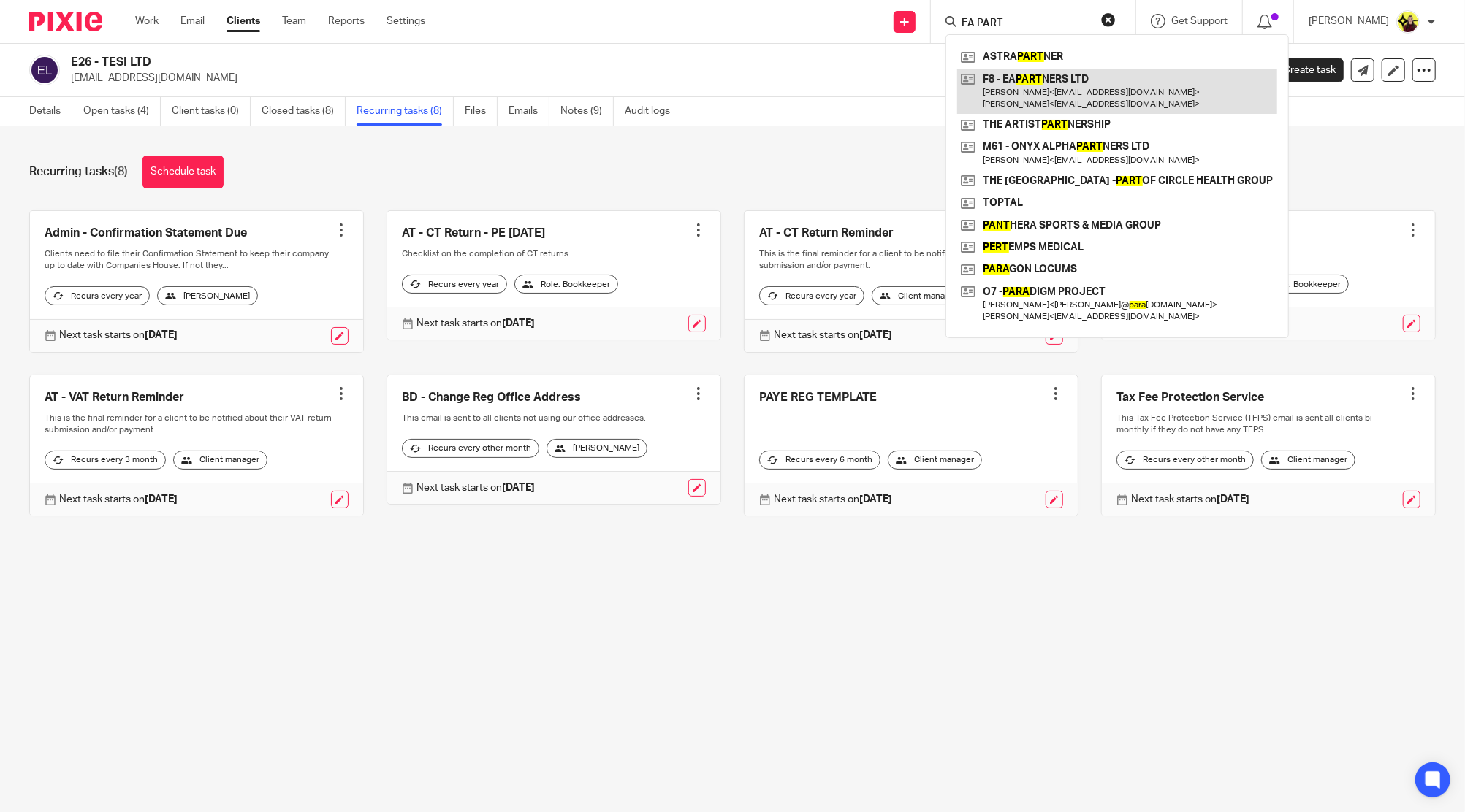
type input "EA PART"
click at [1023, 78] on link at bounding box center [1117, 91] width 320 height 45
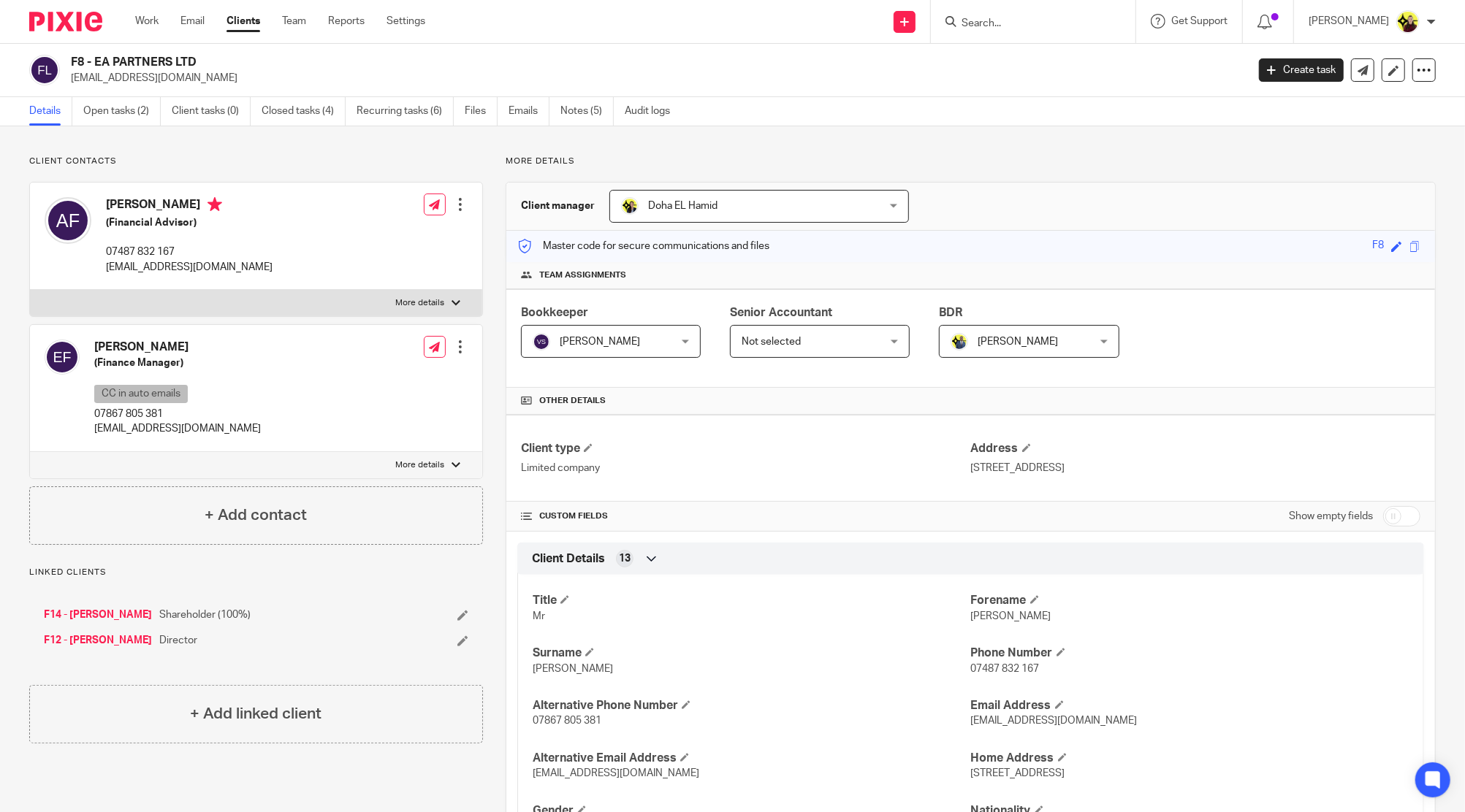
click at [1005, 30] on div at bounding box center [1033, 21] width 205 height 43
click at [1007, 26] on input "Search" at bounding box center [1026, 24] width 132 height 13
paste input "R15"
click at [1007, 26] on input "R15" at bounding box center [1026, 24] width 132 height 13
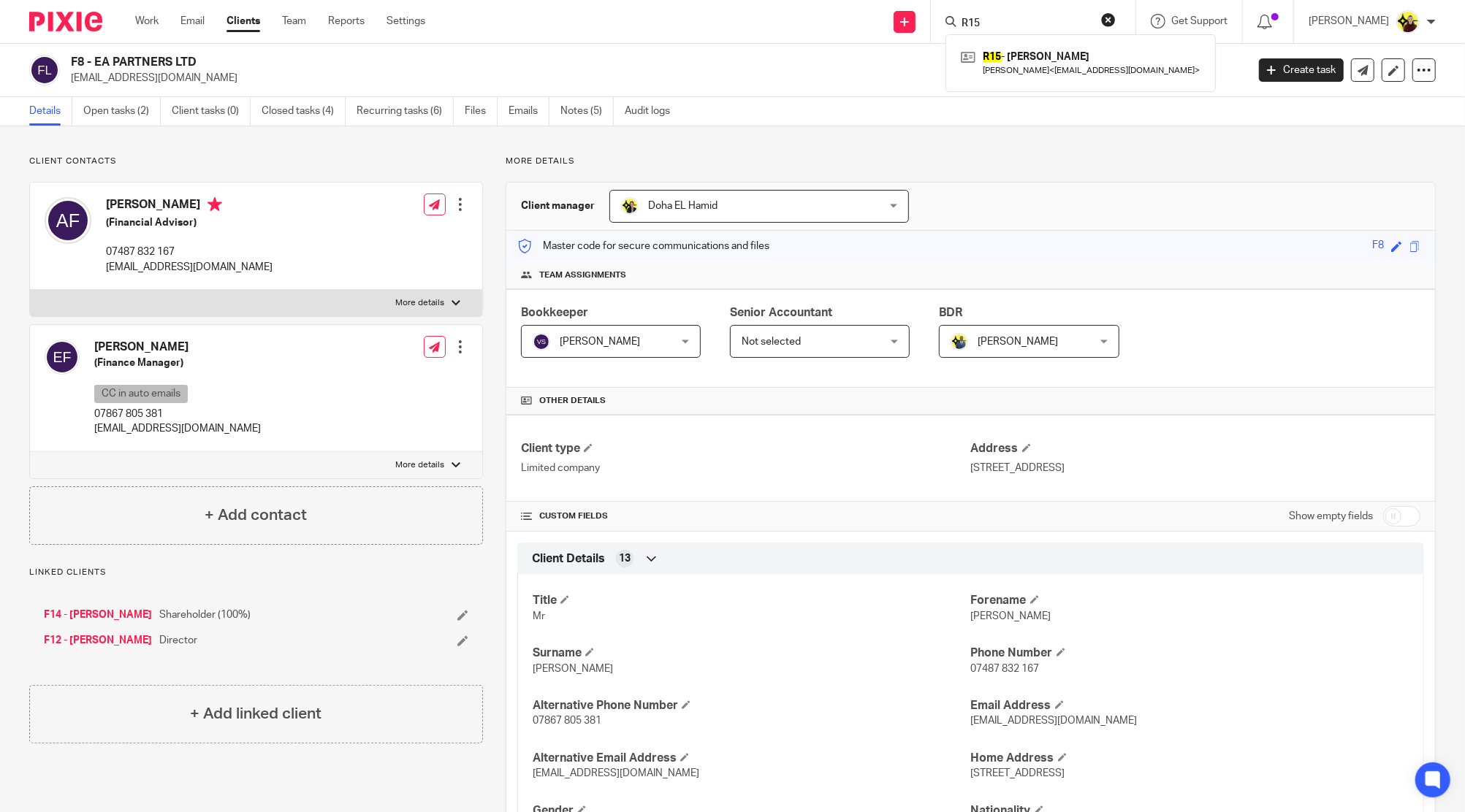
click at [1007, 26] on input "R15" at bounding box center [1026, 24] width 132 height 13
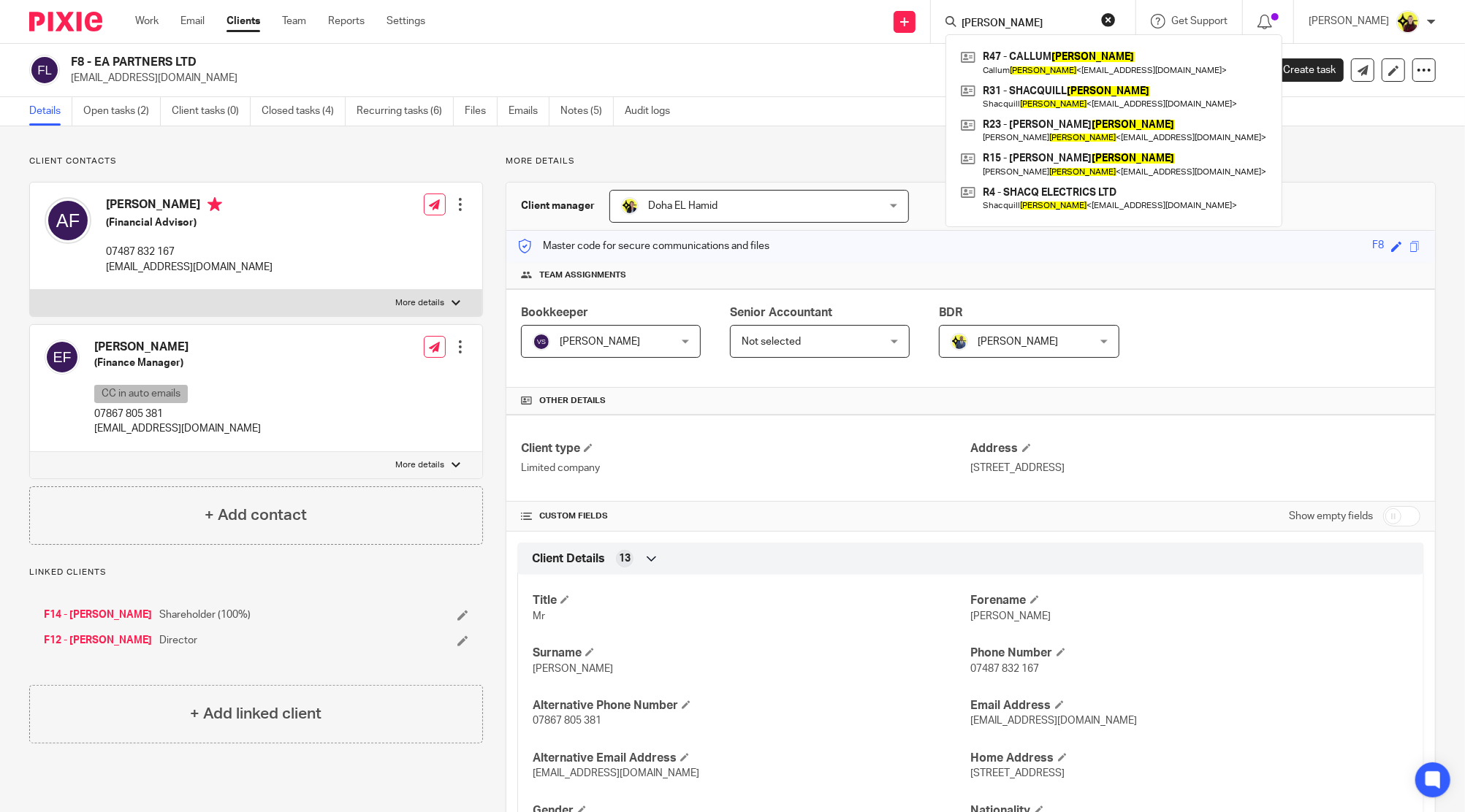
click at [1072, 29] on input "robinson" at bounding box center [1026, 24] width 132 height 13
paste input "Davidson"
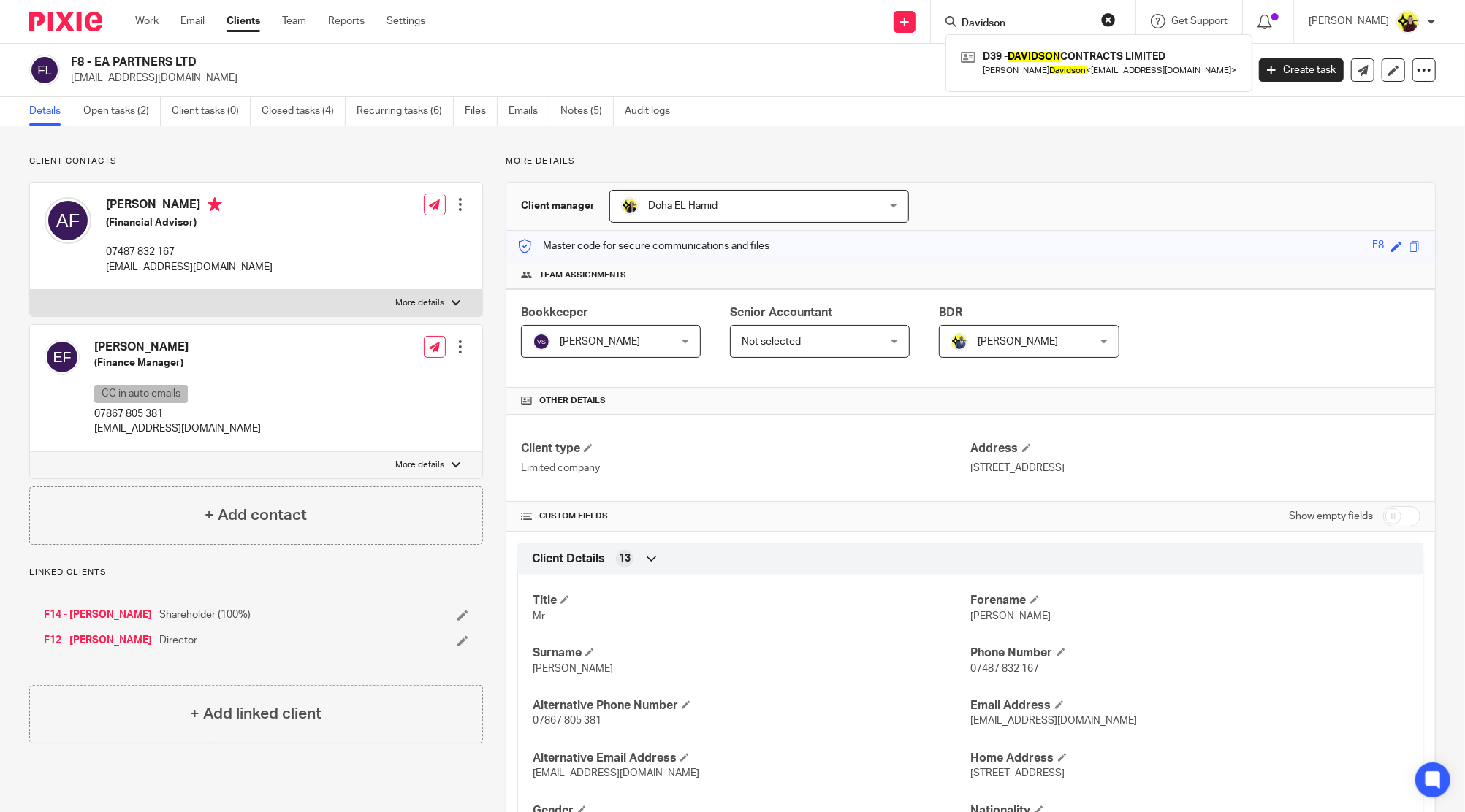
type input "Davidson"
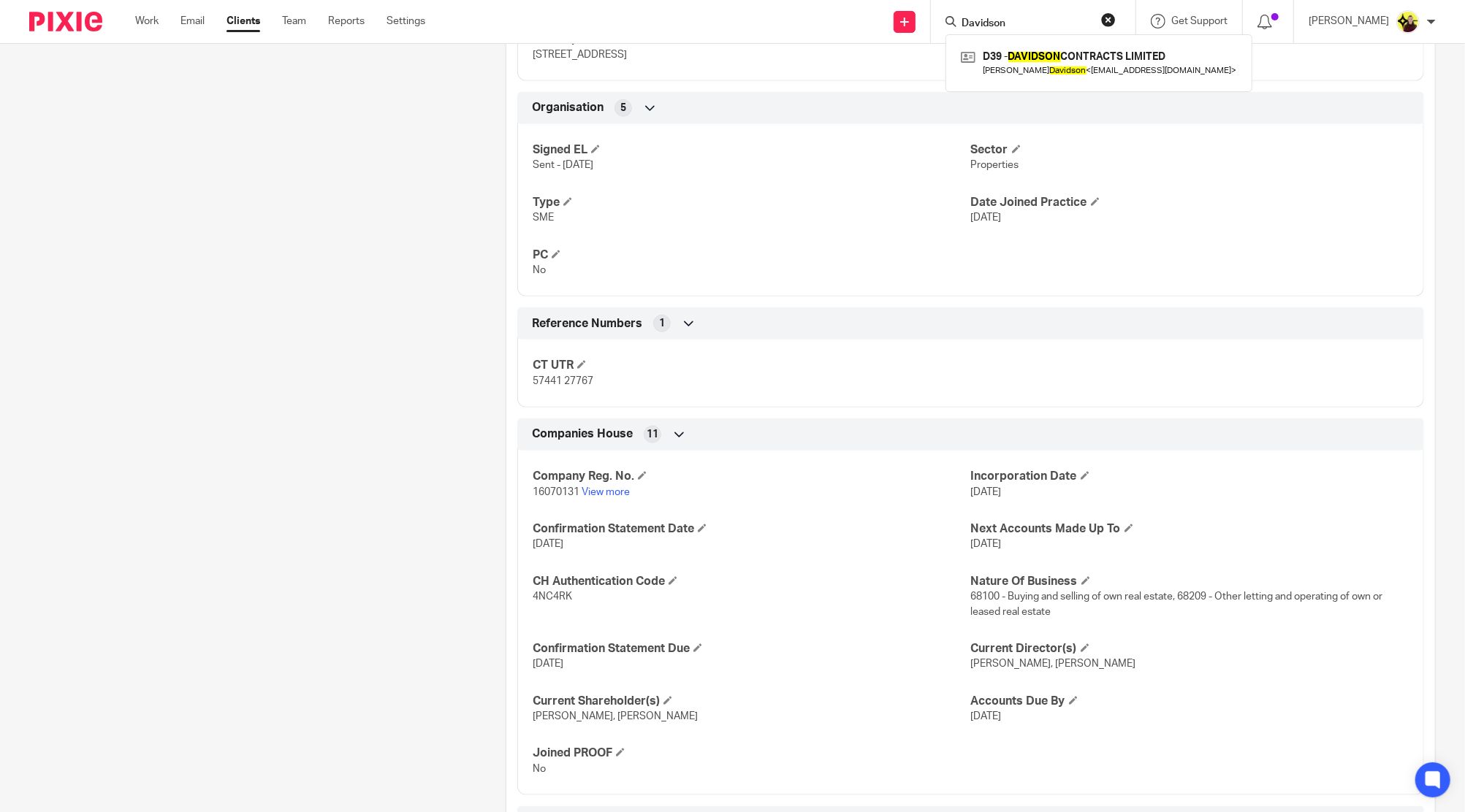
scroll to position [942, 0]
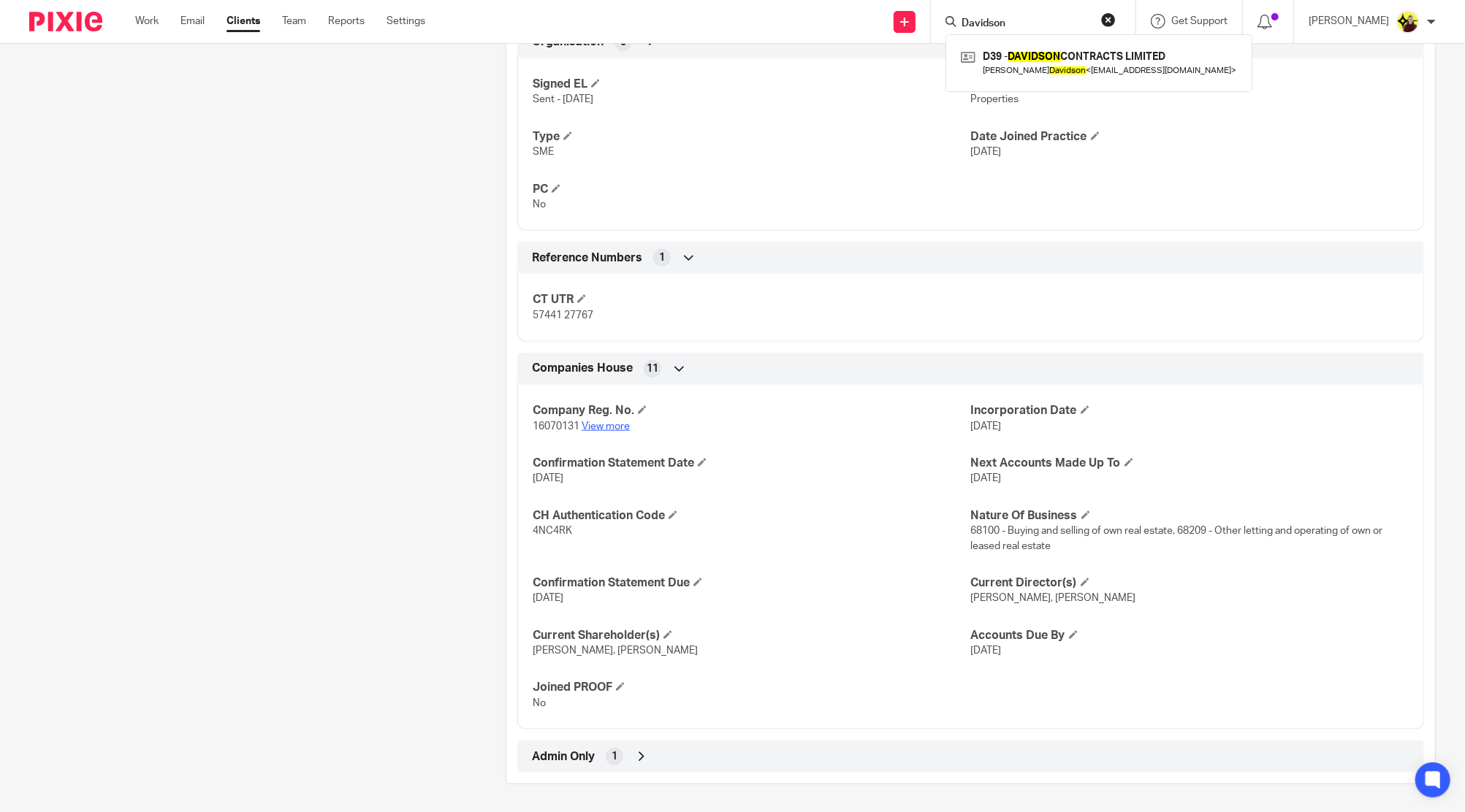
click at [602, 427] on link "View more" at bounding box center [605, 426] width 48 height 10
click at [827, 780] on div "Client manager Doha EL Hamid Doha EL Hamid Abhay Jayswal Akhil Siby - Billings …" at bounding box center [970, 11] width 930 height 1544
click at [808, 731] on div "Client type Limited company Address 320 City Road, London, England, EC1V 2NZ CU…" at bounding box center [970, 123] width 928 height 1300
click at [732, 752] on div "Admin Only 1" at bounding box center [971, 756] width 885 height 25
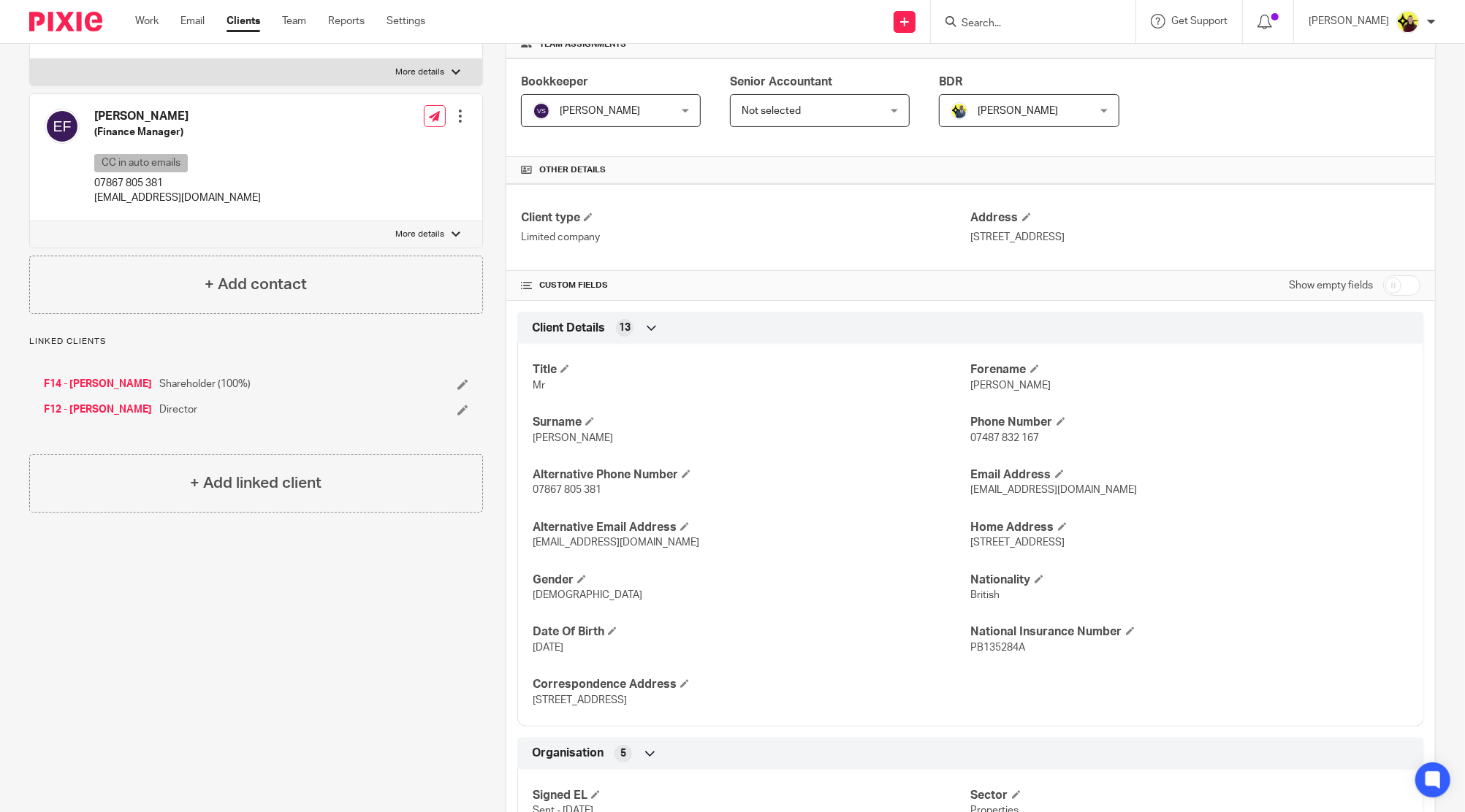
scroll to position [0, 0]
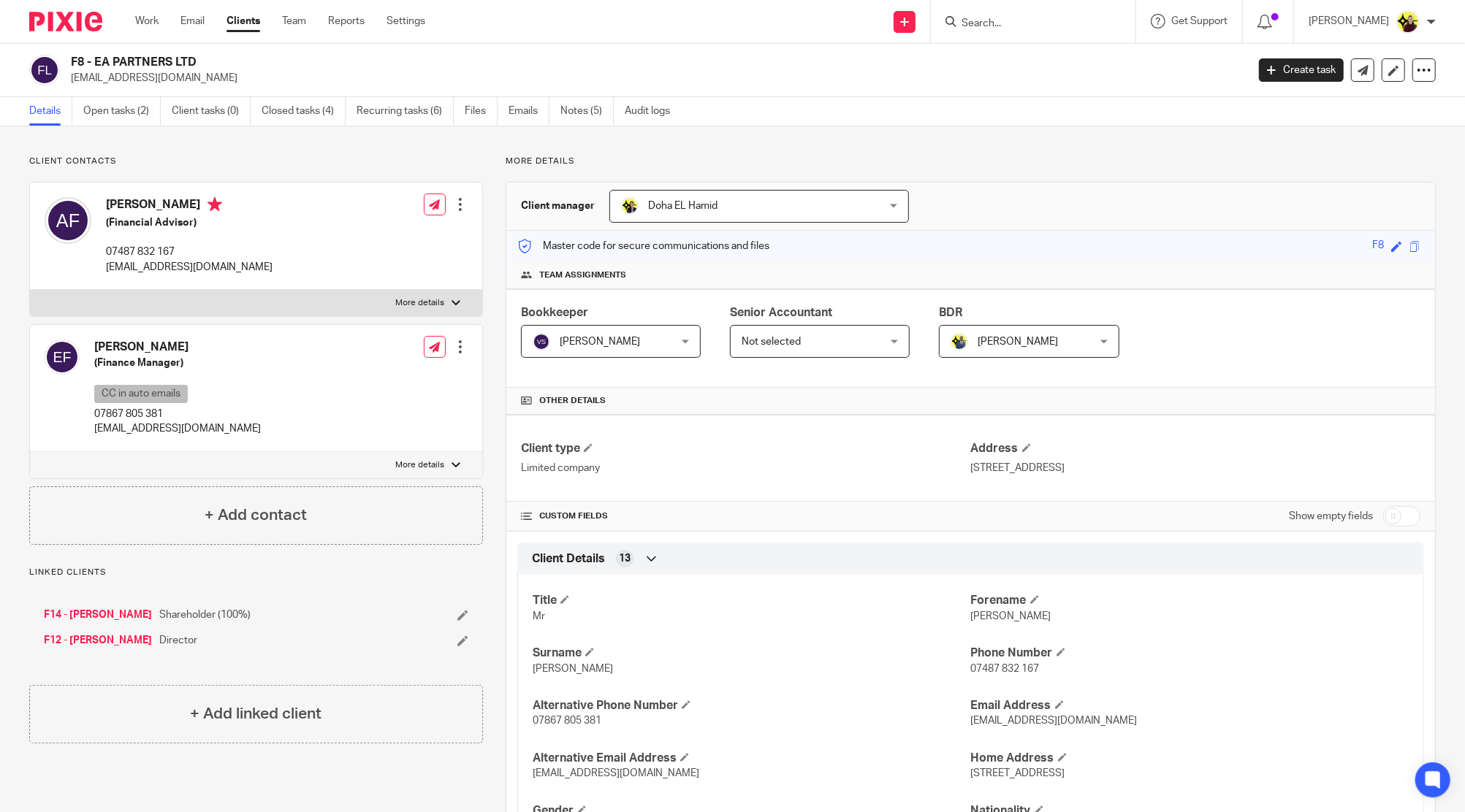
click at [458, 615] on icon at bounding box center [463, 615] width 11 height 11
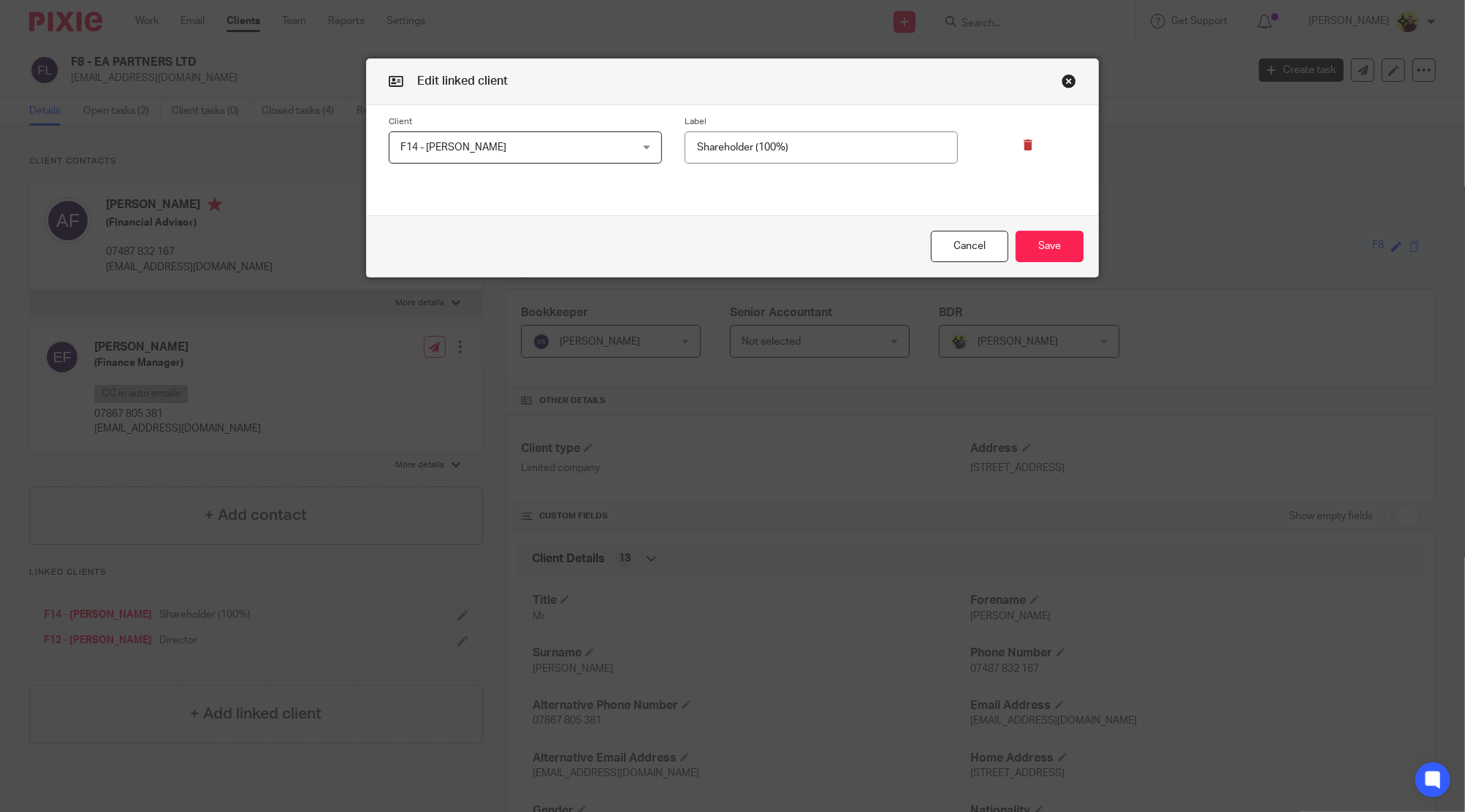
click at [1014, 154] on div at bounding box center [1017, 140] width 118 height 48
click at [1023, 142] on icon at bounding box center [1028, 145] width 11 height 11
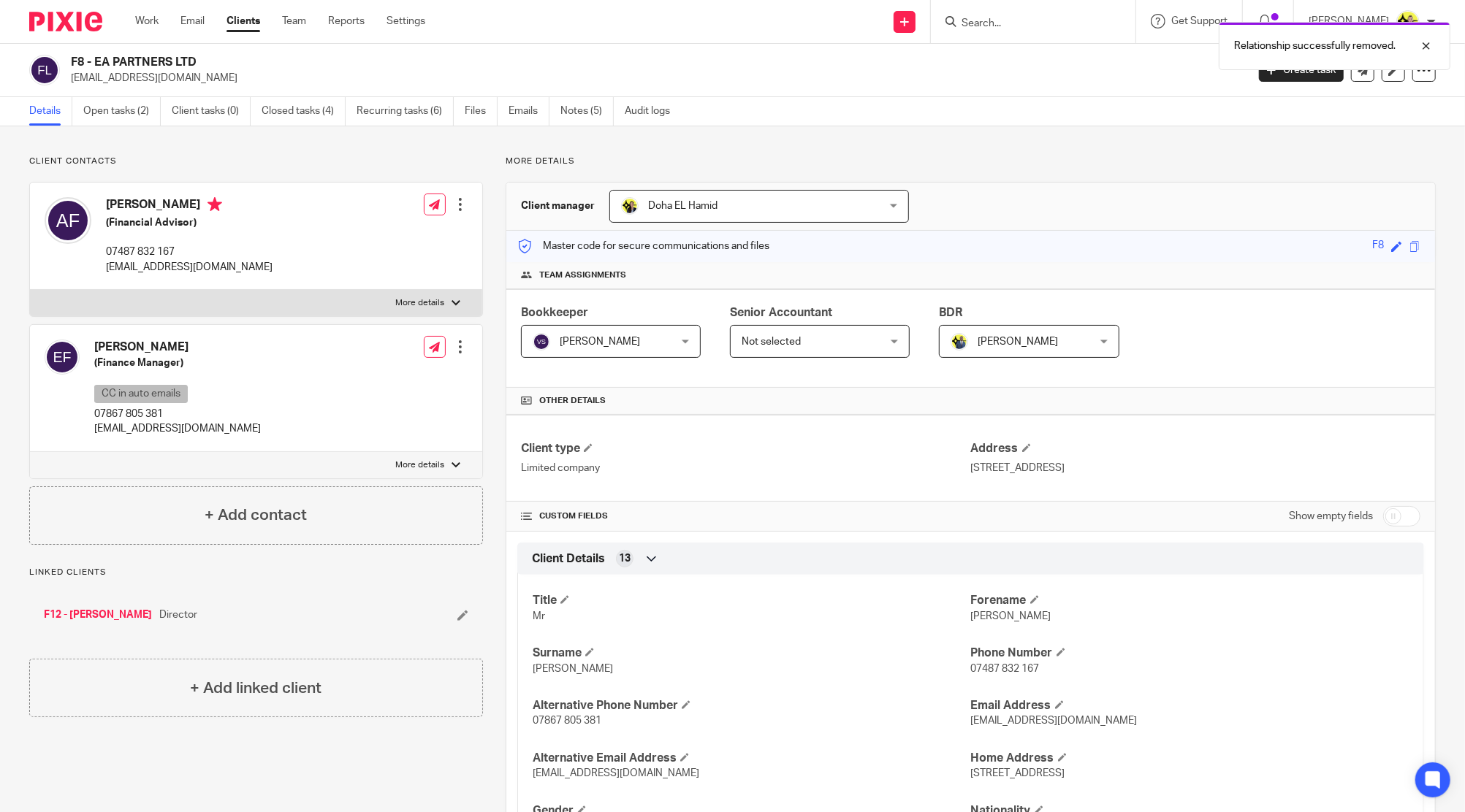
click at [458, 623] on div "F12 - ALEX FINNEY Director" at bounding box center [256, 615] width 454 height 44
click at [458, 616] on icon at bounding box center [463, 615] width 11 height 11
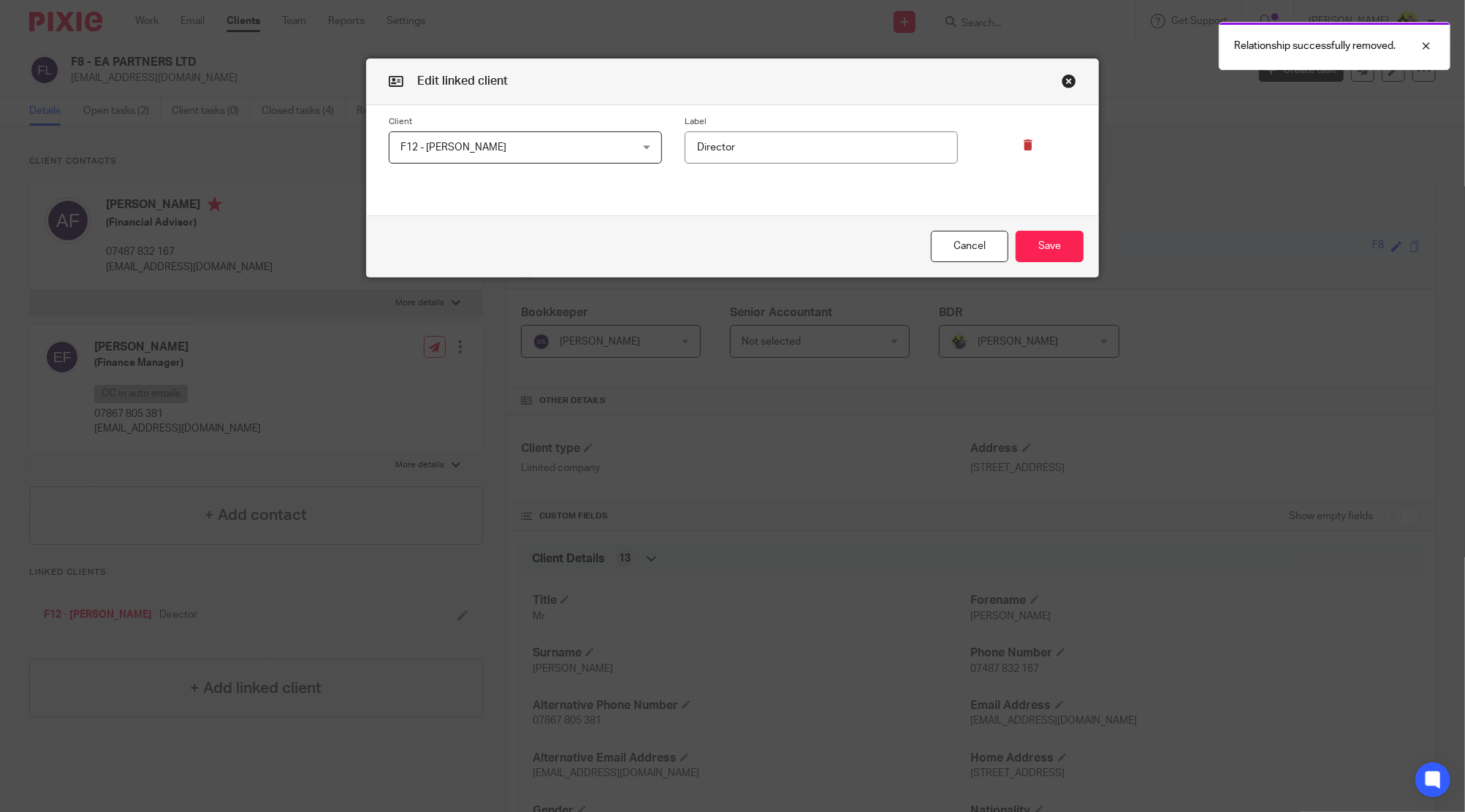
click at [1024, 143] on icon at bounding box center [1028, 145] width 11 height 11
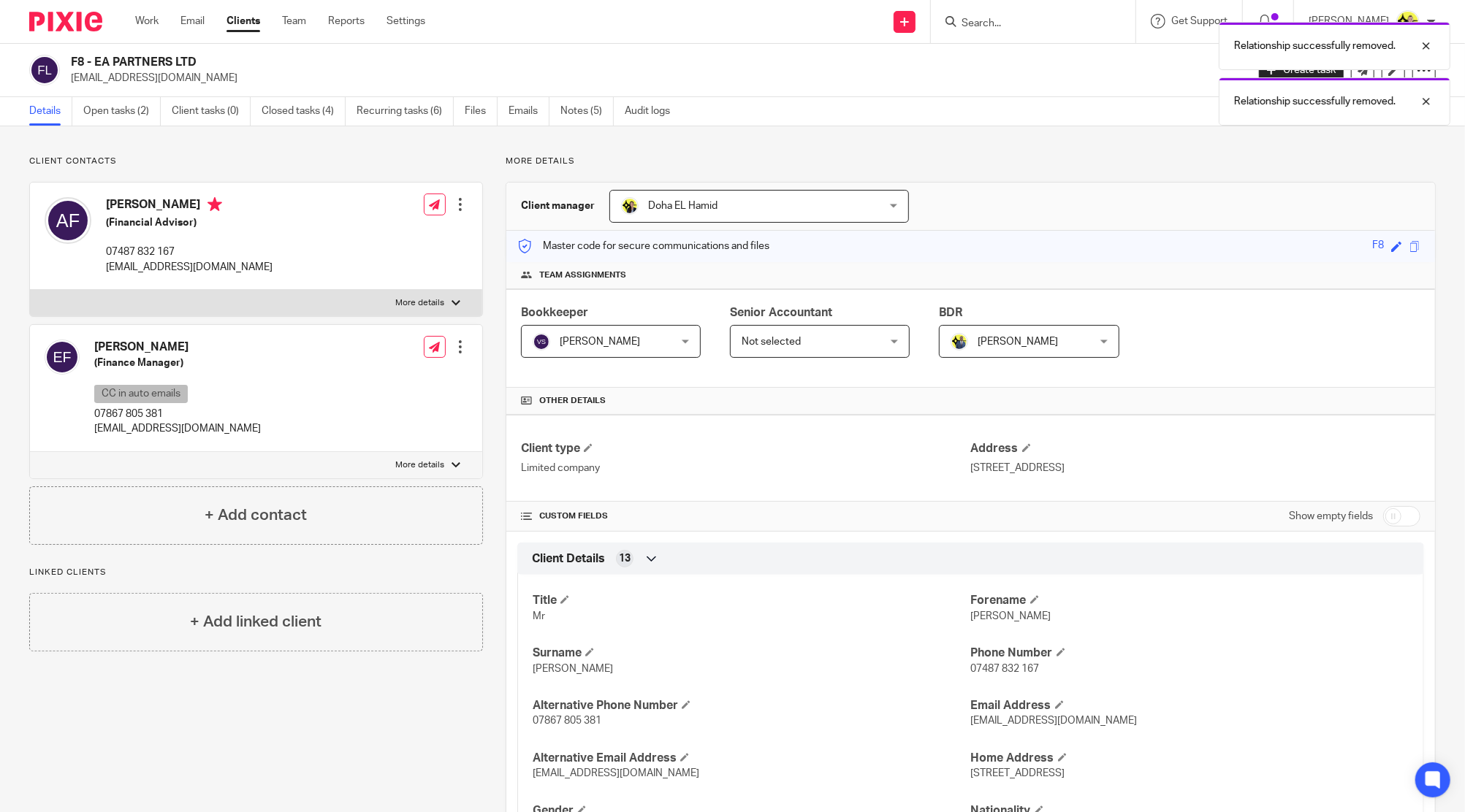
click at [158, 342] on h4 "Emma Finney" at bounding box center [177, 347] width 167 height 15
click at [158, 342] on h4 "[PERSON_NAME]" at bounding box center [177, 347] width 167 height 15
copy h4 "[PERSON_NAME]"
click at [240, 616] on h4 "+ Add linked client" at bounding box center [255, 622] width 132 height 23
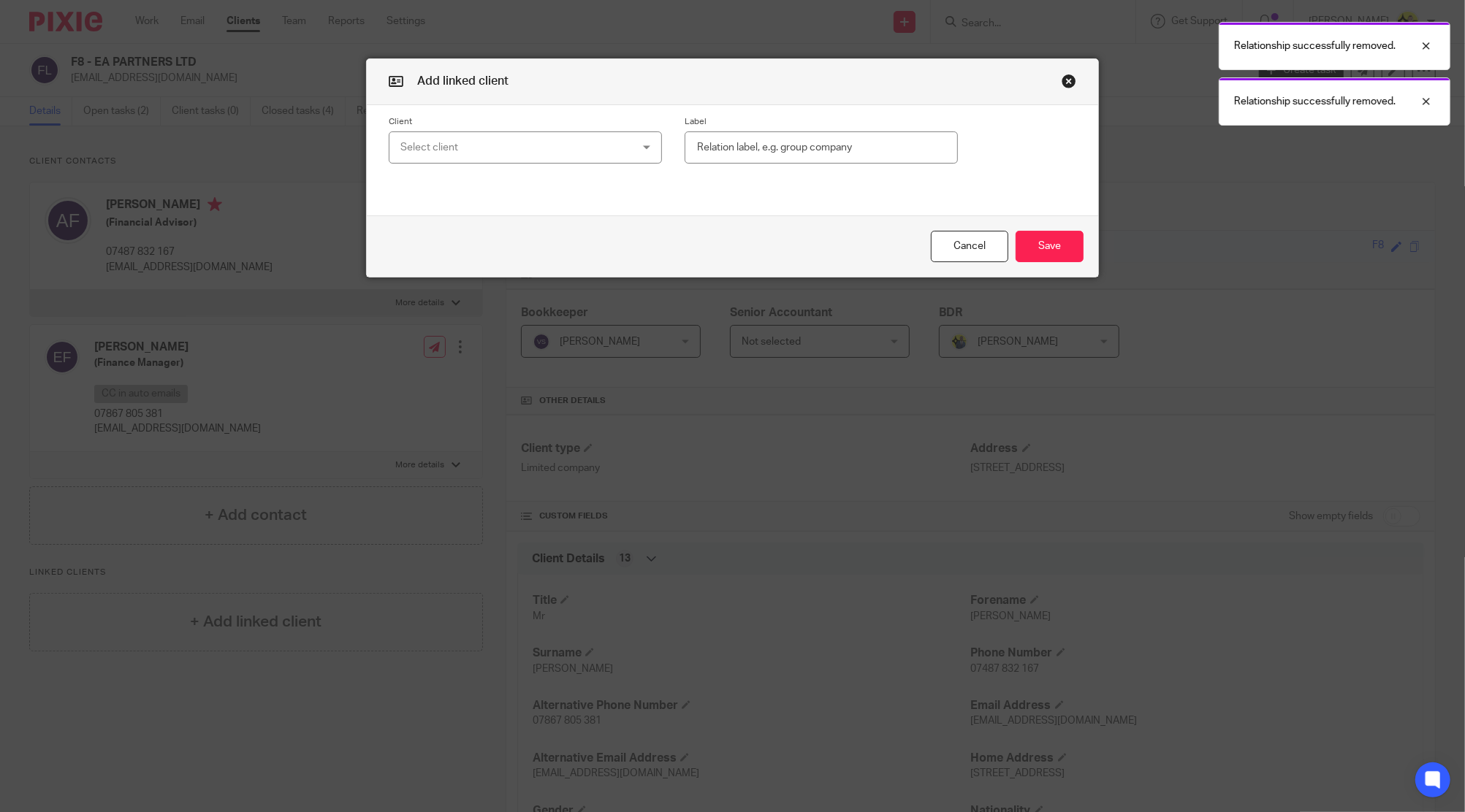
click at [468, 153] on div "Select client" at bounding box center [504, 148] width 208 height 30
paste input "[PERSON_NAME]"
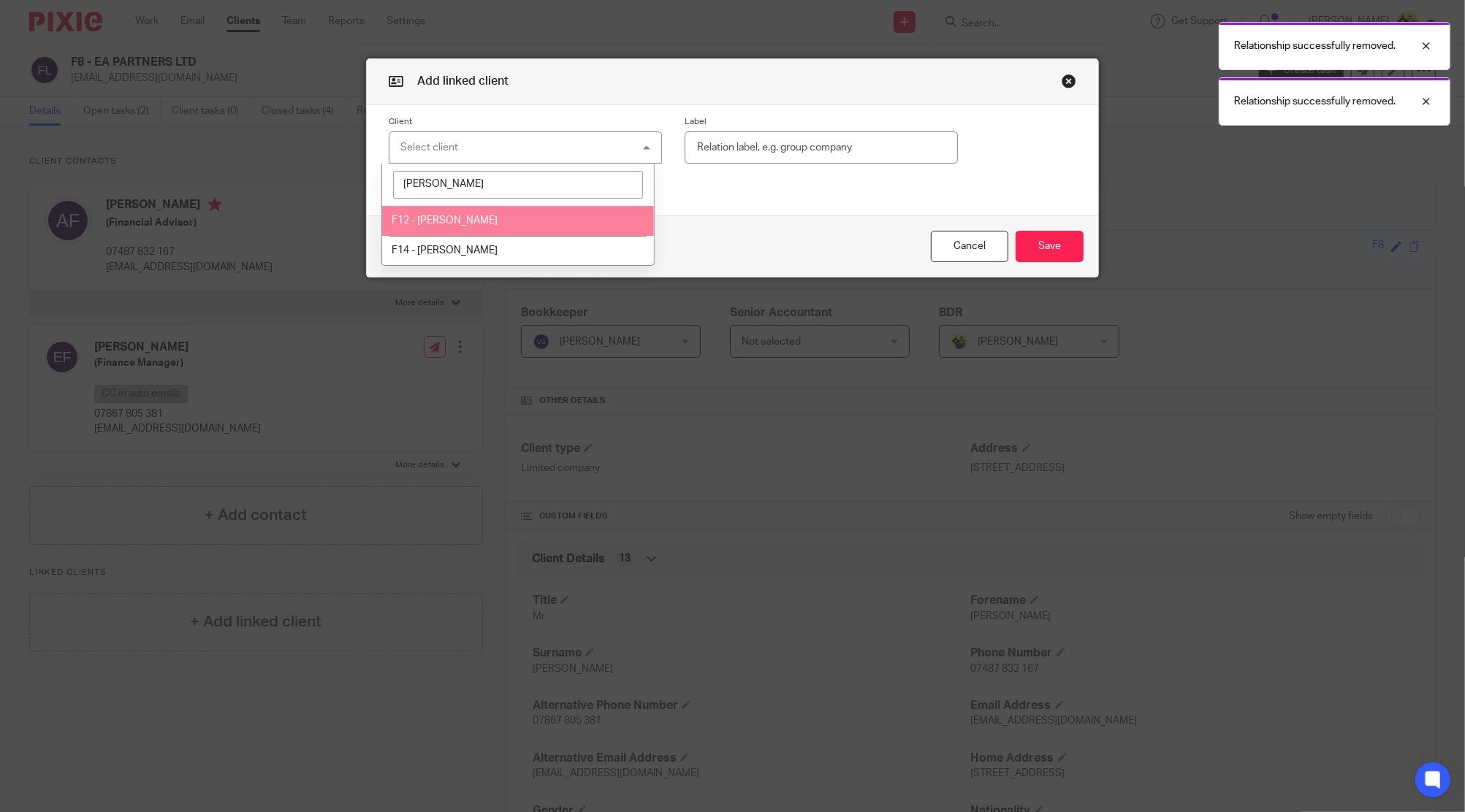
type input "[PERSON_NAME]"
click at [490, 213] on li "F12 - [PERSON_NAME]" at bounding box center [518, 221] width 272 height 30
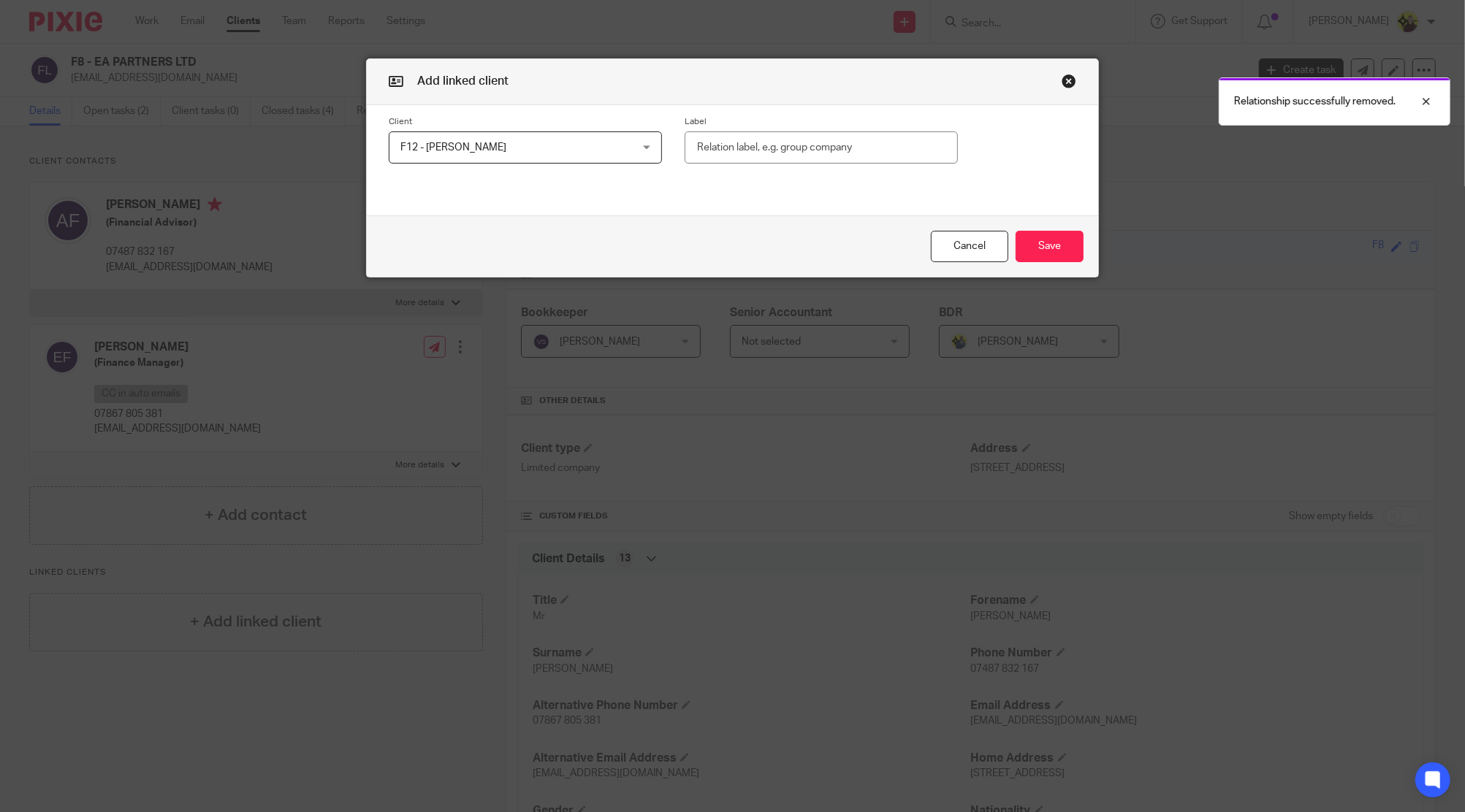
click at [729, 152] on input "text" at bounding box center [821, 148] width 273 height 33
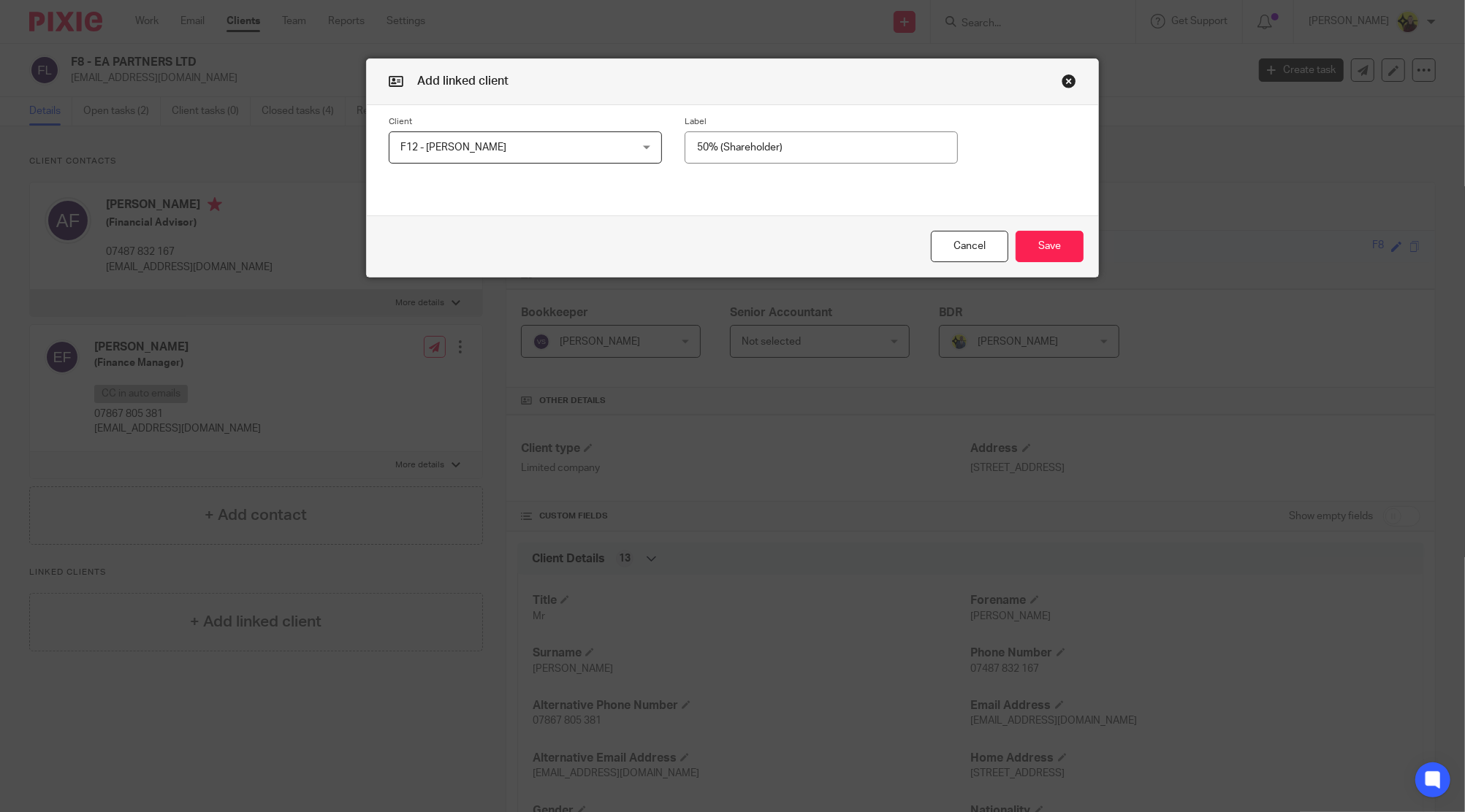
click at [729, 152] on input "50% (Shareholder)" at bounding box center [821, 148] width 273 height 33
type input "50% (Shareholder)"
click at [1027, 250] on button "Save" at bounding box center [1049, 246] width 68 height 31
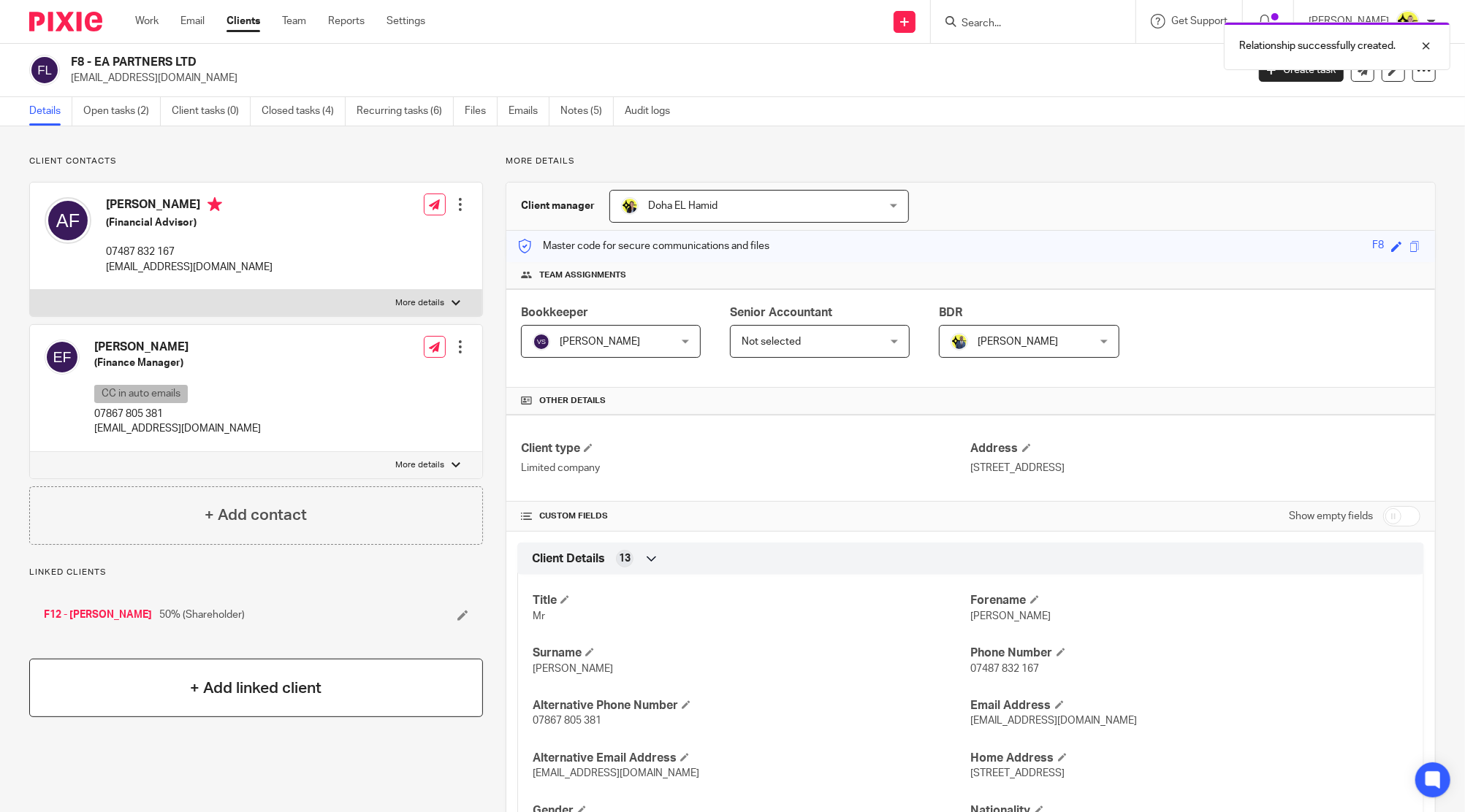
click at [226, 681] on h4 "+ Add linked client" at bounding box center [255, 688] width 132 height 23
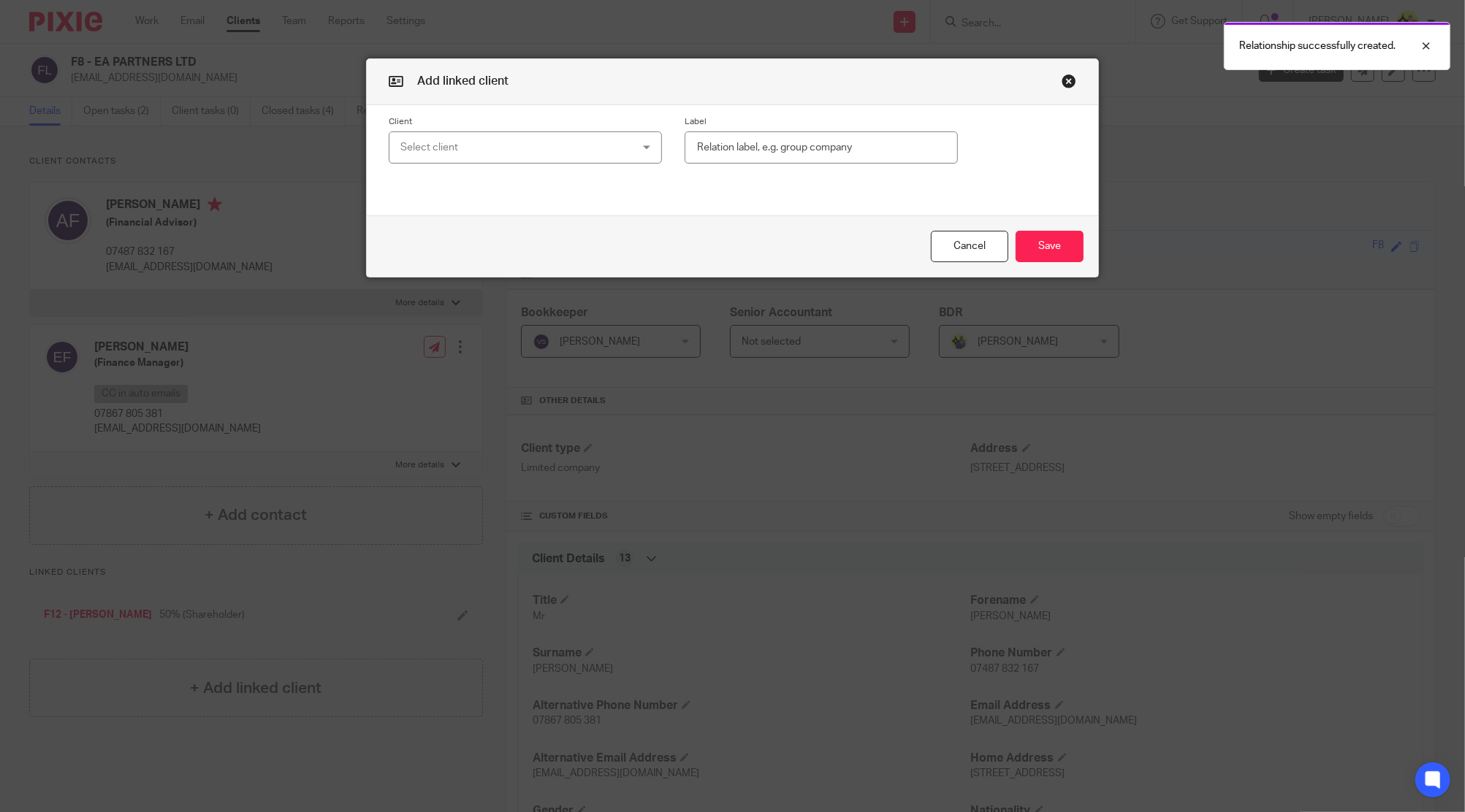
click at [501, 134] on div "Select client" at bounding box center [504, 148] width 208 height 30
drag, startPoint x: 617, startPoint y: 198, endPoint x: 602, endPoint y: 216, distance: 23.4
click at [614, 198] on input "emma fin" at bounding box center [518, 185] width 250 height 27
type input "emma fin"
click at [603, 228] on li "F14 - EMMA FINNEY" at bounding box center [518, 221] width 272 height 30
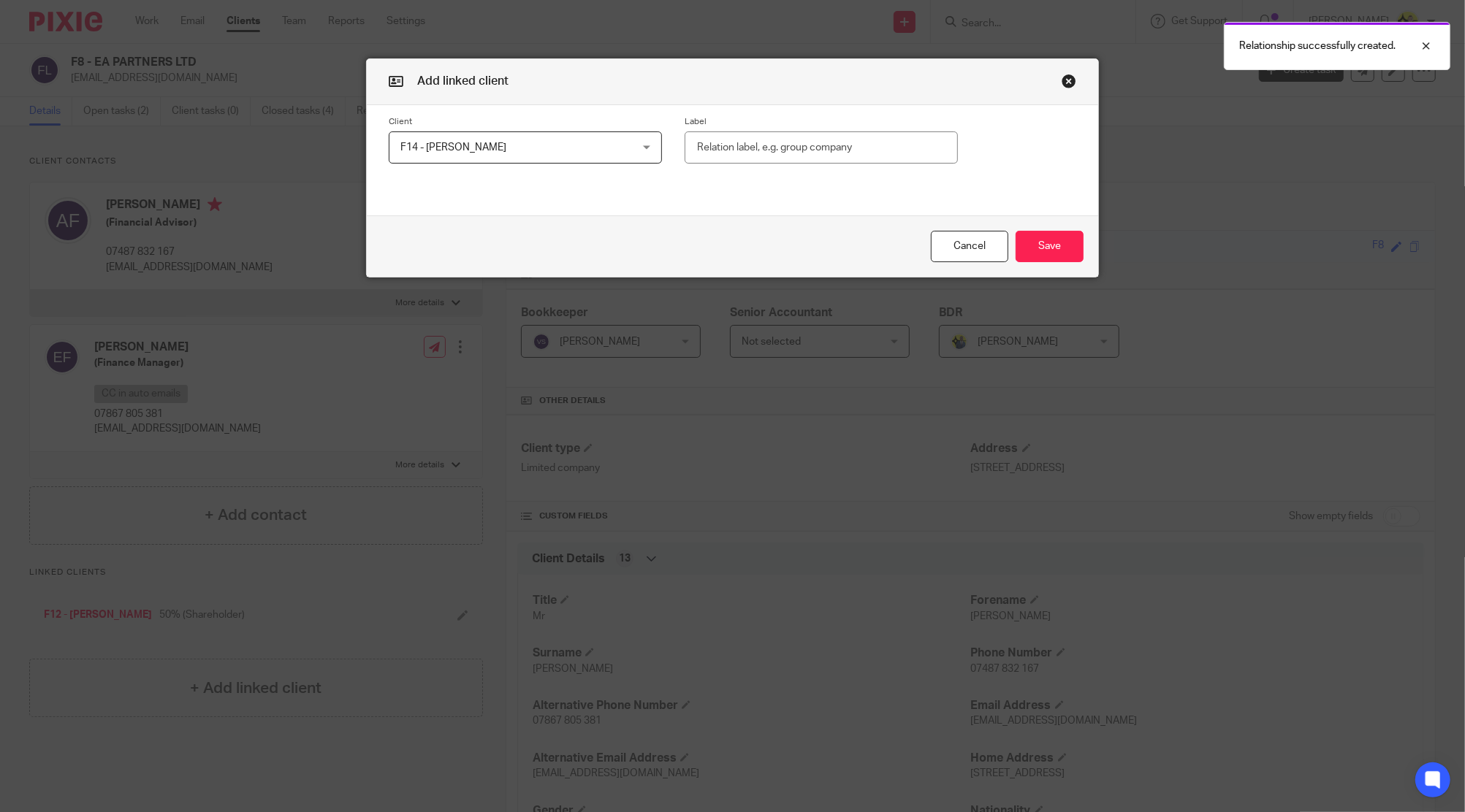
click at [784, 152] on input "text" at bounding box center [821, 148] width 273 height 33
paste input "50% (Shareholder)"
type input "50% (Shareholder)"
click at [1019, 261] on button "Save" at bounding box center [1049, 246] width 68 height 31
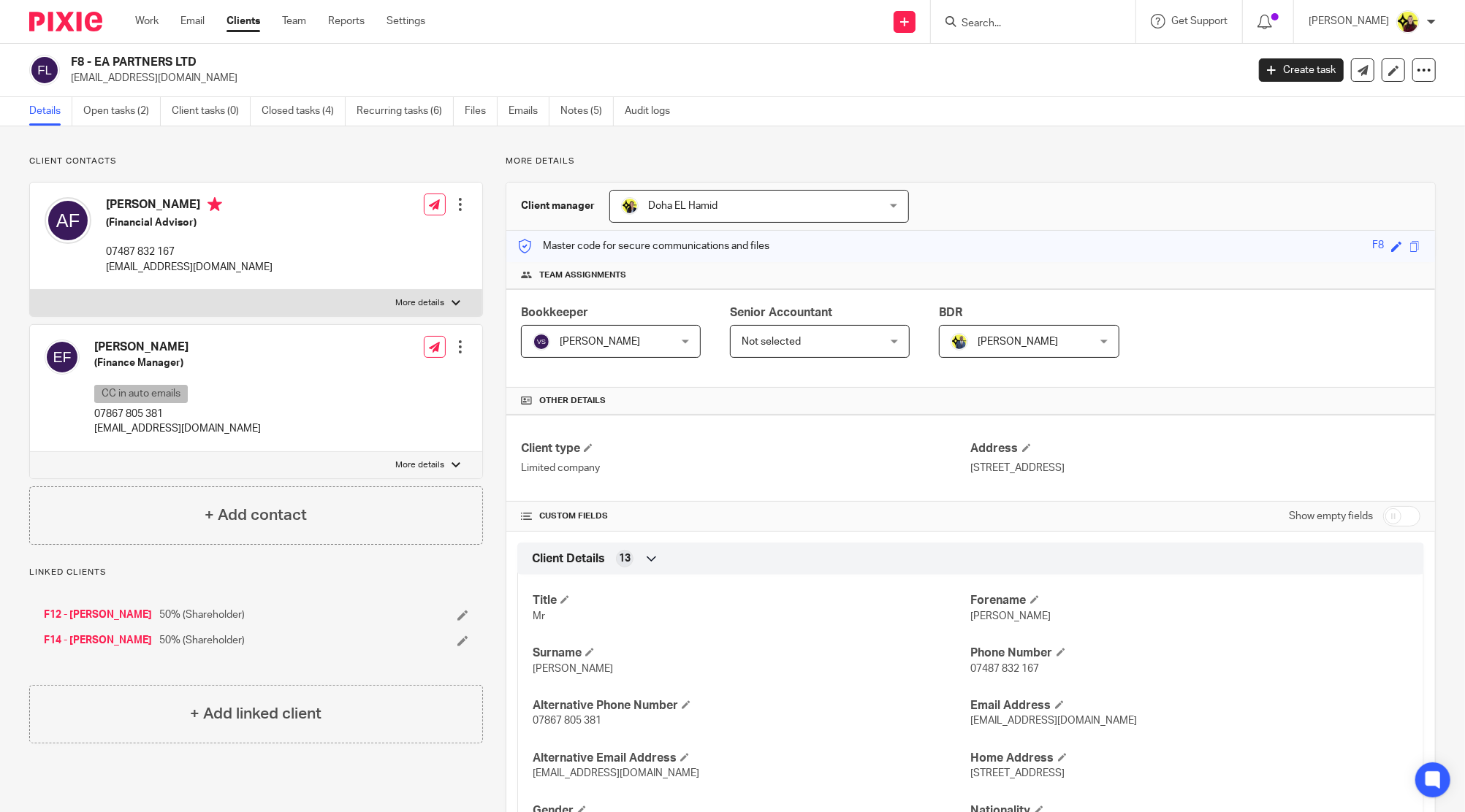
click at [459, 611] on icon at bounding box center [463, 615] width 11 height 11
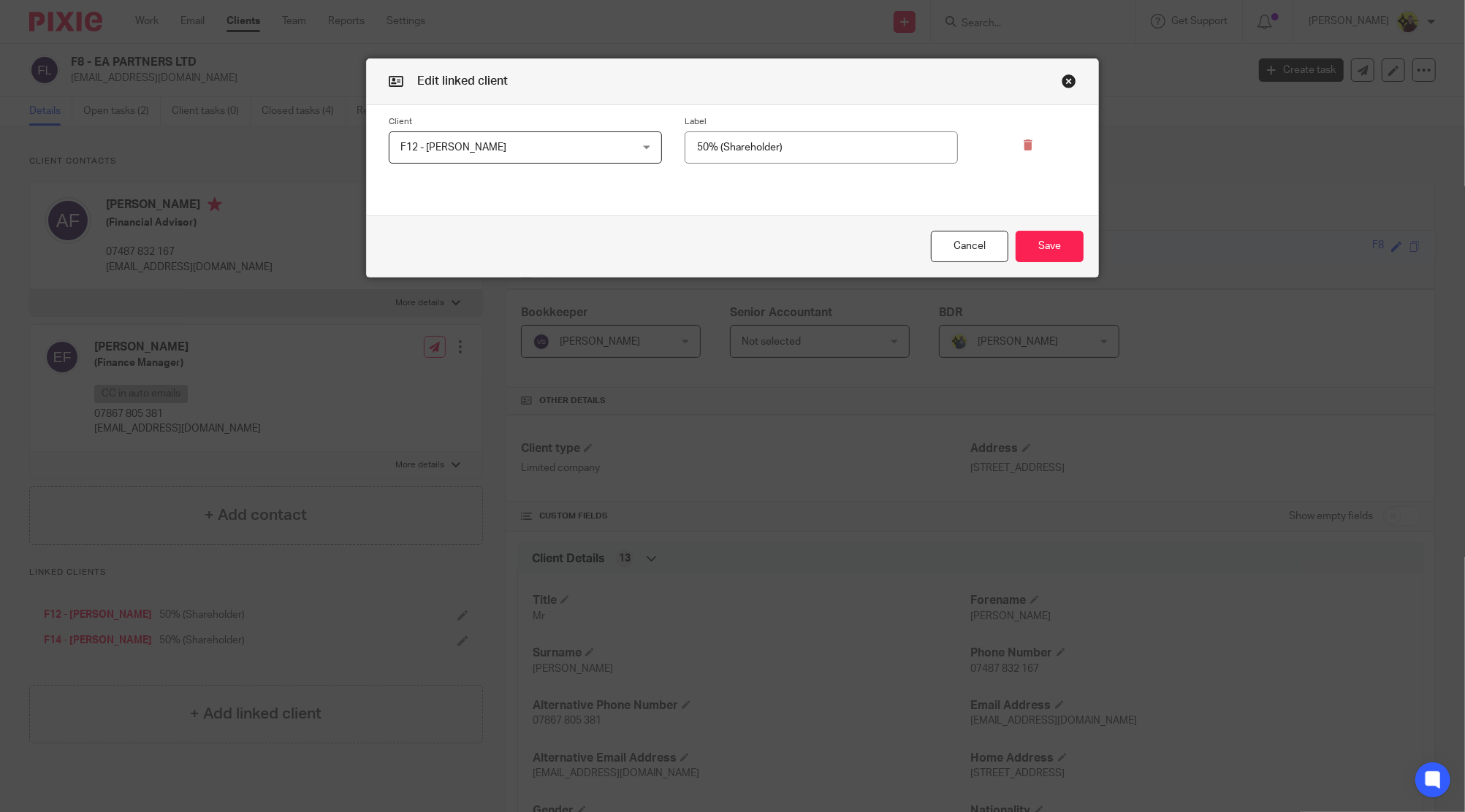
click at [914, 140] on input "50% (Shareholder)" at bounding box center [821, 148] width 273 height 33
click at [714, 142] on input "50% (Shareholder" at bounding box center [821, 148] width 273 height 33
click at [706, 143] on input "50% Shareholder" at bounding box center [821, 148] width 273 height 33
click at [799, 146] on input "50Shareholder" at bounding box center [821, 148] width 273 height 33
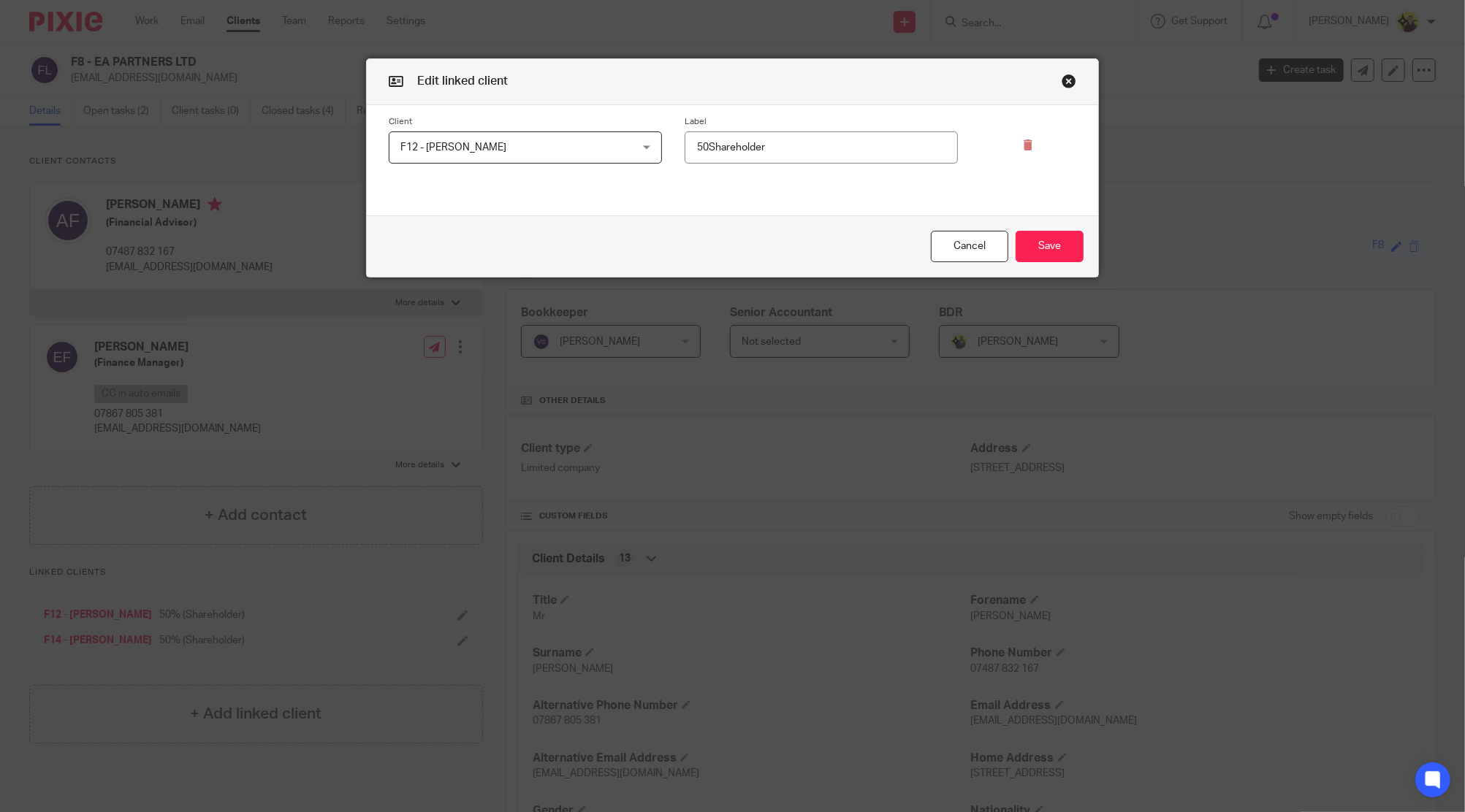
click at [693, 152] on input "50Shareholder" at bounding box center [821, 148] width 273 height 33
click at [748, 145] on input "Shareholder" at bounding box center [821, 148] width 273 height 33
paste input "(100%)"
click at [762, 148] on input "Shareholder (100%)" at bounding box center [821, 148] width 273 height 33
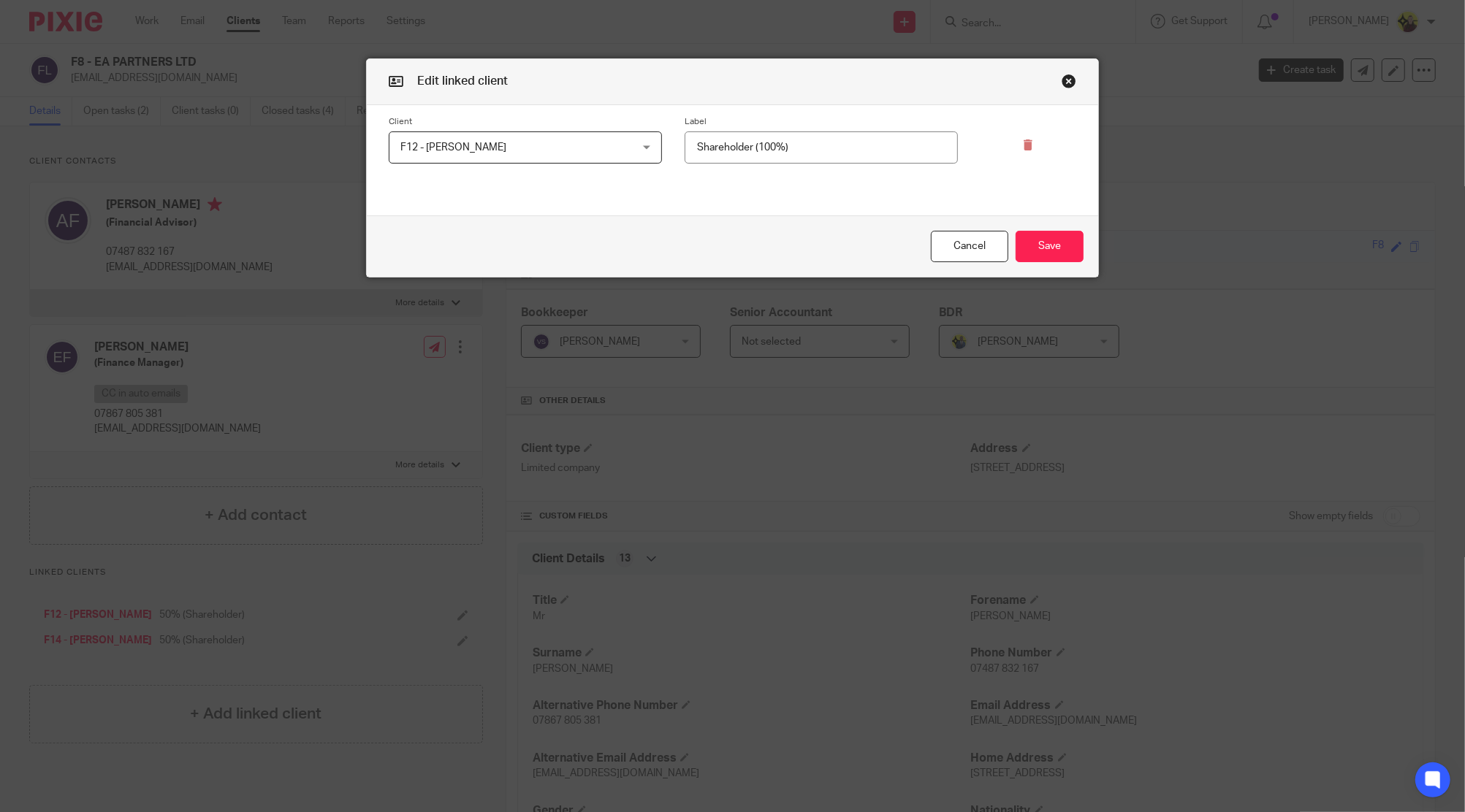
click at [762, 148] on input "Shareholder (100%)" at bounding box center [821, 148] width 273 height 33
click at [762, 148] on input "Shareholder (50%)" at bounding box center [821, 148] width 273 height 33
type input "Shareholder (50%)"
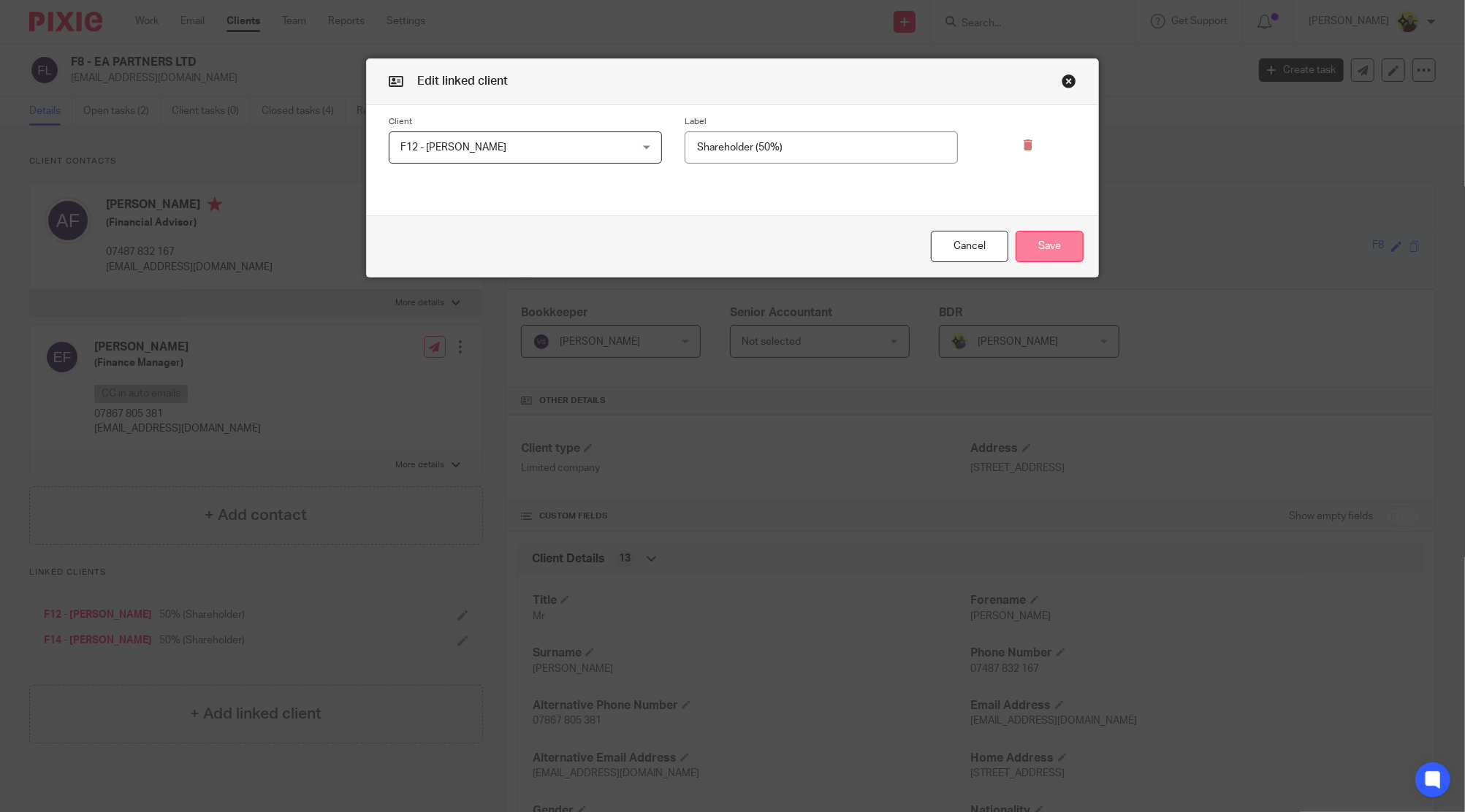
click at [1035, 231] on button "Save" at bounding box center [1049, 246] width 68 height 31
click at [1036, 237] on button "Save" at bounding box center [1049, 246] width 68 height 31
click at [1023, 142] on icon at bounding box center [1028, 145] width 11 height 11
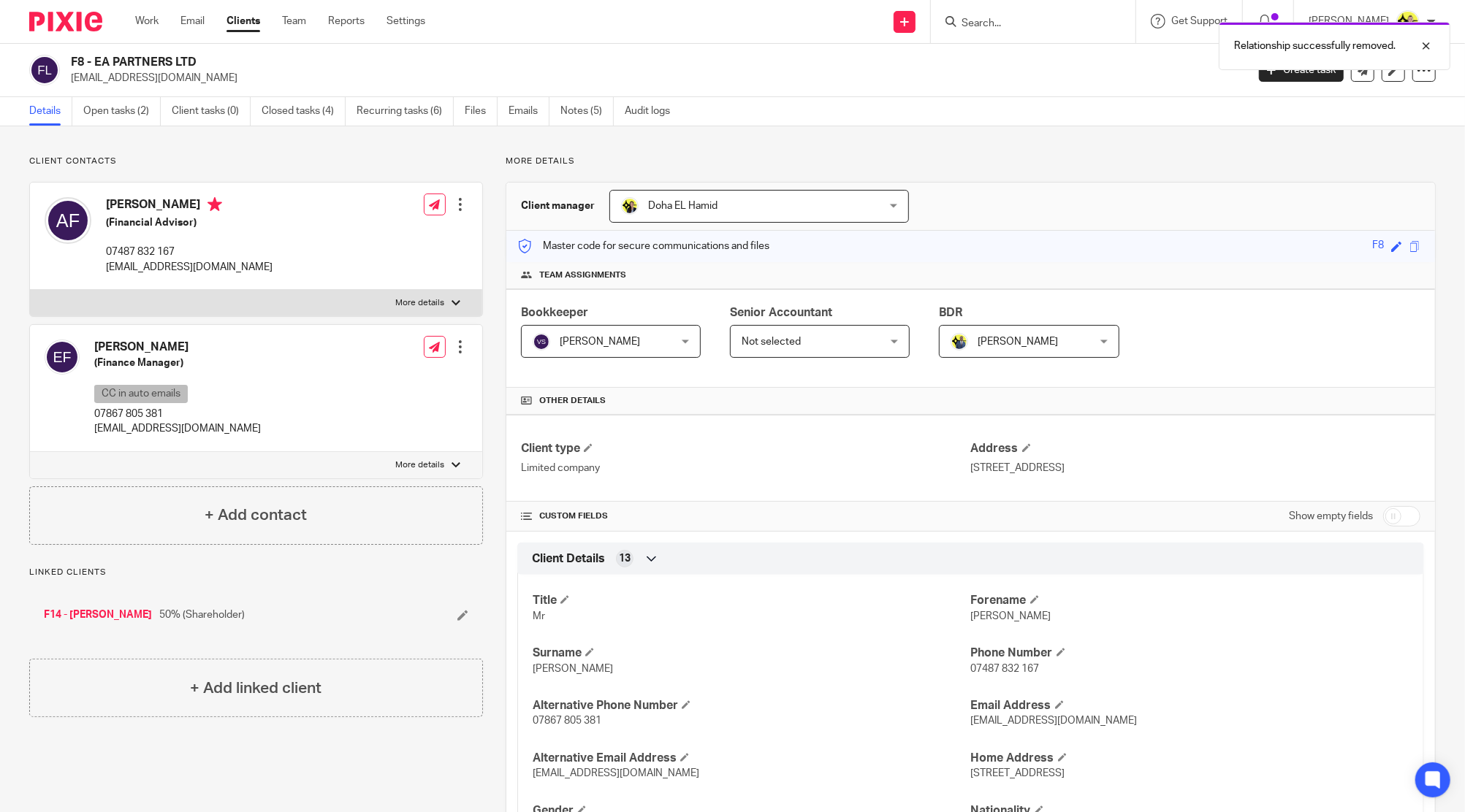
click at [458, 611] on icon at bounding box center [463, 615] width 11 height 11
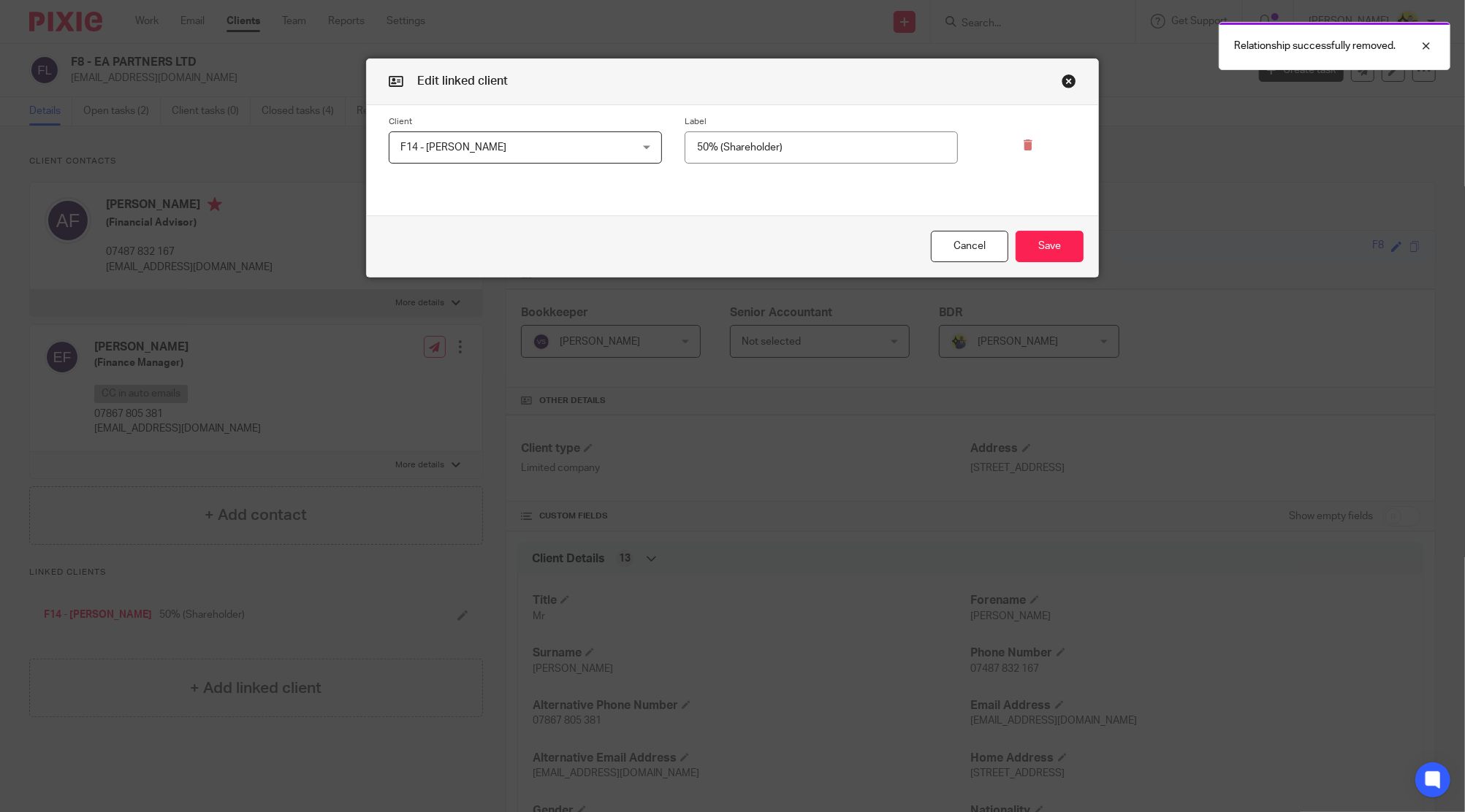
drag, startPoint x: 1026, startPoint y: 143, endPoint x: 905, endPoint y: 234, distance: 151.4
click at [1023, 143] on icon at bounding box center [1028, 145] width 11 height 11
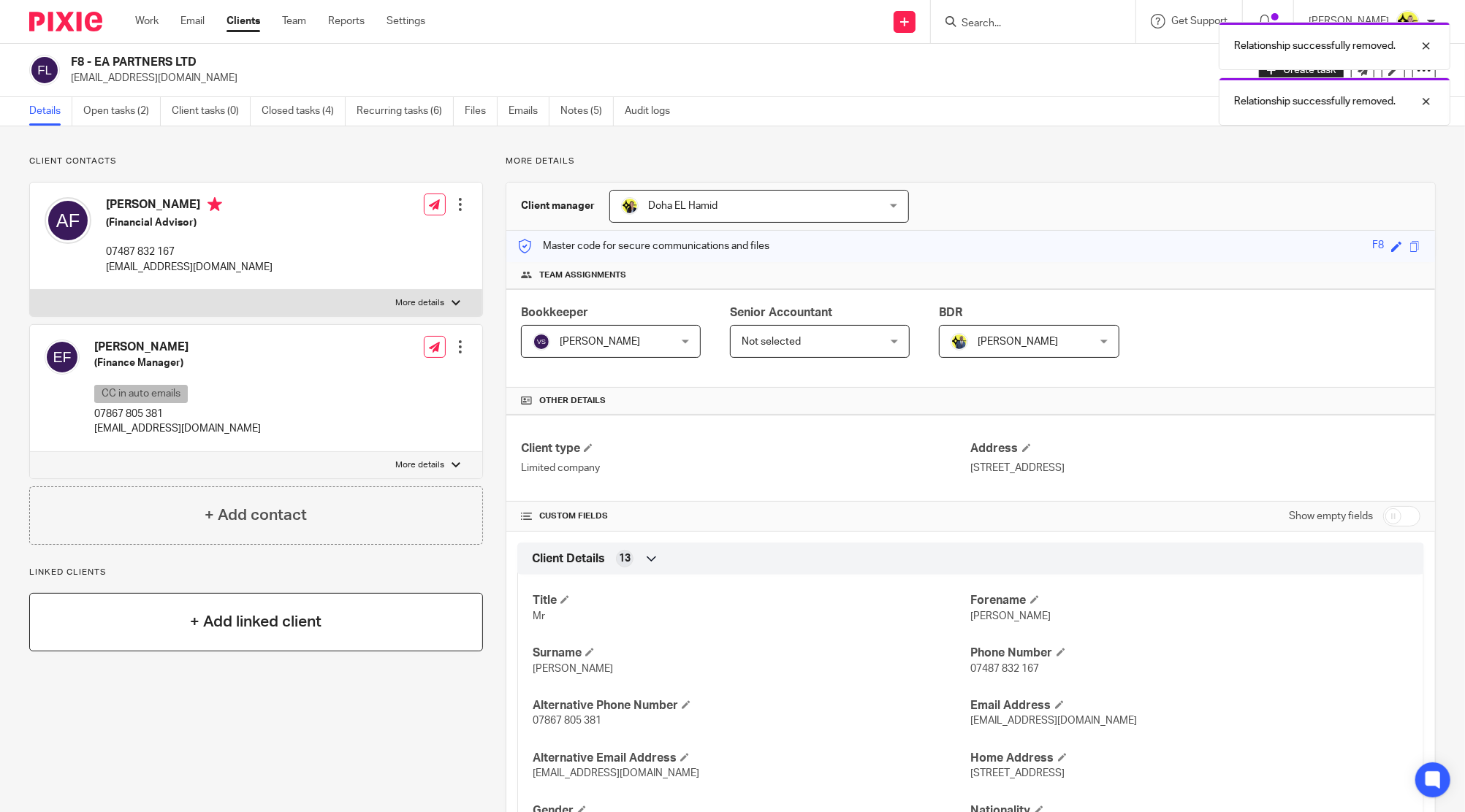
click at [341, 639] on div "+ Add linked client" at bounding box center [256, 622] width 454 height 59
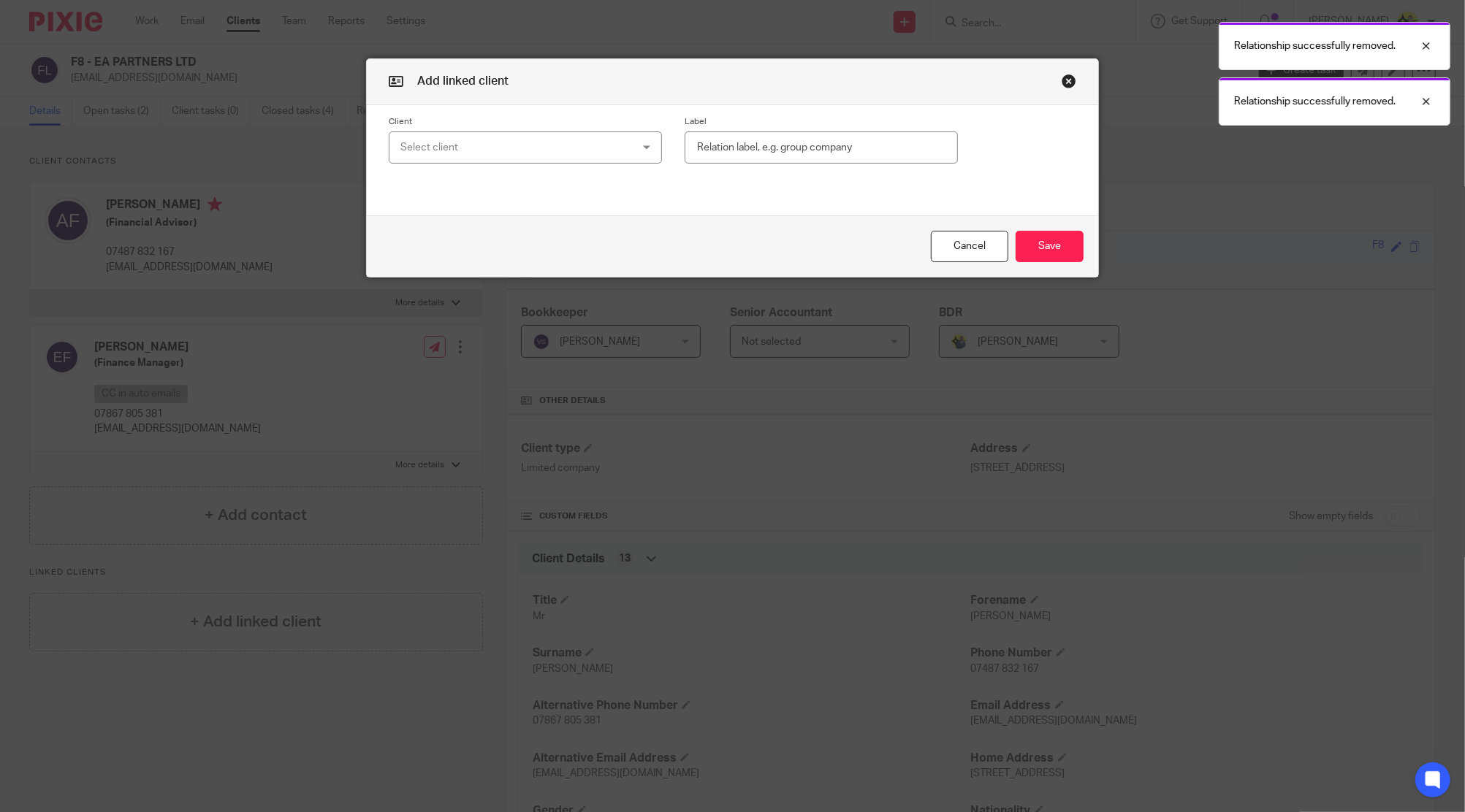
click at [427, 164] on div "Client Select client 11:11 MANAGEMENT AND AGENCY SERVICE LTD 33 ENTERTAINMENT G…" at bounding box center [732, 140] width 731 height 70
click at [432, 147] on div "Select client" at bounding box center [504, 148] width 208 height 30
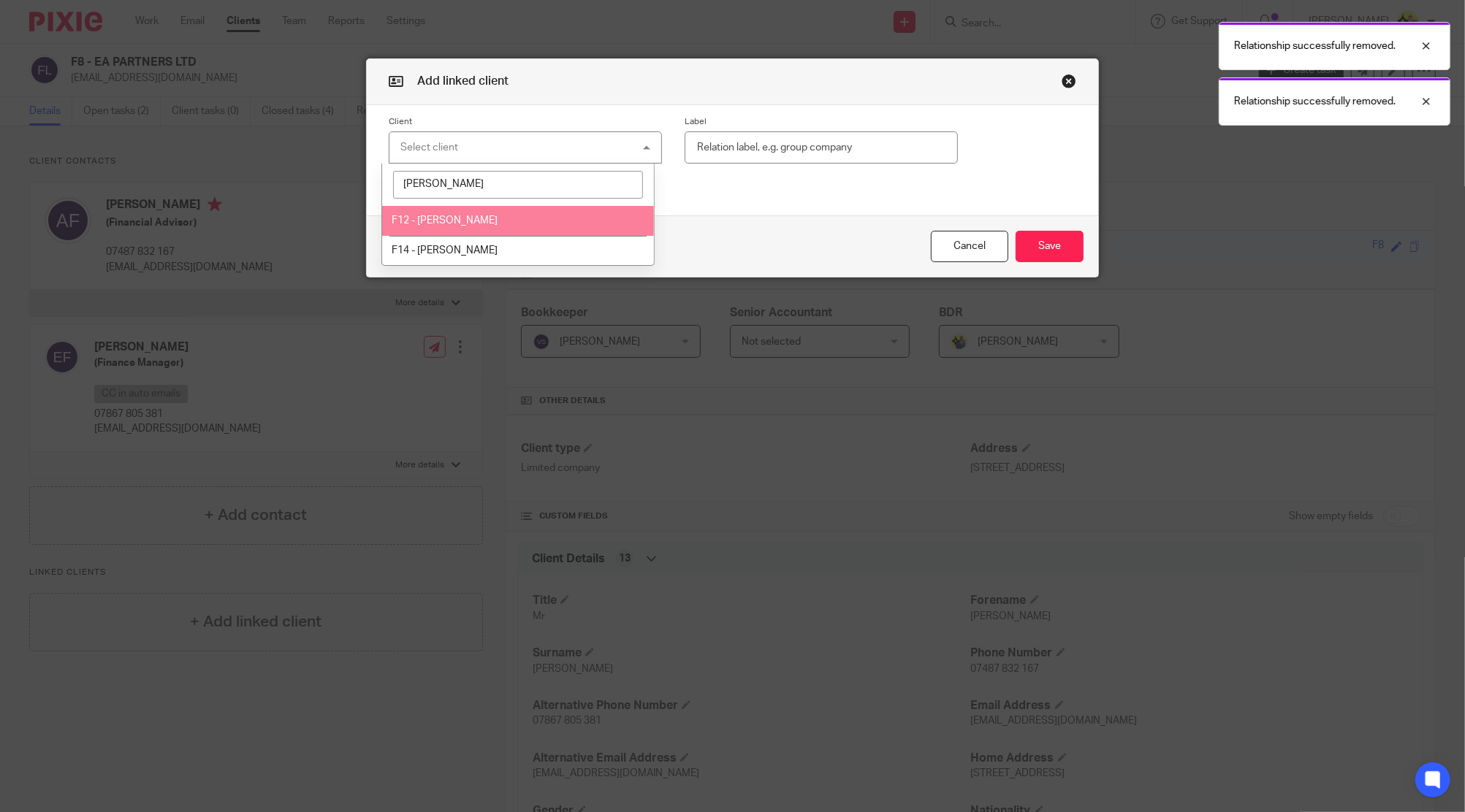
type input "finne"
click at [538, 226] on li "F12 - ALEX FINNEY" at bounding box center [518, 221] width 272 height 30
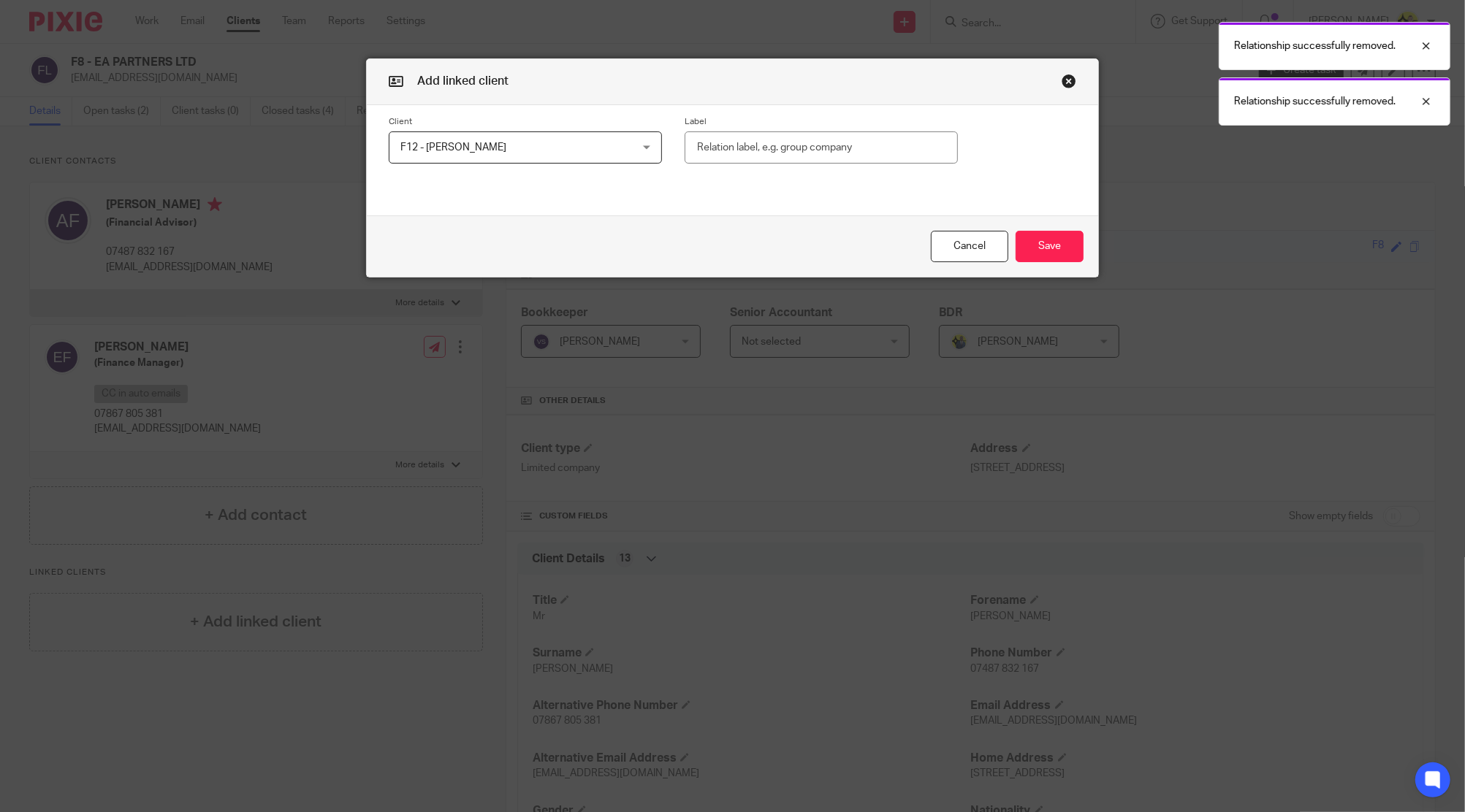
click at [789, 137] on input "text" at bounding box center [821, 148] width 273 height 33
paste input "Shareholder (50%)"
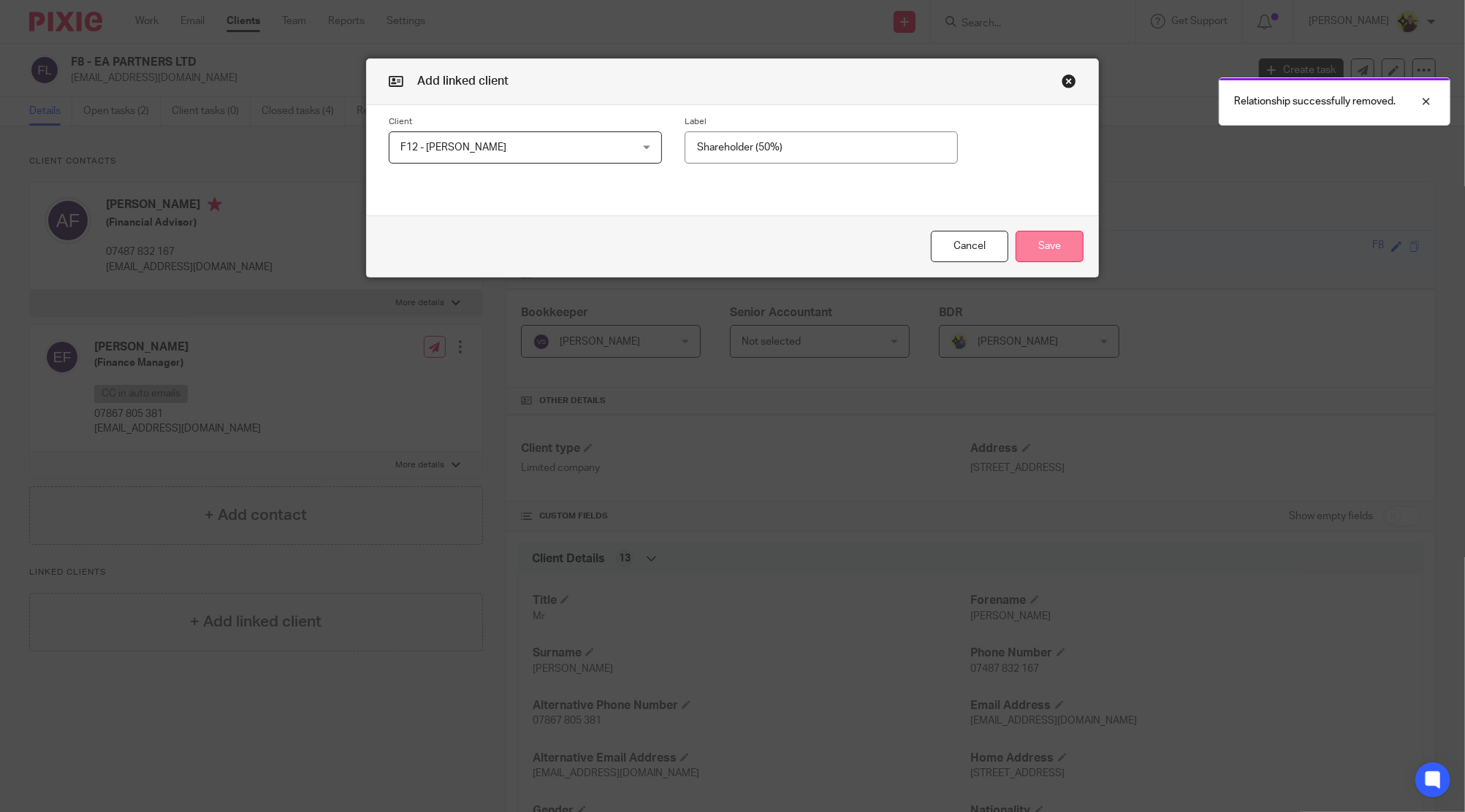
type input "Shareholder (50%)"
click at [1058, 240] on button "Save" at bounding box center [1049, 246] width 68 height 31
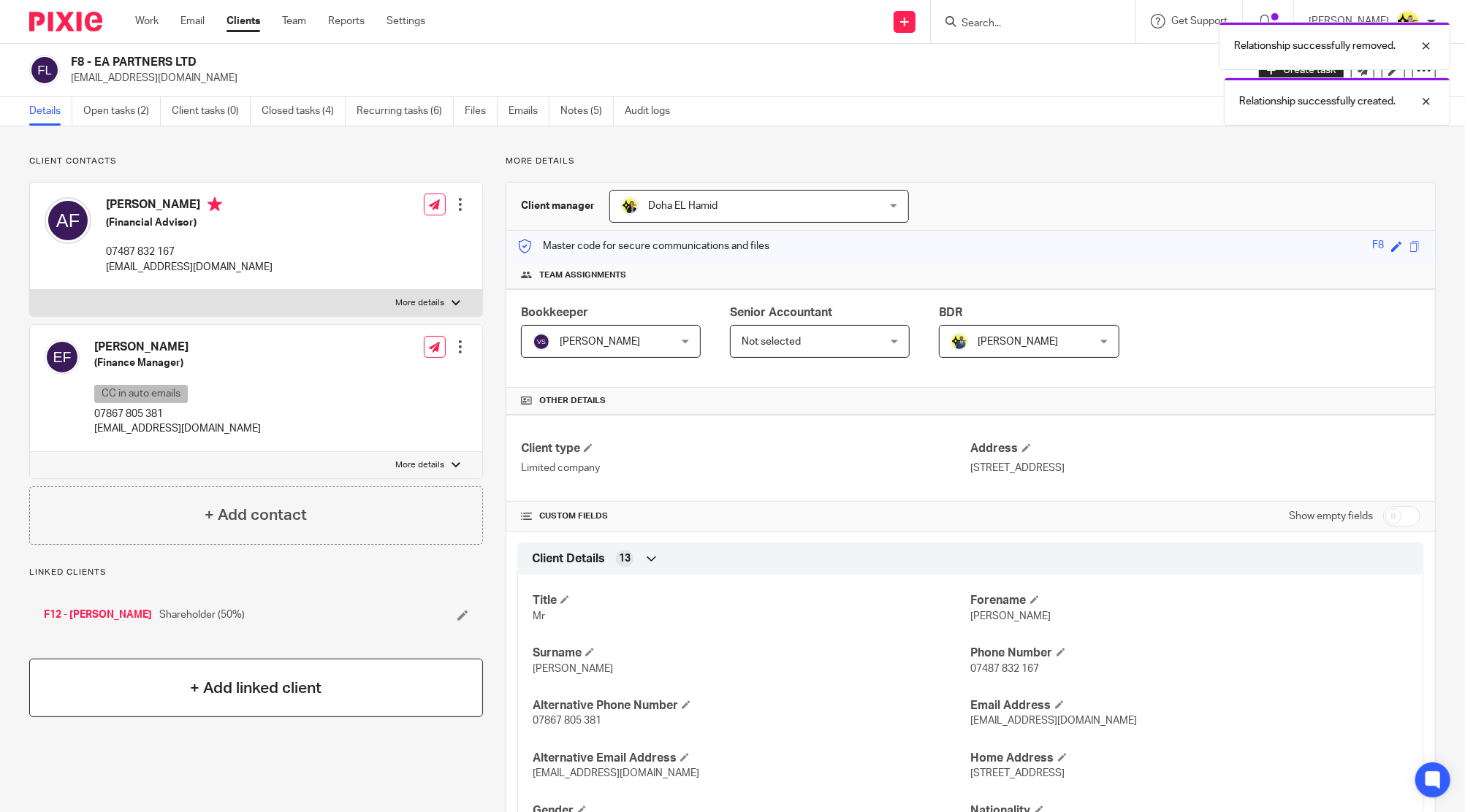
click at [286, 658] on div "+ Add linked client" at bounding box center [256, 687] width 454 height 59
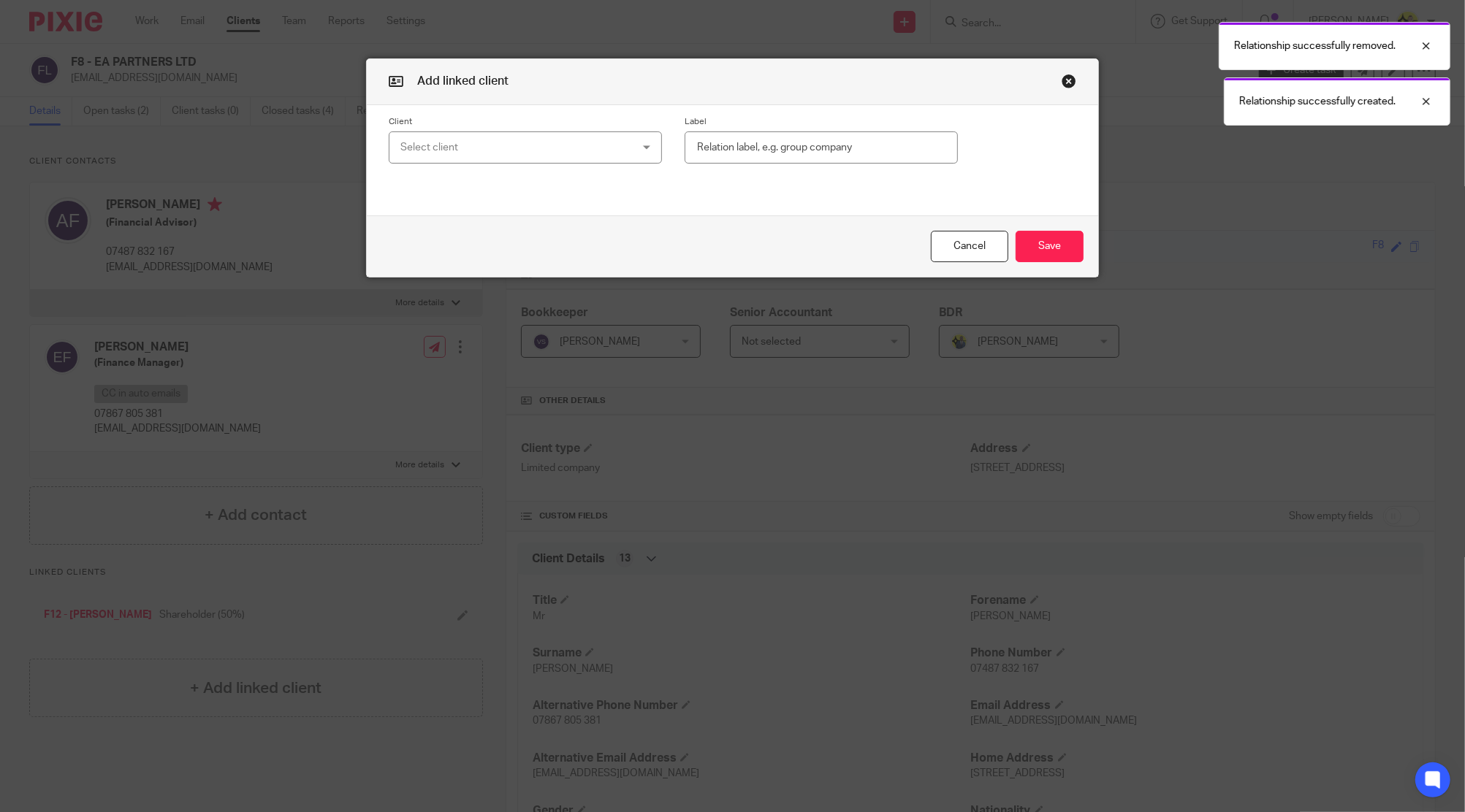
click at [519, 148] on div "Select client" at bounding box center [504, 148] width 208 height 30
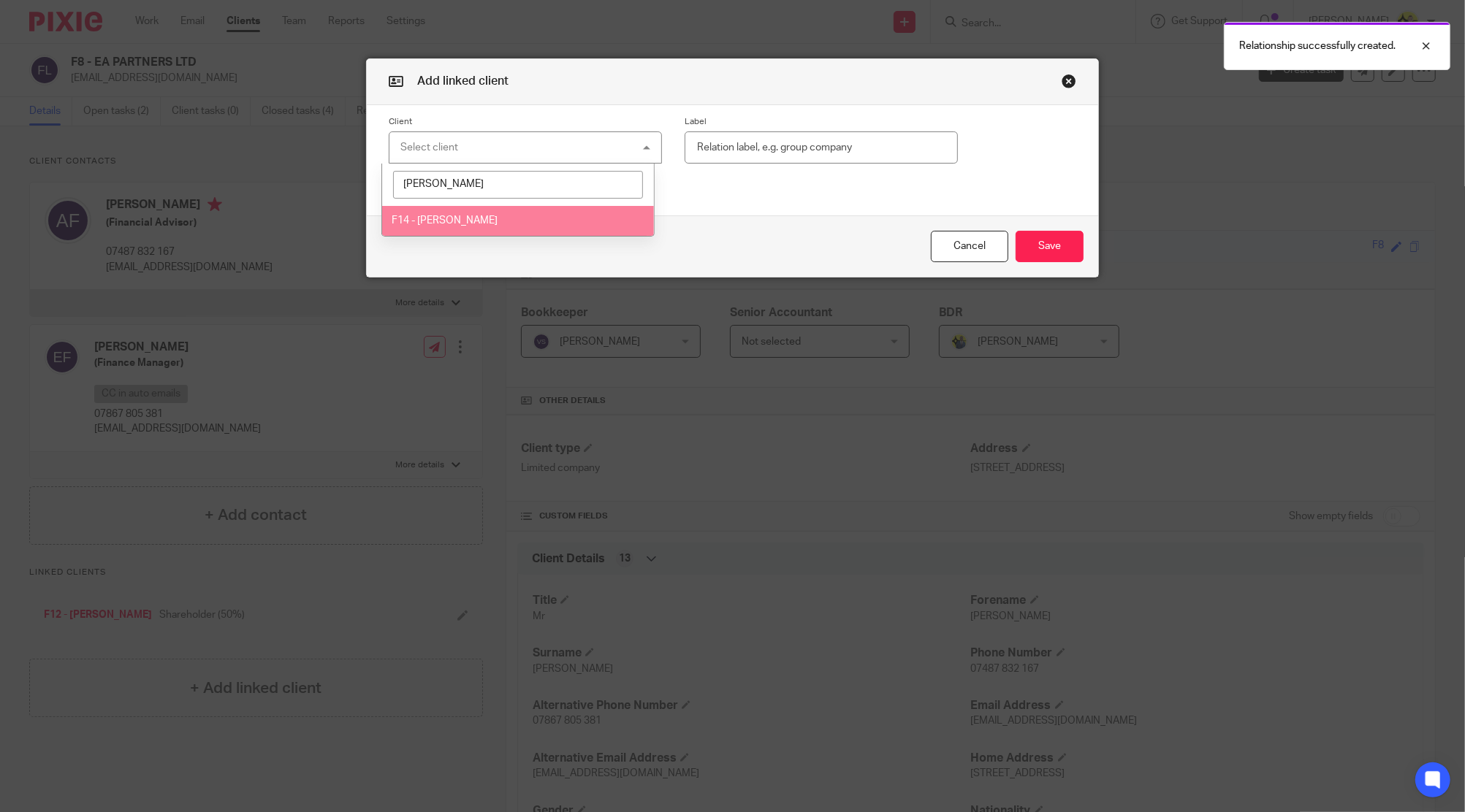
type input "finn"
click at [535, 219] on li "F14 - EMMA FINNEY" at bounding box center [518, 221] width 272 height 30
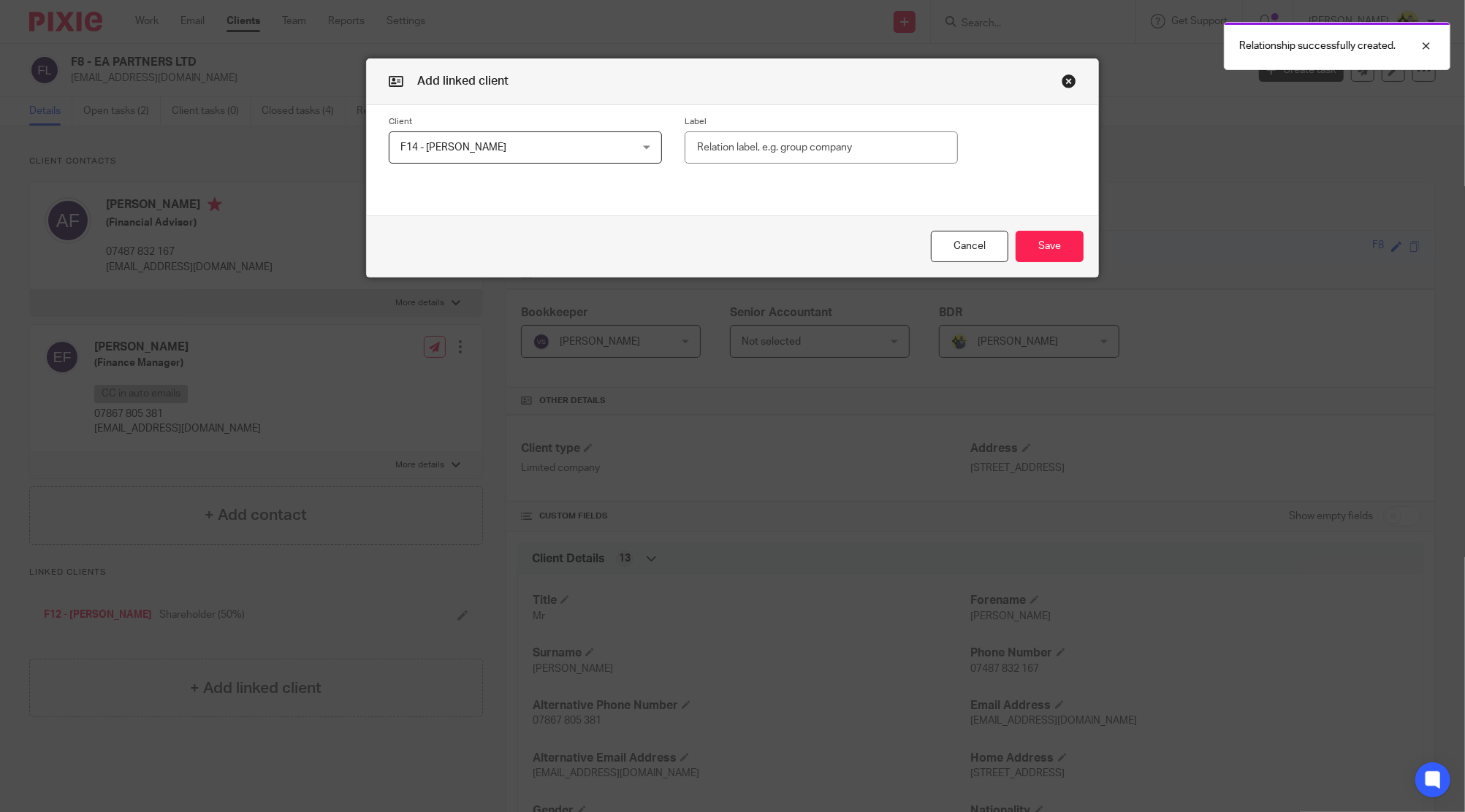
click at [815, 126] on label "Label" at bounding box center [821, 122] width 273 height 11
click at [812, 135] on input "text" at bounding box center [821, 148] width 273 height 33
paste input "Shareholder (50%)"
type input "Shareholder (50%)"
click at [1067, 255] on button "Save" at bounding box center [1049, 246] width 68 height 31
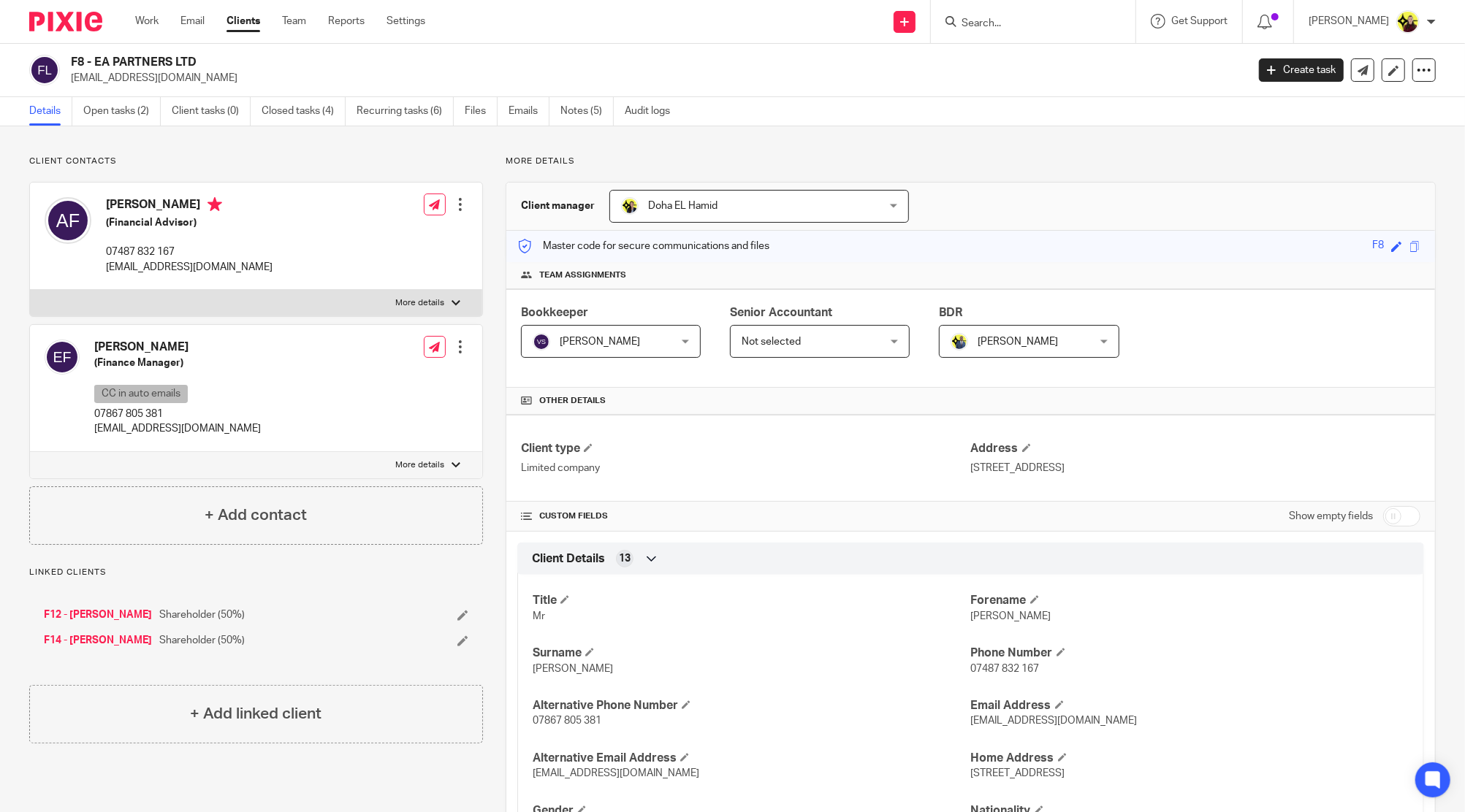
click at [1017, 37] on div at bounding box center [1033, 21] width 205 height 43
click at [1010, 27] on input "Search" at bounding box center [1026, 24] width 132 height 13
type input "e26"
click at [1023, 63] on link at bounding box center [1080, 62] width 247 height 33
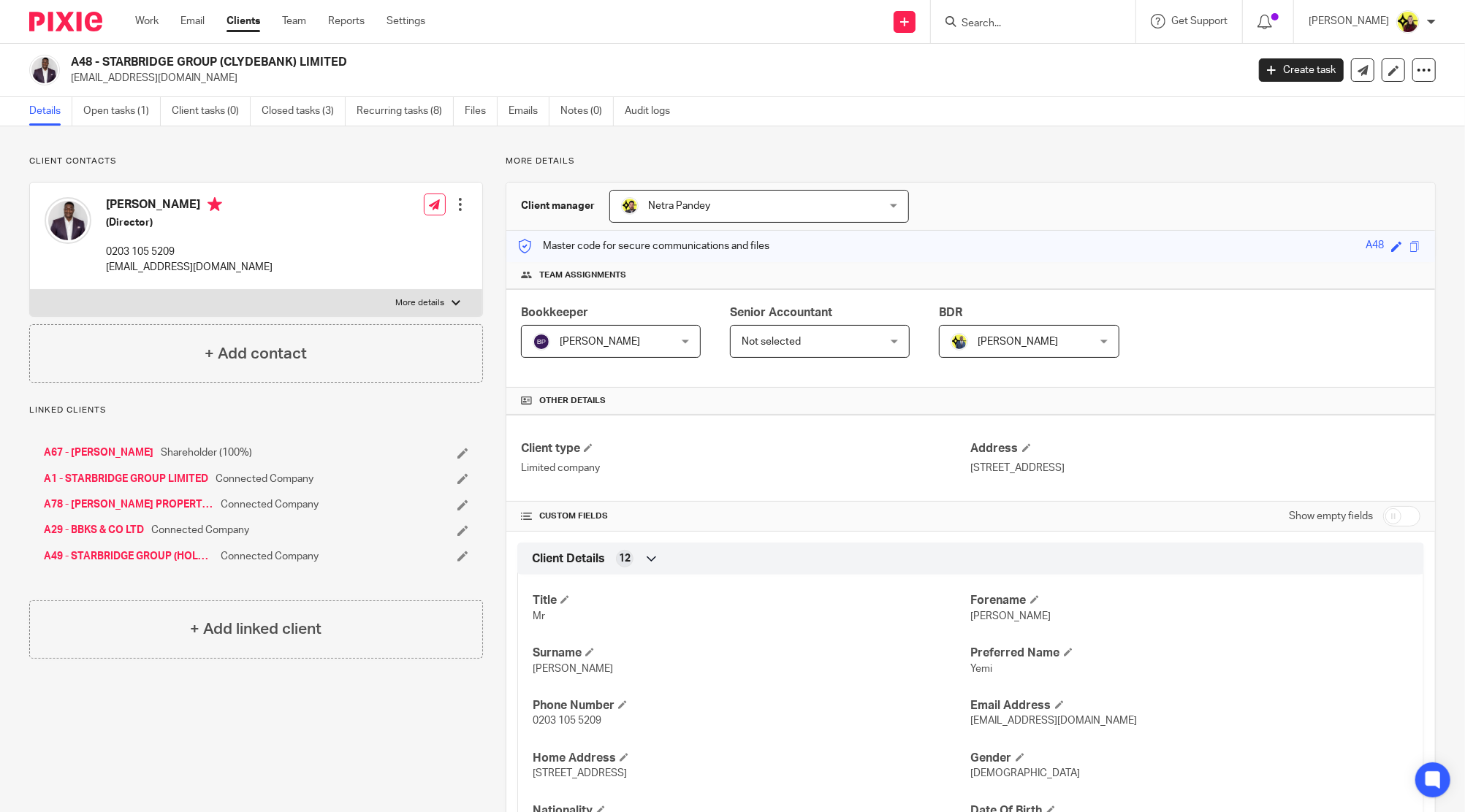
drag, startPoint x: 298, startPoint y: 458, endPoint x: 169, endPoint y: 455, distance: 129.0
click at [169, 455] on div "A67 - [PERSON_NAME] Shareholder (100%)" at bounding box center [214, 452] width 340 height 14
copy span "Shareholder (100%)"
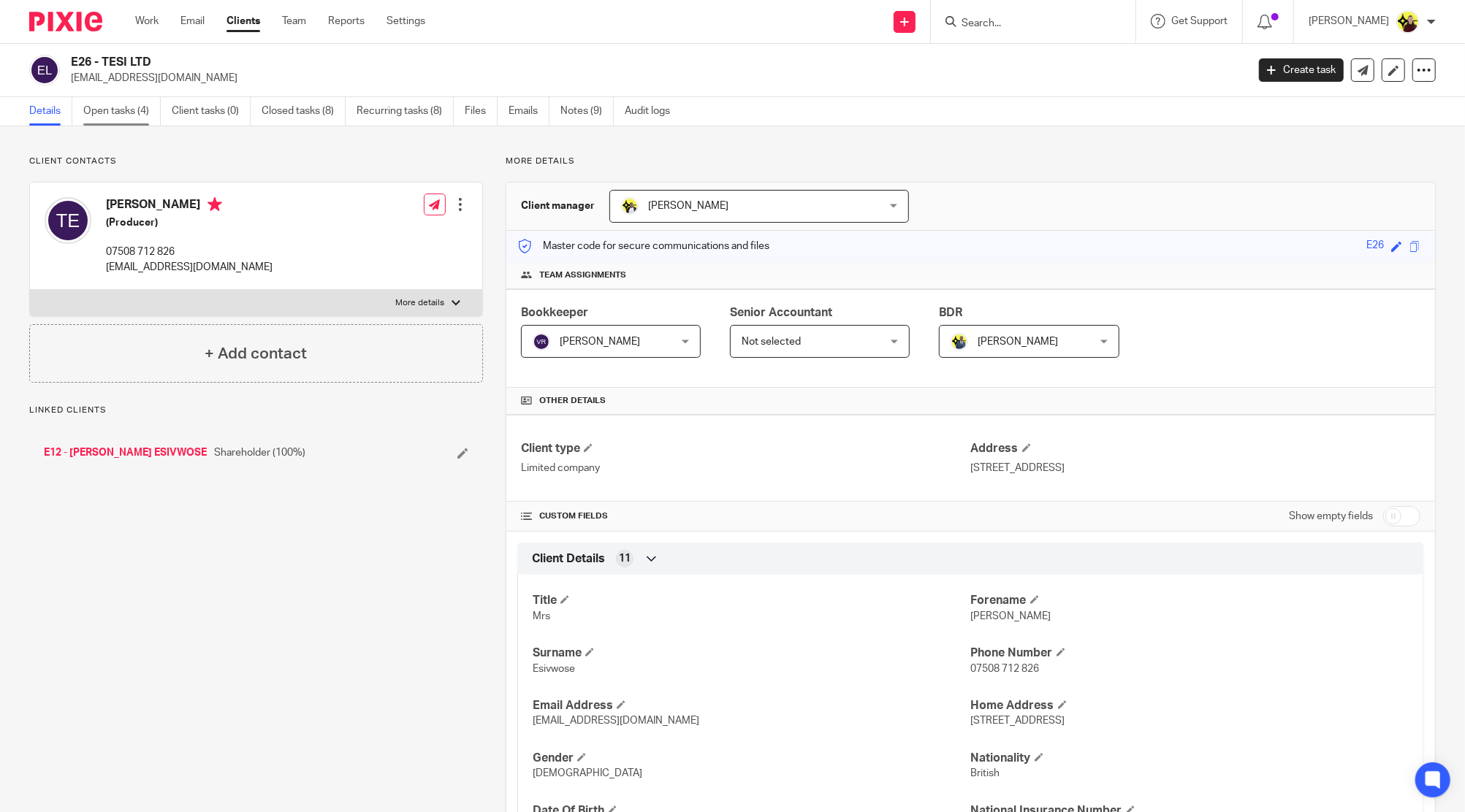
click at [112, 110] on link "Open tasks (4)" at bounding box center [122, 111] width 78 height 28
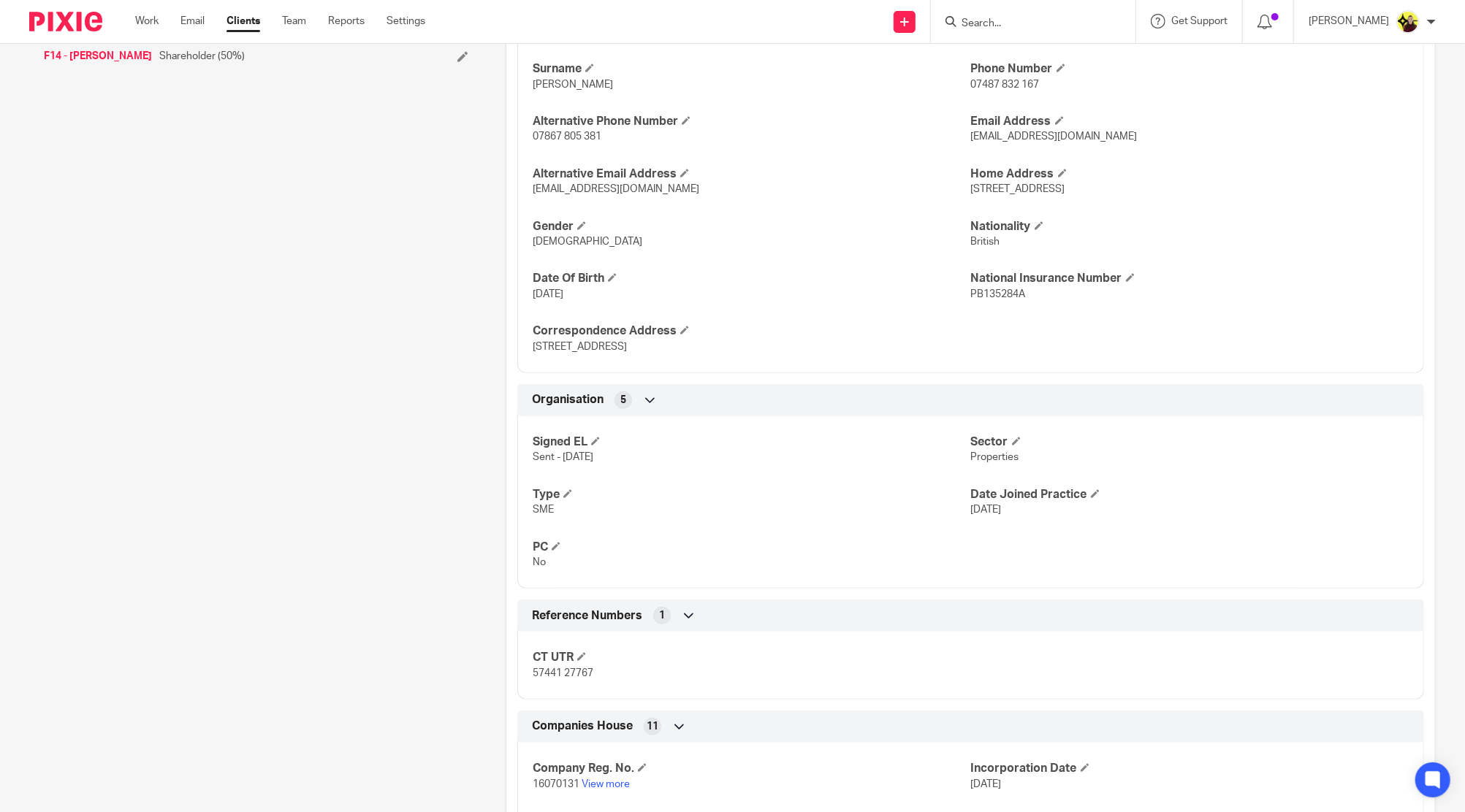
scroll to position [942, 0]
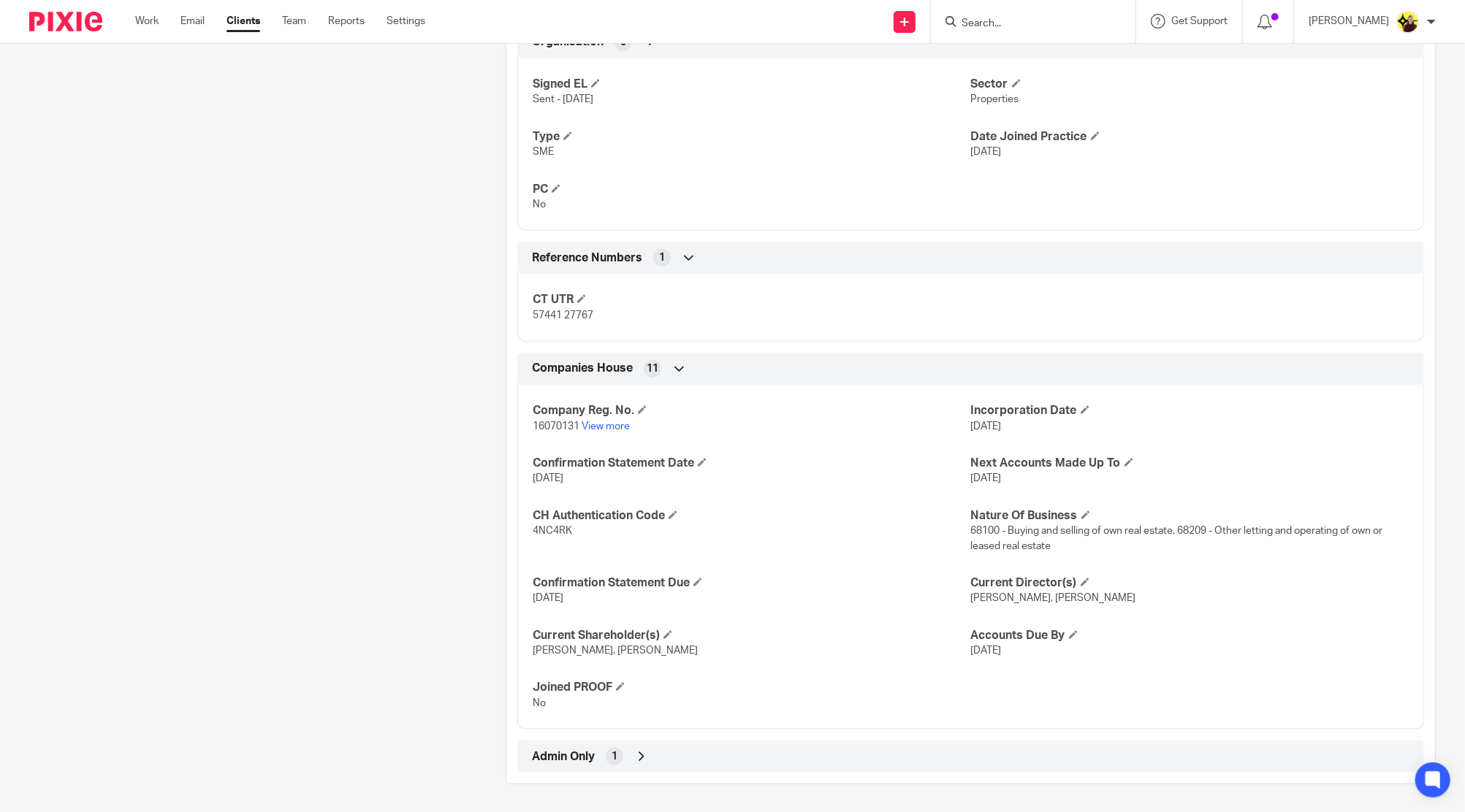
click at [1003, 21] on input "Search" at bounding box center [1026, 24] width 132 height 13
type input "g82"
click at [1020, 49] on link at bounding box center [1080, 62] width 247 height 33
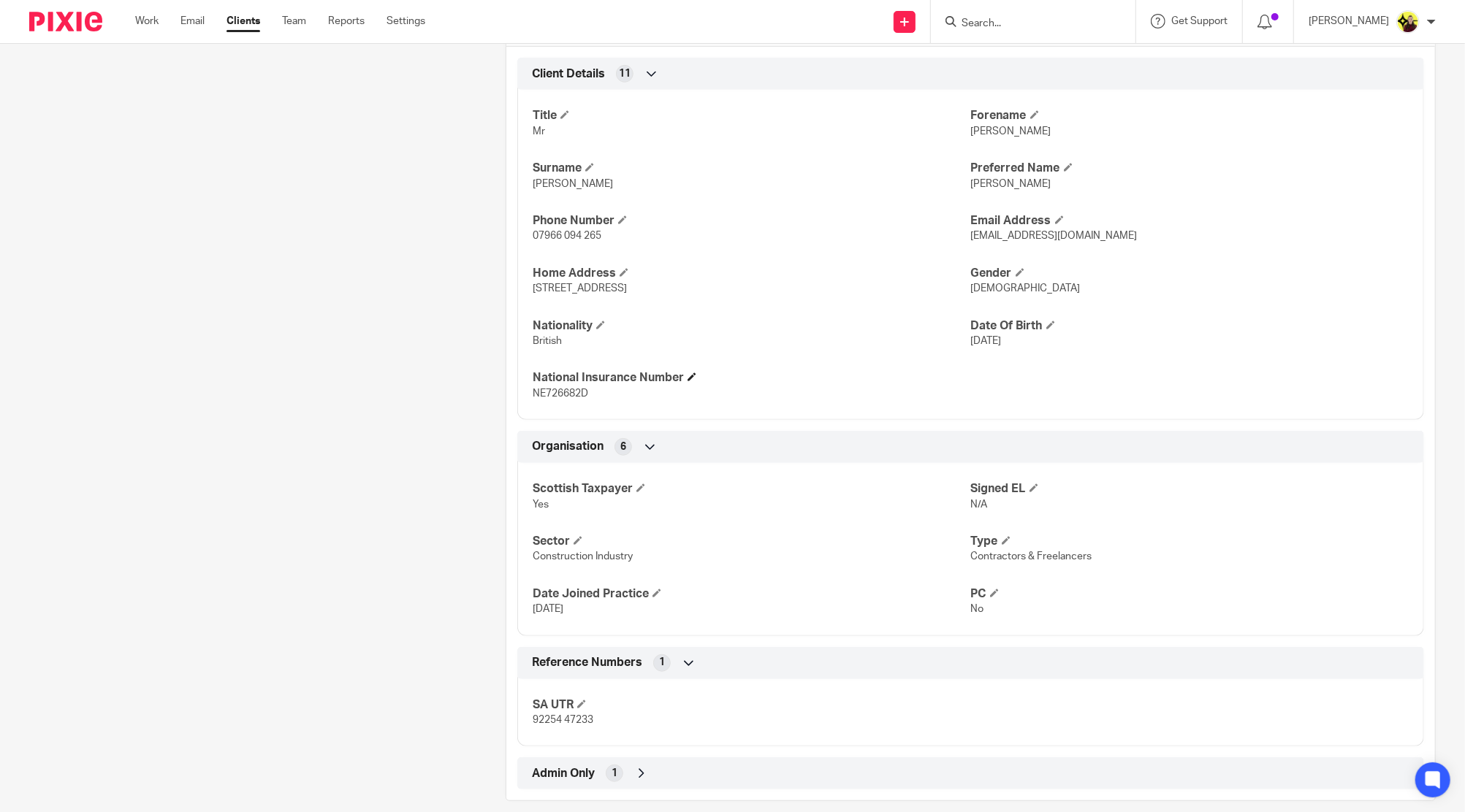
scroll to position [502, 0]
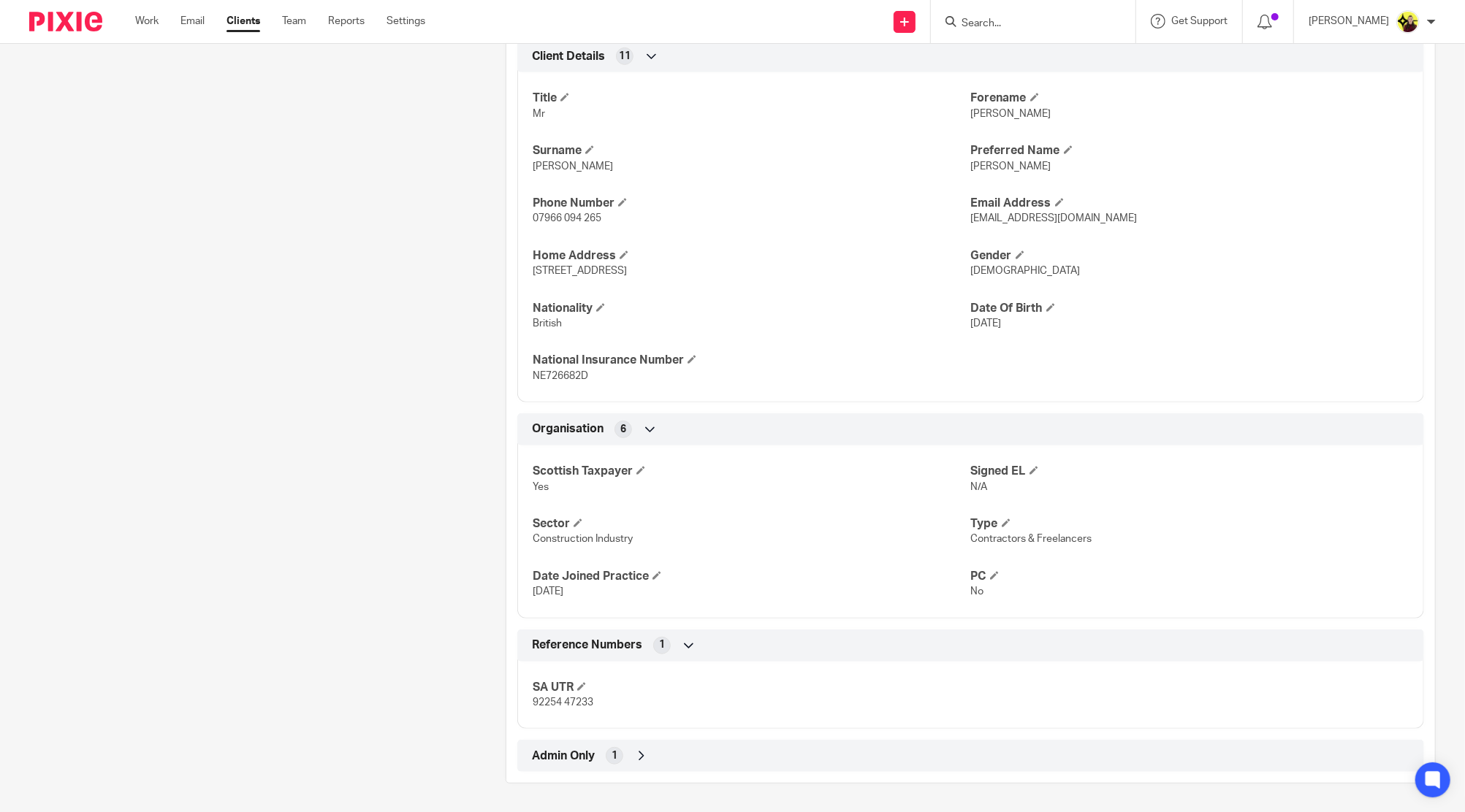
click at [762, 747] on div "Admin Only 1" at bounding box center [971, 756] width 885 height 25
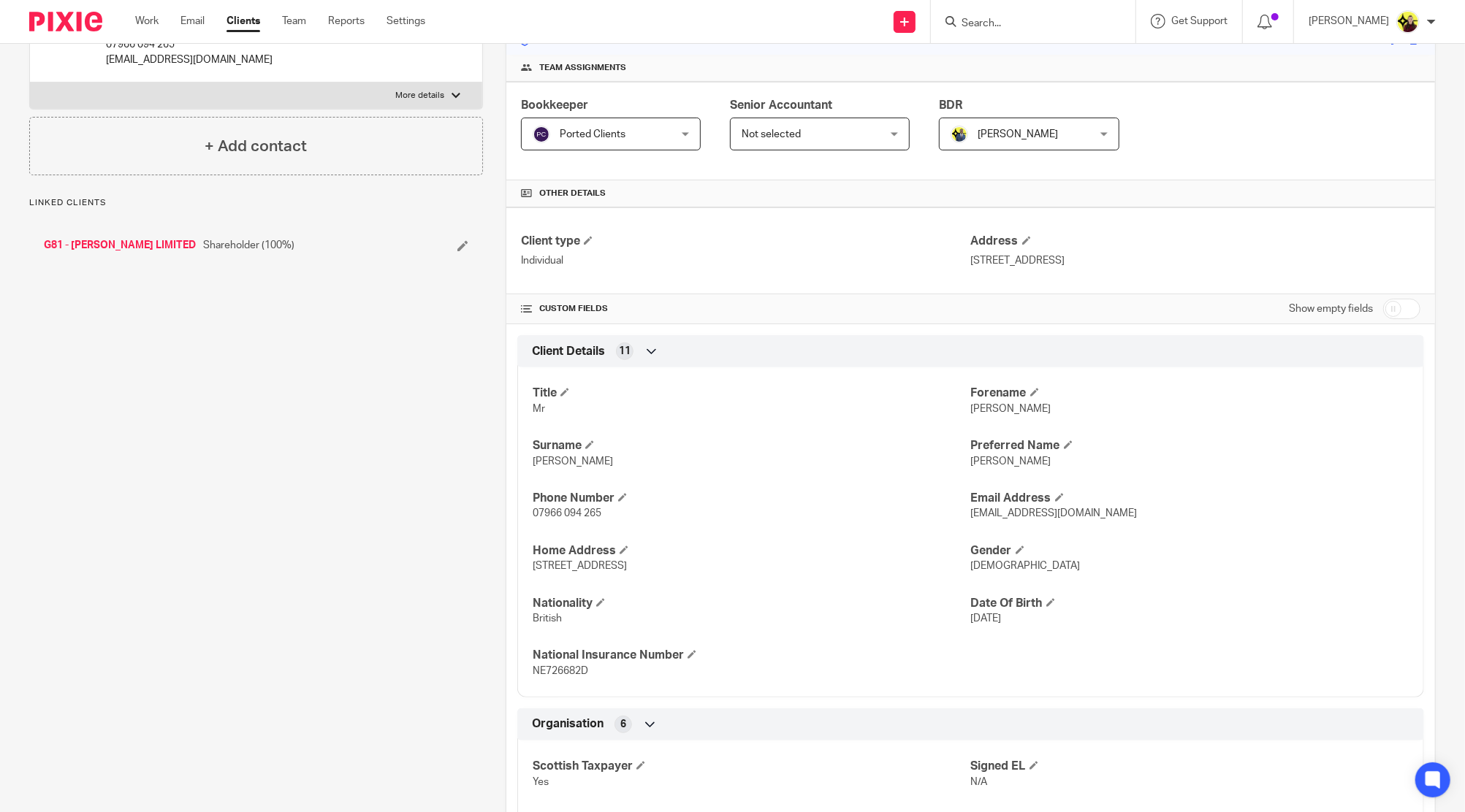
scroll to position [0, 0]
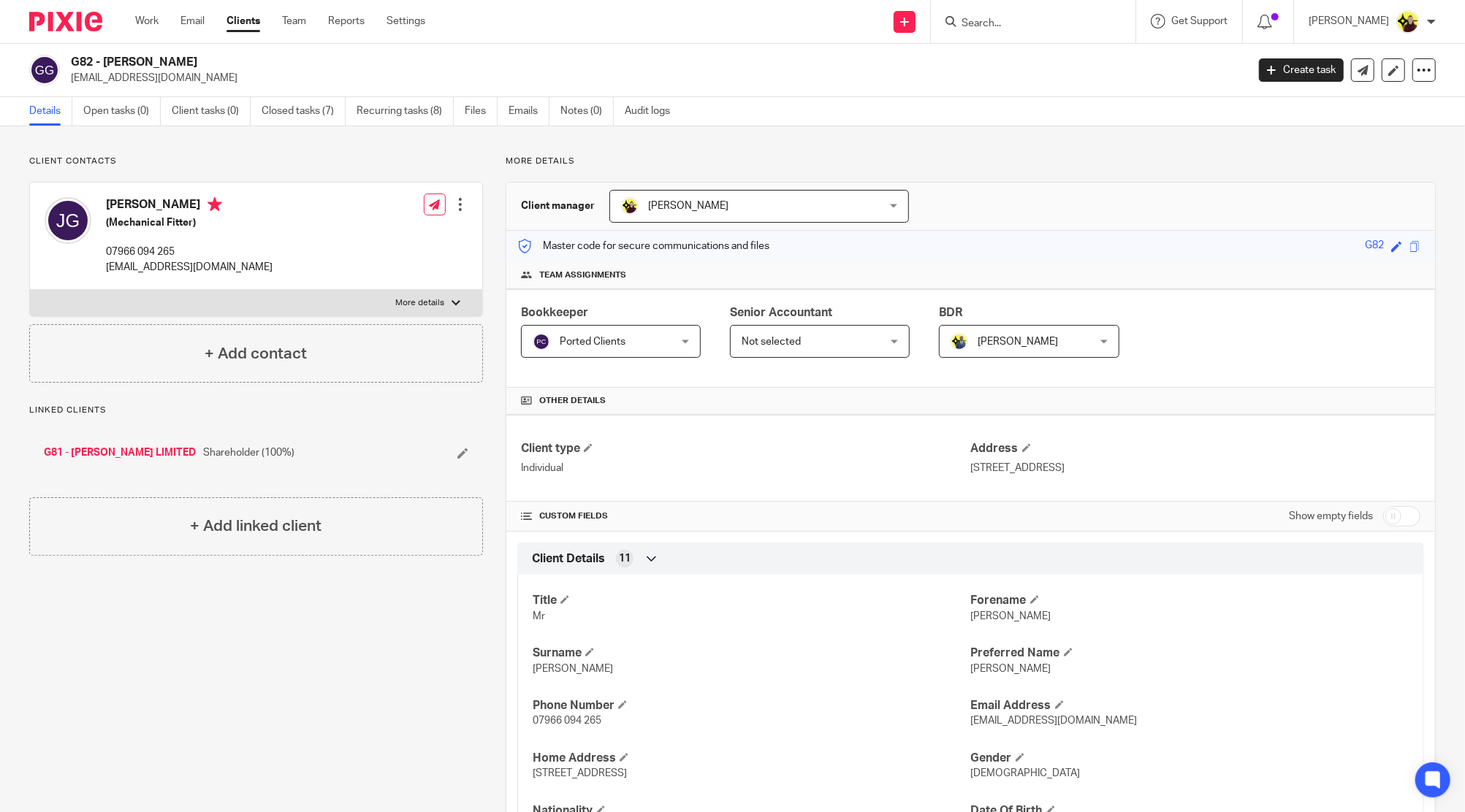
drag, startPoint x: 1016, startPoint y: 27, endPoint x: 1022, endPoint y: 36, distance: 10.8
click at [1015, 27] on input "Search" at bounding box center [1026, 24] width 132 height 13
type input "a48"
click at [1064, 49] on link at bounding box center [1090, 62] width 265 height 33
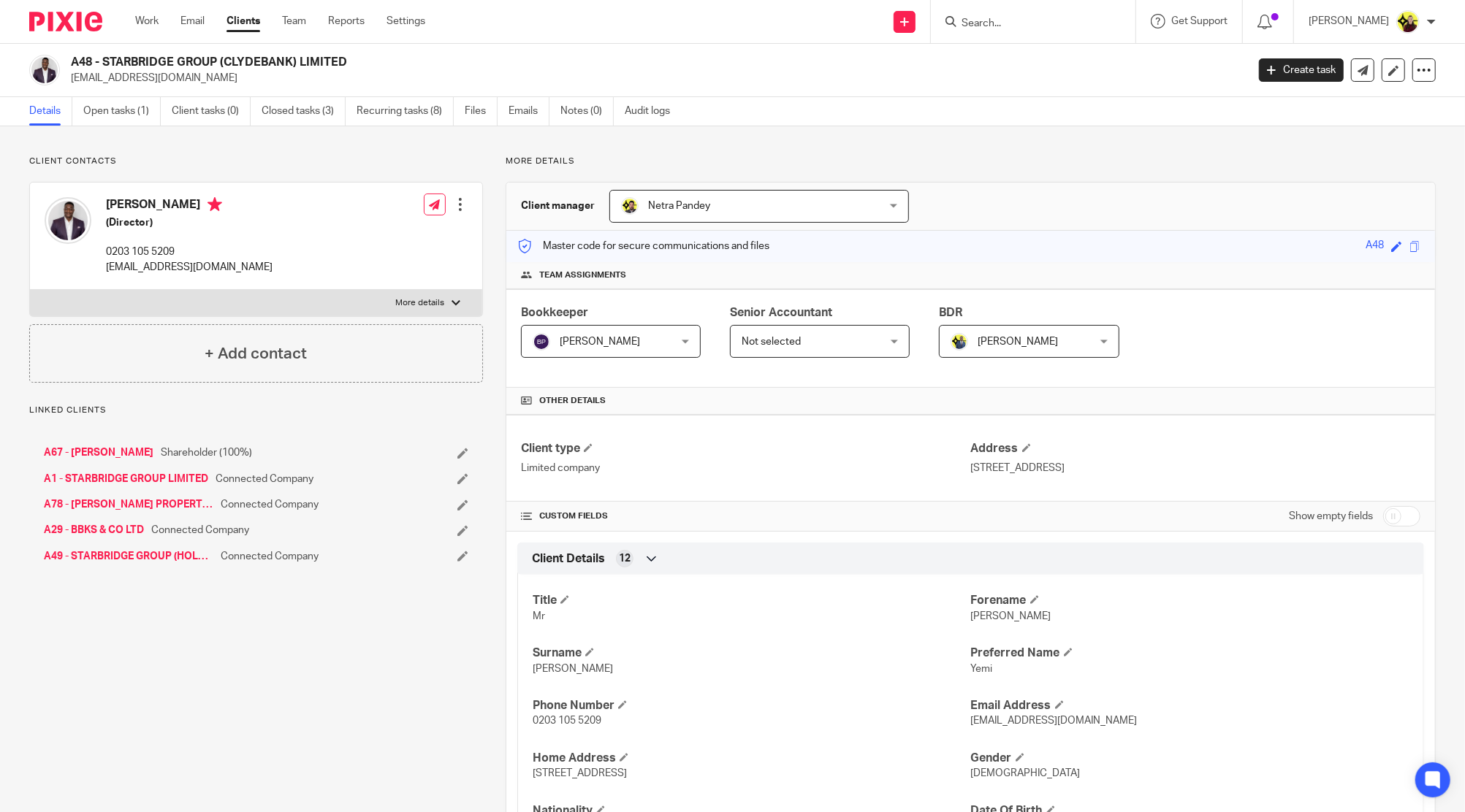
scroll to position [1033, 0]
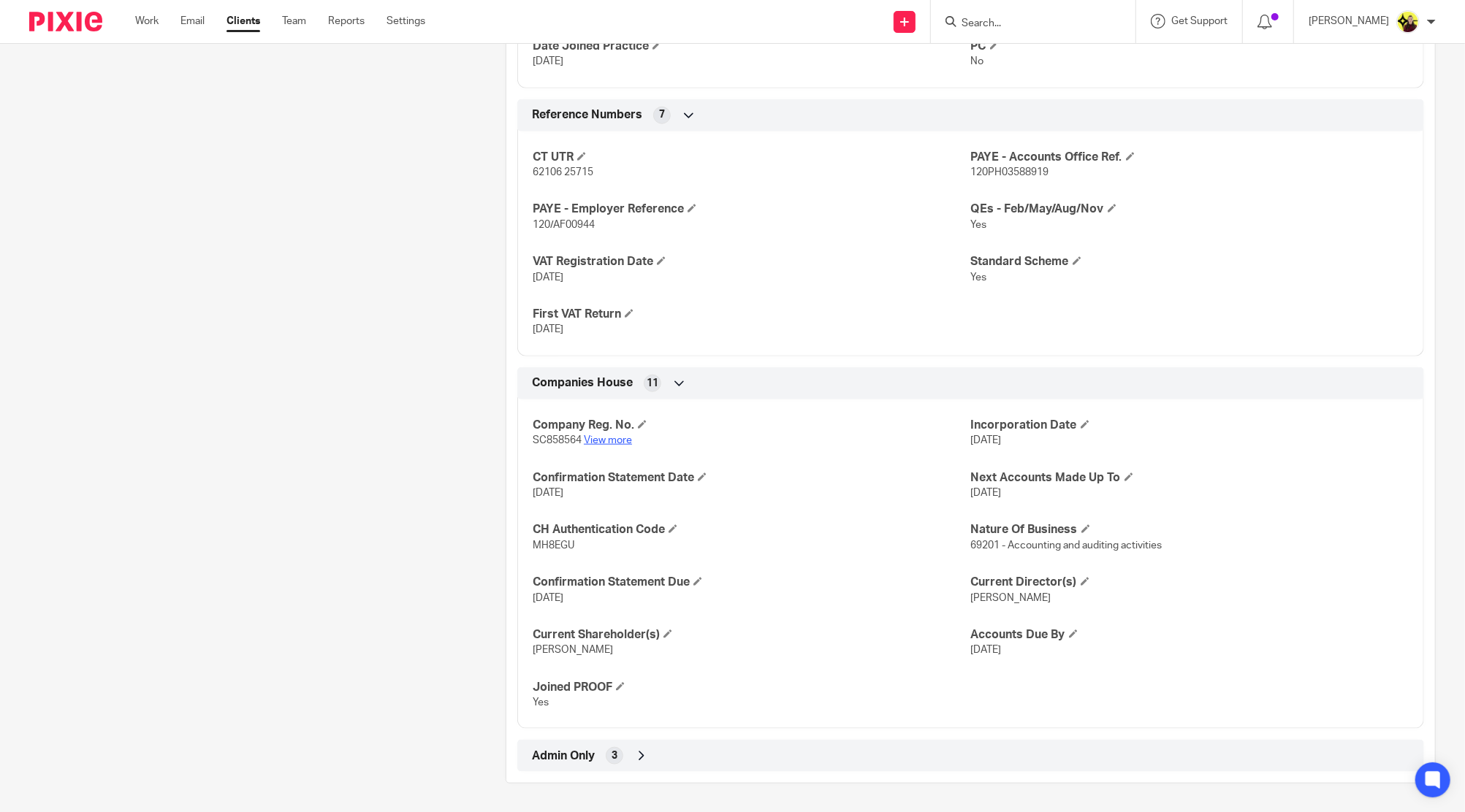
click at [611, 435] on link "View more" at bounding box center [608, 440] width 48 height 10
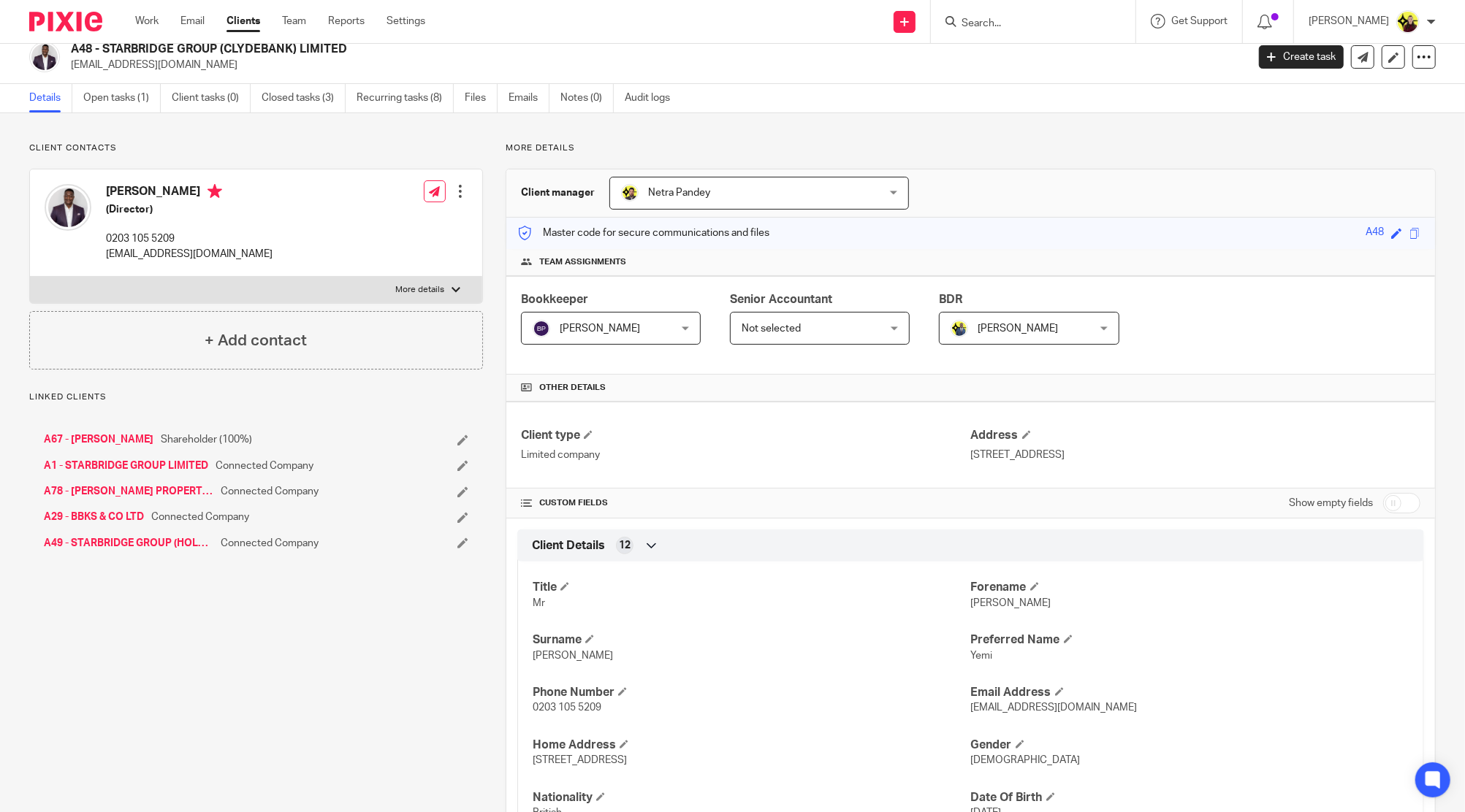
scroll to position [0, 0]
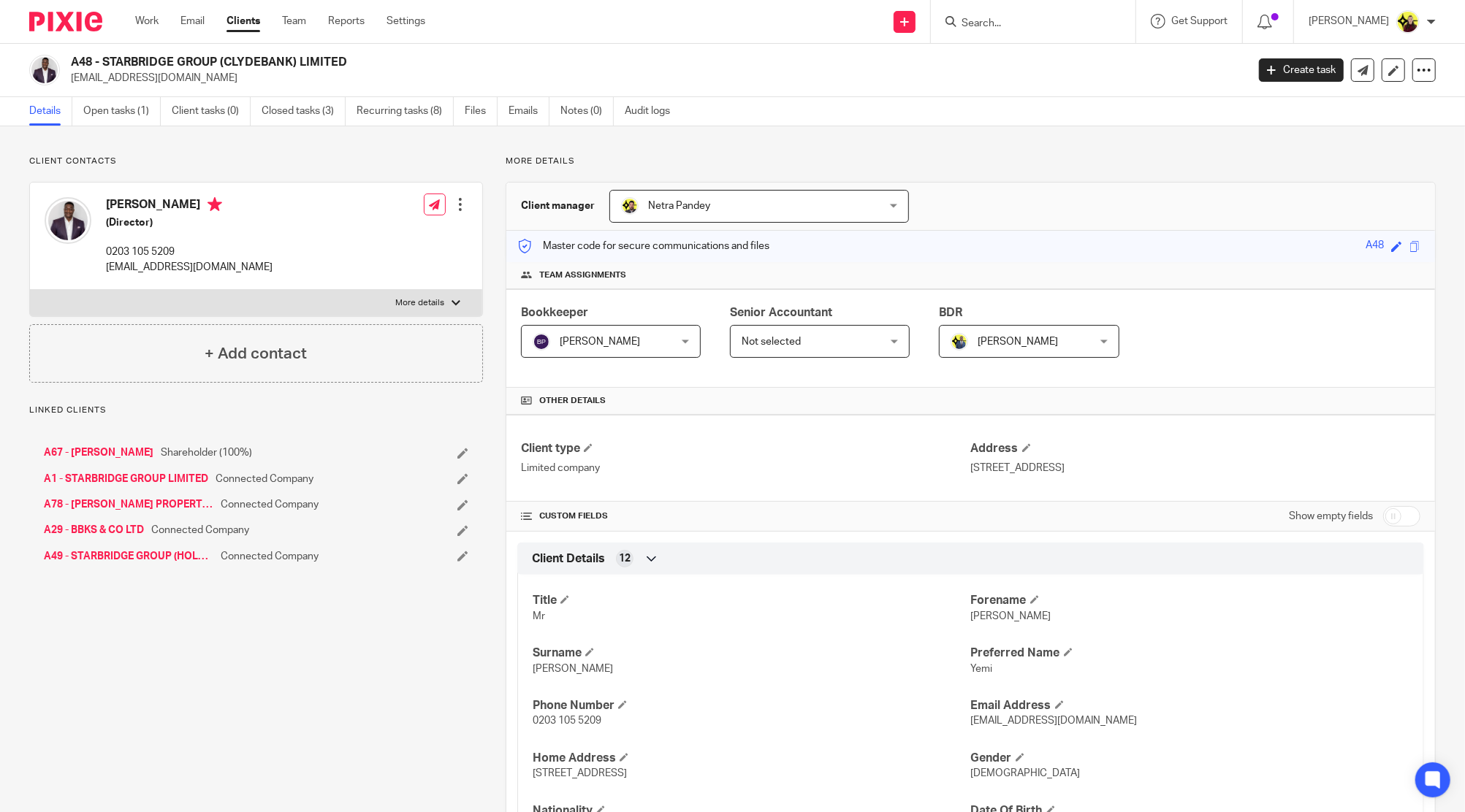
click at [1404, 53] on div "A48 - STARBRIDGE GROUP (CLYDEBANK) LIMITED yemi@1stclassaccounts.co.uk Create t…" at bounding box center [732, 71] width 1465 height 53
click at [1412, 61] on div at bounding box center [1424, 70] width 24 height 24
click at [1361, 105] on link "Update from Companies House" at bounding box center [1329, 107] width 161 height 21
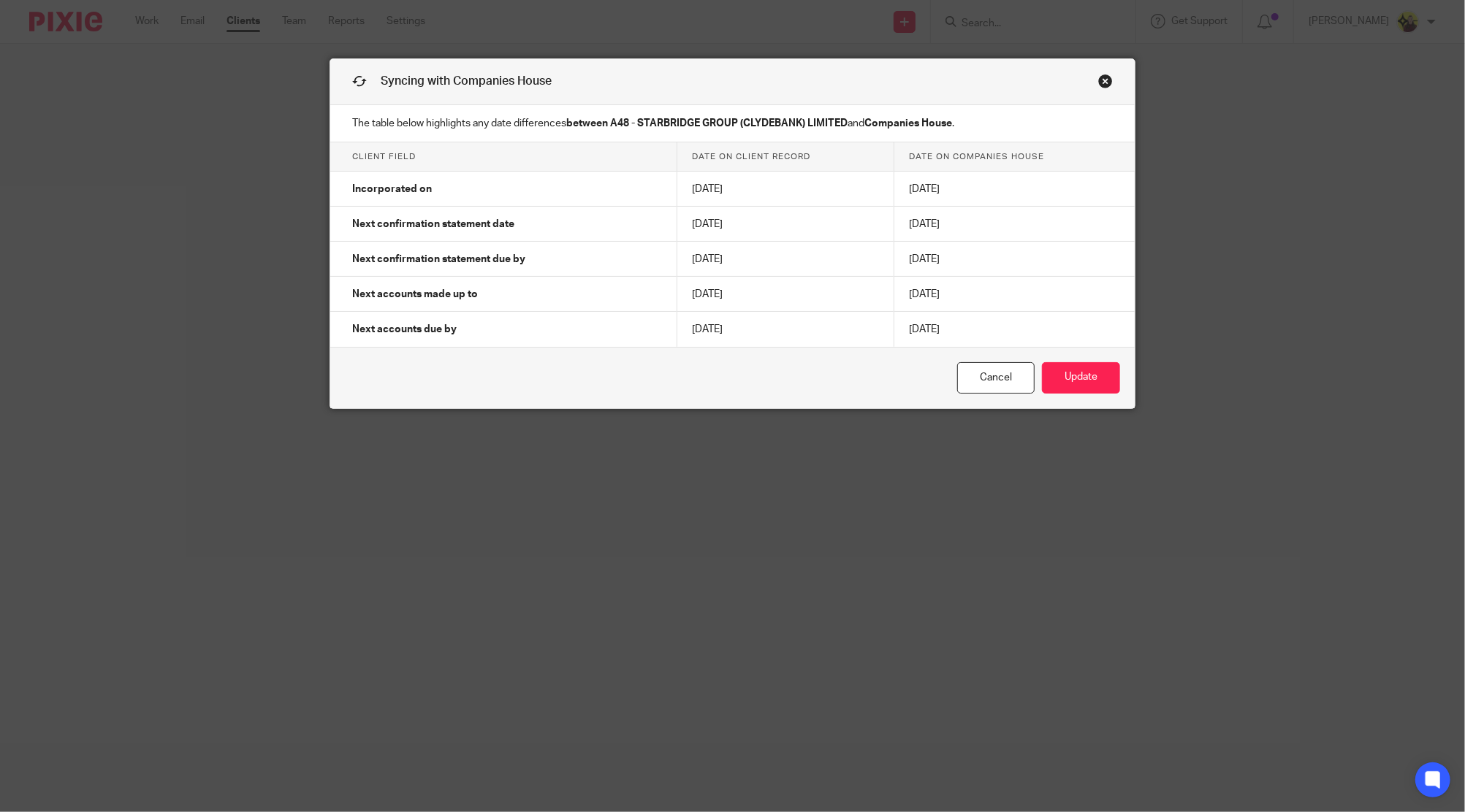
drag, startPoint x: 682, startPoint y: 289, endPoint x: 786, endPoint y: 288, distance: 104.0
click at [786, 288] on td "[DATE]" at bounding box center [785, 295] width 217 height 35
drag, startPoint x: 791, startPoint y: 328, endPoint x: 777, endPoint y: 307, distance: 25.2
click at [672, 358] on div "The table below highlights any date differences between A48 - STARBRIDGE GROUP …" at bounding box center [732, 256] width 804 height 303
click at [1105, 75] on link "Close this dialog window" at bounding box center [1105, 84] width 14 height 20
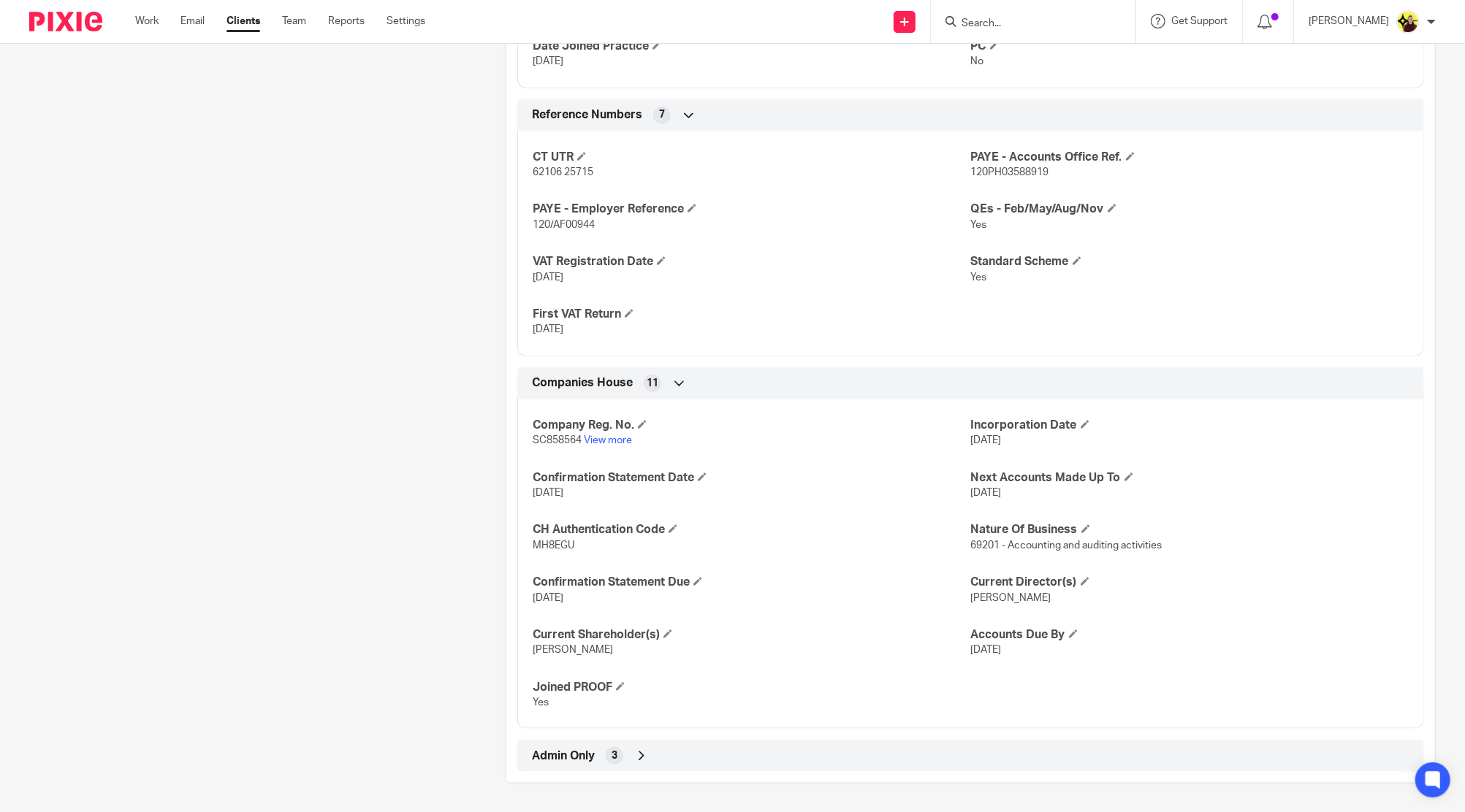
click at [702, 744] on div "Admin Only 3" at bounding box center [971, 756] width 885 height 25
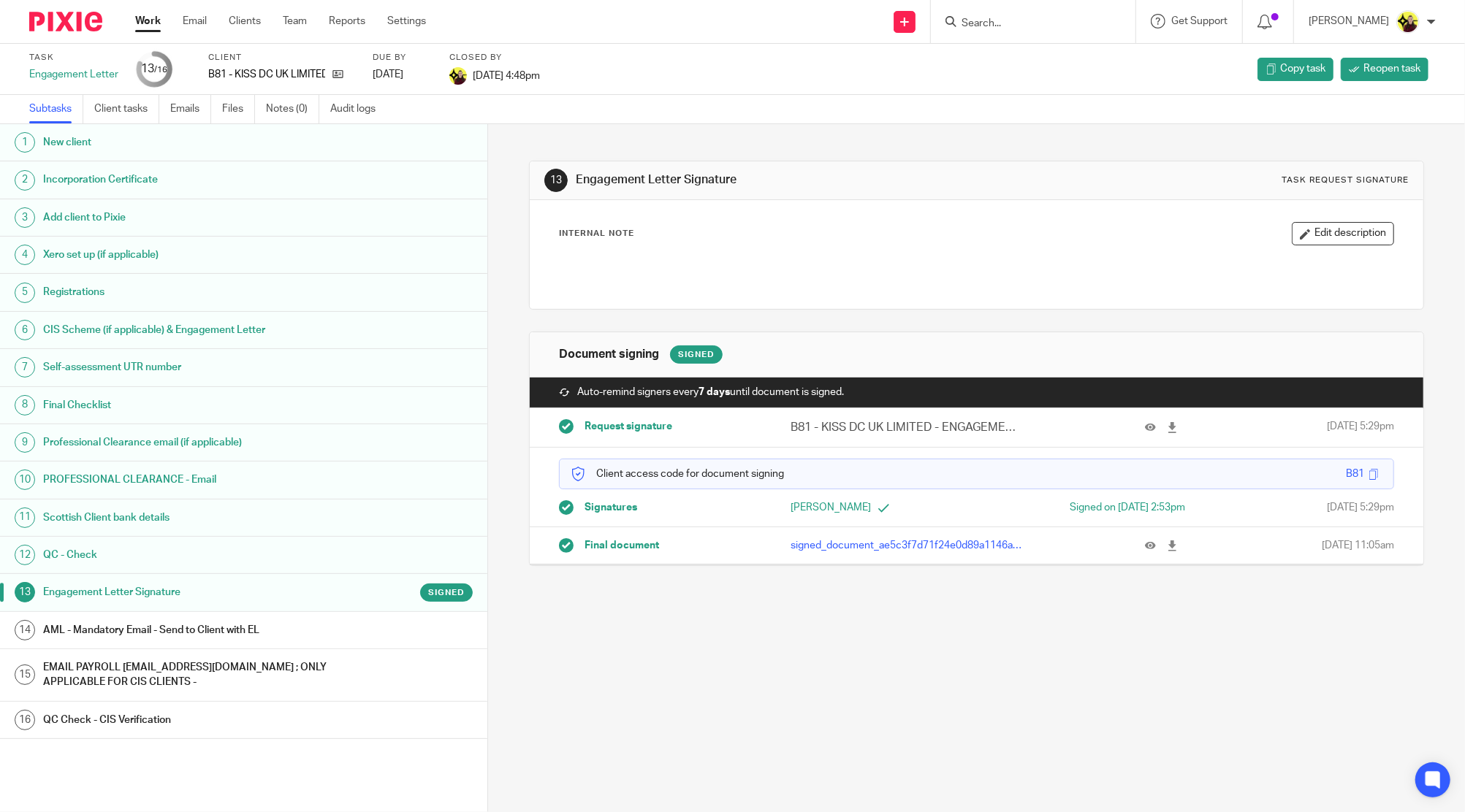
click at [1035, 10] on div at bounding box center [1033, 21] width 205 height 43
click at [1029, 21] on input "Search" at bounding box center [1026, 24] width 132 height 13
type input "c16"
click at [1042, 65] on link at bounding box center [1080, 62] width 247 height 33
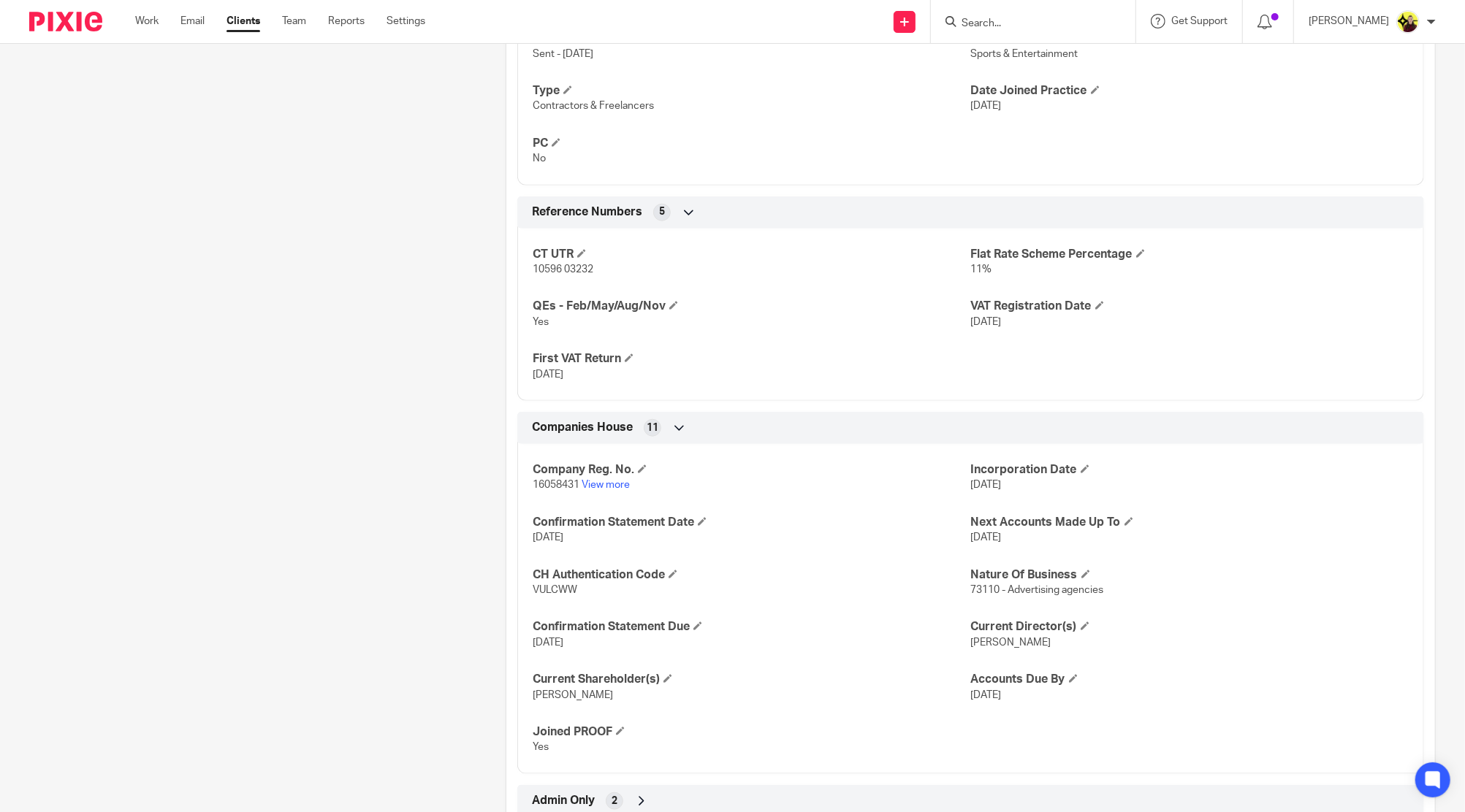
scroll to position [980, 0]
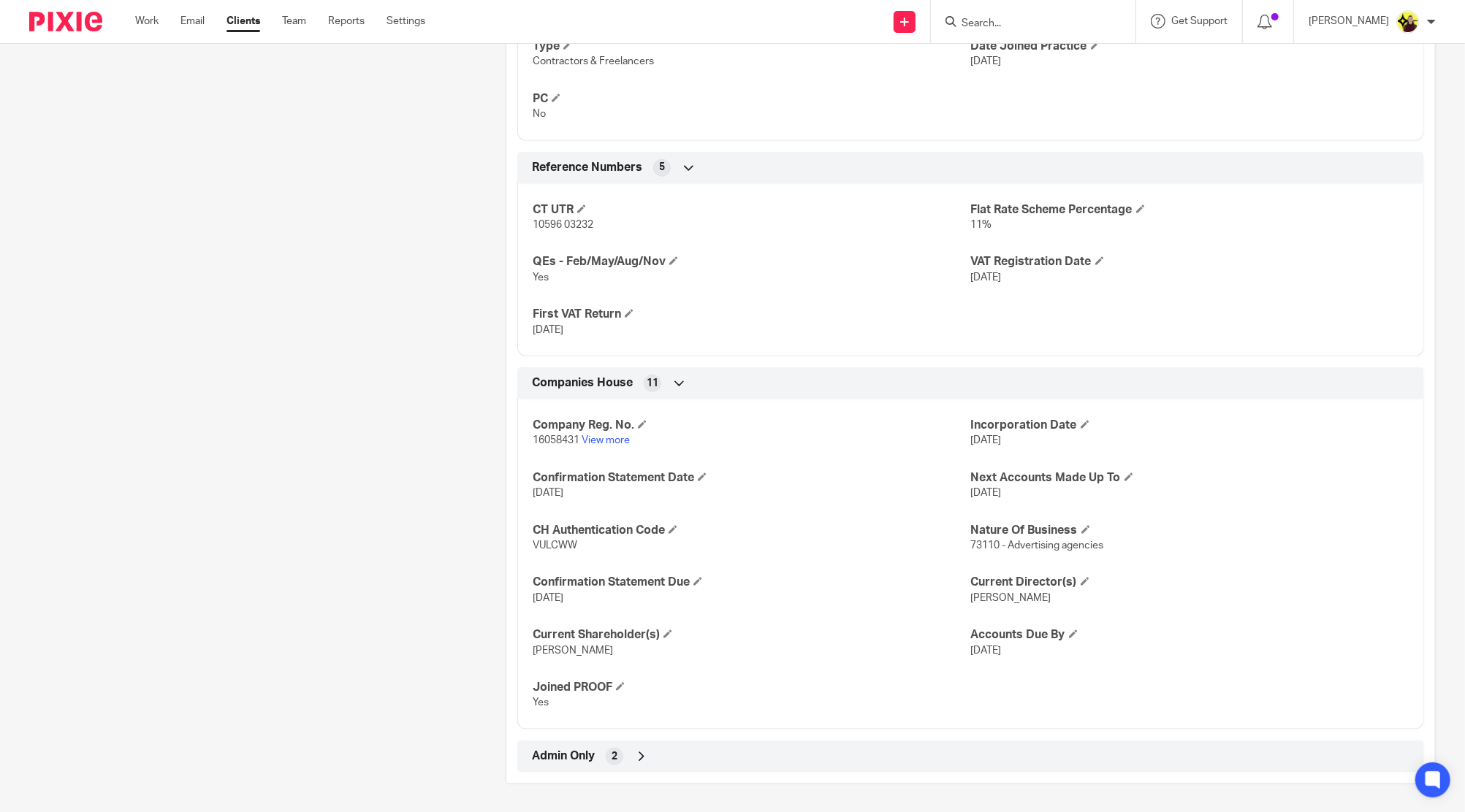
click at [674, 754] on div "Admin Only 2" at bounding box center [971, 756] width 885 height 25
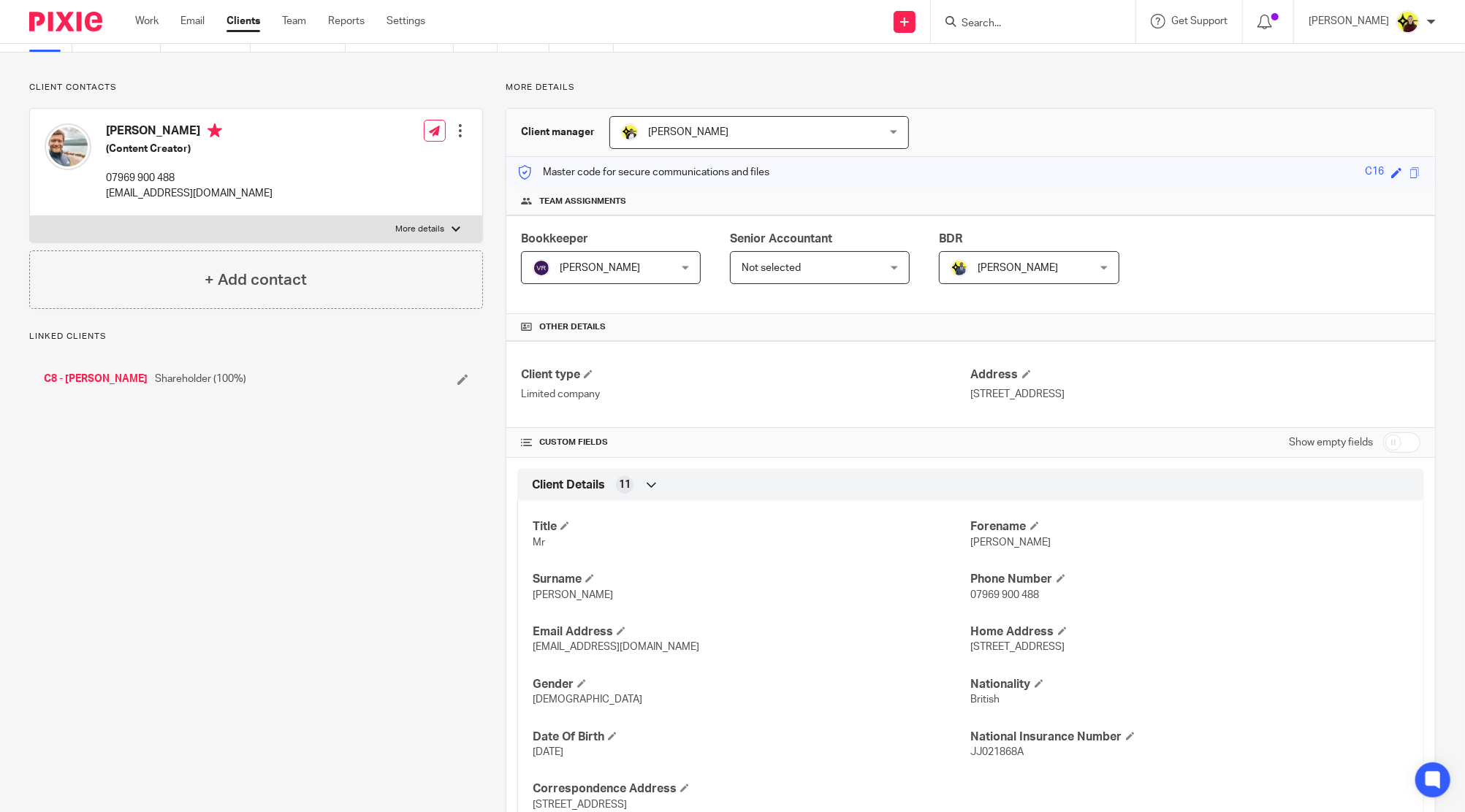
scroll to position [0, 0]
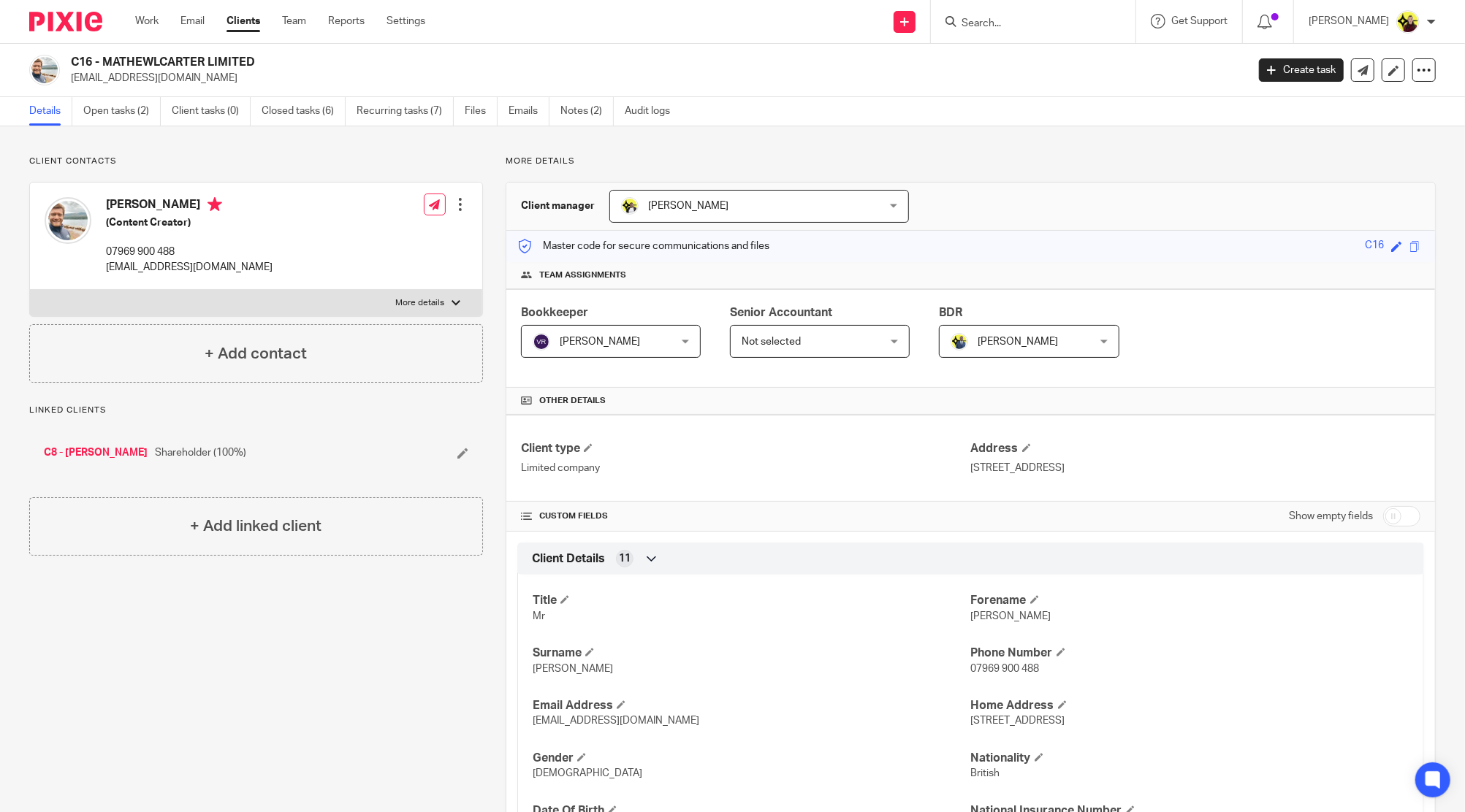
click at [1021, 9] on div at bounding box center [1033, 21] width 205 height 43
click at [1008, 43] on div at bounding box center [1033, 21] width 205 height 43
click at [1005, 24] on input "Search" at bounding box center [1026, 24] width 132 height 13
type input "a49"
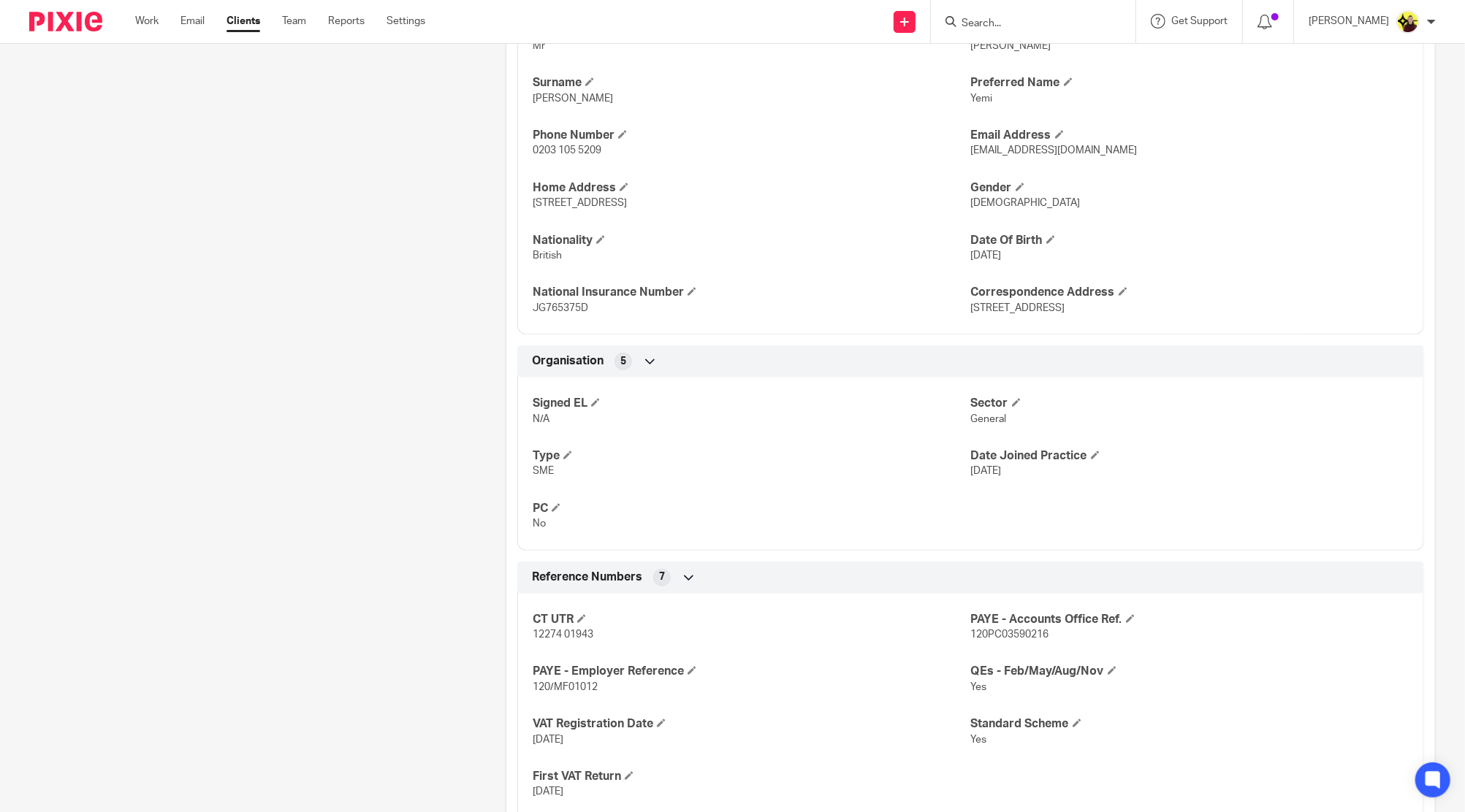
scroll to position [876, 0]
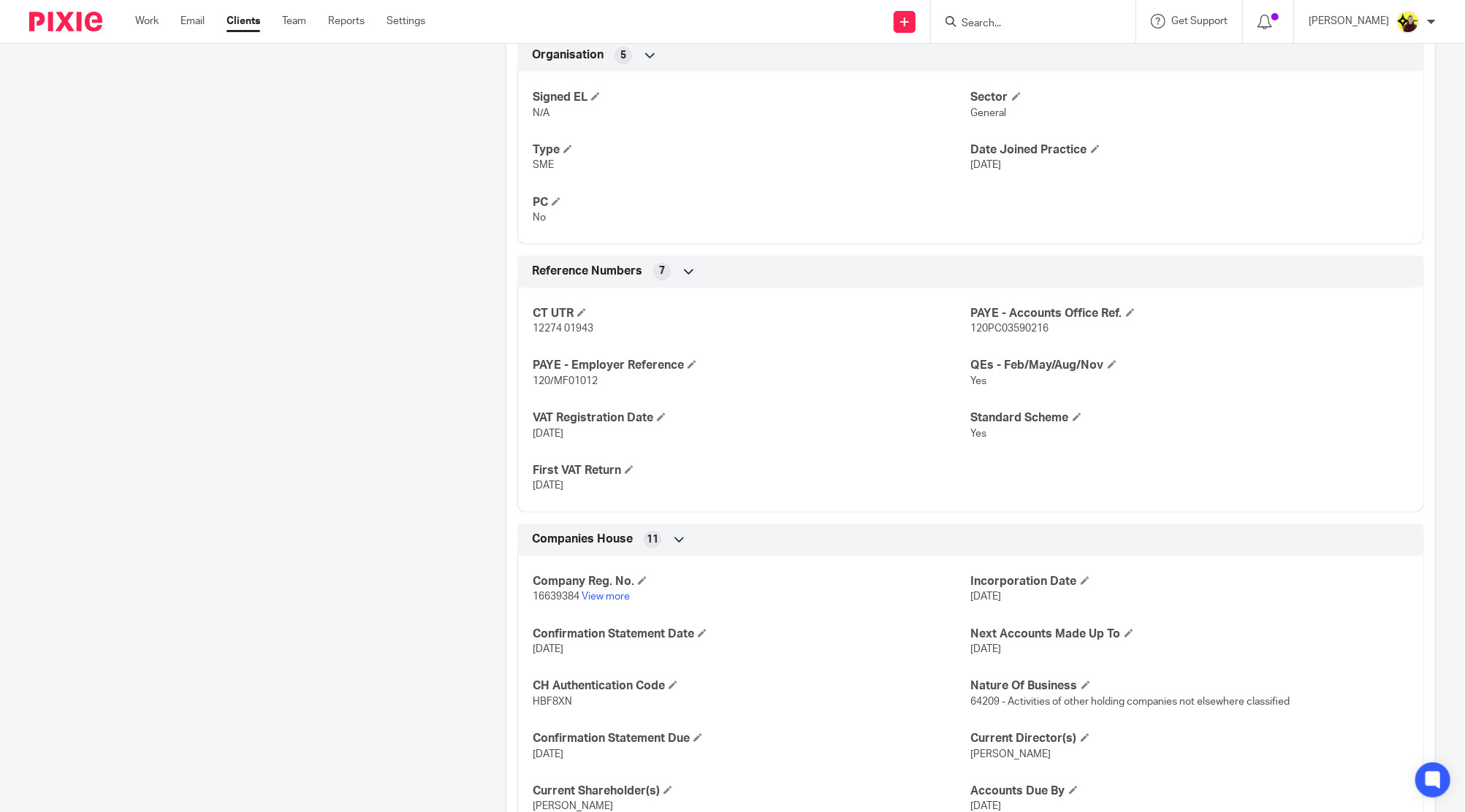
click at [608, 603] on div "Company Reg. No. 16639384 View more Incorporation Date [DATE] Confirmation Stat…" at bounding box center [970, 715] width 907 height 341
click at [605, 599] on link "View more" at bounding box center [605, 596] width 48 height 10
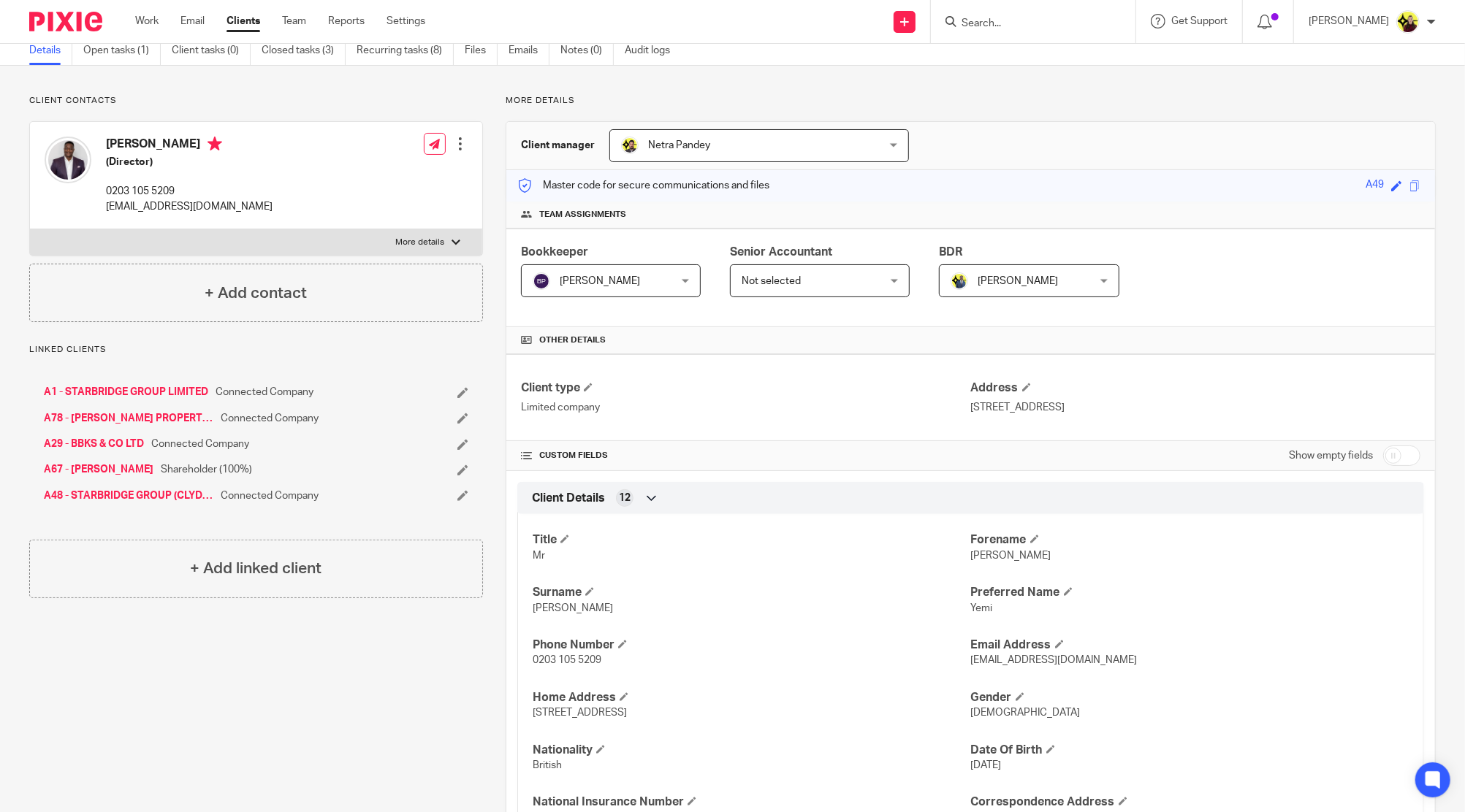
scroll to position [0, 0]
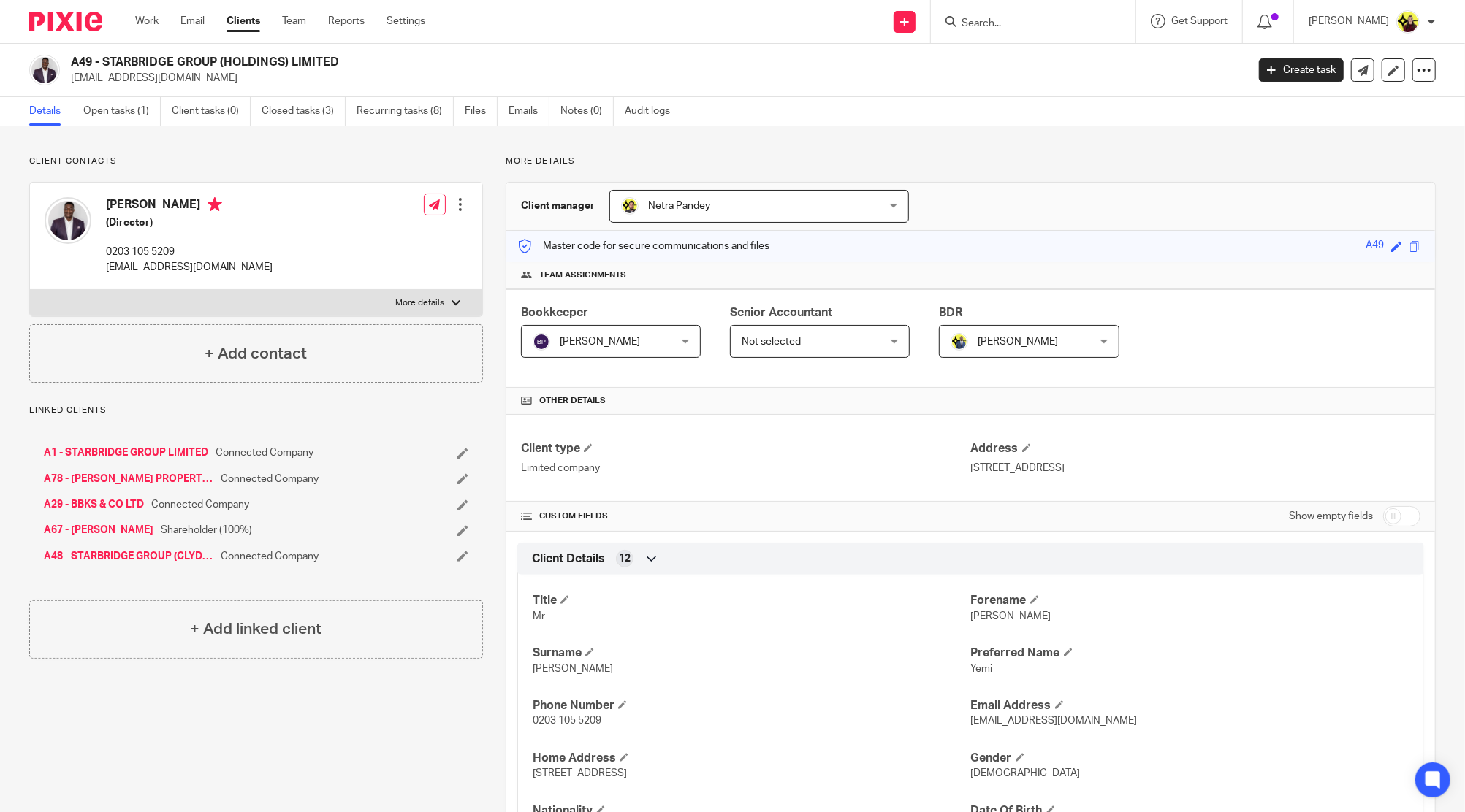
drag, startPoint x: 1397, startPoint y: 85, endPoint x: 1396, endPoint y: 75, distance: 10.0
click at [1396, 78] on div "A49 - STARBRIDGE GROUP (HOLDINGS) LIMITED [EMAIL_ADDRESS][DOMAIN_NAME] Create t…" at bounding box center [732, 71] width 1465 height 53
click at [1412, 68] on div at bounding box center [1424, 70] width 24 height 24
click at [1309, 112] on link "Update from Companies House" at bounding box center [1329, 107] width 161 height 21
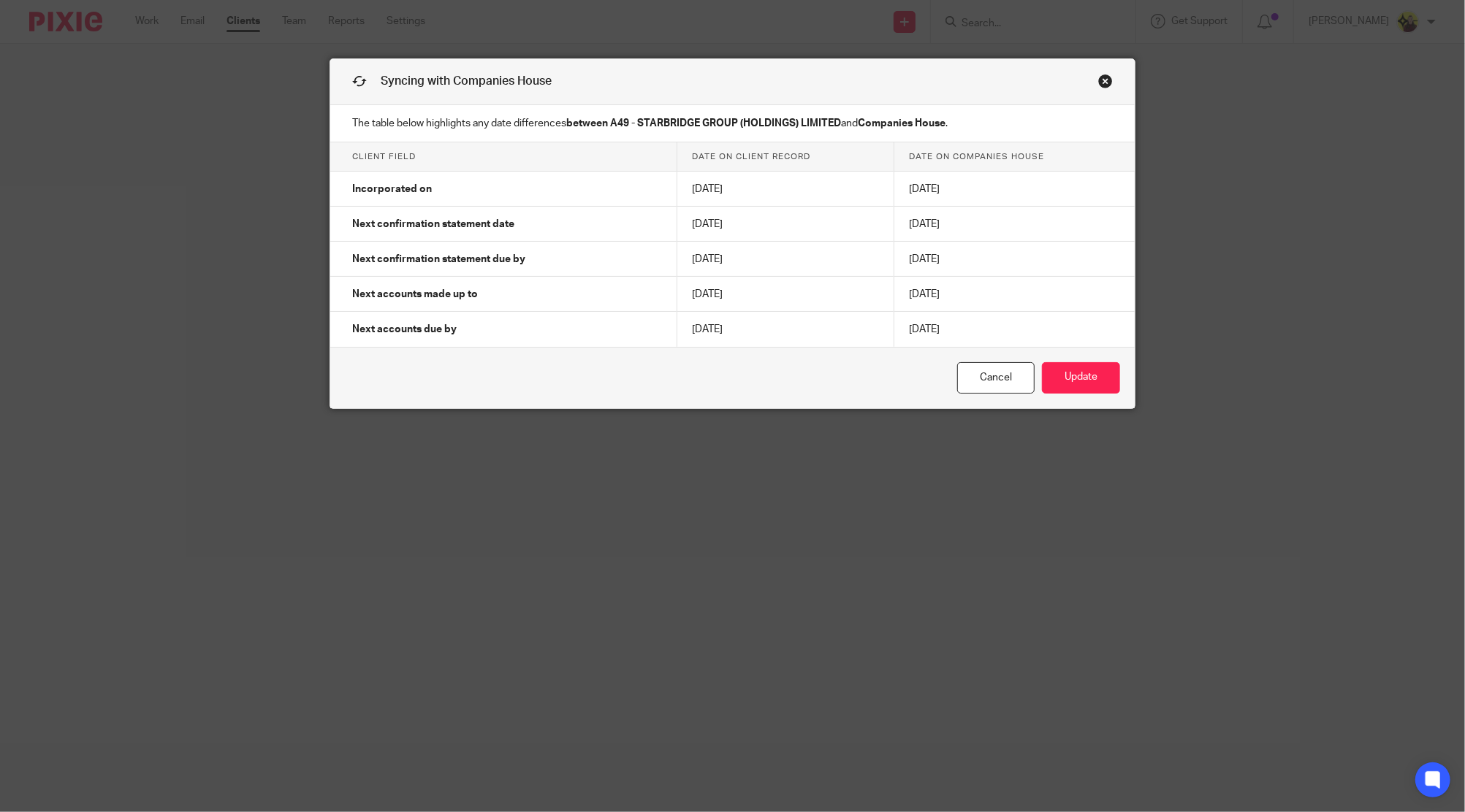
drag, startPoint x: 754, startPoint y: 296, endPoint x: 708, endPoint y: 297, distance: 46.0
click at [677, 301] on td "[DATE]" at bounding box center [785, 295] width 217 height 35
click at [1098, 85] on link "Close this dialog window" at bounding box center [1105, 84] width 14 height 20
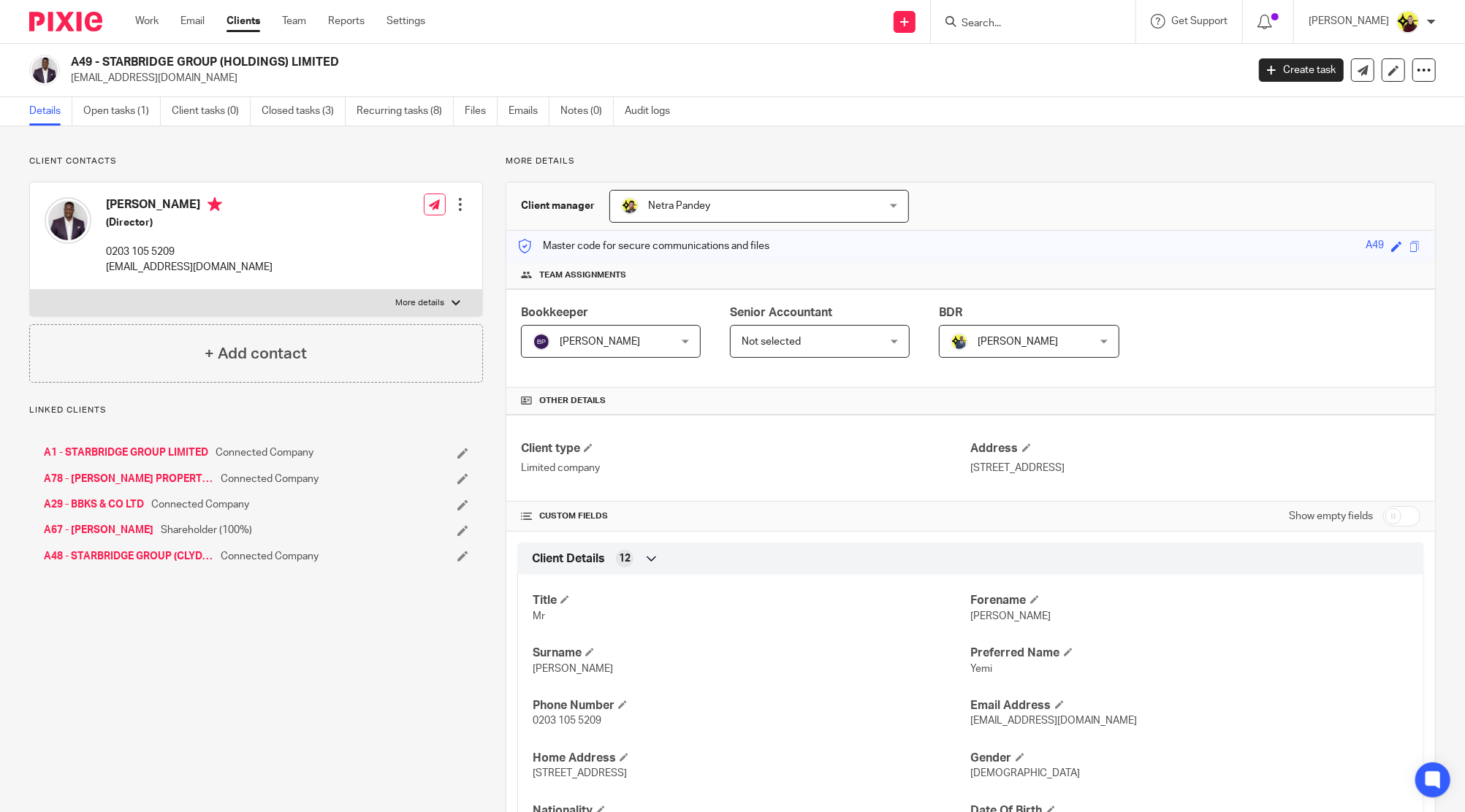
click at [415, 91] on div "A49 - STARBRIDGE GROUP (HOLDINGS) LIMITED [EMAIL_ADDRESS][DOMAIN_NAME] Create t…" at bounding box center [732, 71] width 1465 height 53
click at [423, 105] on link "Recurring tasks (8)" at bounding box center [405, 111] width 97 height 28
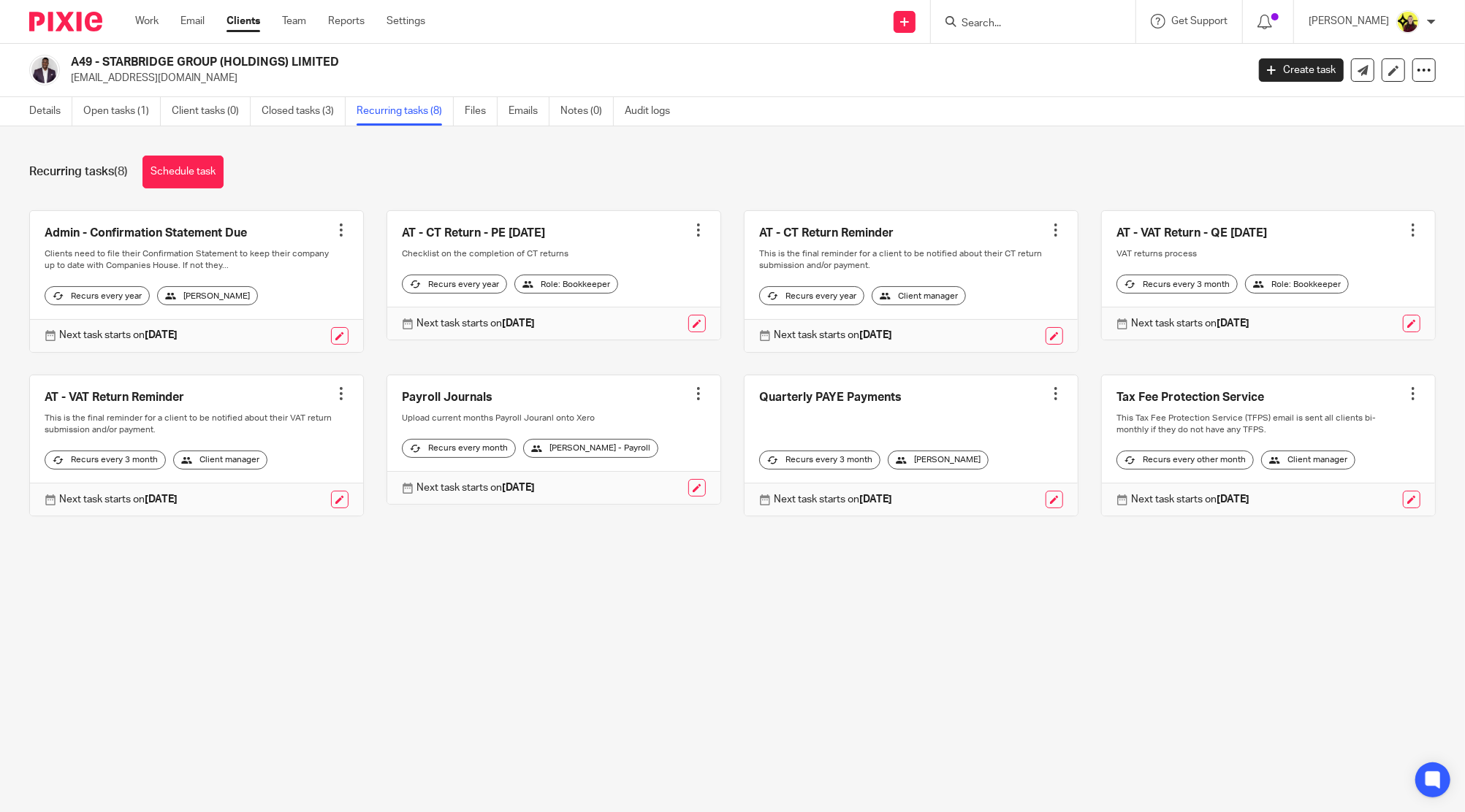
click at [1048, 234] on div at bounding box center [1055, 230] width 14 height 14
click at [970, 297] on button "Recalculate schedule" at bounding box center [980, 304] width 117 height 19
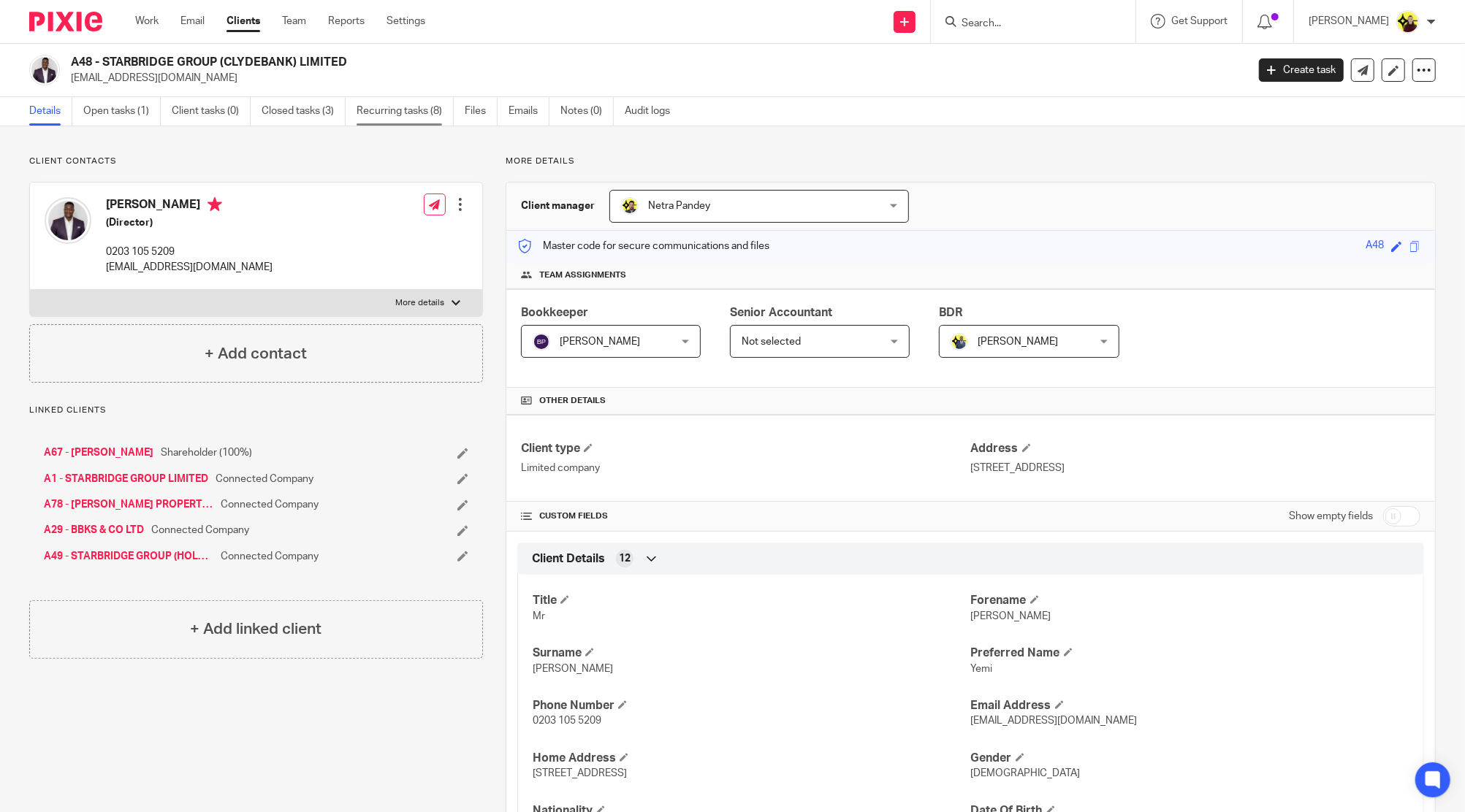
click at [433, 120] on link "Recurring tasks (8)" at bounding box center [405, 111] width 97 height 28
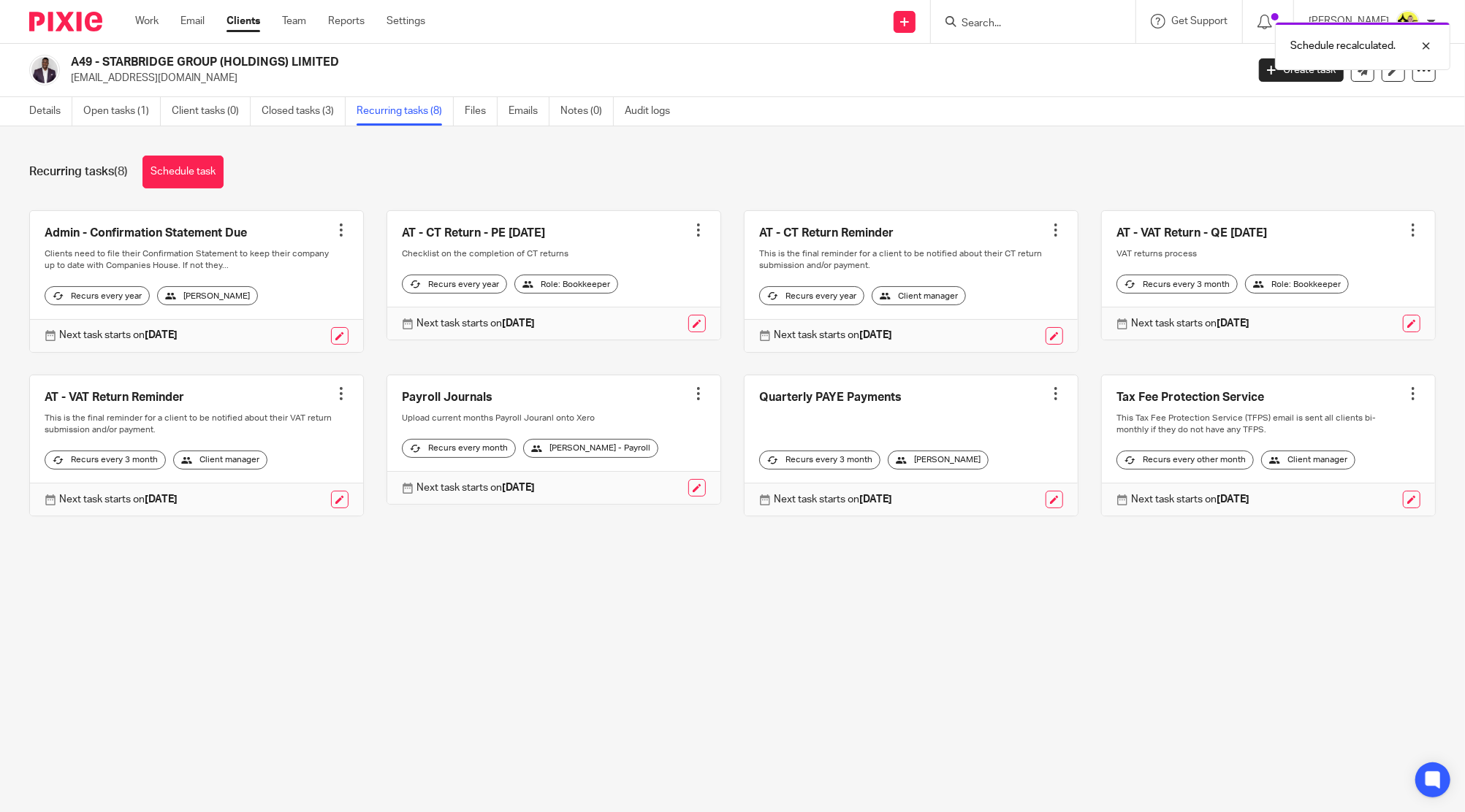
click at [691, 228] on div at bounding box center [698, 230] width 14 height 14
click at [631, 304] on button "Recalculate schedule" at bounding box center [630, 304] width 117 height 19
drag, startPoint x: 1360, startPoint y: 37, endPoint x: 935, endPoint y: 54, distance: 425.3
click at [1325, 43] on div "Schedule recalculated." at bounding box center [1091, 42] width 718 height 56
click at [1017, 22] on input "Search" at bounding box center [1026, 24] width 132 height 13
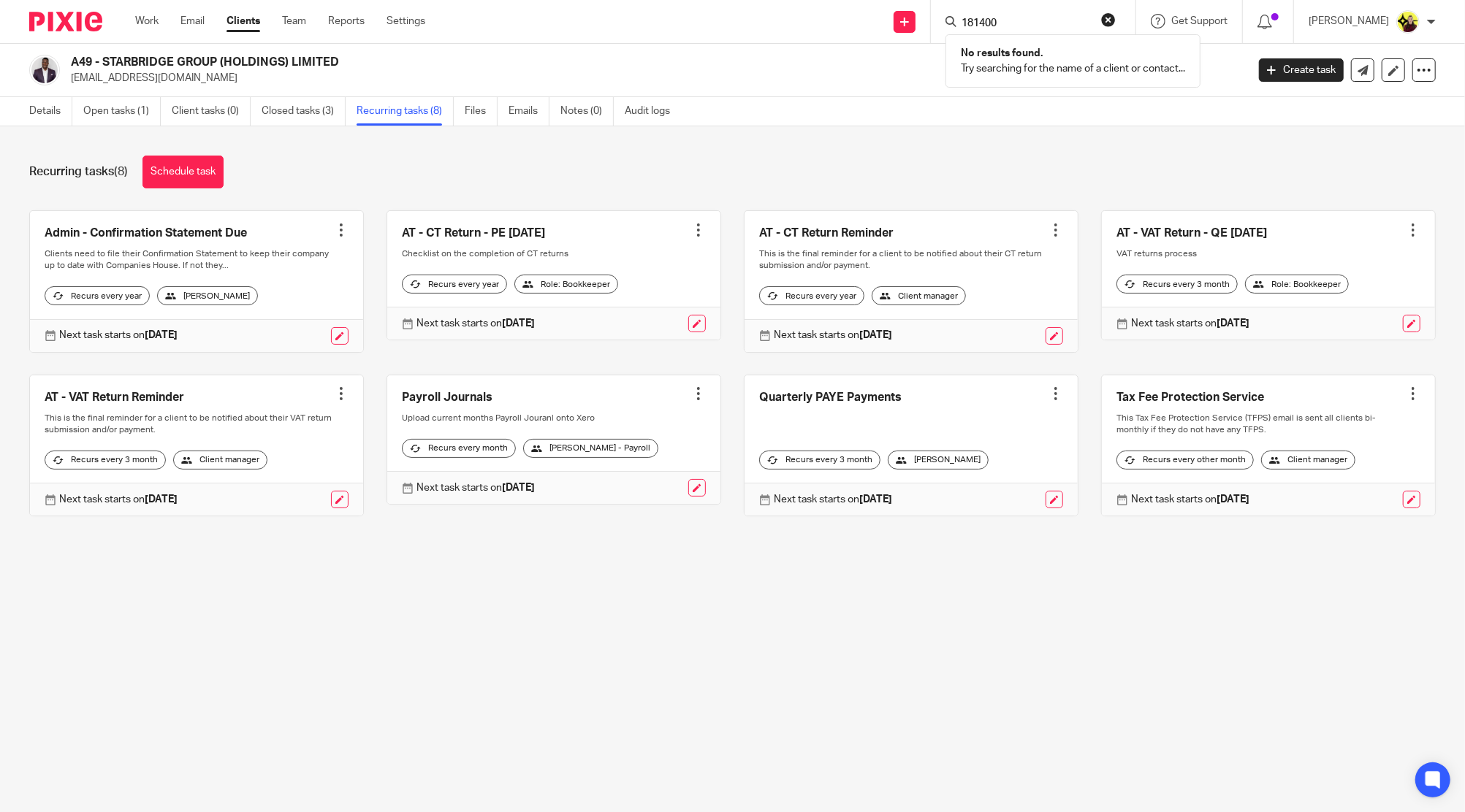
type input "181400"
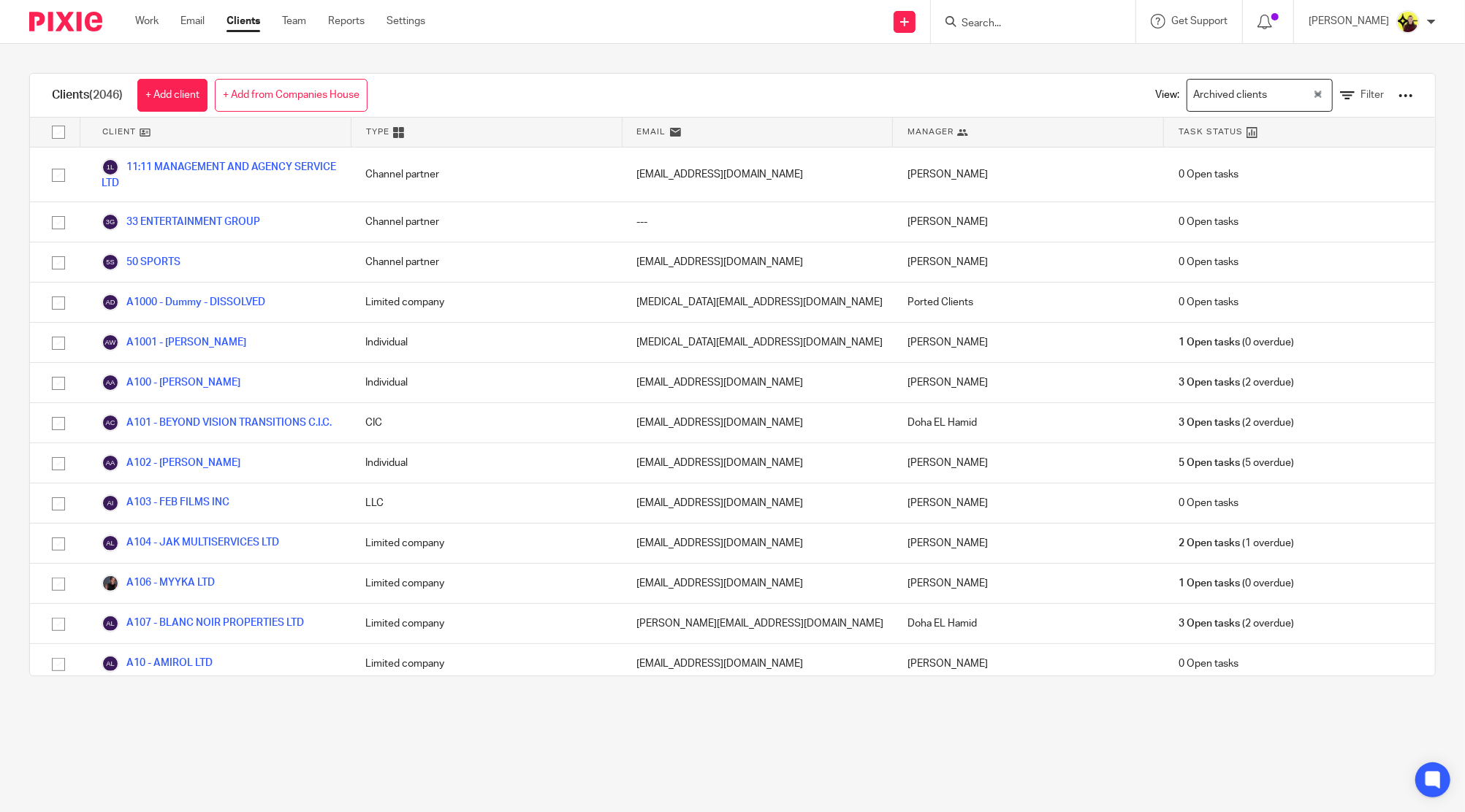
click at [733, 99] on div "Clients (2046) + Add client + Add from Companies House View: Archived clients L…" at bounding box center [732, 96] width 1405 height 44
click at [1078, 81] on div "Clients (2046) + Add client + Add from Companies House View: Archived clients L…" at bounding box center [732, 96] width 1405 height 44
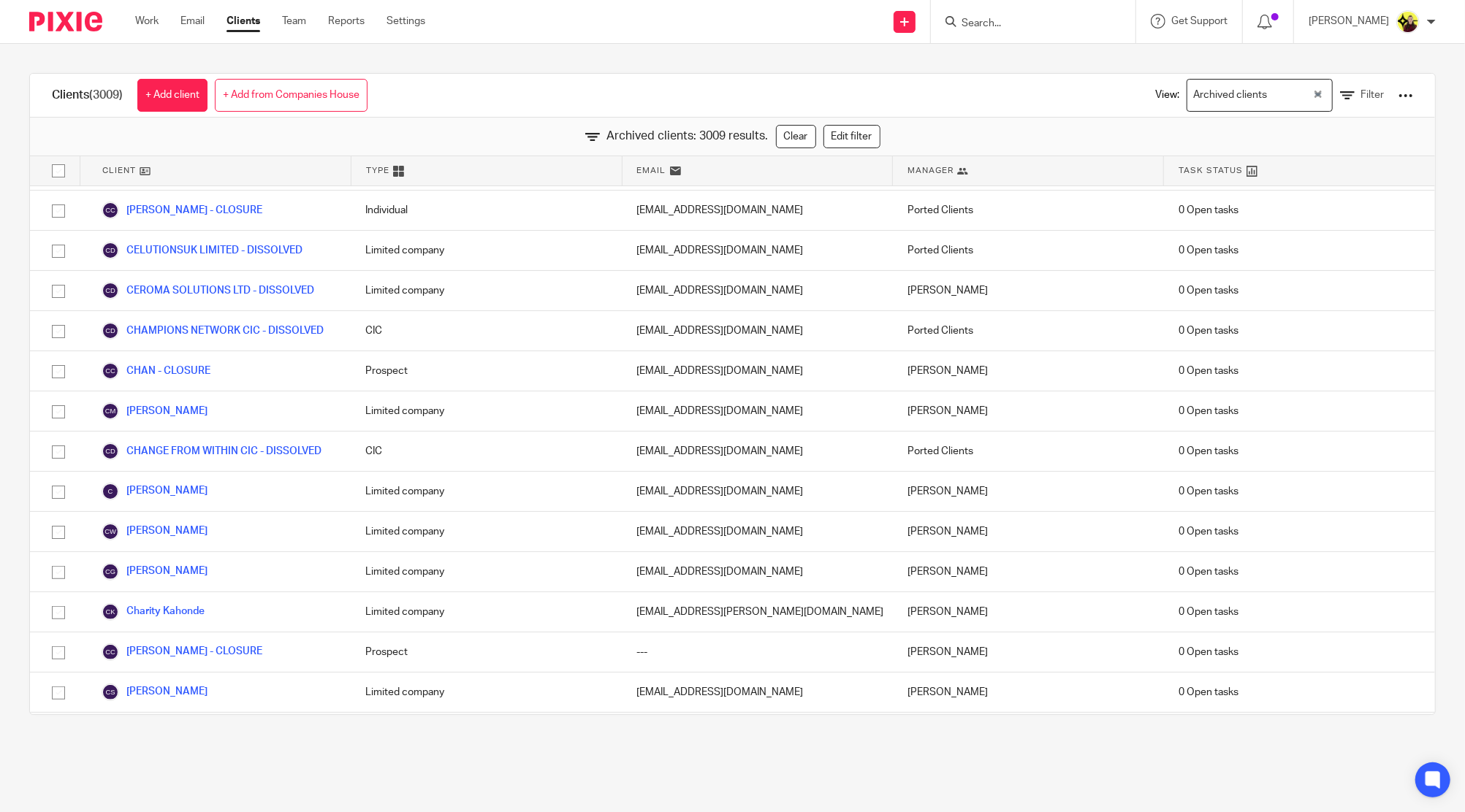
click at [809, 62] on div "Clients (3009) + Add client + Add from Companies House View: Archived clients L…" at bounding box center [732, 394] width 1465 height 700
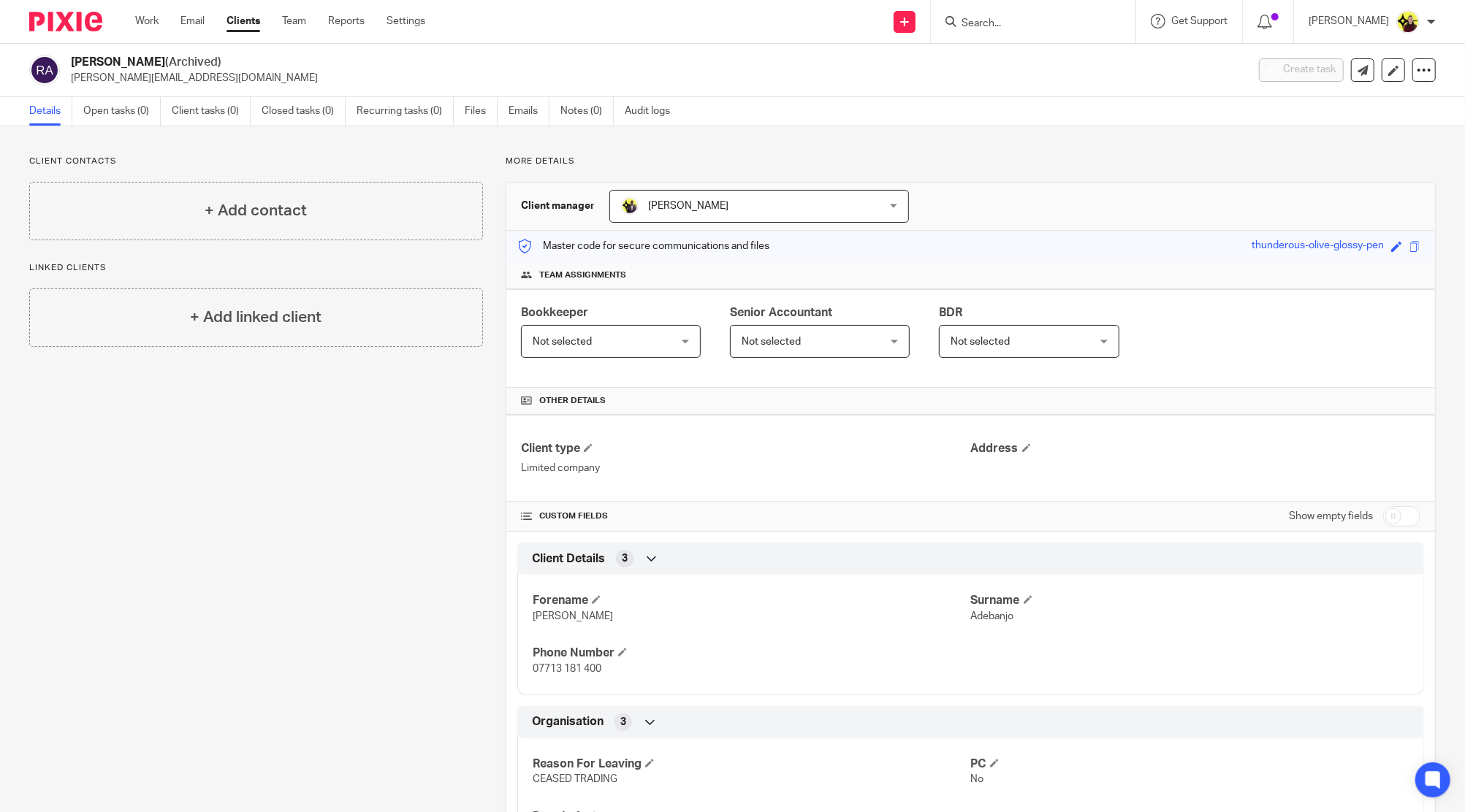
click at [170, 62] on h2 "[PERSON_NAME] (Archived)" at bounding box center [537, 62] width 933 height 15
drag, startPoint x: 174, startPoint y: 62, endPoint x: 372, endPoint y: 17, distance: 203.0
click at [70, 50] on div "[PERSON_NAME] (Archived) [PERSON_NAME][EMAIL_ADDRESS][DOMAIN_NAME] Create task …" at bounding box center [732, 71] width 1465 height 53
copy h2 "[PERSON_NAME]"
click at [561, 667] on span "07713 181 400" at bounding box center [567, 668] width 69 height 10
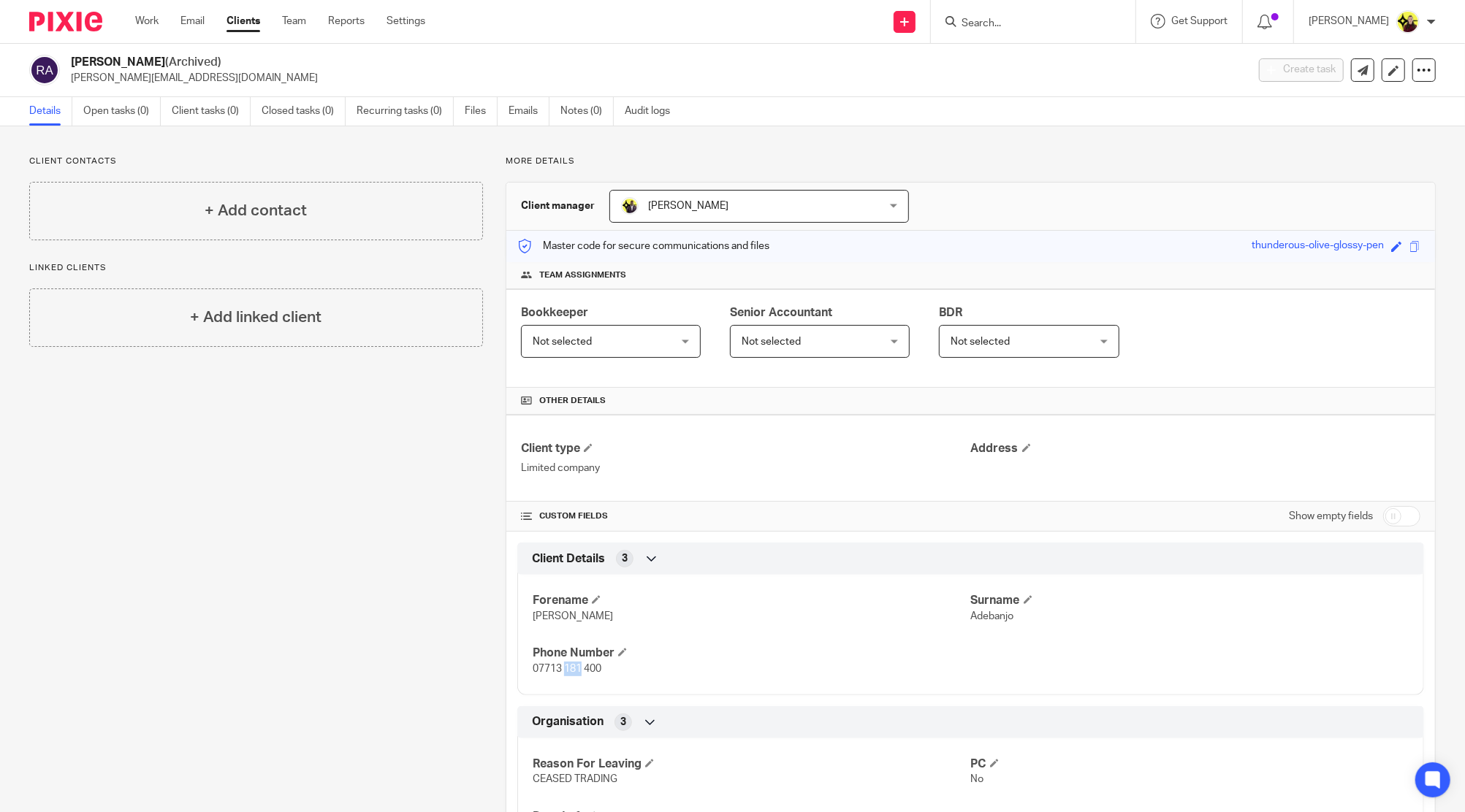
click at [563, 667] on span "07713 181 400" at bounding box center [567, 668] width 69 height 10
drag, startPoint x: 563, startPoint y: 667, endPoint x: 672, endPoint y: 653, distance: 109.9
click at [563, 667] on span "07713 181 400" at bounding box center [567, 668] width 69 height 10
click at [567, 673] on p "07713 181 400" at bounding box center [751, 668] width 438 height 14
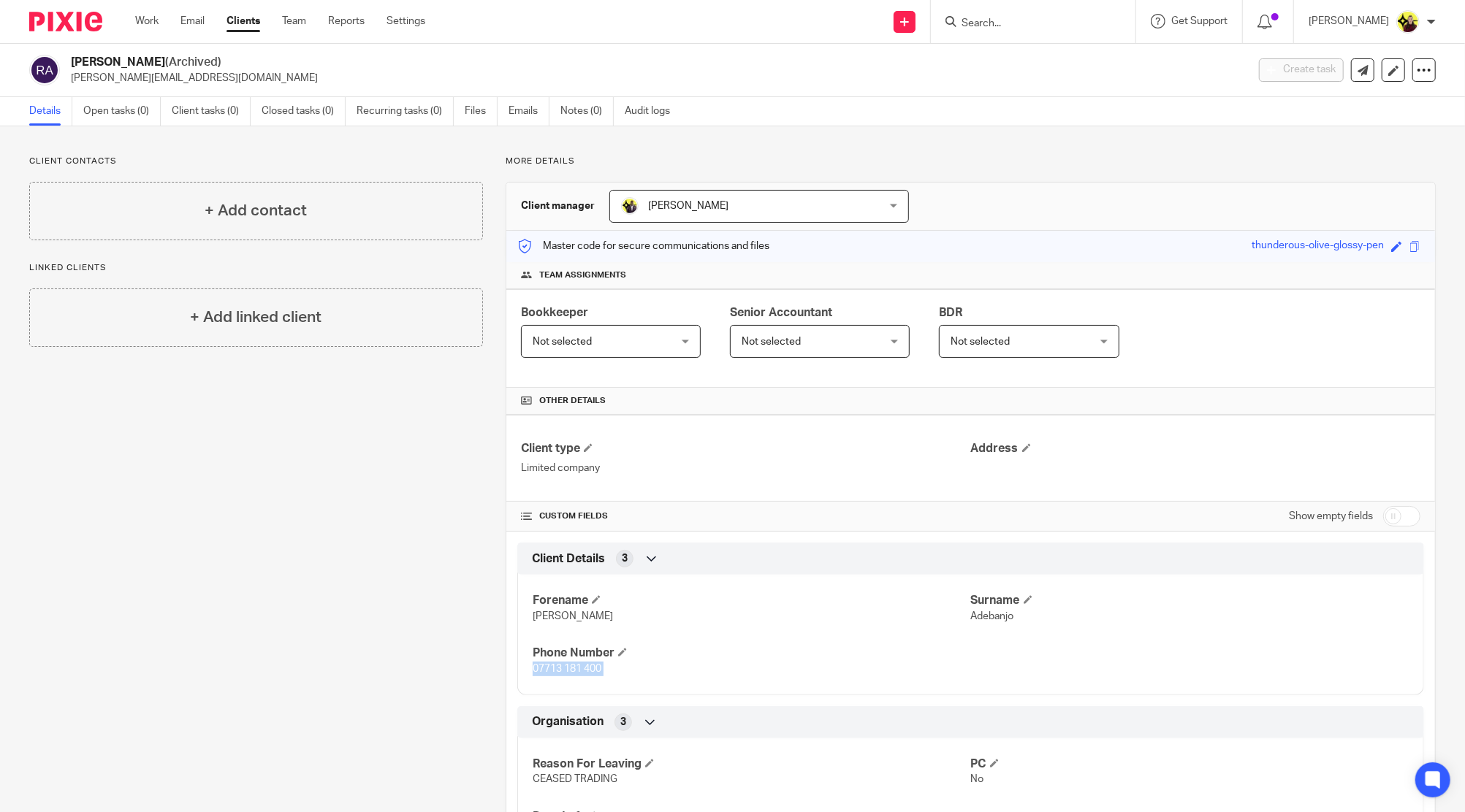
click at [567, 673] on p "07713 181 400" at bounding box center [751, 668] width 438 height 14
copy p "07713 181 400"
click at [132, 84] on p "[PERSON_NAME][EMAIL_ADDRESS][DOMAIN_NAME]" at bounding box center [653, 78] width 1166 height 14
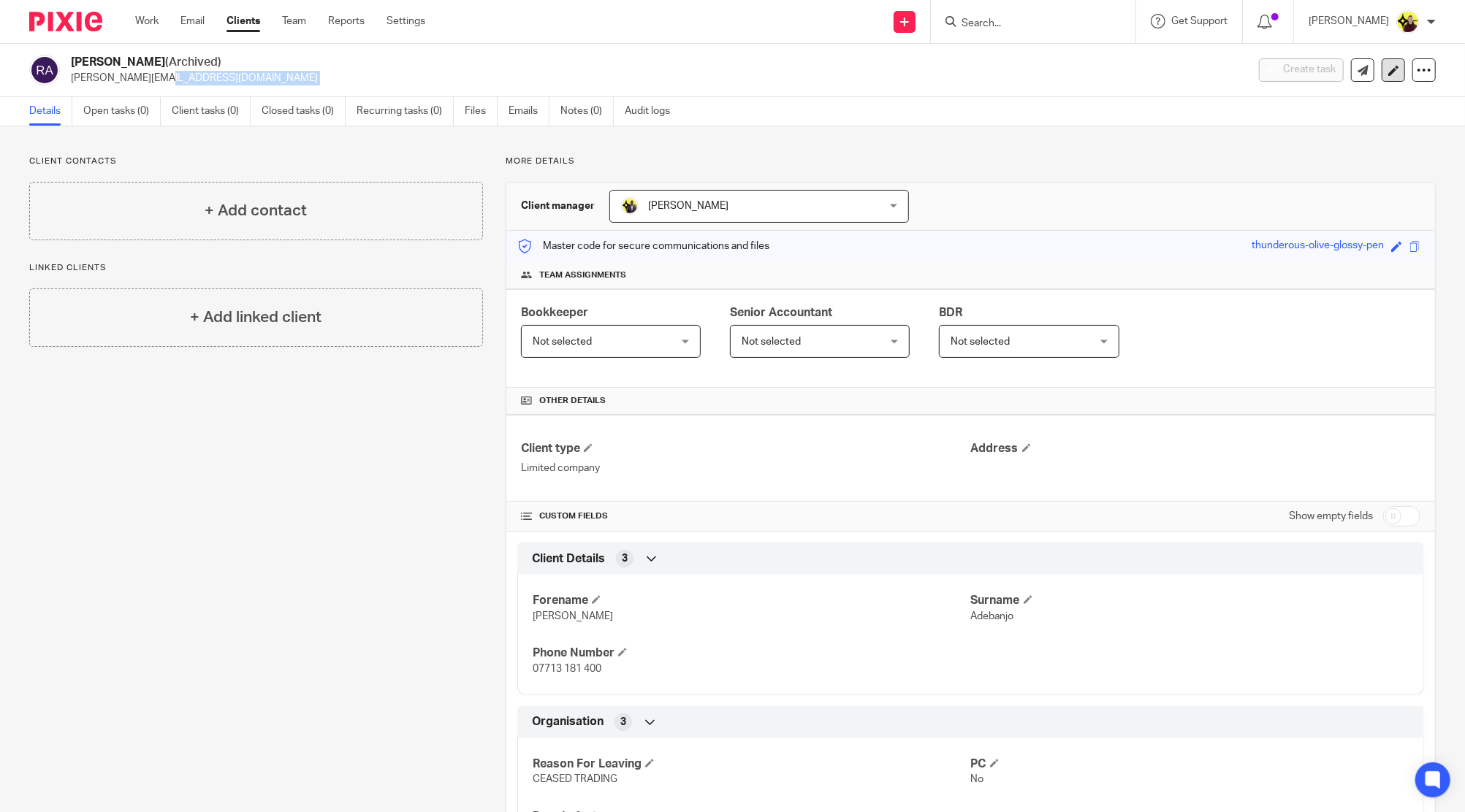
copy main "[PERSON_NAME][EMAIL_ADDRESS][DOMAIN_NAME] Create task Update from Companies Hou…"
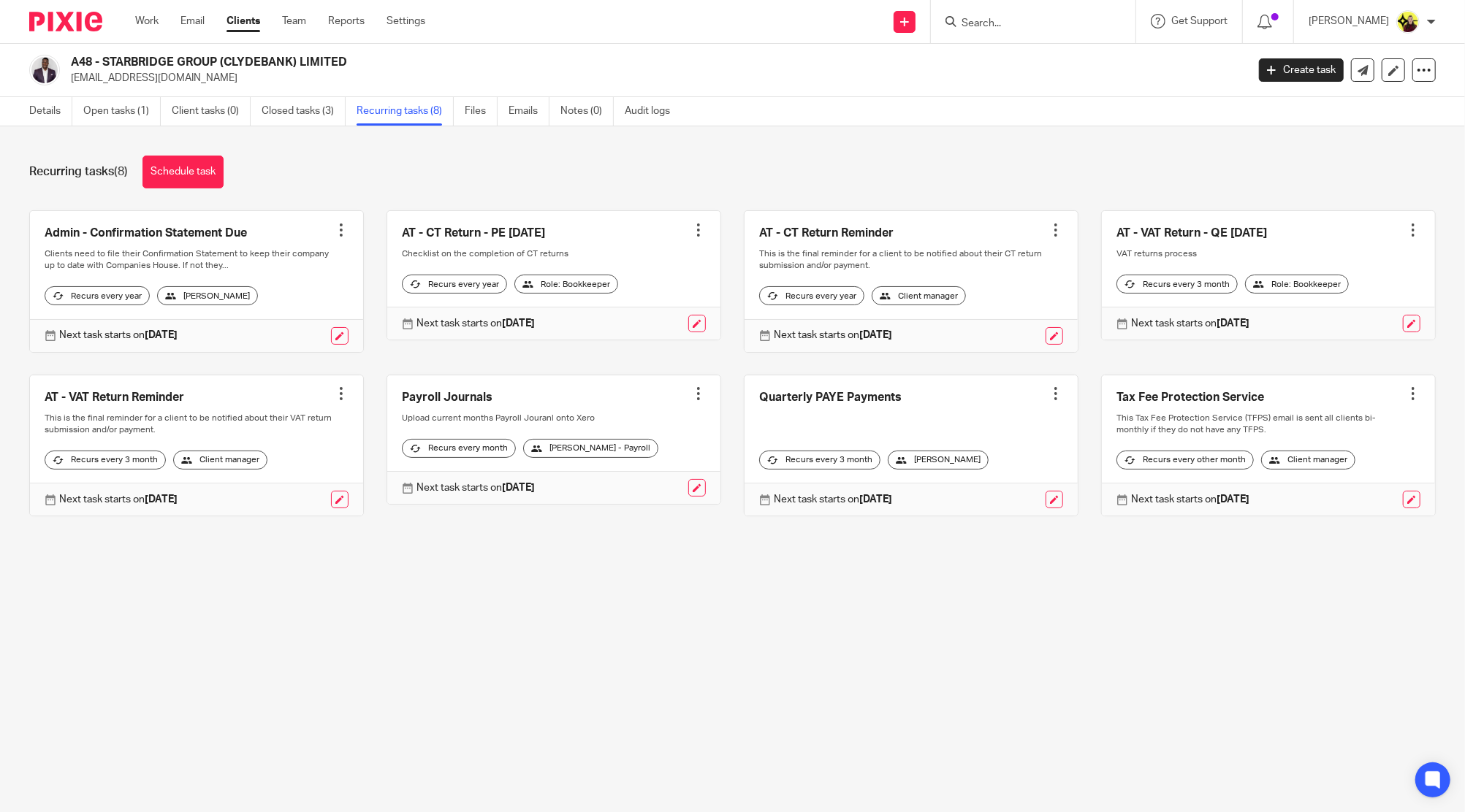
click at [1034, 220] on link at bounding box center [911, 281] width 334 height 141
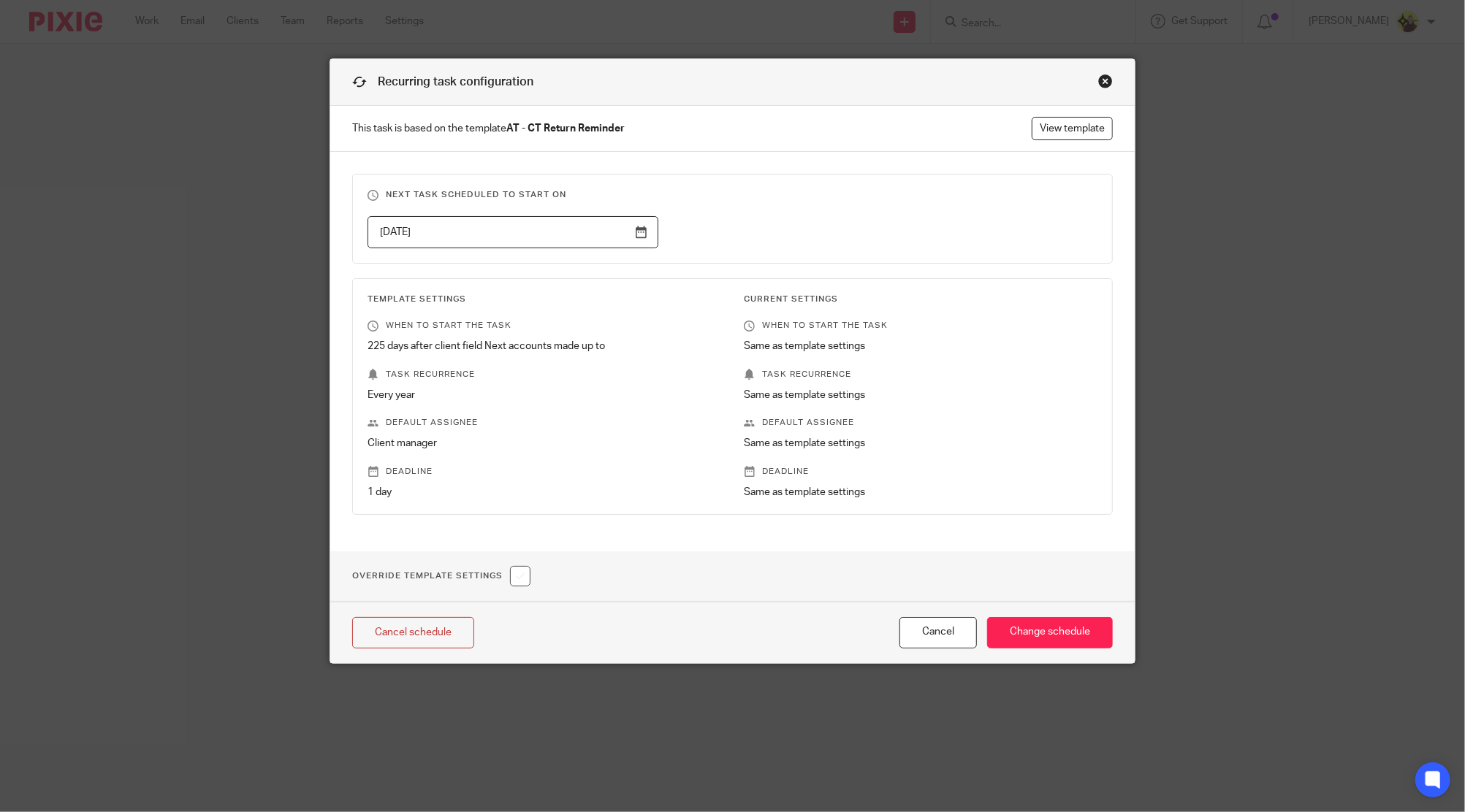
click at [1099, 80] on div "Close this dialog window" at bounding box center [1105, 81] width 14 height 14
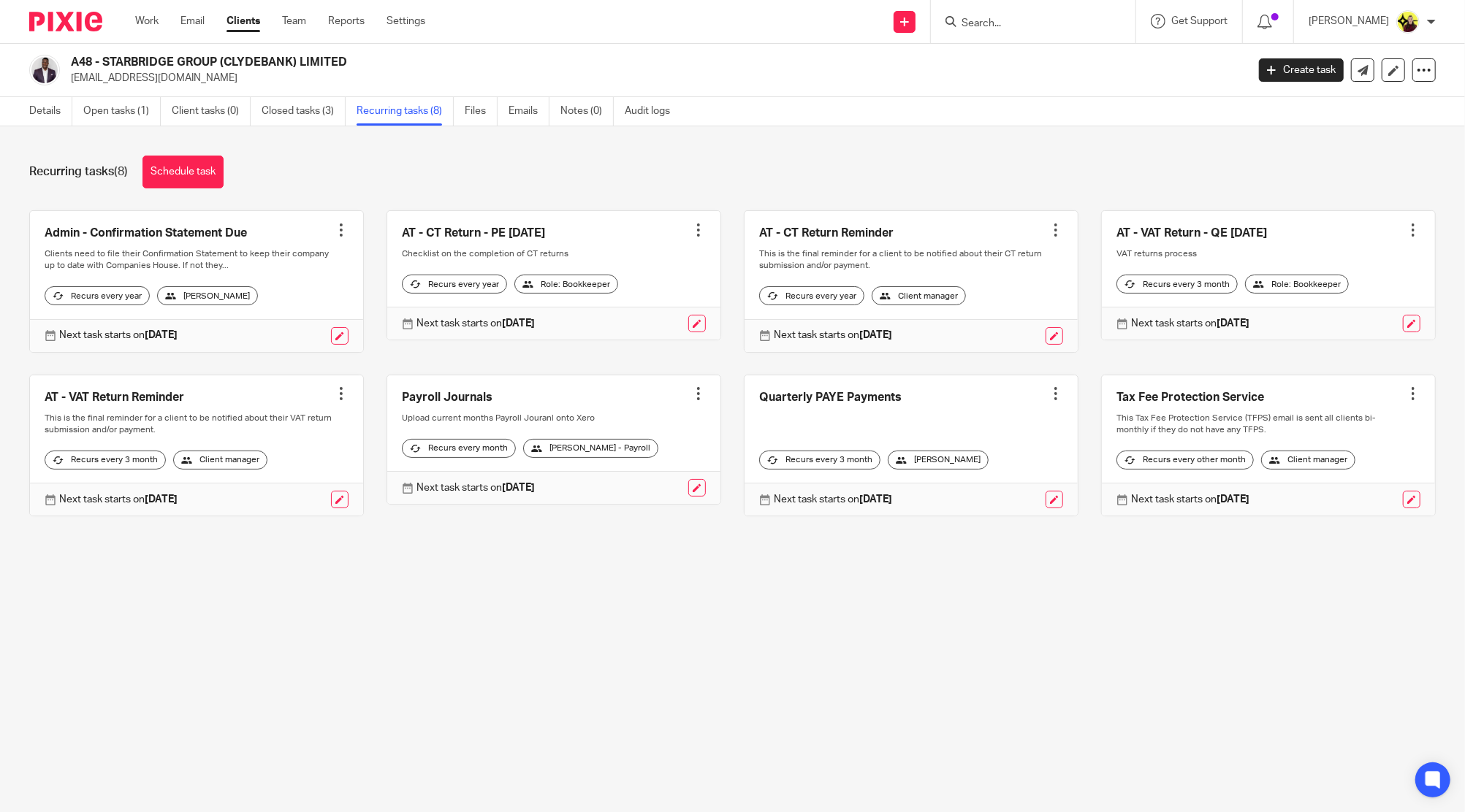
click at [1048, 224] on div at bounding box center [1055, 230] width 14 height 14
click at [991, 299] on button "Recalculate schedule" at bounding box center [980, 304] width 117 height 19
click at [691, 228] on div at bounding box center [698, 230] width 14 height 14
click at [630, 301] on button "Recalculate schedule" at bounding box center [630, 304] width 117 height 19
click at [59, 118] on link "Details" at bounding box center [50, 111] width 43 height 28
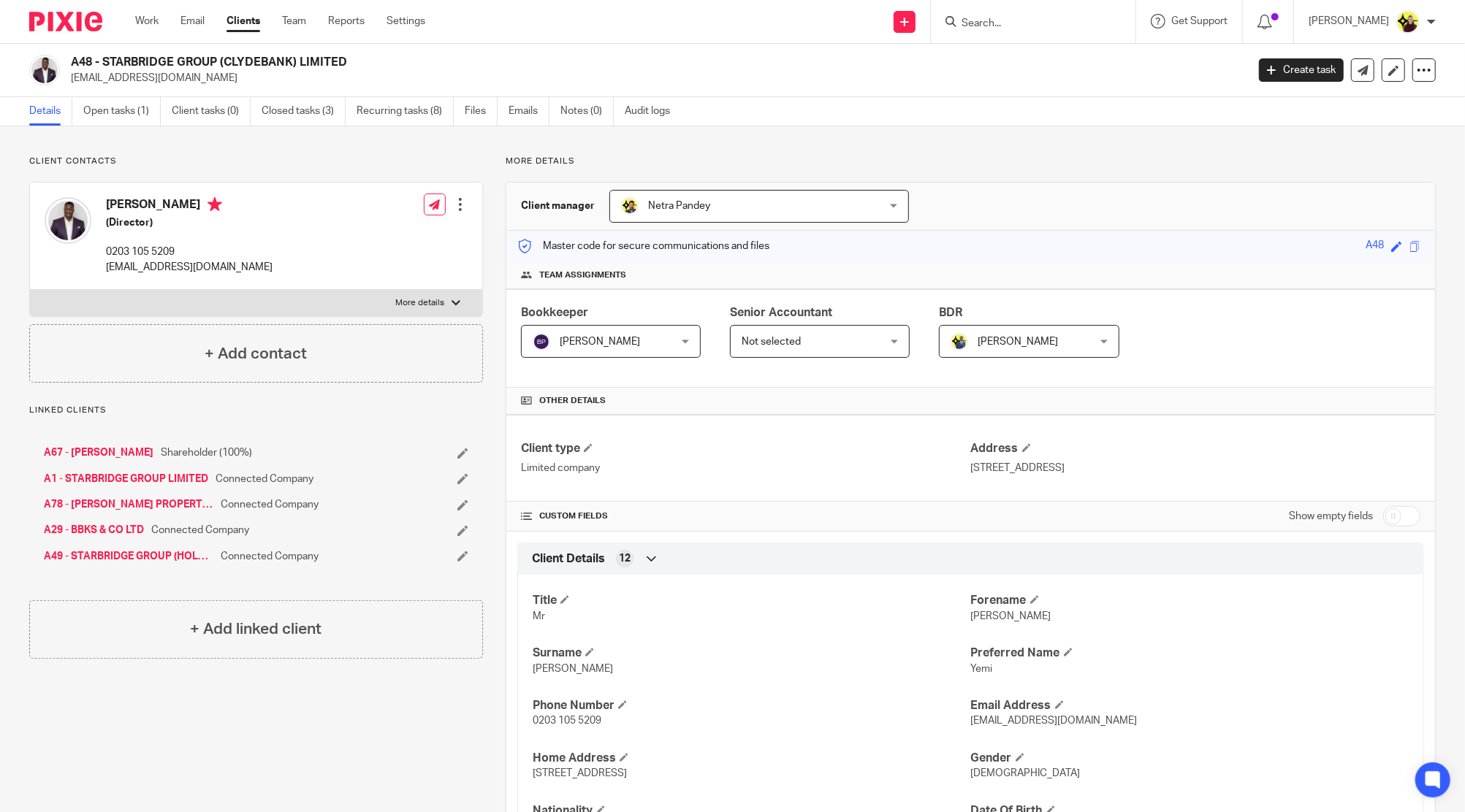
drag, startPoint x: 1008, startPoint y: 10, endPoint x: 1014, endPoint y: 18, distance: 10.0
click at [1013, 14] on div at bounding box center [1033, 21] width 205 height 43
click at [1017, 21] on input "Search" at bounding box center [1026, 24] width 132 height 13
type input "c16"
click at [1045, 56] on link at bounding box center [1080, 62] width 247 height 33
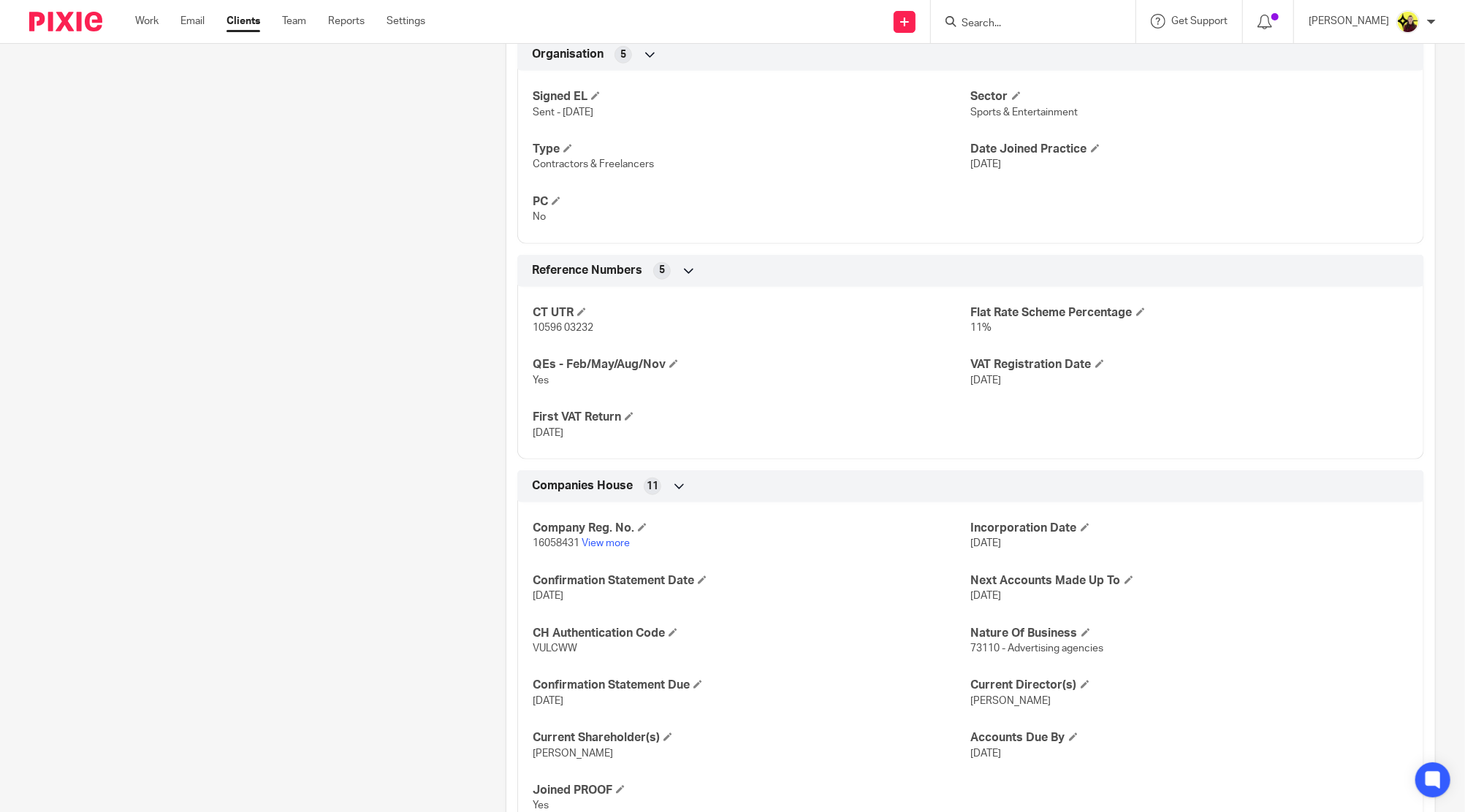
scroll to position [980, 0]
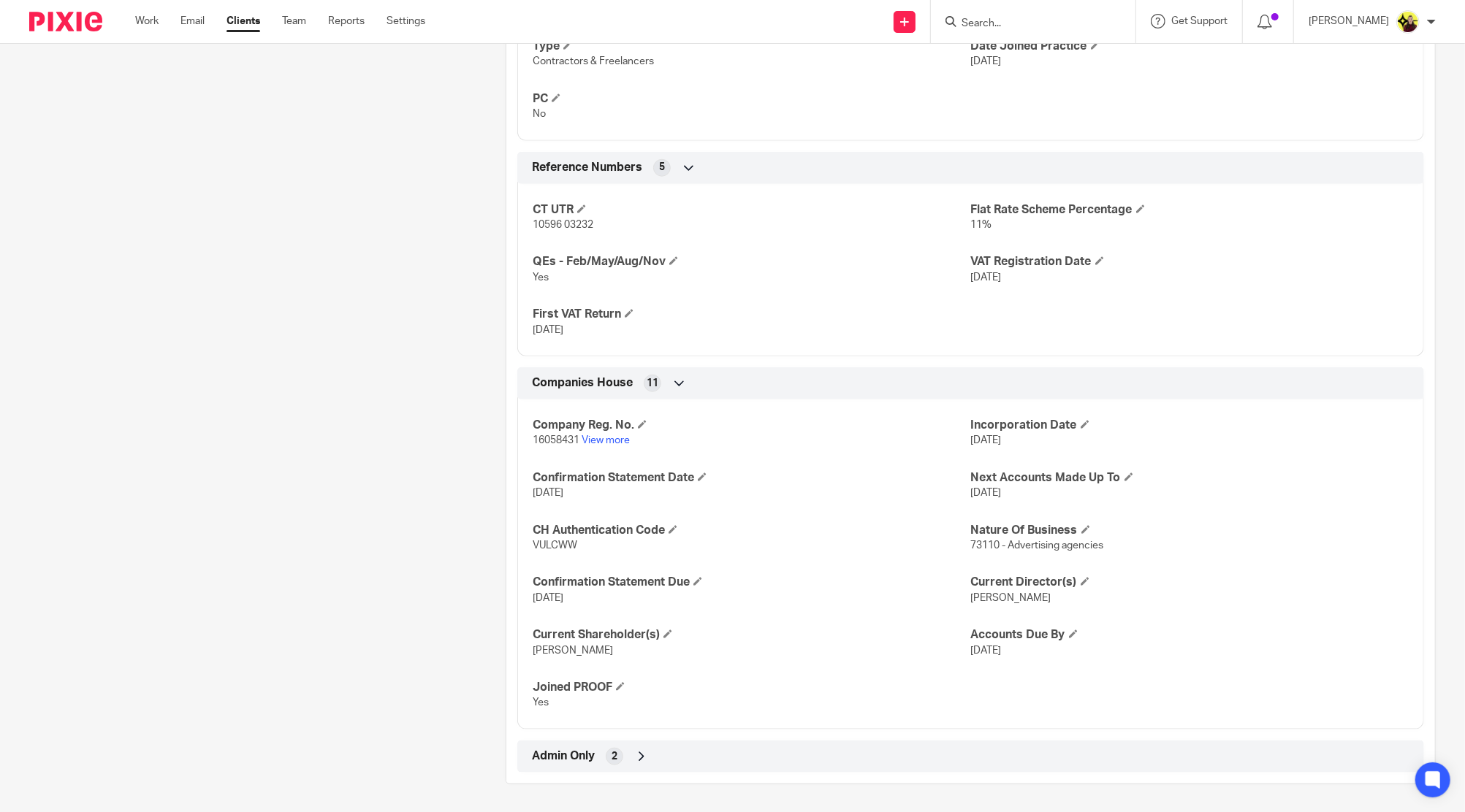
click at [812, 746] on div "Client type Limited company Address [STREET_ADDRESS] CUSTOM FIELDS Show empty f…" at bounding box center [970, 103] width 928 height 1337
click at [812, 746] on div "Admin Only 2" at bounding box center [971, 756] width 885 height 25
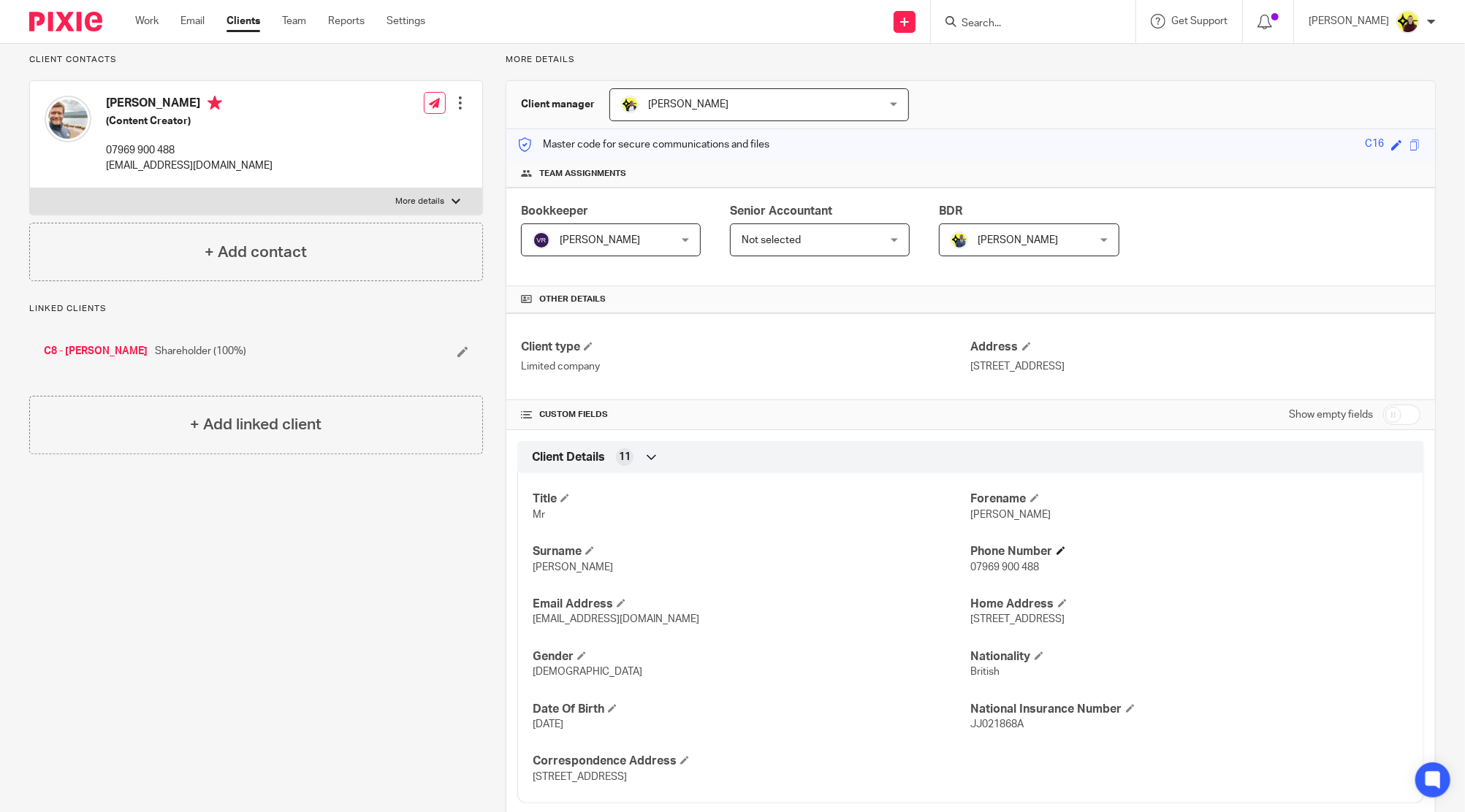
scroll to position [194, 0]
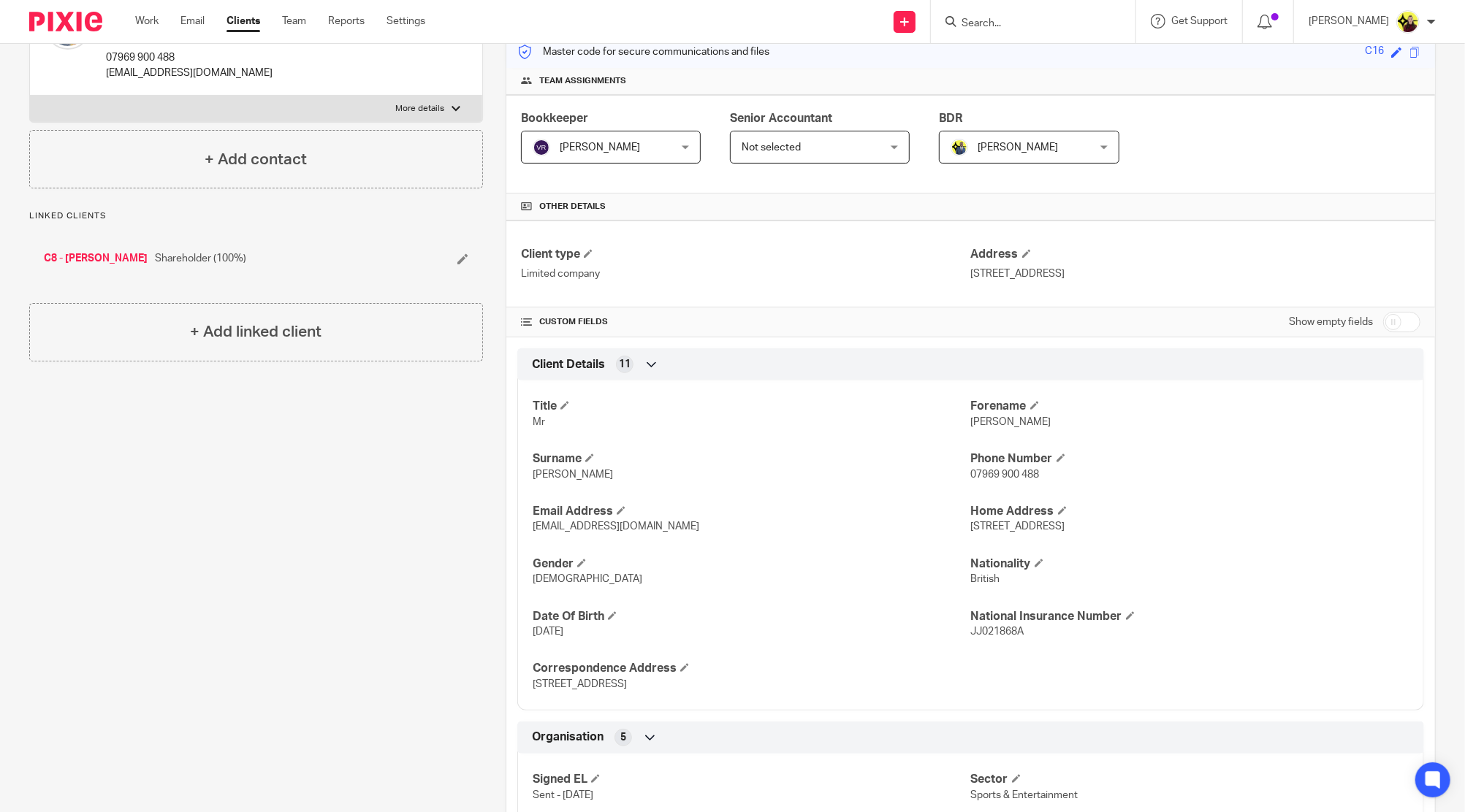
click at [1377, 304] on div "Client type Limited company Address [STREET_ADDRESS]" at bounding box center [970, 264] width 928 height 87
click at [1383, 317] on input "checkbox" at bounding box center [1401, 322] width 37 height 21
checkbox input "true"
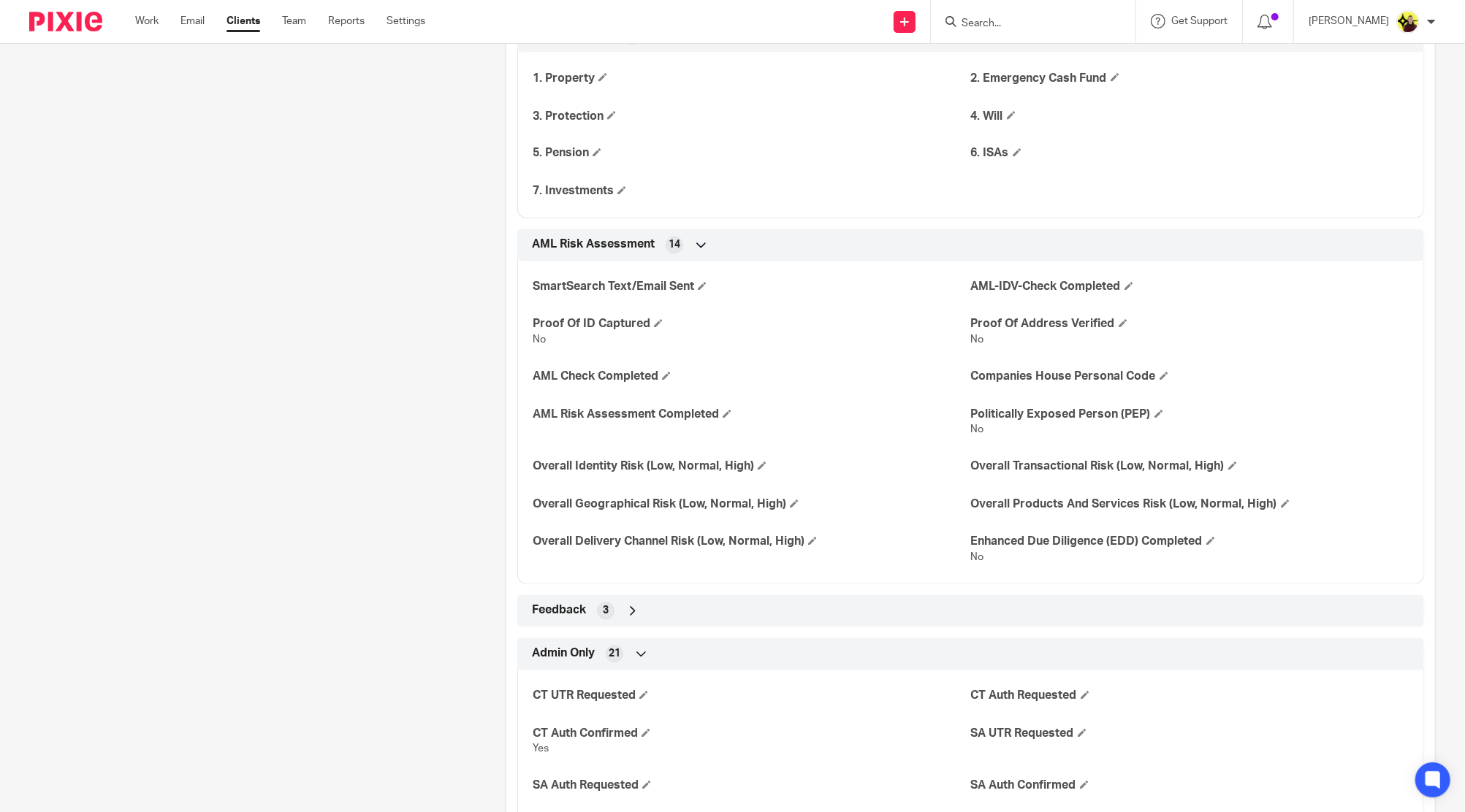
scroll to position [2336, 0]
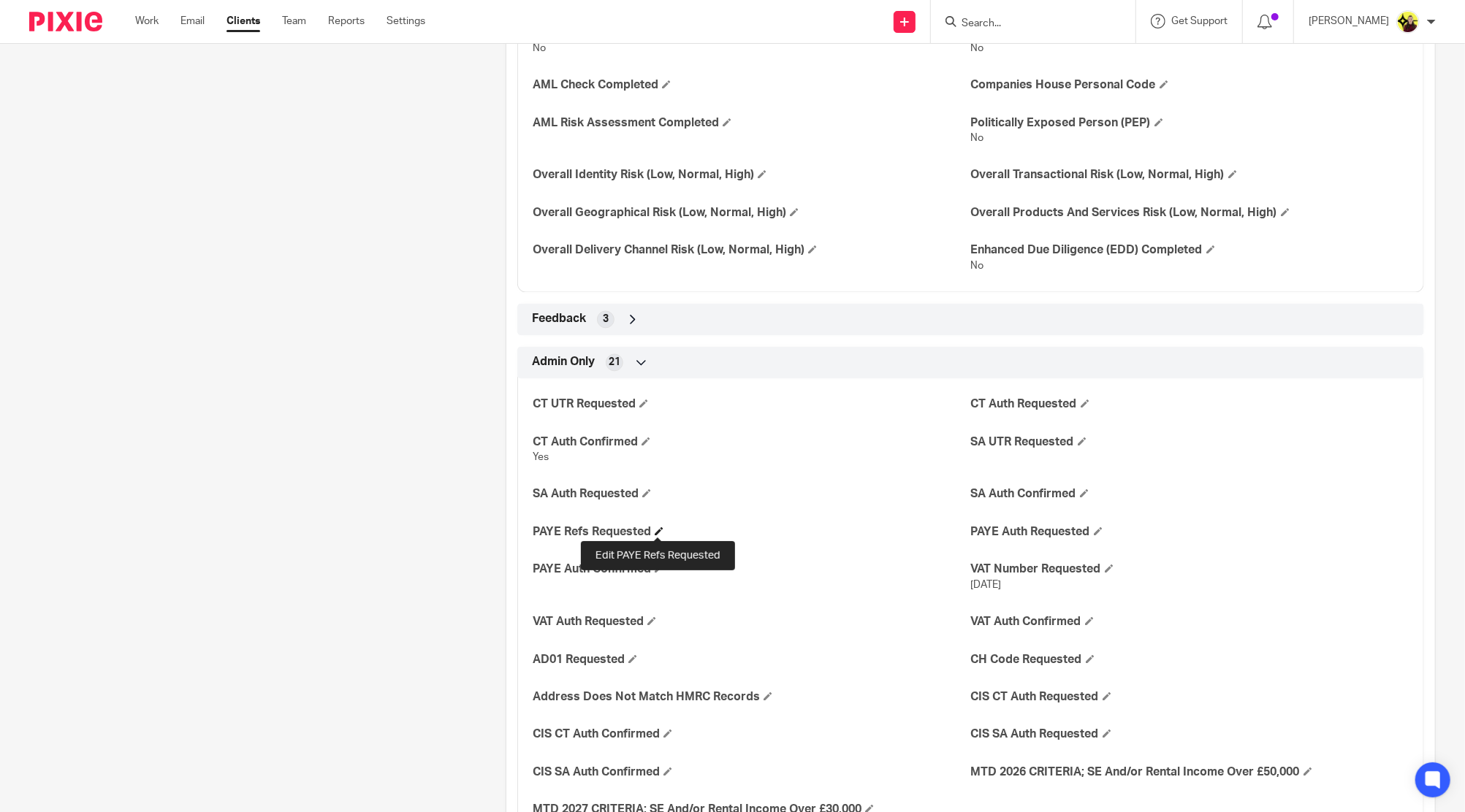
click at [657, 527] on span at bounding box center [659, 531] width 9 height 9
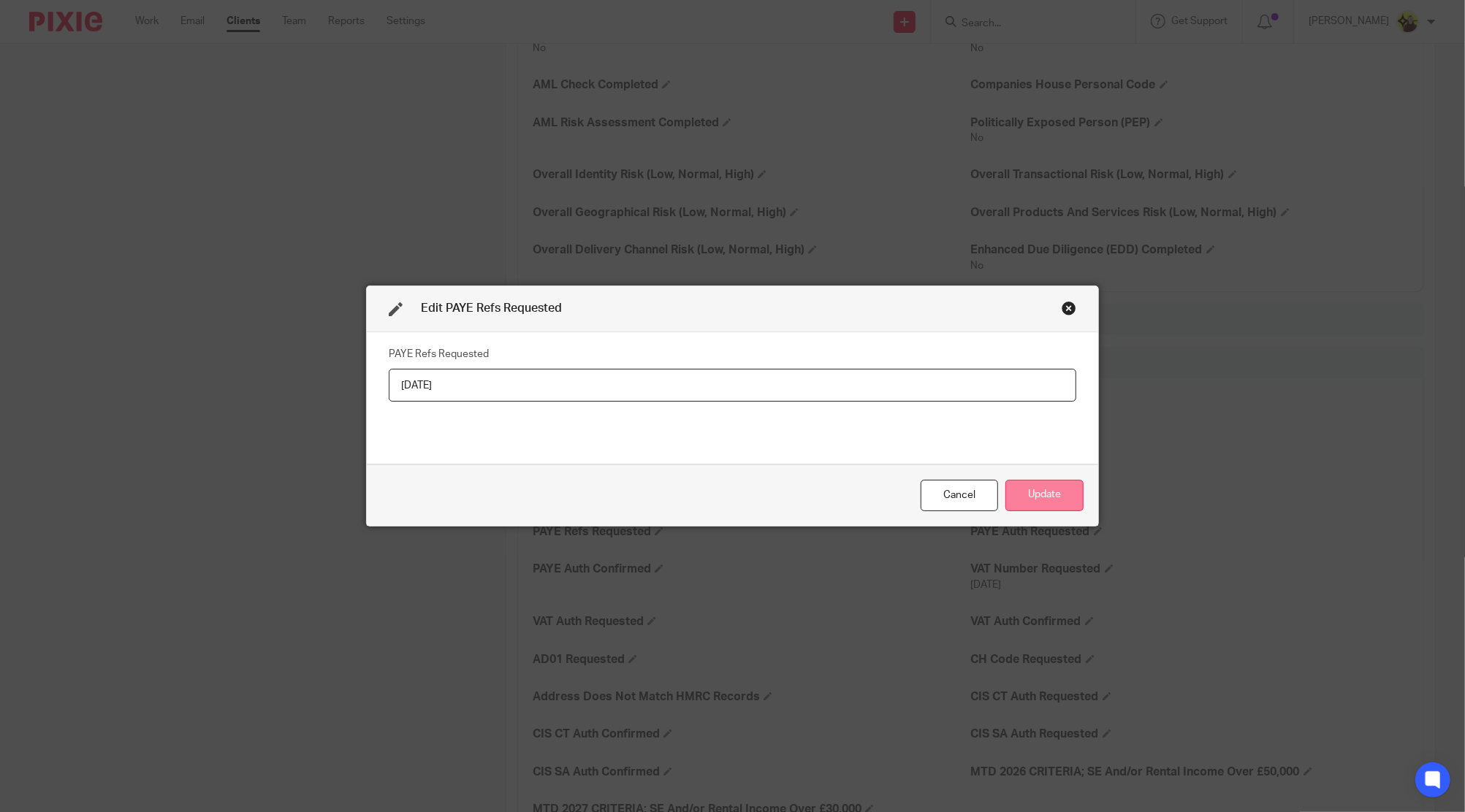
type input "[DATE]"
click at [1014, 497] on button "Update" at bounding box center [1044, 495] width 78 height 31
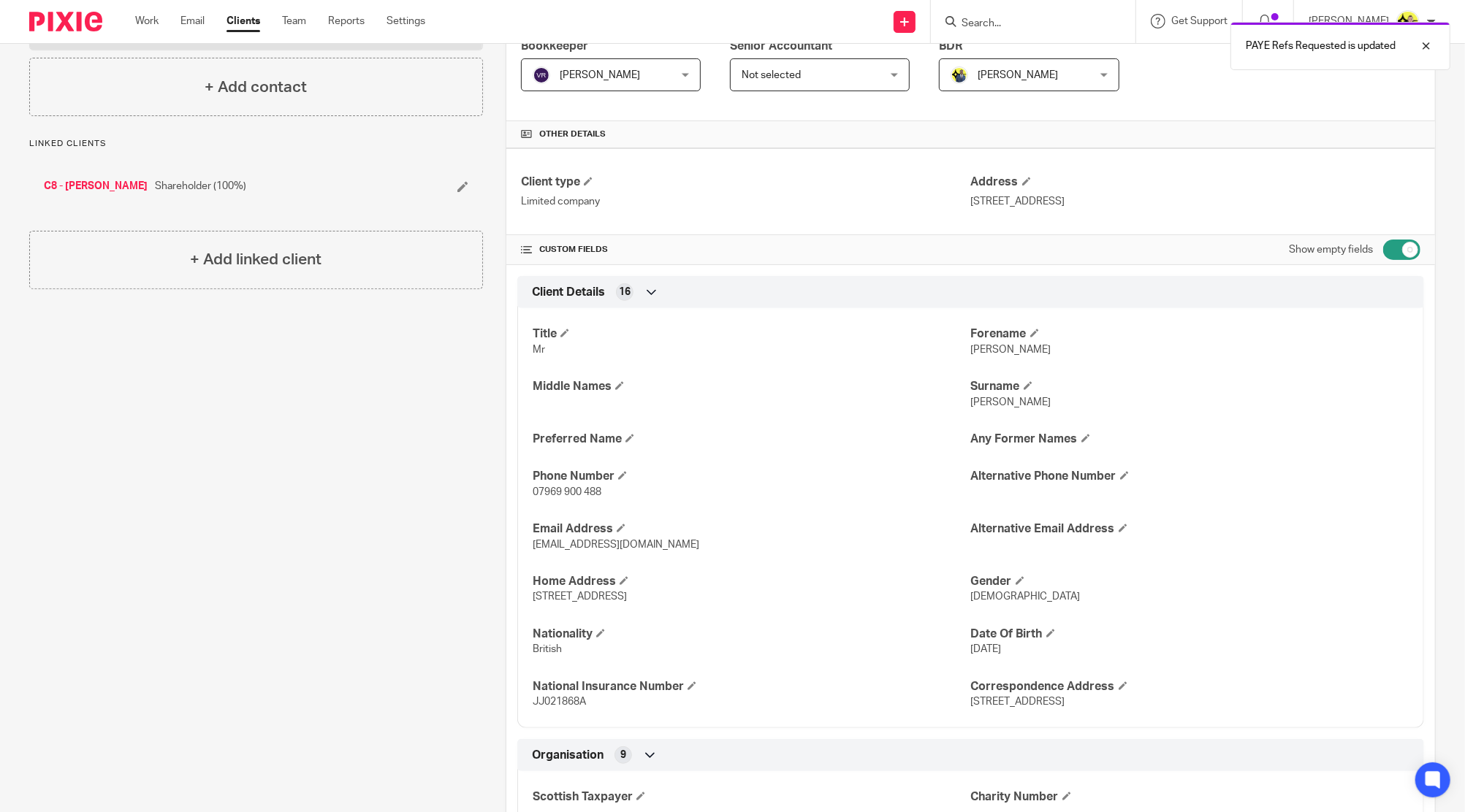
scroll to position [0, 0]
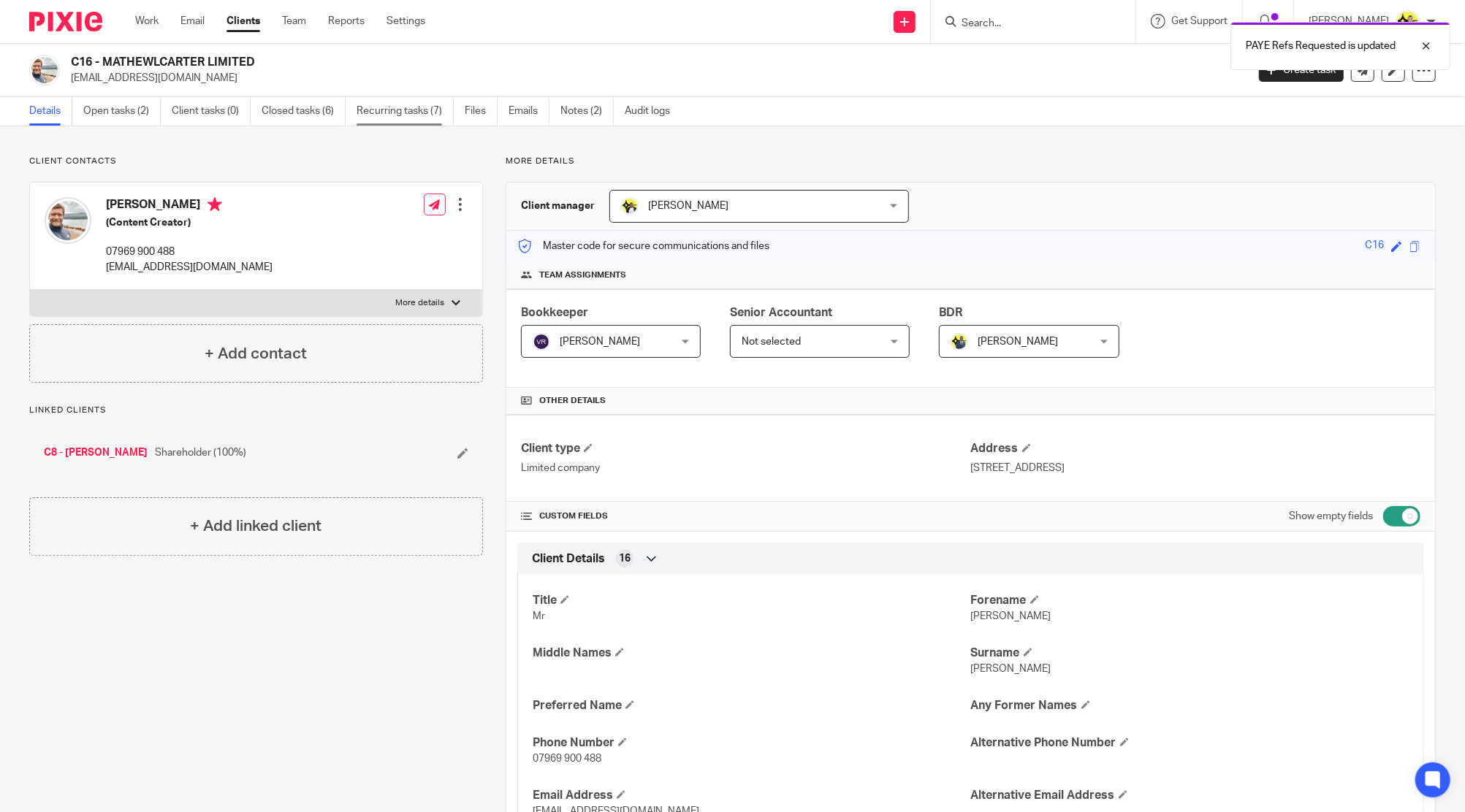
click at [429, 119] on link "Recurring tasks (7)" at bounding box center [405, 111] width 97 height 28
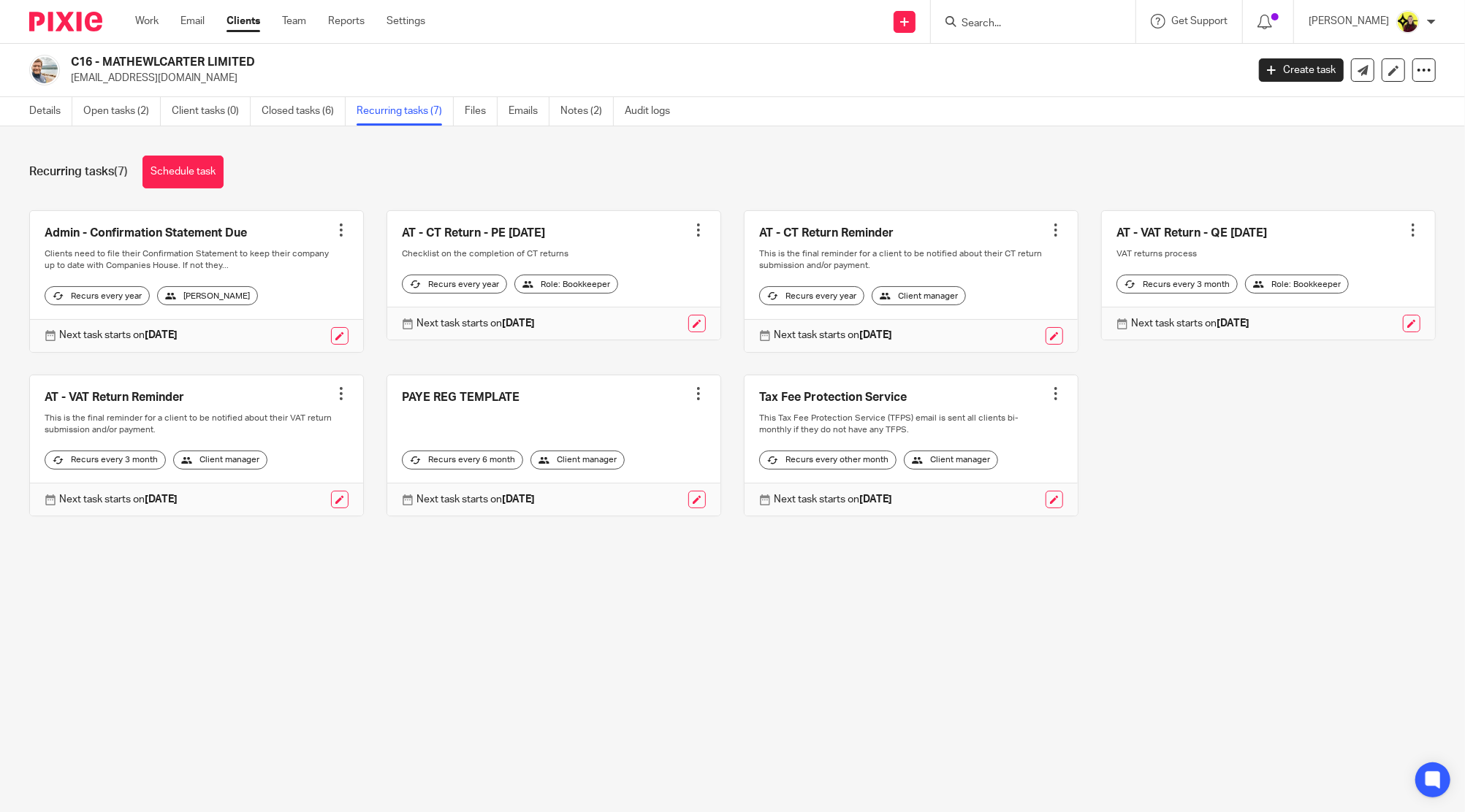
click at [691, 401] on div at bounding box center [698, 393] width 14 height 14
click at [629, 497] on span "Cancel schedule" at bounding box center [630, 497] width 77 height 10
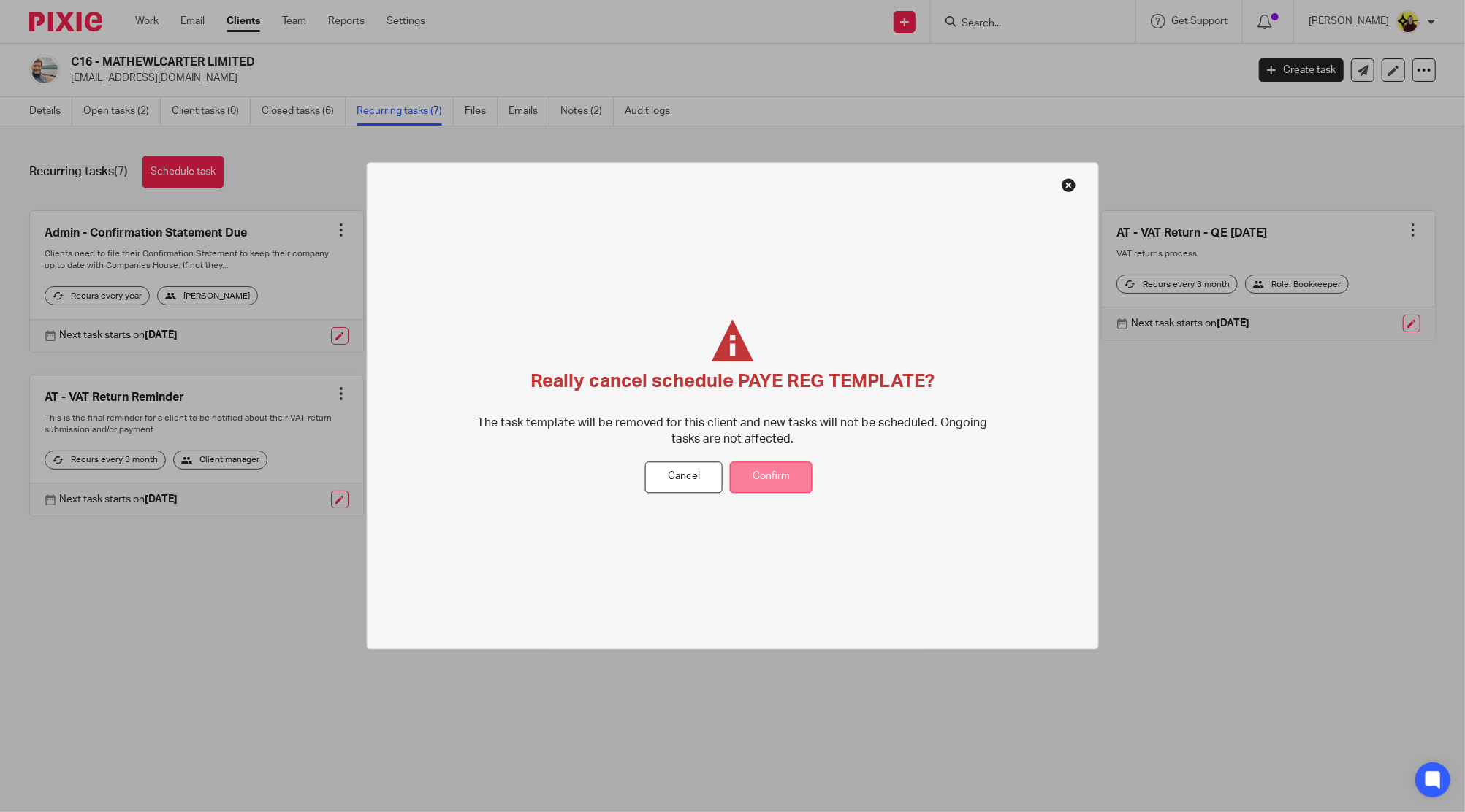
click at [779, 476] on button "Confirm" at bounding box center [771, 476] width 82 height 31
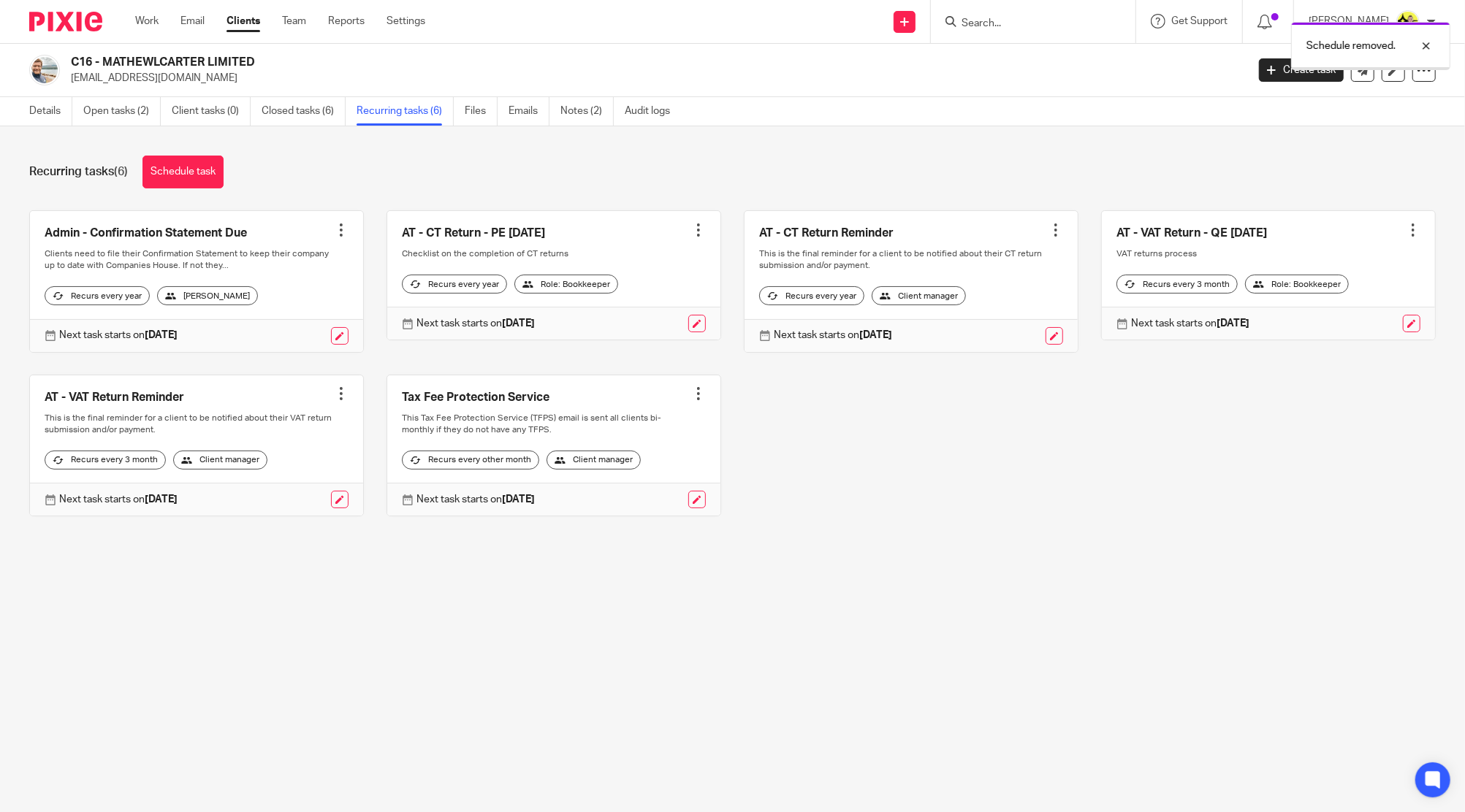
click at [118, 110] on link "Open tasks (2)" at bounding box center [122, 111] width 78 height 28
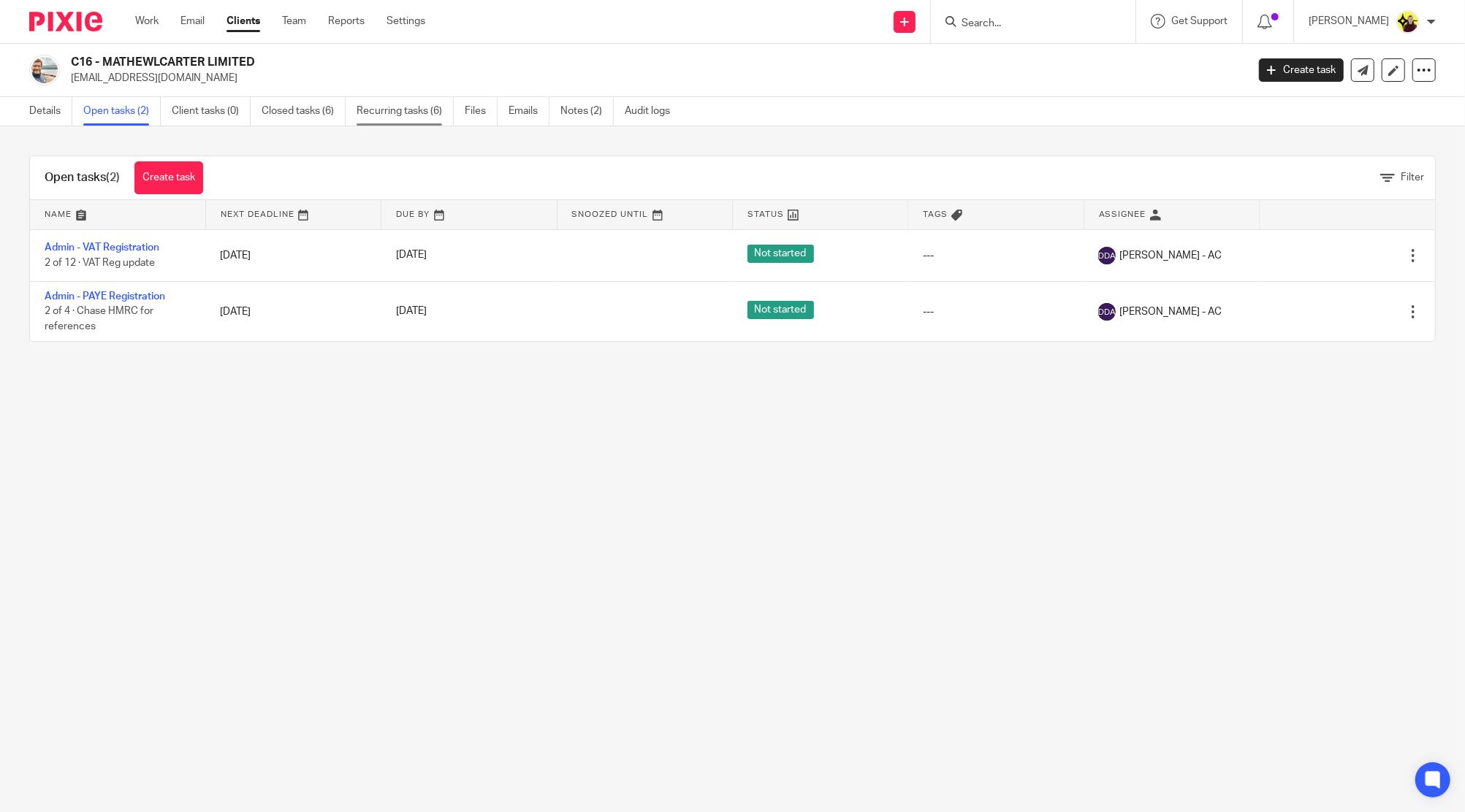
click at [422, 112] on link "Recurring tasks (6)" at bounding box center [405, 111] width 97 height 28
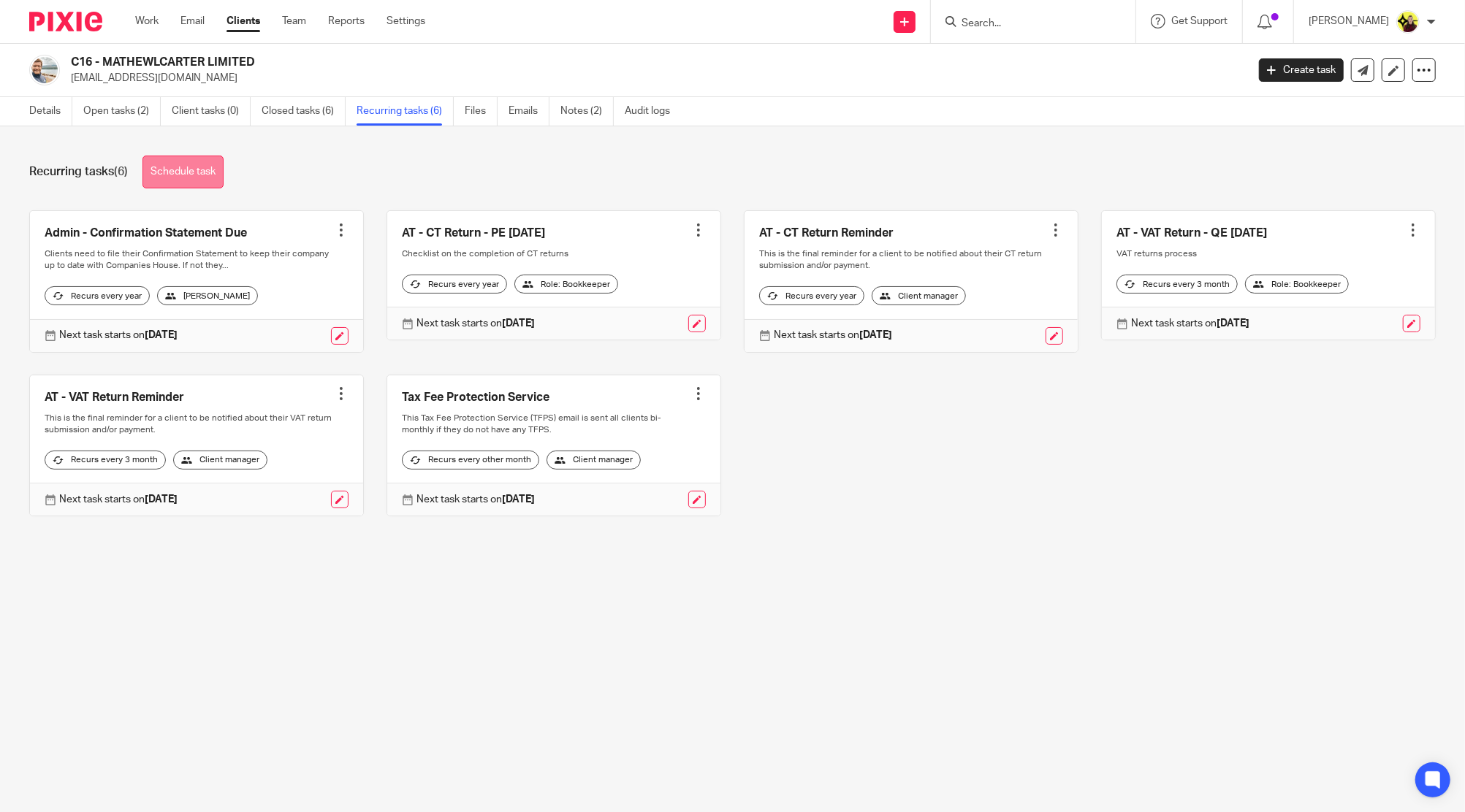
click at [165, 174] on link "Schedule task" at bounding box center [183, 171] width 81 height 33
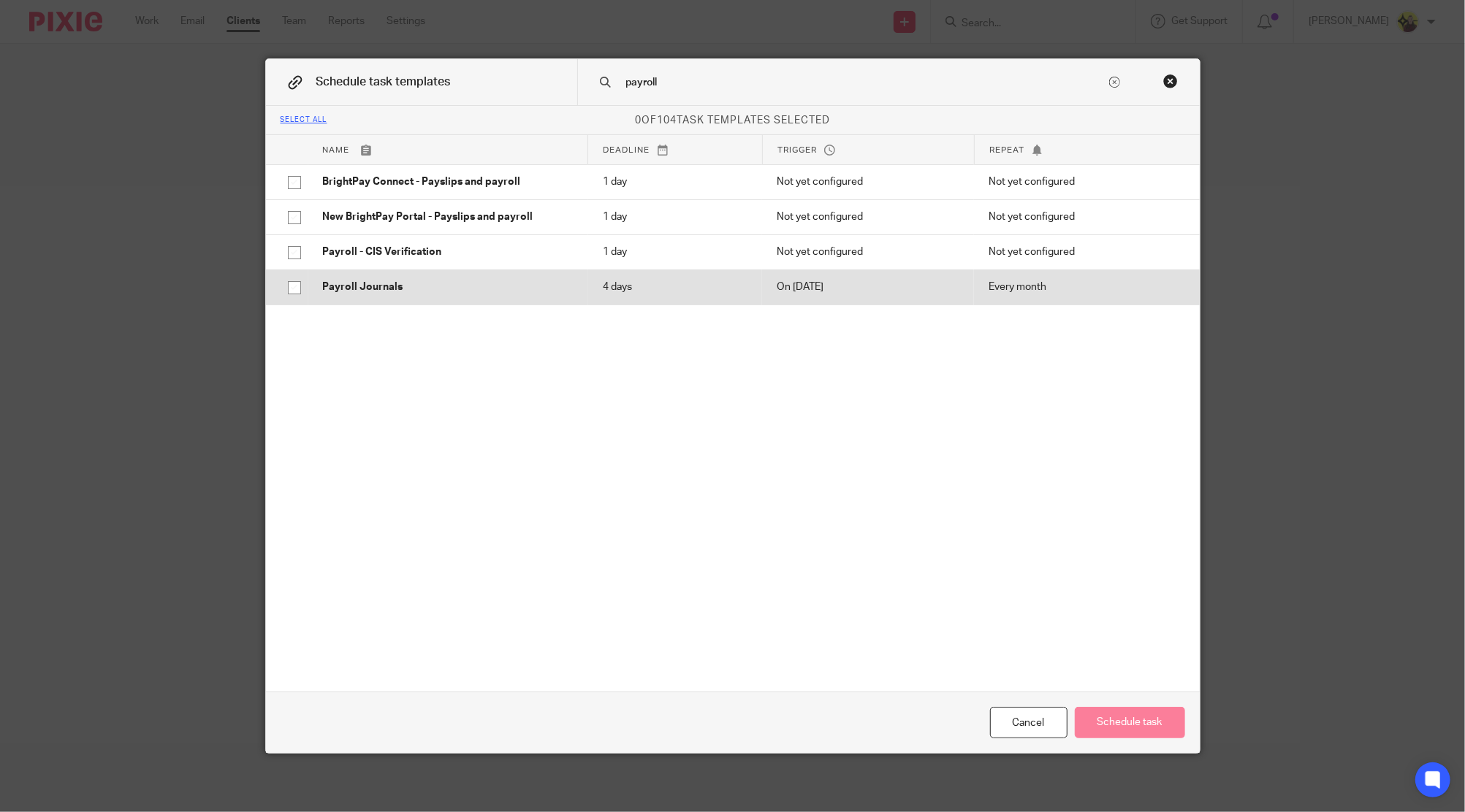
type input "payroll"
click at [337, 289] on p "Payroll Journals" at bounding box center [448, 286] width 251 height 14
checkbox input "true"
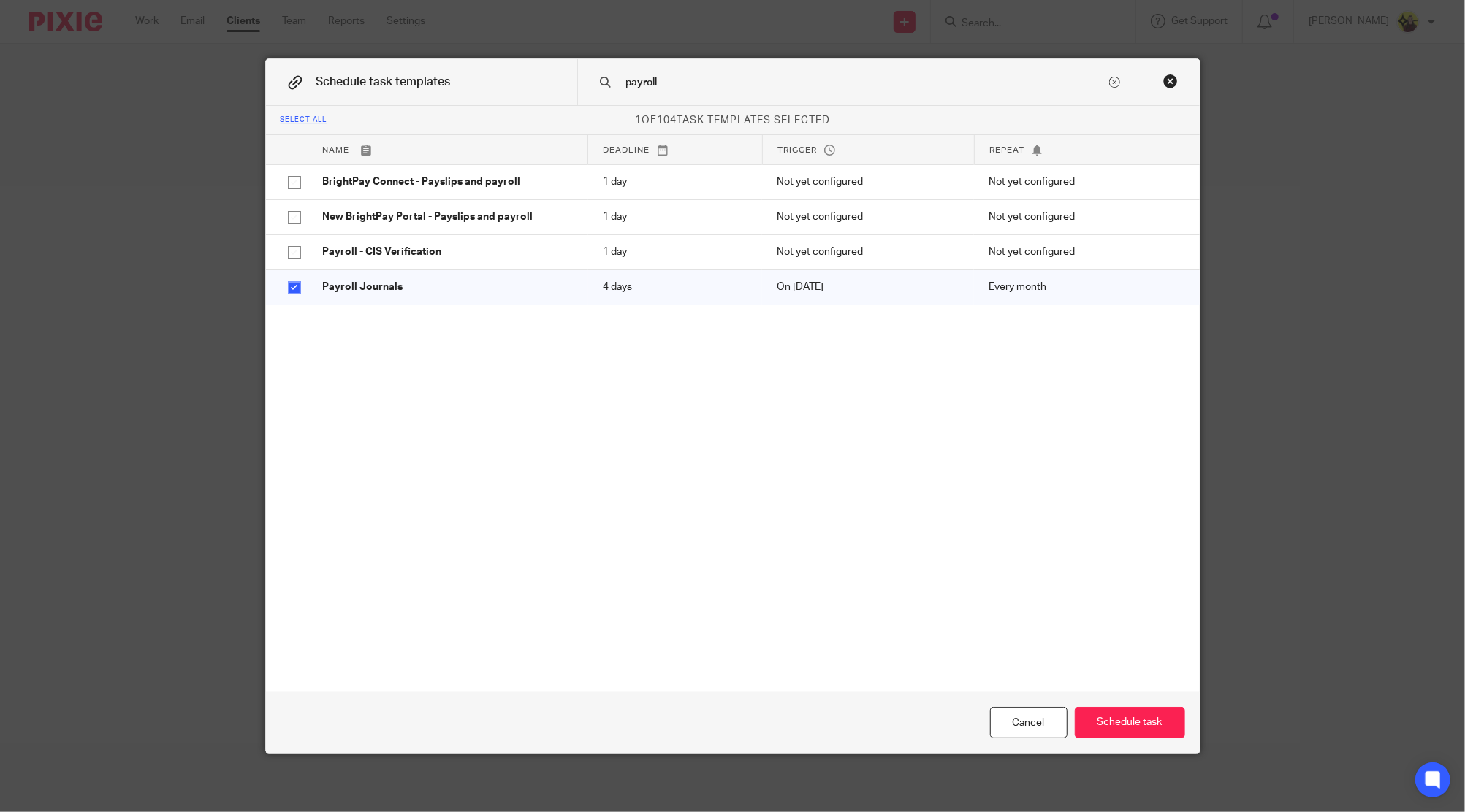
click at [682, 75] on input "payroll" at bounding box center [865, 82] width 481 height 16
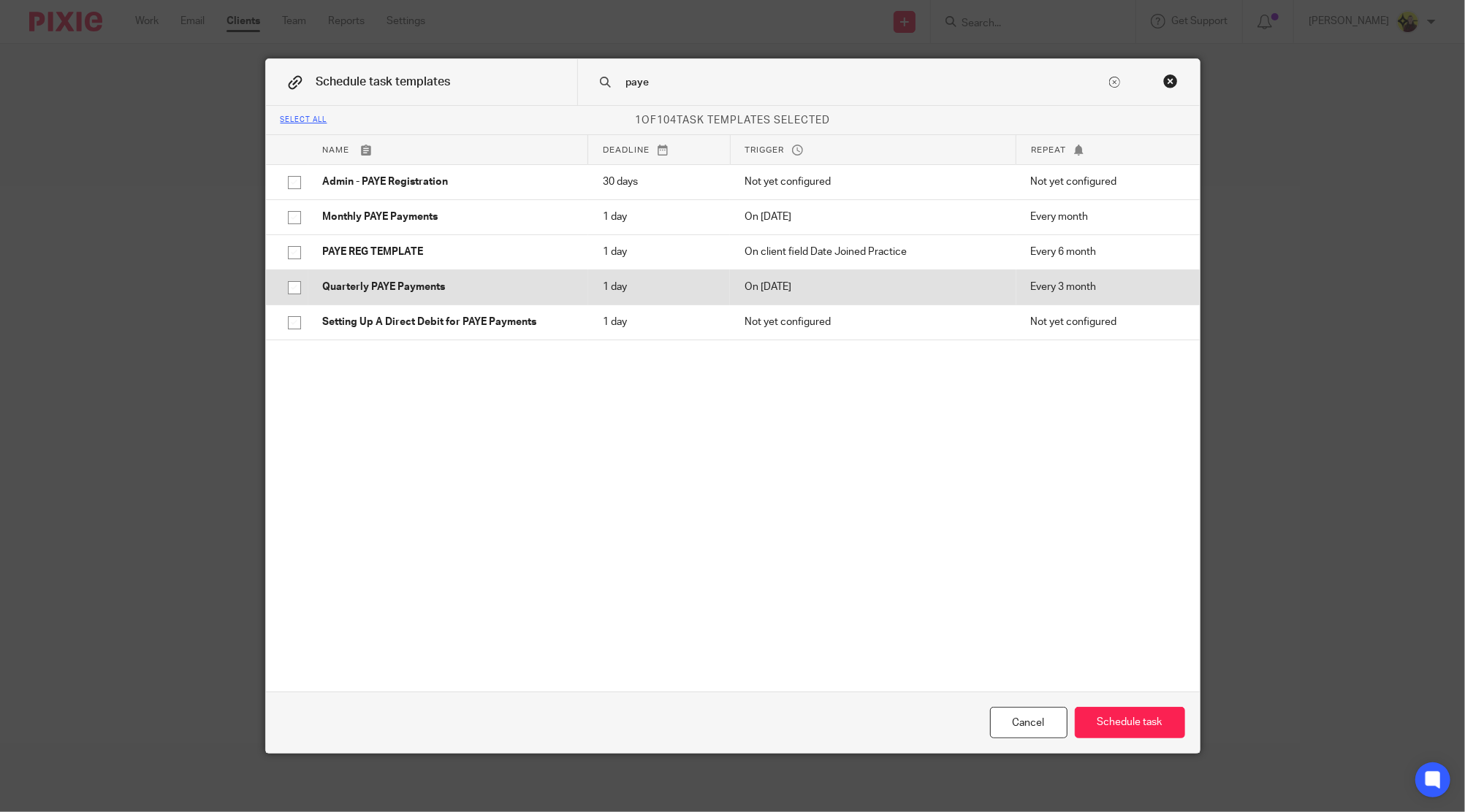
type input "paye"
click at [526, 277] on td "Quarterly PAYE Payments" at bounding box center [448, 287] width 279 height 35
checkbox input "true"
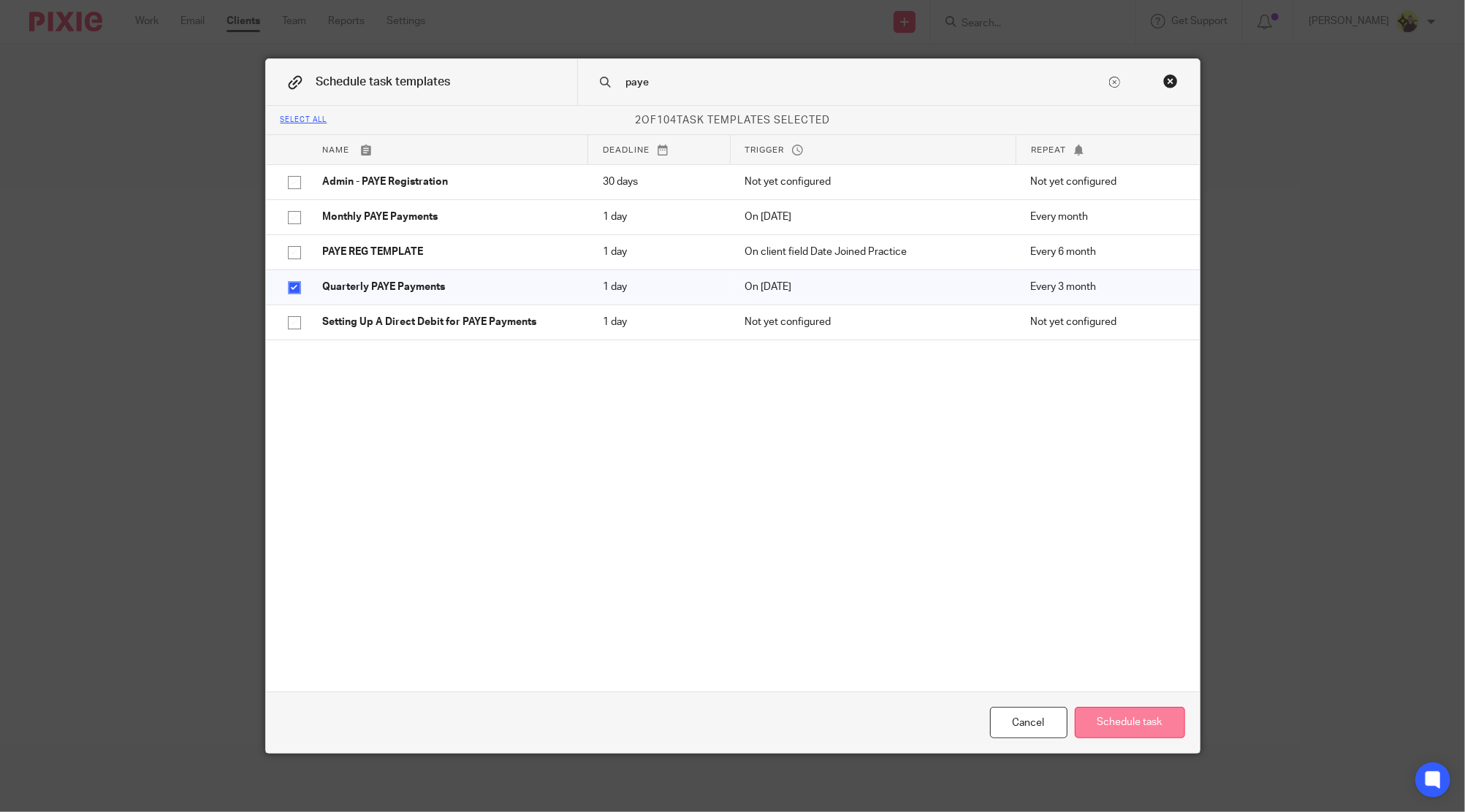
click at [1147, 730] on button "Schedule task" at bounding box center [1129, 722] width 110 height 31
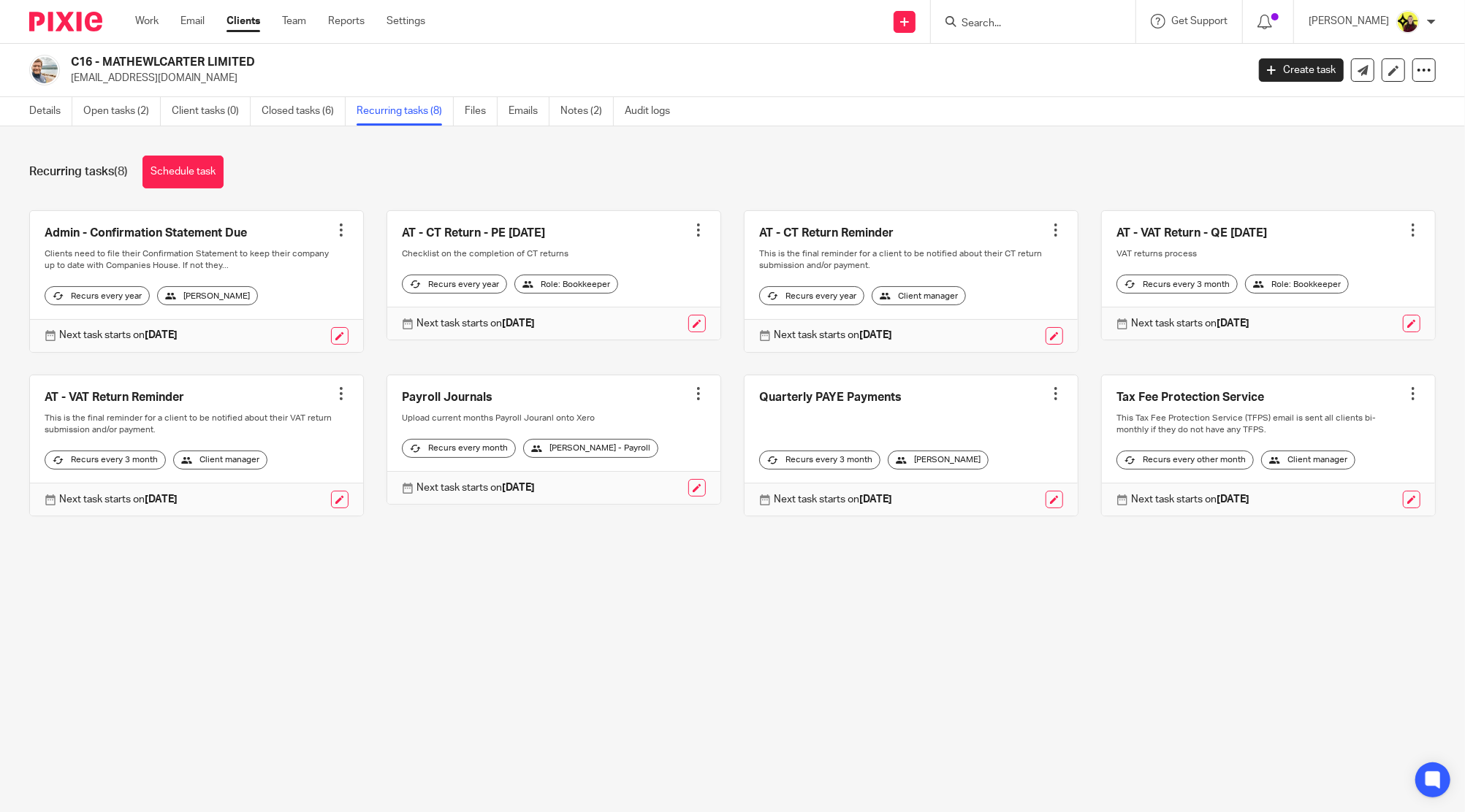
click at [1054, 27] on input "Search" at bounding box center [1026, 24] width 132 height 13
type input "k41"
click at [1053, 72] on link at bounding box center [1080, 68] width 247 height 45
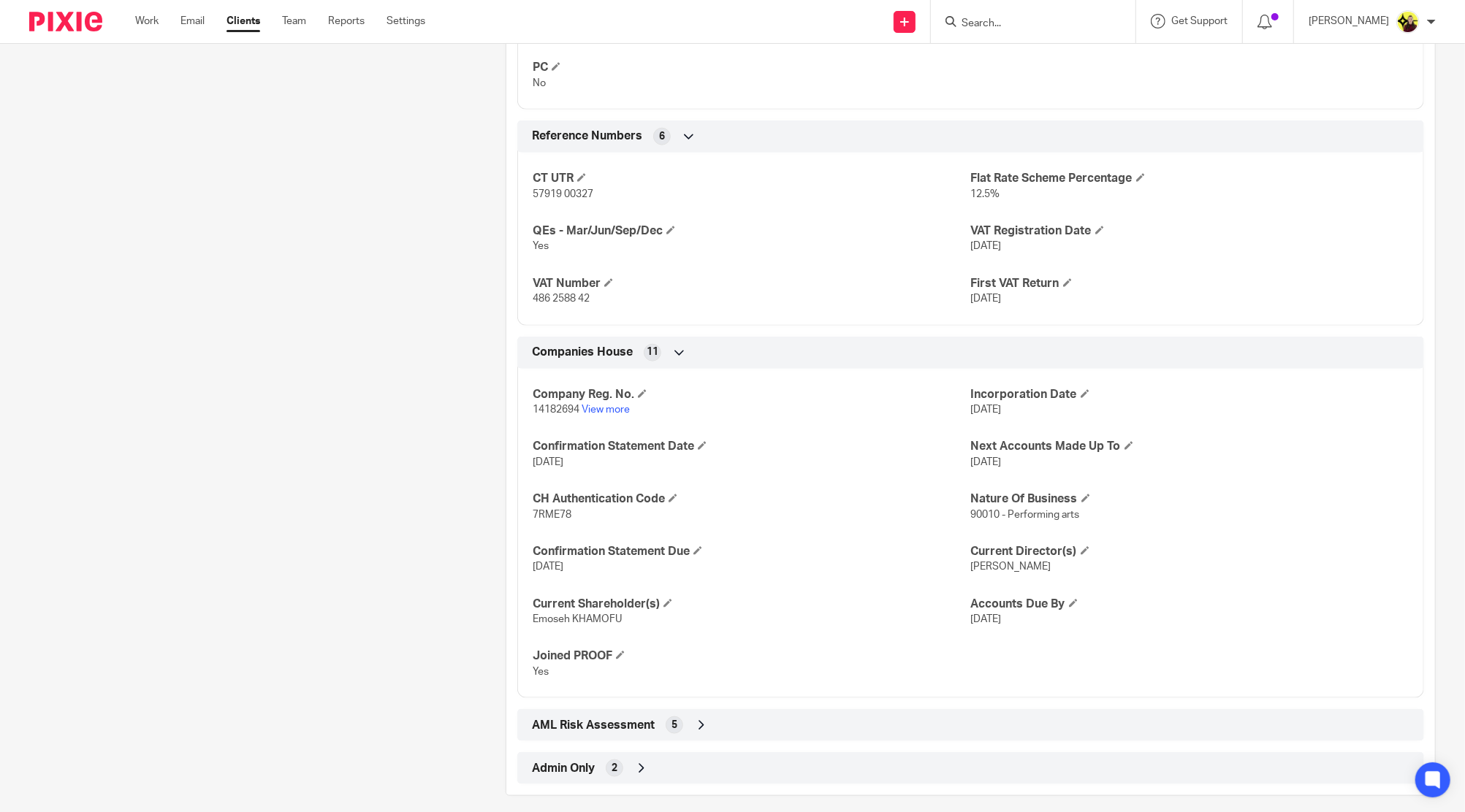
scroll to position [1127, 0]
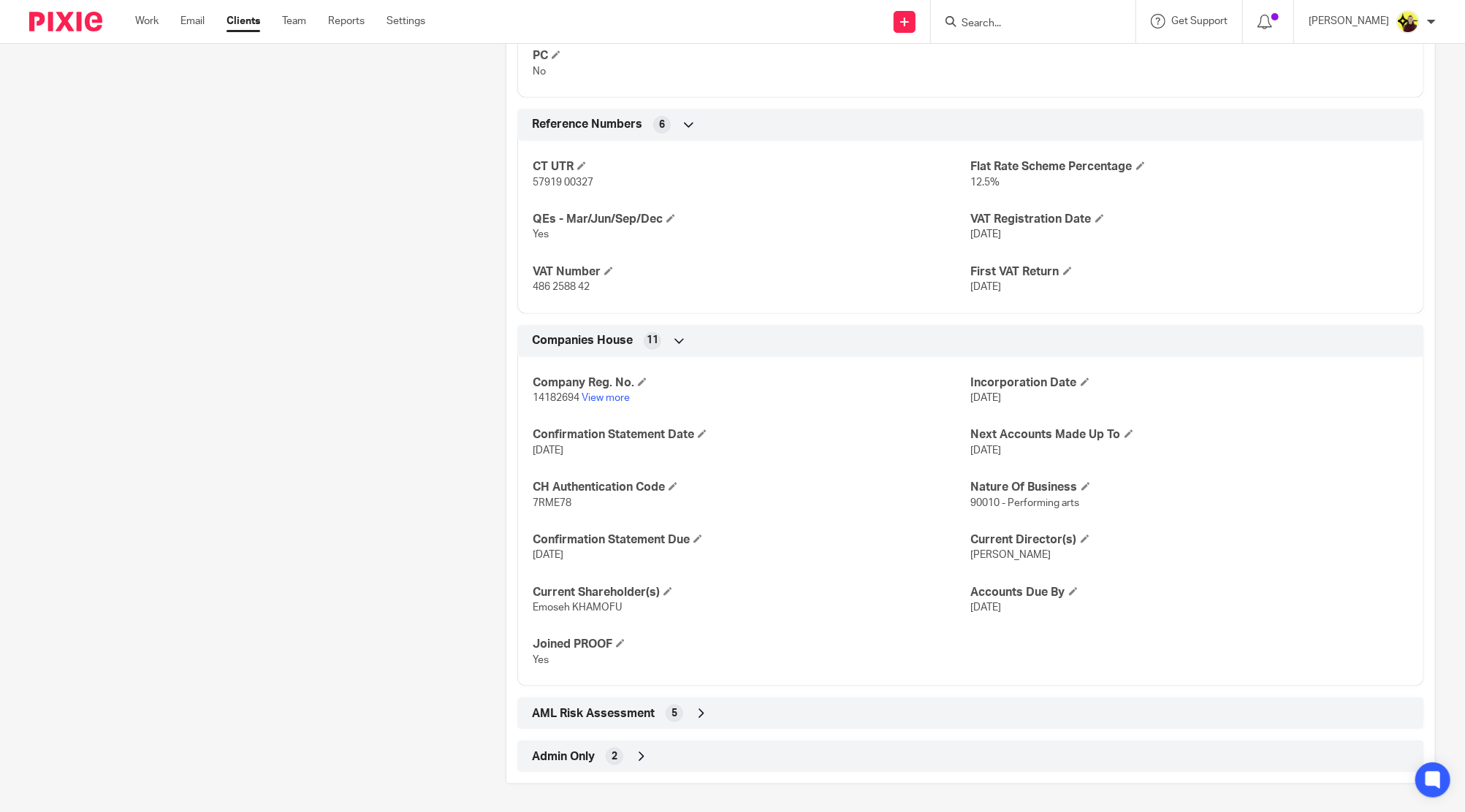
click at [720, 742] on div "Admin Only 2" at bounding box center [970, 756] width 907 height 32
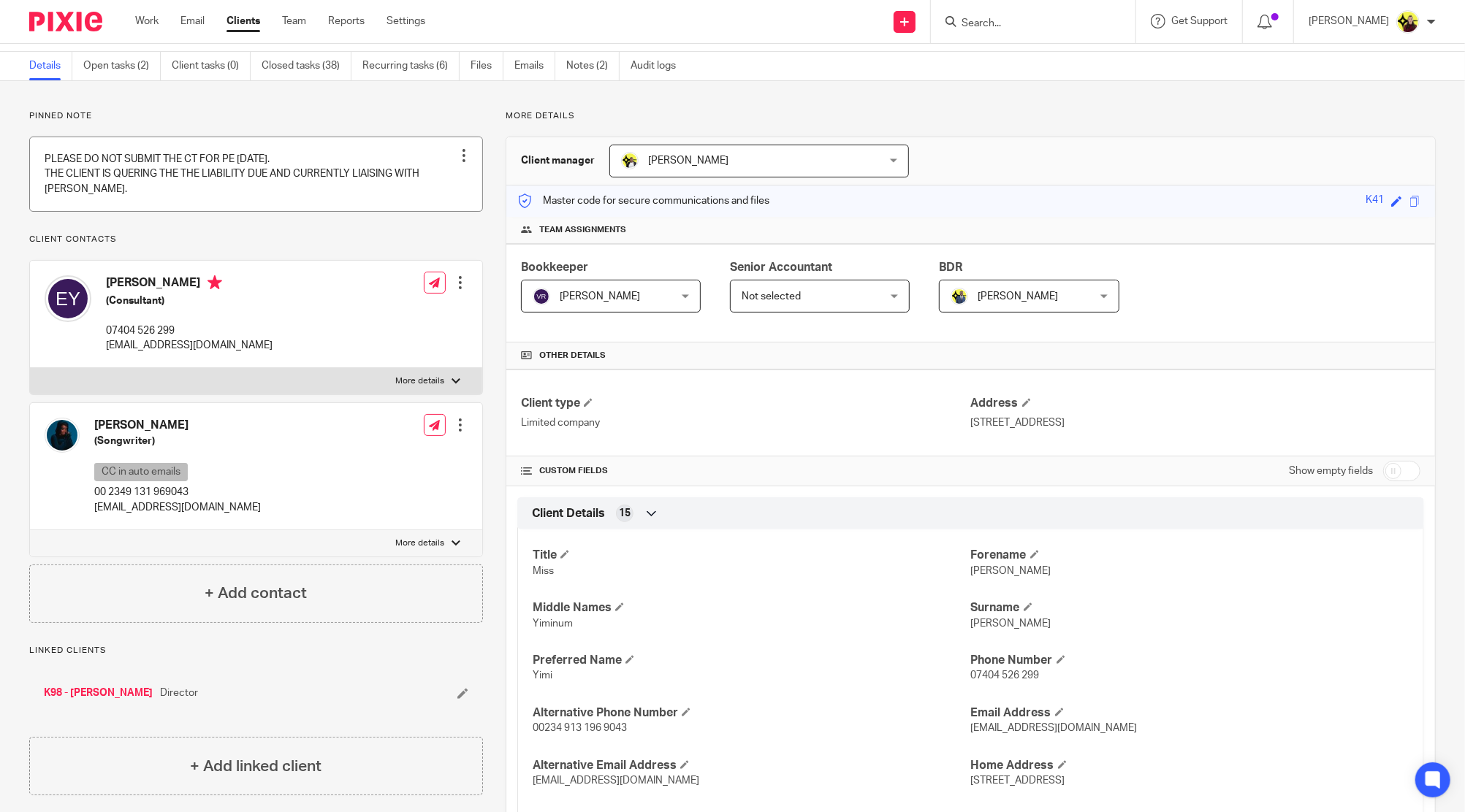
scroll to position [0, 0]
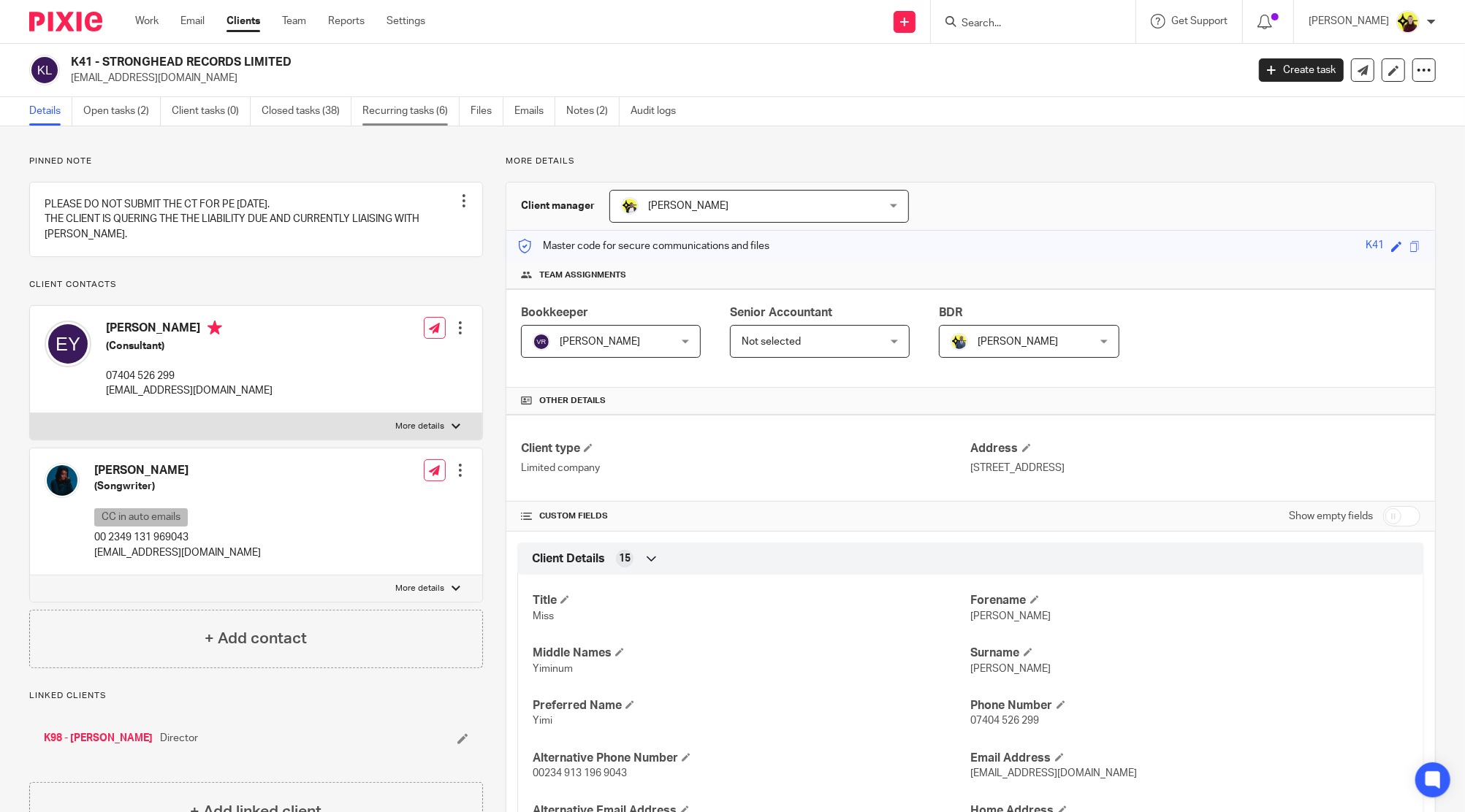
click at [395, 108] on link "Recurring tasks (6)" at bounding box center [411, 111] width 97 height 28
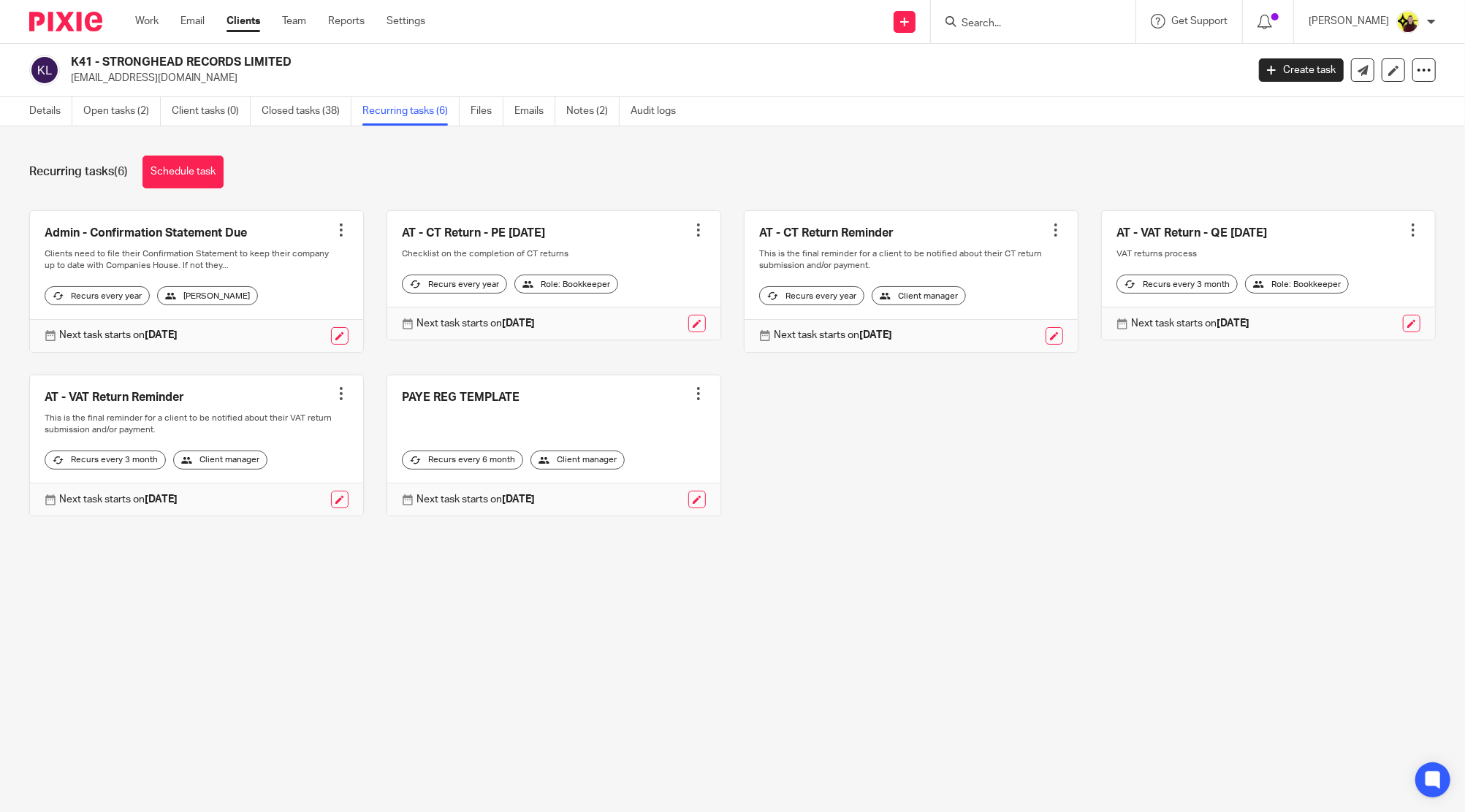
click at [97, 97] on div "K41 - STRONGHEAD RECORDS LIMITED yiminumyusuf@gmail.com Create task Update from…" at bounding box center [732, 71] width 1465 height 53
click at [101, 114] on link "Open tasks (2)" at bounding box center [122, 111] width 78 height 28
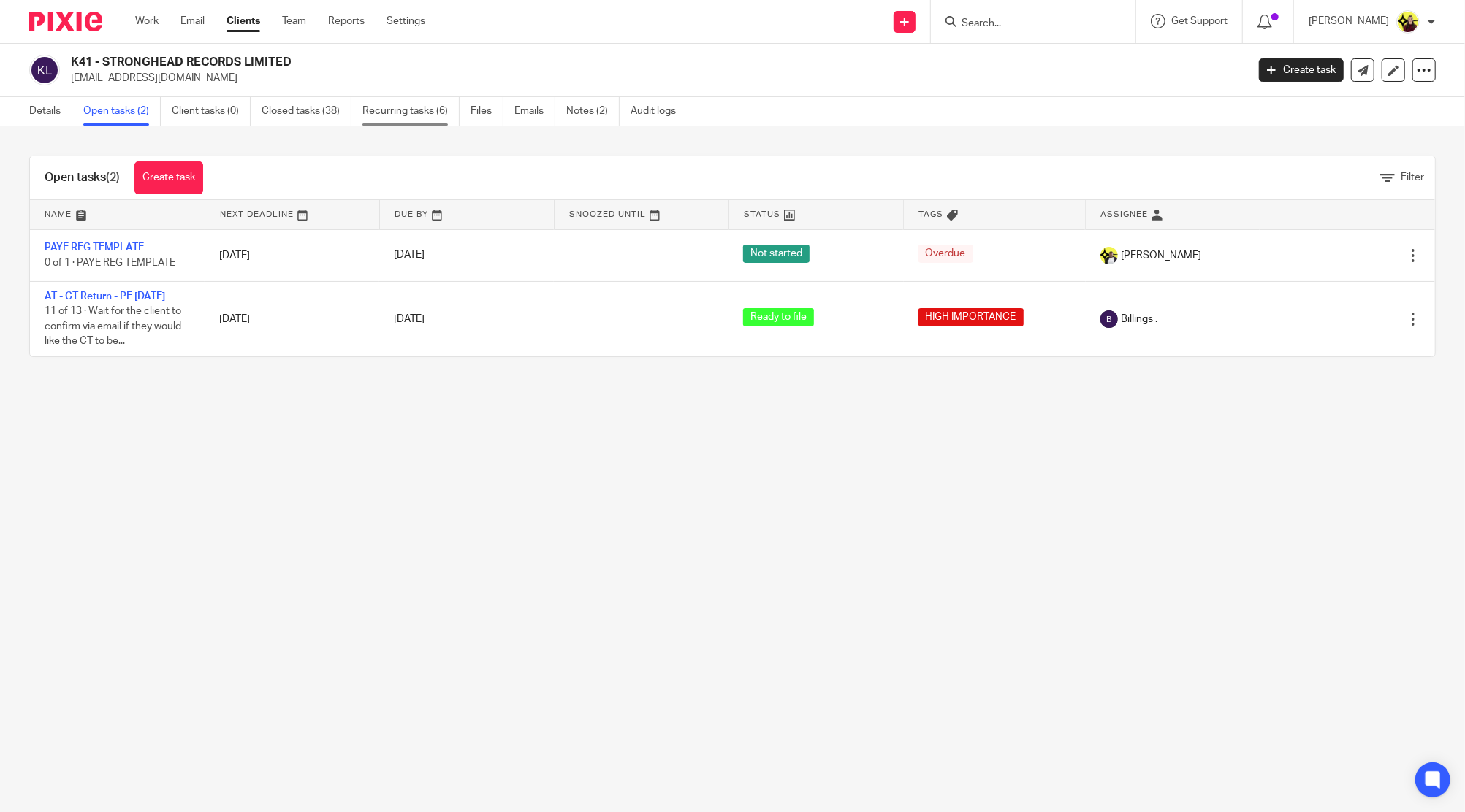
click at [406, 123] on link "Recurring tasks (6)" at bounding box center [411, 111] width 97 height 28
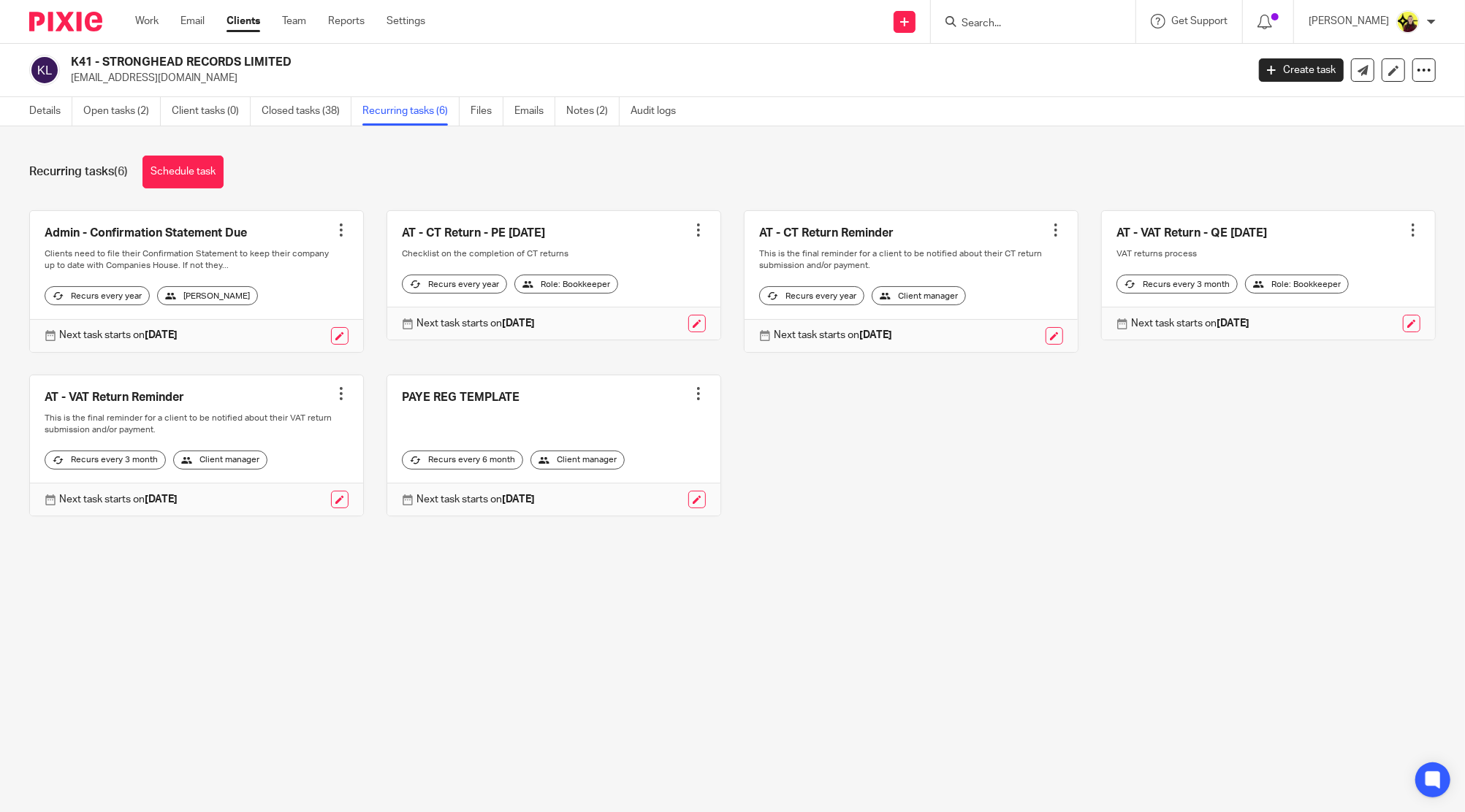
drag, startPoint x: 1017, startPoint y: 13, endPoint x: 1023, endPoint y: 34, distance: 21.8
click at [1017, 13] on form at bounding box center [1038, 21] width 155 height 18
click at [1023, 33] on div at bounding box center [1033, 21] width 205 height 43
click at [1011, 18] on input "Search" at bounding box center [1026, 24] width 132 height 13
type input "j29"
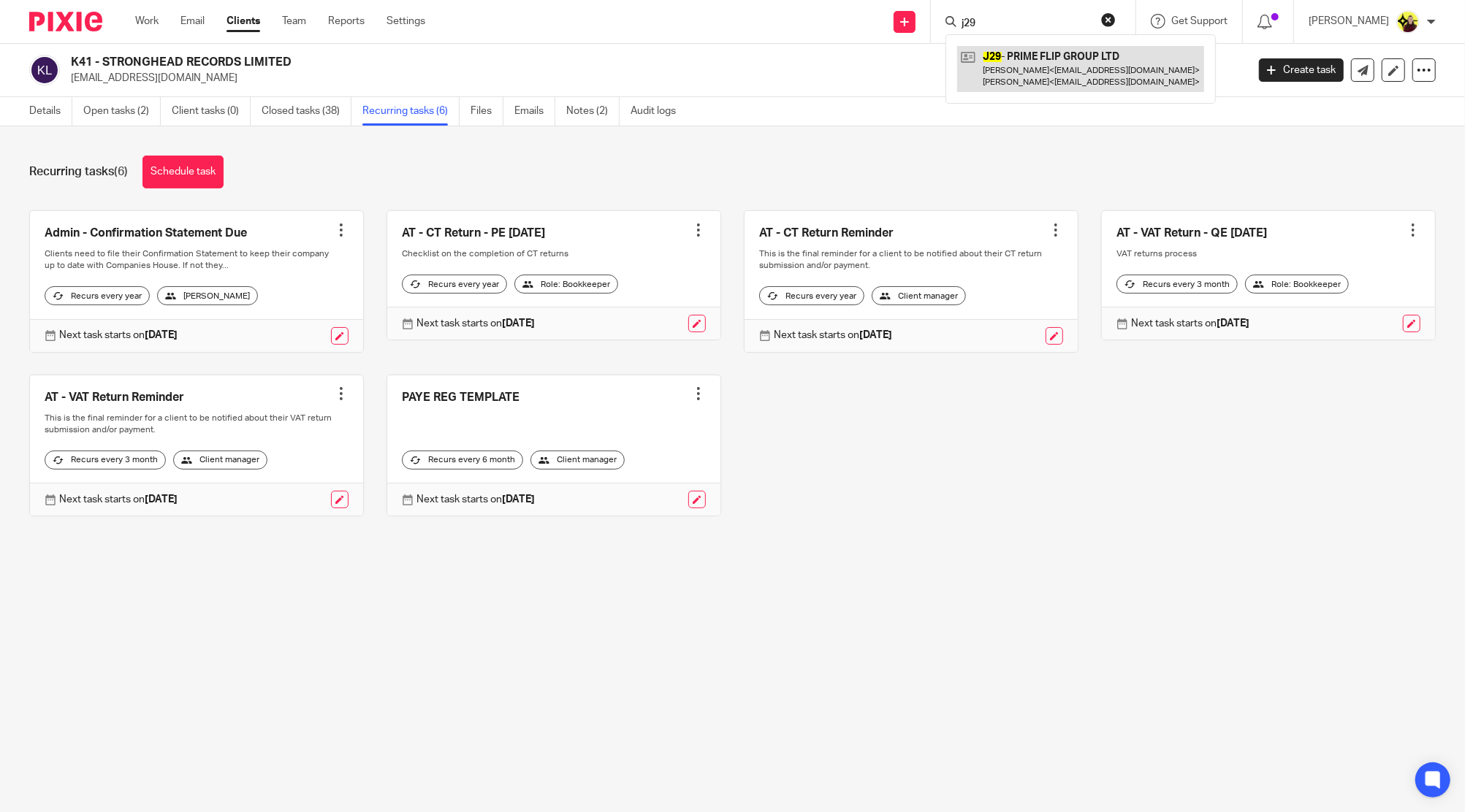
click at [1035, 71] on link at bounding box center [1080, 68] width 247 height 45
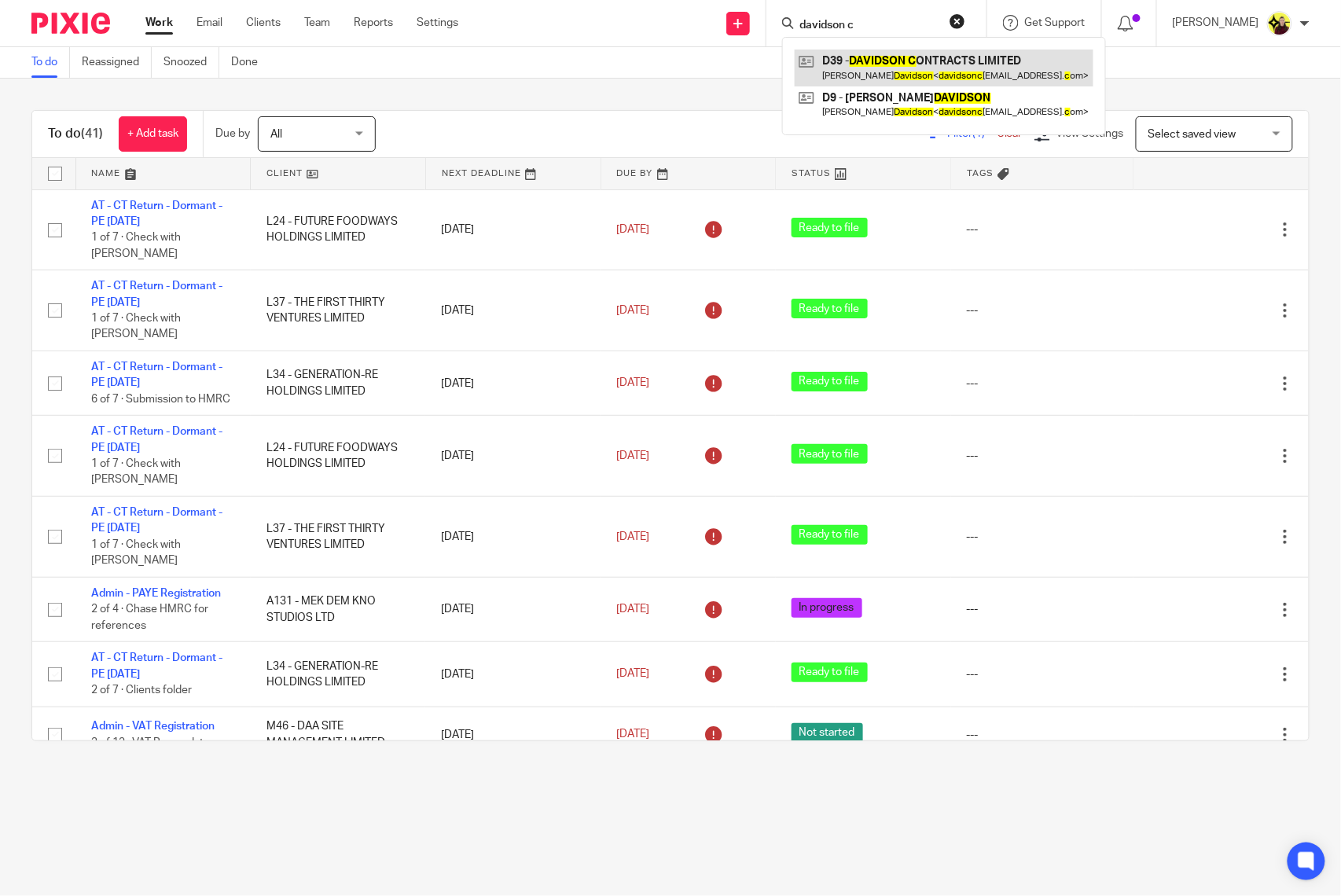
type input "davidson c"
click at [910, 66] on link at bounding box center [944, 67] width 299 height 36
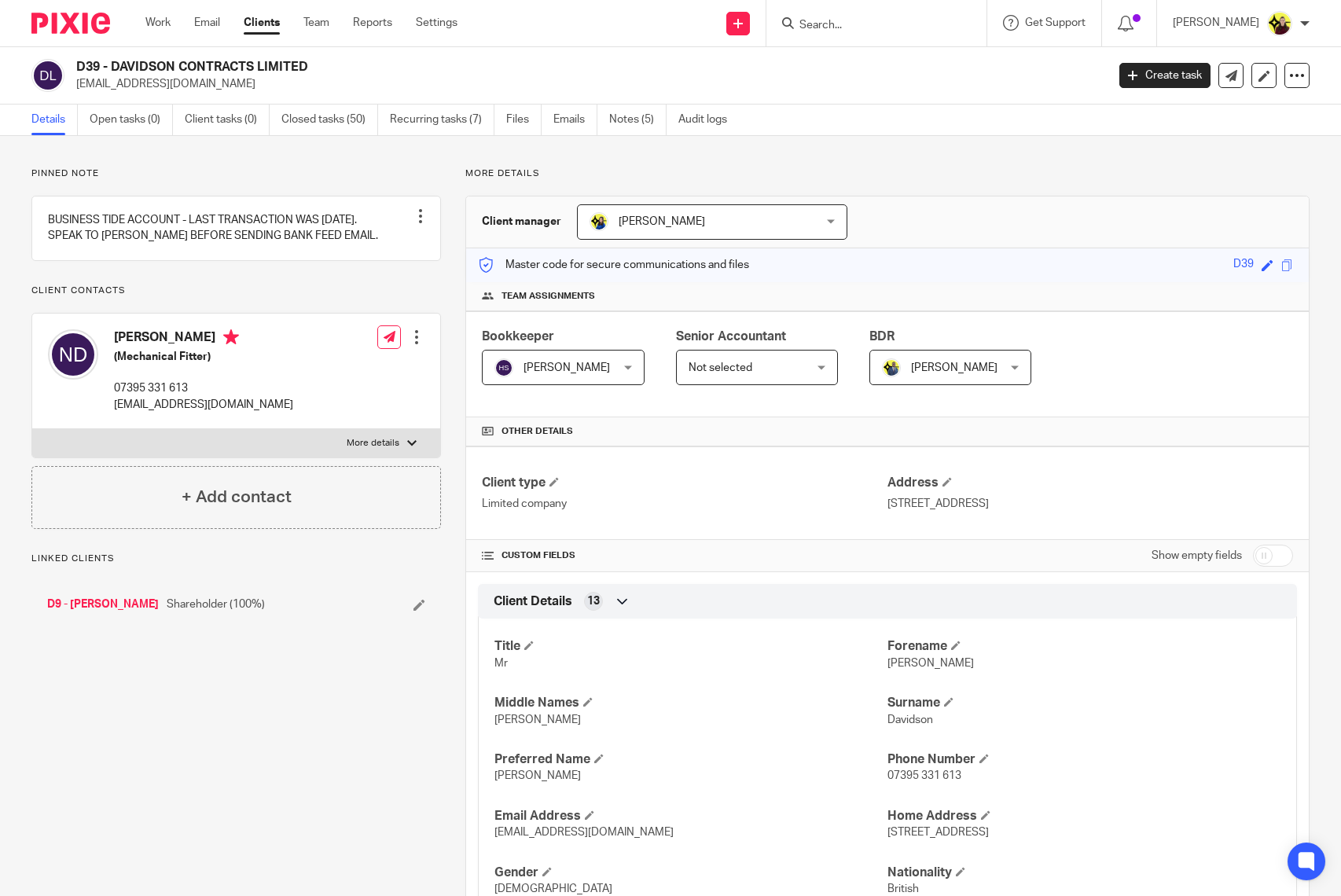
click at [567, 124] on link "Emails" at bounding box center [575, 120] width 44 height 30
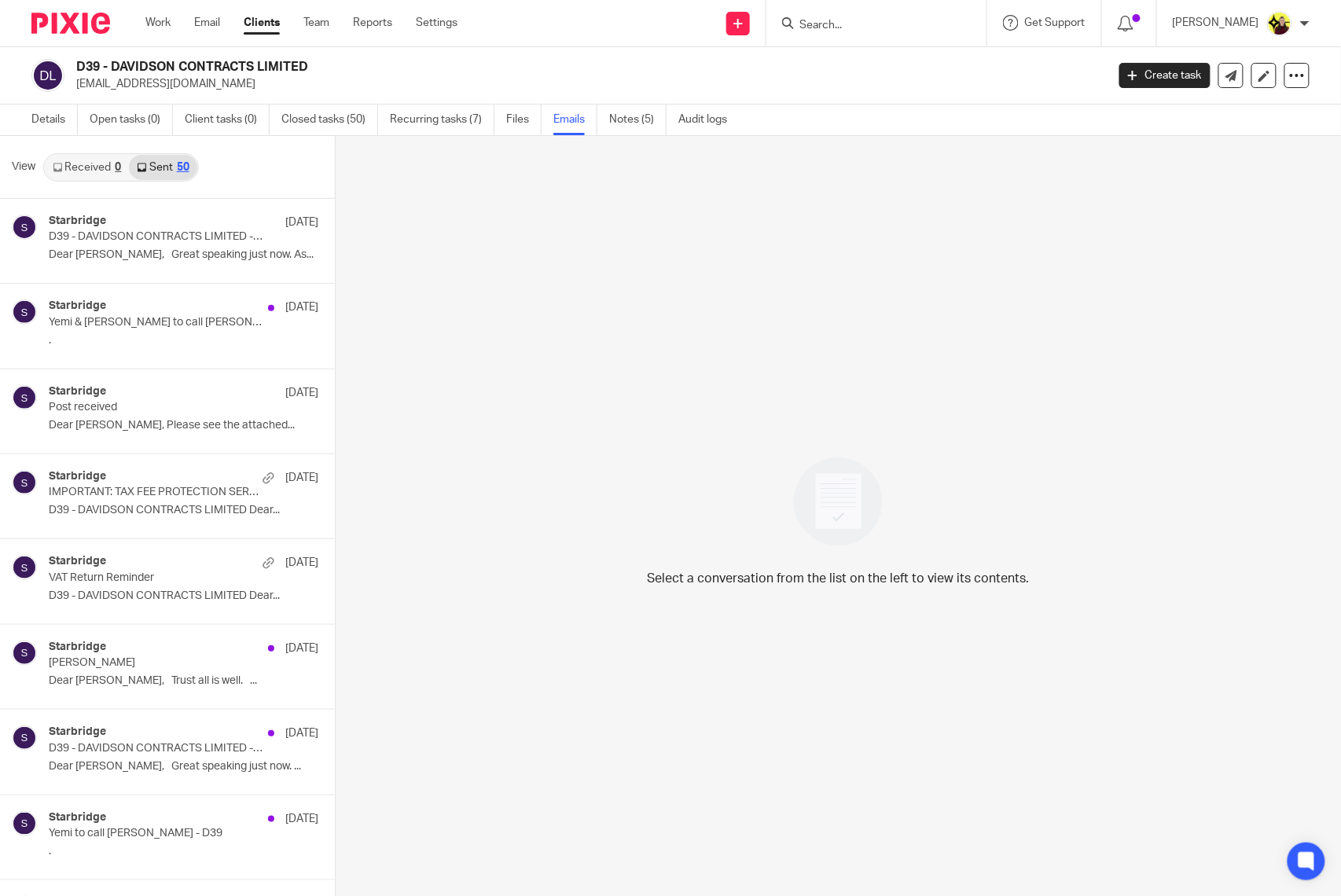
click at [138, 275] on div "Starbridge 15 Sep D39 - DAVIDSON CONTRACTS LIMITED - DORMANCY Dear Nick, Great …" at bounding box center [167, 241] width 335 height 84
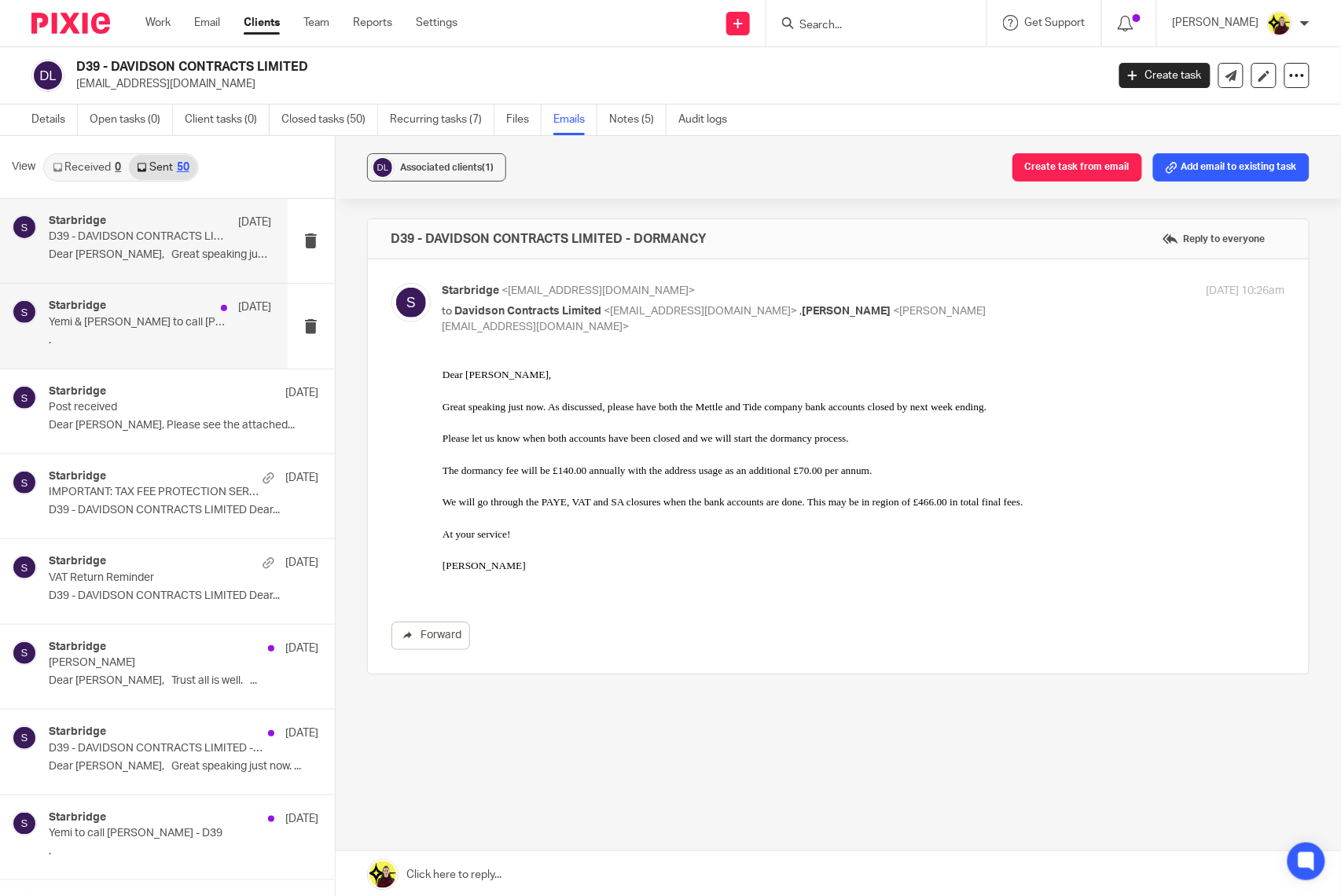
click at [135, 330] on div "Starbridge 15 Sep Yemi & Bobo to call Nick Davidson - D39 (07395 331 613) ." at bounding box center [160, 326] width 223 height 52
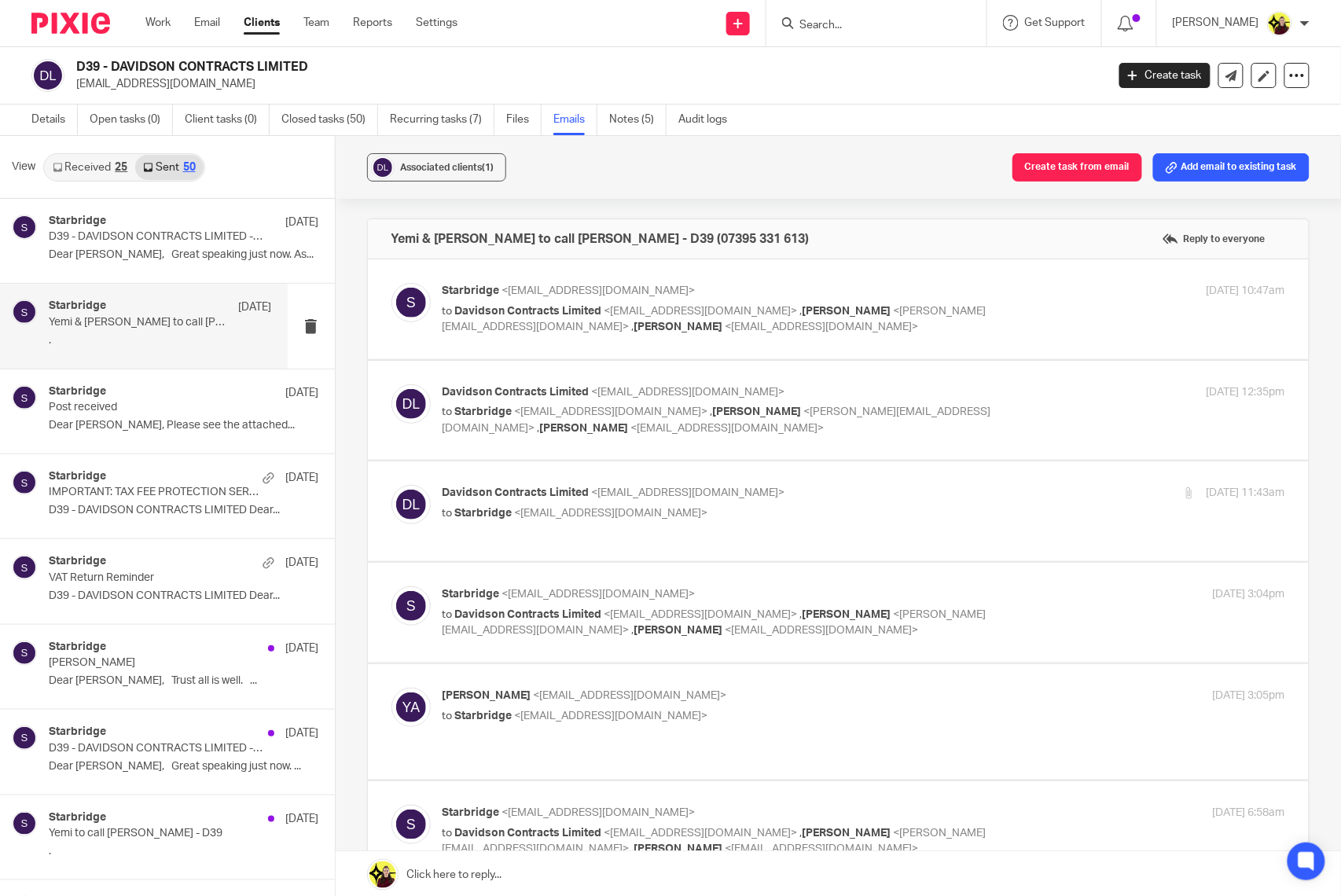
click at [87, 170] on link "Received 25" at bounding box center [90, 167] width 90 height 25
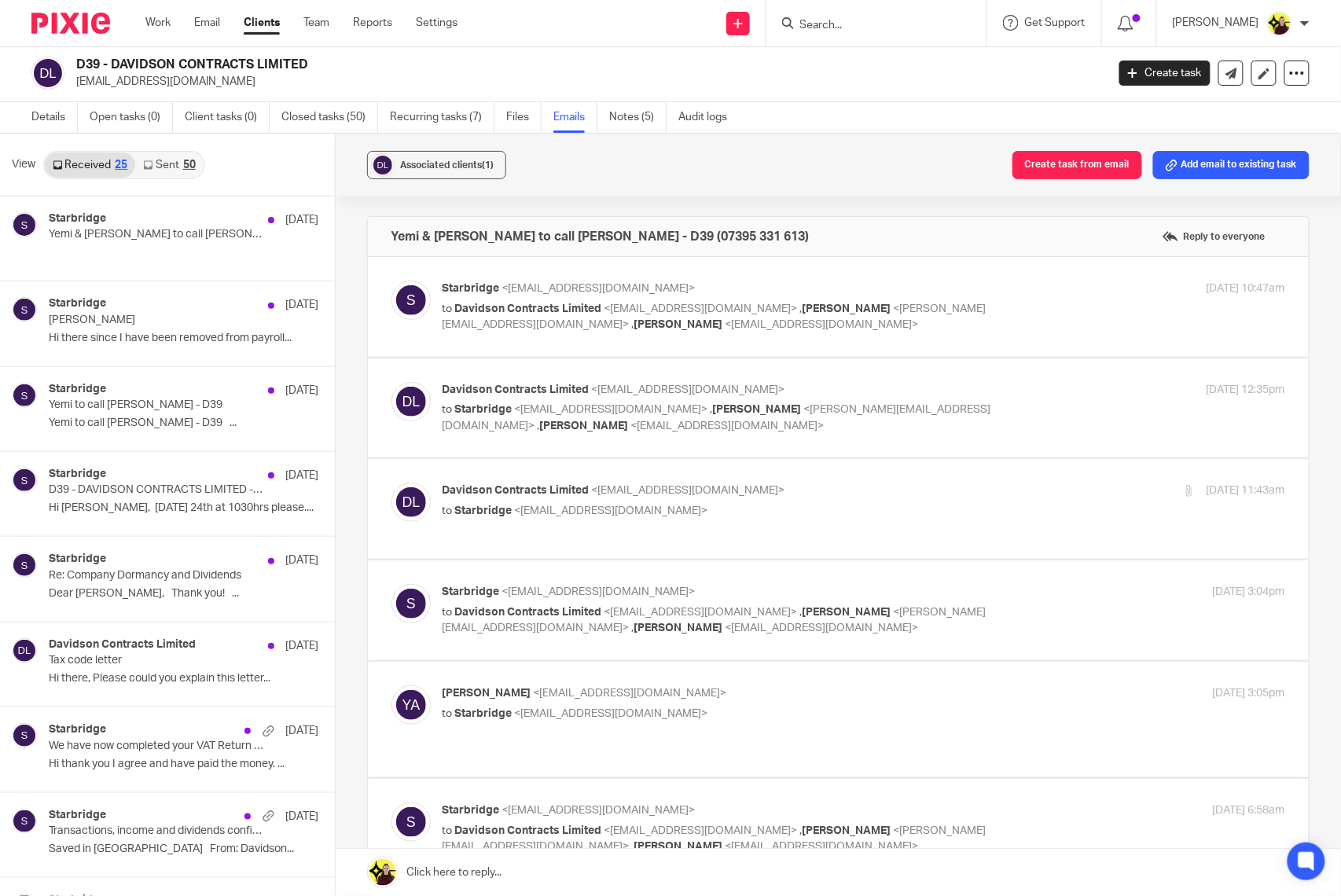
click at [159, 159] on link "Sent 50" at bounding box center [169, 165] width 68 height 25
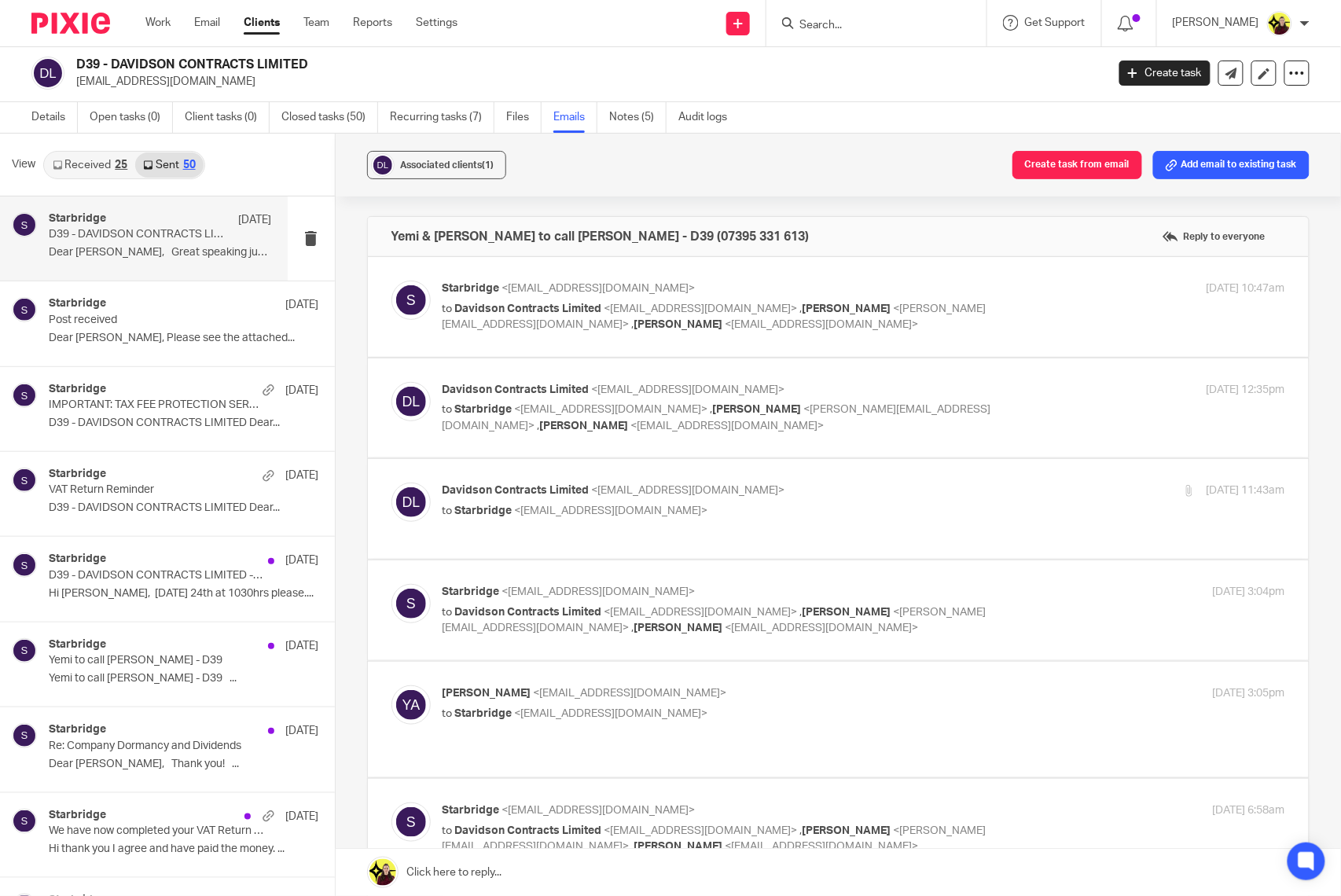
click at [147, 223] on div "Starbridge 15 Sep" at bounding box center [160, 219] width 223 height 16
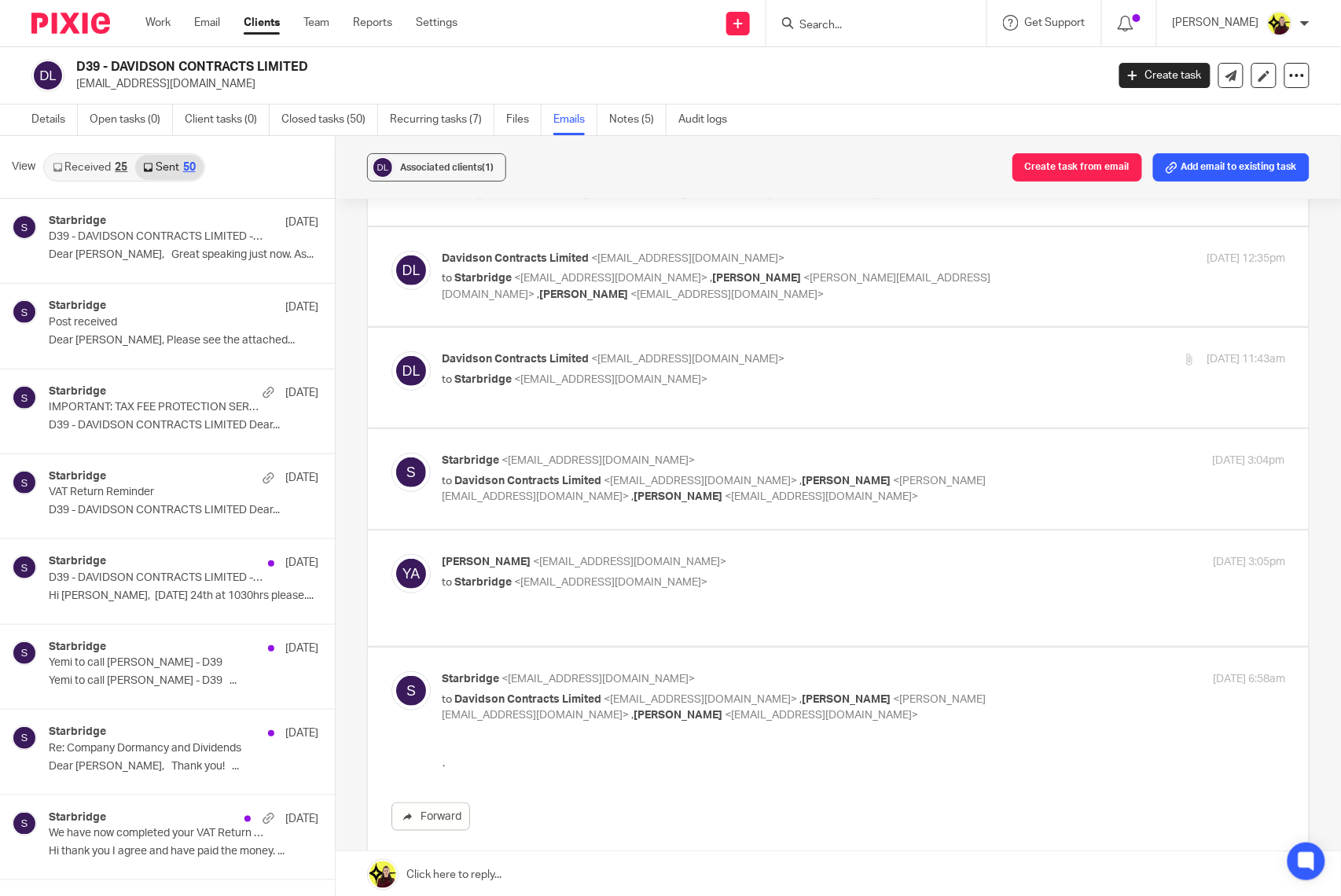
scroll to position [0, 0]
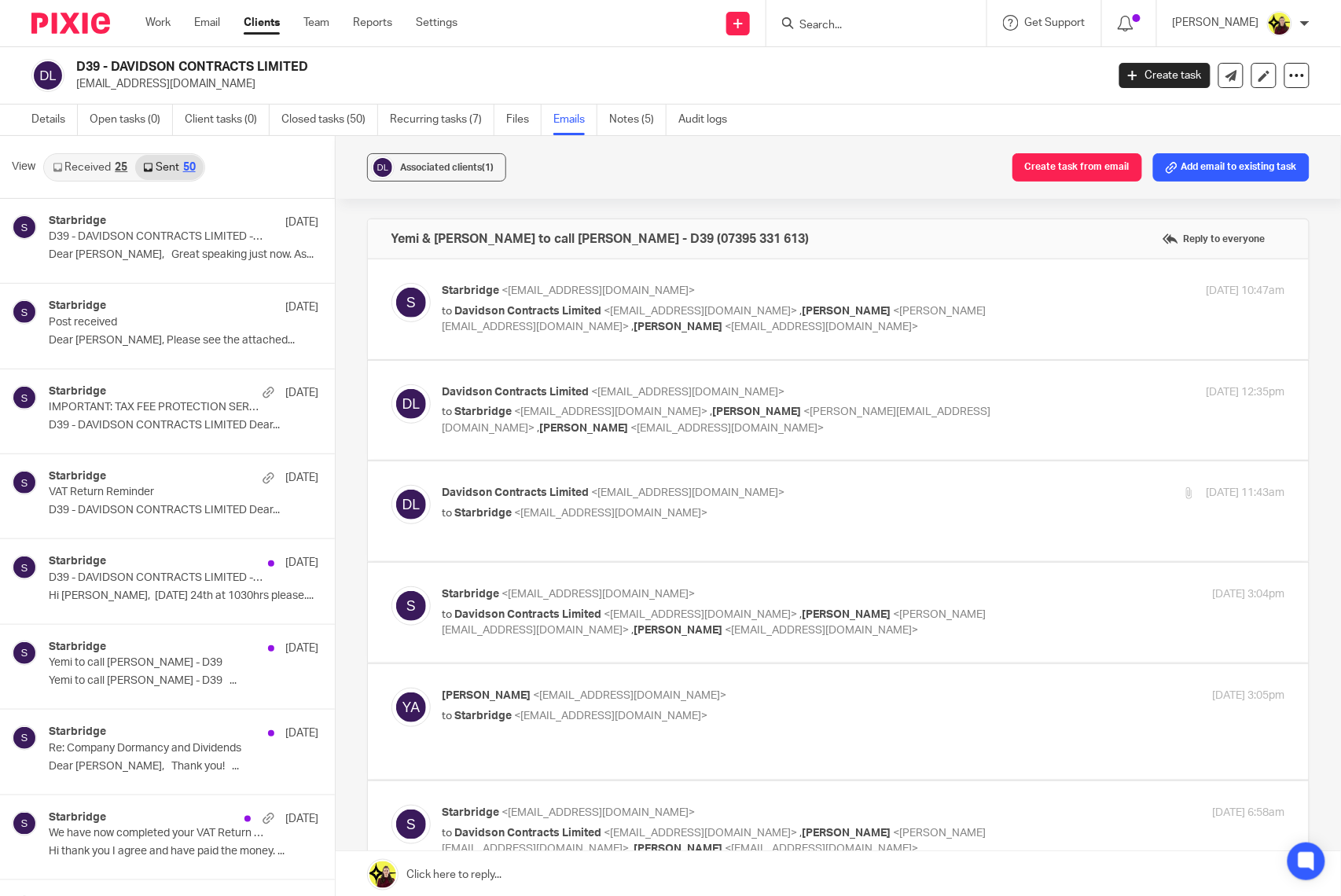
click at [1004, 299] on div "24 Jul 2025 10:47am" at bounding box center [1144, 291] width 281 height 16
checkbox input "true"
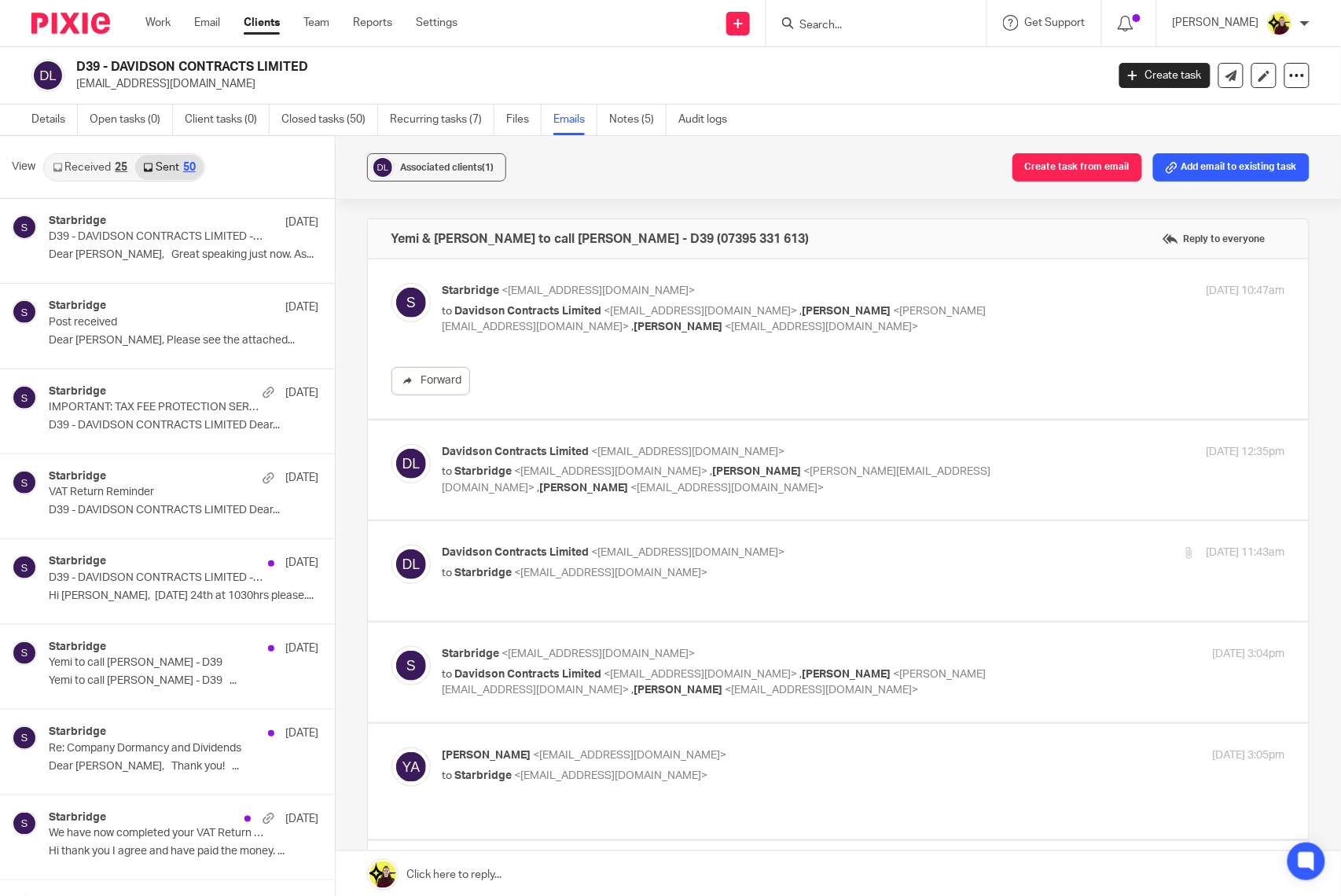
click at [957, 485] on p "to Starbridge <info@starbridge.uk> , Bobo Lee - Starbridge <bobo@starbridge.uk>…" at bounding box center [723, 479] width 562 height 32
checkbox input "true"
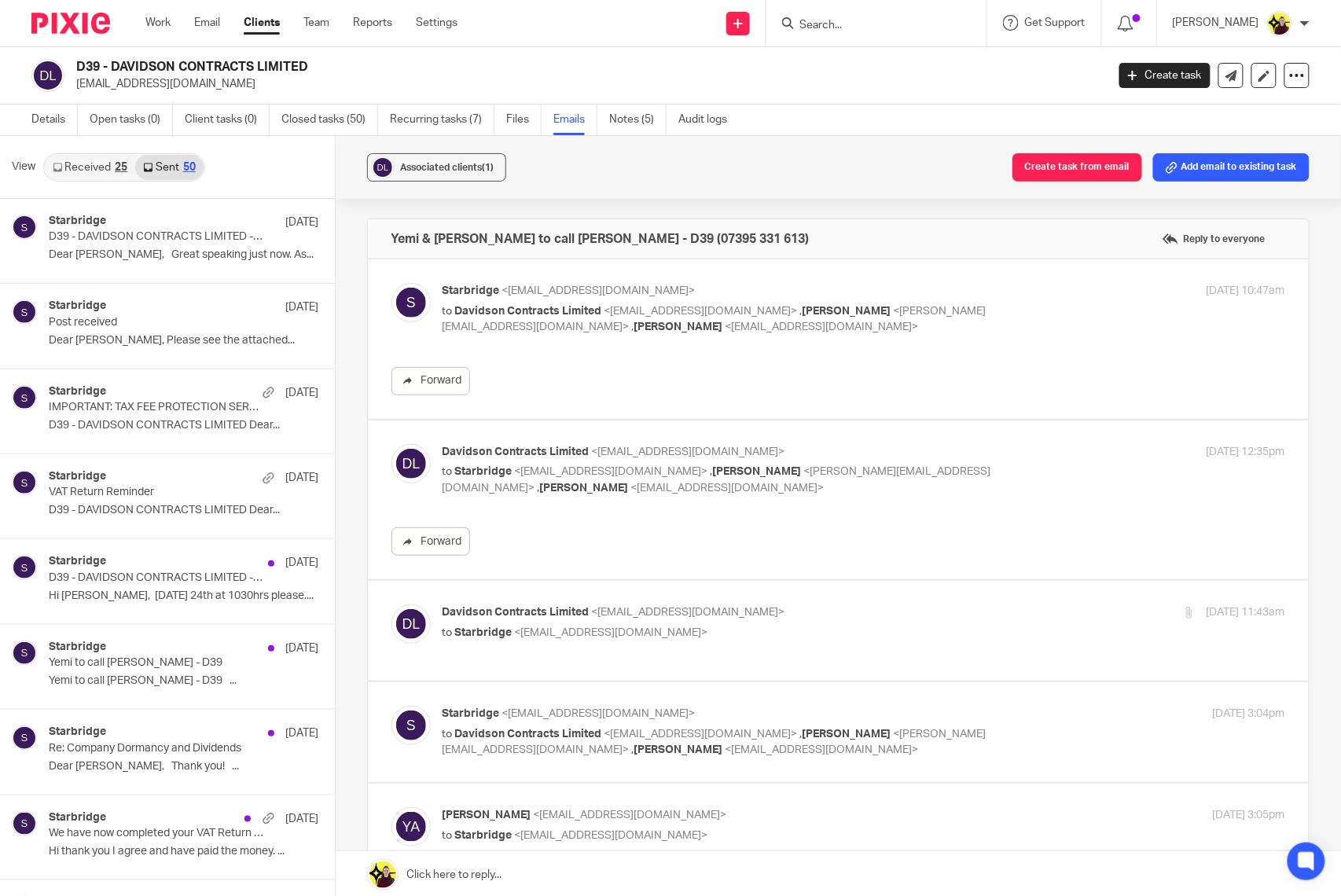
click at [958, 684] on label at bounding box center [838, 732] width 941 height 100
click at [392, 705] on input "checkbox" at bounding box center [391, 705] width 1 height 1
checkbox input "true"
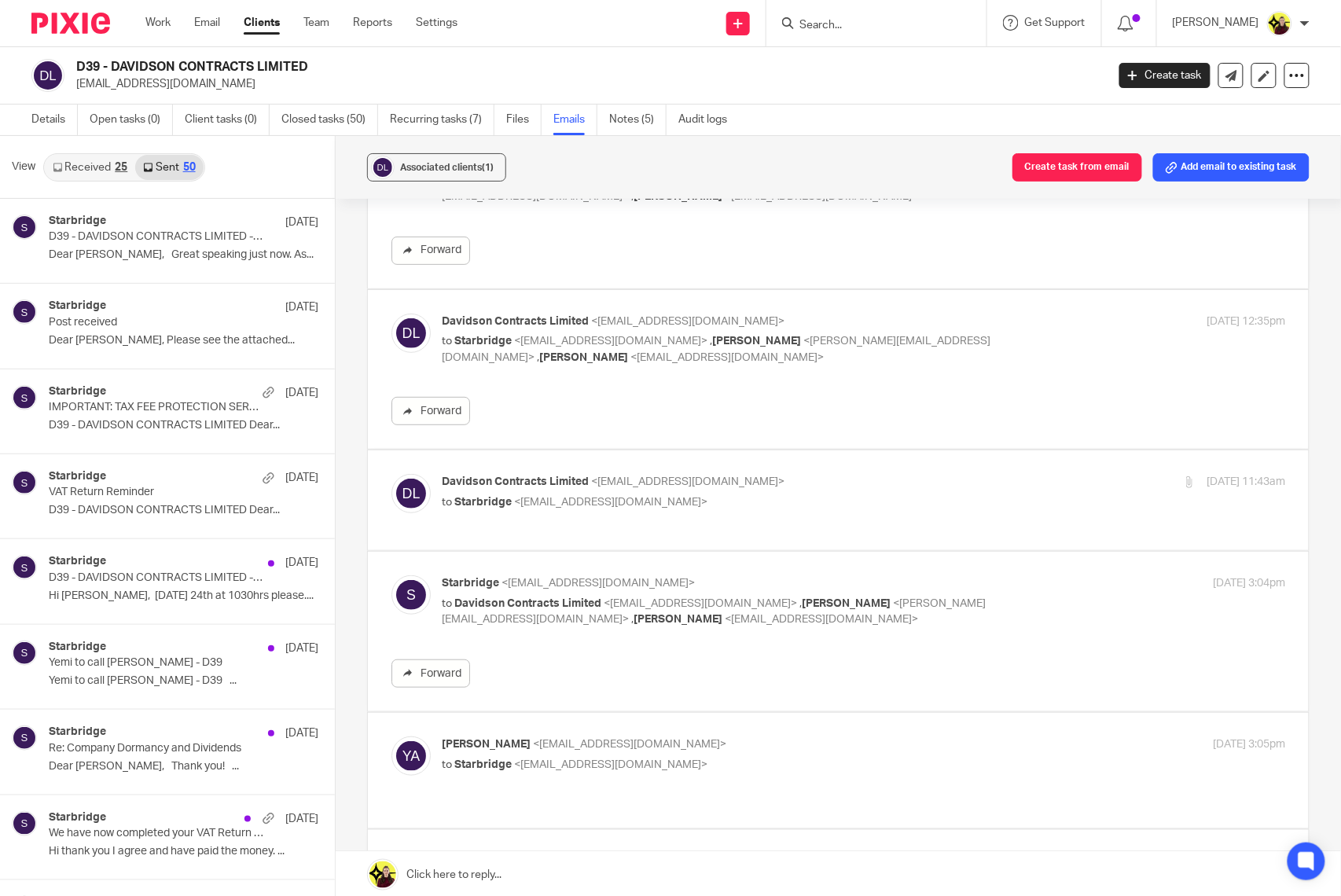
scroll to position [315, 0]
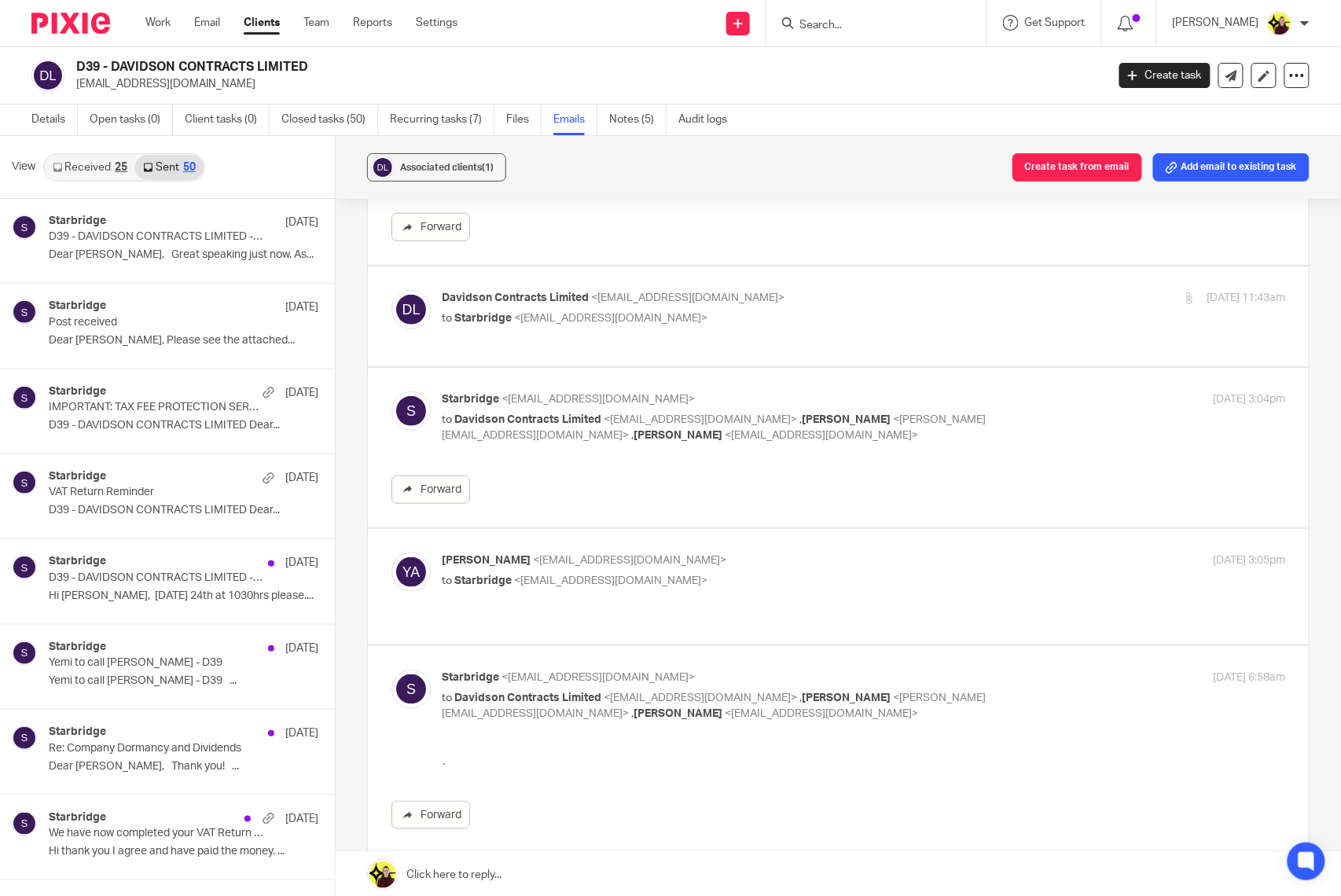
click at [945, 669] on p "Starbridge <info@starbridge.uk>" at bounding box center [723, 677] width 562 height 16
checkbox input "false"
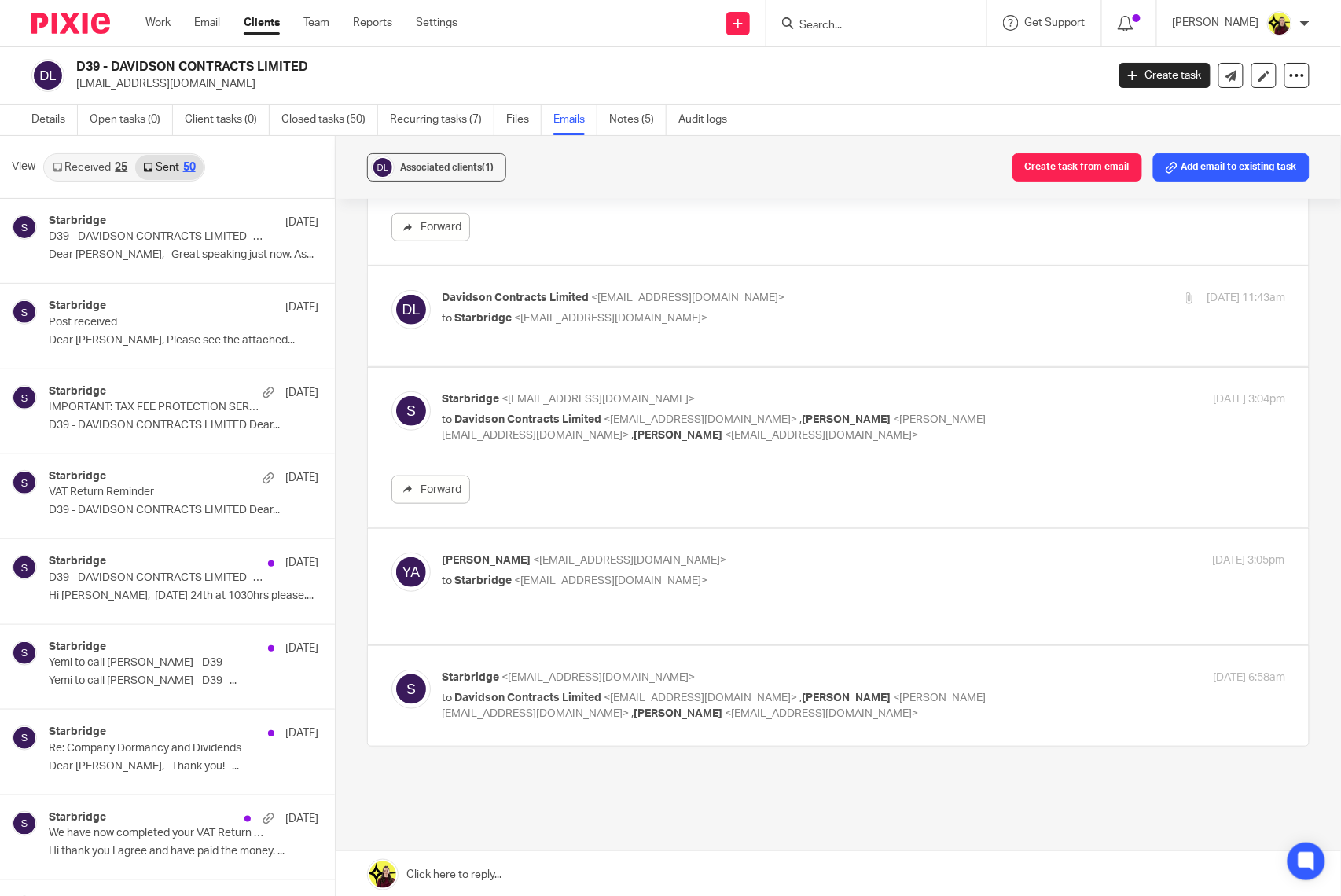
click at [912, 554] on p "Yemi Ajala <yemi@starbridge.uk>" at bounding box center [723, 560] width 562 height 16
checkbox input "true"
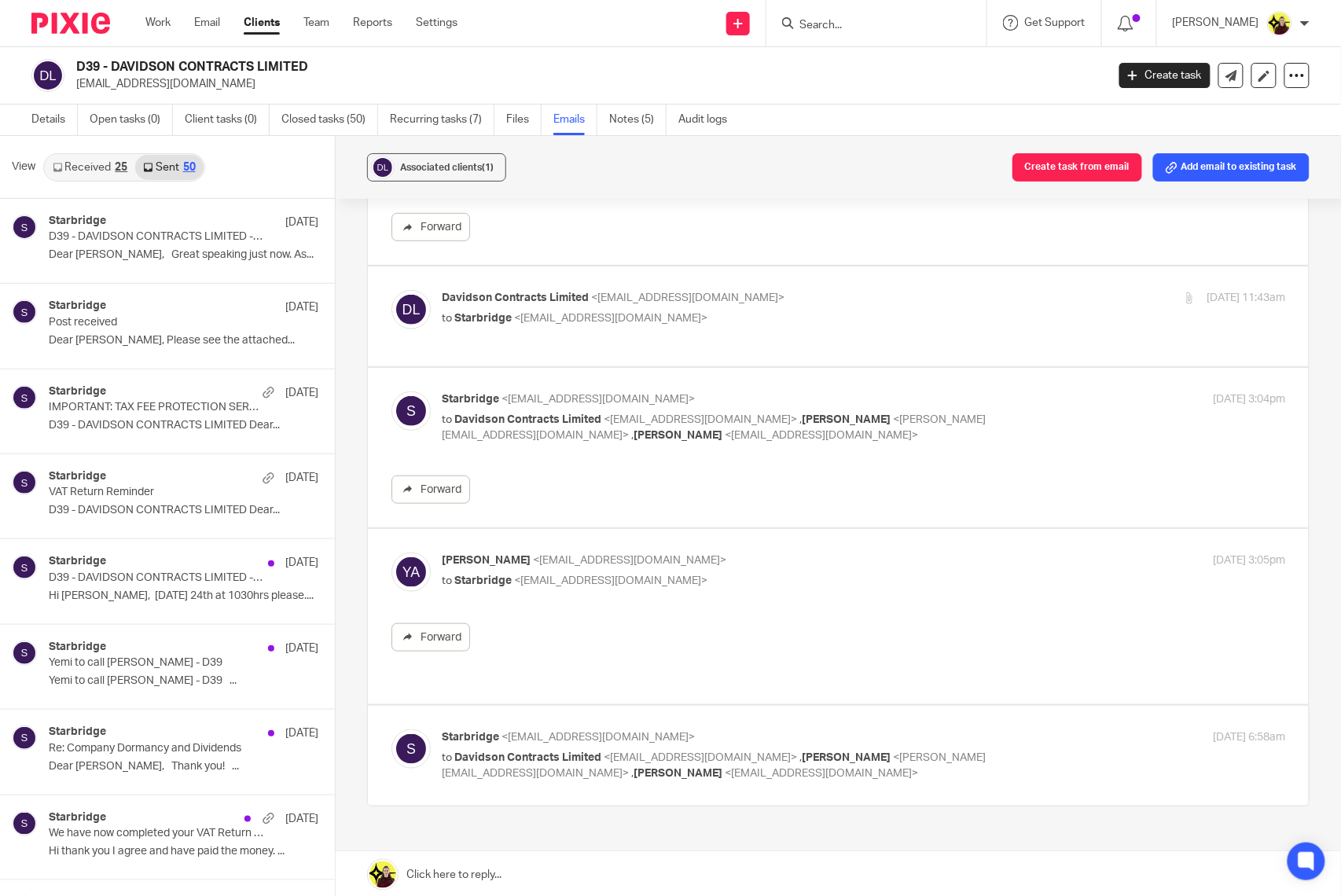
click at [850, 29] on input "Search" at bounding box center [868, 25] width 142 height 14
type input "e"
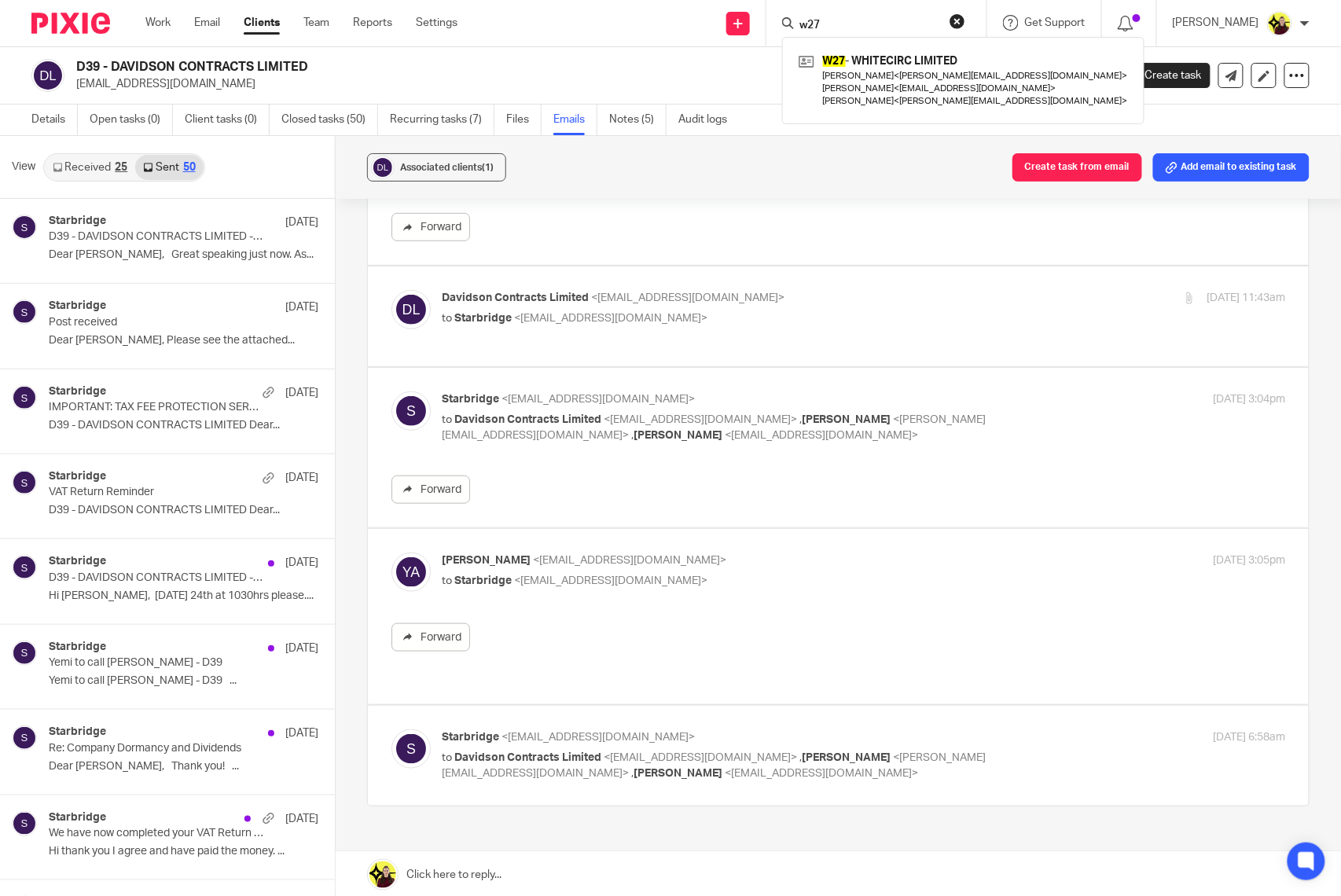
click at [845, 14] on form "w27" at bounding box center [881, 23] width 167 height 20
click at [845, 19] on input "w27" at bounding box center [868, 25] width 142 height 14
type input "n"
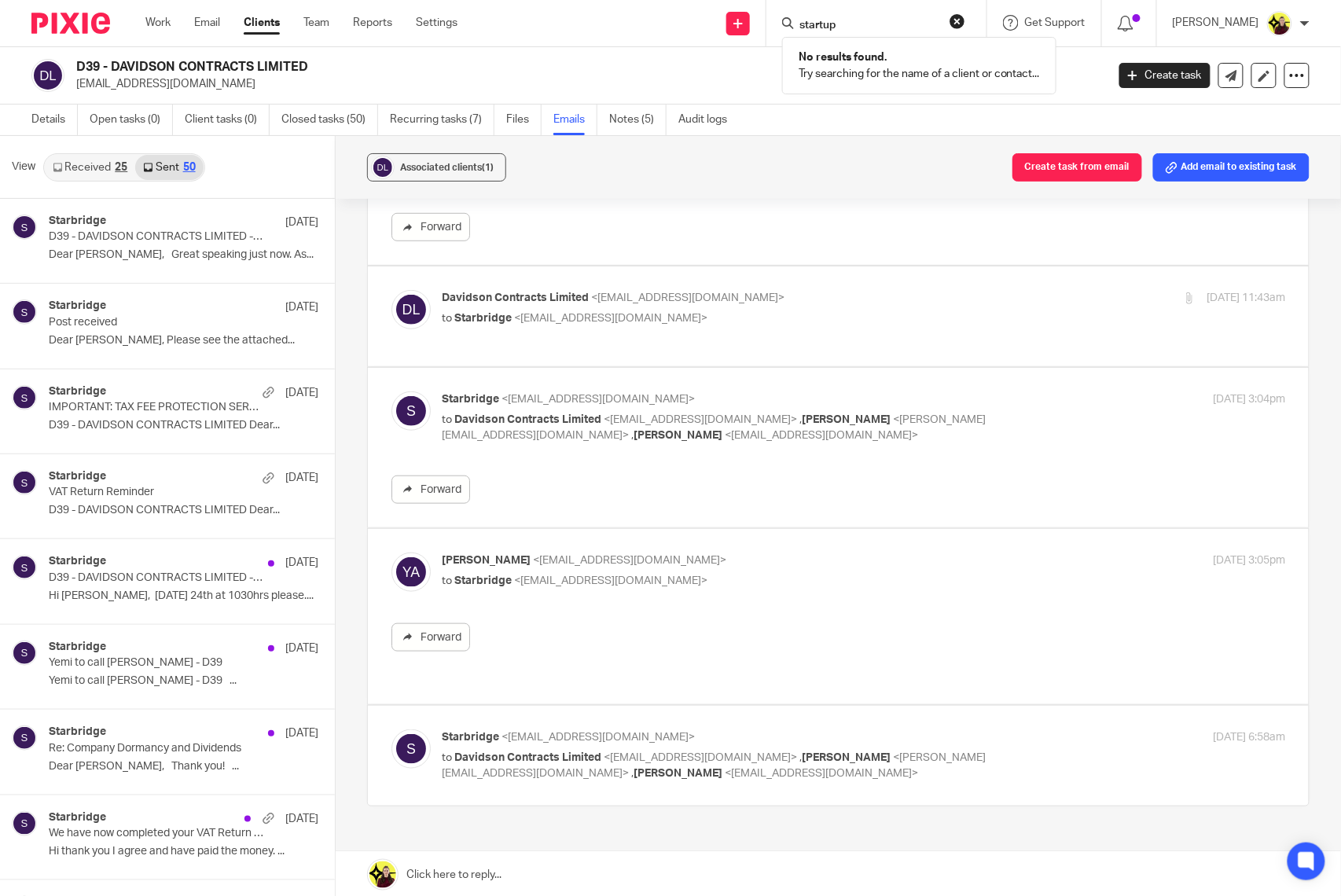
type input "startup"
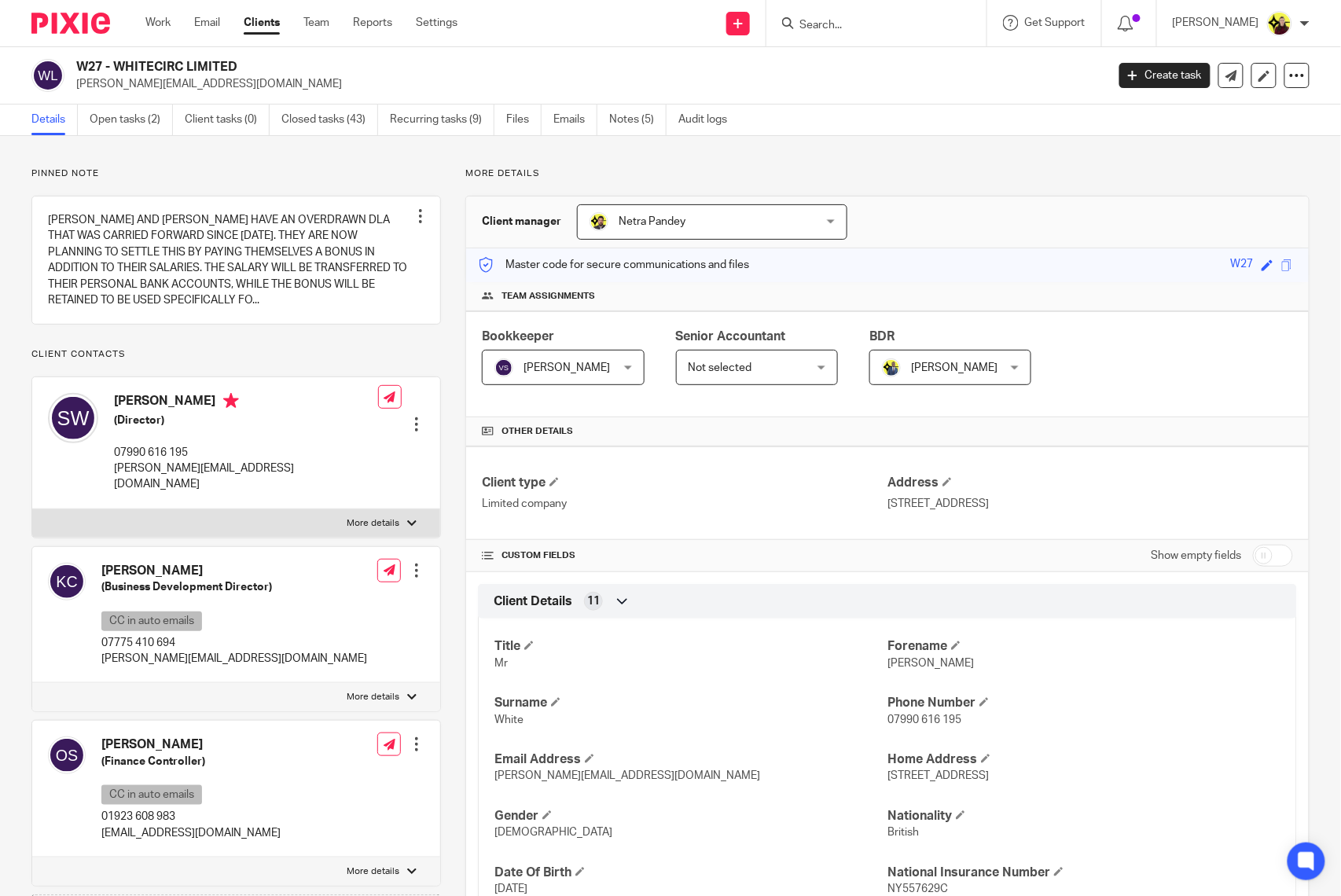
click at [197, 61] on h2 "W27 - WHITECIRC LIMITED" at bounding box center [484, 67] width 816 height 16
copy div "W27 - WHITECIRC LIMITED"
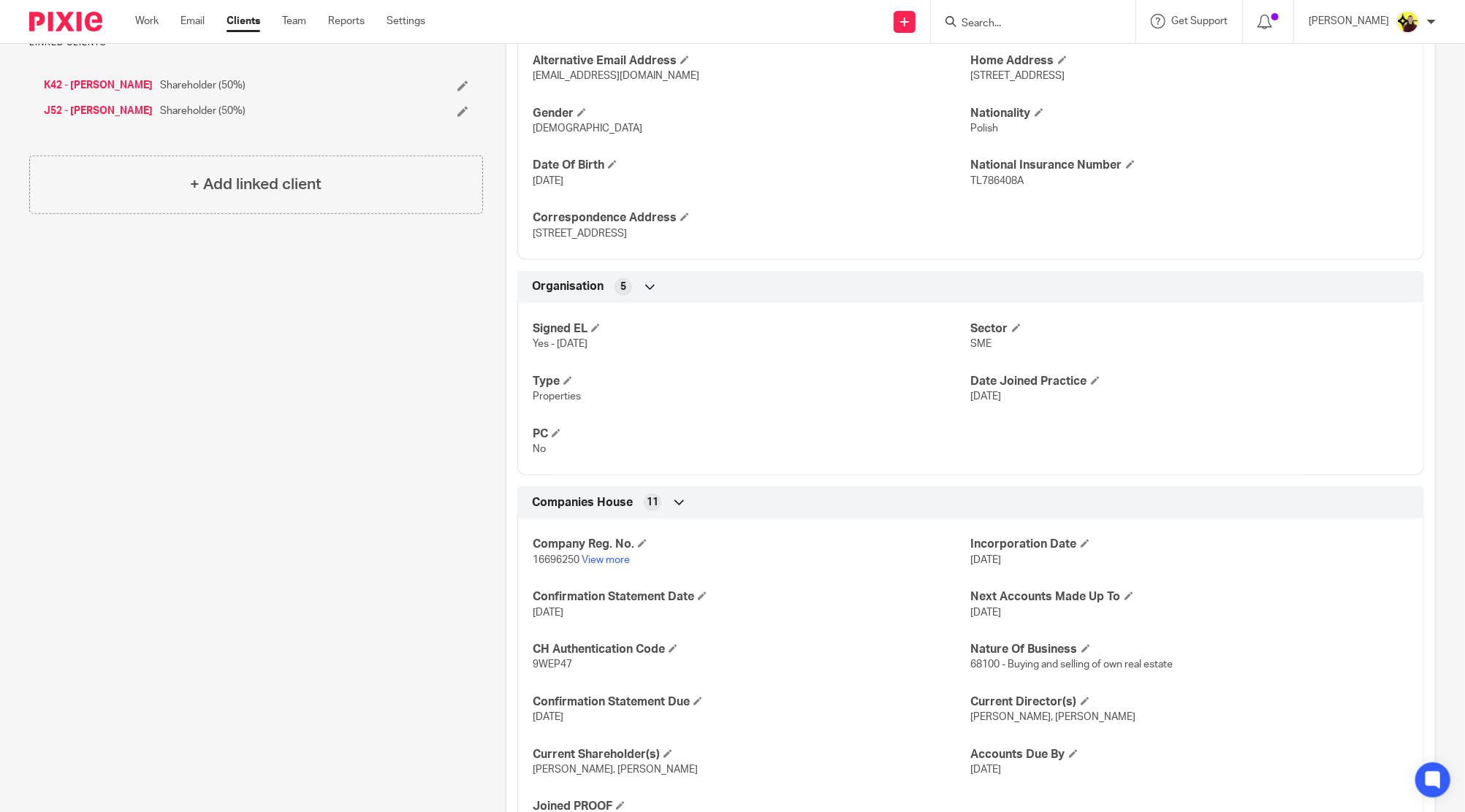
scroll to position [817, 0]
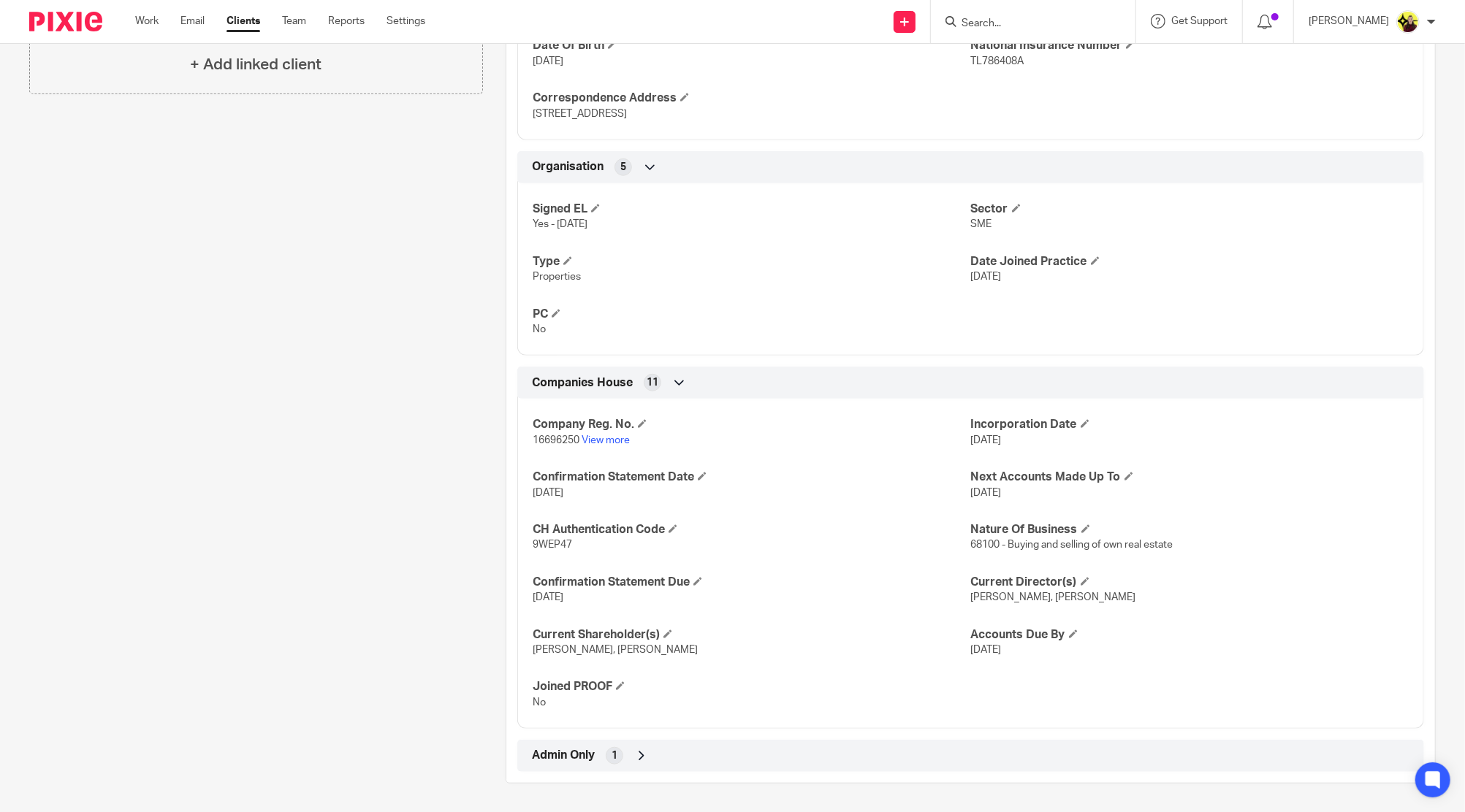
click at [640, 740] on div "Admin Only 1" at bounding box center [970, 756] width 907 height 32
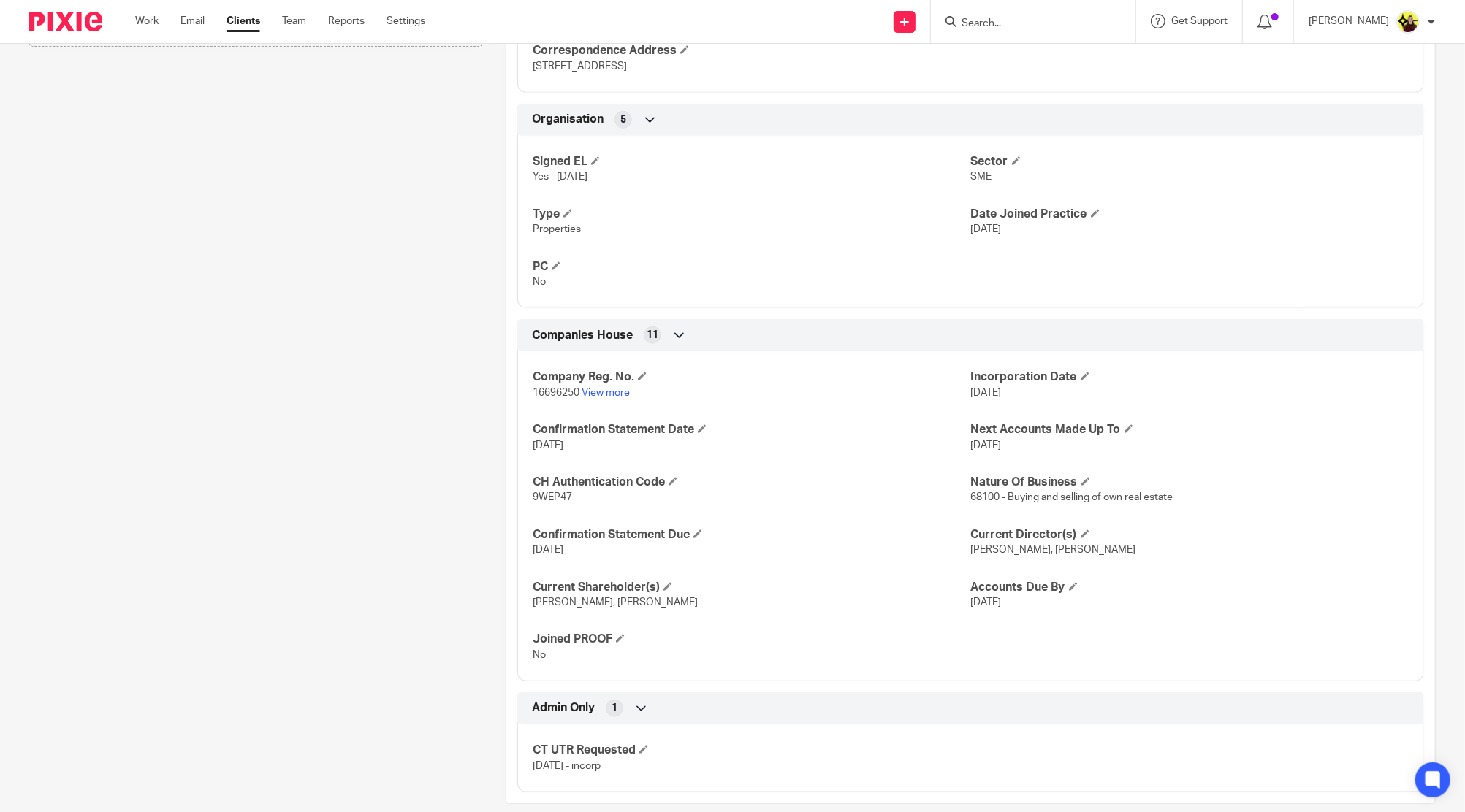
scroll to position [884, 0]
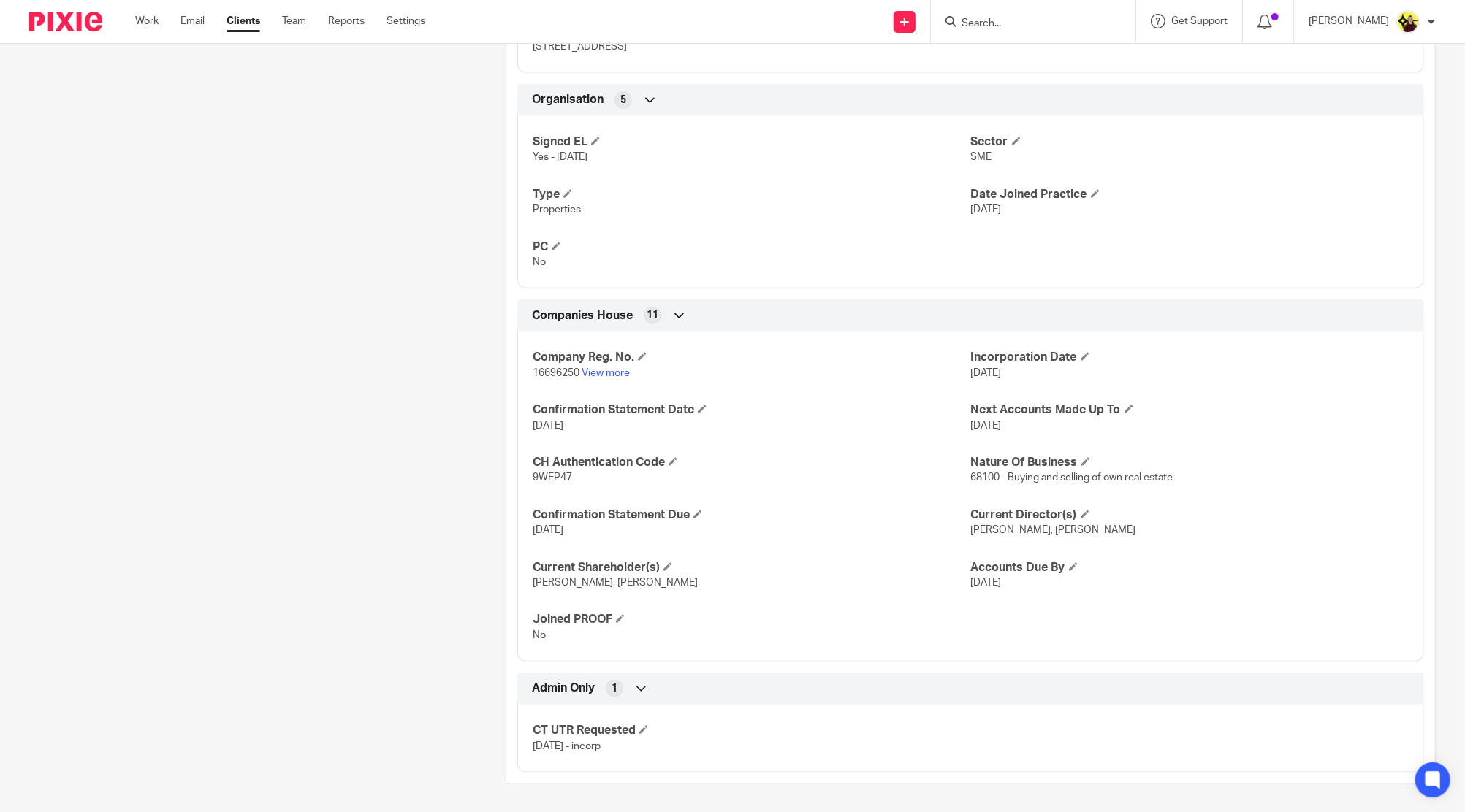
click at [544, 368] on span "16696250" at bounding box center [555, 373] width 46 height 10
copy p "16696250"
click at [560, 465] on h4 "CH Authentication Code" at bounding box center [751, 463] width 438 height 15
click at [549, 476] on span "9WEP47" at bounding box center [552, 477] width 40 height 10
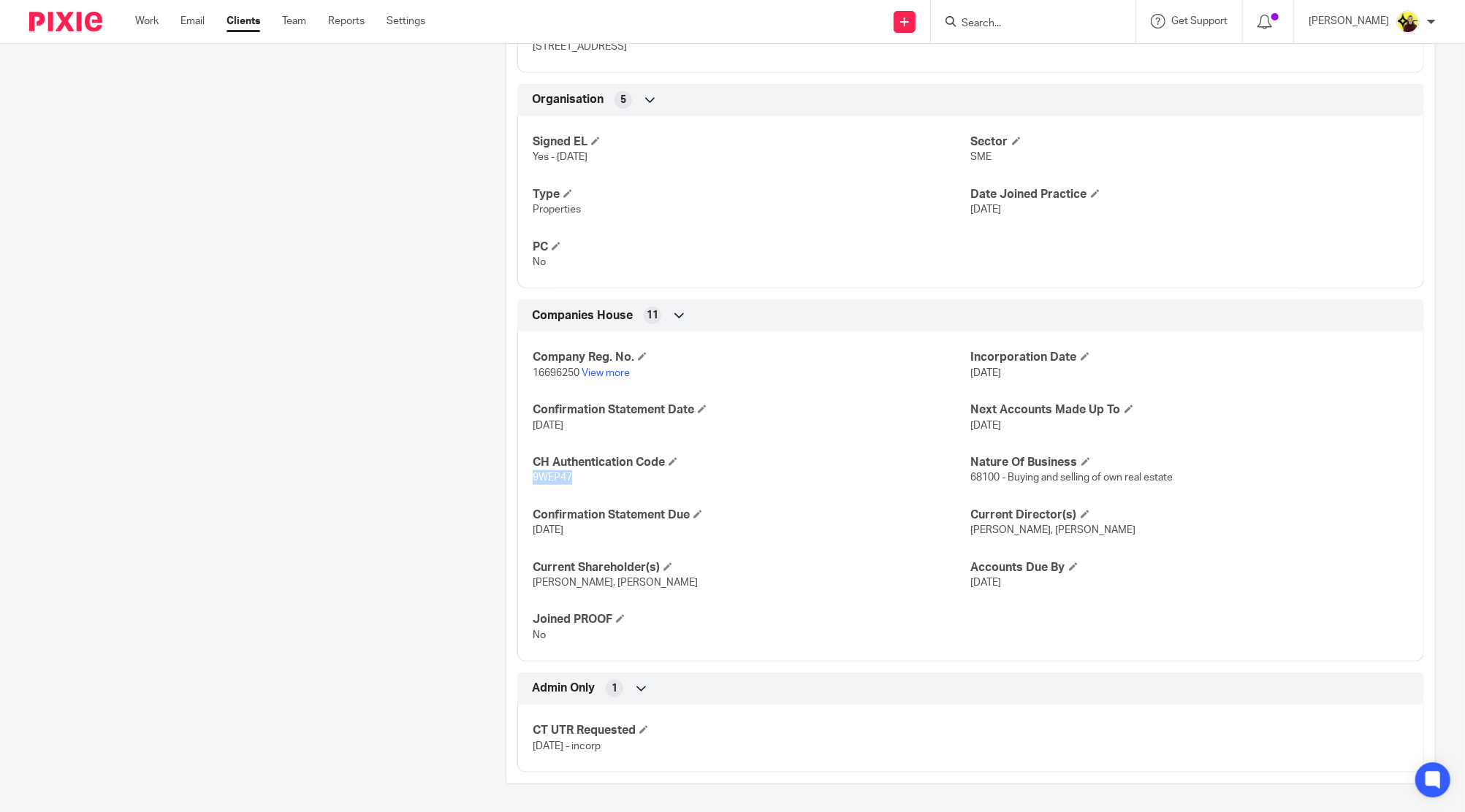
click at [549, 476] on span "9WEP47" at bounding box center [552, 477] width 40 height 10
copy span "9WEP47"
click at [626, 614] on h4 "Joined PROOF" at bounding box center [751, 619] width 438 height 15
click at [620, 614] on span at bounding box center [621, 619] width 9 height 9
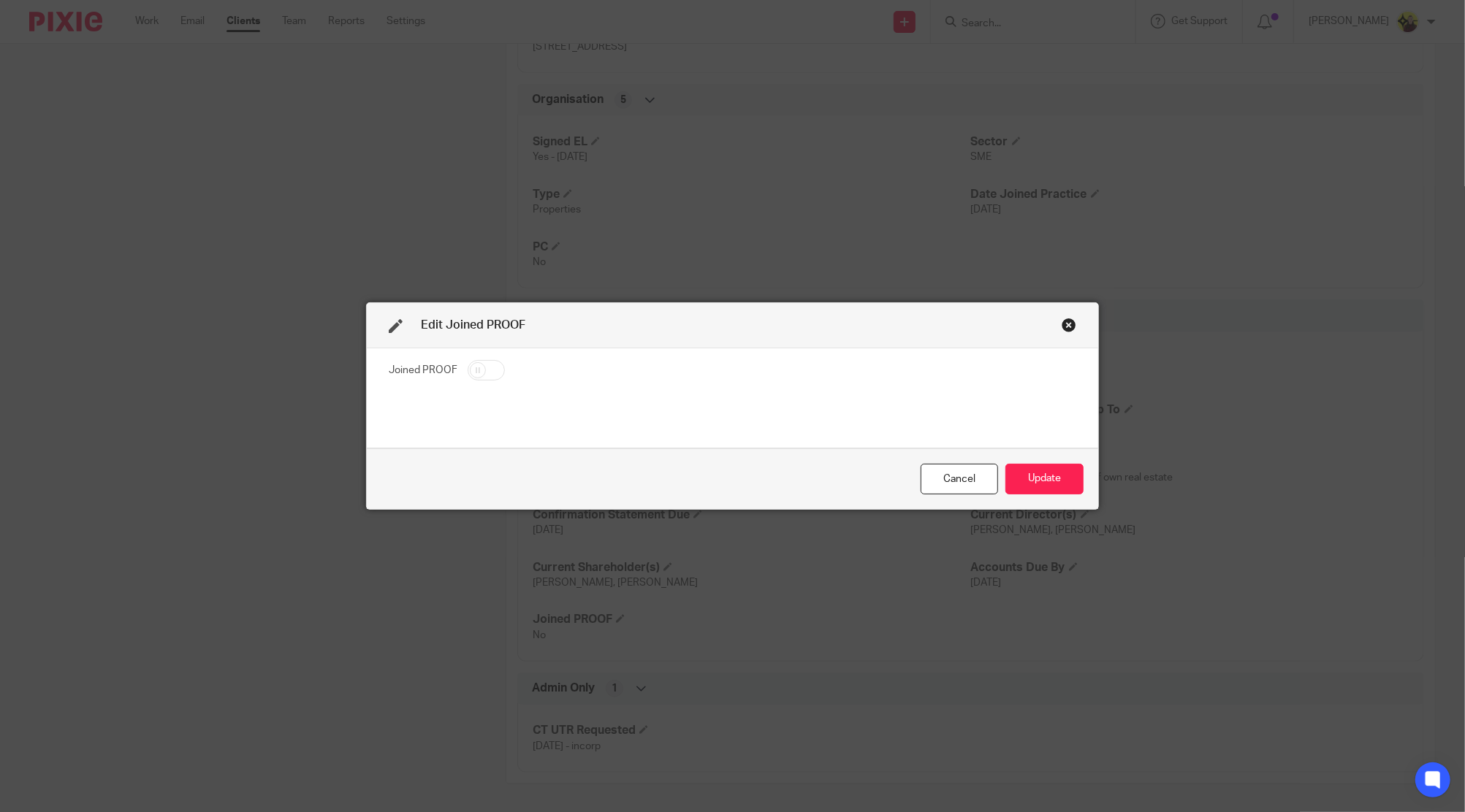
click at [503, 368] on fieldset "Joined PROOF" at bounding box center [732, 372] width 688 height 26
click at [491, 365] on input "checkbox" at bounding box center [486, 370] width 37 height 21
checkbox input "true"
click at [1036, 488] on button "Update" at bounding box center [1044, 479] width 78 height 31
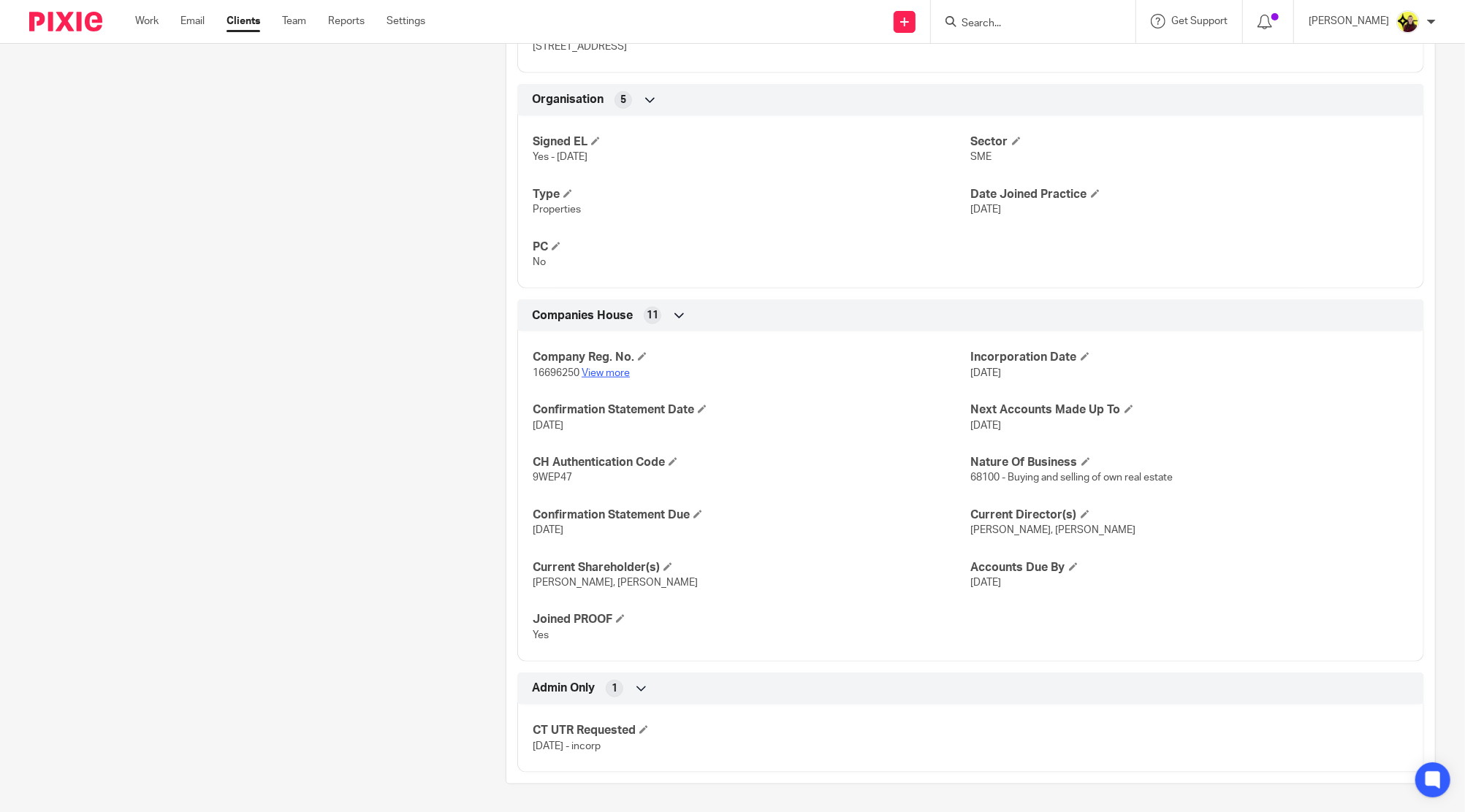
scroll to position [592, 0]
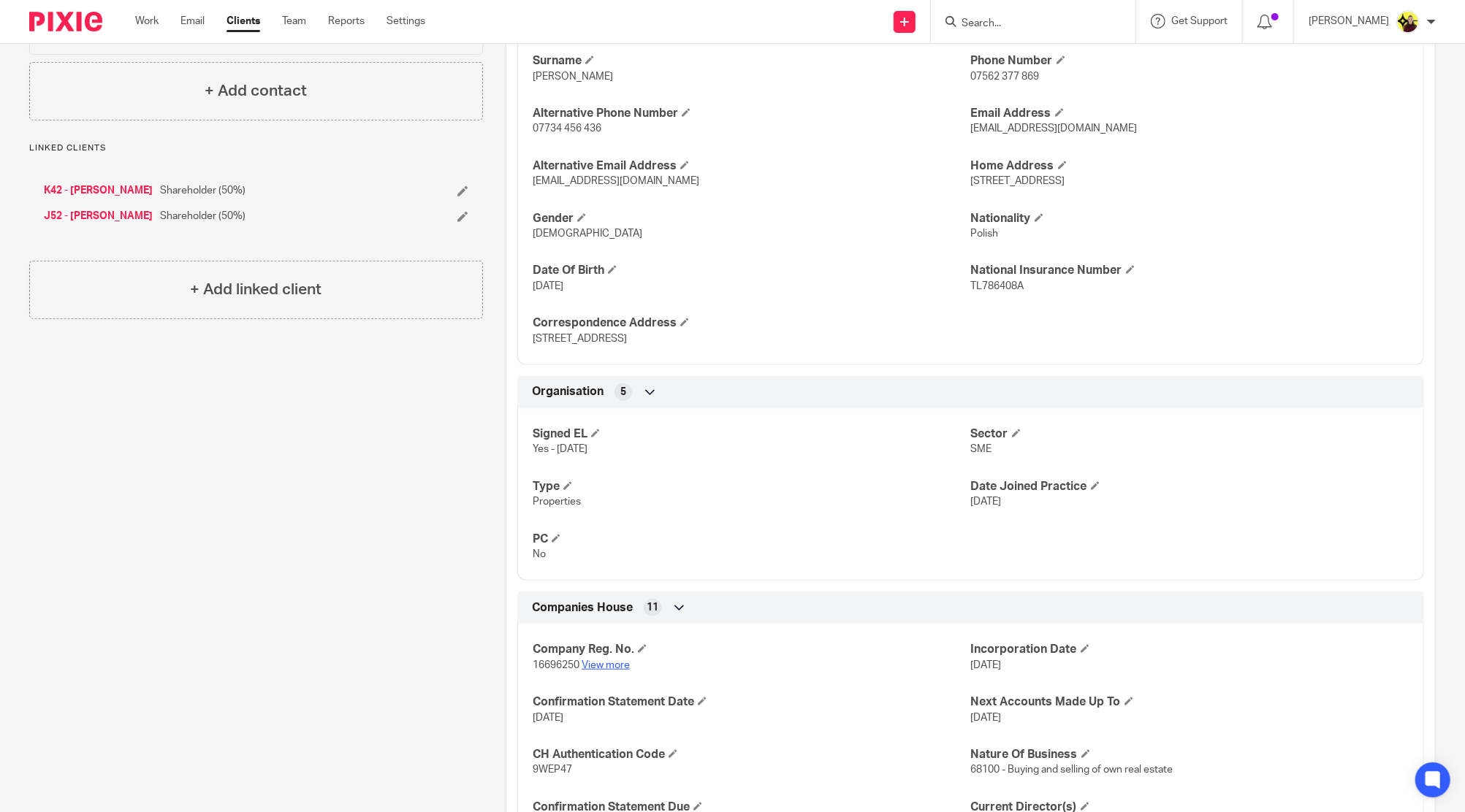
click at [603, 660] on link "View more" at bounding box center [605, 664] width 48 height 10
click at [1084, 21] on input "Search" at bounding box center [1026, 24] width 132 height 13
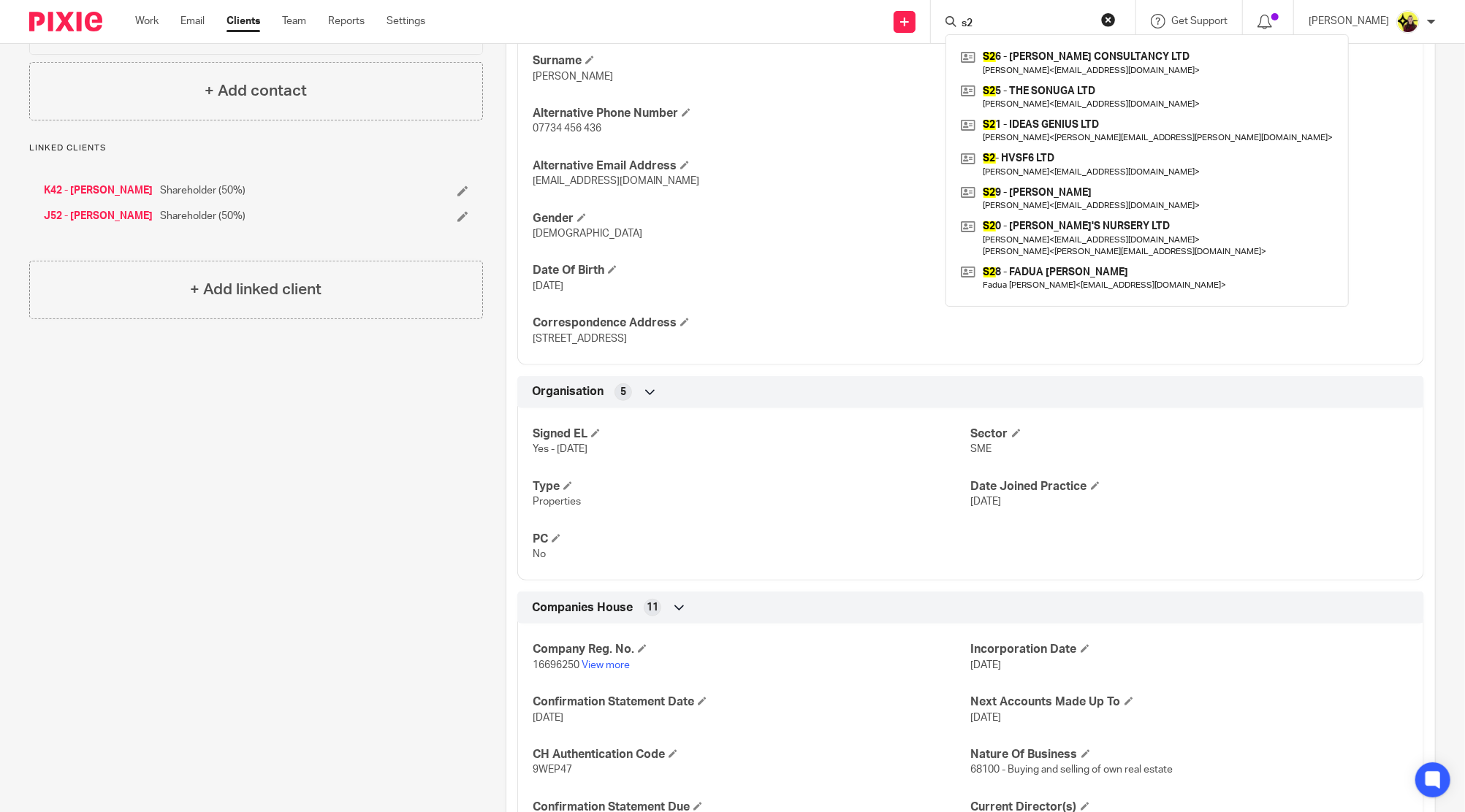
type input "s"
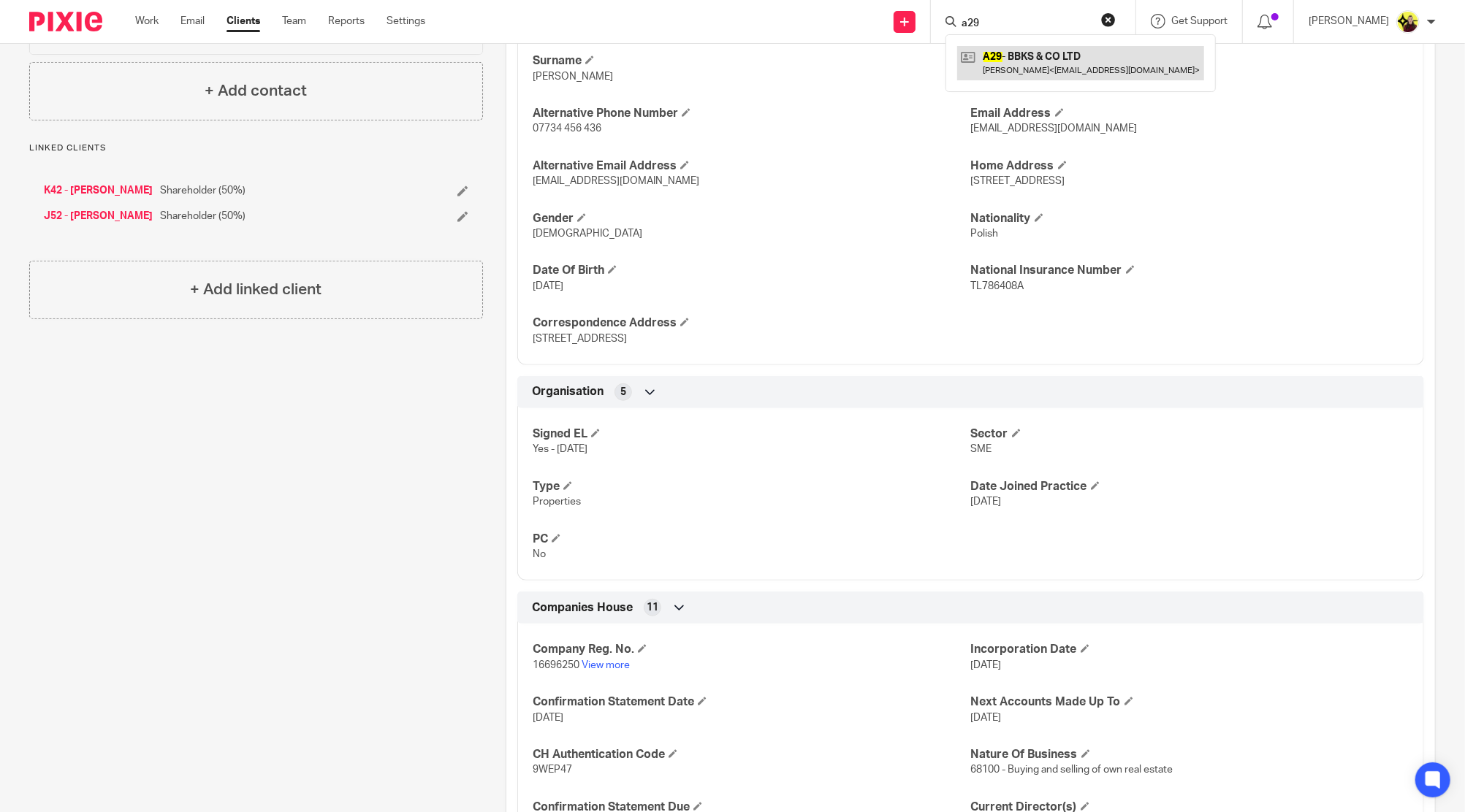
type input "a29"
click at [1081, 56] on link at bounding box center [1080, 62] width 247 height 33
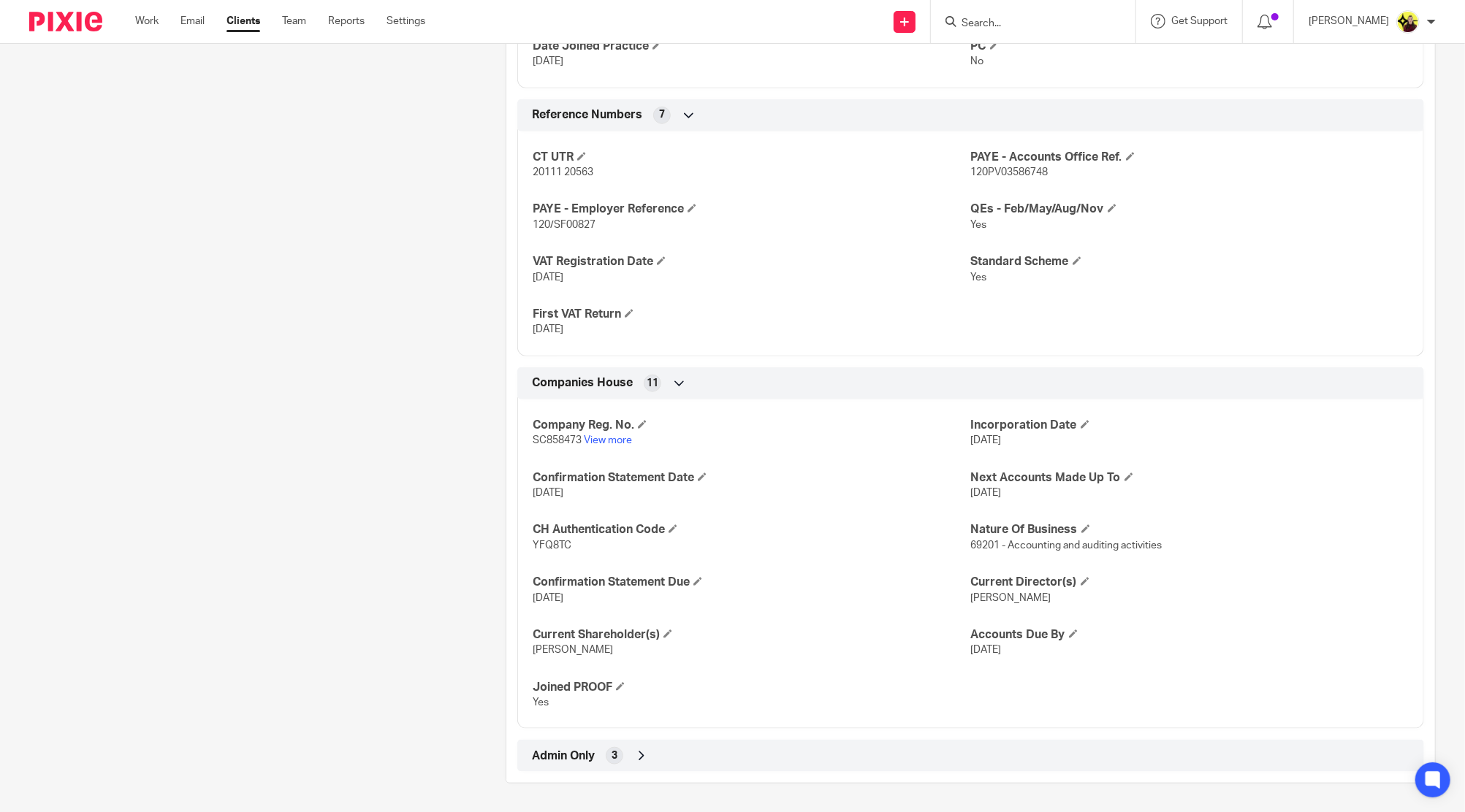
click at [620, 753] on div "Admin Only 3" at bounding box center [971, 756] width 885 height 25
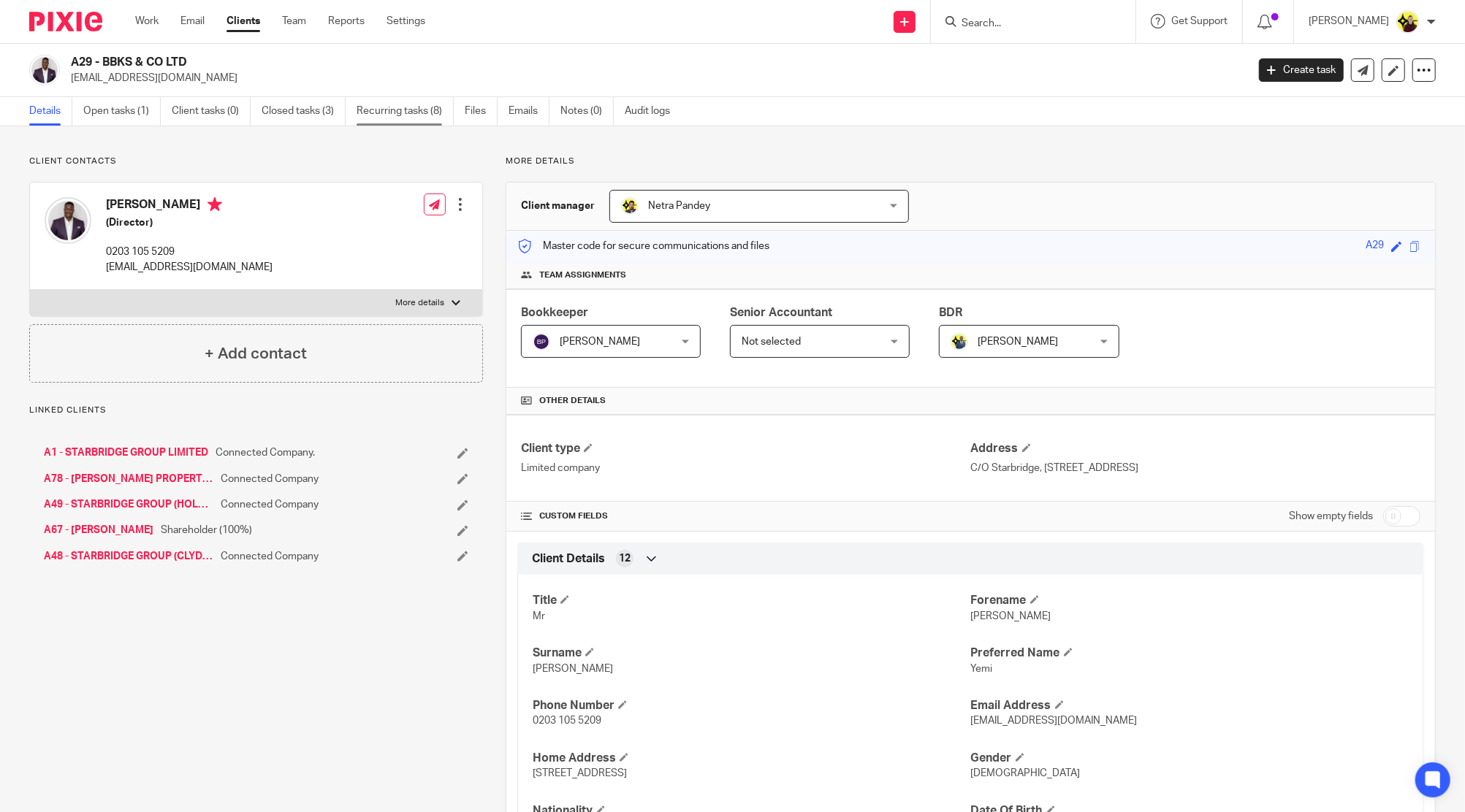
click at [413, 119] on link "Recurring tasks (8)" at bounding box center [405, 111] width 97 height 28
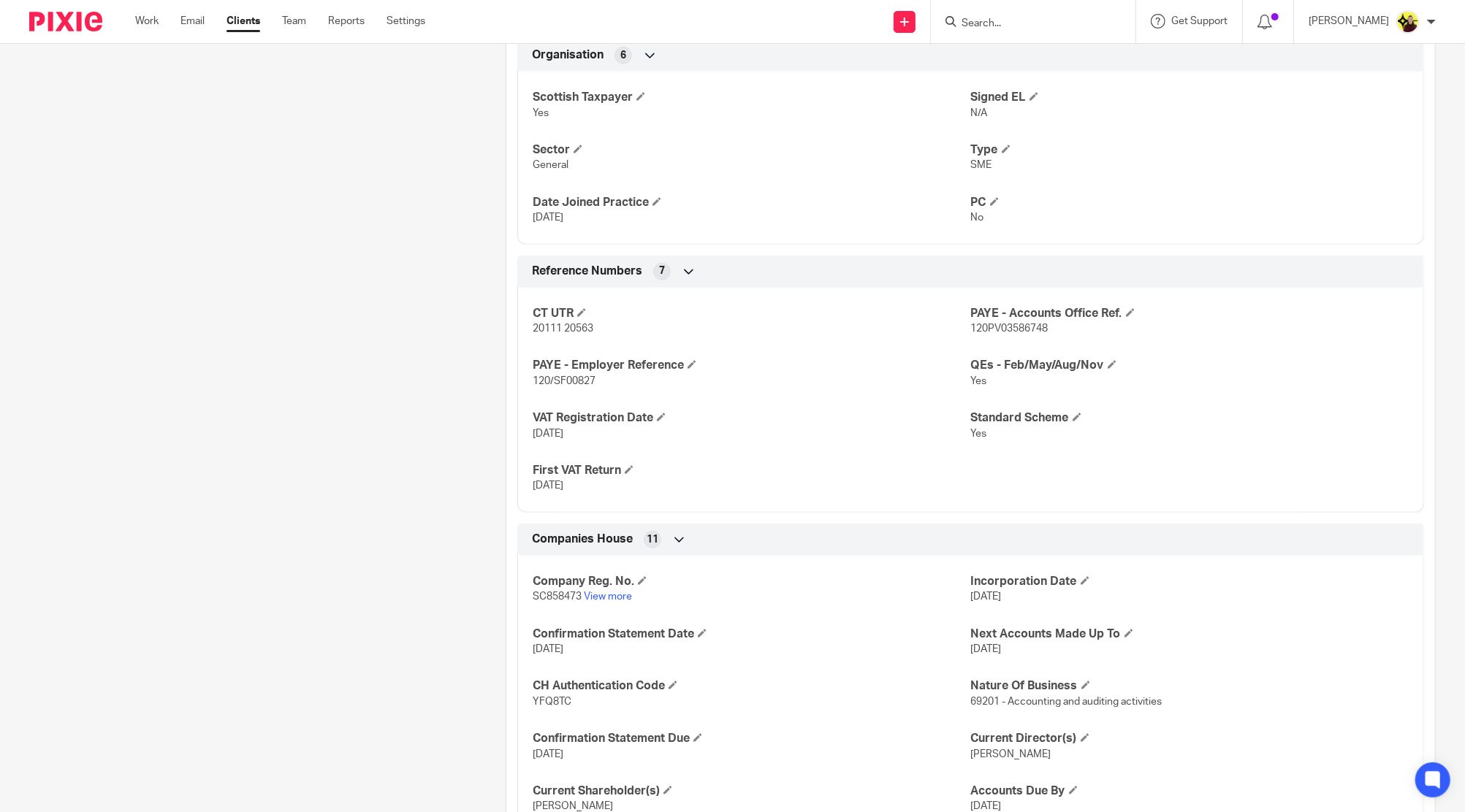
scroll to position [973, 0]
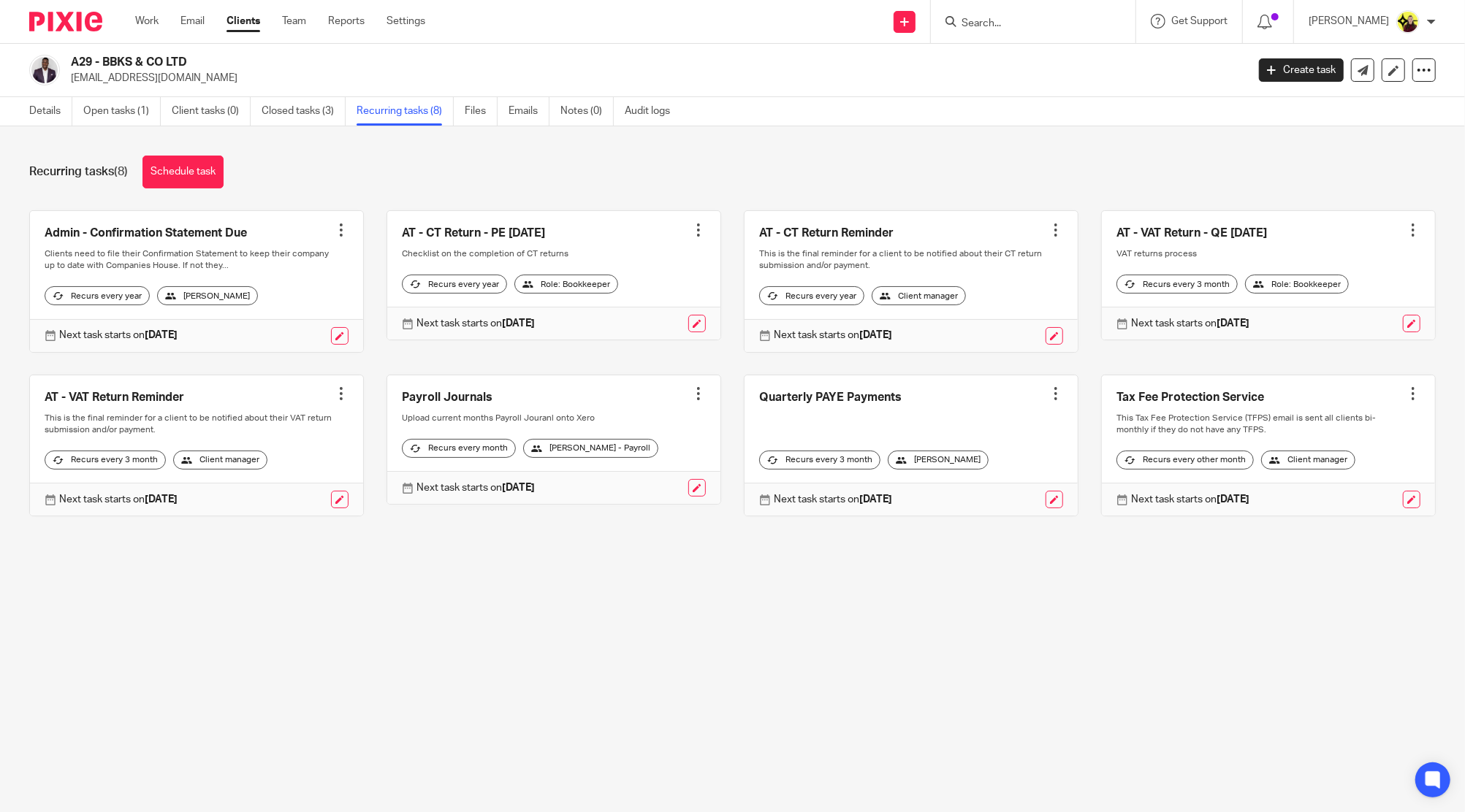
click at [691, 225] on div at bounding box center [698, 230] width 14 height 14
click at [649, 303] on button "Recalculate schedule" at bounding box center [630, 304] width 117 height 19
click at [1048, 231] on div at bounding box center [1055, 230] width 14 height 14
click at [981, 301] on button "Recalculate schedule" at bounding box center [980, 304] width 117 height 19
click at [1077, 24] on input "Search" at bounding box center [1026, 24] width 132 height 13
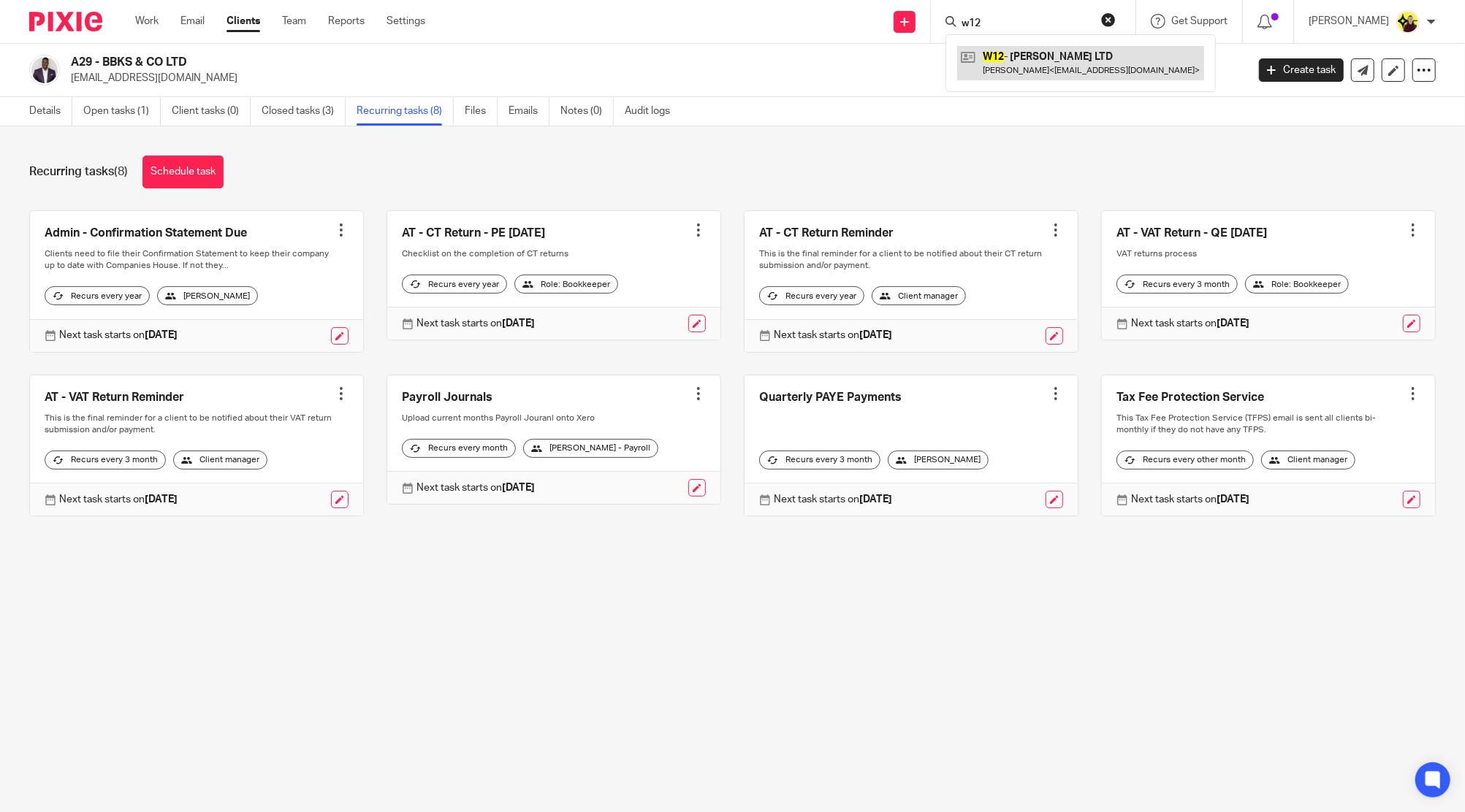
type input "w12"
click at [1076, 63] on link at bounding box center [1080, 62] width 247 height 33
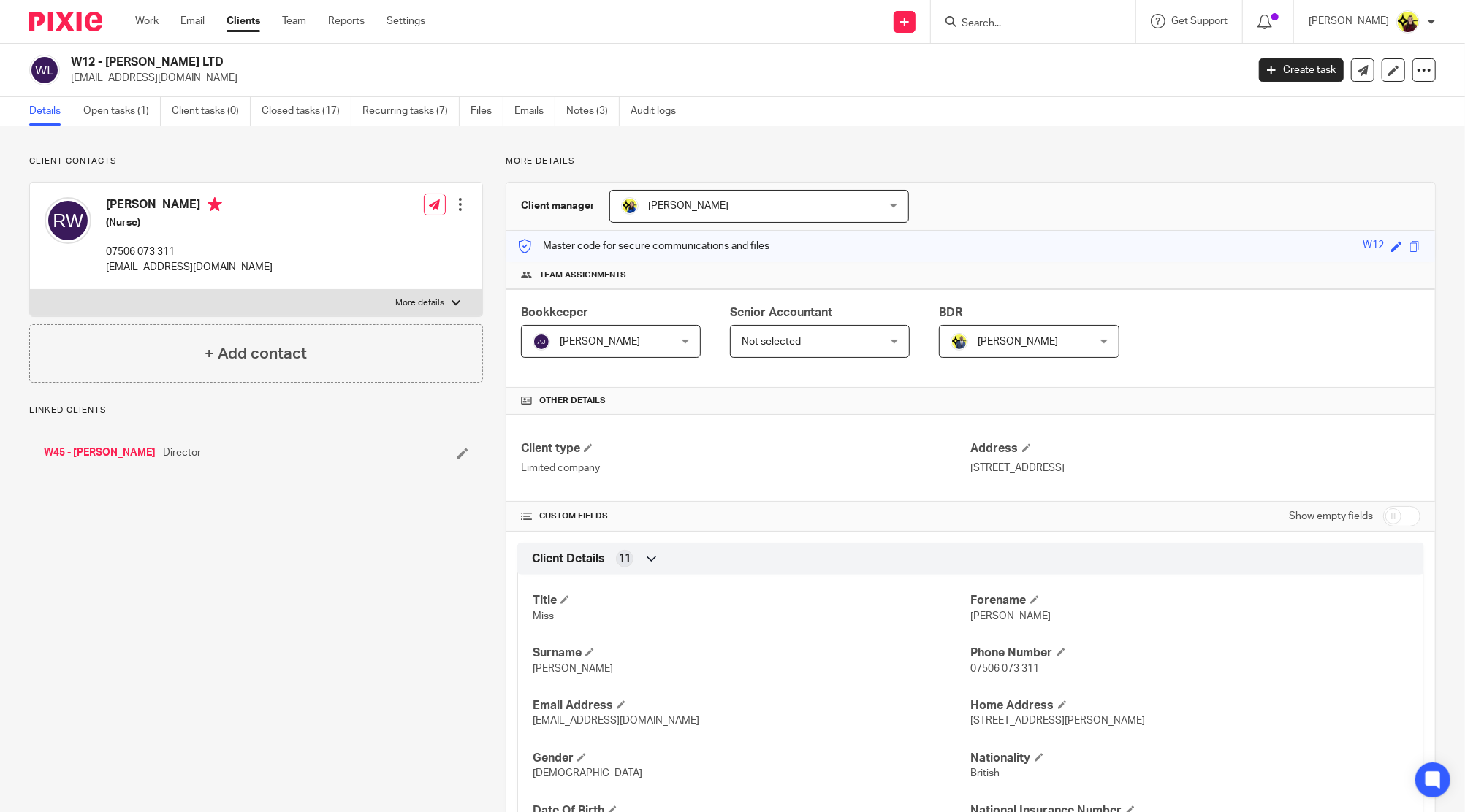
scroll to position [779, 0]
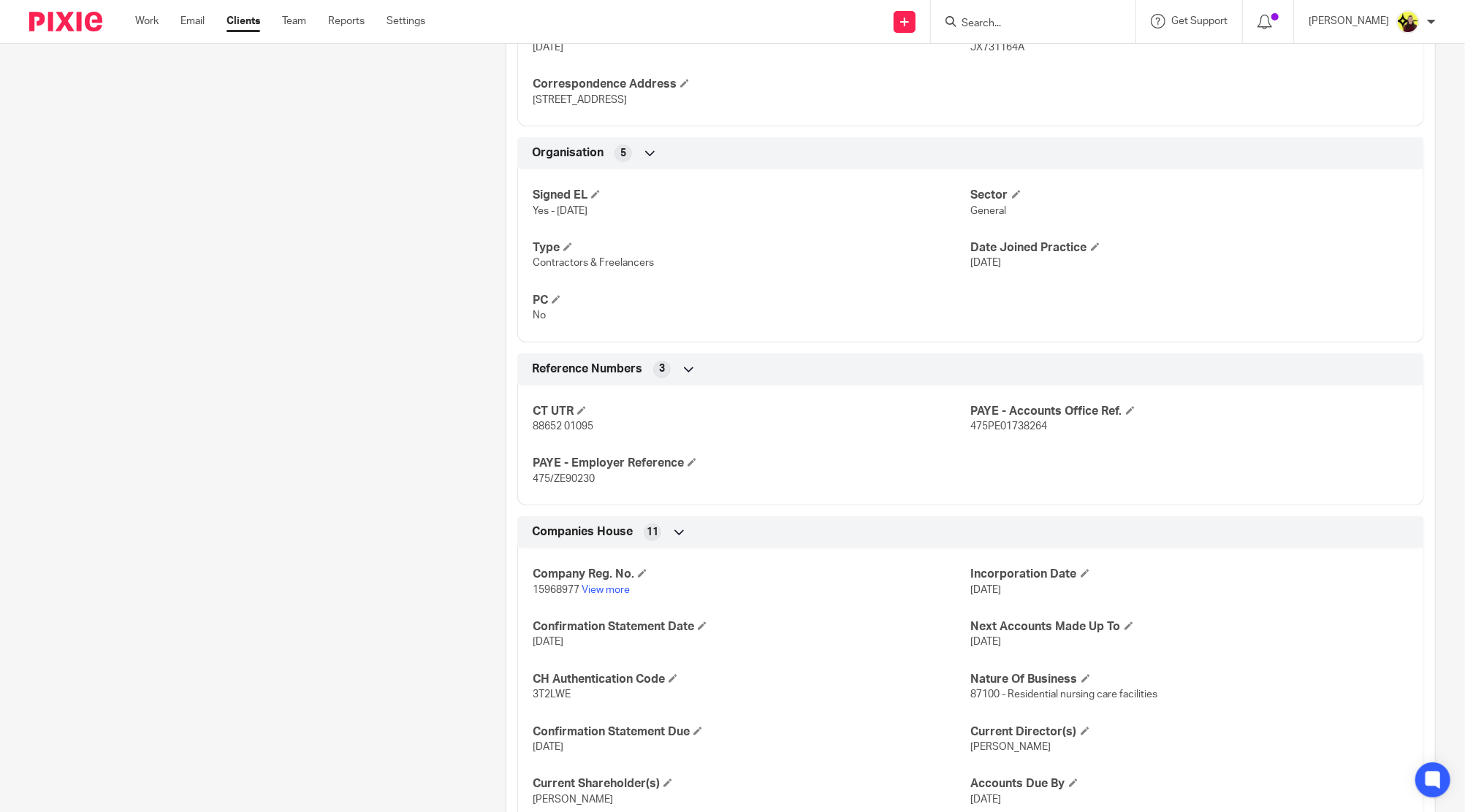
click at [602, 583] on p "15968977 View more" at bounding box center [751, 590] width 438 height 14
click at [602, 592] on link "View more" at bounding box center [605, 590] width 48 height 10
click at [1061, 27] on input "Search" at bounding box center [1026, 24] width 132 height 13
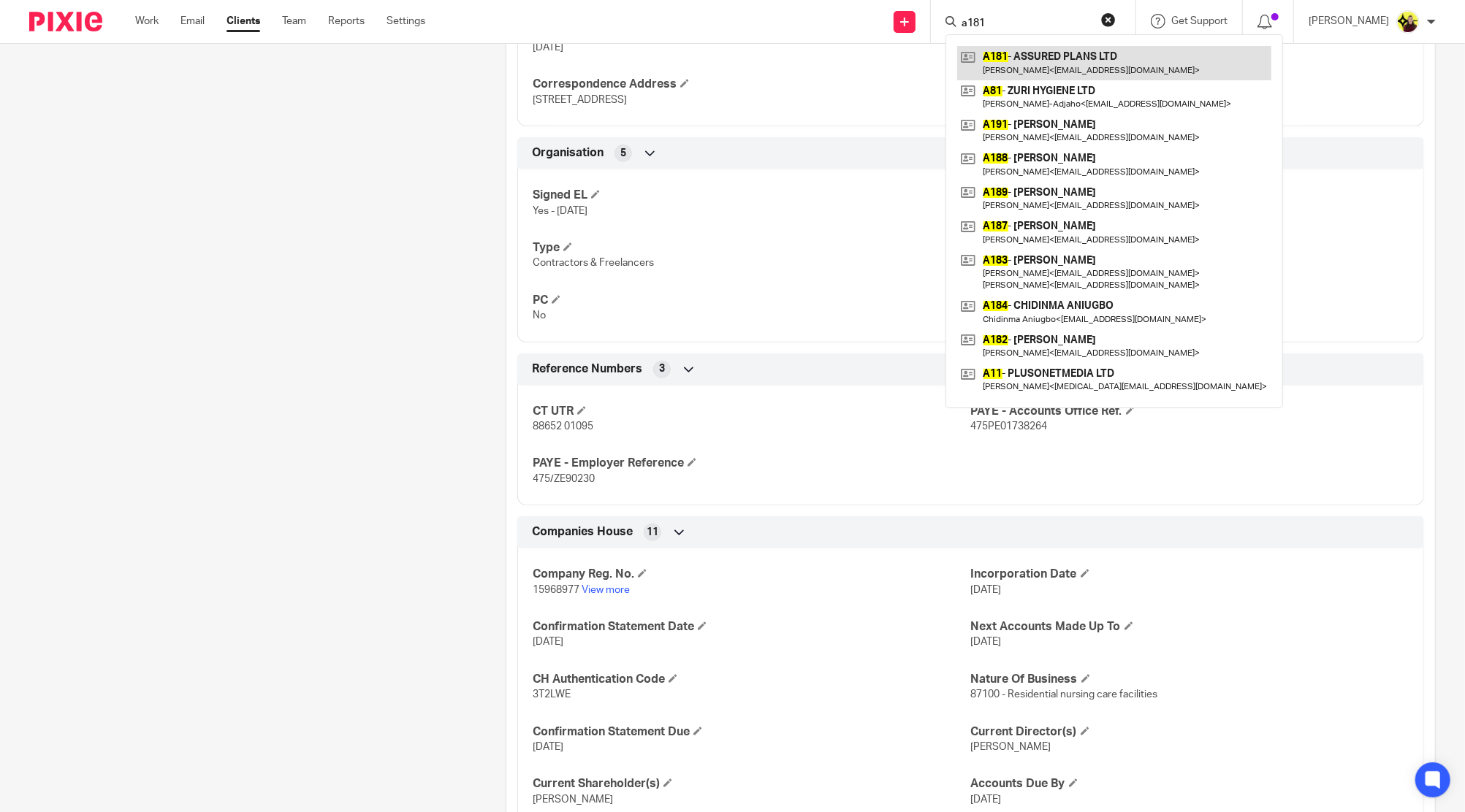
type input "a181"
click at [1068, 75] on link at bounding box center [1114, 62] width 314 height 33
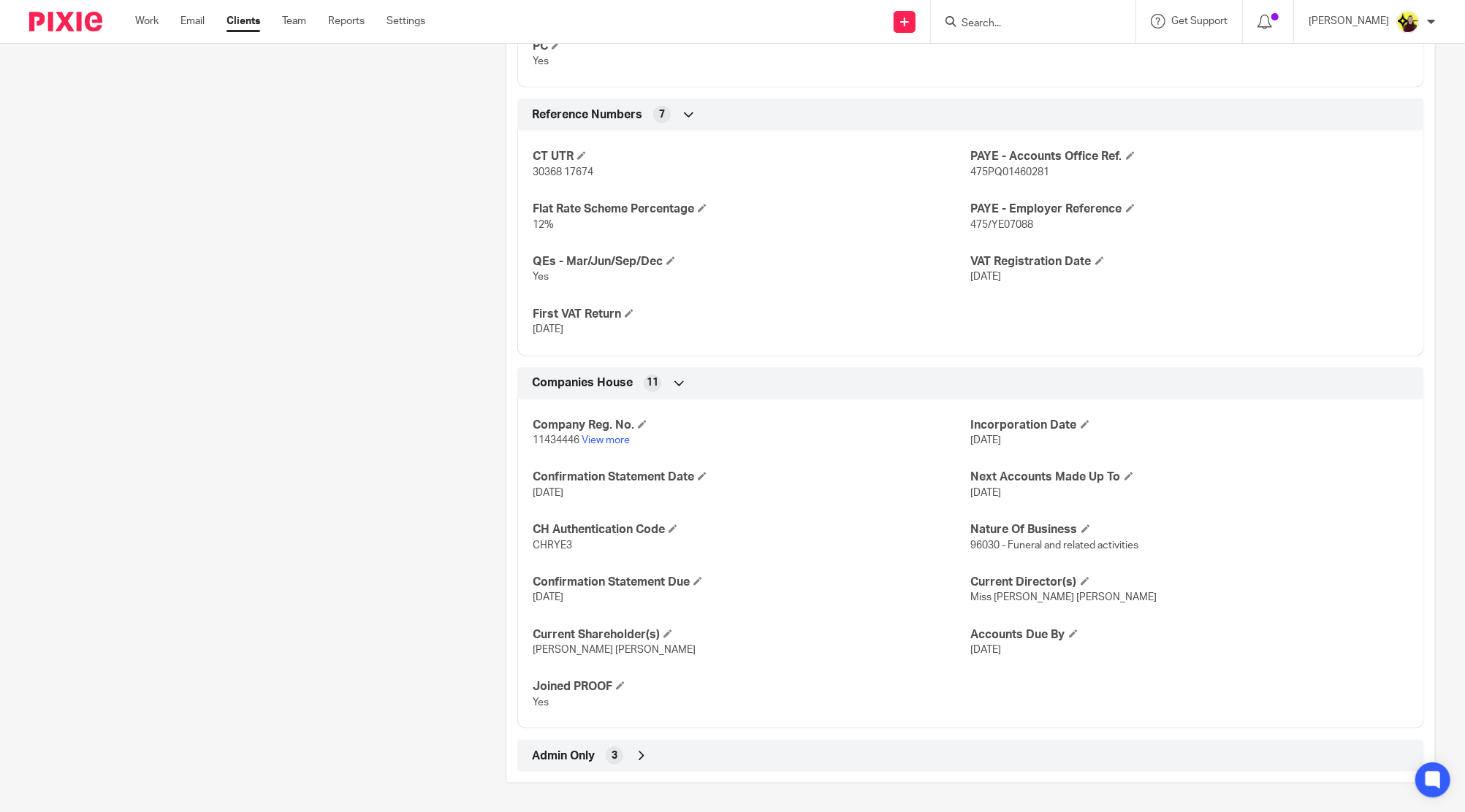
click at [696, 753] on div "Admin Only 3" at bounding box center [971, 756] width 885 height 25
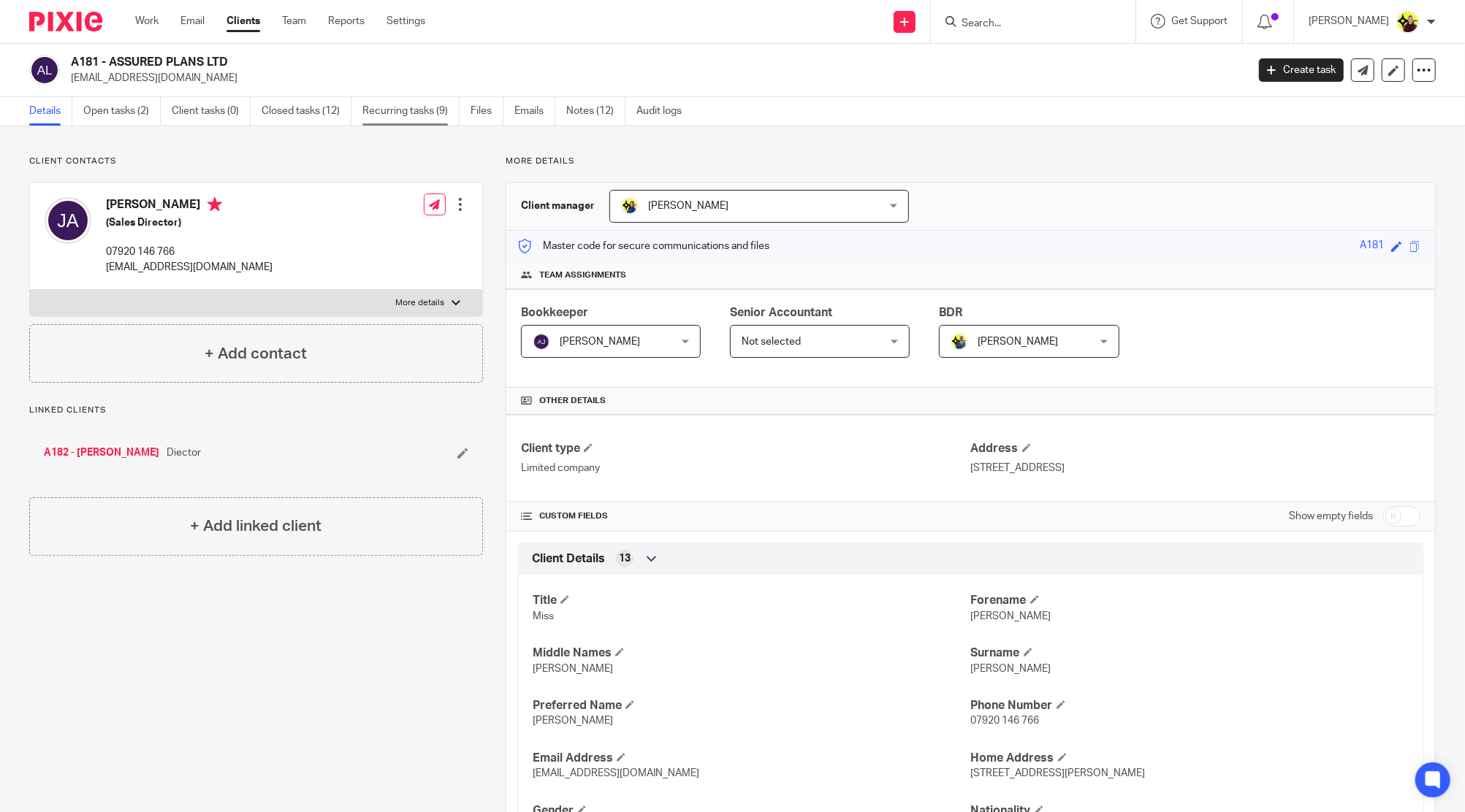
click at [400, 106] on link "Recurring tasks (9)" at bounding box center [411, 111] width 97 height 28
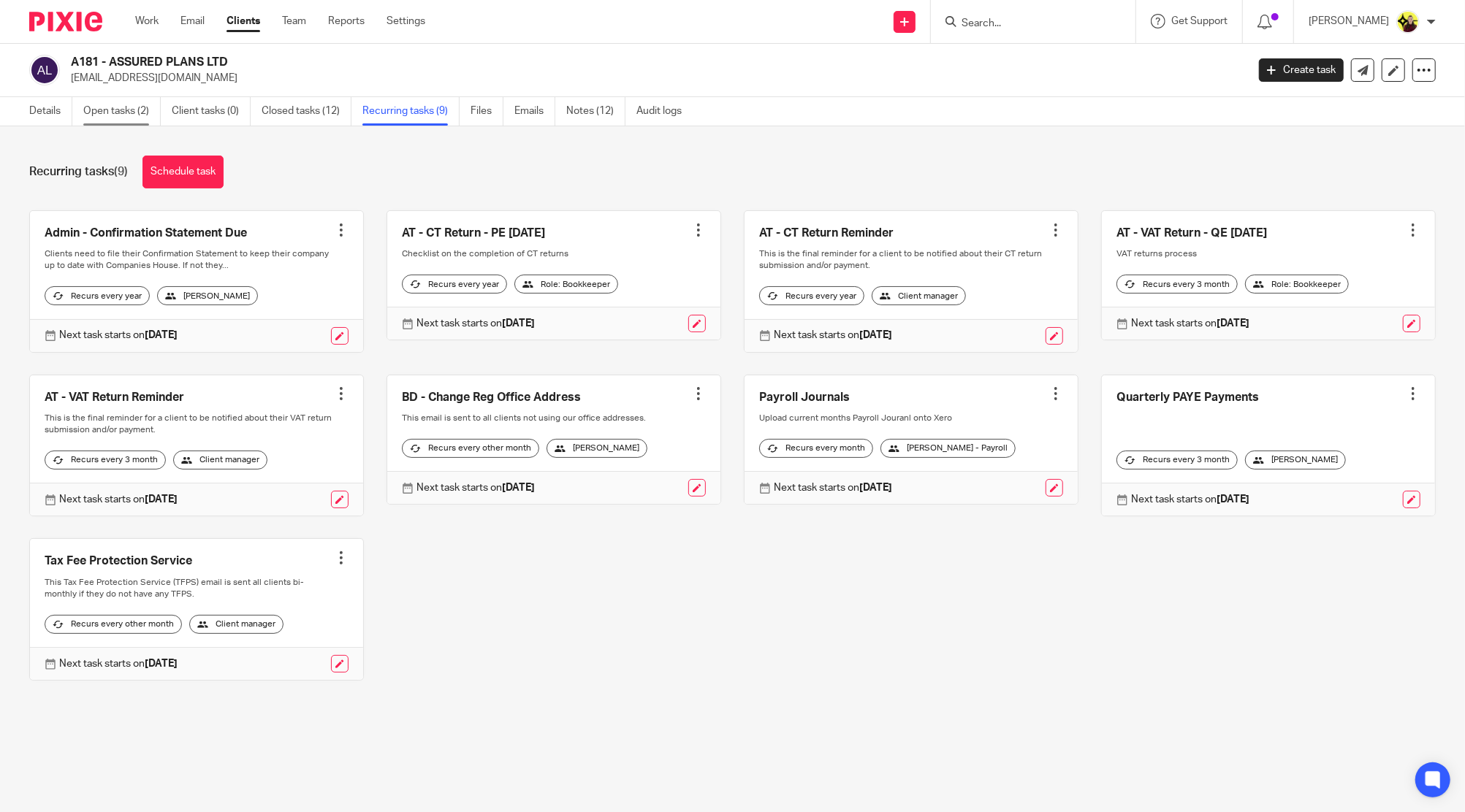
click at [129, 114] on link "Open tasks (2)" at bounding box center [122, 111] width 78 height 28
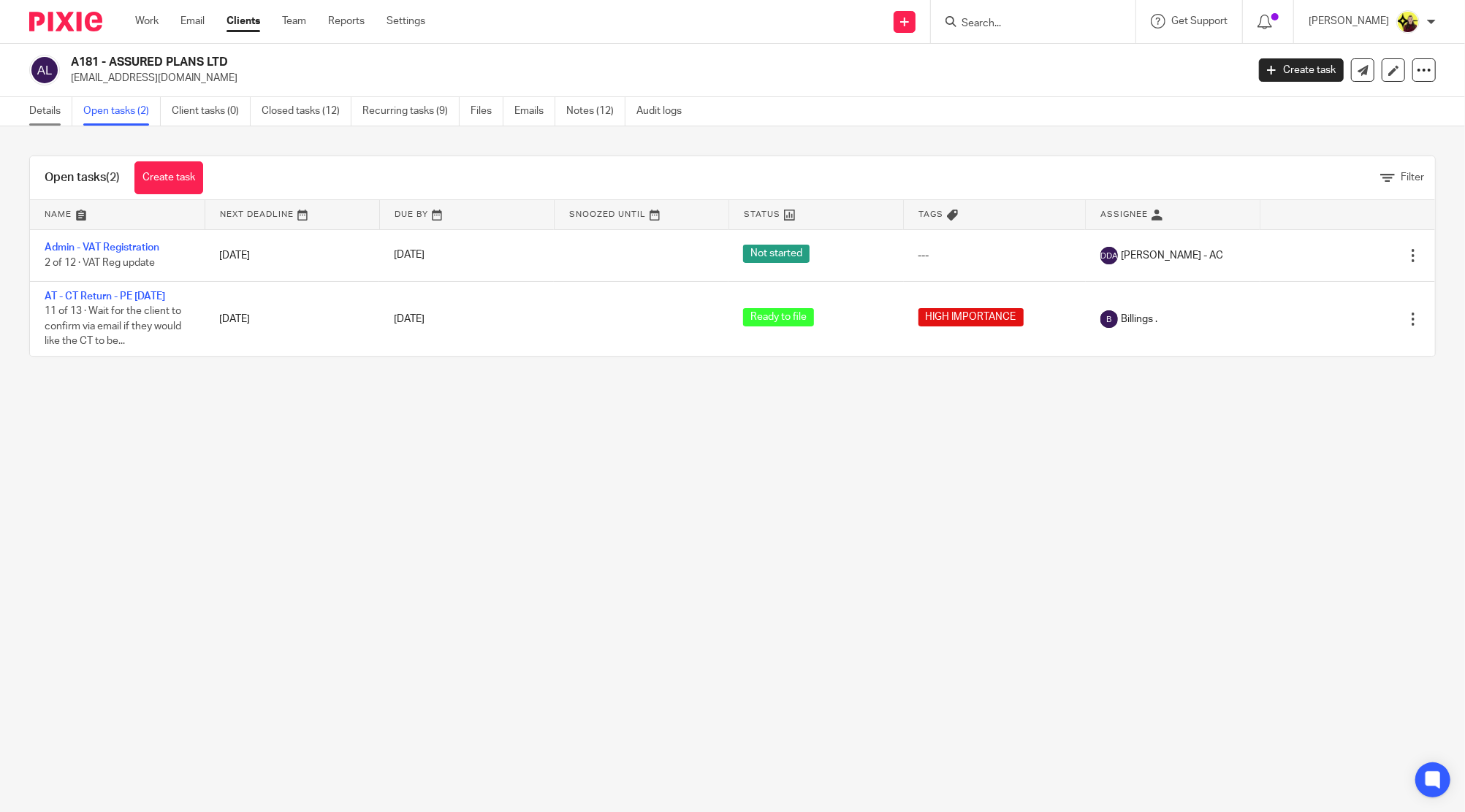
click at [45, 114] on link "Details" at bounding box center [50, 111] width 43 height 28
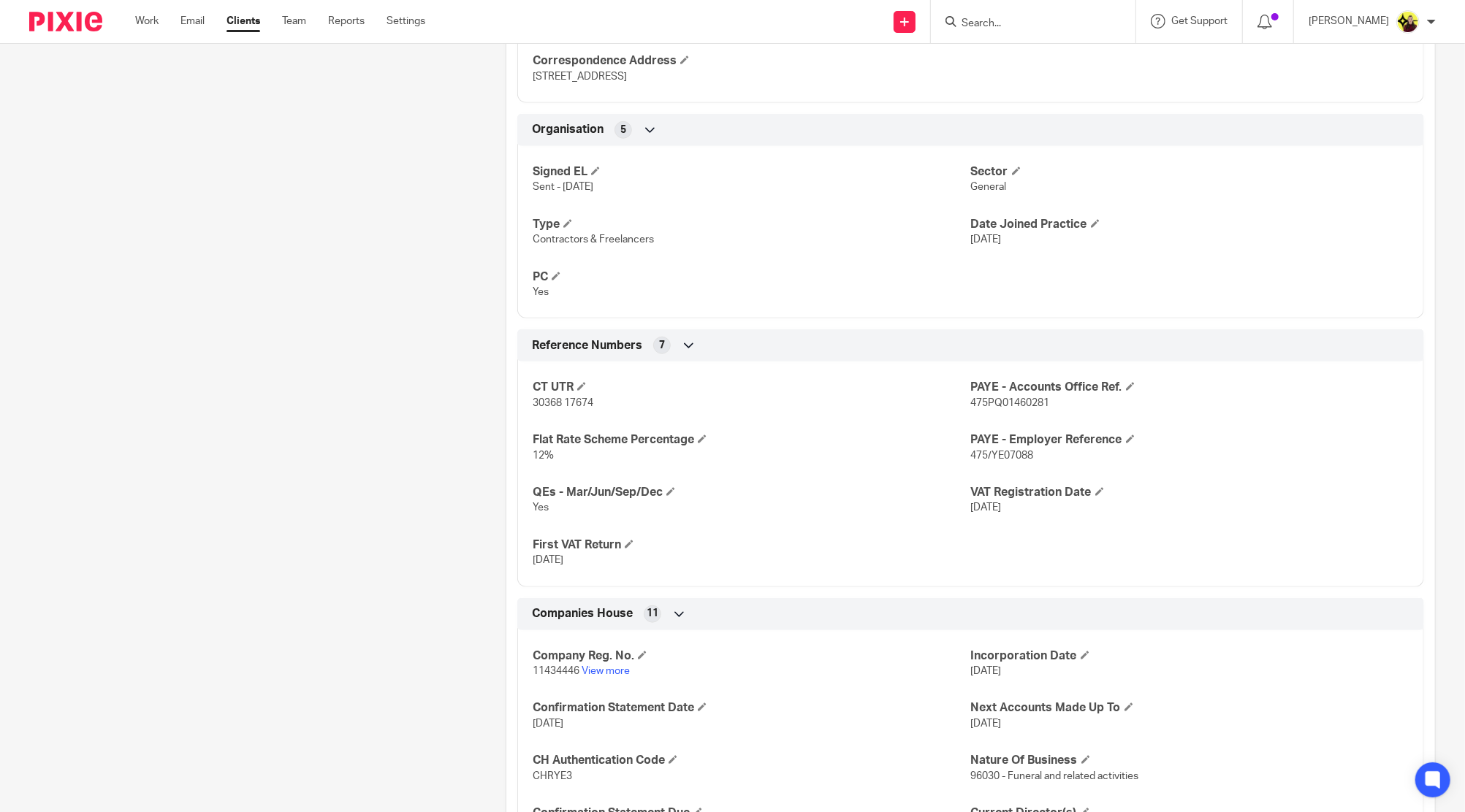
scroll to position [876, 0]
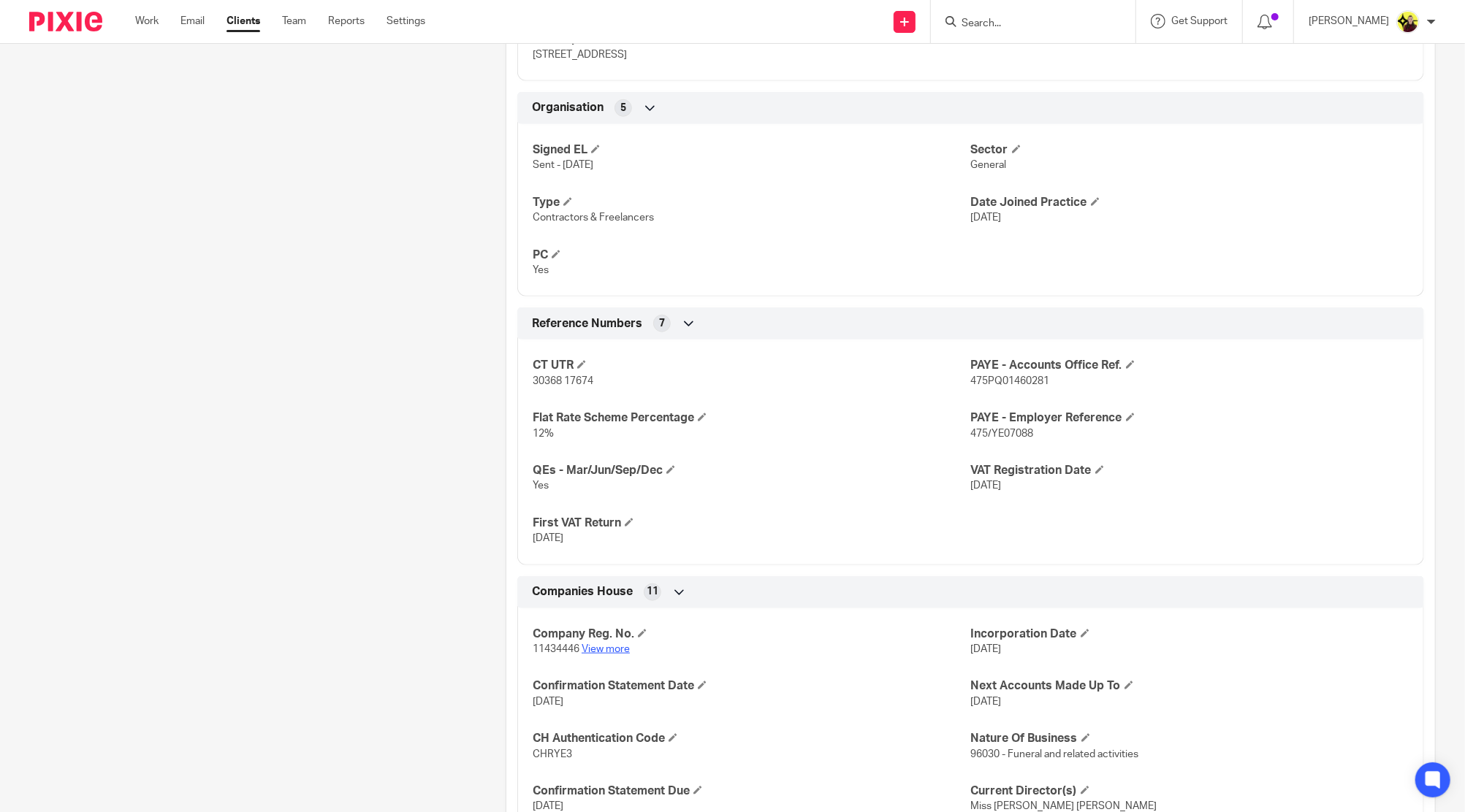
click at [593, 646] on link "View more" at bounding box center [605, 648] width 48 height 10
click at [264, 462] on div "Client contacts [PERSON_NAME] (Sales Director) 07920 146 766 [EMAIL_ADDRESS][DO…" at bounding box center [245, 135] width 477 height 1713
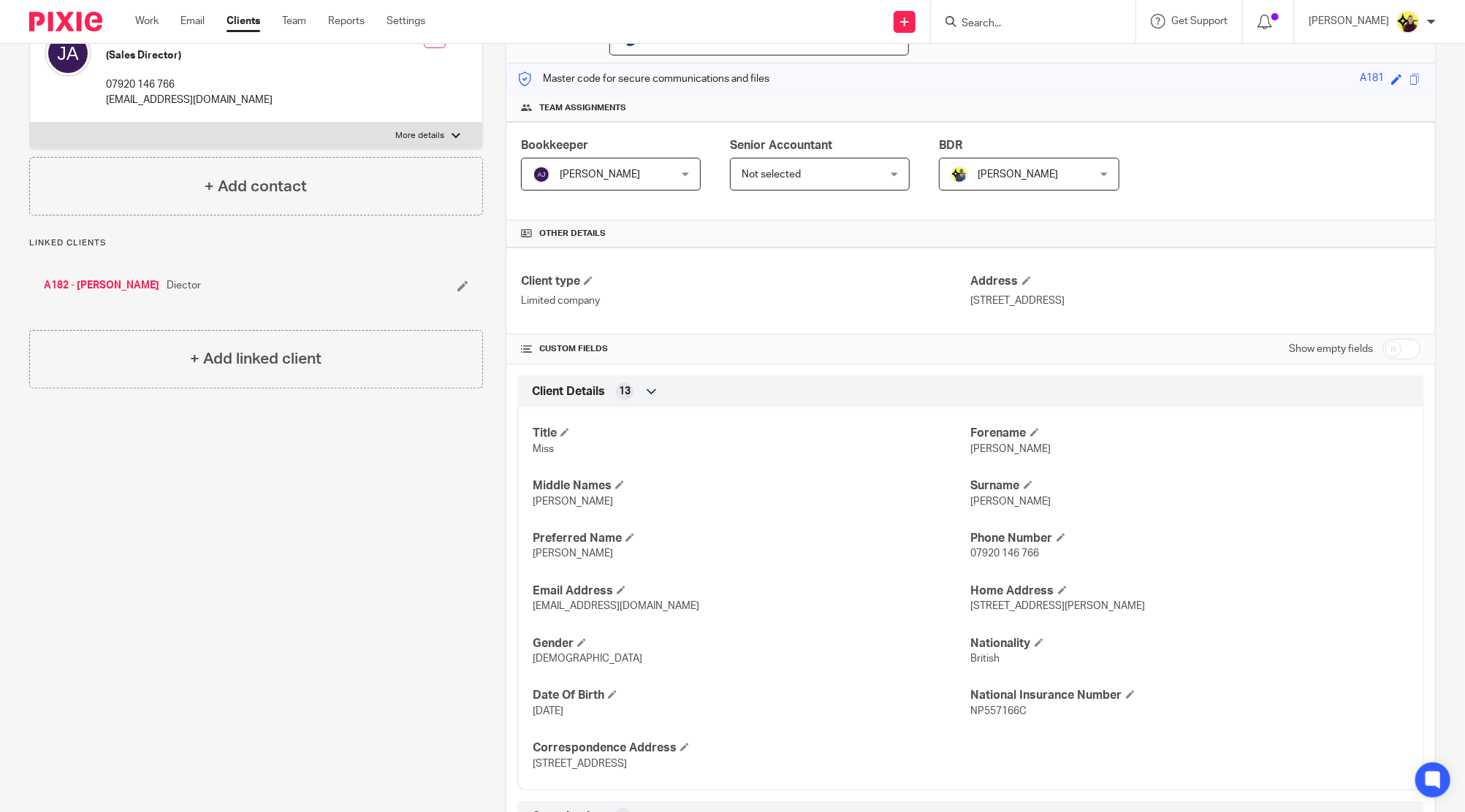
scroll to position [0, 0]
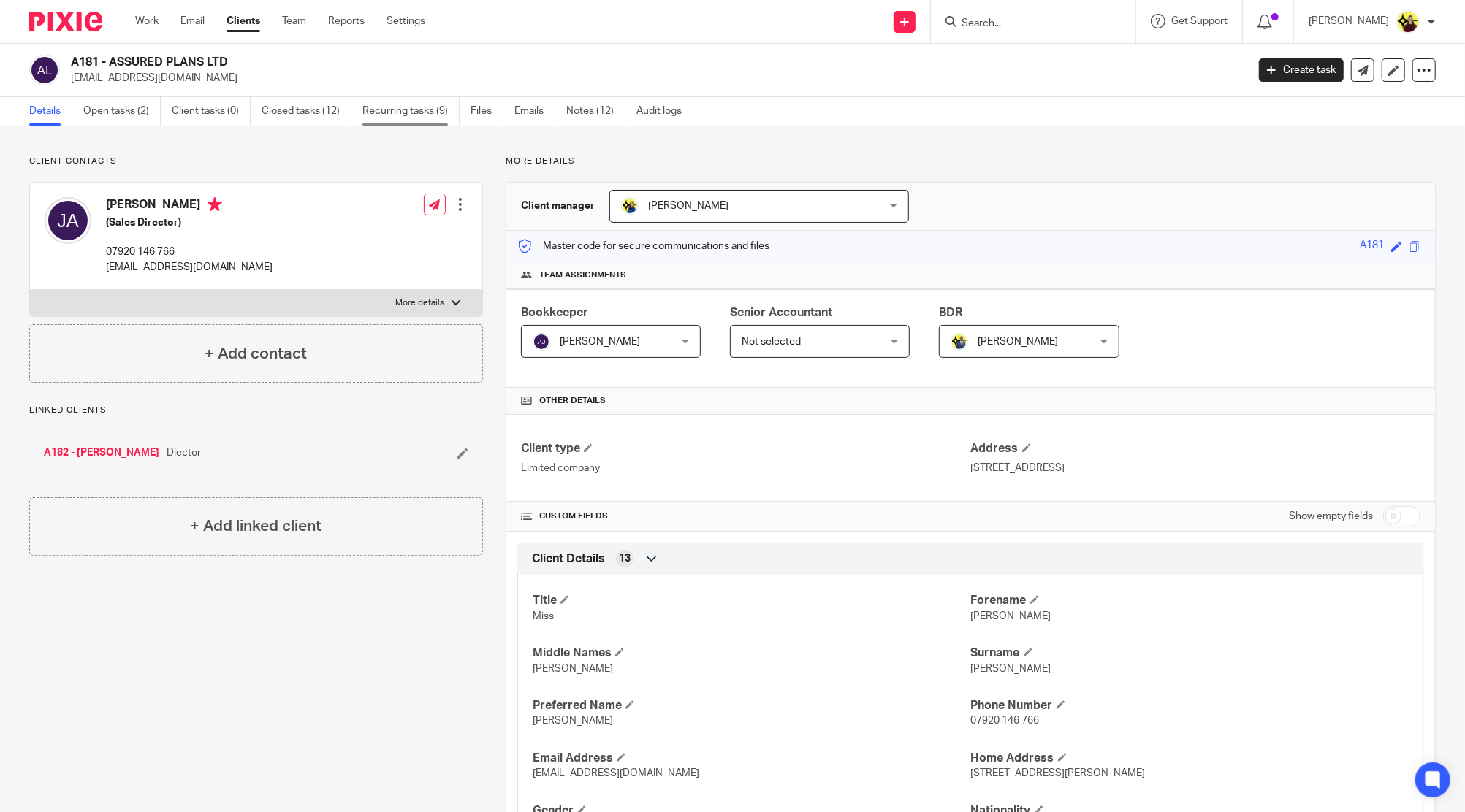
click at [433, 105] on link "Recurring tasks (9)" at bounding box center [411, 111] width 97 height 28
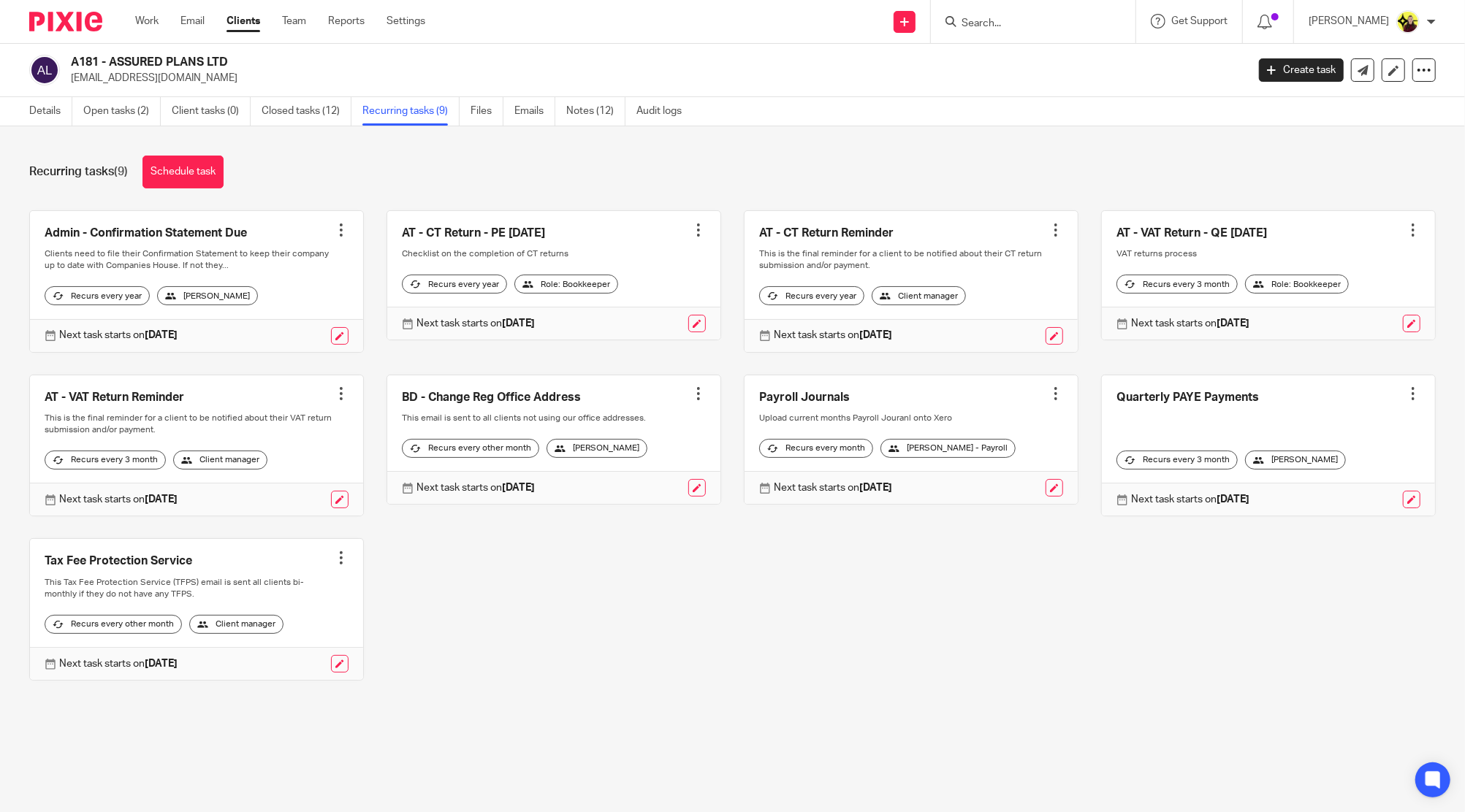
click at [1103, 31] on div at bounding box center [1033, 21] width 205 height 43
click at [1091, 22] on input "Search" at bounding box center [1026, 24] width 132 height 13
type input "C12"
click at [1076, 72] on link at bounding box center [1080, 62] width 247 height 33
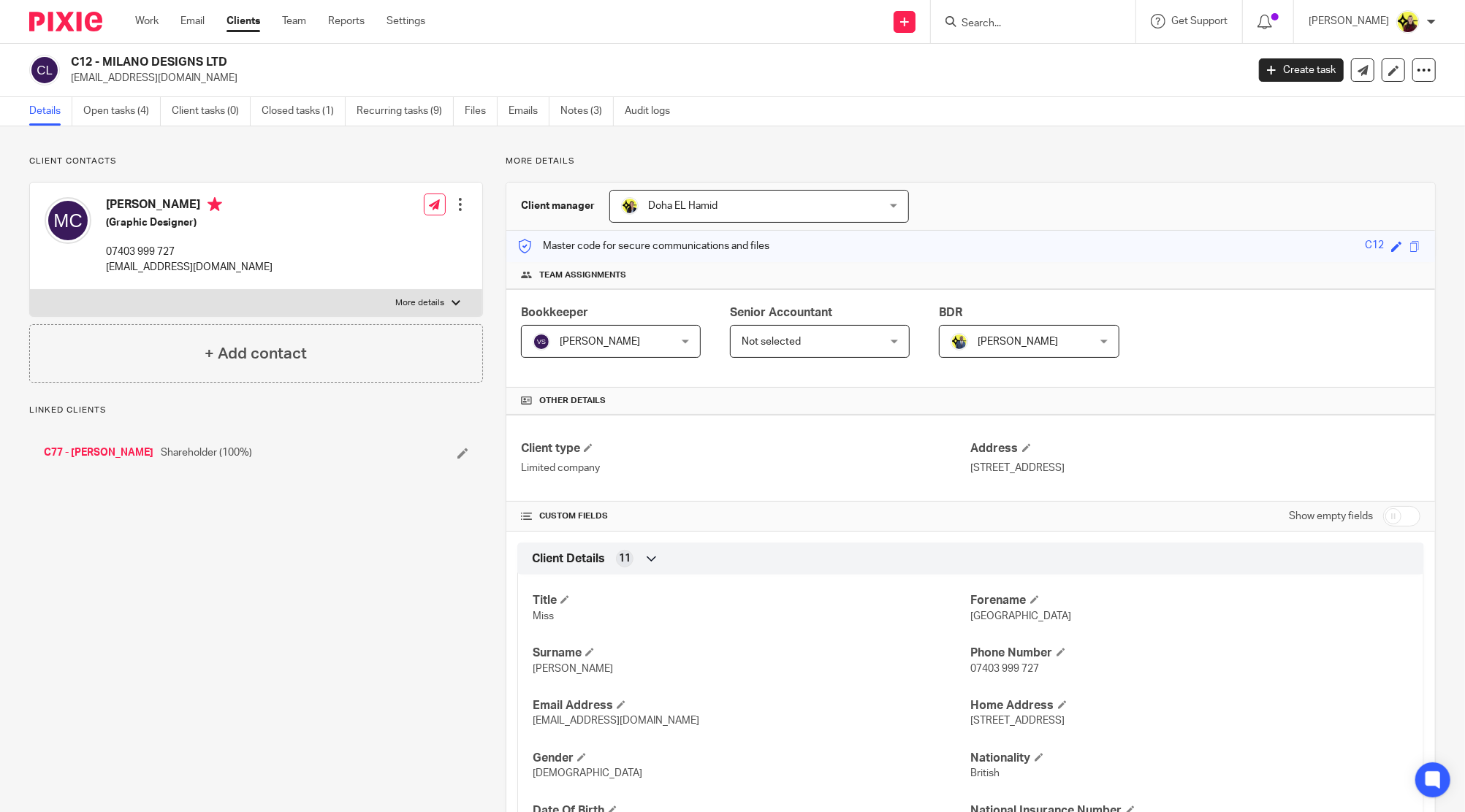
scroll to position [927, 0]
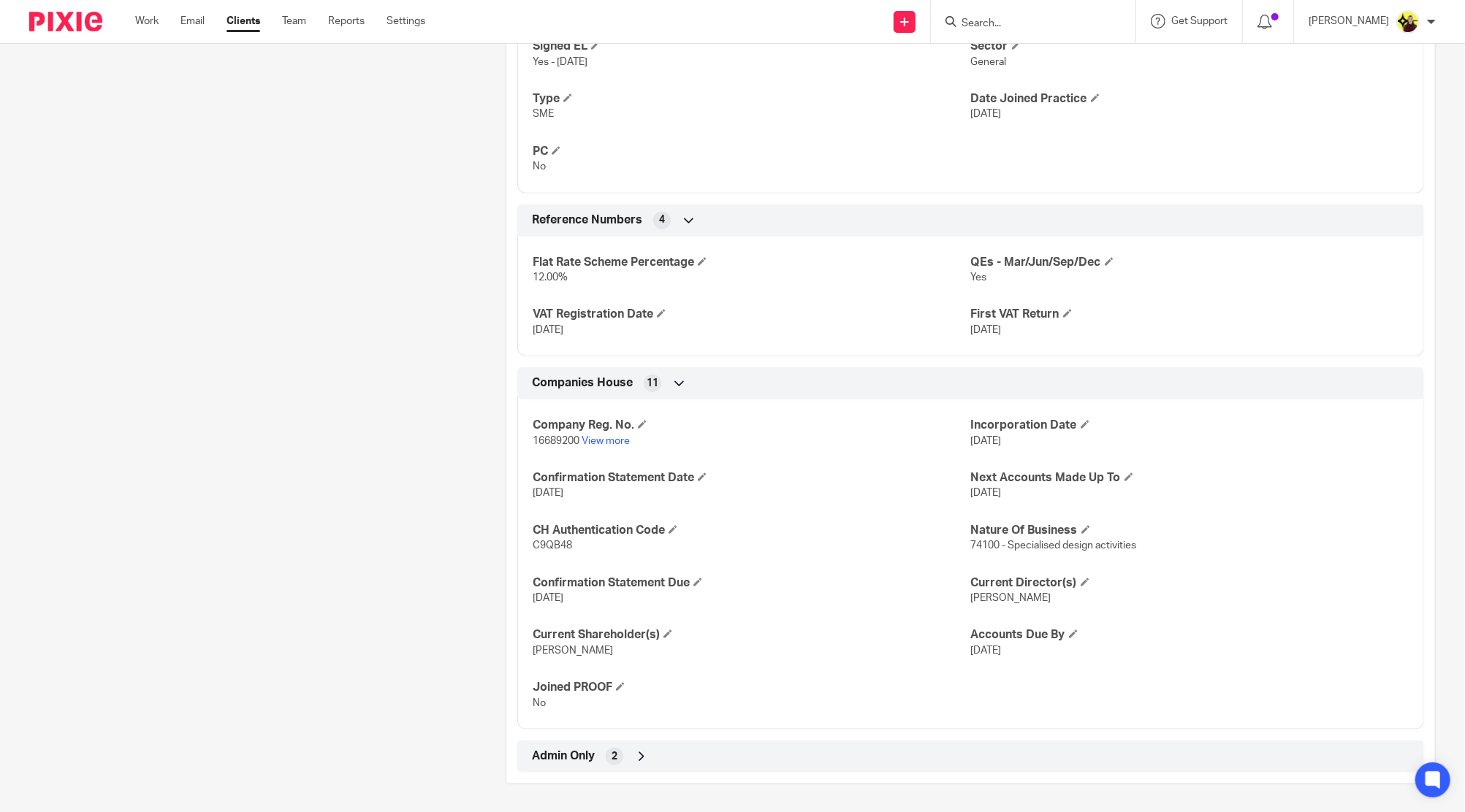
click at [835, 753] on div "Admin Only 2" at bounding box center [971, 756] width 885 height 25
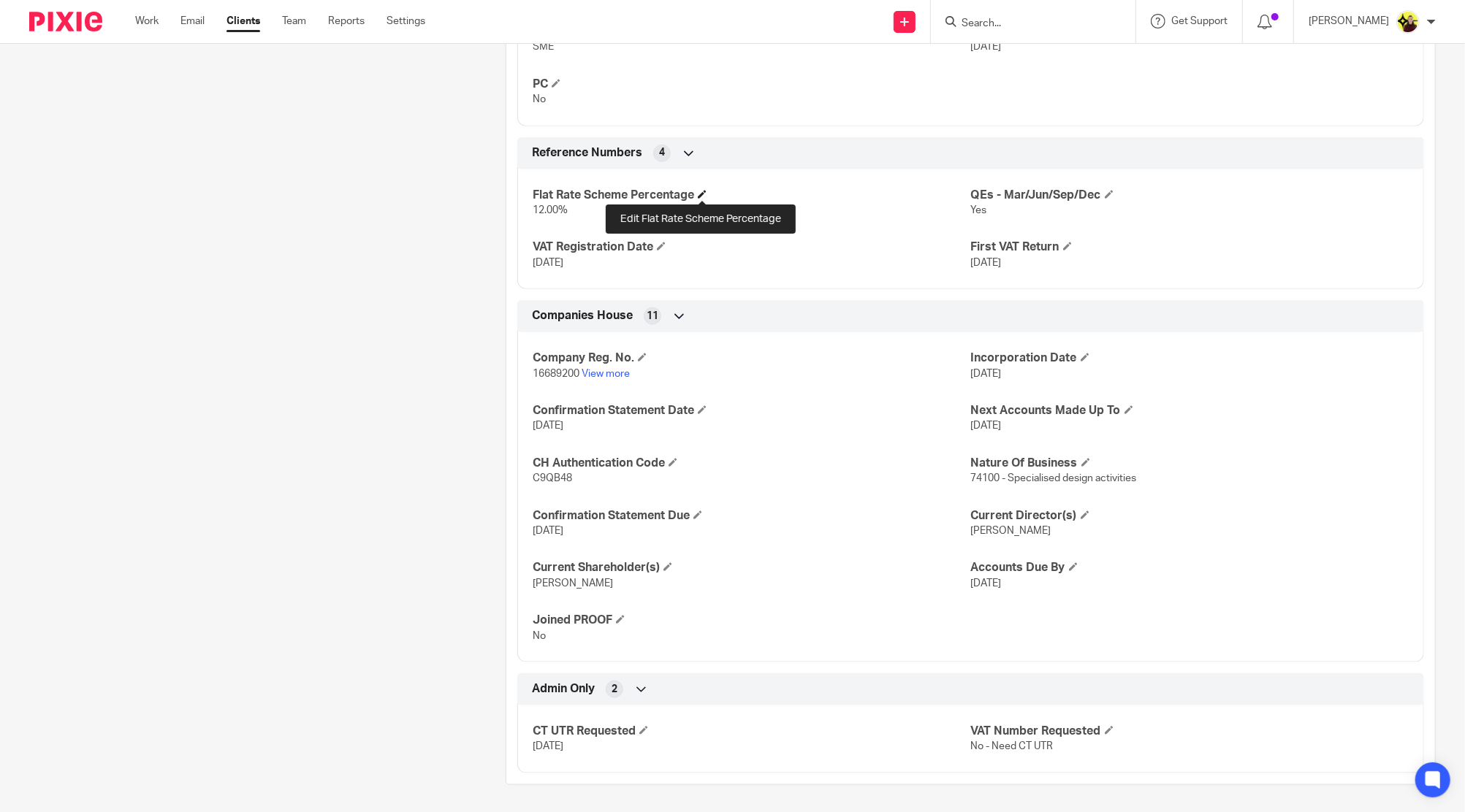
click at [698, 192] on span at bounding box center [702, 194] width 9 height 9
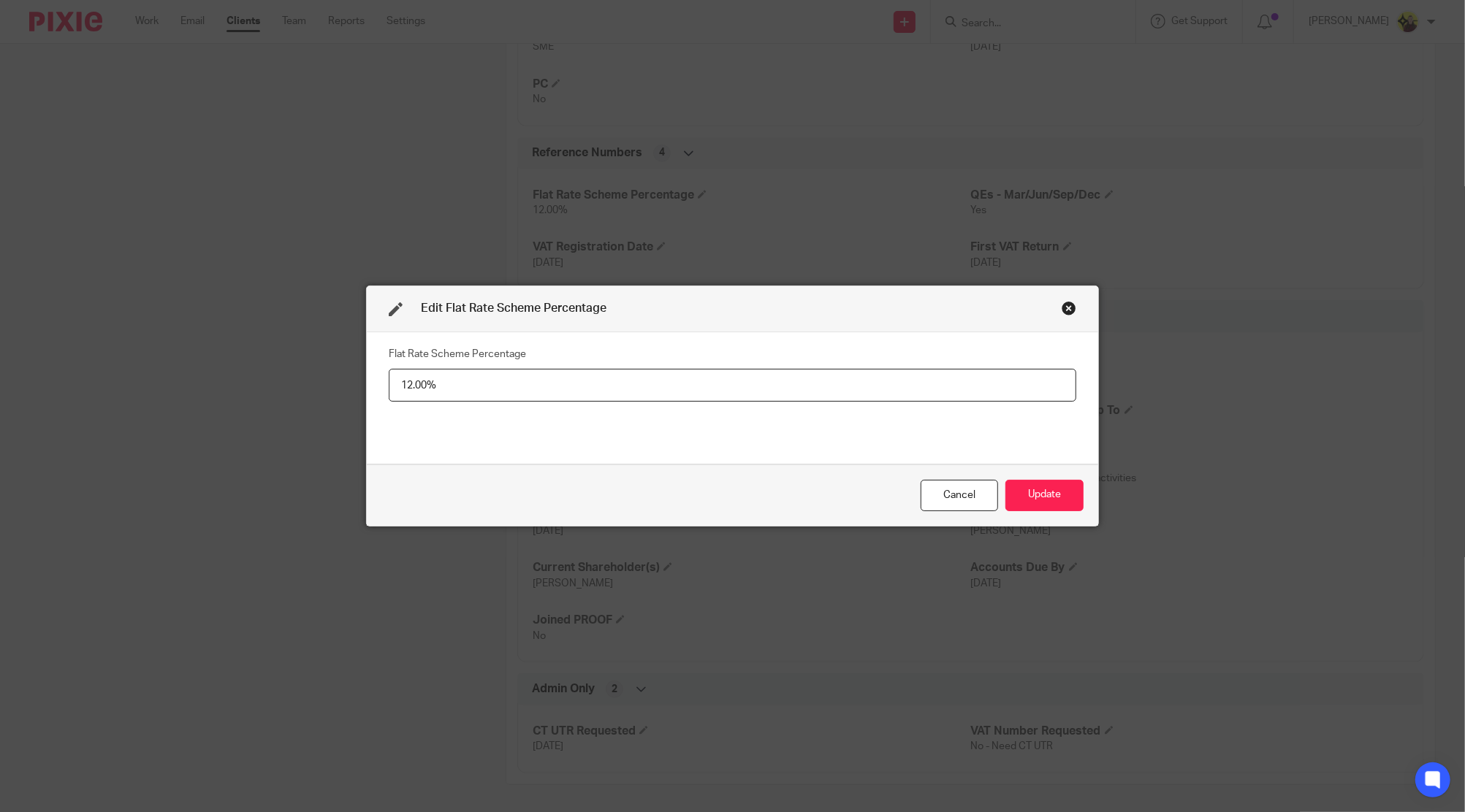
click at [418, 386] on input "12.00%" at bounding box center [732, 385] width 688 height 33
type input "12%"
click at [1045, 484] on button "Update" at bounding box center [1044, 495] width 78 height 31
click at [1036, 499] on button "Update" at bounding box center [1044, 495] width 78 height 31
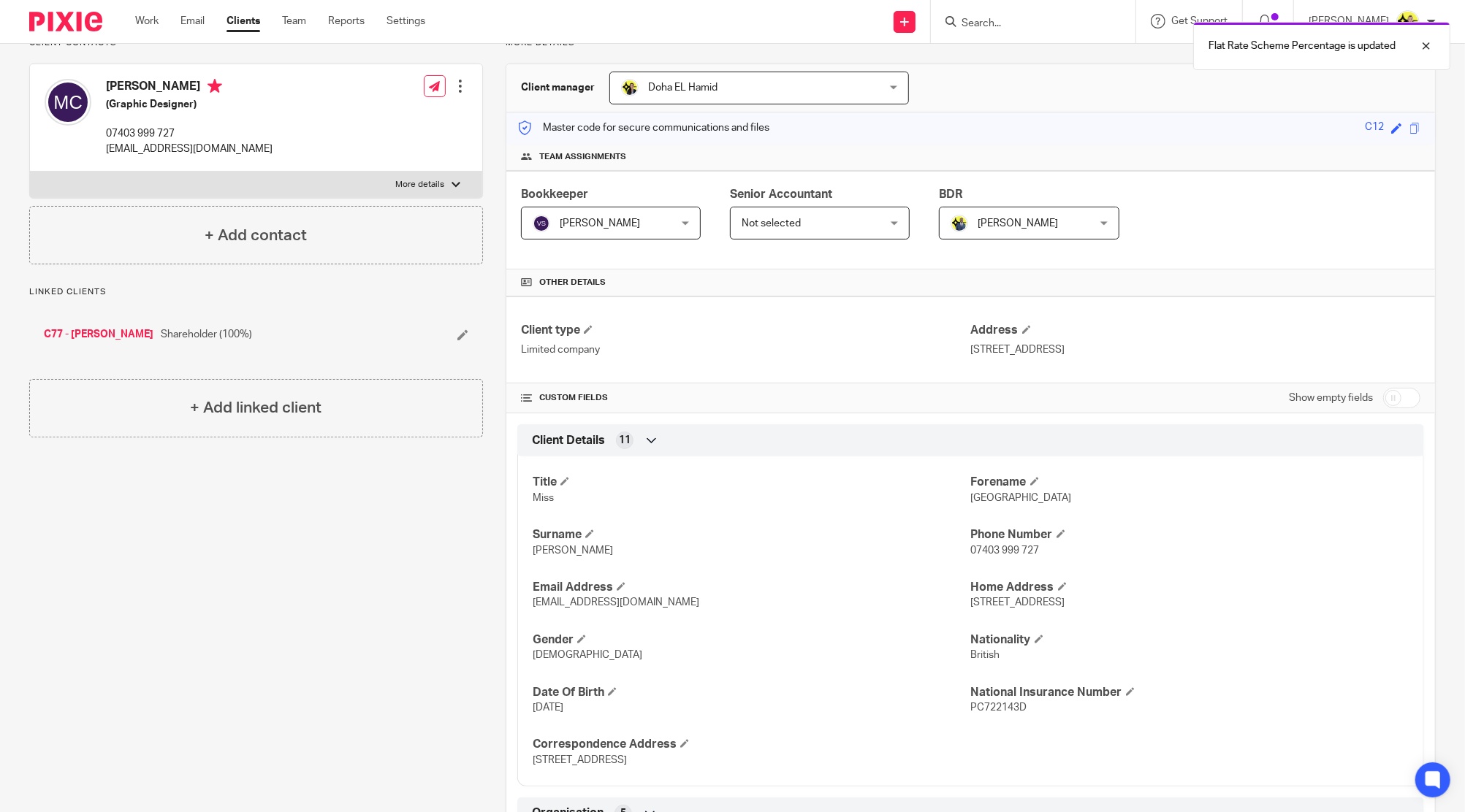
scroll to position [0, 0]
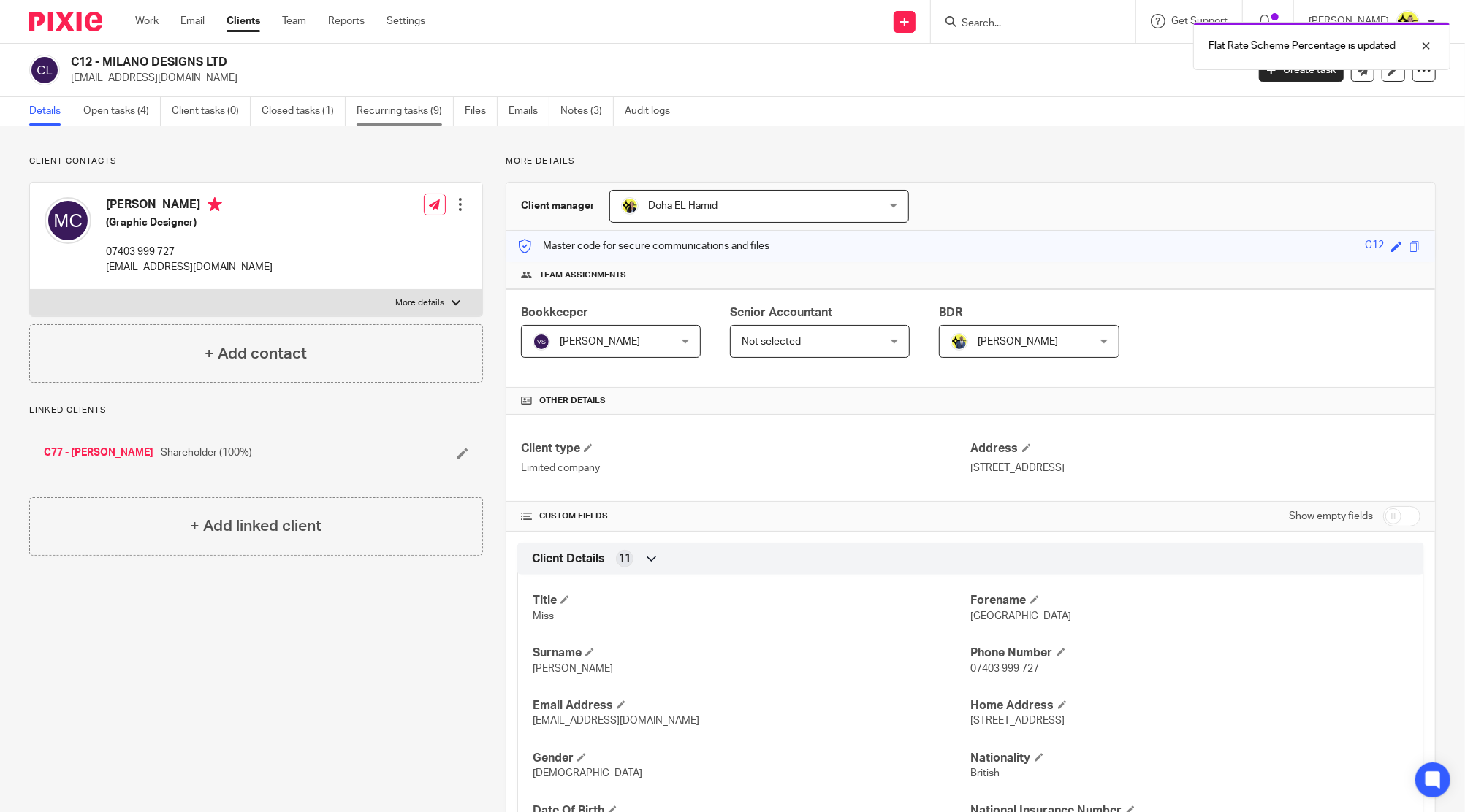
click at [375, 124] on link "Recurring tasks (9)" at bounding box center [405, 111] width 97 height 28
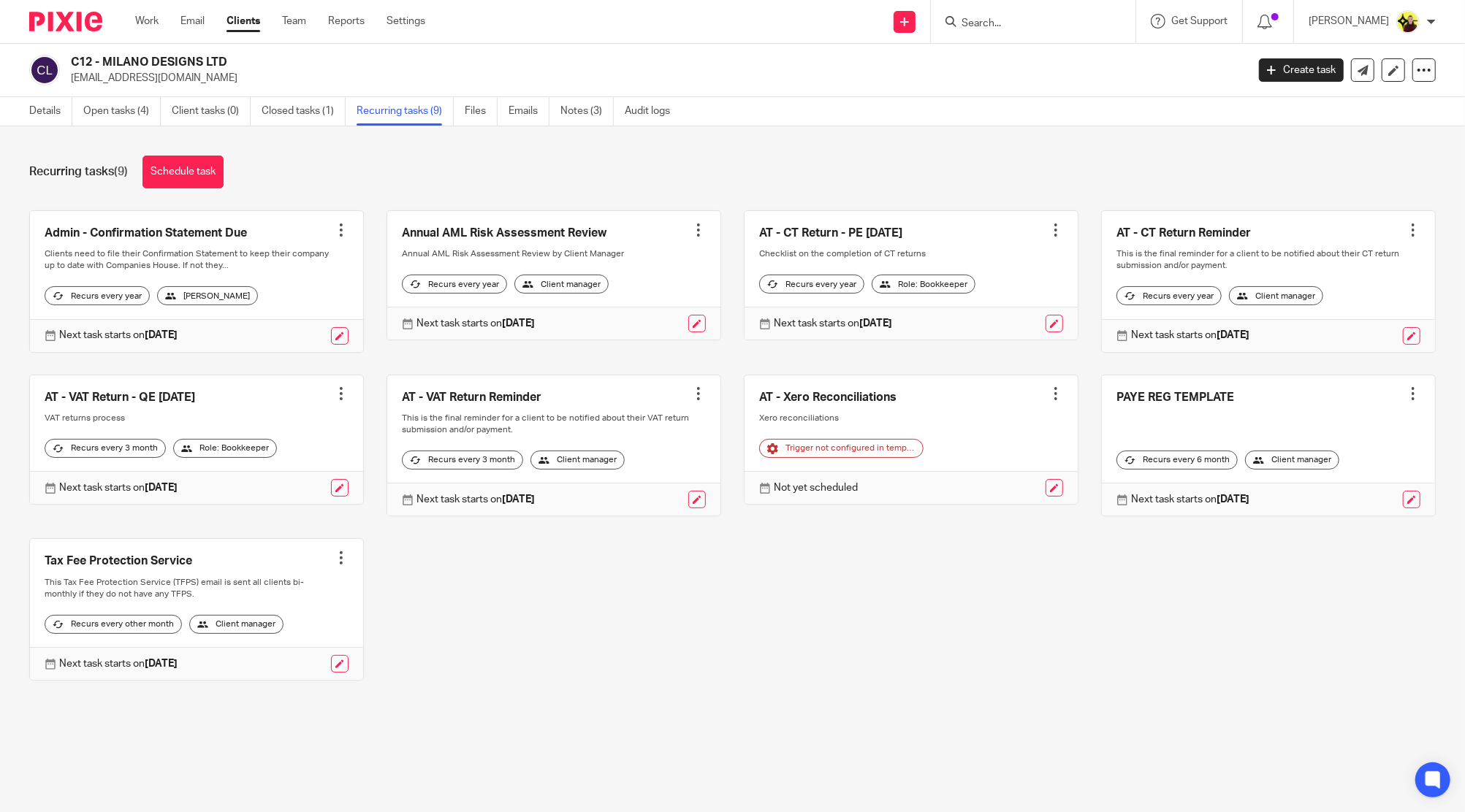
click at [1048, 401] on div at bounding box center [1055, 393] width 14 height 14
click at [988, 502] on button "Cancel schedule" at bounding box center [980, 498] width 117 height 19
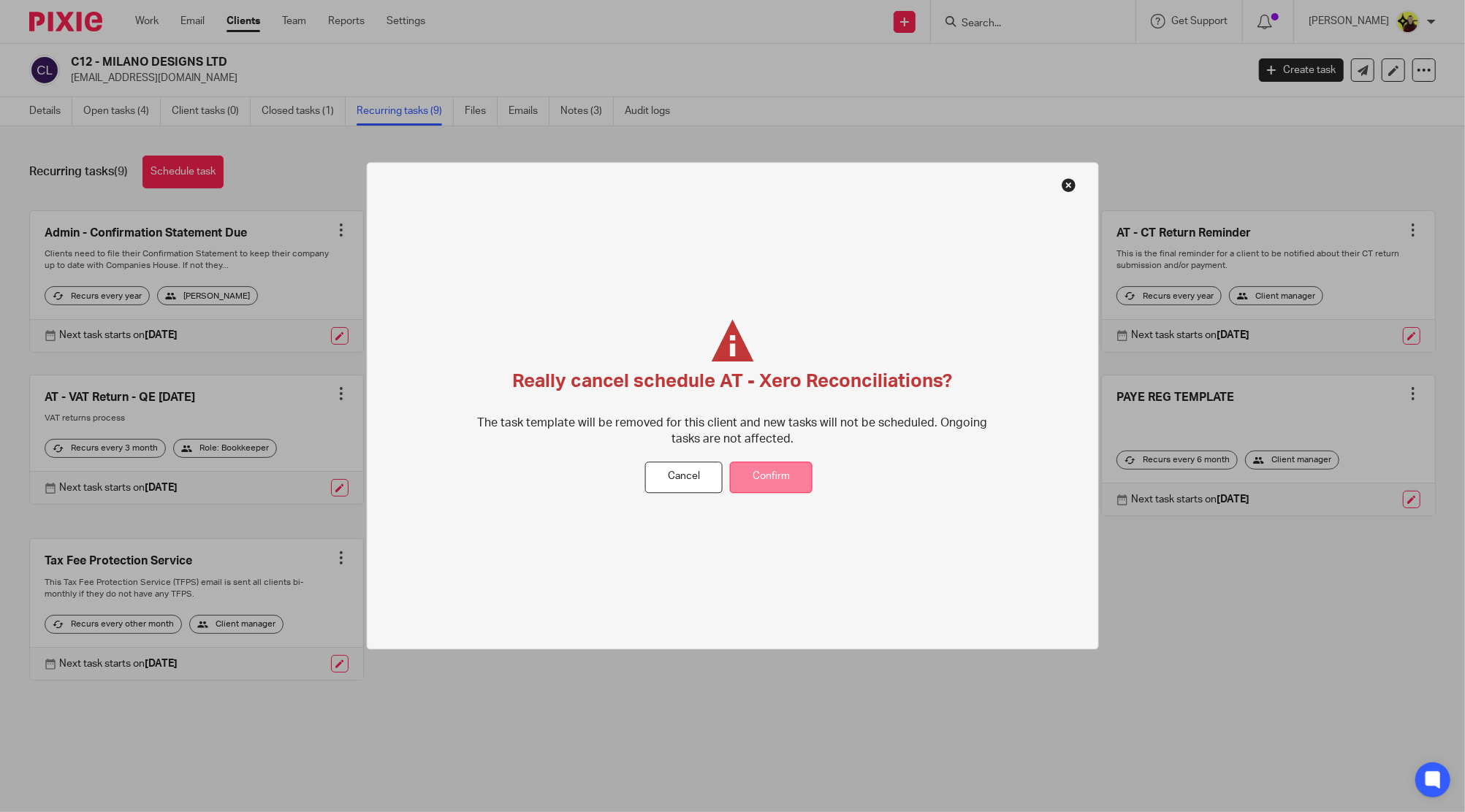
click at [775, 476] on button "Confirm" at bounding box center [771, 476] width 82 height 31
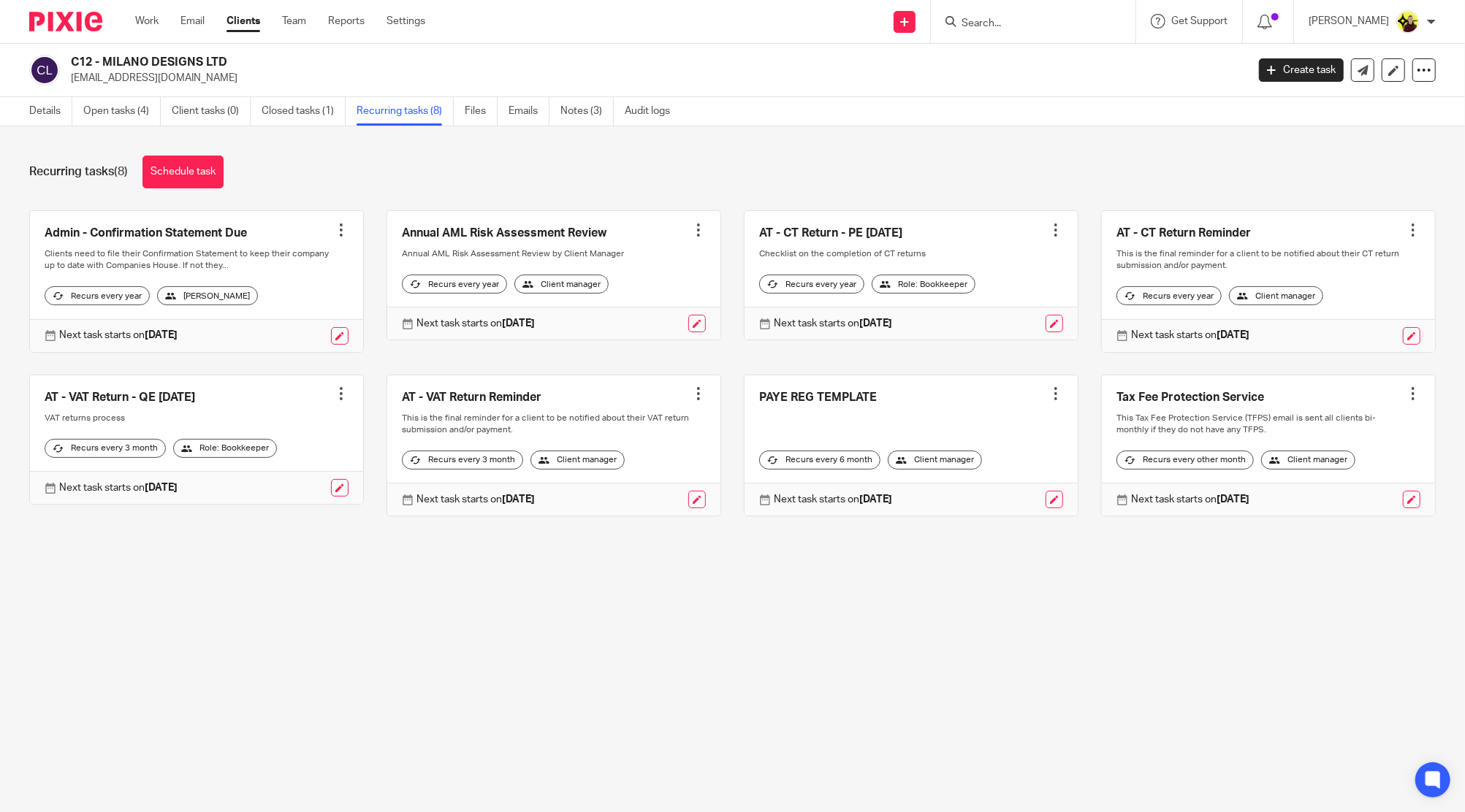
drag, startPoint x: 189, startPoint y: 174, endPoint x: 1215, endPoint y: 353, distance: 1041.5
click at [189, 174] on link "Schedule task" at bounding box center [183, 171] width 81 height 33
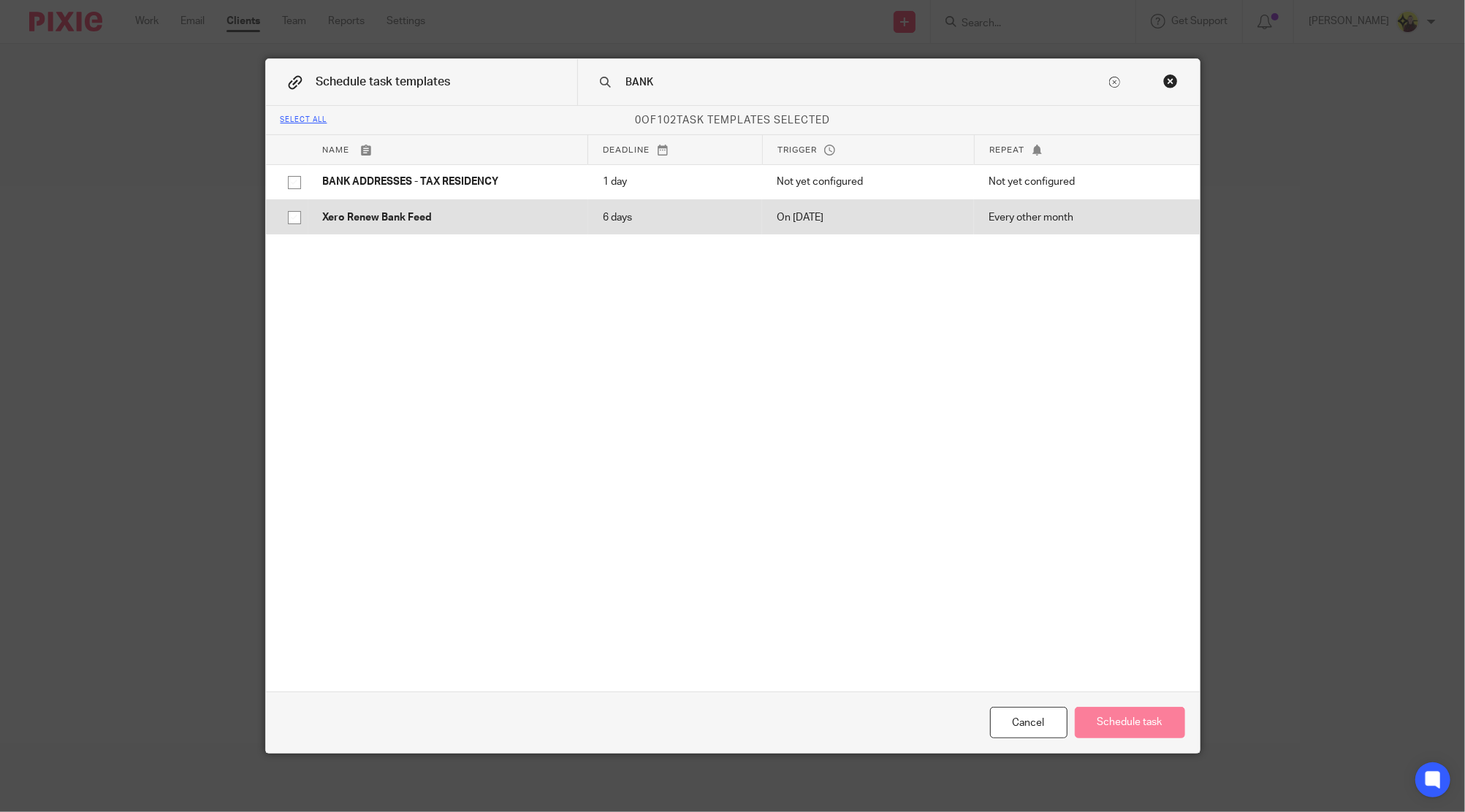
type input "BANK"
click at [603, 210] on p "6 days" at bounding box center [675, 217] width 145 height 14
checkbox input "true"
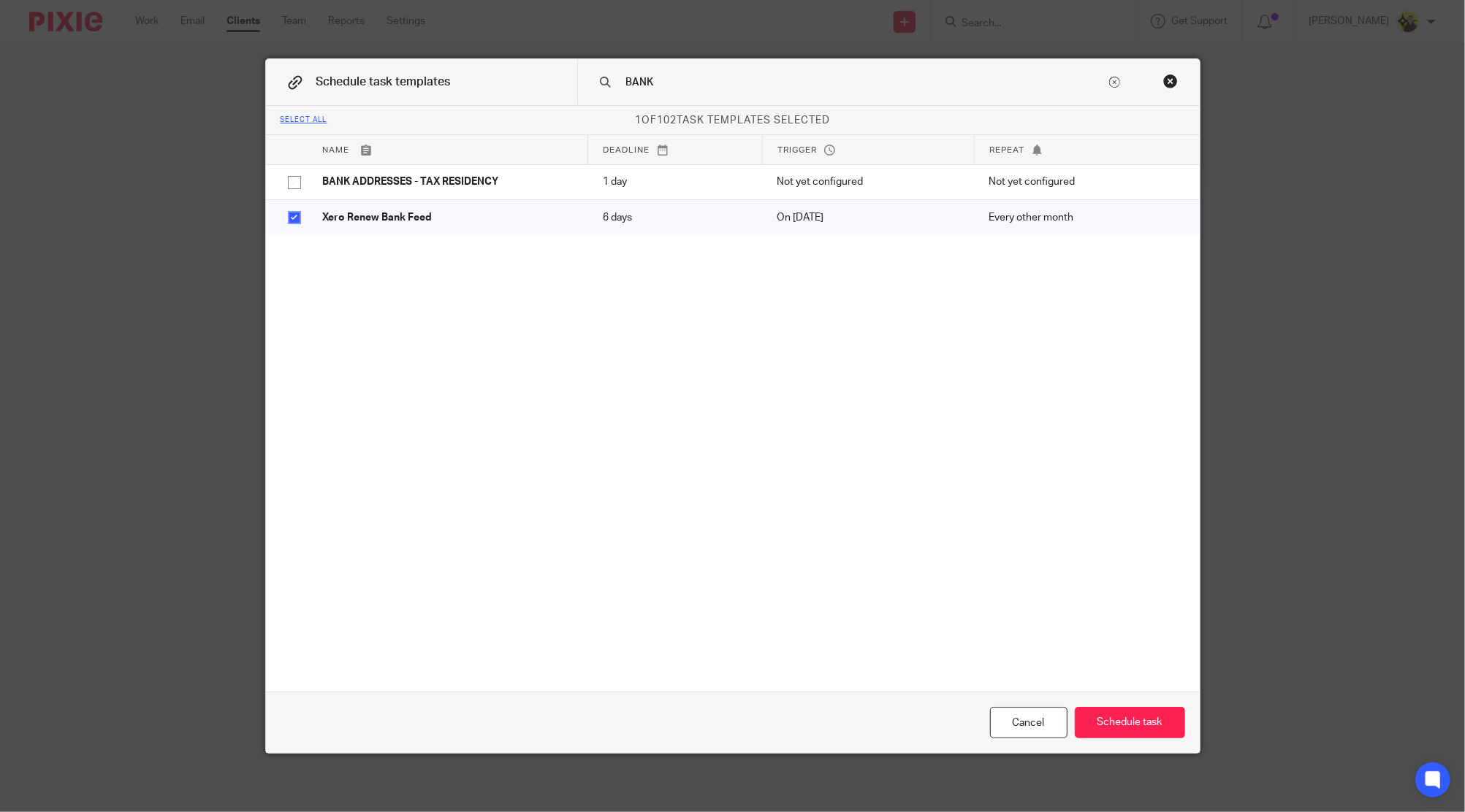
click at [1125, 705] on div "Cancel Schedule task" at bounding box center [732, 722] width 934 height 62
click at [1124, 733] on button "Schedule task" at bounding box center [1129, 722] width 110 height 31
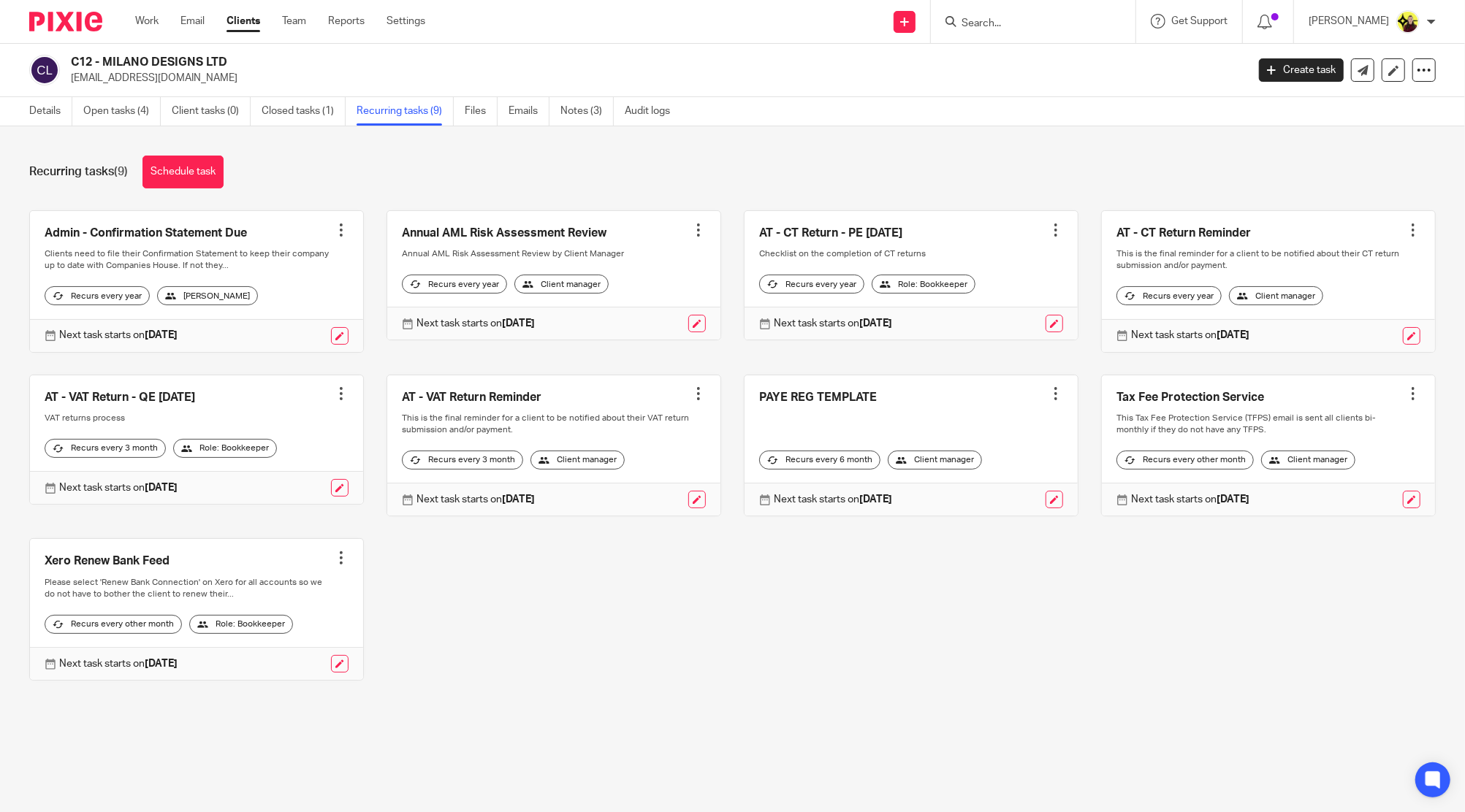
drag, startPoint x: 1058, startPoint y: 16, endPoint x: 1087, endPoint y: 36, distance: 35.2
click at [1058, 18] on input "Search" at bounding box center [1026, 24] width 132 height 13
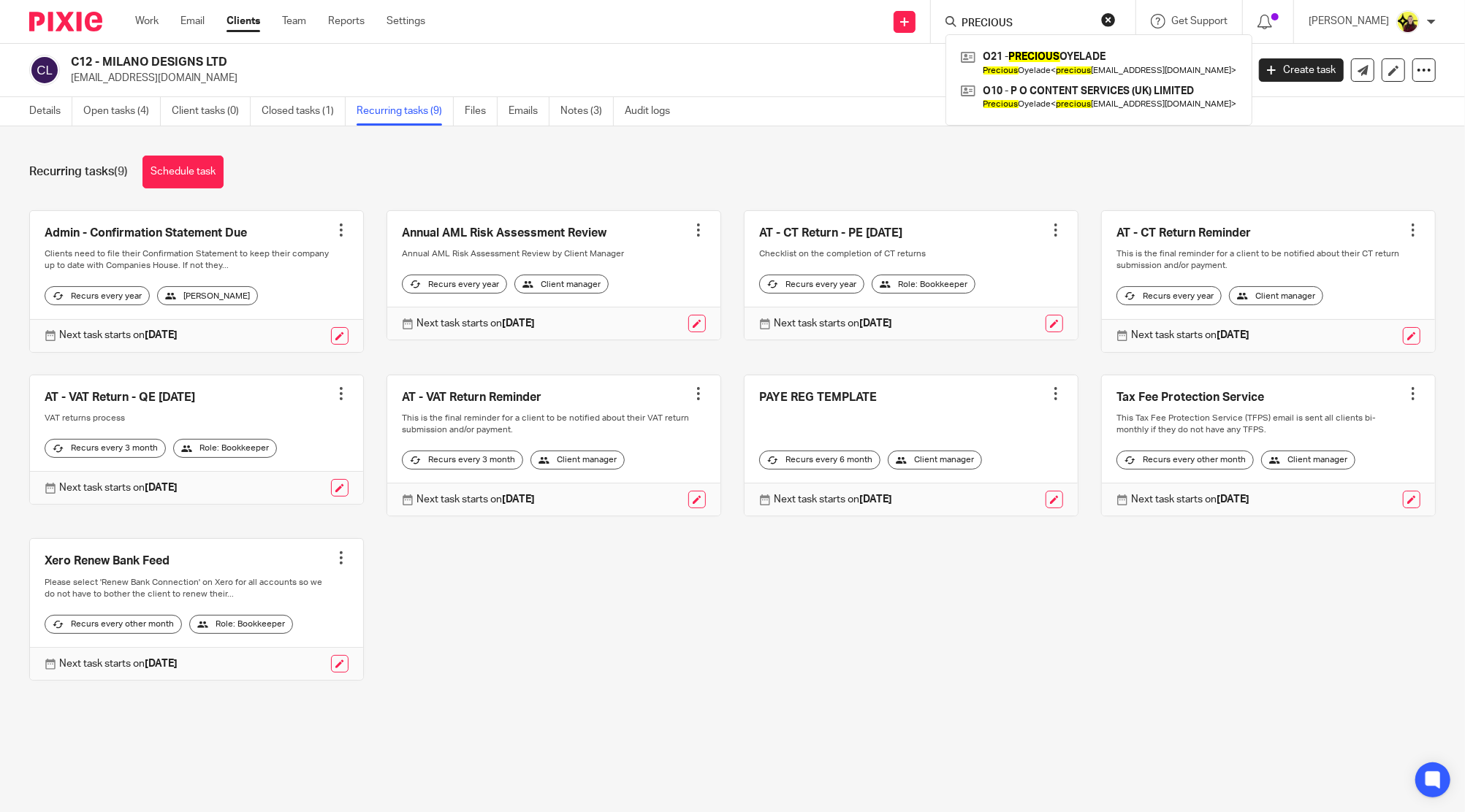
type input "PRECIOUS"
click at [126, 100] on link "Open tasks (4)" at bounding box center [122, 111] width 78 height 28
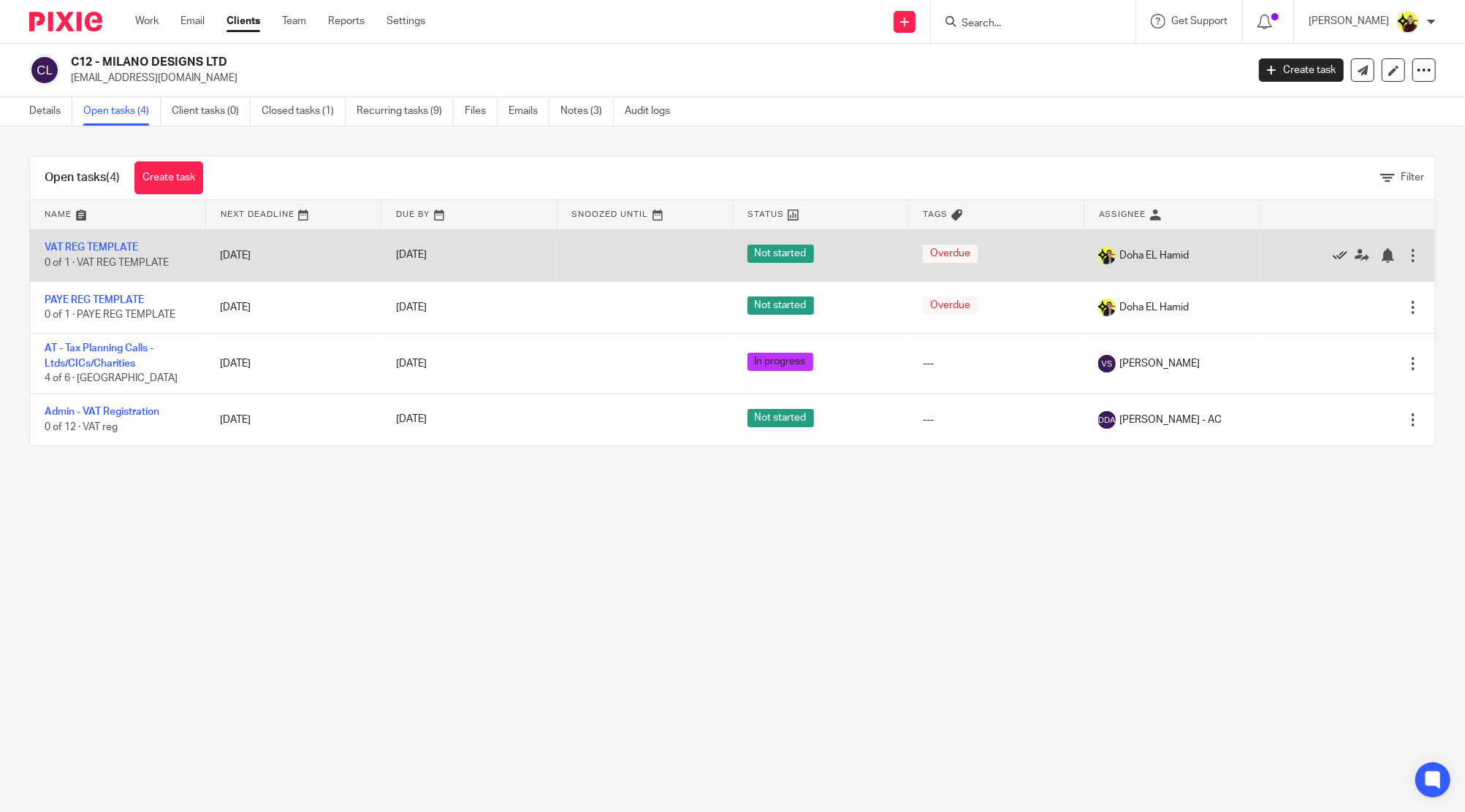
click at [1333, 254] on icon at bounding box center [1339, 255] width 14 height 14
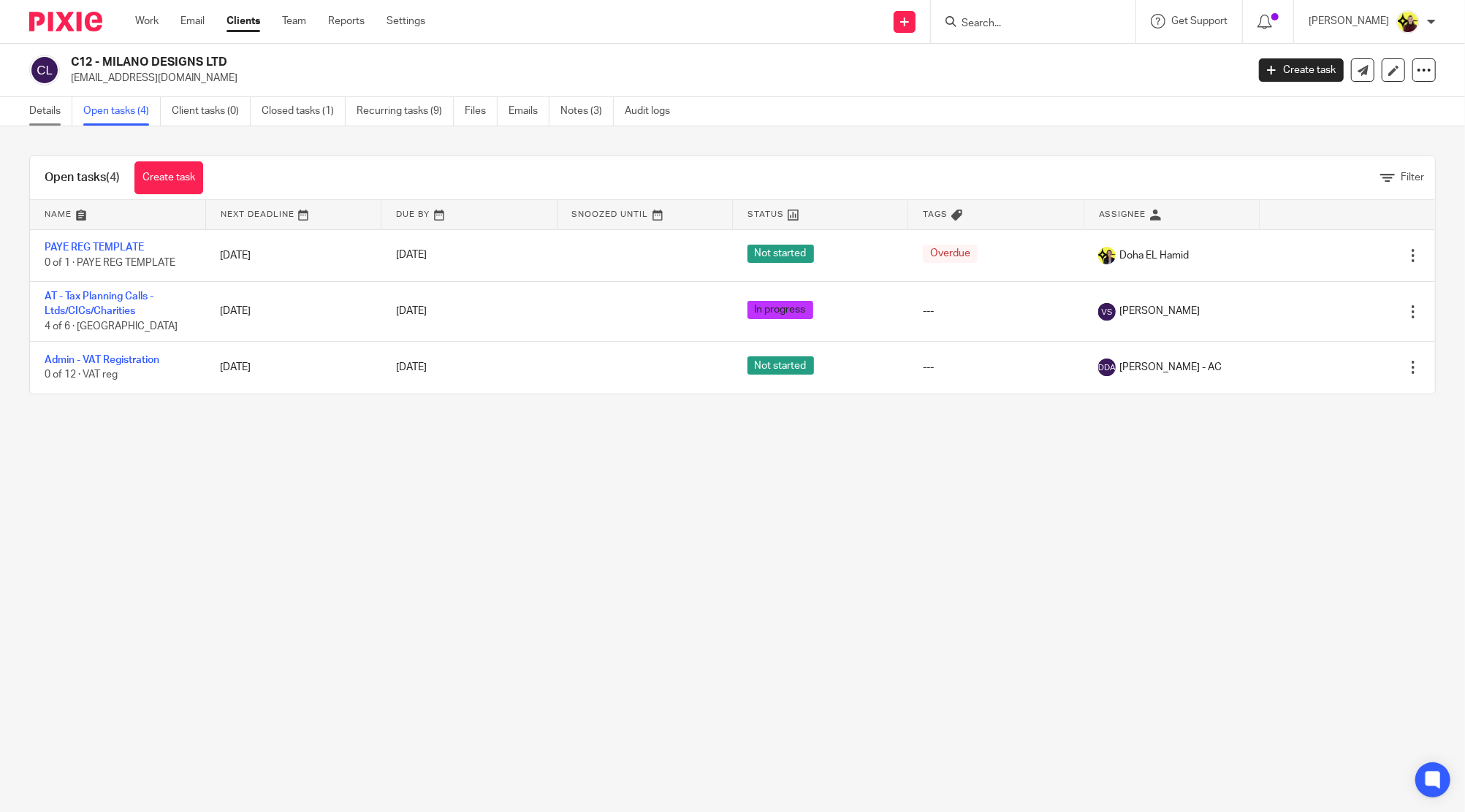
click at [47, 116] on link "Details" at bounding box center [50, 111] width 43 height 28
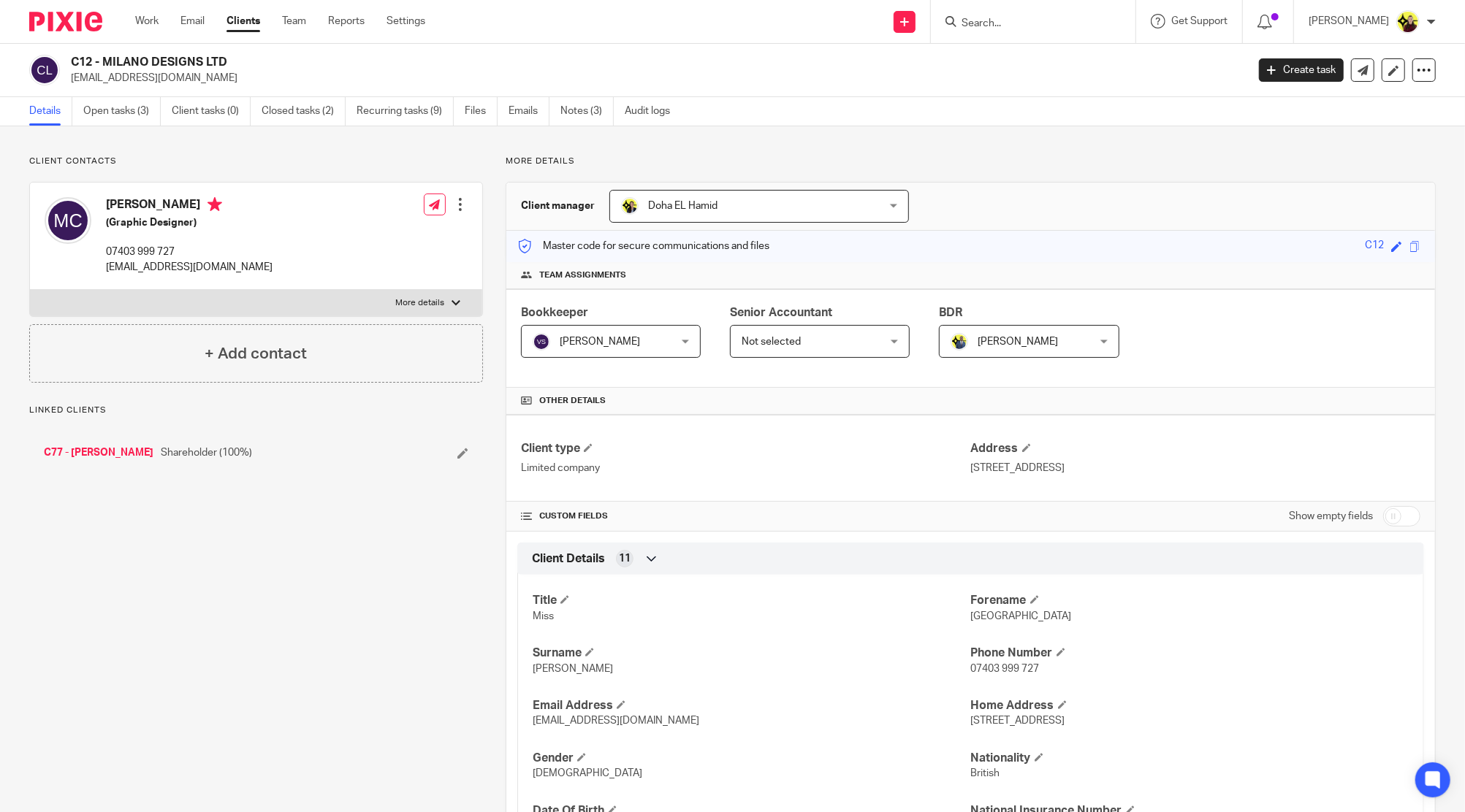
scroll to position [927, 0]
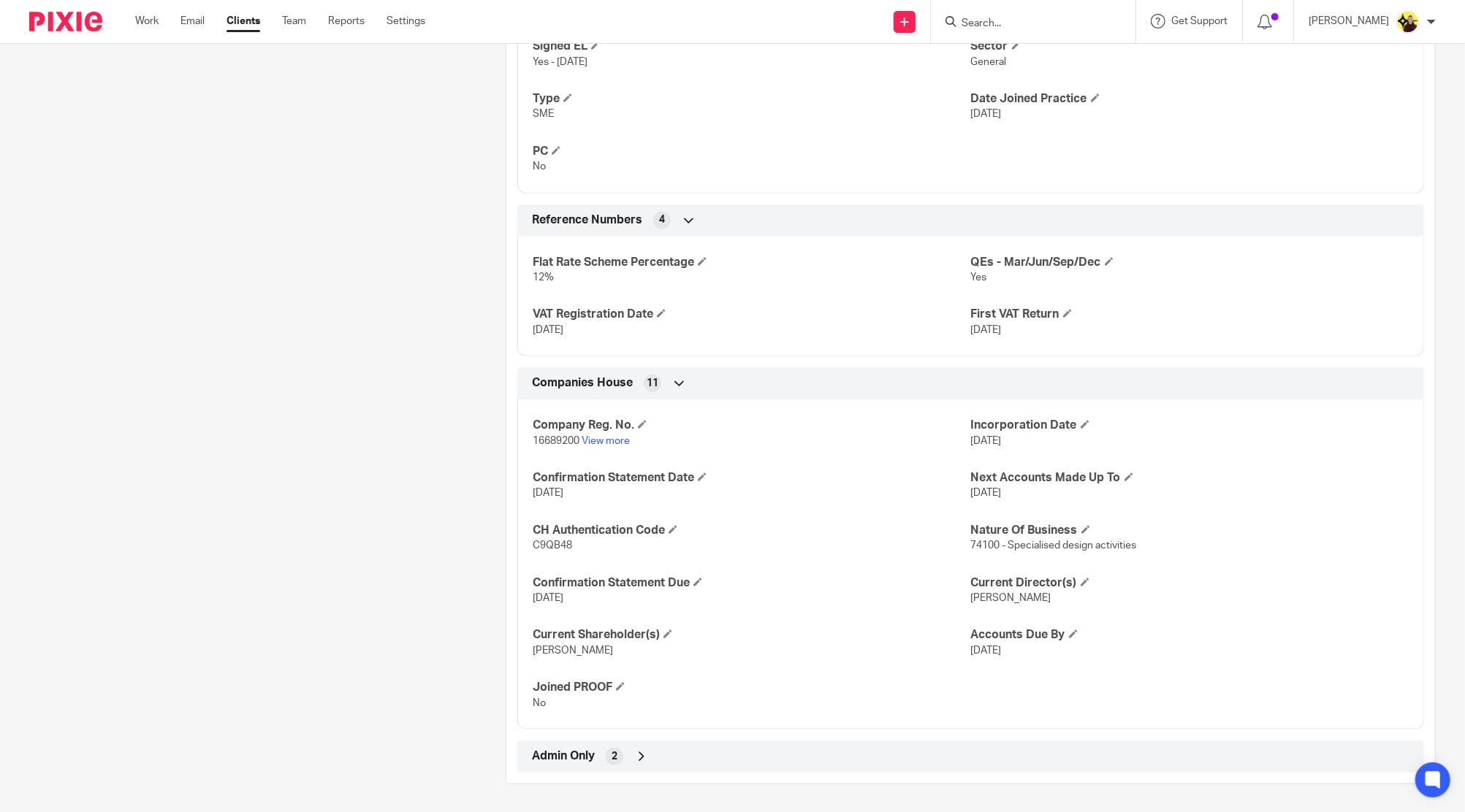
click at [1013, 24] on input "Search" at bounding box center [1026, 24] width 132 height 13
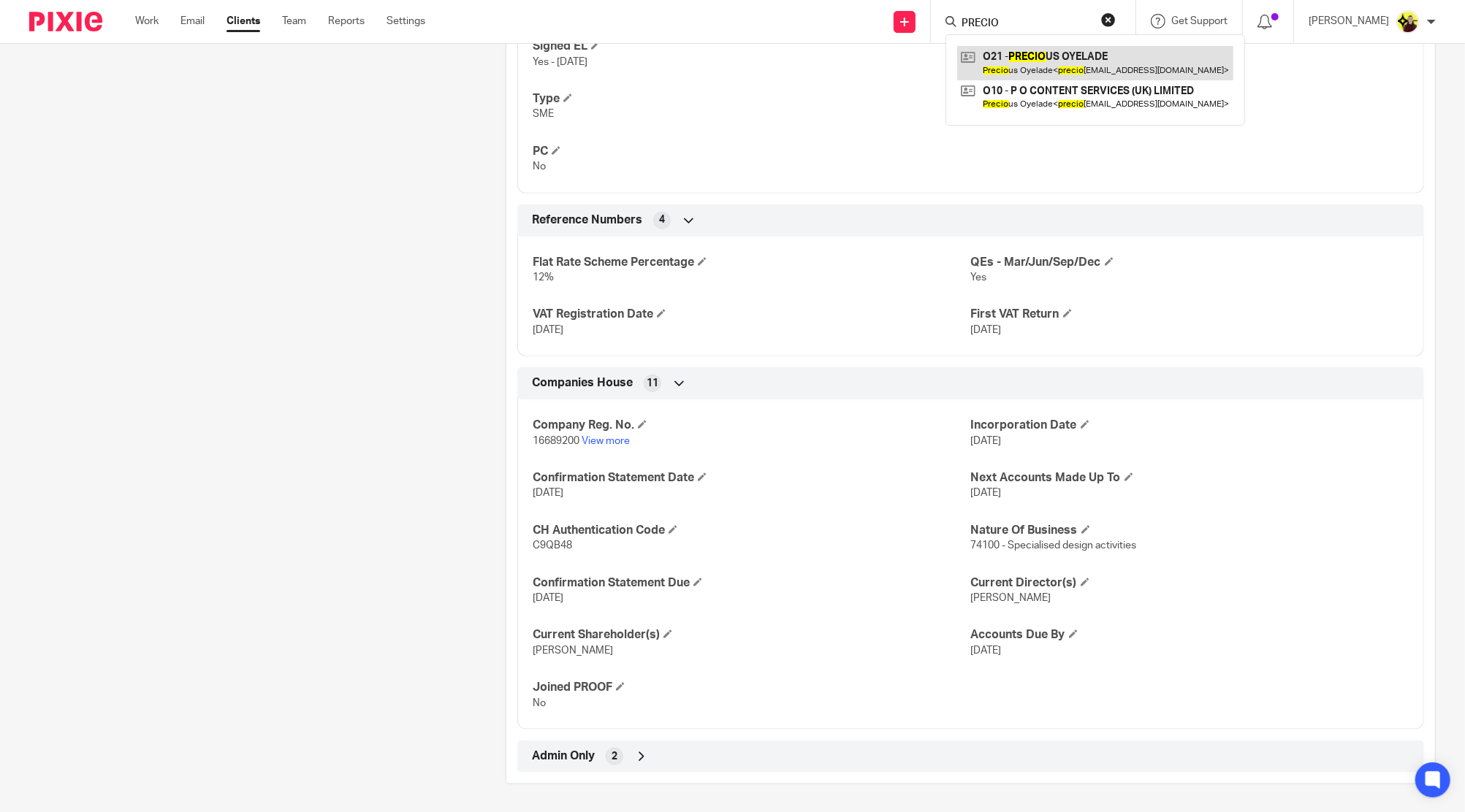
type input "PRECIO"
click at [1030, 59] on link at bounding box center [1095, 62] width 276 height 33
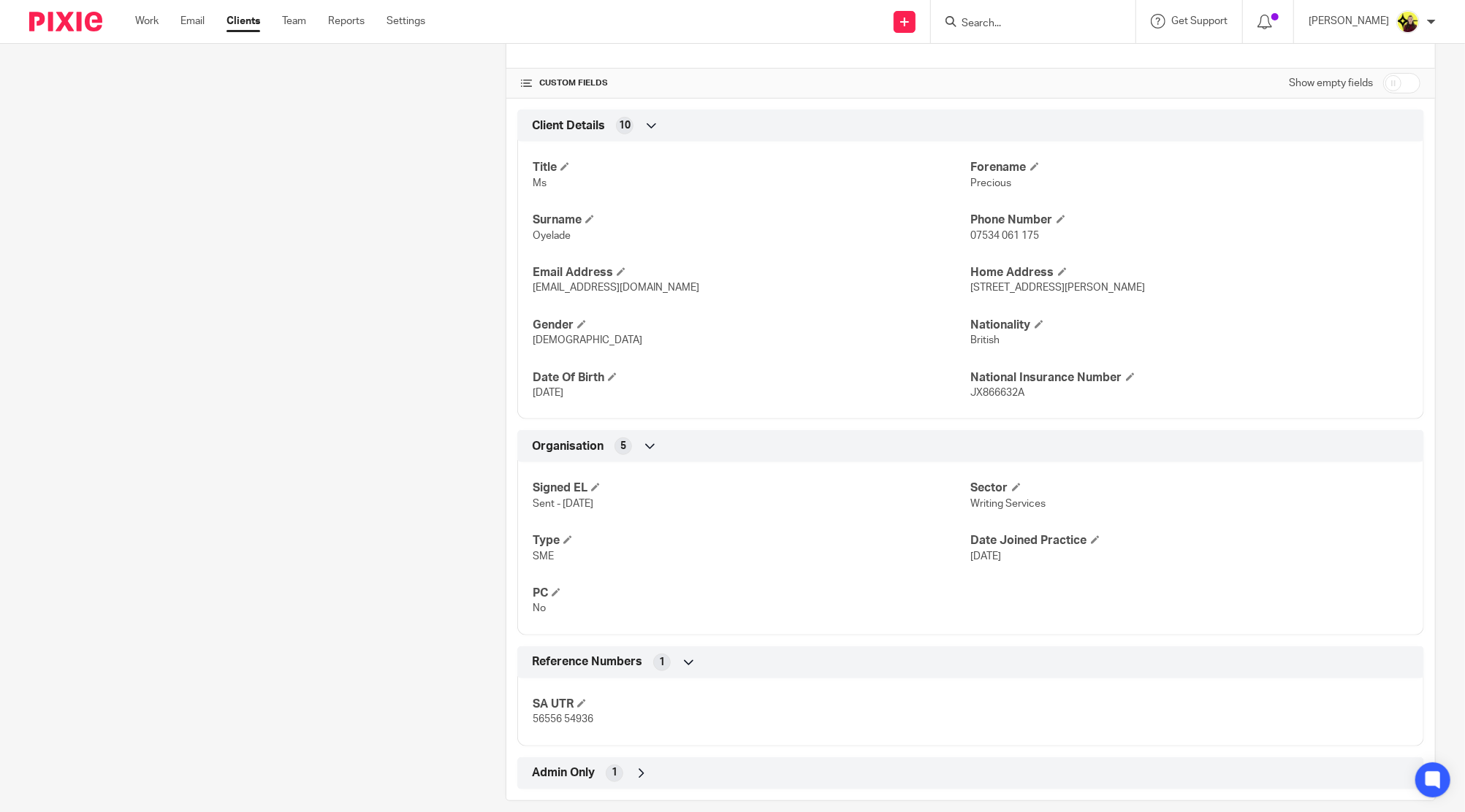
scroll to position [450, 0]
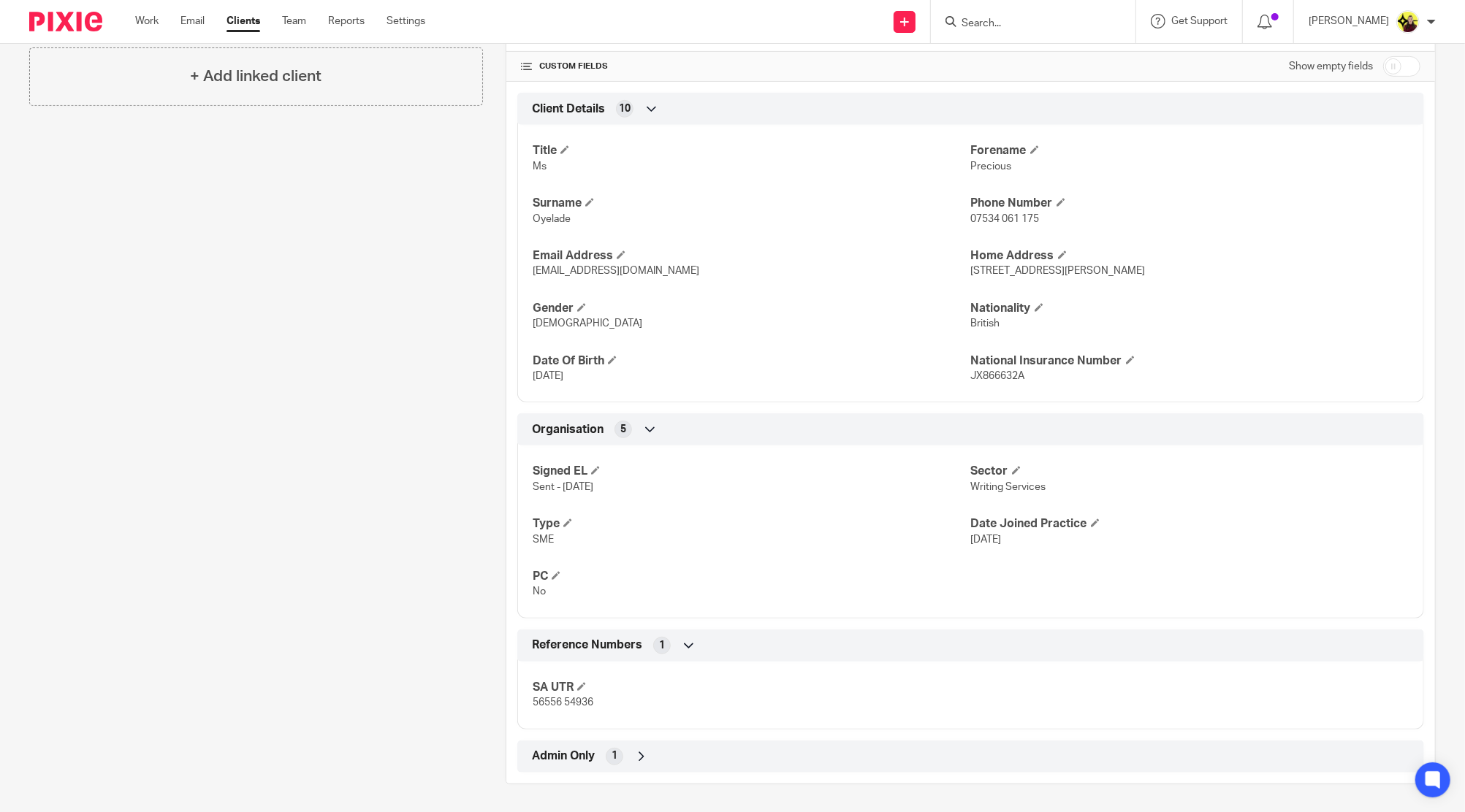
drag, startPoint x: 653, startPoint y: 703, endPoint x: 652, endPoint y: 760, distance: 57.0
click at [654, 709] on p "56556 54936" at bounding box center [751, 702] width 438 height 14
click at [652, 760] on div "Admin Only 1" at bounding box center [971, 756] width 885 height 25
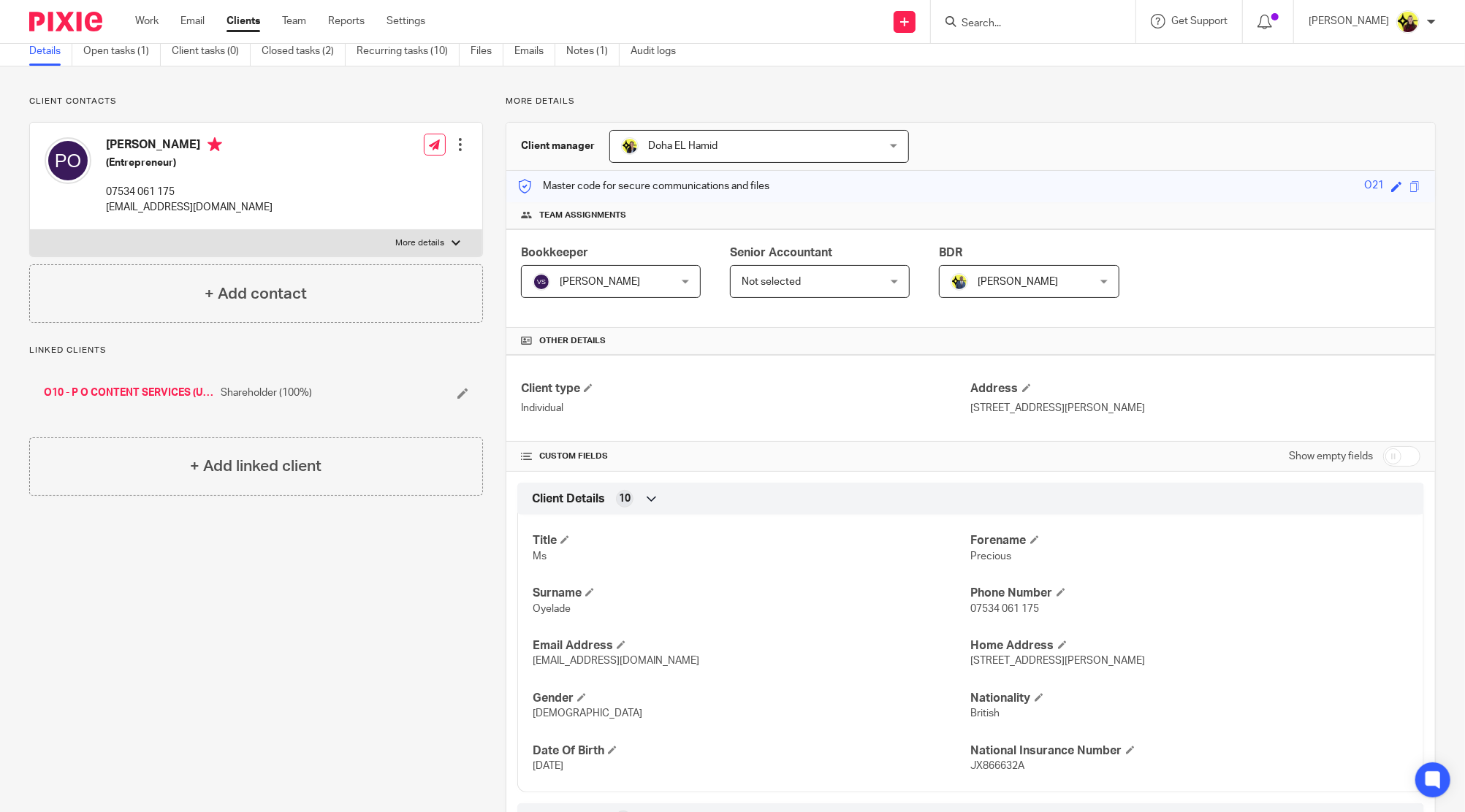
scroll to position [0, 0]
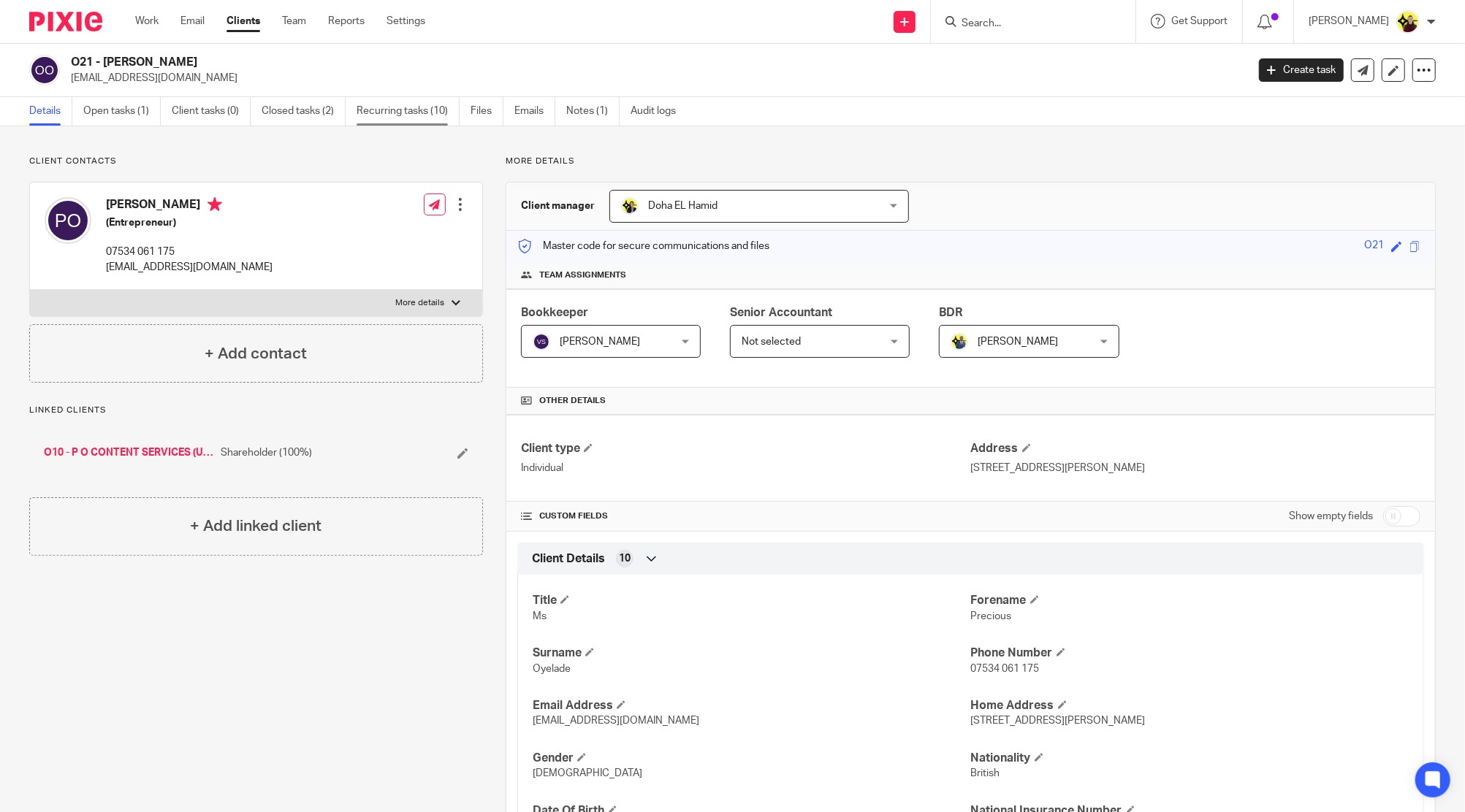
click at [413, 124] on link "Recurring tasks (10)" at bounding box center [407, 111] width 103 height 28
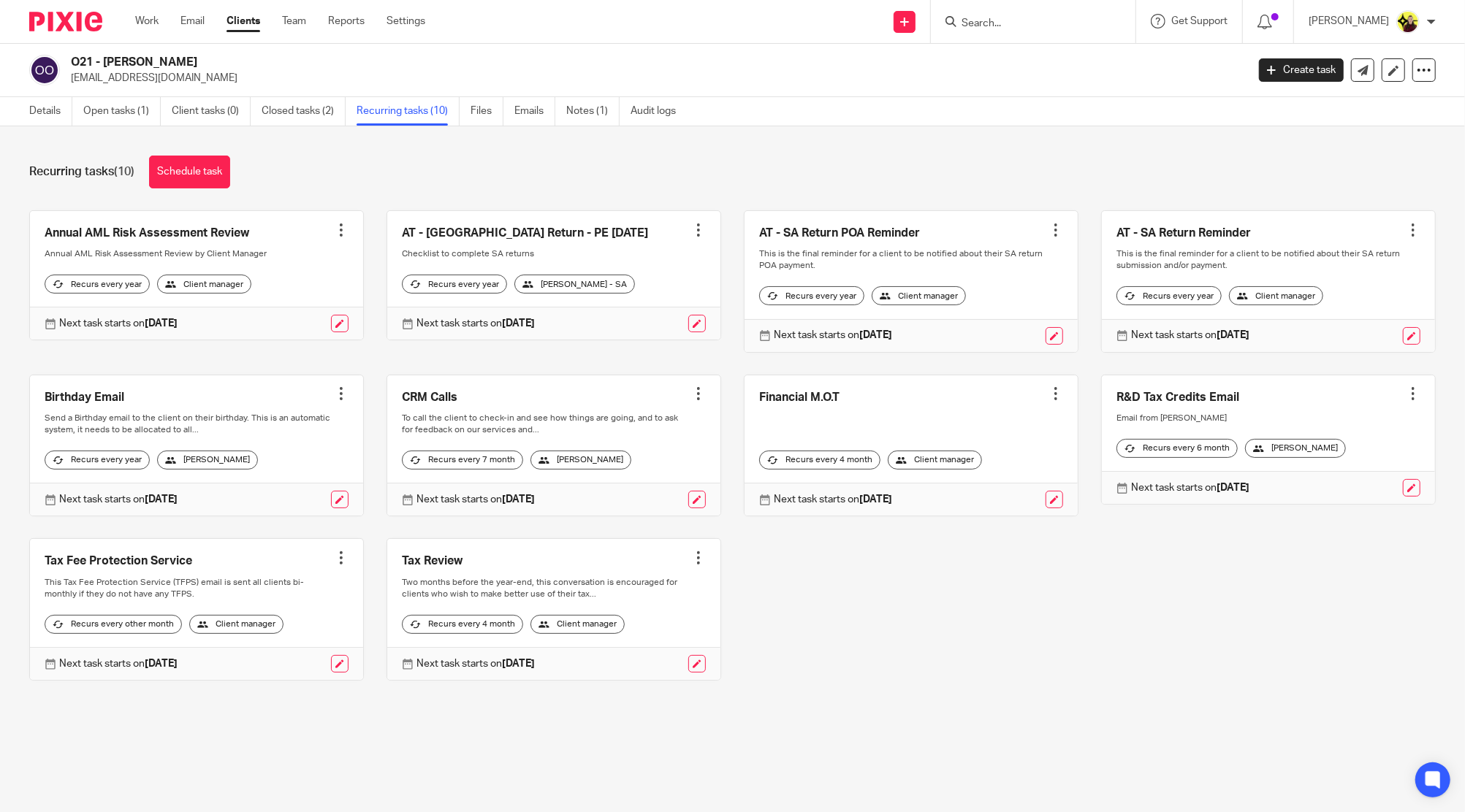
click at [110, 117] on link "Open tasks (1)" at bounding box center [122, 111] width 78 height 28
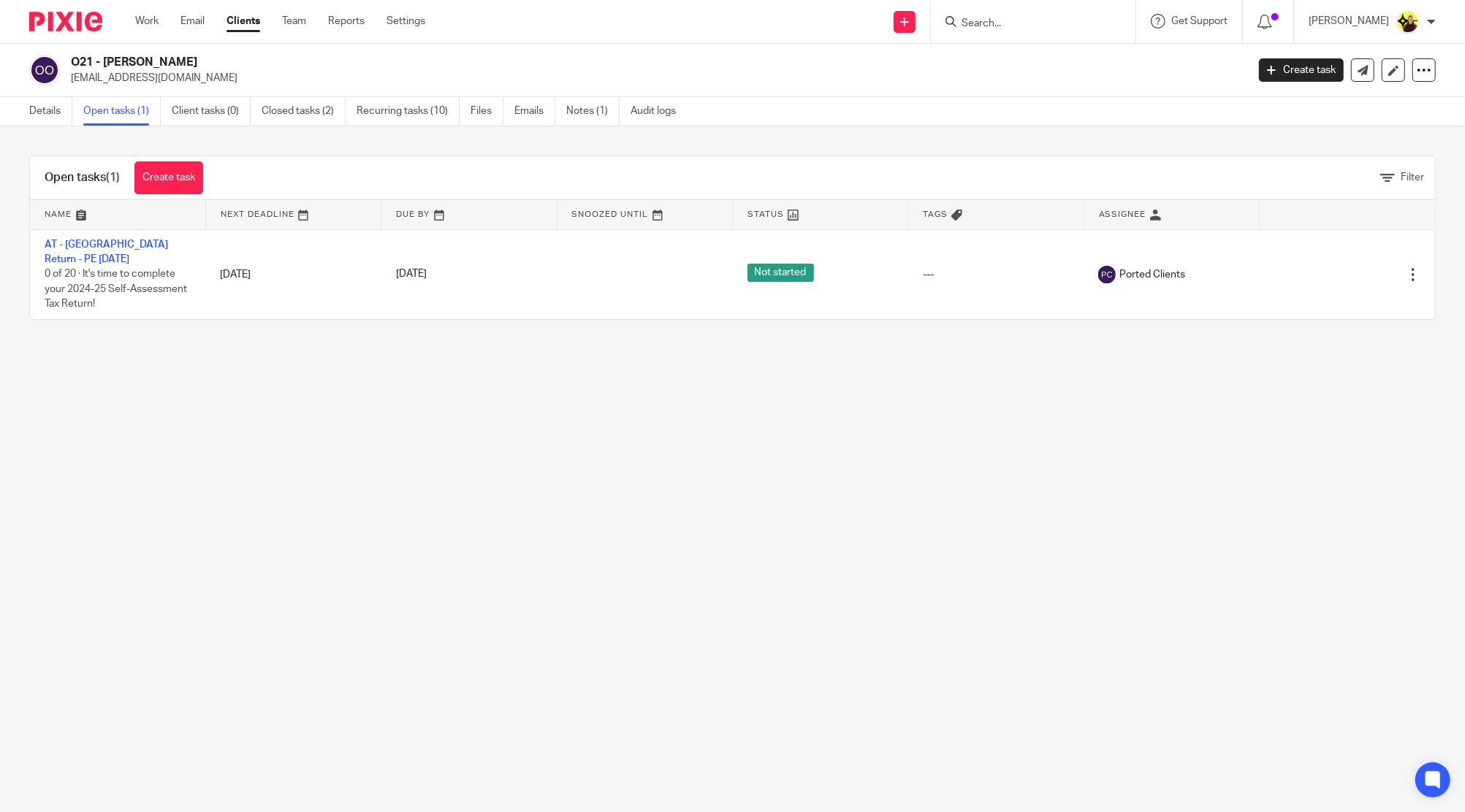
drag, startPoint x: 1058, startPoint y: 14, endPoint x: 1041, endPoint y: 30, distance: 23.3
click at [1046, 27] on form at bounding box center [1038, 21] width 155 height 18
click at [1041, 30] on div at bounding box center [1033, 21] width 205 height 43
click at [1033, 27] on input "Search" at bounding box center [1026, 24] width 132 height 13
type input "[PERSON_NAME]"
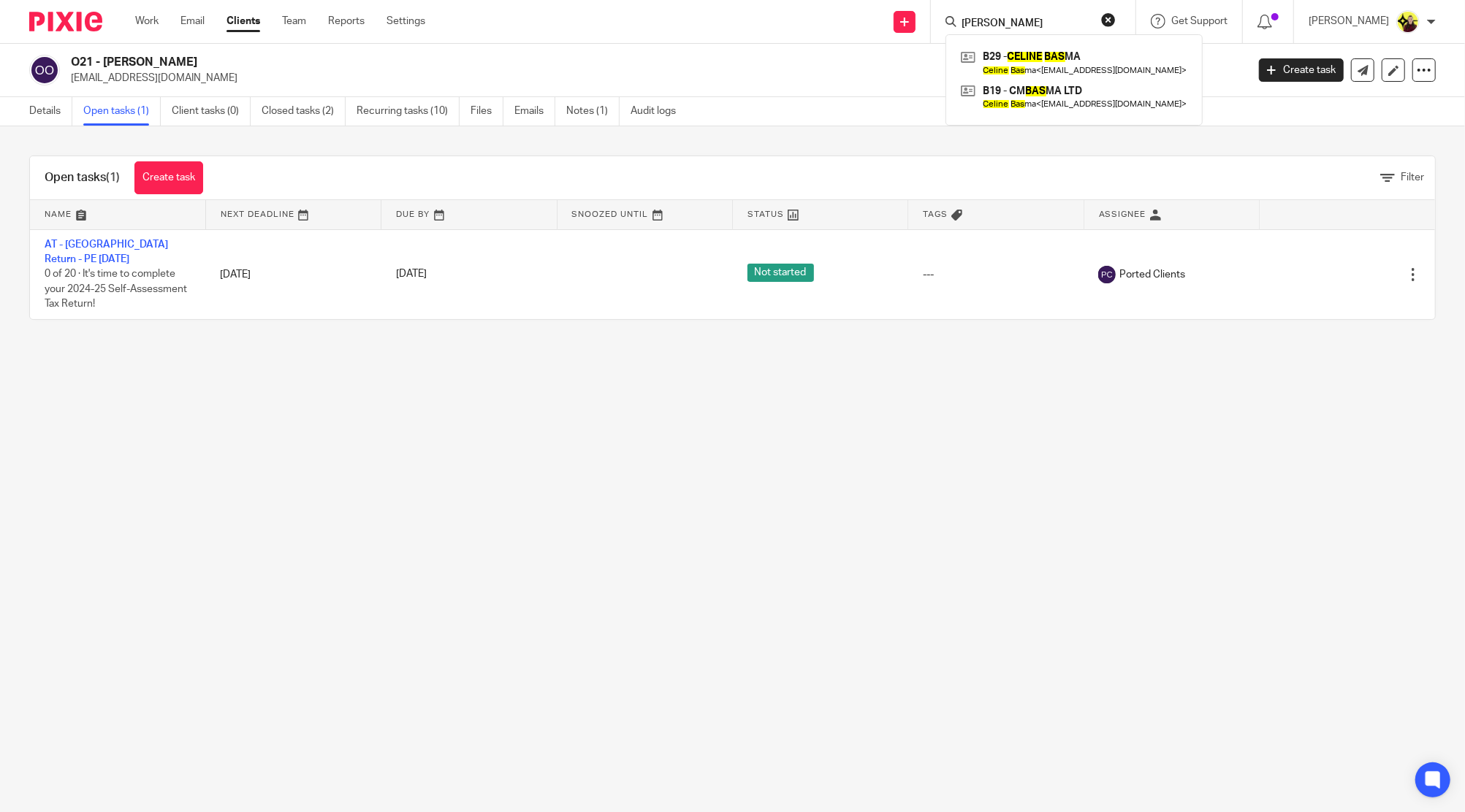
click at [1038, 44] on div "B29 - CELINE BAS MA [PERSON_NAME] ma < [EMAIL_ADDRESS][DOMAIN_NAME] > B19 - CM …" at bounding box center [1074, 80] width 257 height 91
click at [1033, 56] on link at bounding box center [1074, 62] width 234 height 33
